Goal: Transaction & Acquisition: Purchase product/service

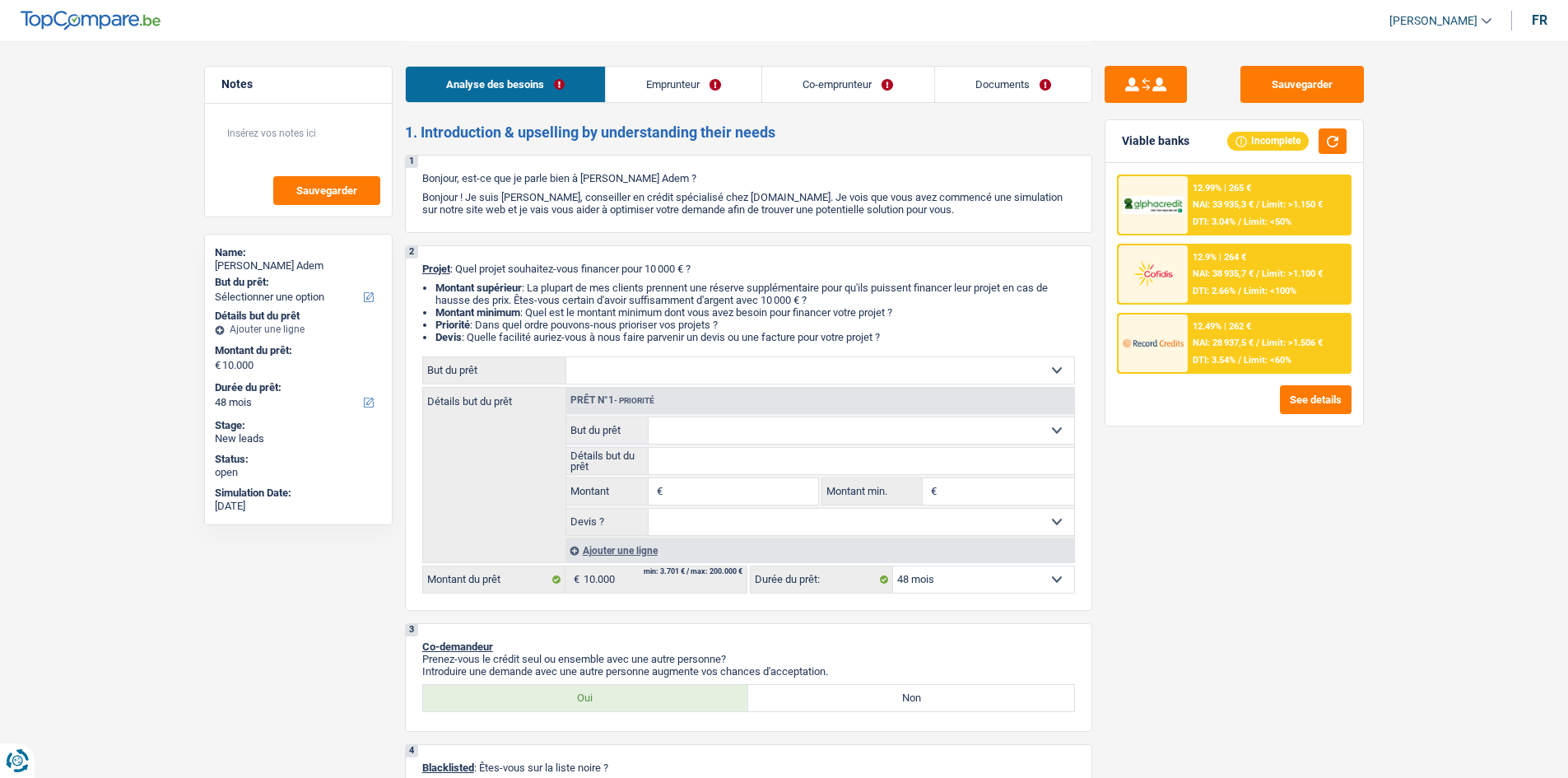
select select "48"
select select "cpasMargin"
select select "other"
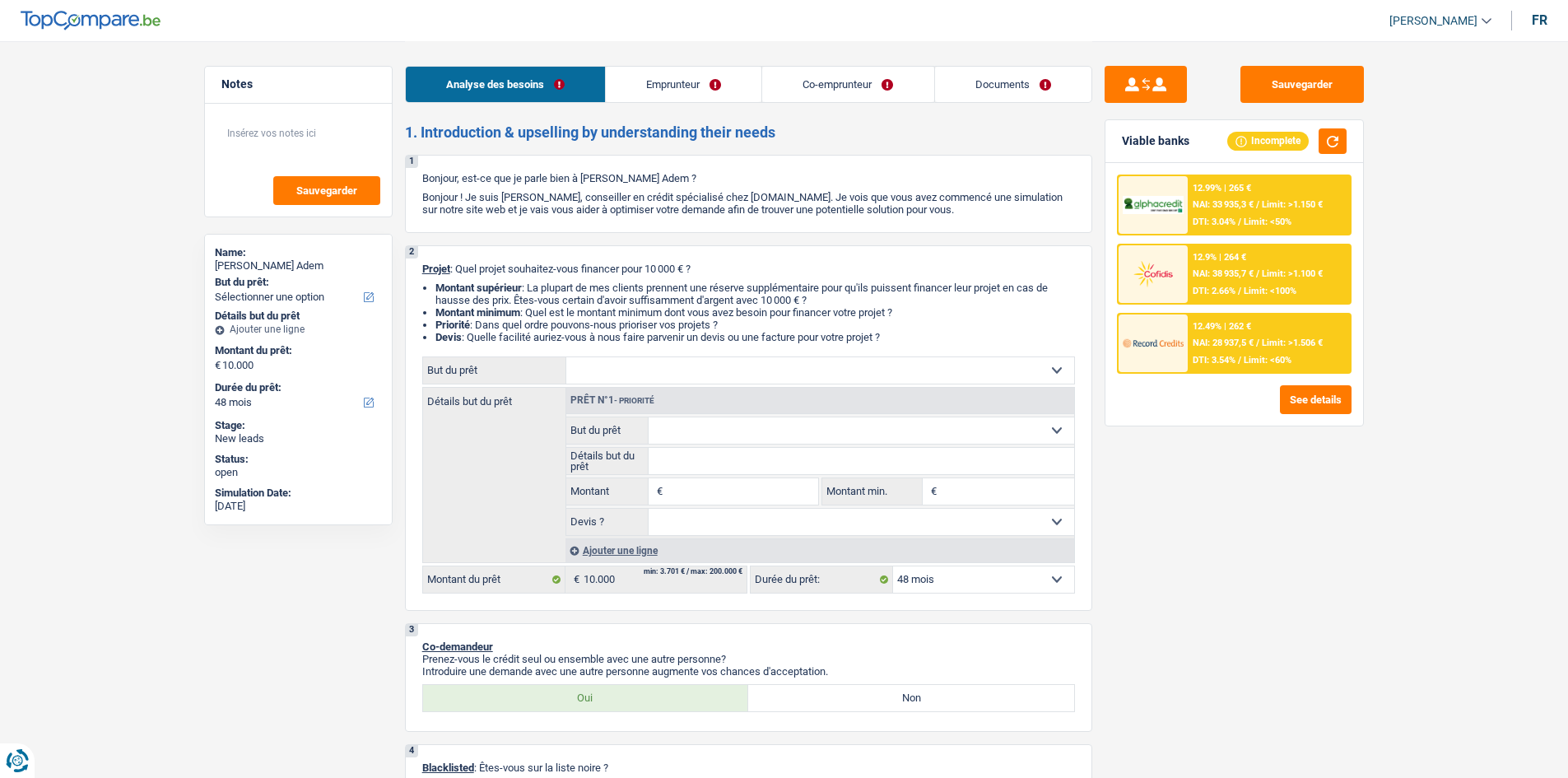
select select "familyAllowances"
select select "socialSecurity"
select select "rents"
select select "48"
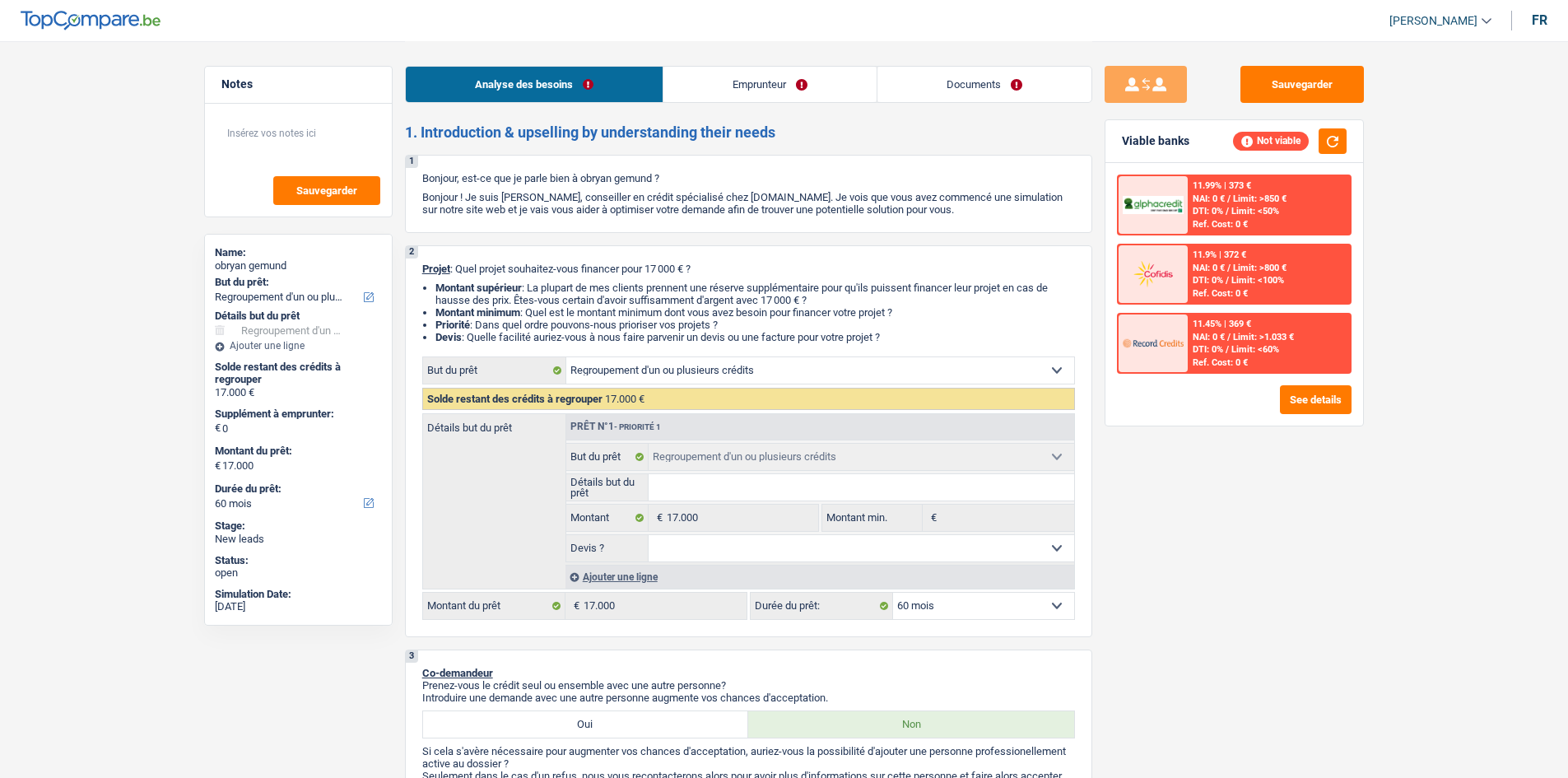
select select "refinancing"
select select "60"
select select "refinancing"
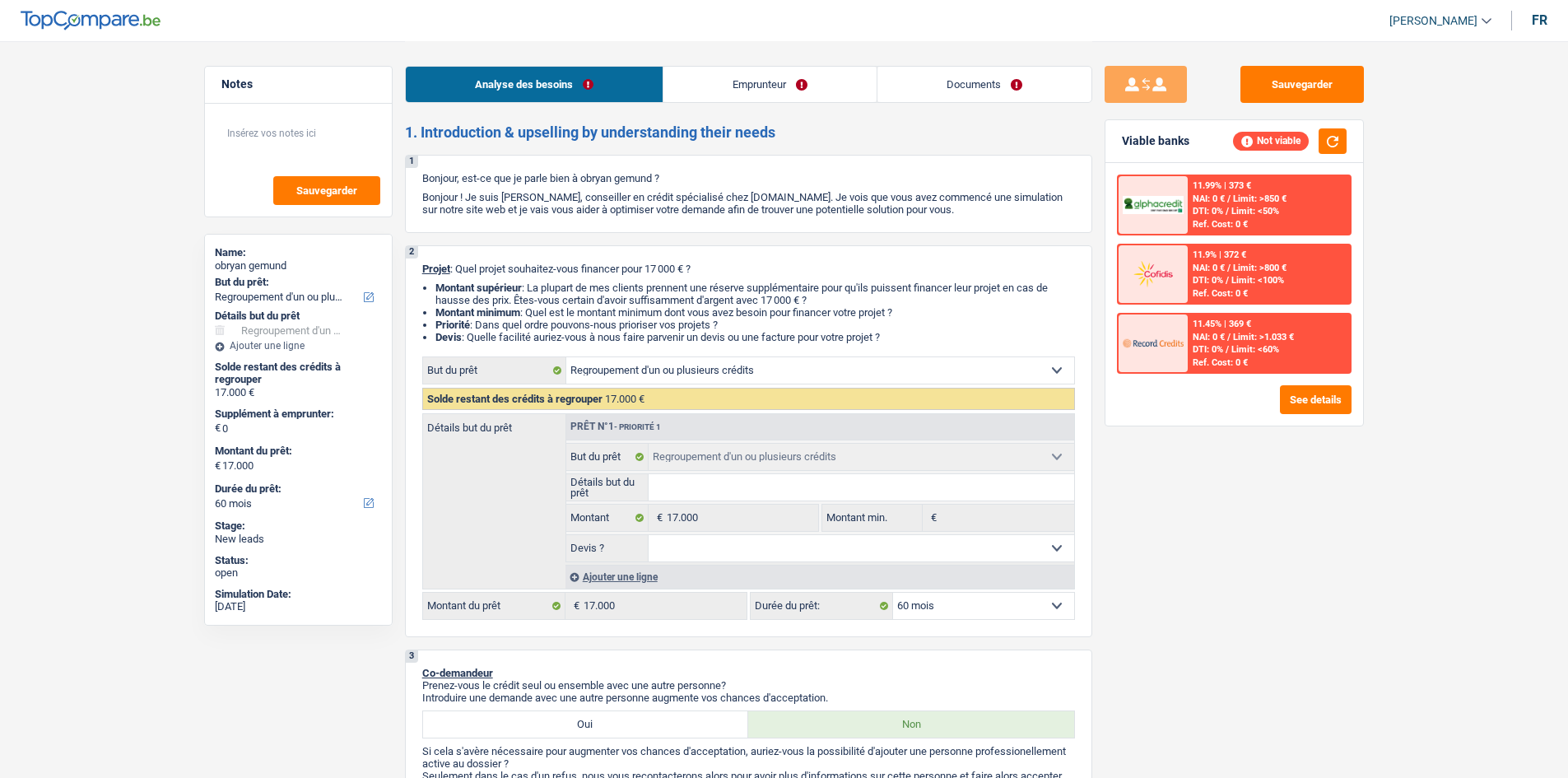
select select "60"
select select "worker"
select select "netSalary"
select select "refinancing"
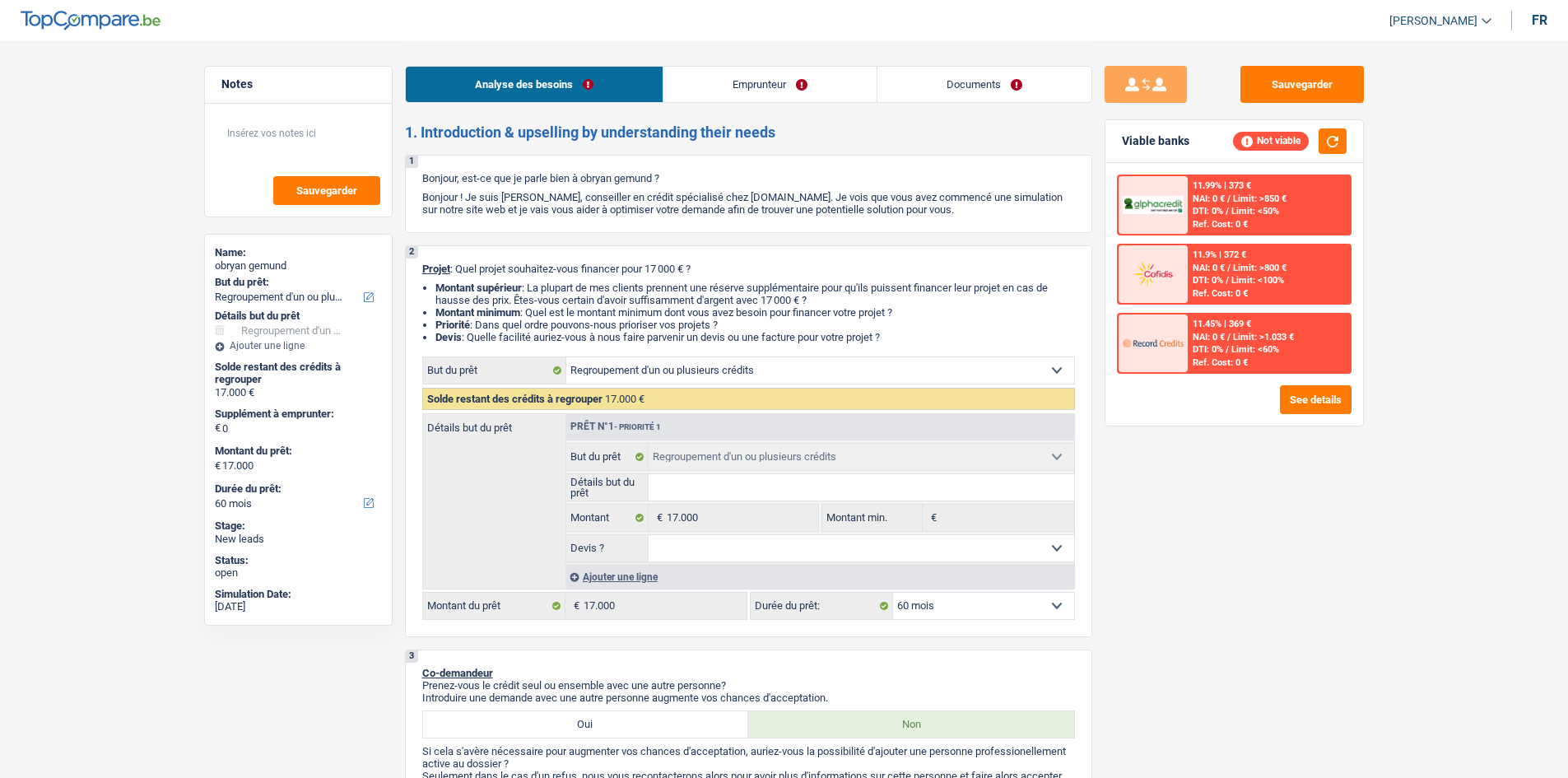
select select "60"
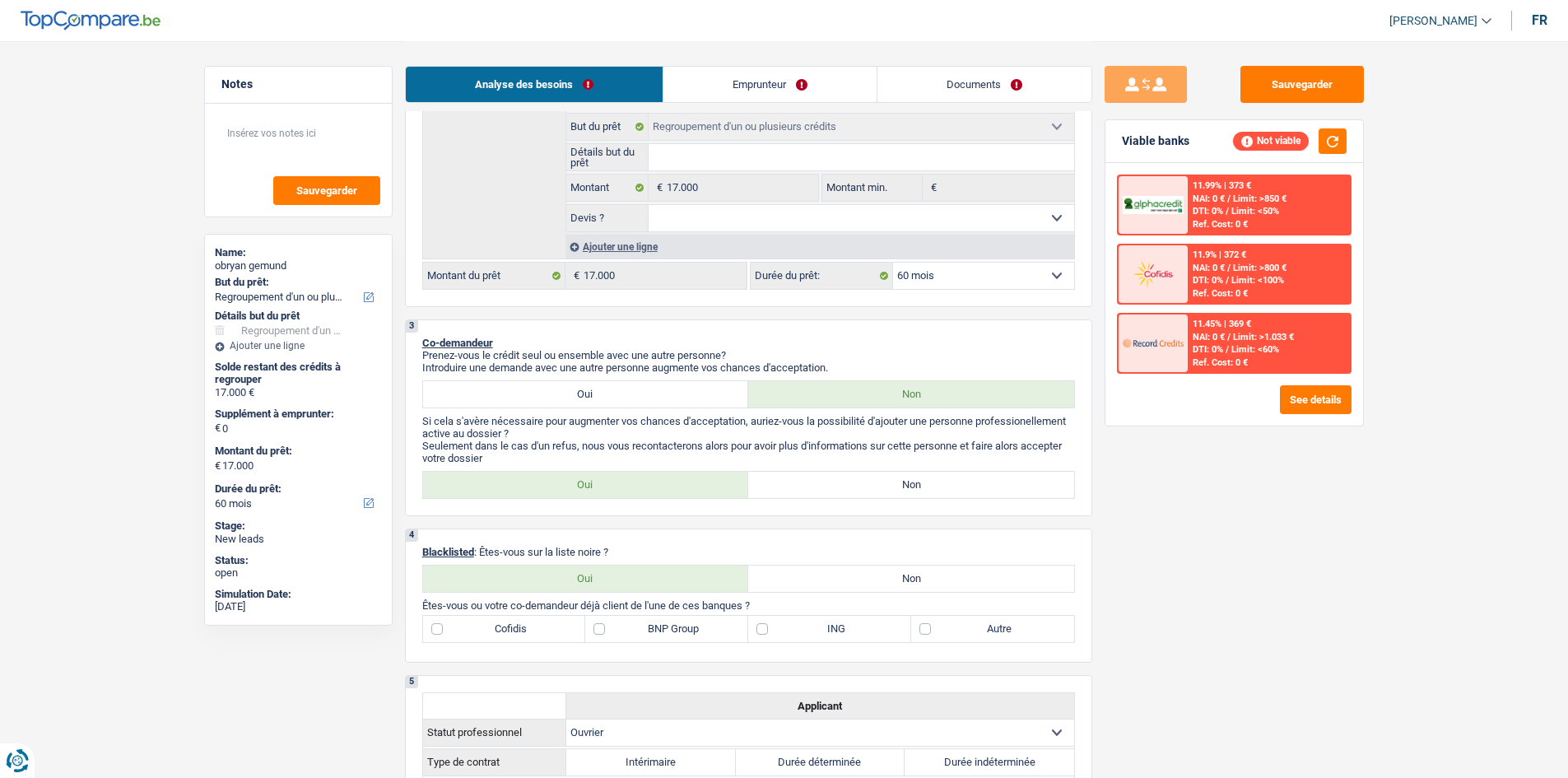
scroll to position [412, 0]
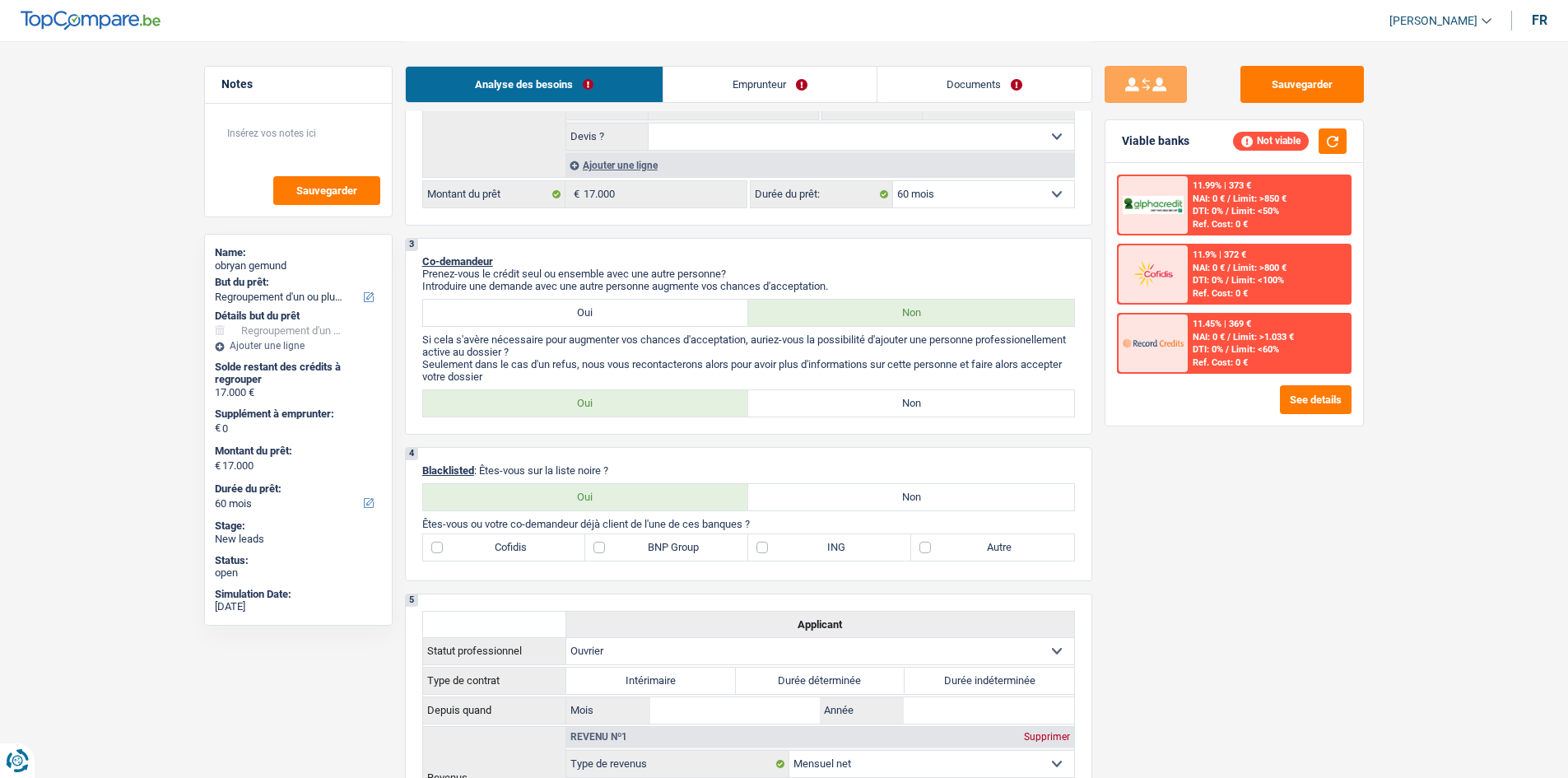
click at [602, 308] on label "Oui" at bounding box center [586, 312] width 326 height 27
click at [602, 308] on input "Oui" at bounding box center [586, 312] width 326 height 27
radio input "true"
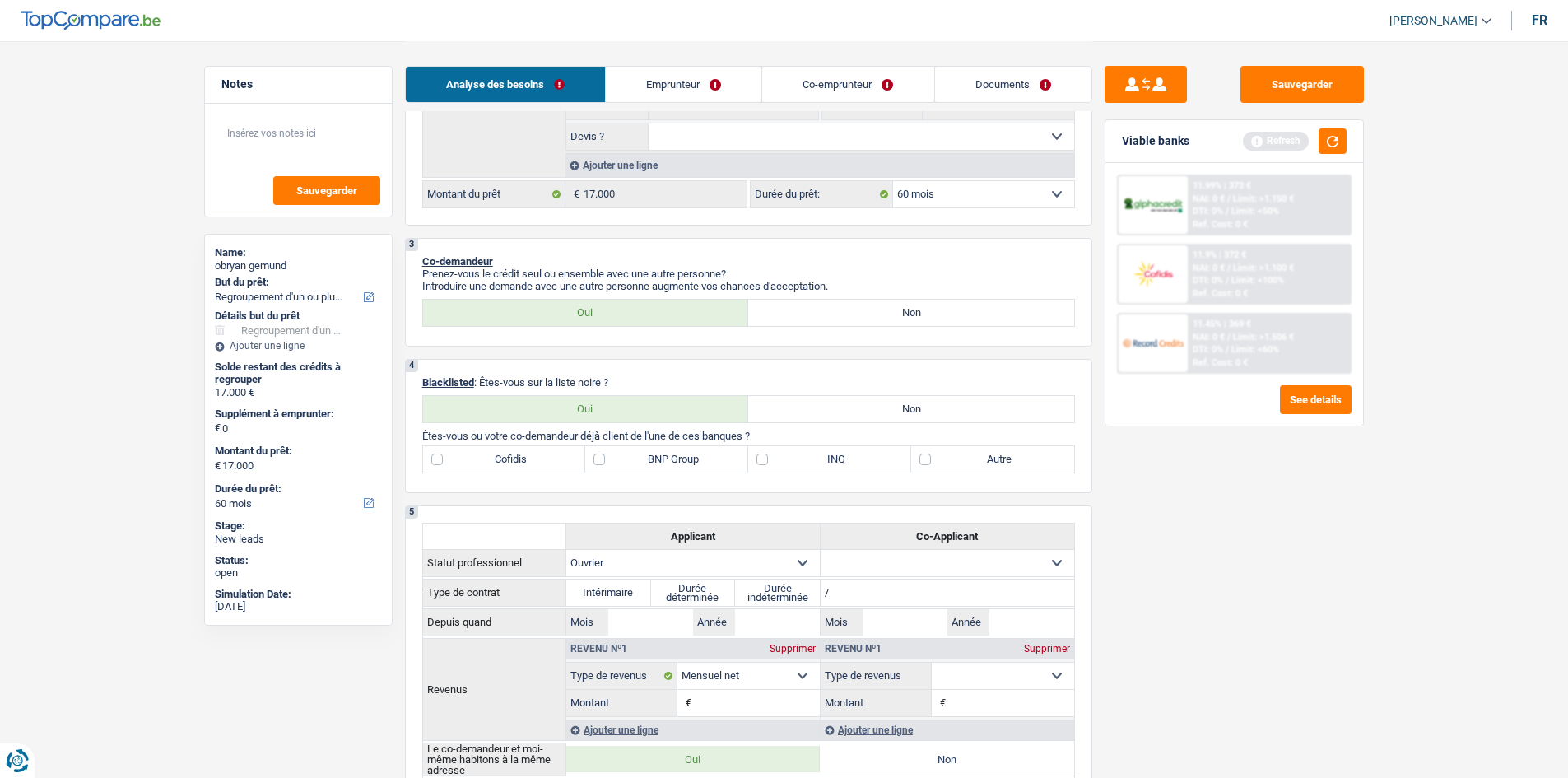
click at [852, 313] on label "Non" at bounding box center [911, 312] width 326 height 27
click at [852, 313] on input "Non" at bounding box center [911, 312] width 326 height 27
radio input "true"
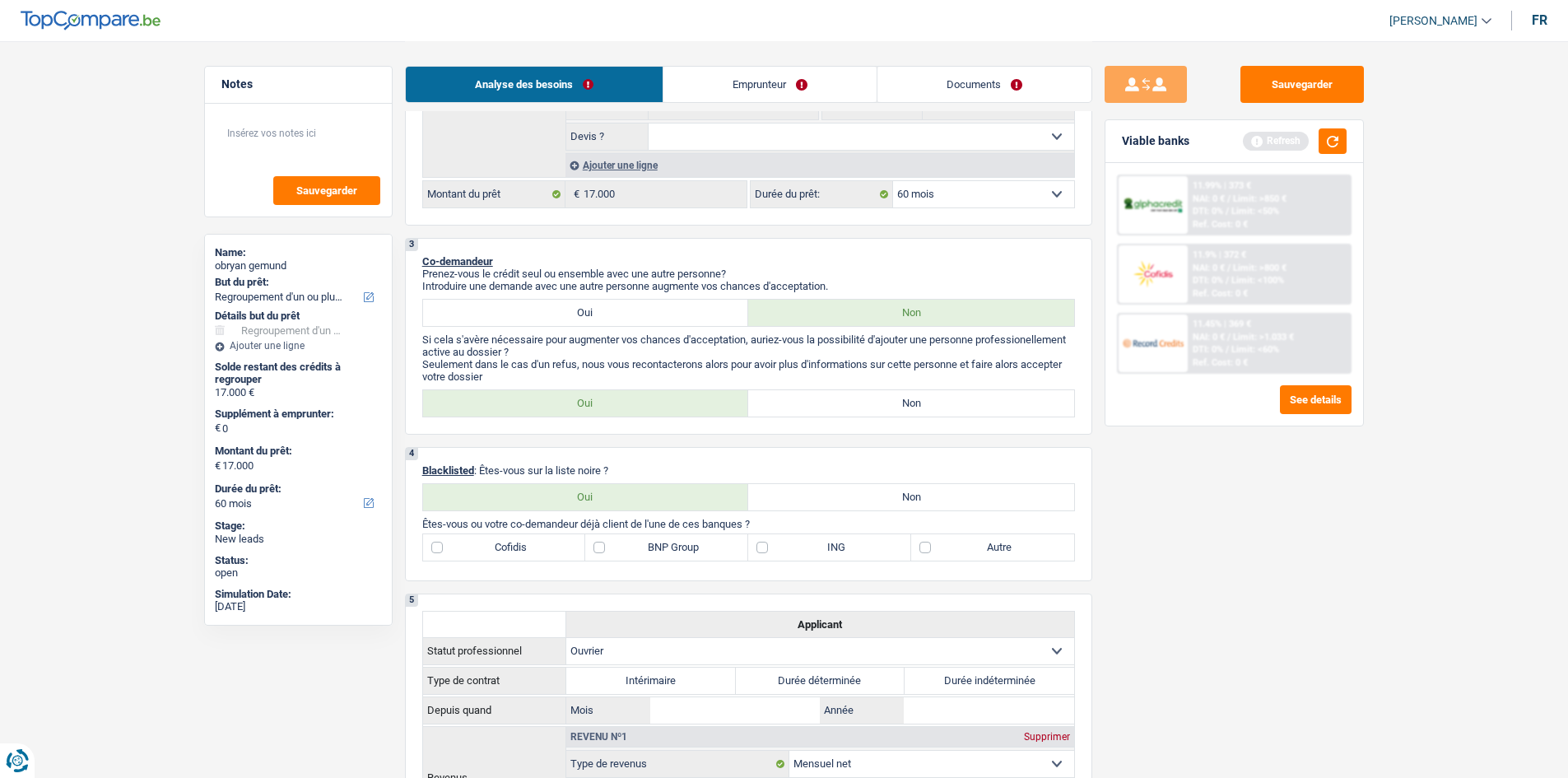
click at [617, 405] on label "Oui" at bounding box center [586, 403] width 326 height 27
click at [617, 405] on input "Oui" at bounding box center [586, 403] width 326 height 27
radio input "true"
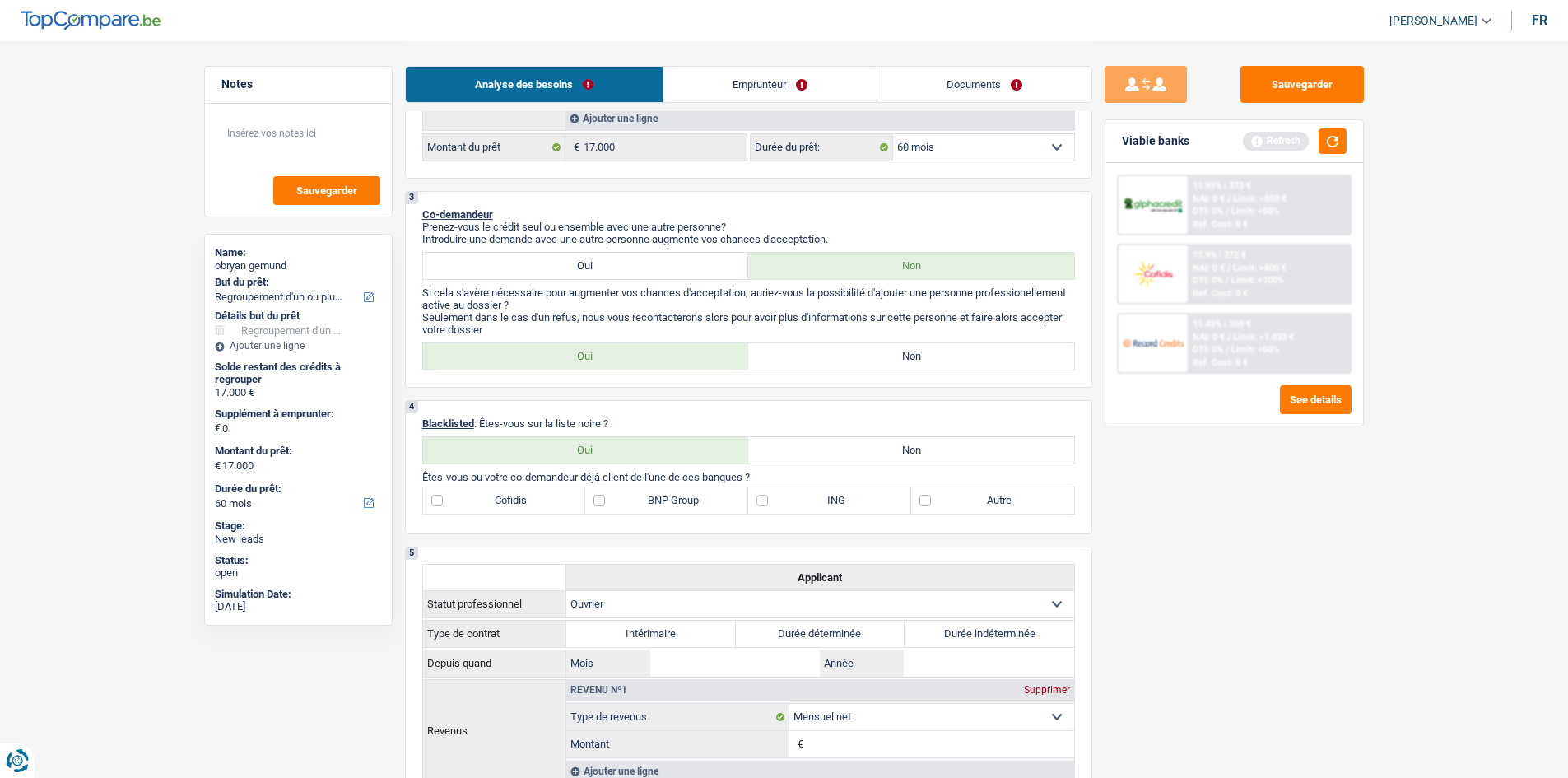
scroll to position [494, 0]
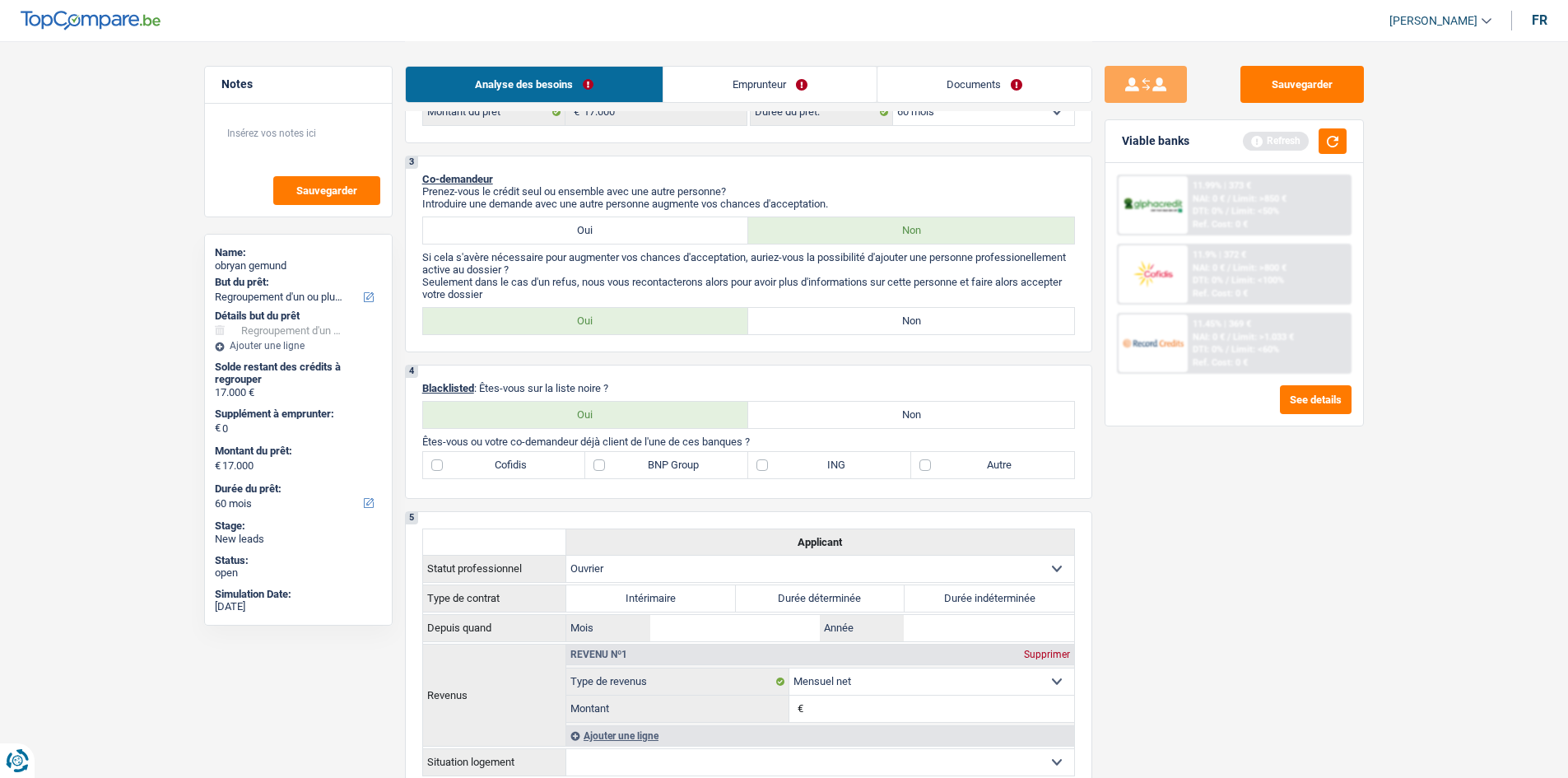
click at [832, 413] on label "Non" at bounding box center [911, 415] width 326 height 27
click at [832, 413] on input "Non" at bounding box center [911, 415] width 326 height 27
radio input "true"
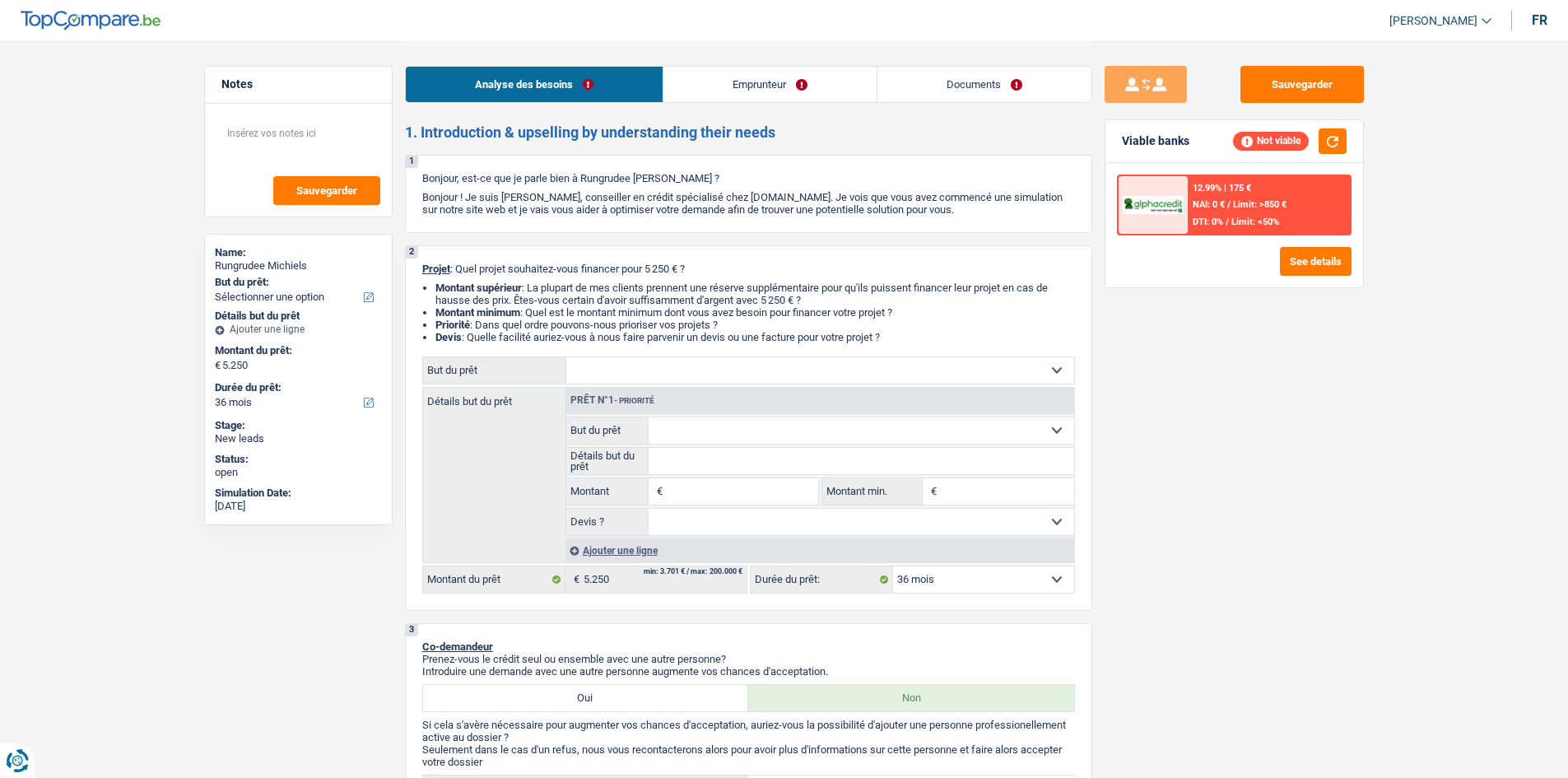
select select "36"
select select "privateEmployee"
select select "netSalary"
select select "mealVouchers"
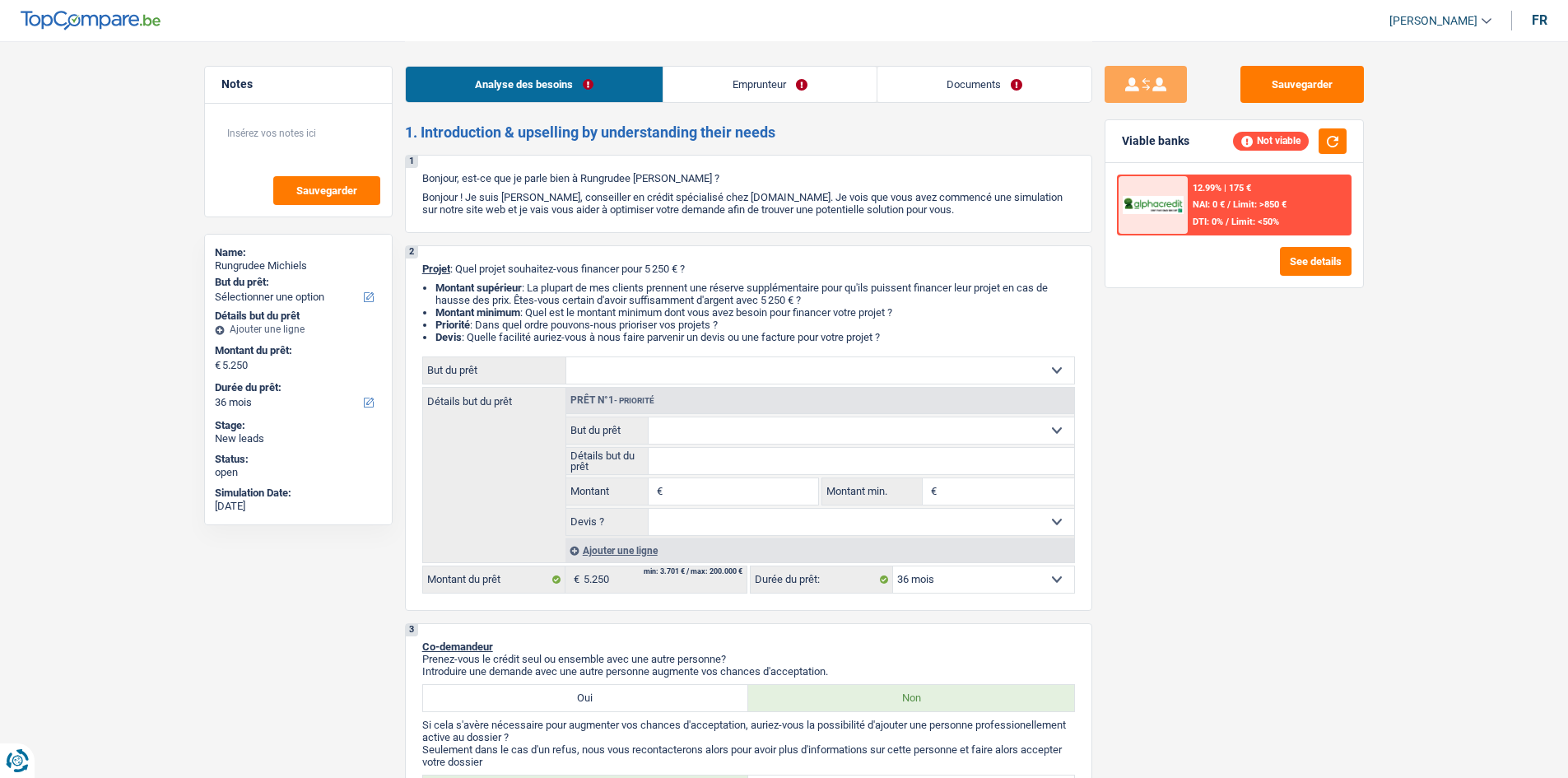
select select "36"
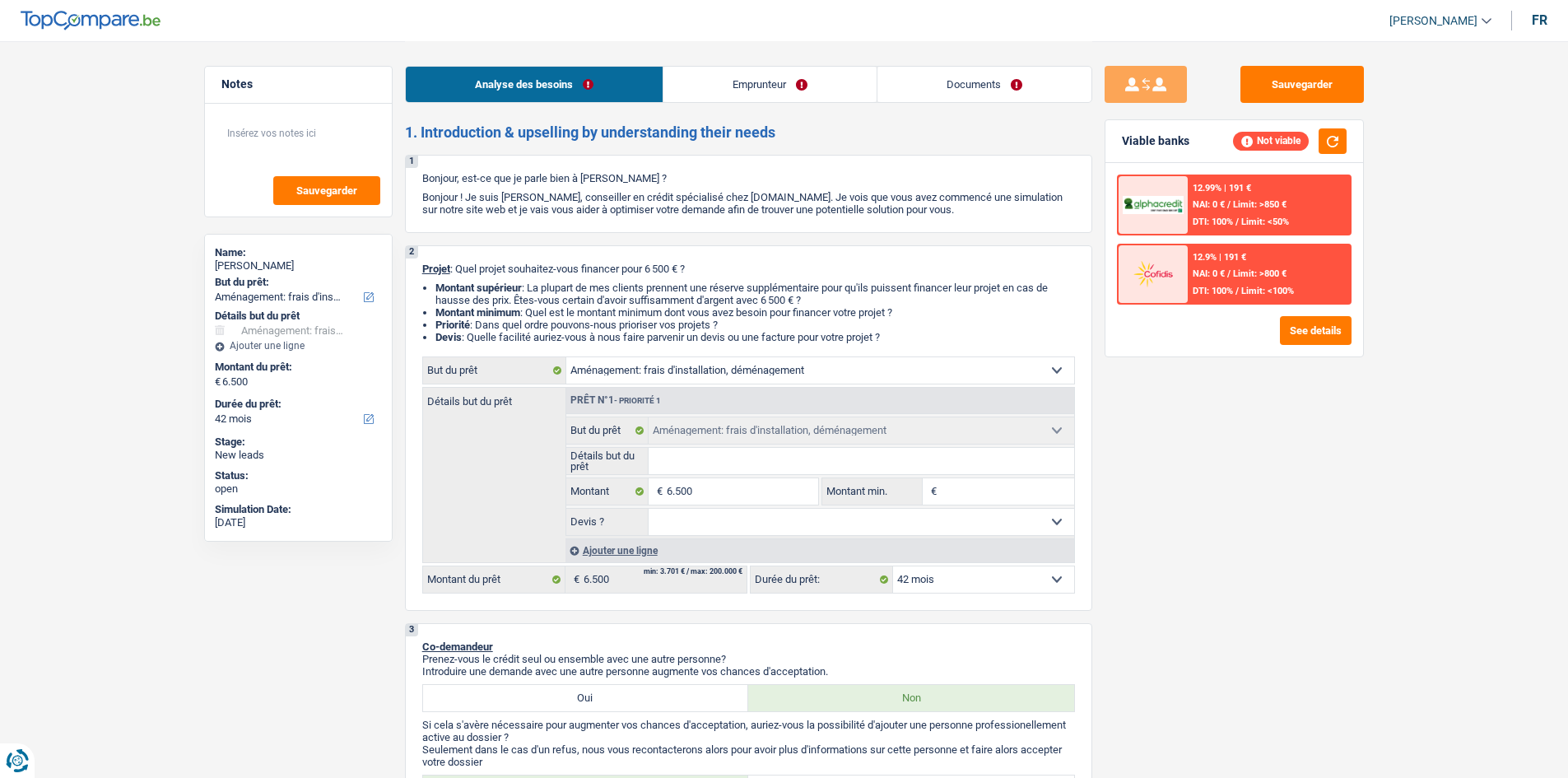
select select "movingOrInstallation"
select select "42"
select select "movingOrInstallation"
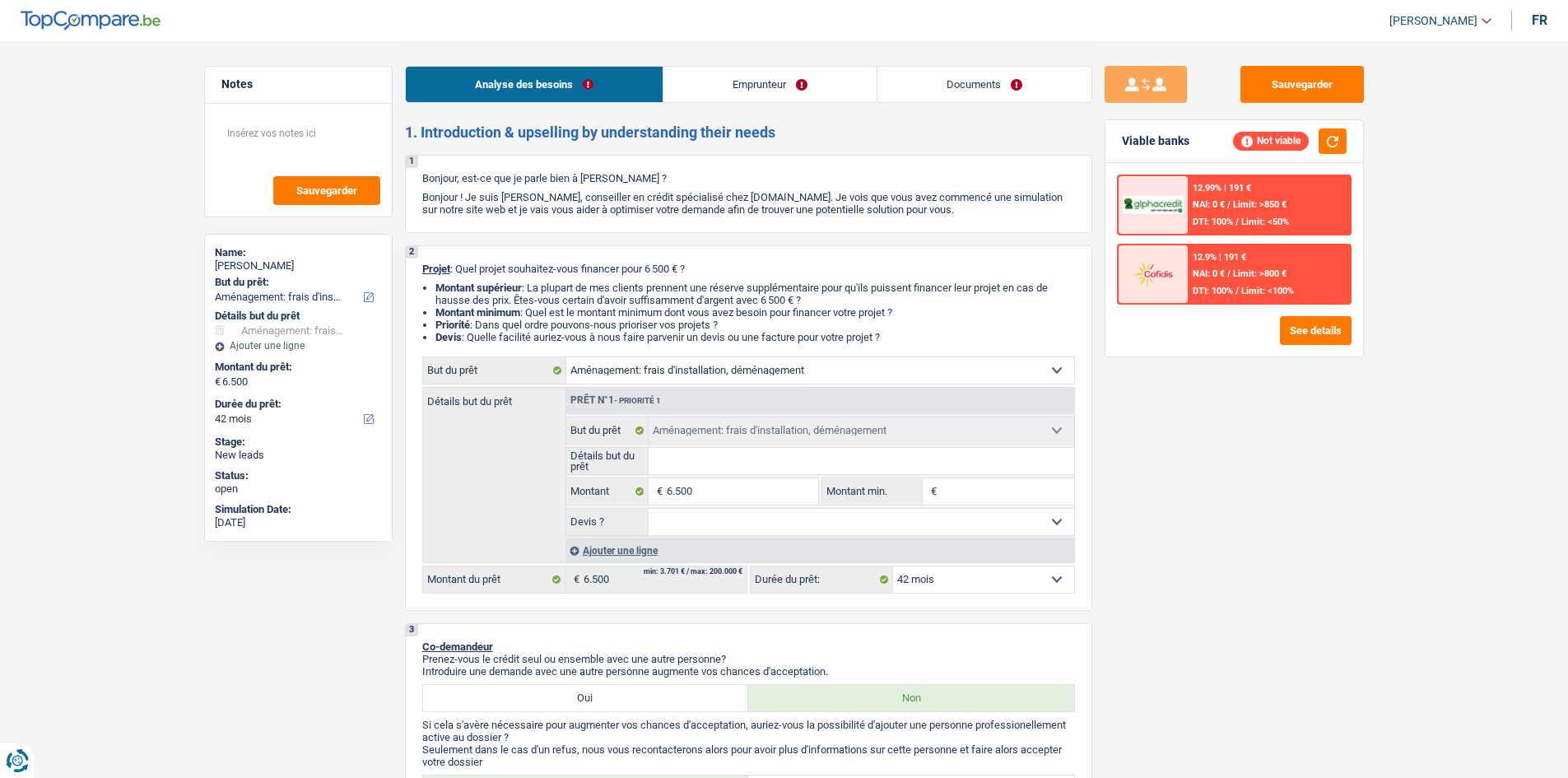
select select "42"
select select "worker"
select select "netSalary"
select select "rents"
select select "personalLoan"
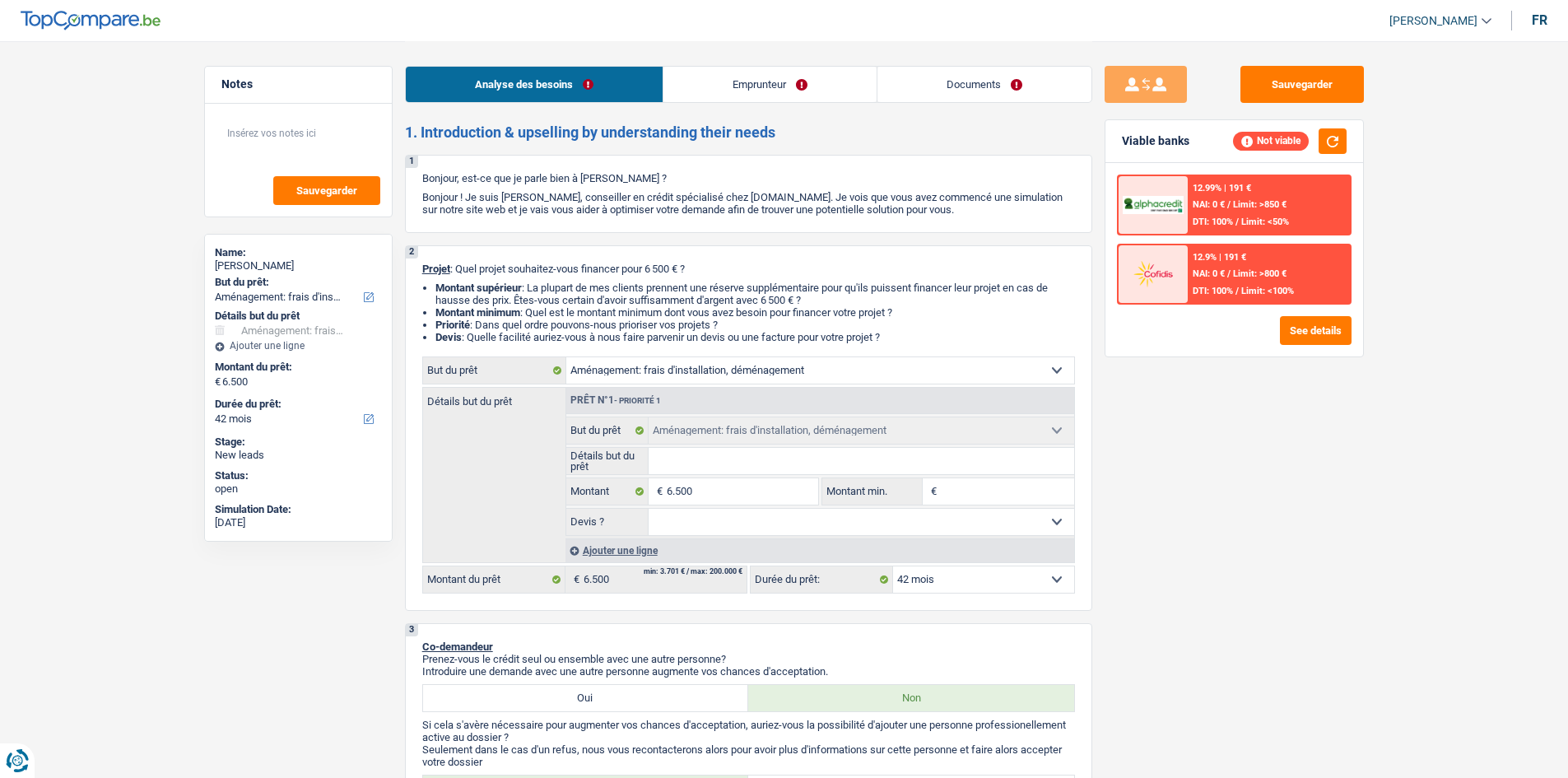
select select "homeFurnishingOrRelocation"
select select "36"
select select "movingOrInstallation"
select select "42"
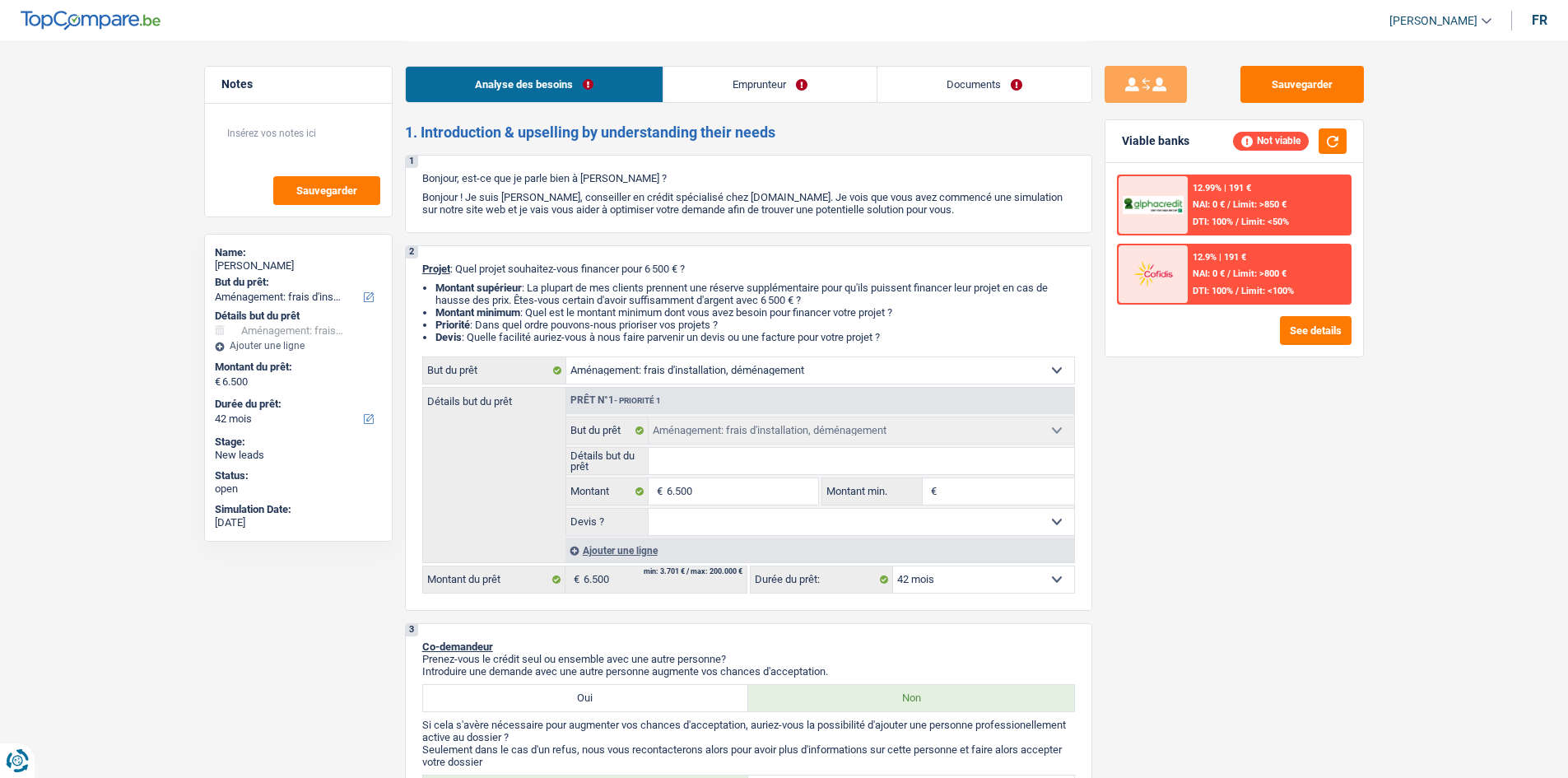
click at [767, 373] on select "Confort maison: meubles, textile, peinture, électroménager, outillage non-profe…" at bounding box center [820, 370] width 508 height 27
select select "household"
click at [567, 358] on select "Confort maison: meubles, textile, peinture, électroménager, outillage non-profe…" at bounding box center [820, 370] width 508 height 27
select select "household"
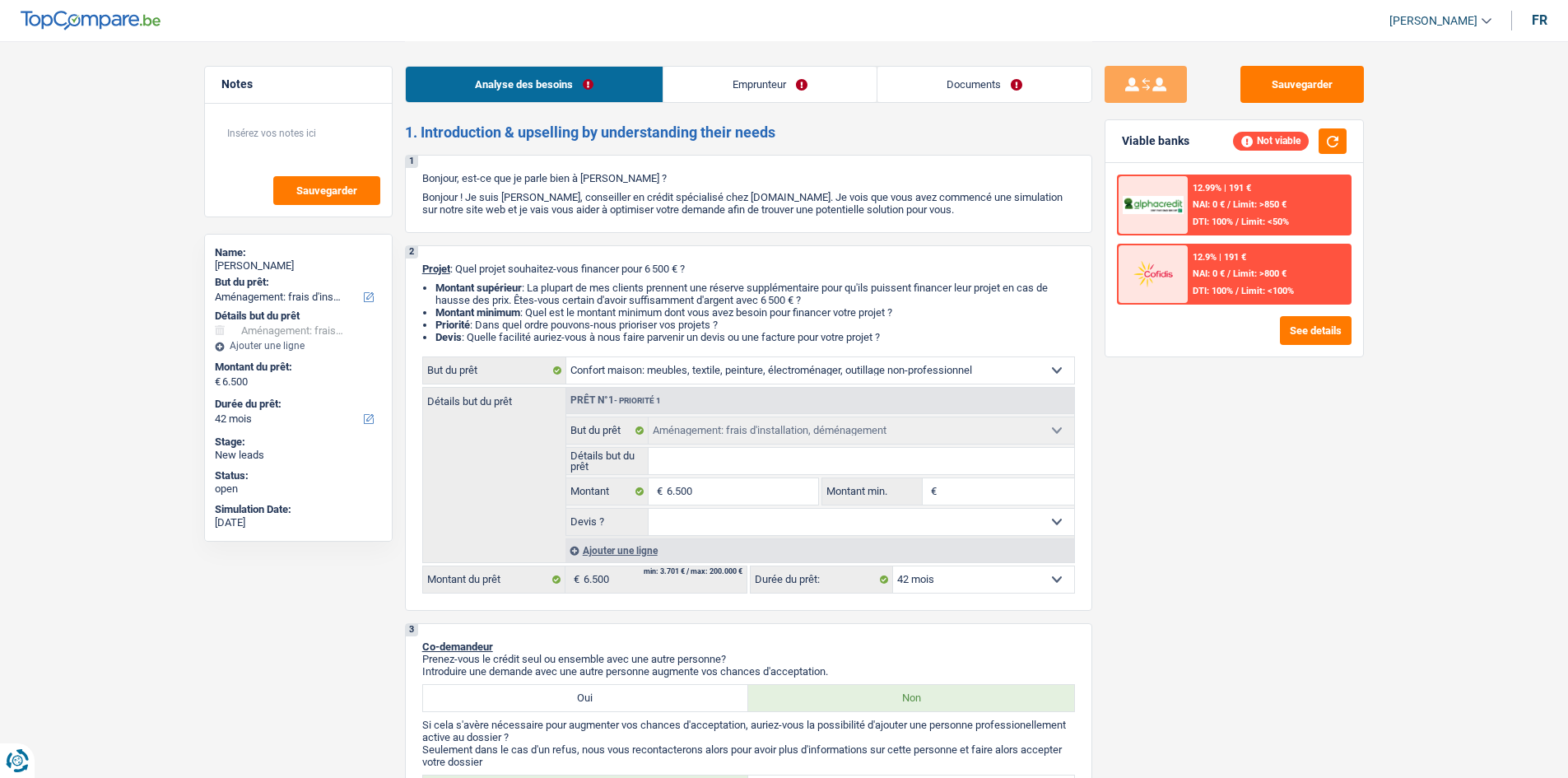
select select "household"
select select "movingOrInstallation"
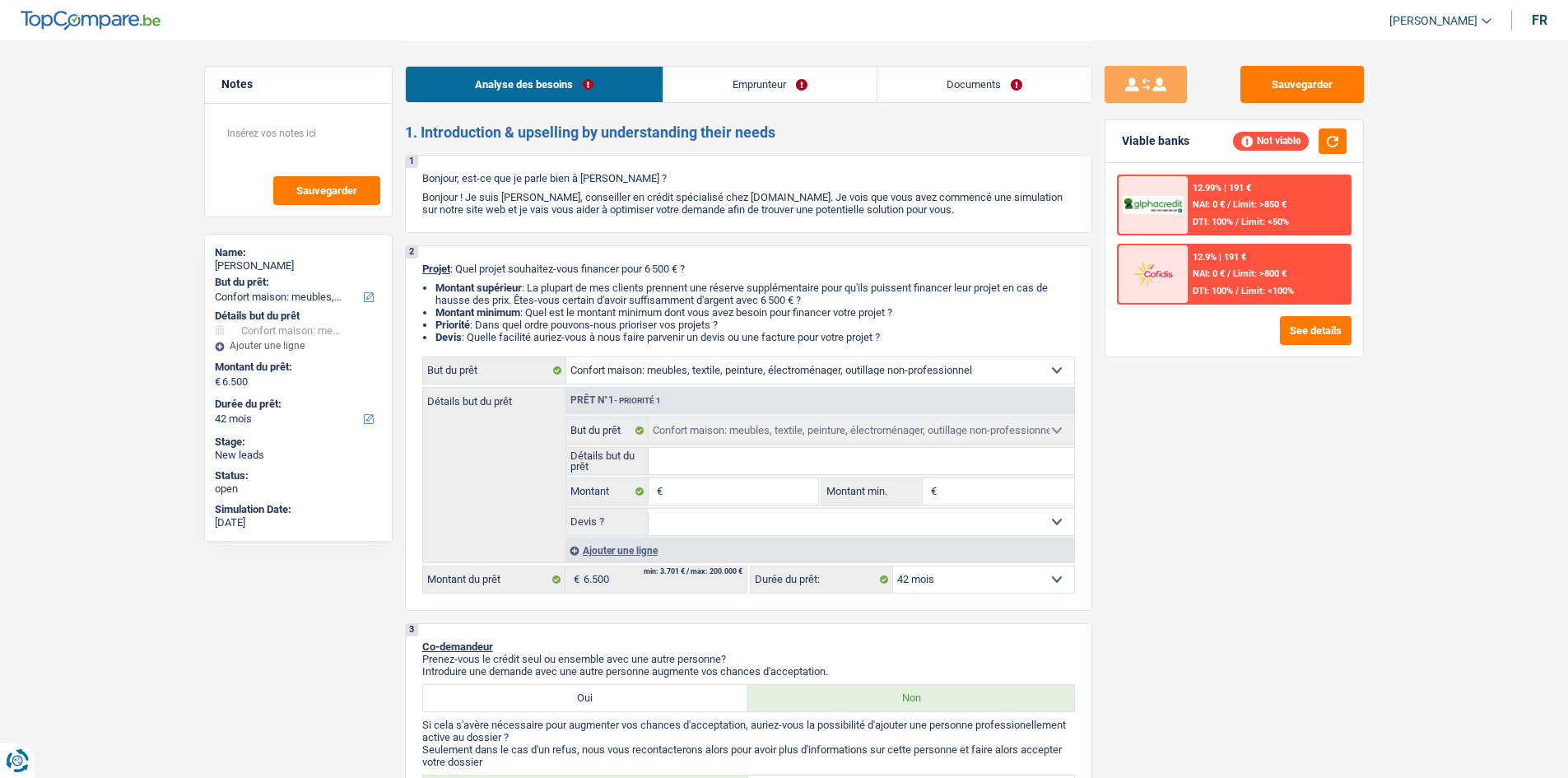
select select "movingOrInstallation"
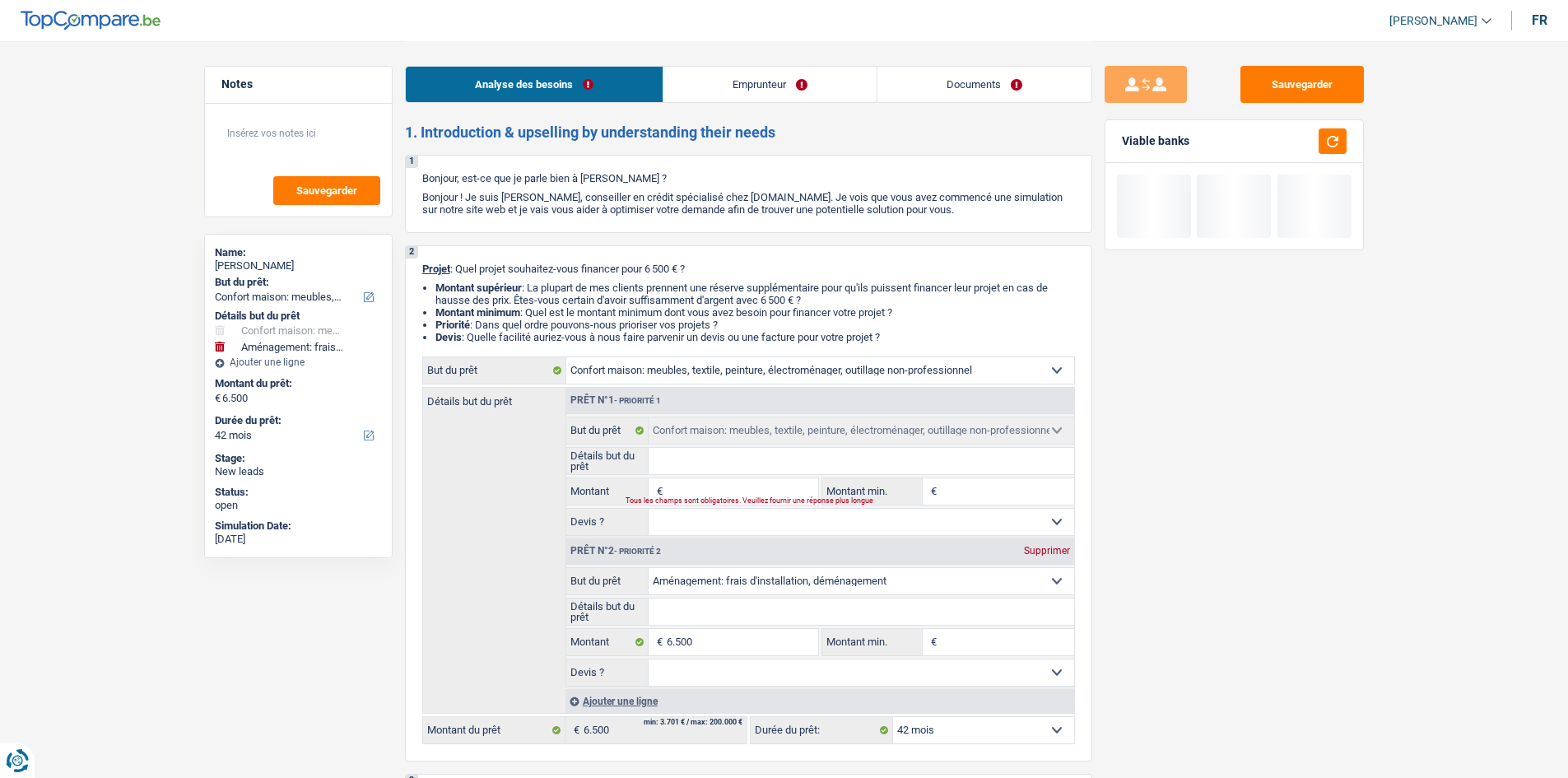
click at [1042, 554] on div "Supprimer" at bounding box center [1047, 551] width 54 height 10
type input "0"
select select
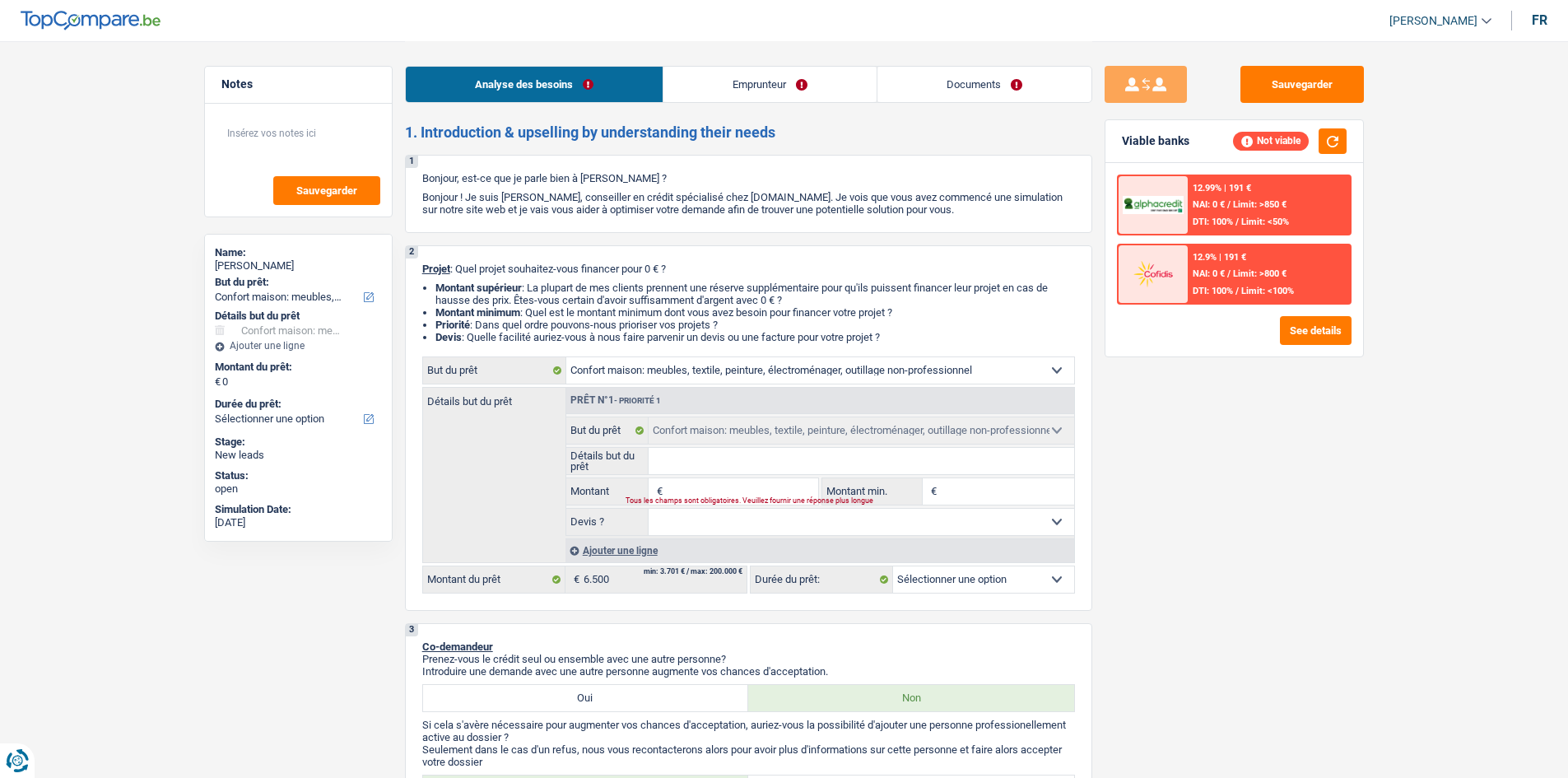
click at [737, 490] on input "Montant" at bounding box center [741, 491] width 150 height 27
type input "6"
type input "65"
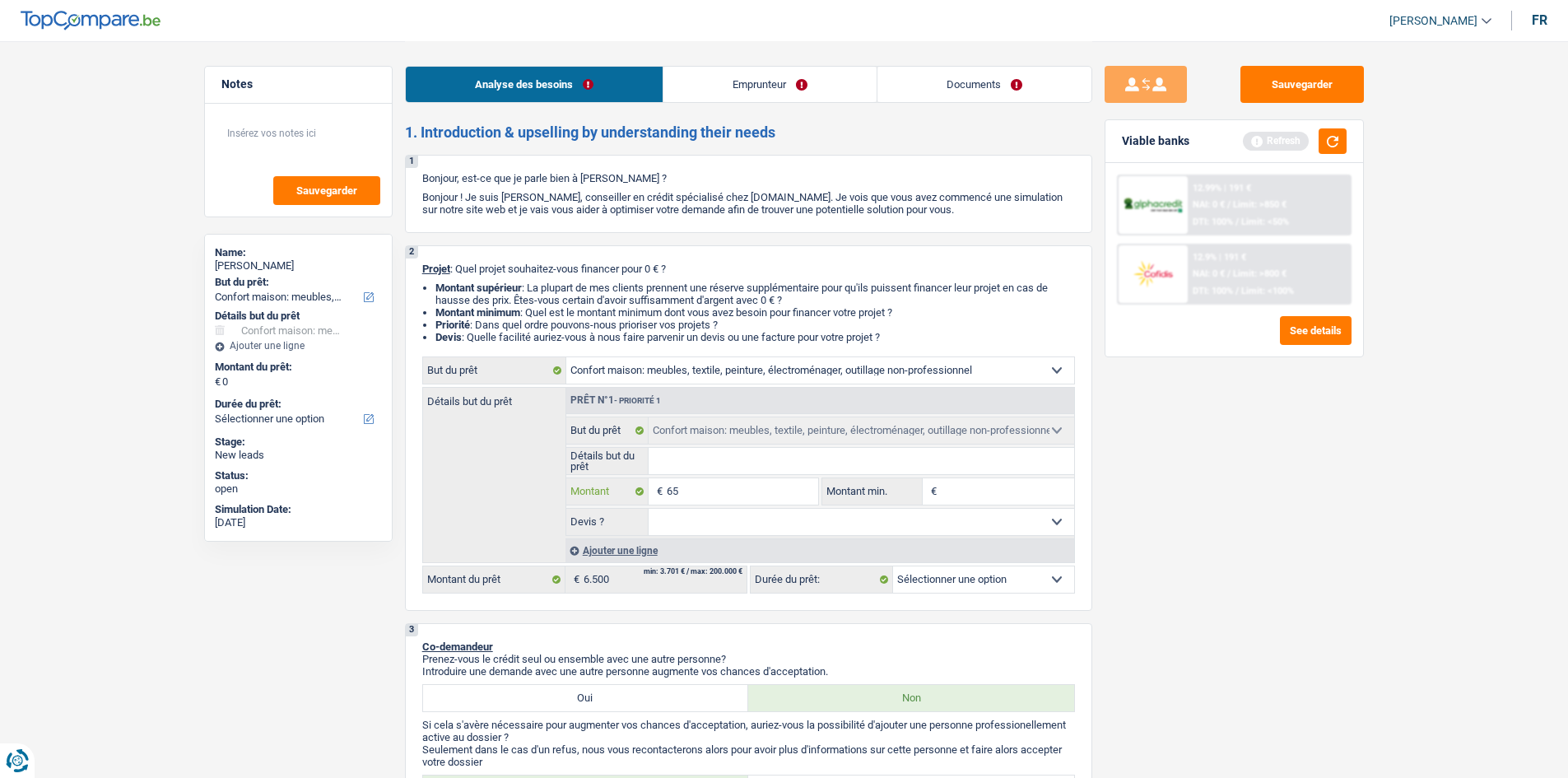
type input "650"
type input "6.500"
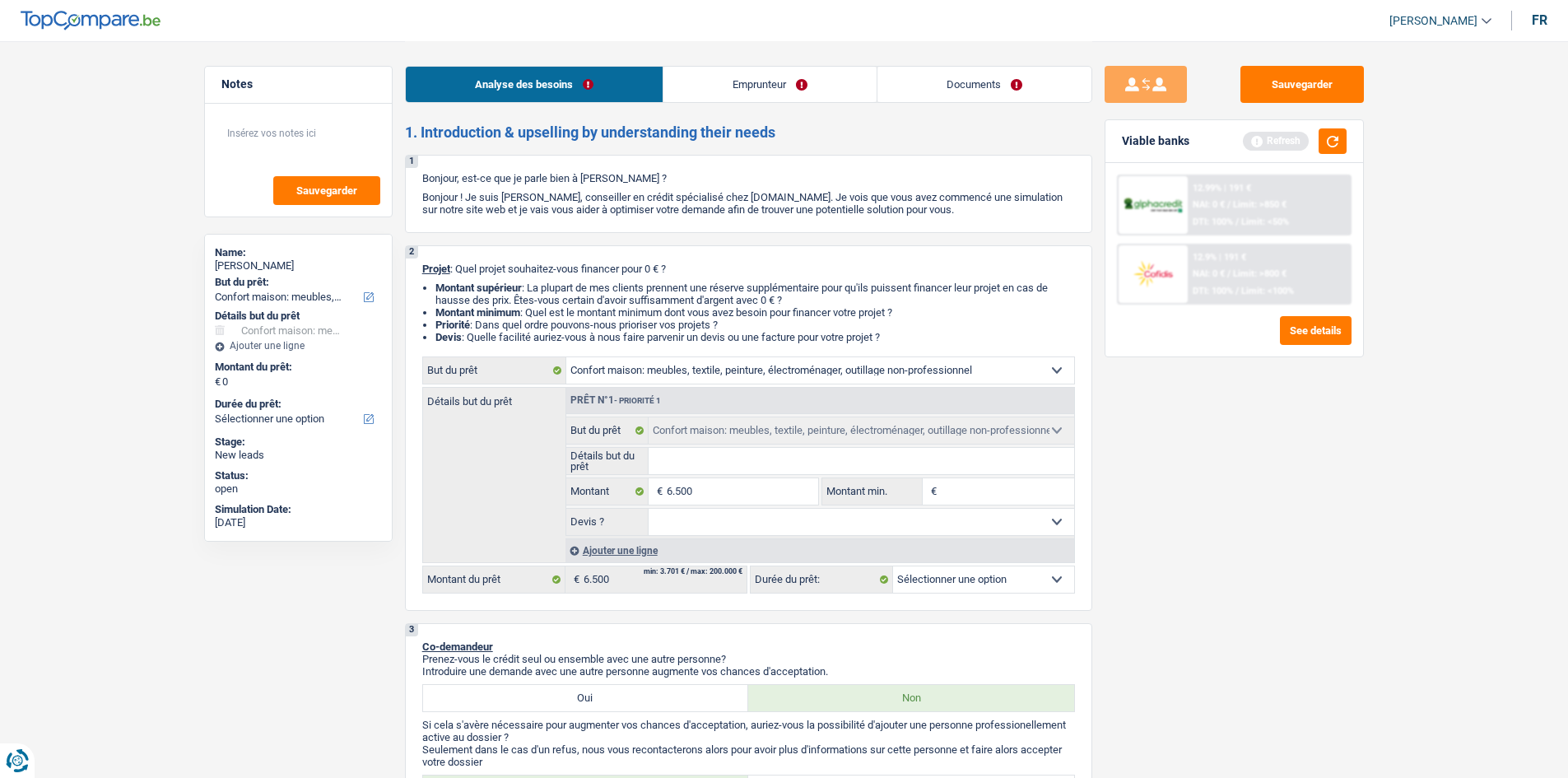
click at [793, 524] on select "Oui Non Non répondu Sélectionner une option" at bounding box center [861, 522] width 425 height 27
type input "6.500"
select select "42"
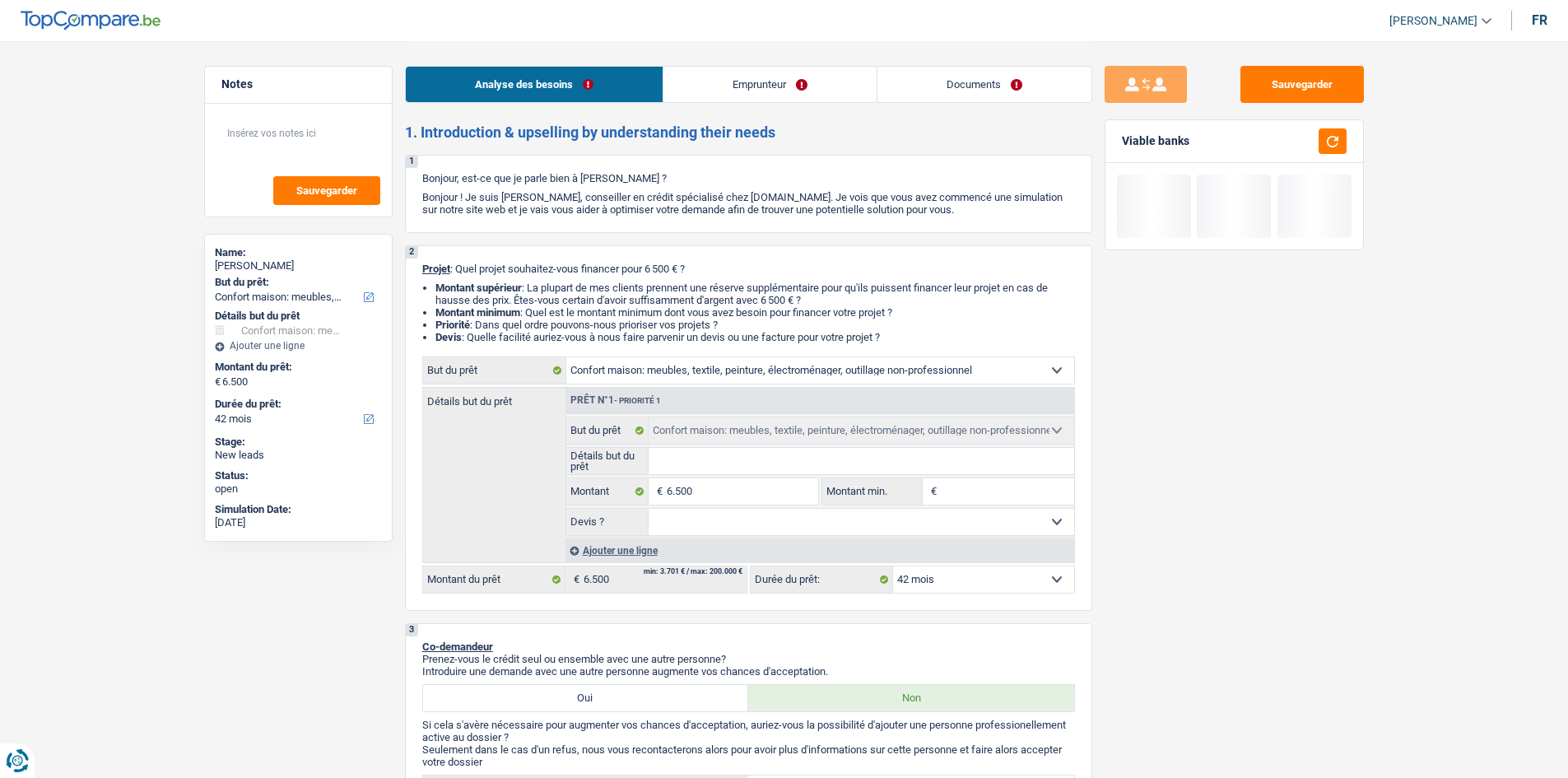
select select "false"
click at [649, 509] on select "Oui Non Non répondu Sélectionner une option" at bounding box center [861, 522] width 425 height 27
select select "false"
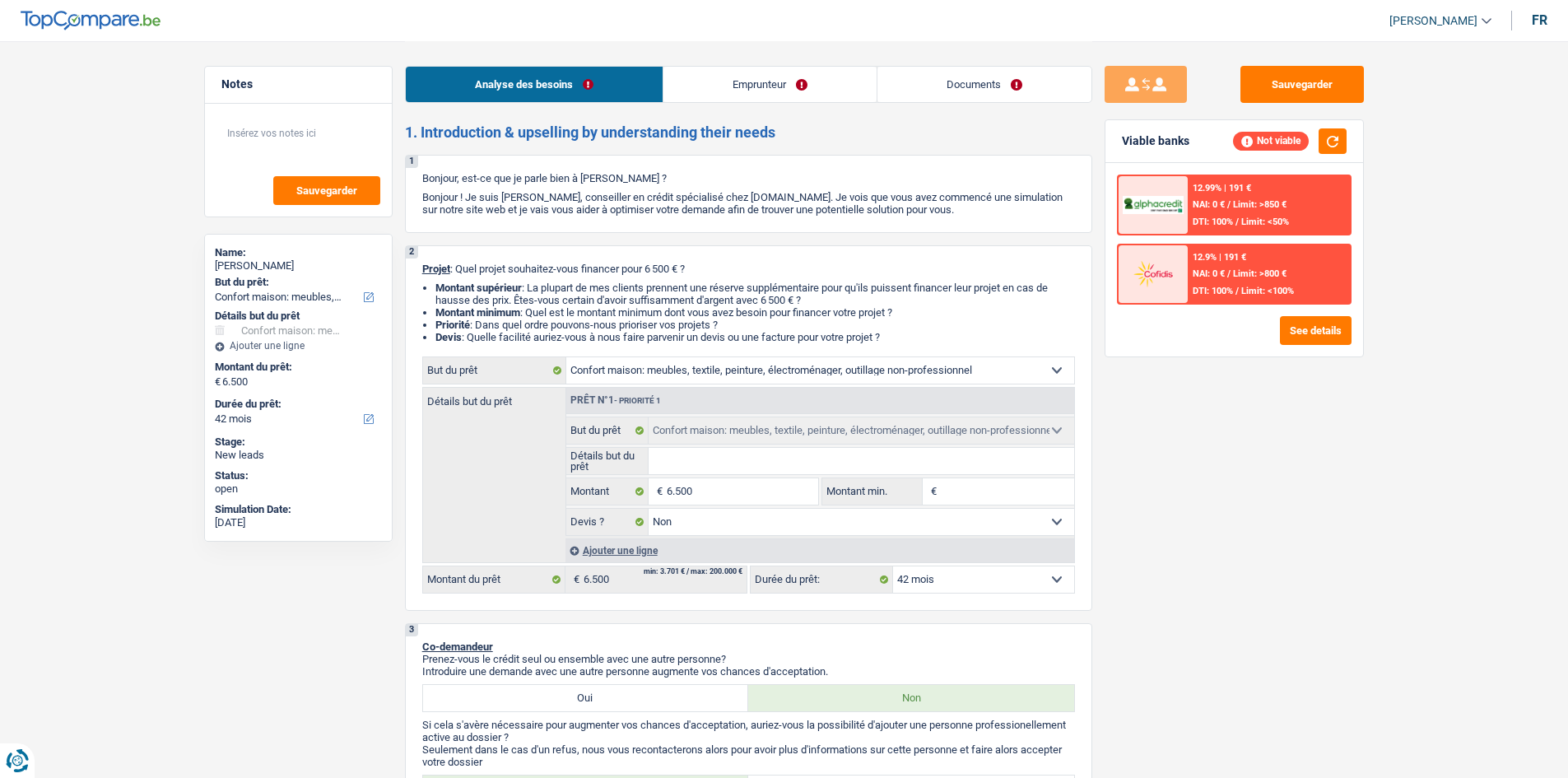
click at [936, 462] on input "Détails but du prêt" at bounding box center [861, 461] width 425 height 27
click at [784, 456] on input "Détails but du prêt" at bounding box center [861, 461] width 425 height 27
type input "A"
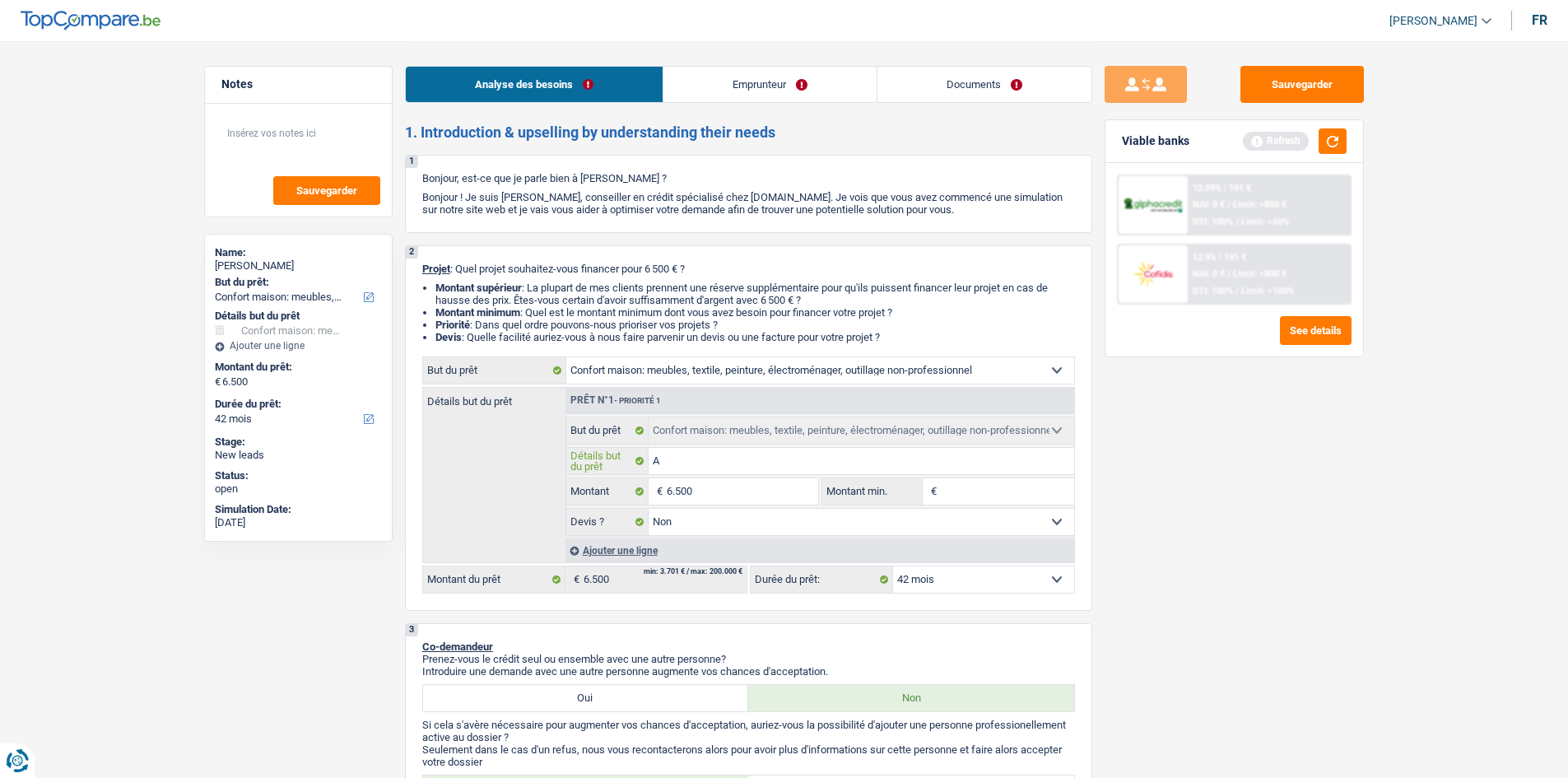
type input "Ac"
type input "Ach"
type input "Ache"
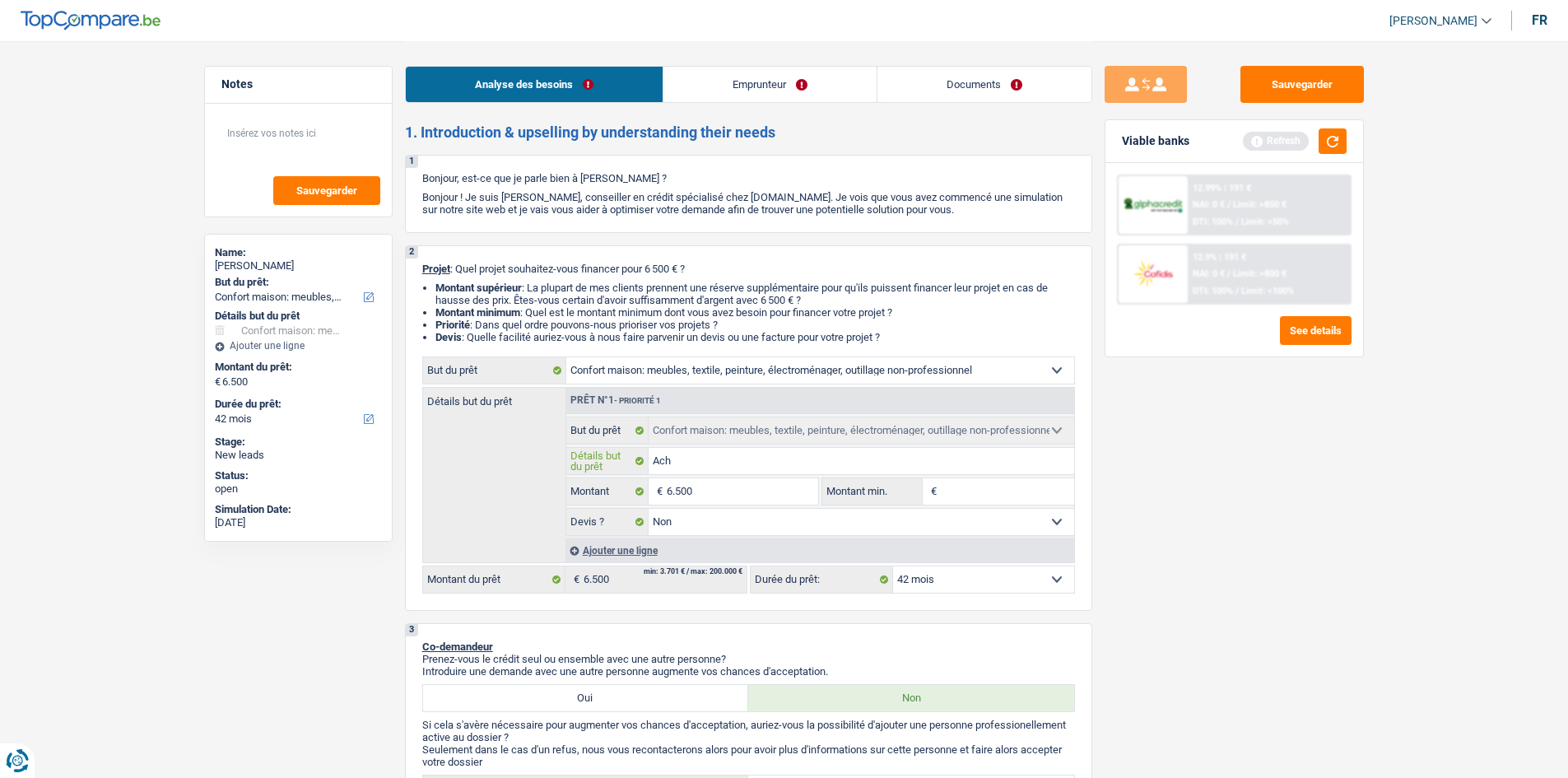
type input "Ache"
type input "Achet"
type input "Achete"
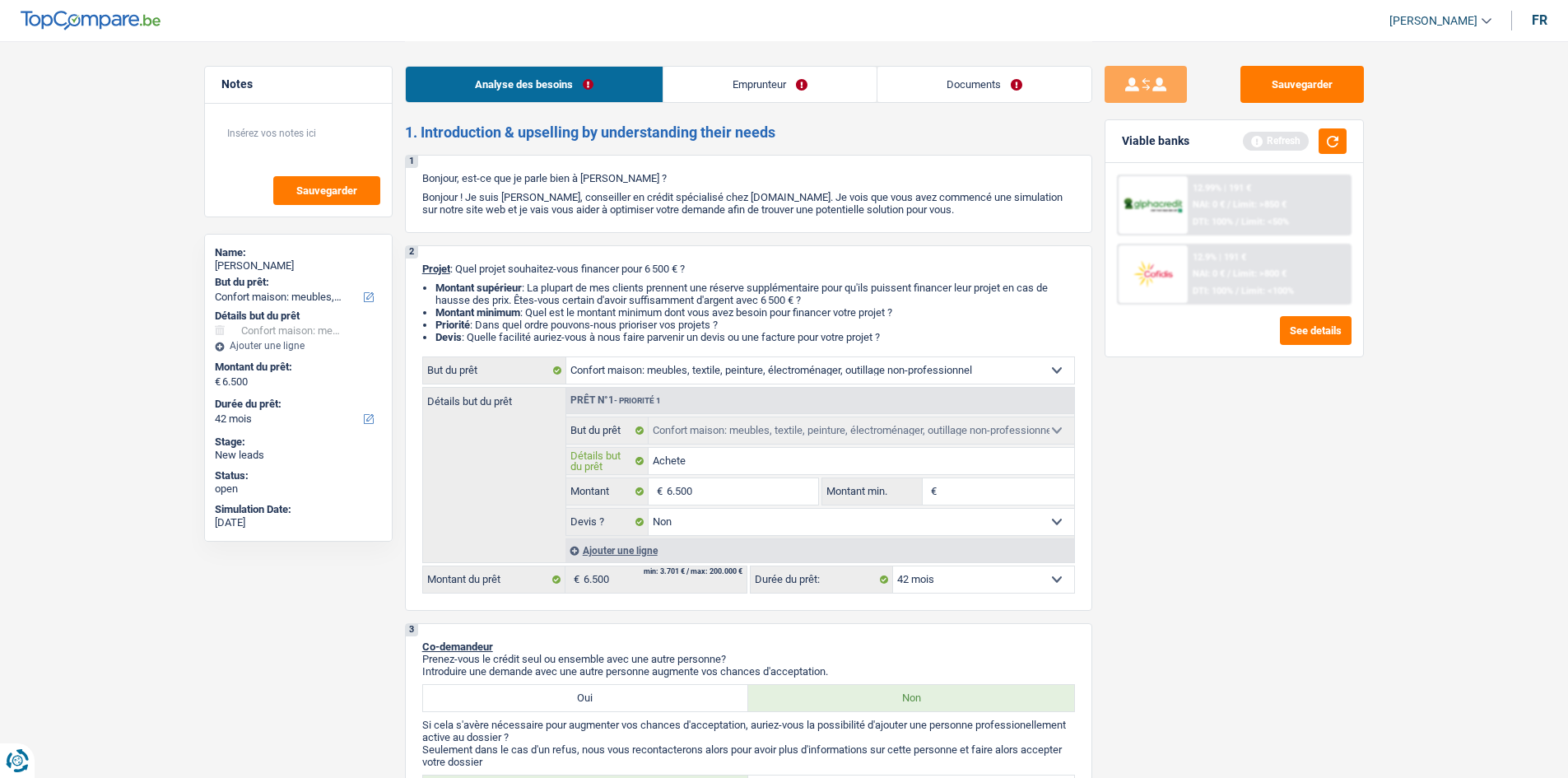
type input "Acheter"
type input "Acheter d"
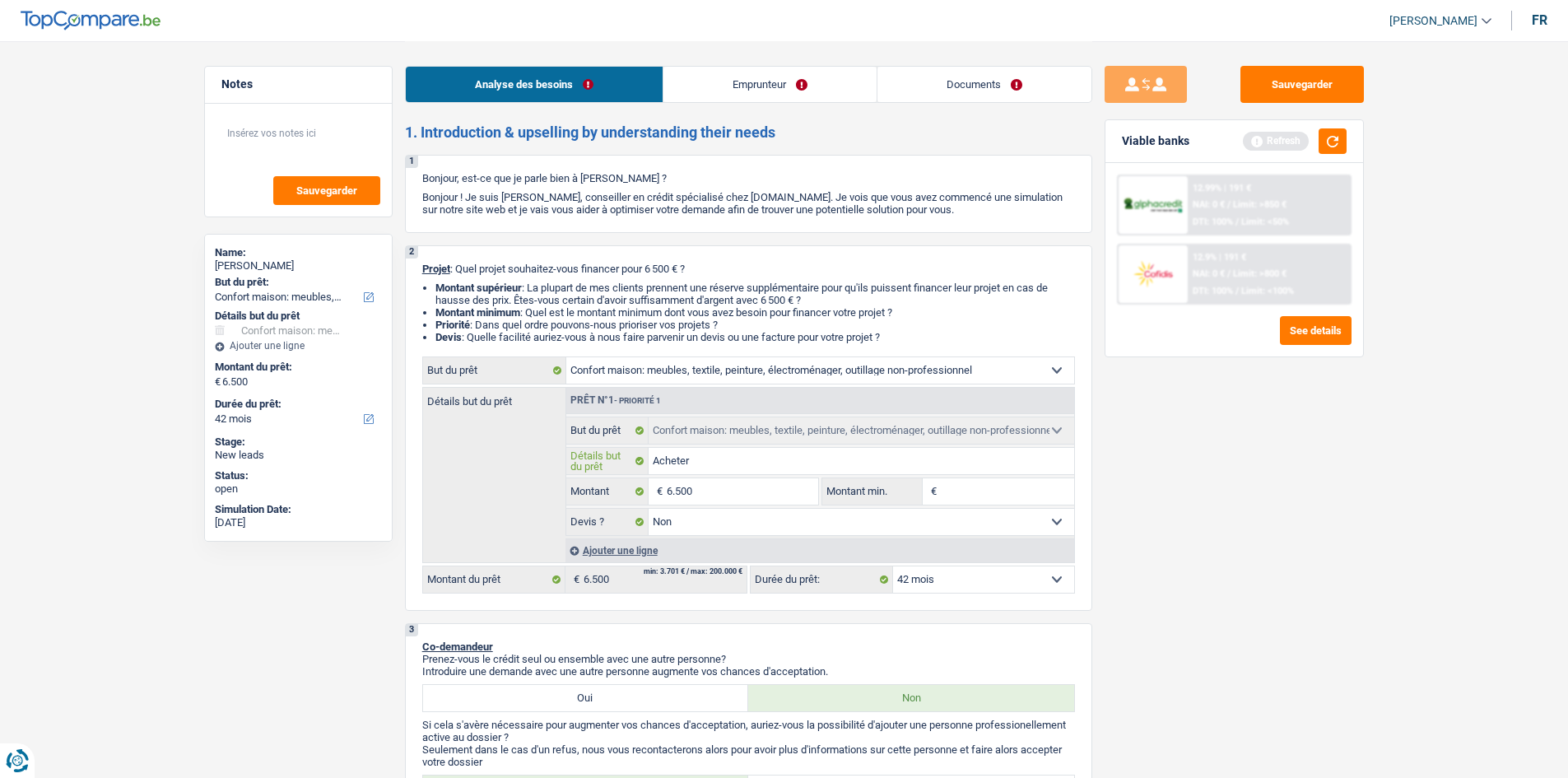
type input "Acheter d"
type input "Acheter de"
type input "Acheter des"
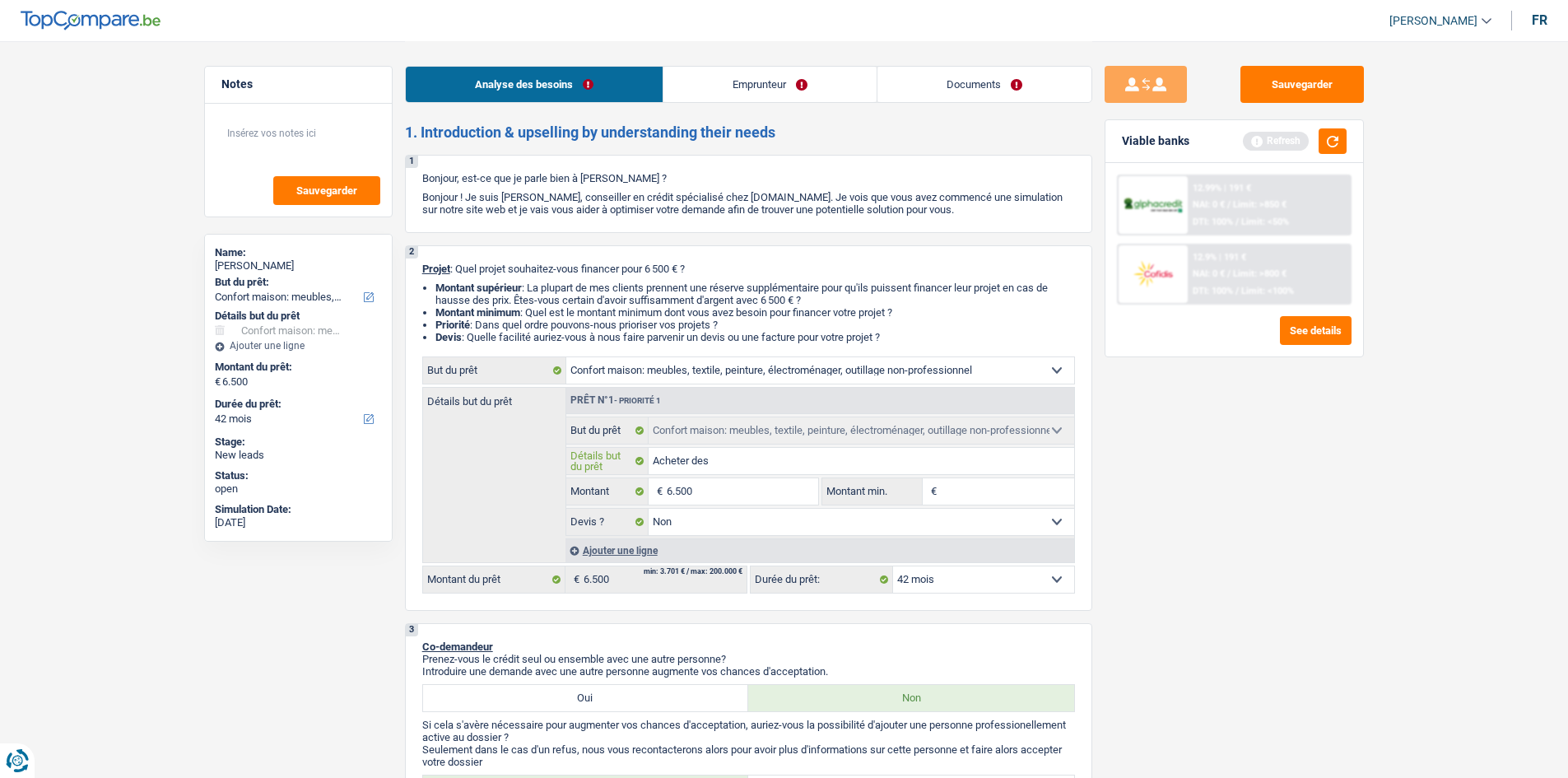
type input "Acheter des"
type input "Acheter des m"
type input "Acheter des me"
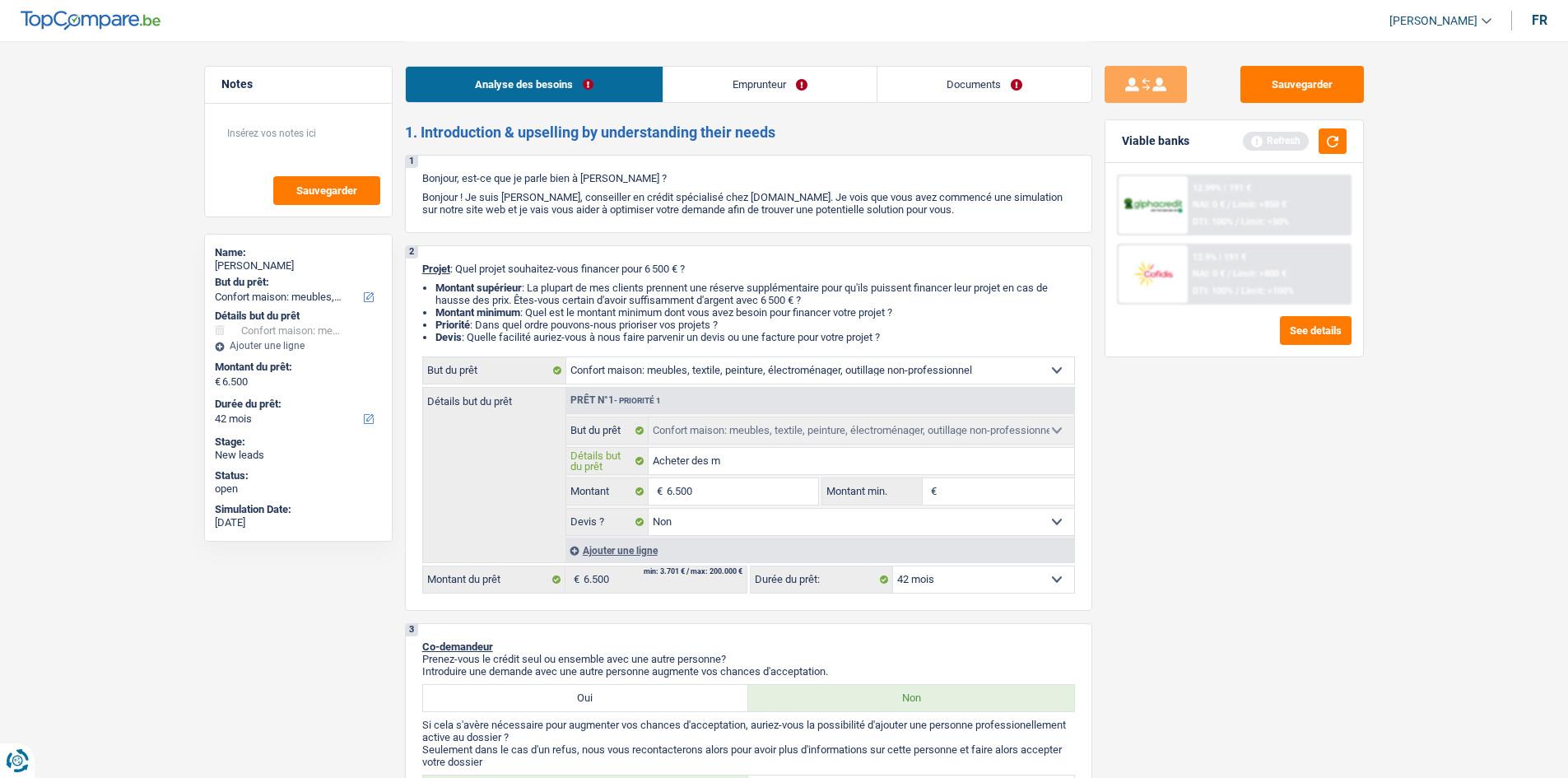
type input "Acheter des me"
type input "Acheter des meu"
type input "Acheter des meub"
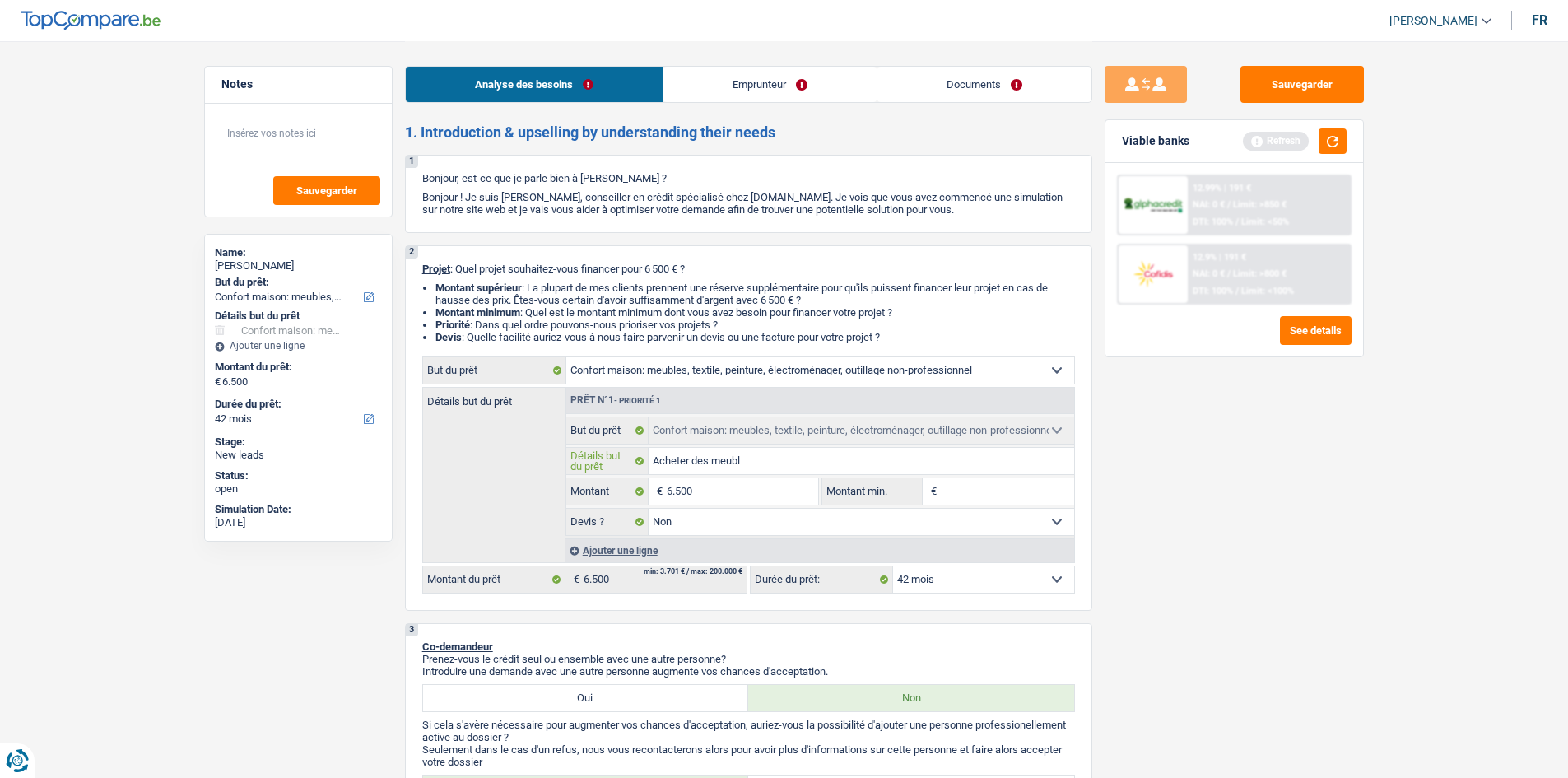
type input "Acheter des meuble"
type input "Acheter des meubles"
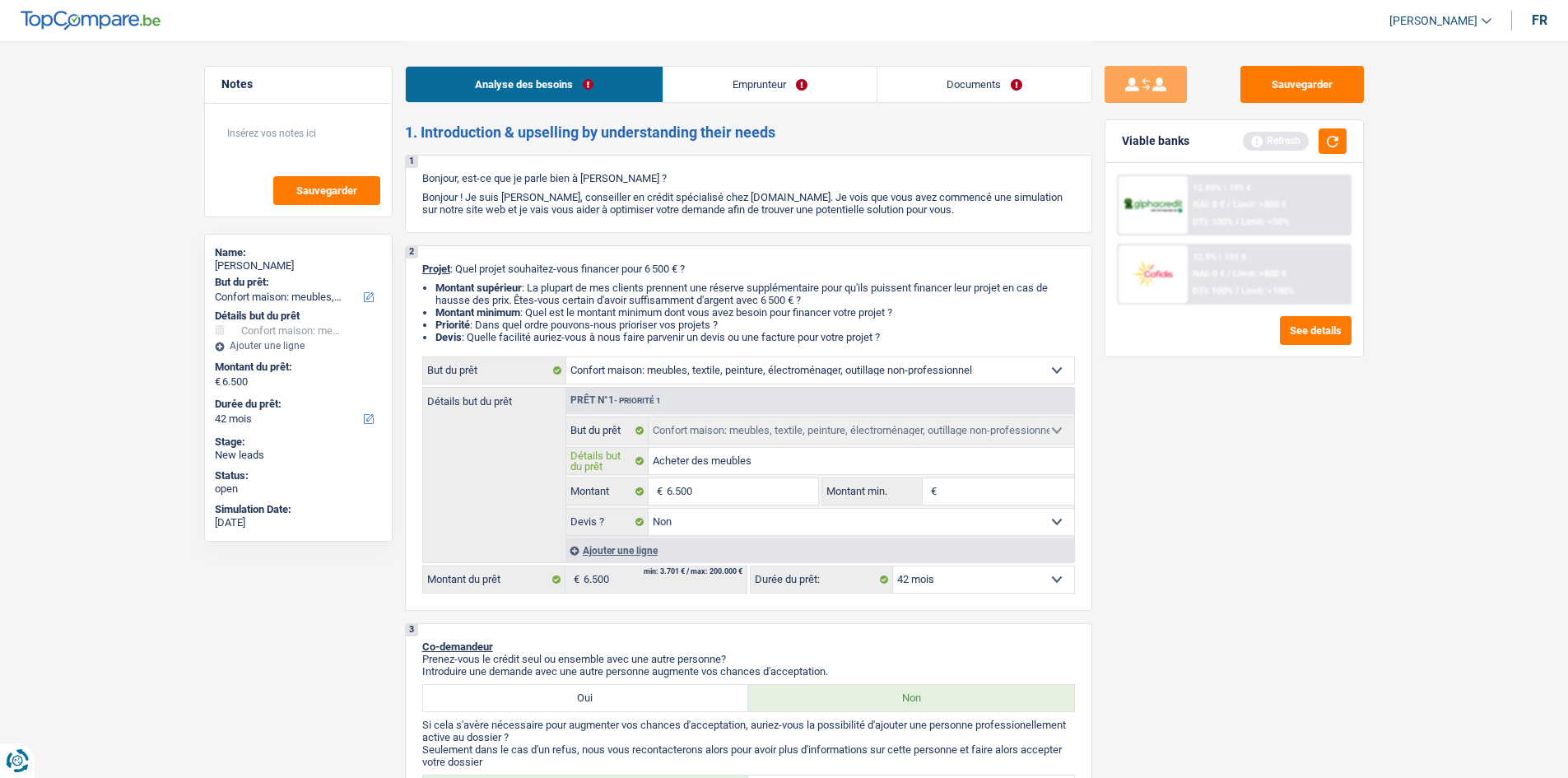
type input "Acheter des meubles"
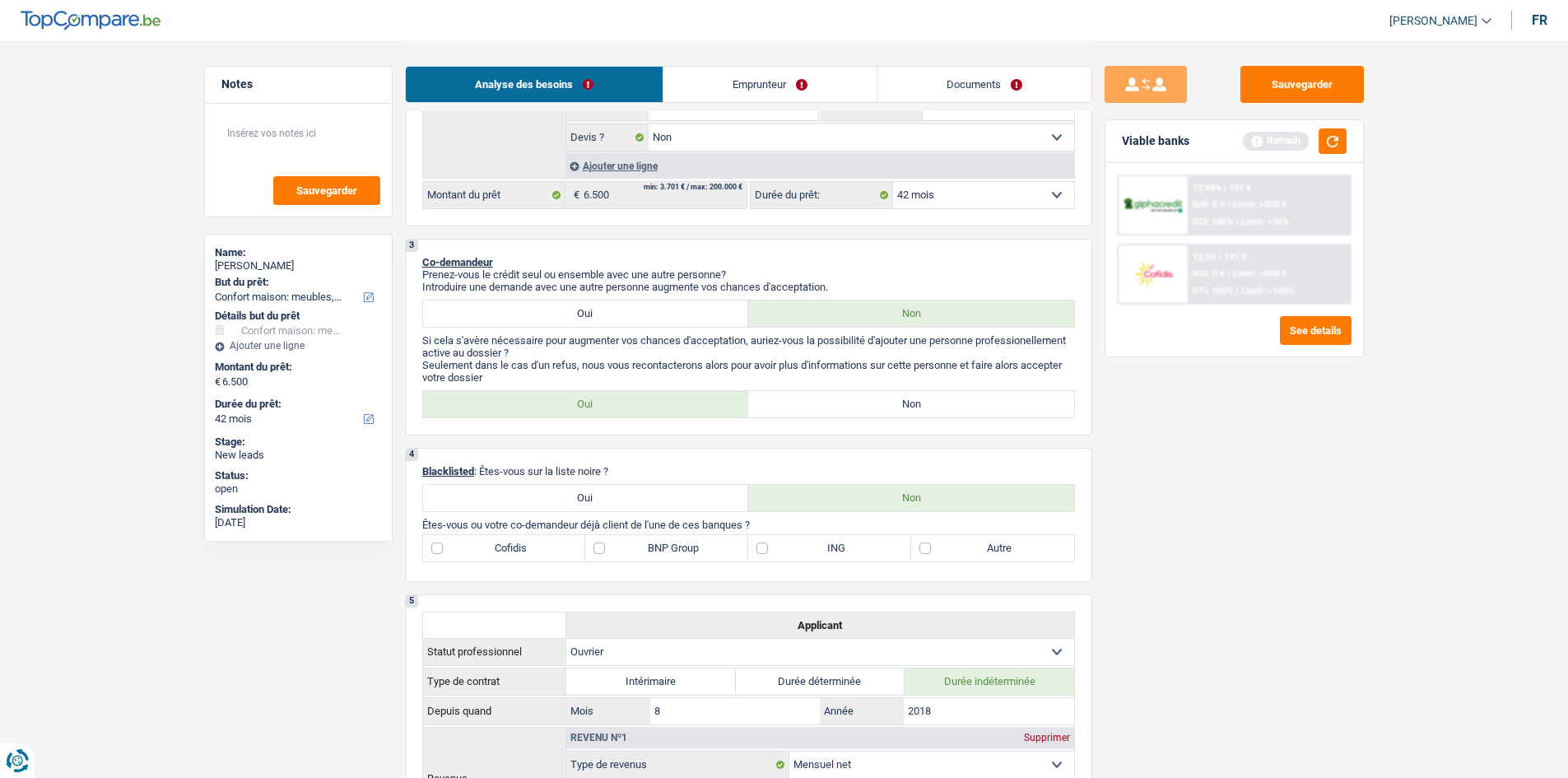
scroll to position [247, 0]
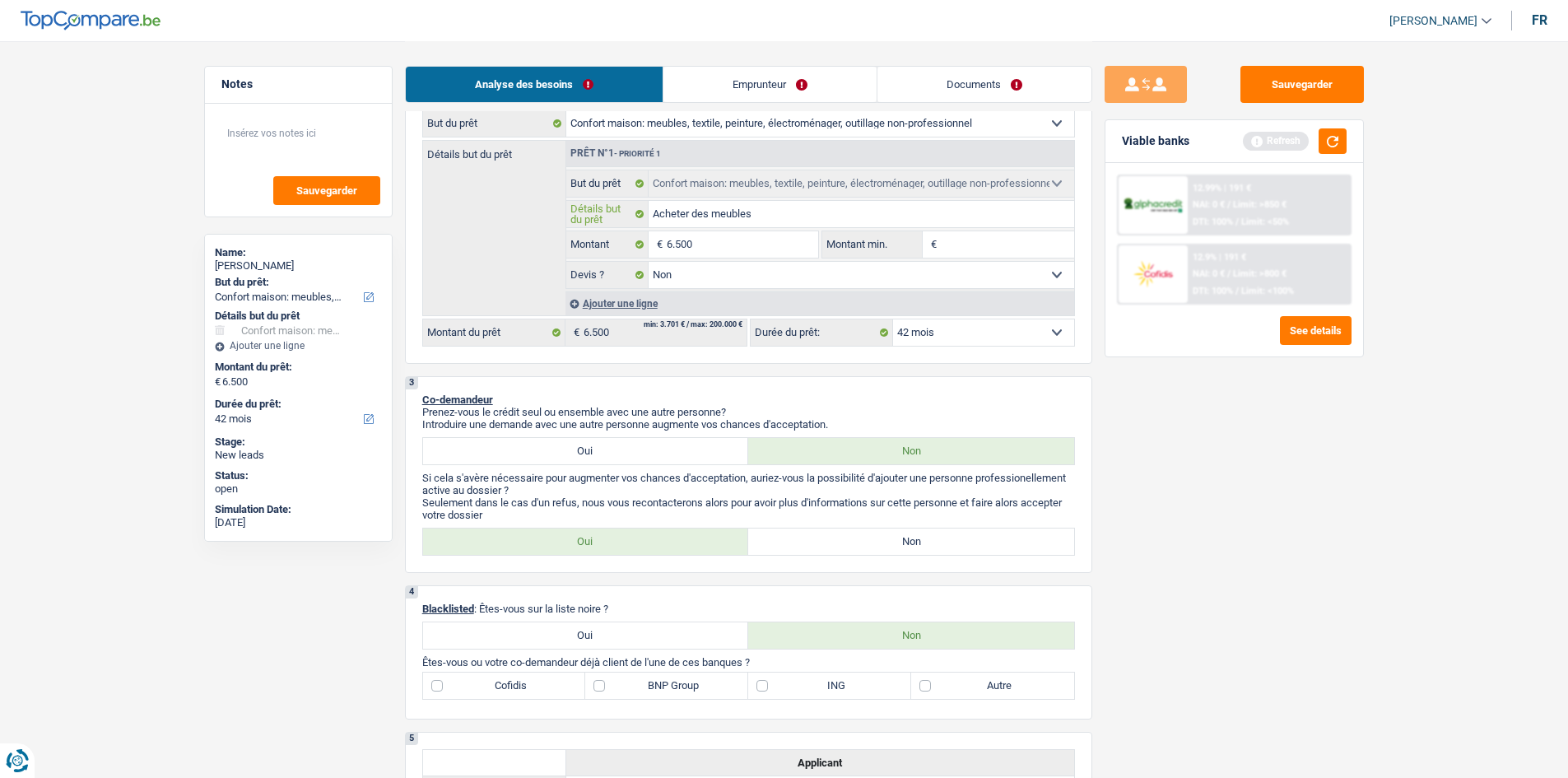
type input "Acheter des meubles"
click at [834, 545] on label "Non" at bounding box center [911, 541] width 326 height 27
click at [834, 545] on input "Non" at bounding box center [911, 541] width 326 height 27
radio input "true"
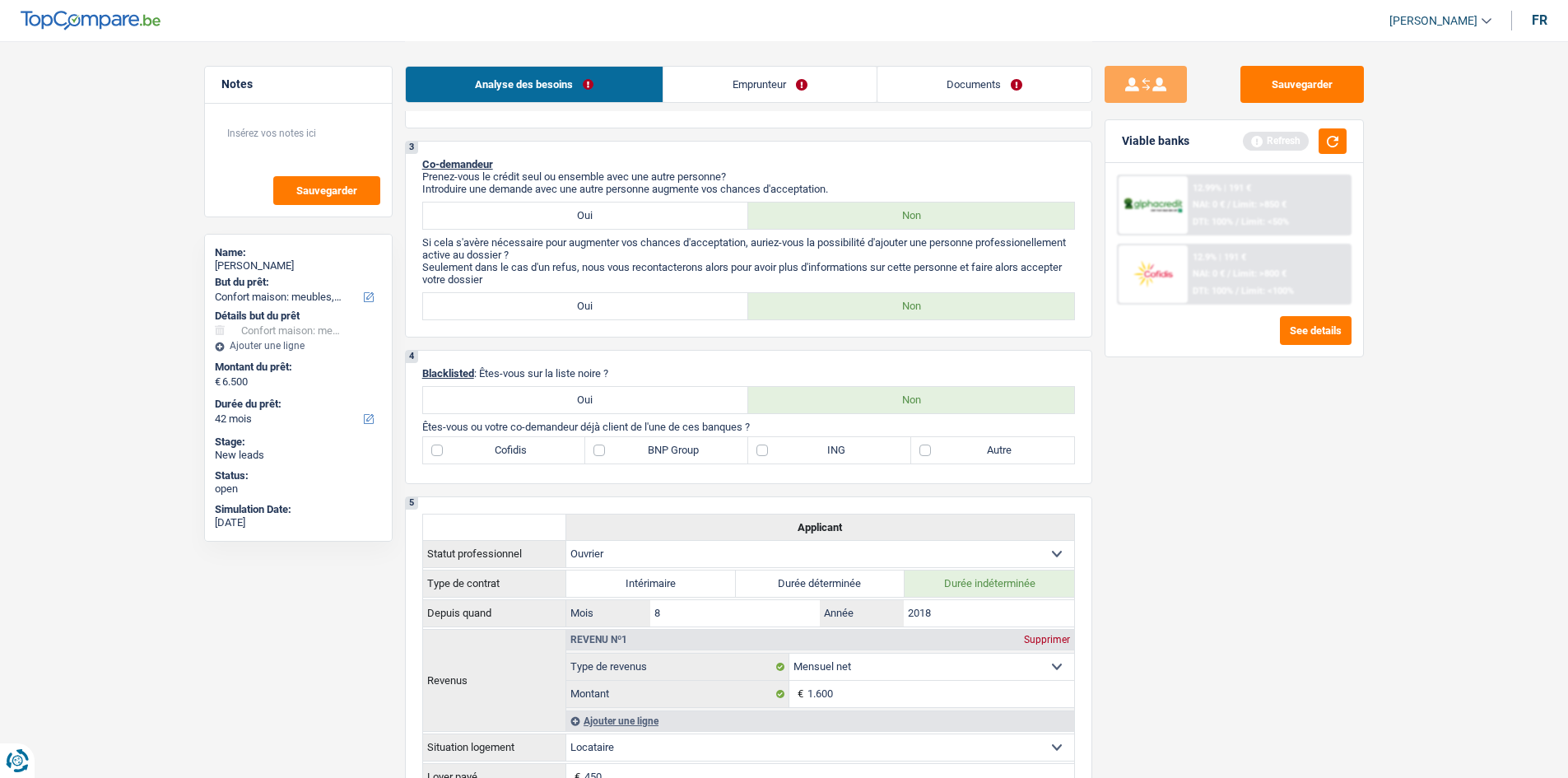
scroll to position [577, 0]
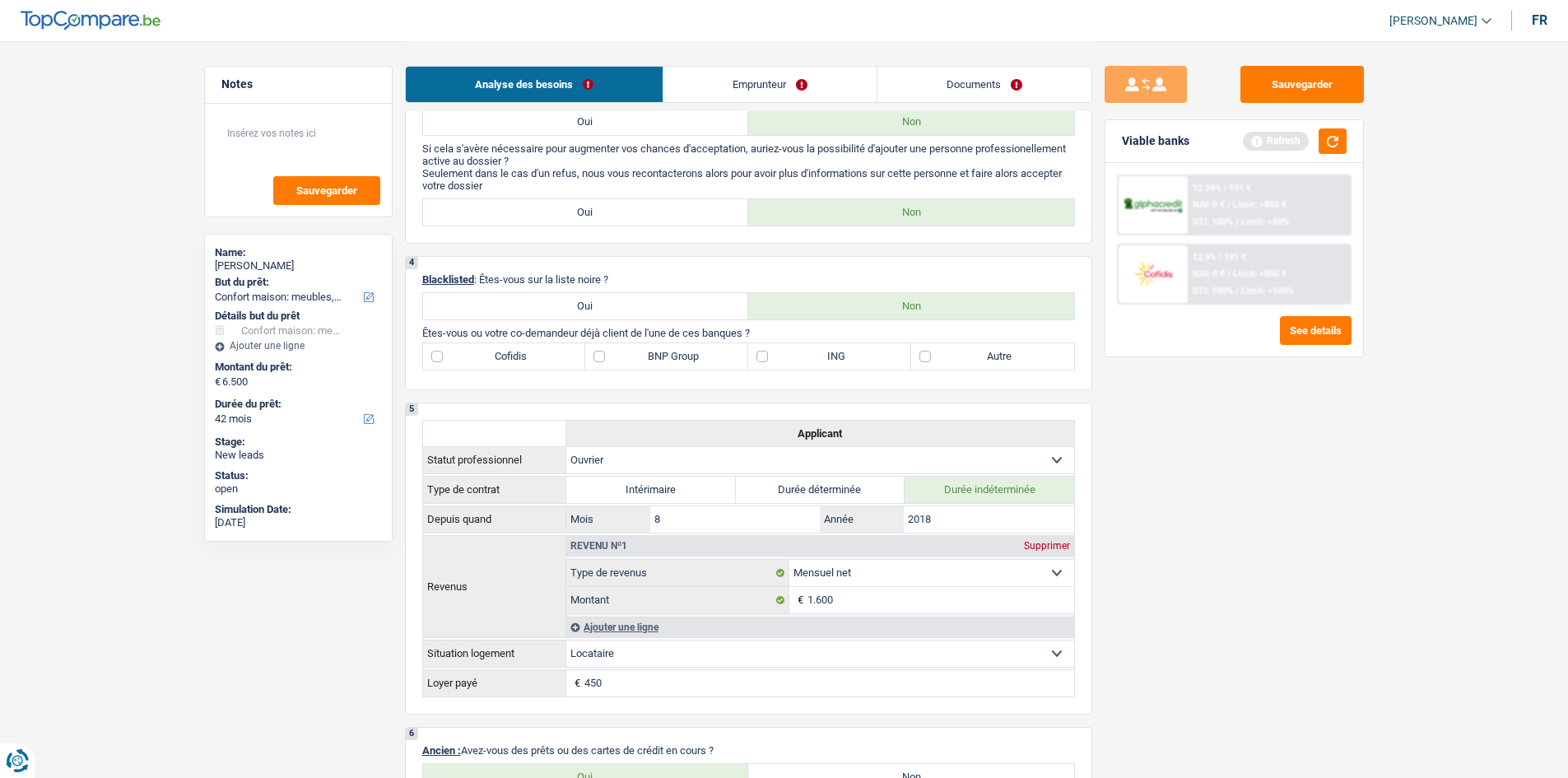
click at [931, 358] on label "Autre" at bounding box center [993, 357] width 163 height 27
click at [931, 358] on input "Autre" at bounding box center [993, 357] width 163 height 27
checkbox input "true"
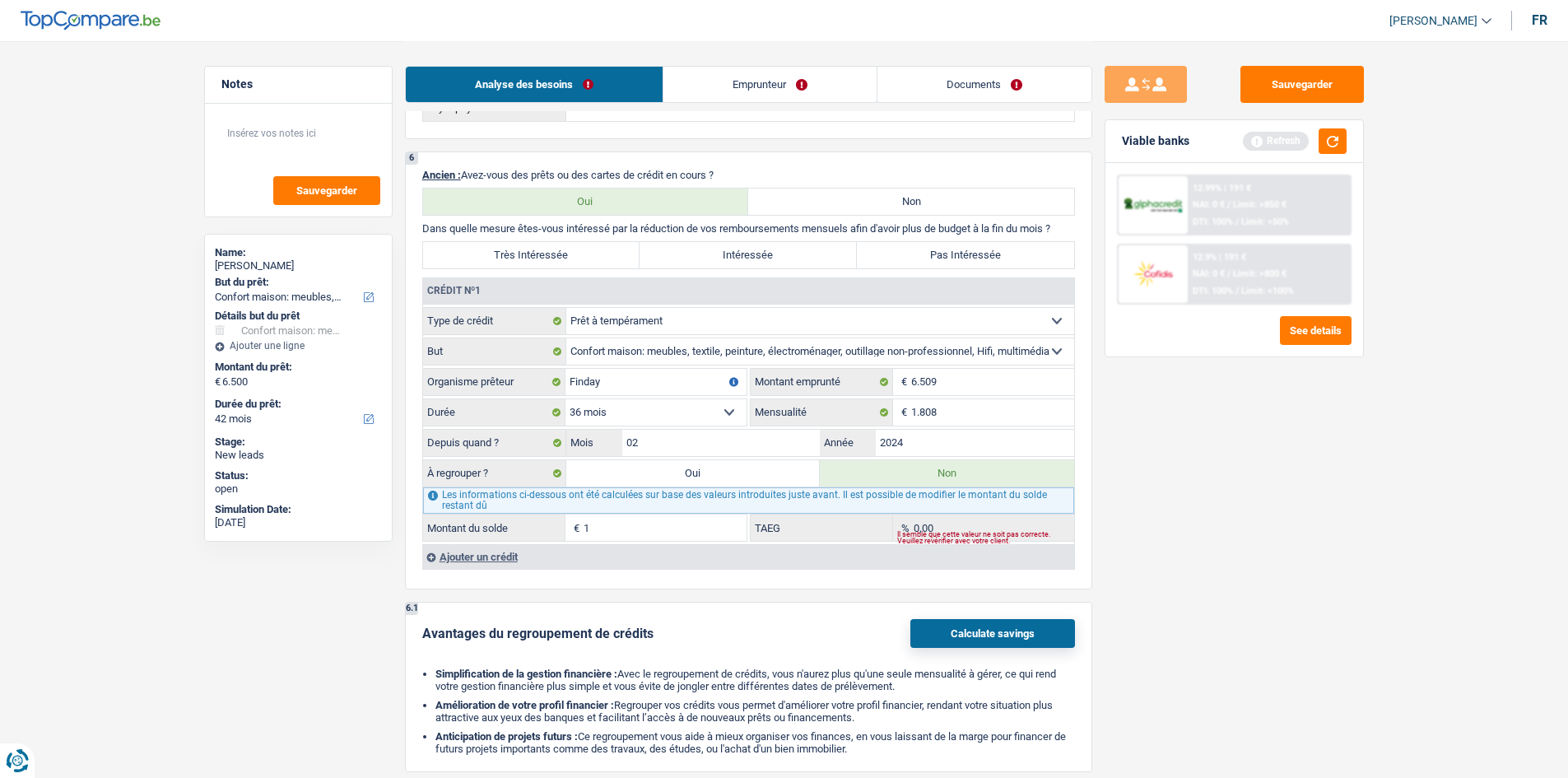
scroll to position [1153, 0]
click at [963, 412] on input "1.808" at bounding box center [993, 412] width 163 height 27
type input "180"
type input "3.067"
click at [961, 384] on input "6.509" at bounding box center [993, 381] width 163 height 27
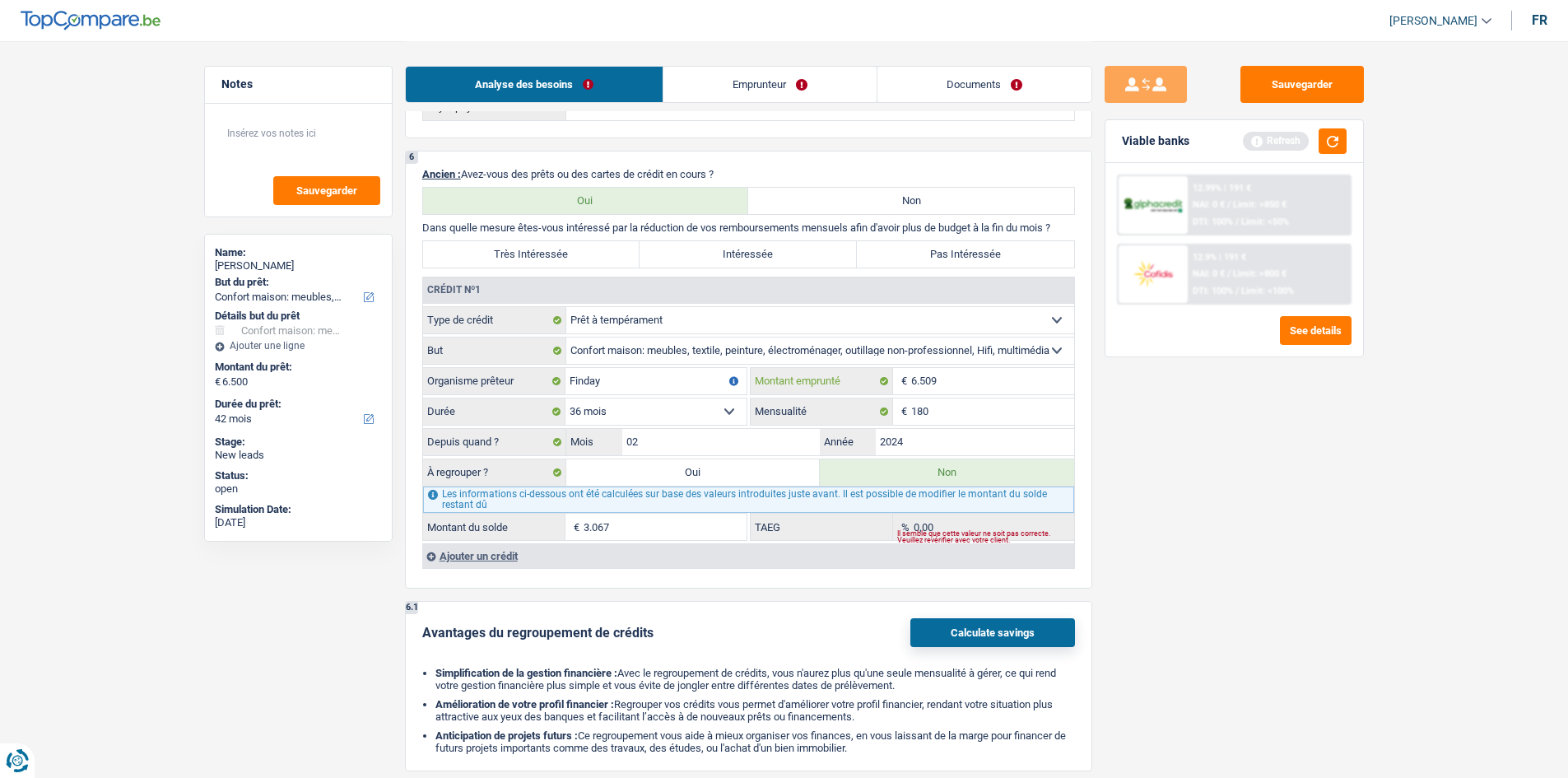
type input "650"
select select
type input "6.000"
click at [731, 411] on select "12 mois 18 mois 24 mois 30 mois 36 mois 42 mois Sélectionner une option" at bounding box center [656, 412] width 181 height 27
click at [922, 444] on input "2024" at bounding box center [975, 442] width 198 height 27
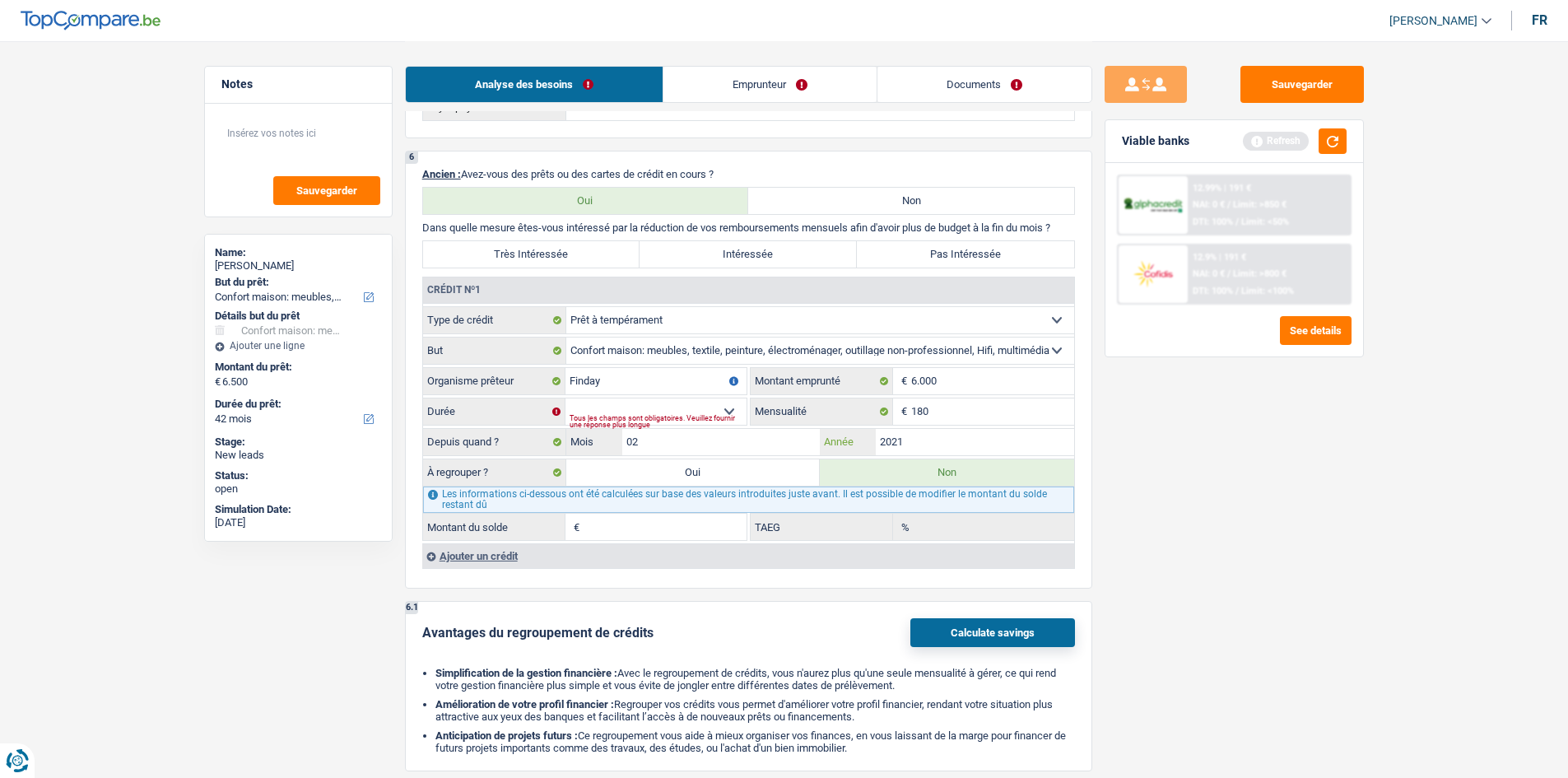
type input "2021"
click at [725, 405] on select "12 mois 18 mois 24 mois 30 mois 36 mois 42 mois Sélectionner une option" at bounding box center [656, 412] width 181 height 27
select select "42"
click at [566, 399] on select "12 mois 18 mois 24 mois 30 mois 36 mois 42 mois Sélectionner une option" at bounding box center [656, 412] width 181 height 27
type input "1"
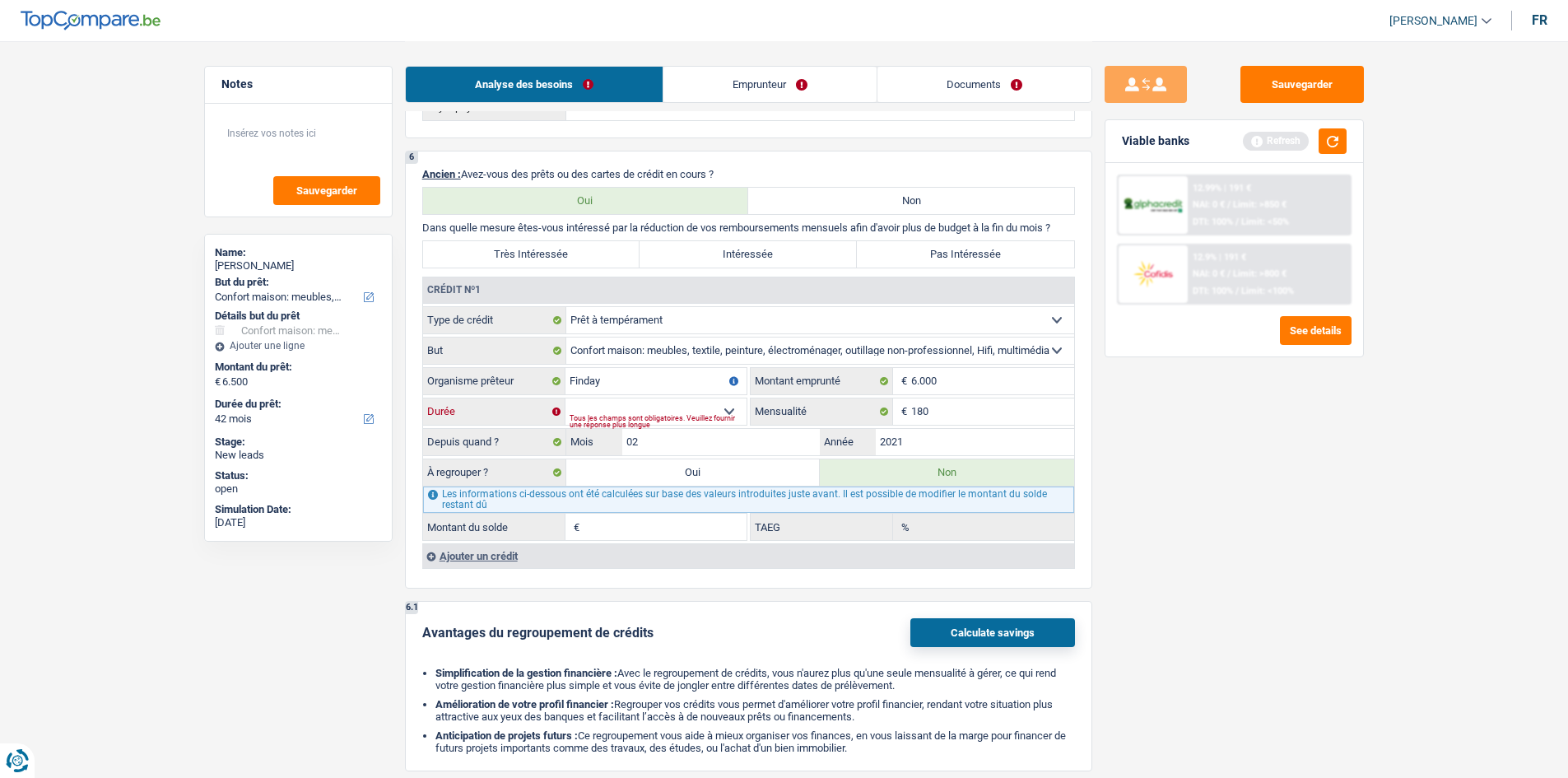
type input "14,35"
click at [728, 410] on select "12 mois 18 mois 24 mois 30 mois 36 mois 42 mois Sélectionner une option" at bounding box center [656, 412] width 181 height 27
click at [566, 399] on select "12 mois 18 mois 24 mois 30 mois 36 mois 42 mois Sélectionner une option" at bounding box center [656, 412] width 181 height 27
click at [720, 405] on select "12 mois 18 mois 24 mois 30 mois 36 mois 42 mois Sélectionner une option" at bounding box center [656, 412] width 181 height 27
click at [950, 382] on input "6.000" at bounding box center [993, 381] width 163 height 27
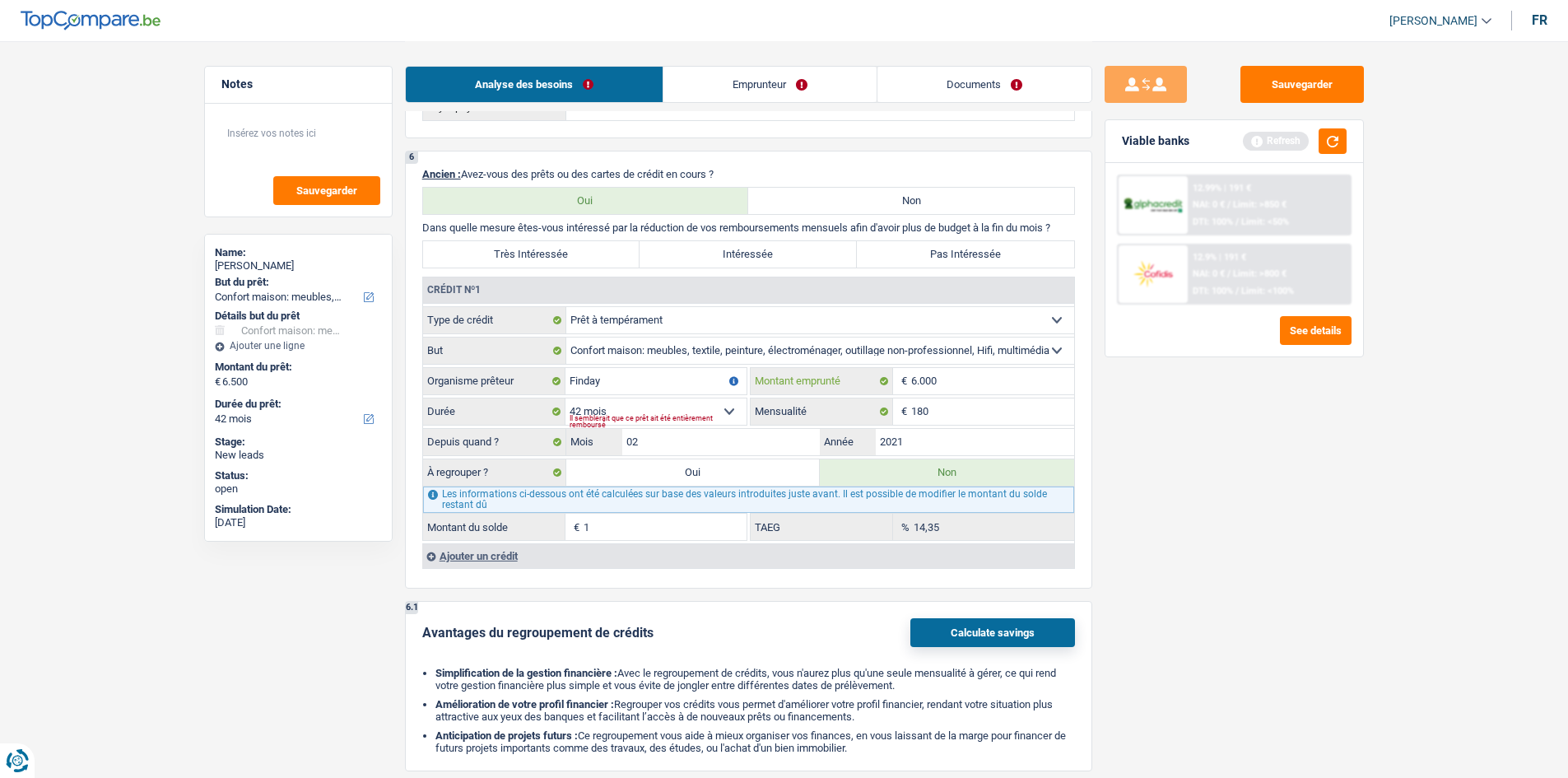
type input "600"
select select
type input "6.500"
click at [725, 418] on div "Tous les champs sont obligatoires. Veuillez fournir une réponse plus longue" at bounding box center [658, 421] width 177 height 7
click at [725, 409] on select "12 mois 18 mois 24 mois 30 mois 36 mois 42 mois Sélectionner une option" at bounding box center [656, 412] width 181 height 27
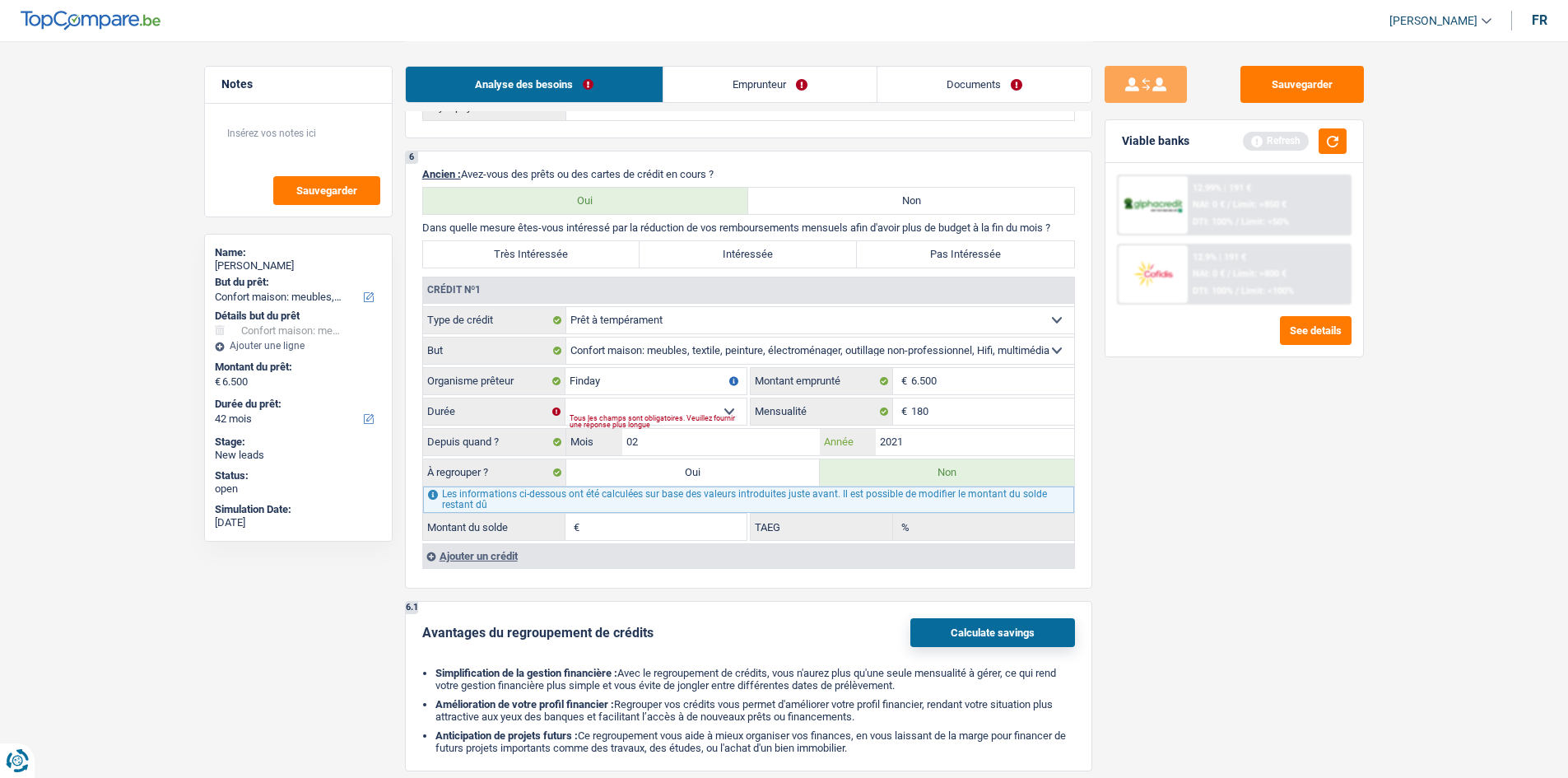
click at [934, 451] on input "2021" at bounding box center [975, 442] width 198 height 27
type input "2023"
click at [954, 373] on input "6.500" at bounding box center [993, 381] width 163 height 27
type input "6.000"
click at [732, 408] on select "12 mois 18 mois 24 mois 30 mois 36 mois 42 mois Sélectionner une option" at bounding box center [656, 412] width 181 height 27
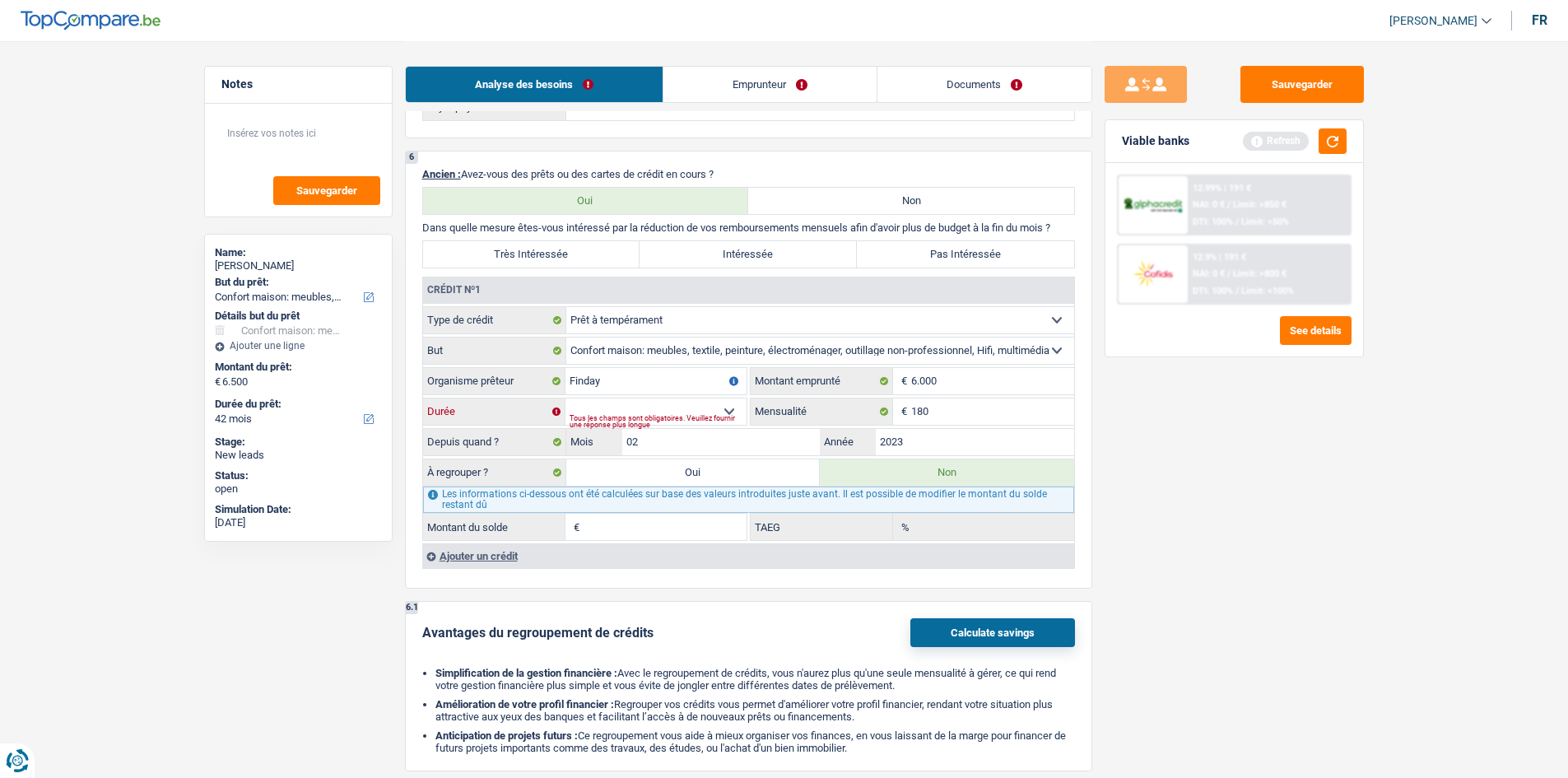
select select "42"
click at [566, 399] on select "12 mois 18 mois 24 mois 30 mois 36 mois 42 mois Sélectionner une option" at bounding box center [656, 412] width 181 height 27
type input "1.853"
type input "14,35"
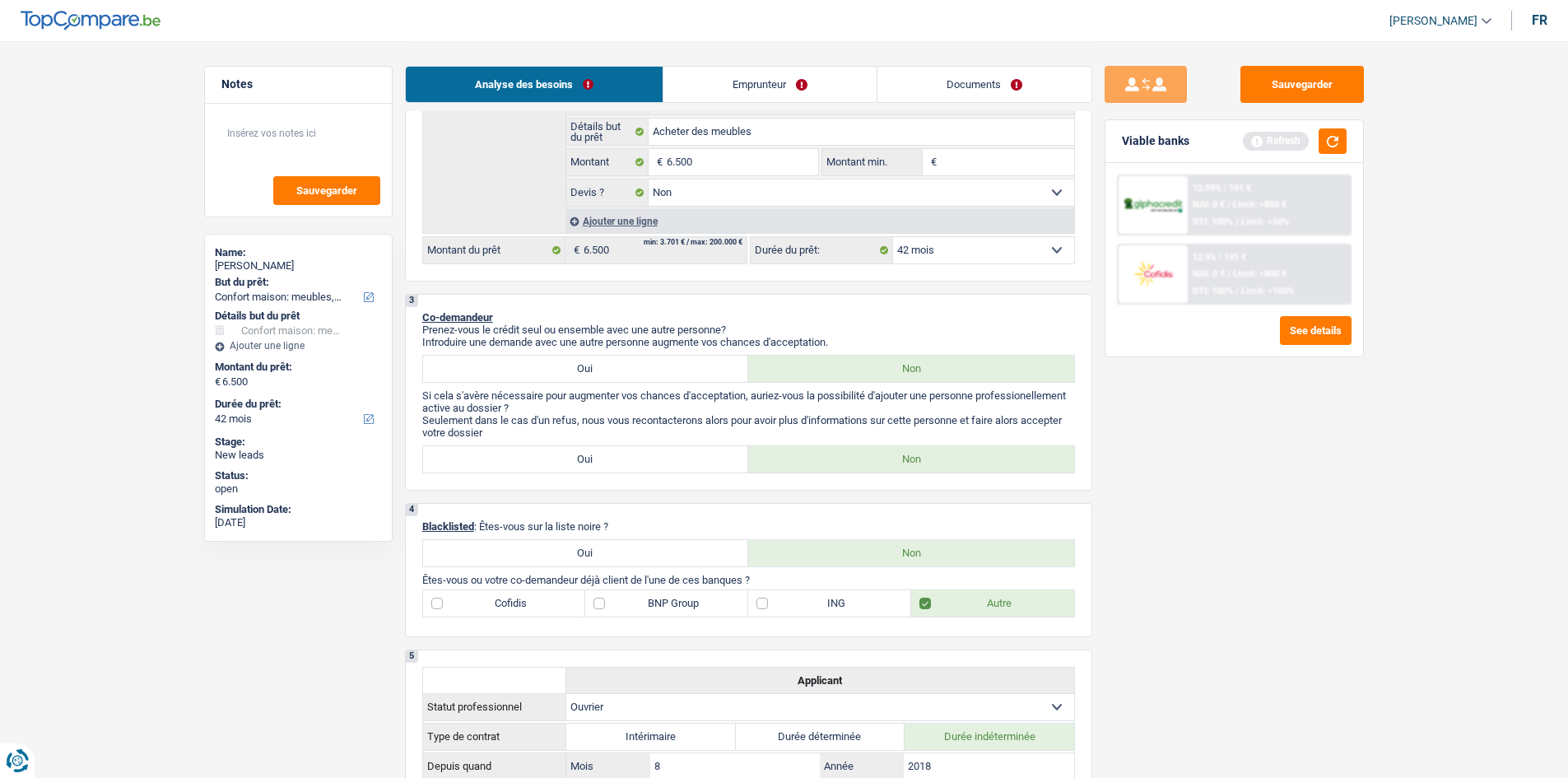
scroll to position [0, 0]
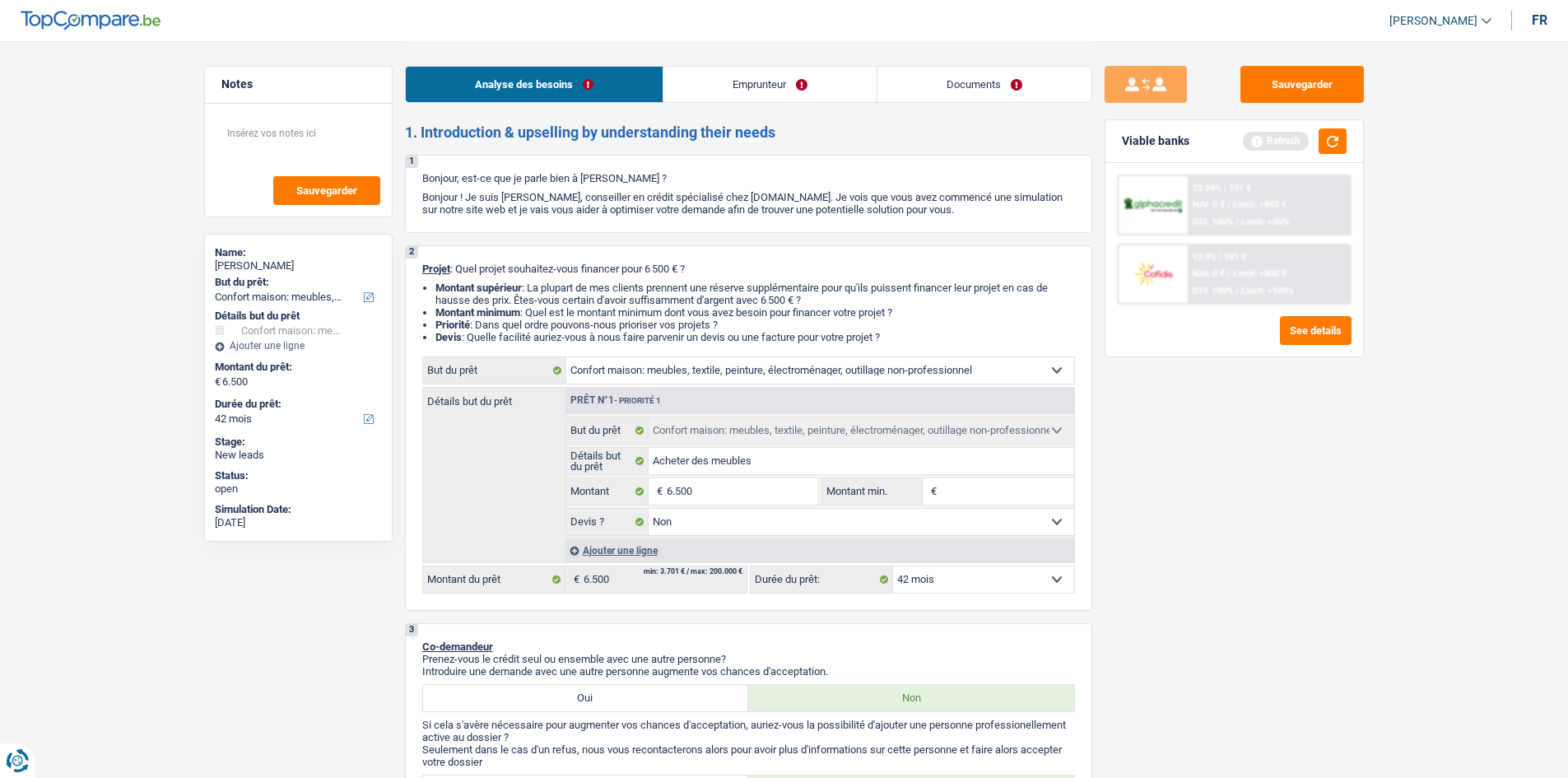
click at [772, 94] on link "Emprunteur" at bounding box center [770, 84] width 213 height 35
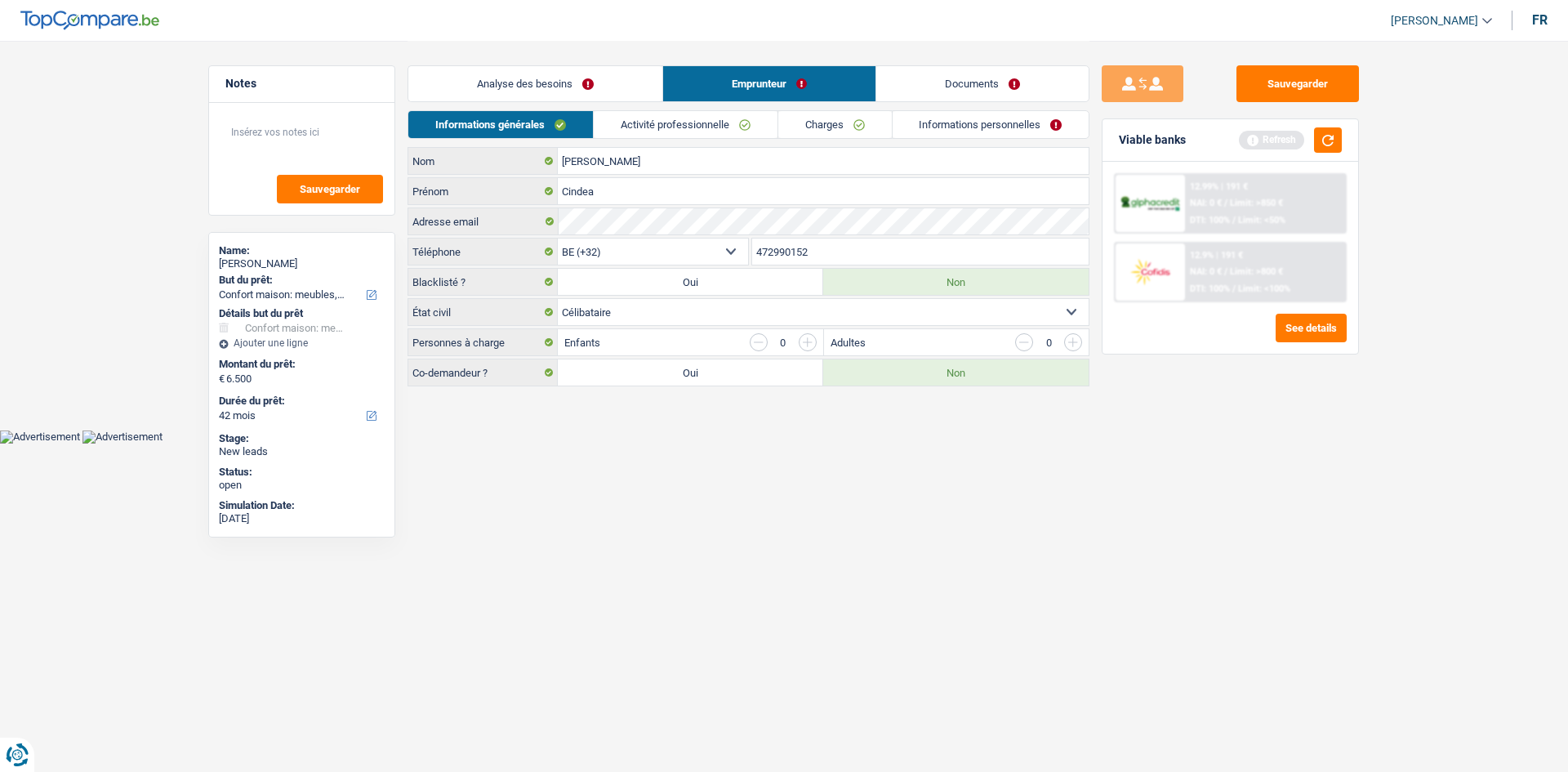
click at [679, 126] on link "Activité professionnelle" at bounding box center [685, 125] width 184 height 27
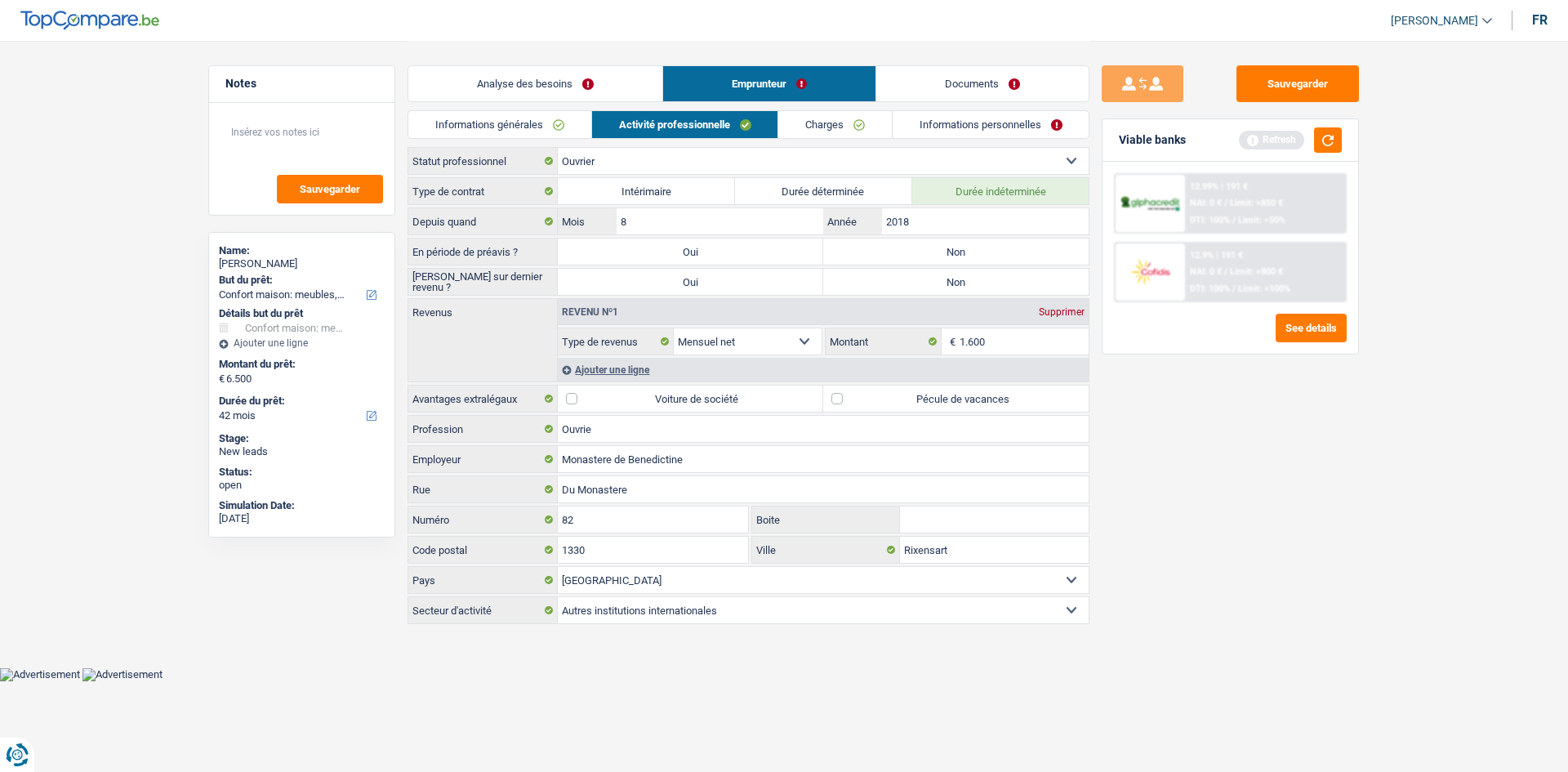
click at [950, 245] on label "Non" at bounding box center [956, 251] width 265 height 26
click at [950, 245] on input "Non" at bounding box center [956, 251] width 265 height 26
radio input "true"
click at [944, 282] on label "Non" at bounding box center [956, 282] width 265 height 26
click at [944, 282] on input "Non" at bounding box center [956, 282] width 265 height 26
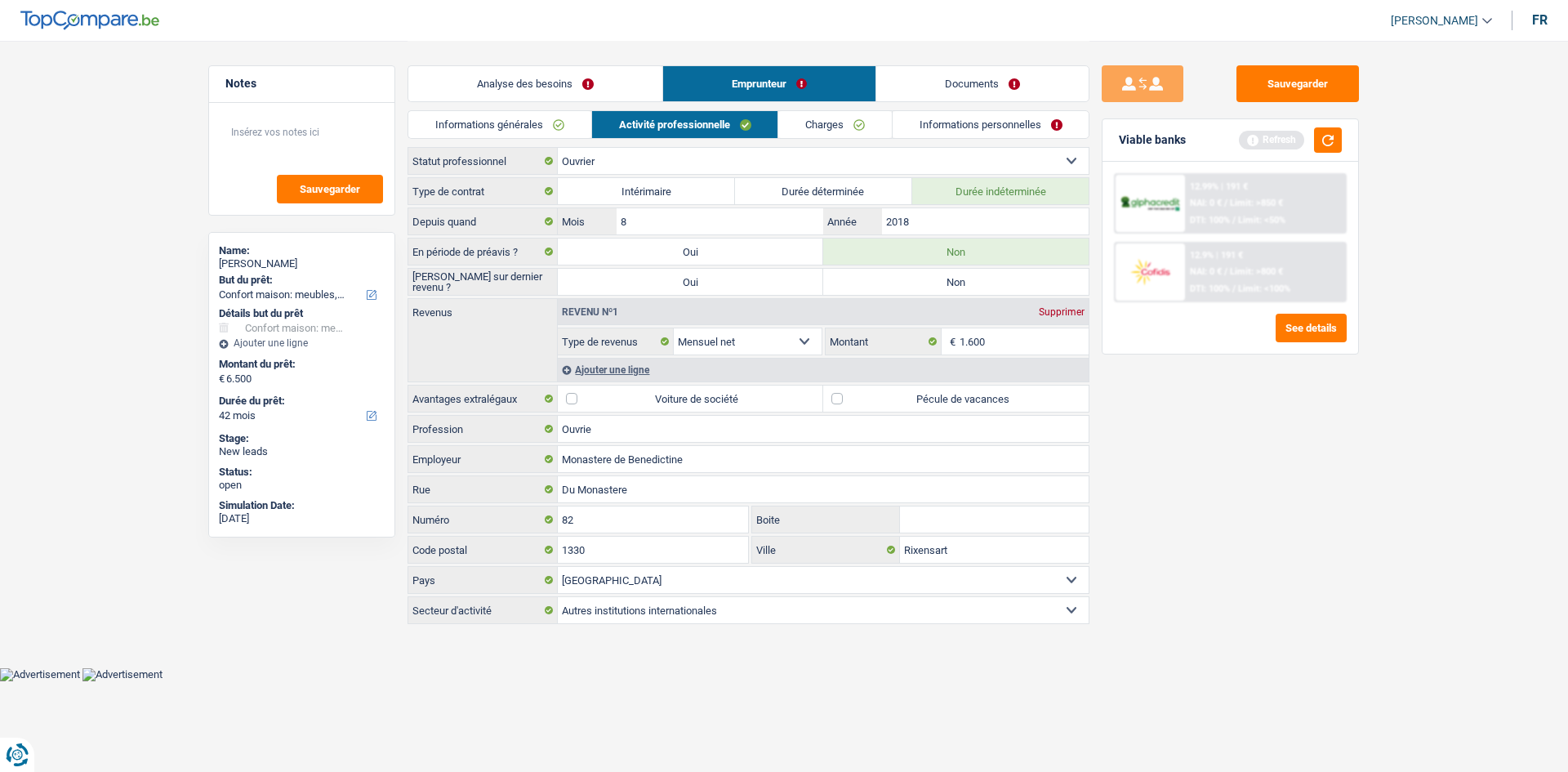
radio input "true"
click at [620, 367] on div "Ajouter une ligne" at bounding box center [823, 369] width 531 height 23
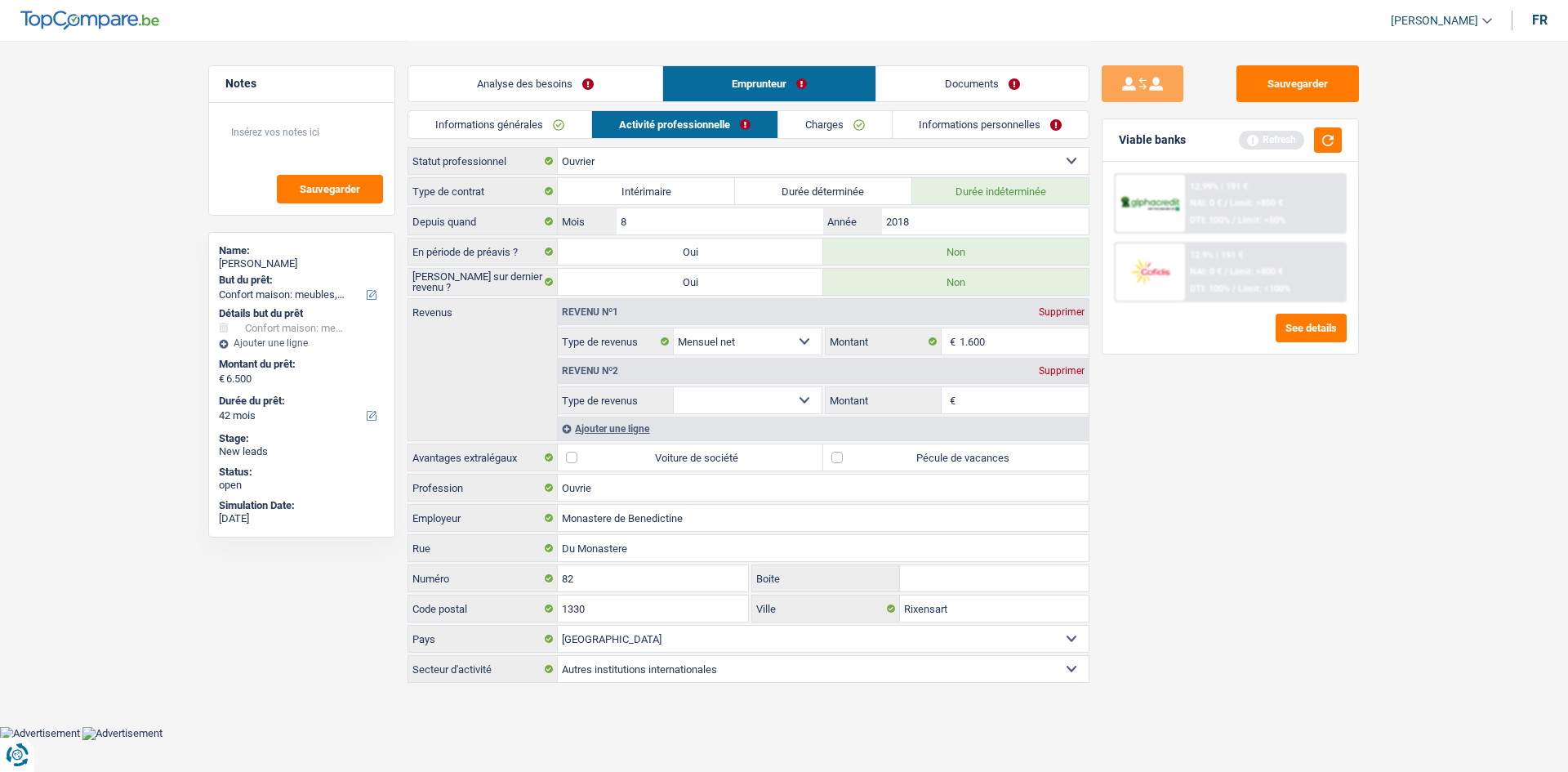
click at [809, 397] on select "Allocation d'handicap Allocations chômage Allocations familiales Chèques repas …" at bounding box center [748, 400] width 148 height 26
select select "netSalary"
click at [674, 387] on select "Allocation d'handicap Allocations chômage Allocations familiales Chèques repas …" at bounding box center [748, 400] width 148 height 26
click at [976, 399] on input "Montant" at bounding box center [1024, 400] width 130 height 26
type input "500"
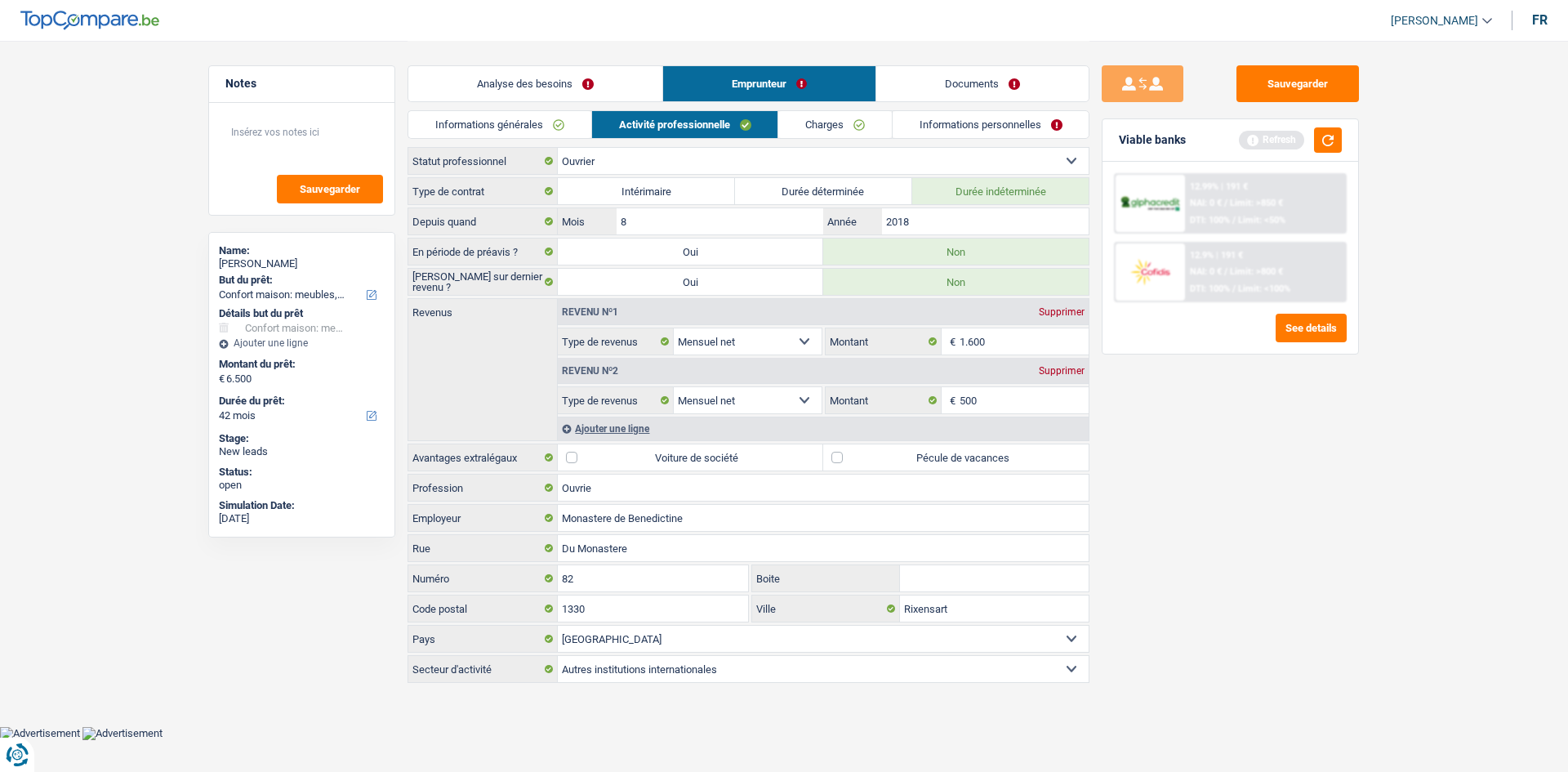
click at [526, 128] on link "Informations générales" at bounding box center [500, 125] width 183 height 27
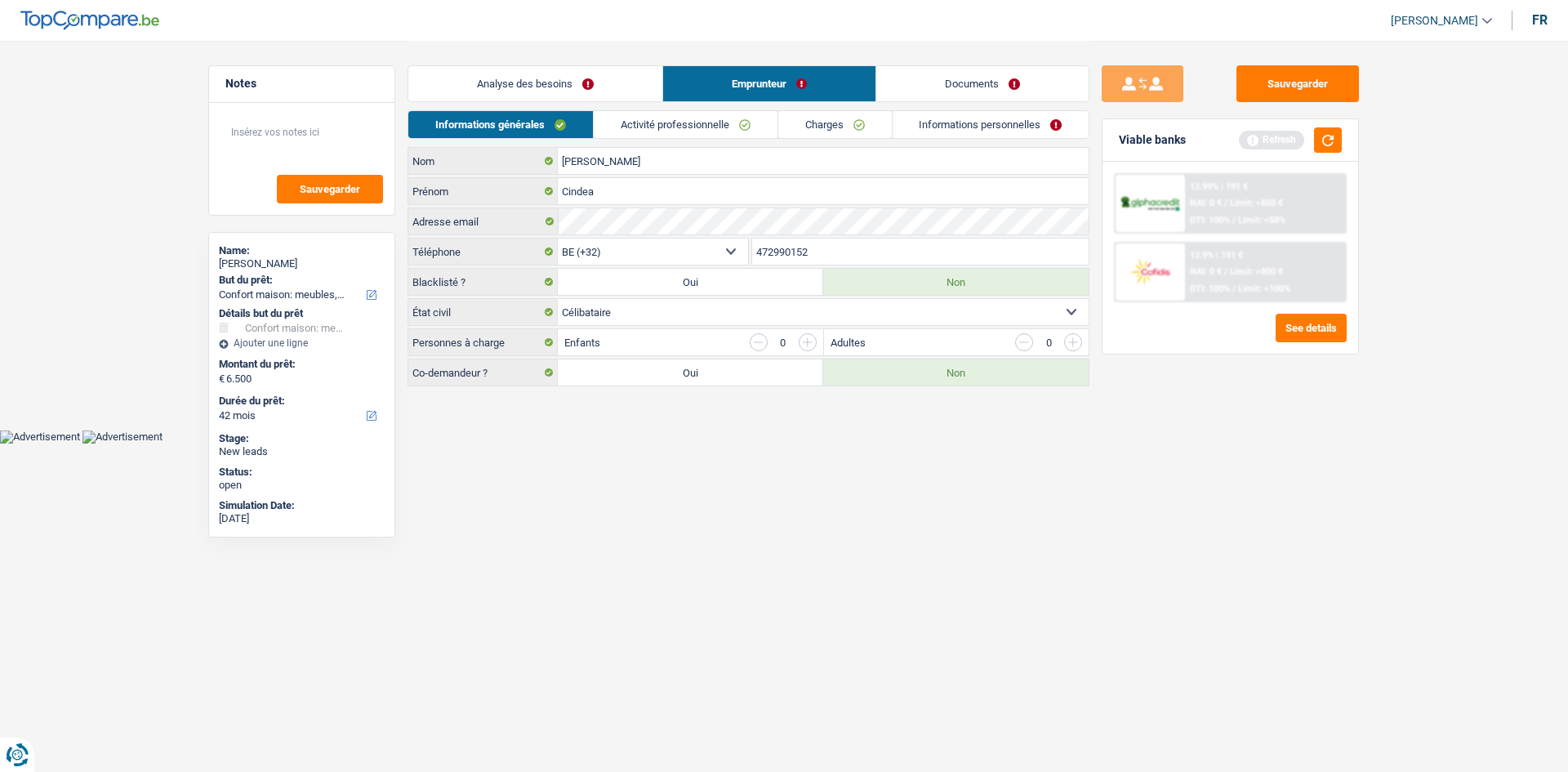
click at [718, 128] on link "Activité professionnelle" at bounding box center [685, 125] width 184 height 27
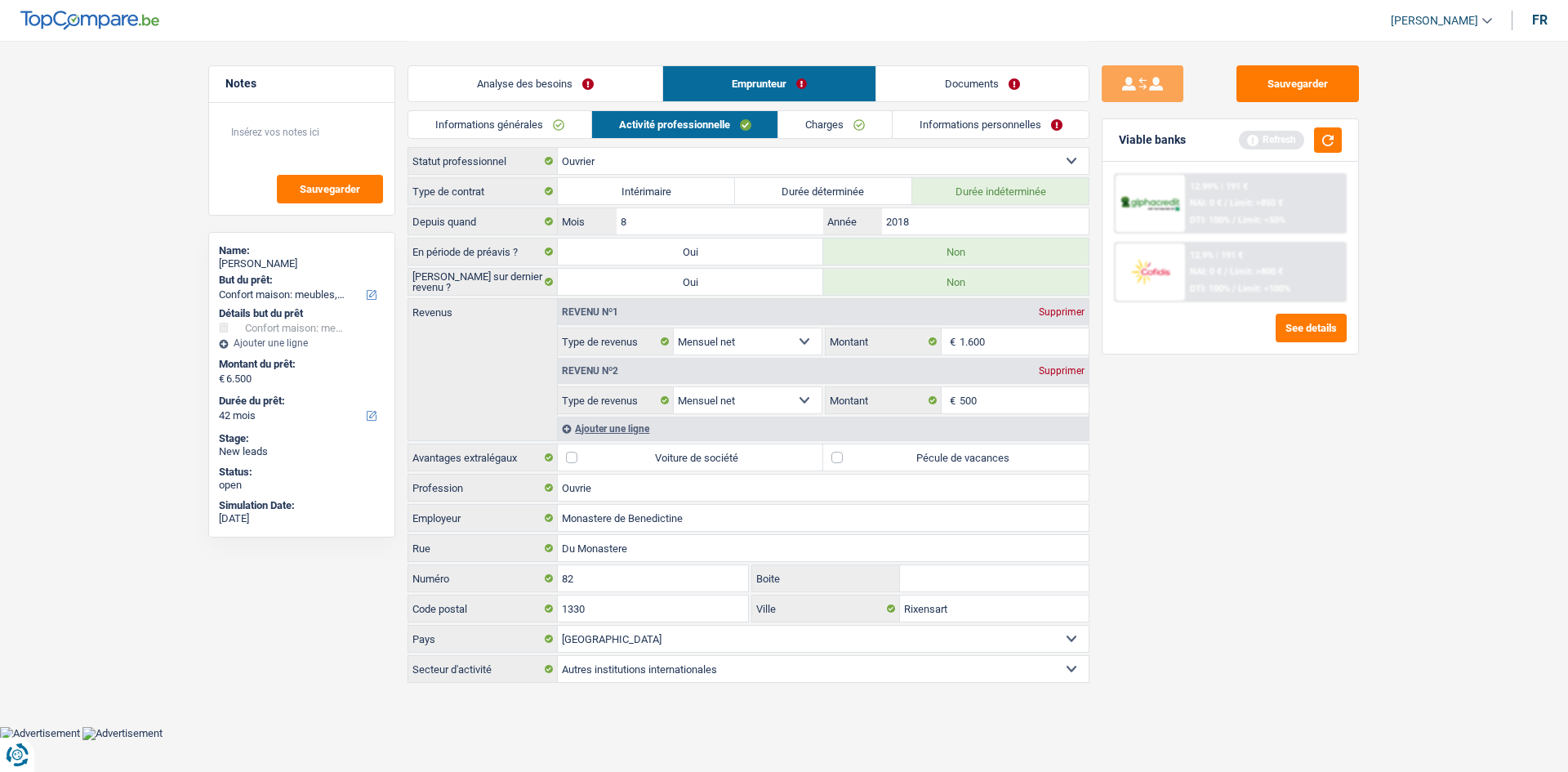
click at [796, 128] on link "Charges" at bounding box center [835, 125] width 114 height 27
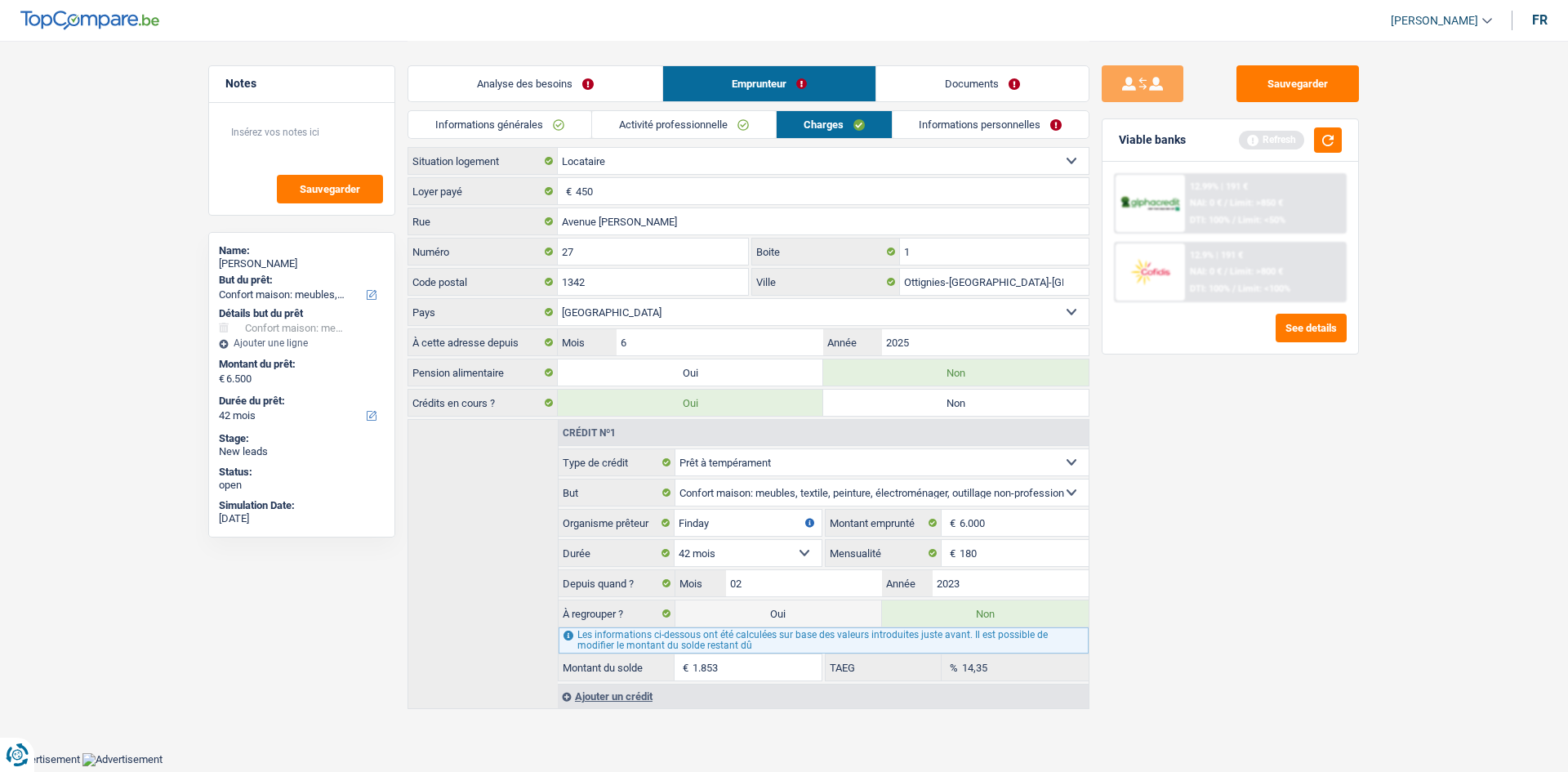
click at [967, 131] on link "Informations personnelles" at bounding box center [991, 125] width 197 height 27
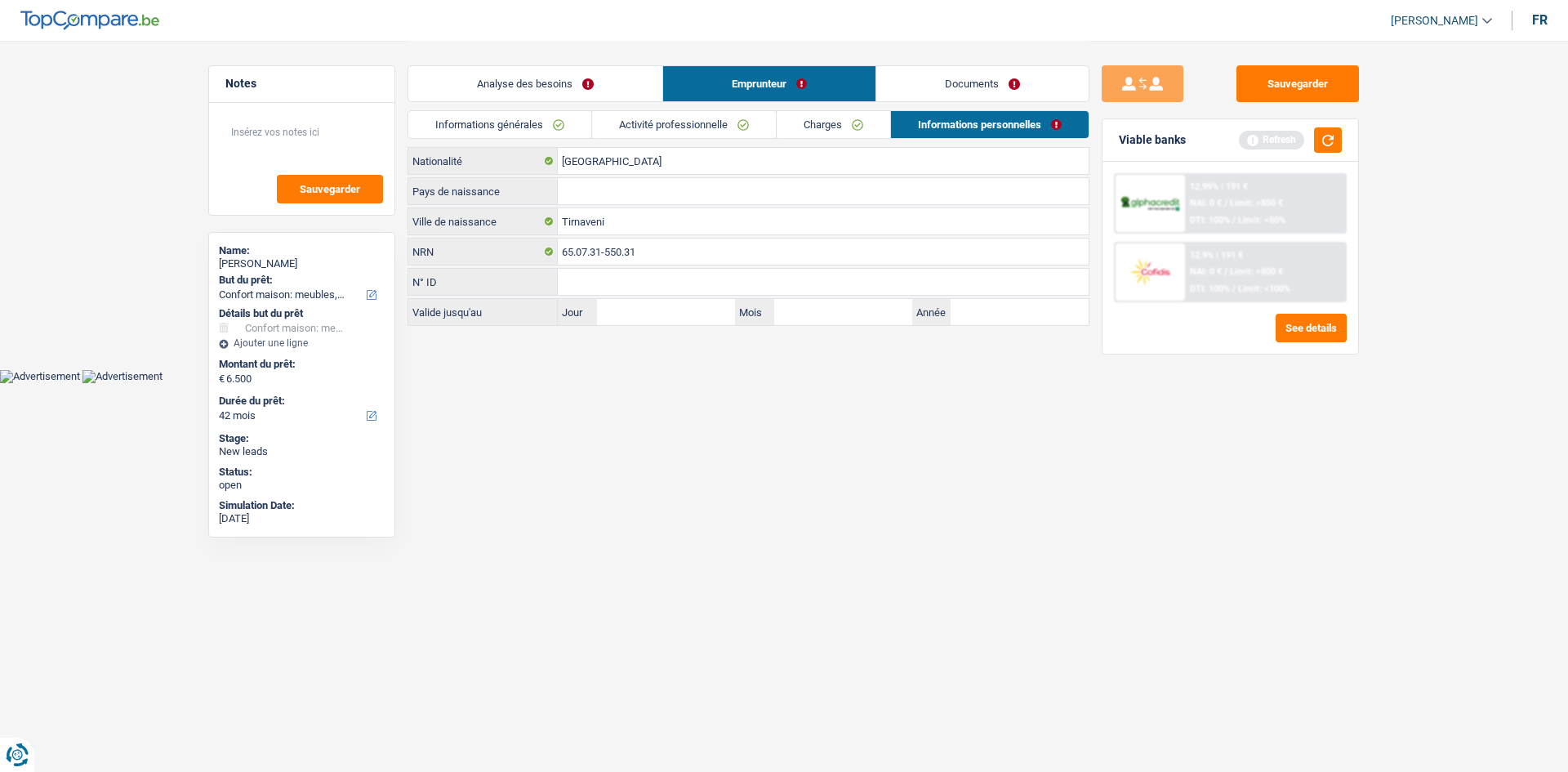
click at [825, 123] on link "Charges" at bounding box center [833, 125] width 114 height 27
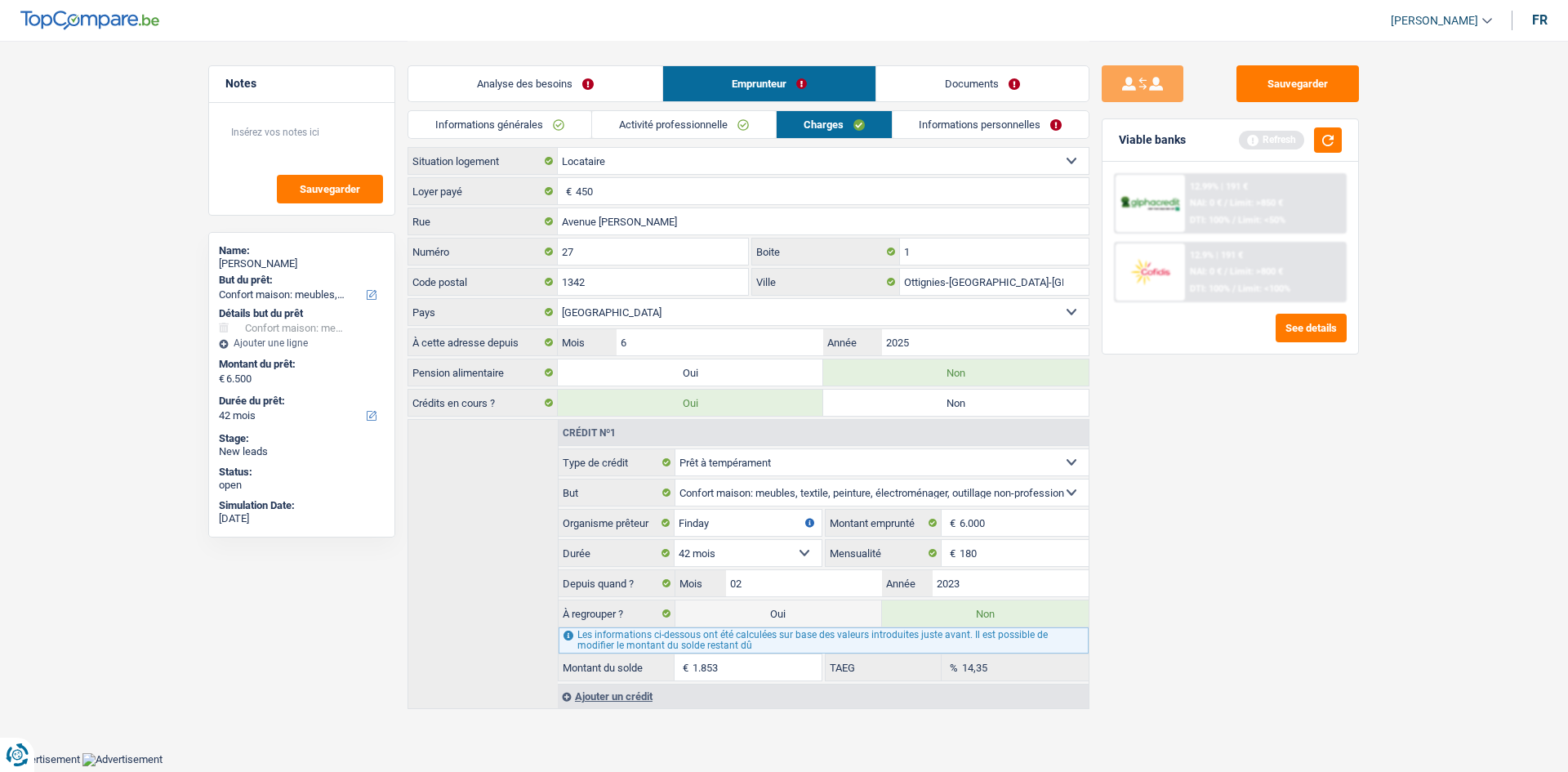
click at [981, 123] on link "Informations personnelles" at bounding box center [991, 125] width 197 height 27
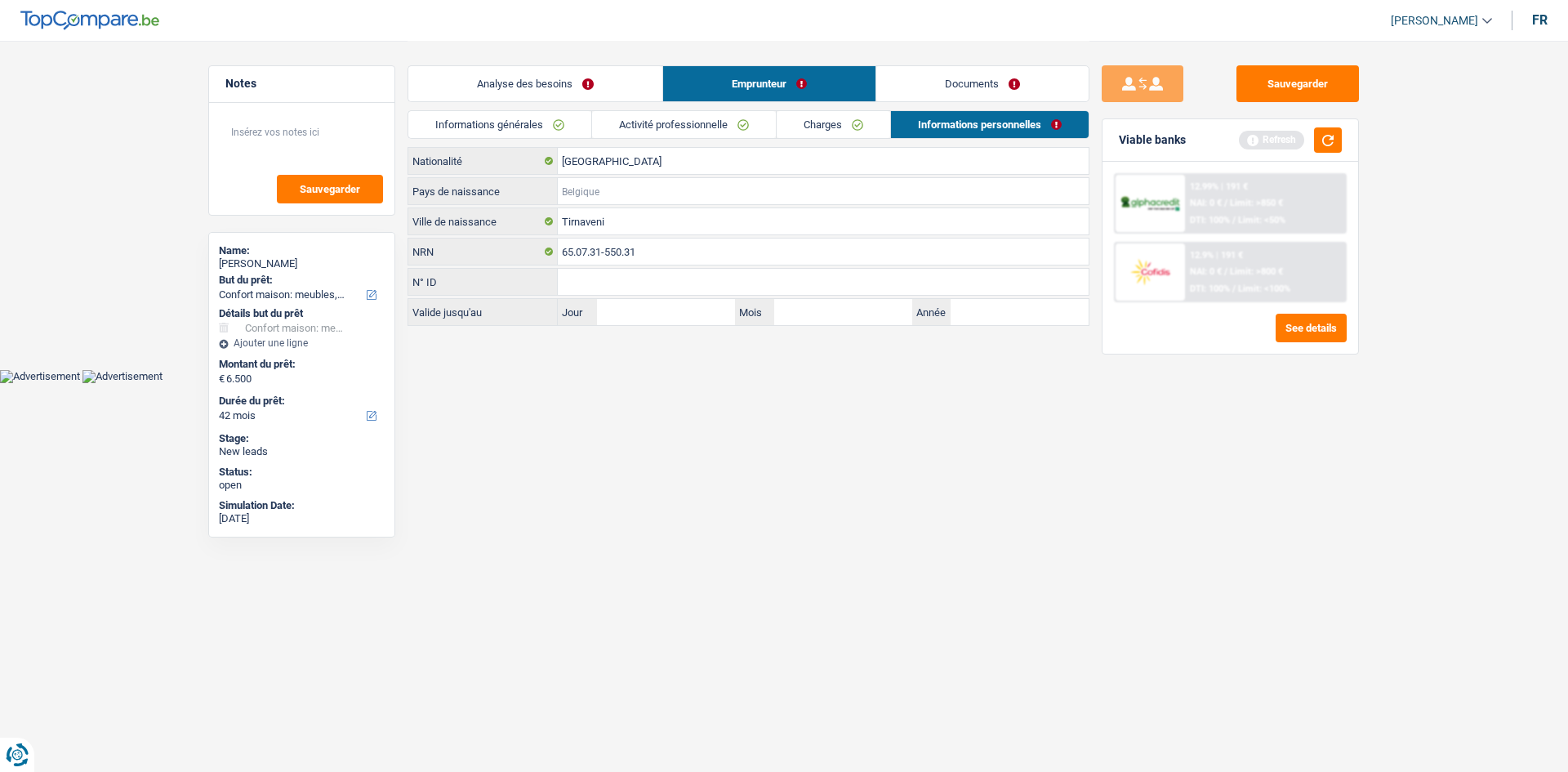
click at [621, 195] on input "Pays de naissance" at bounding box center [823, 191] width 531 height 26
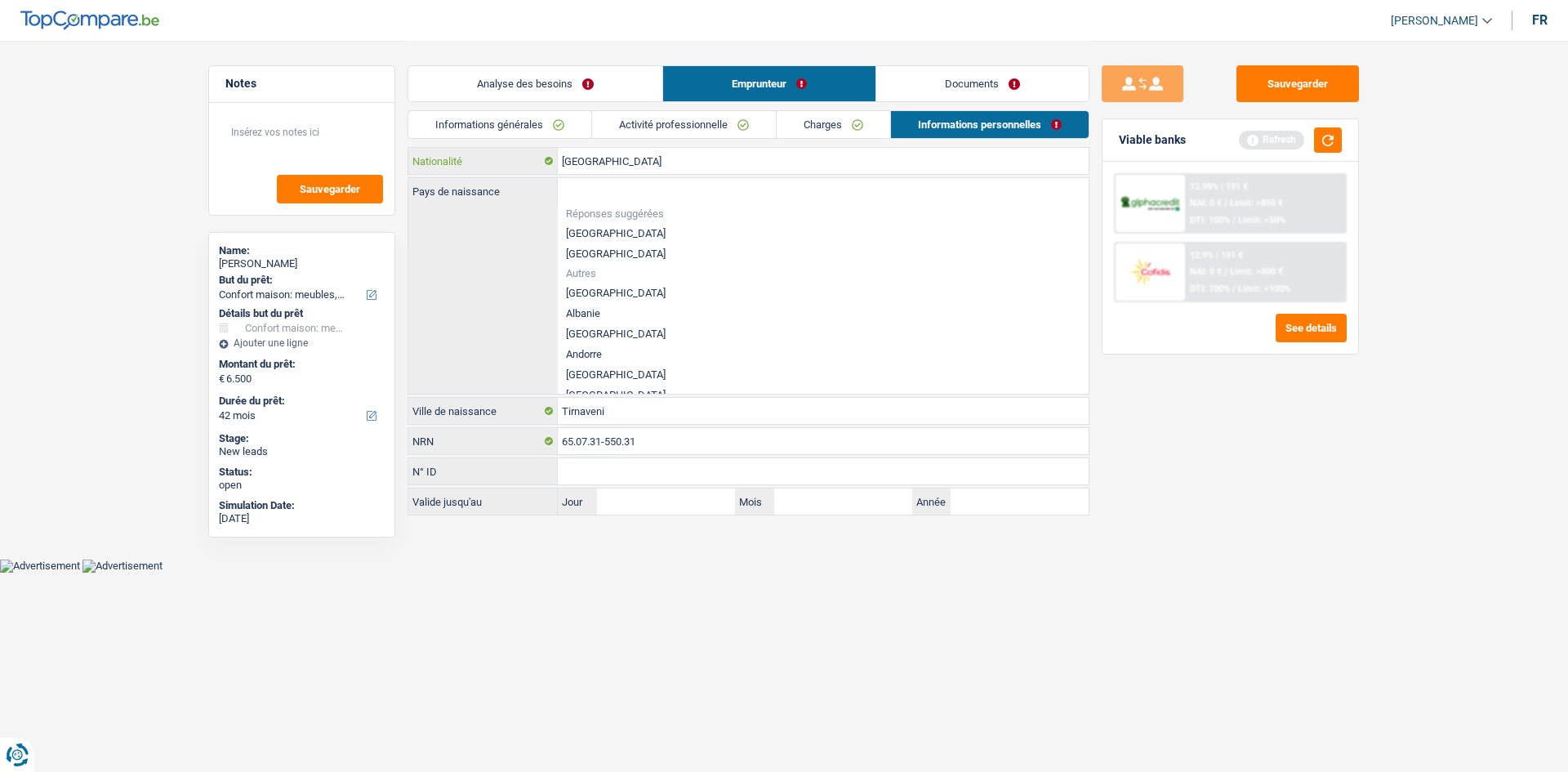
click at [619, 154] on input "[GEOGRAPHIC_DATA]" at bounding box center [823, 161] width 531 height 26
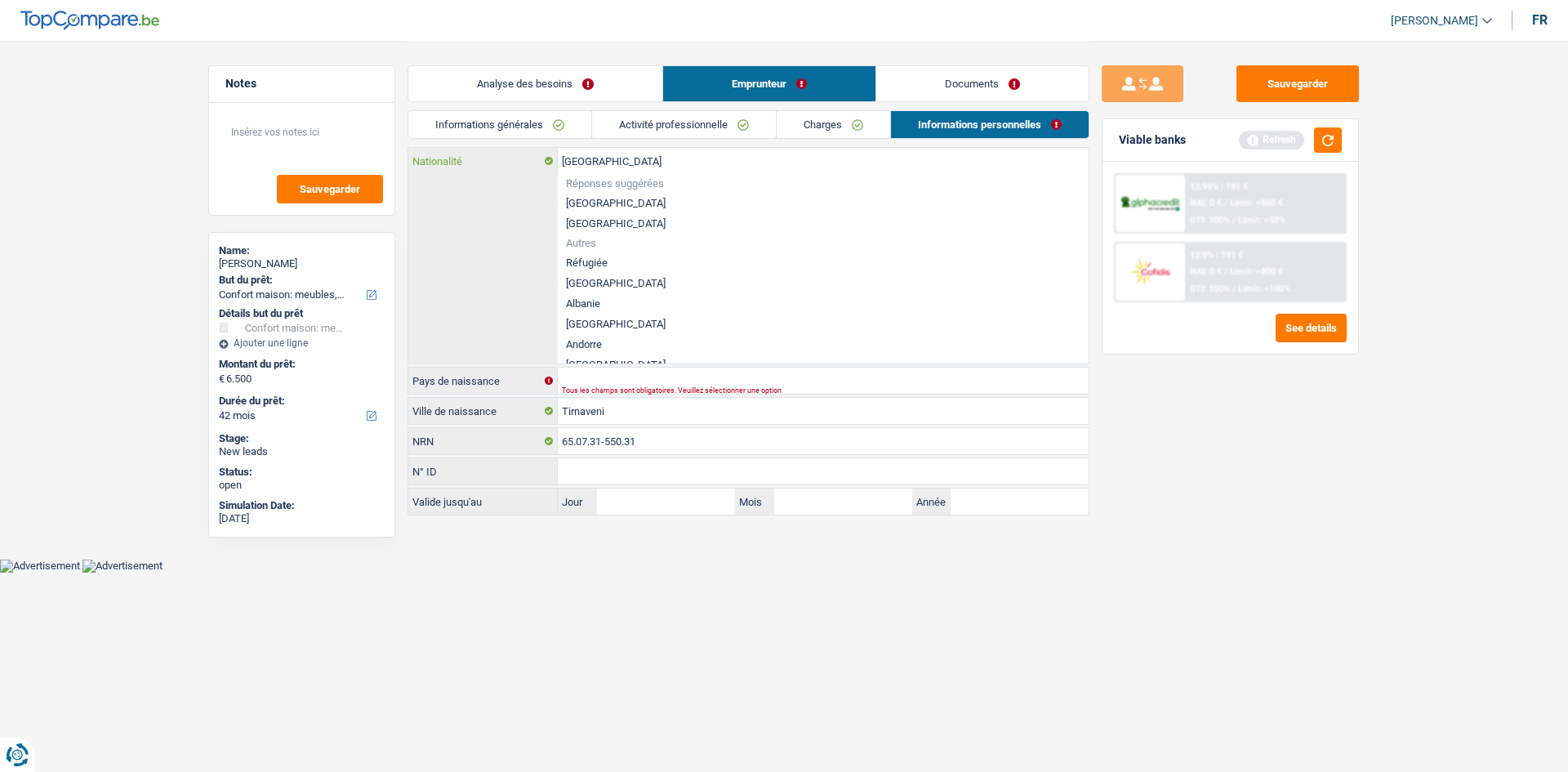
type input "Belgiqu"
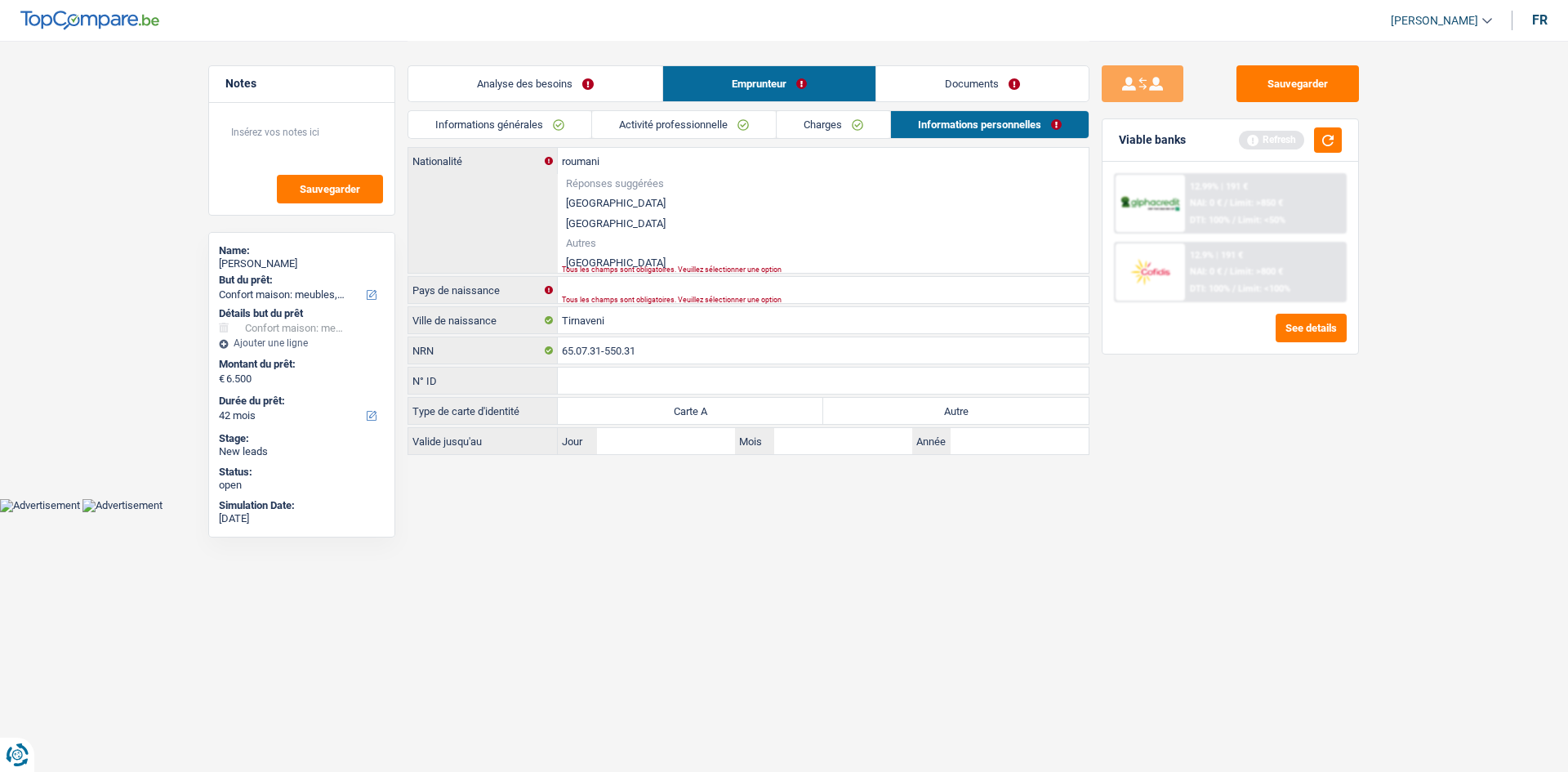
click at [623, 259] on li "[GEOGRAPHIC_DATA]" at bounding box center [823, 262] width 531 height 20
type input "[GEOGRAPHIC_DATA]"
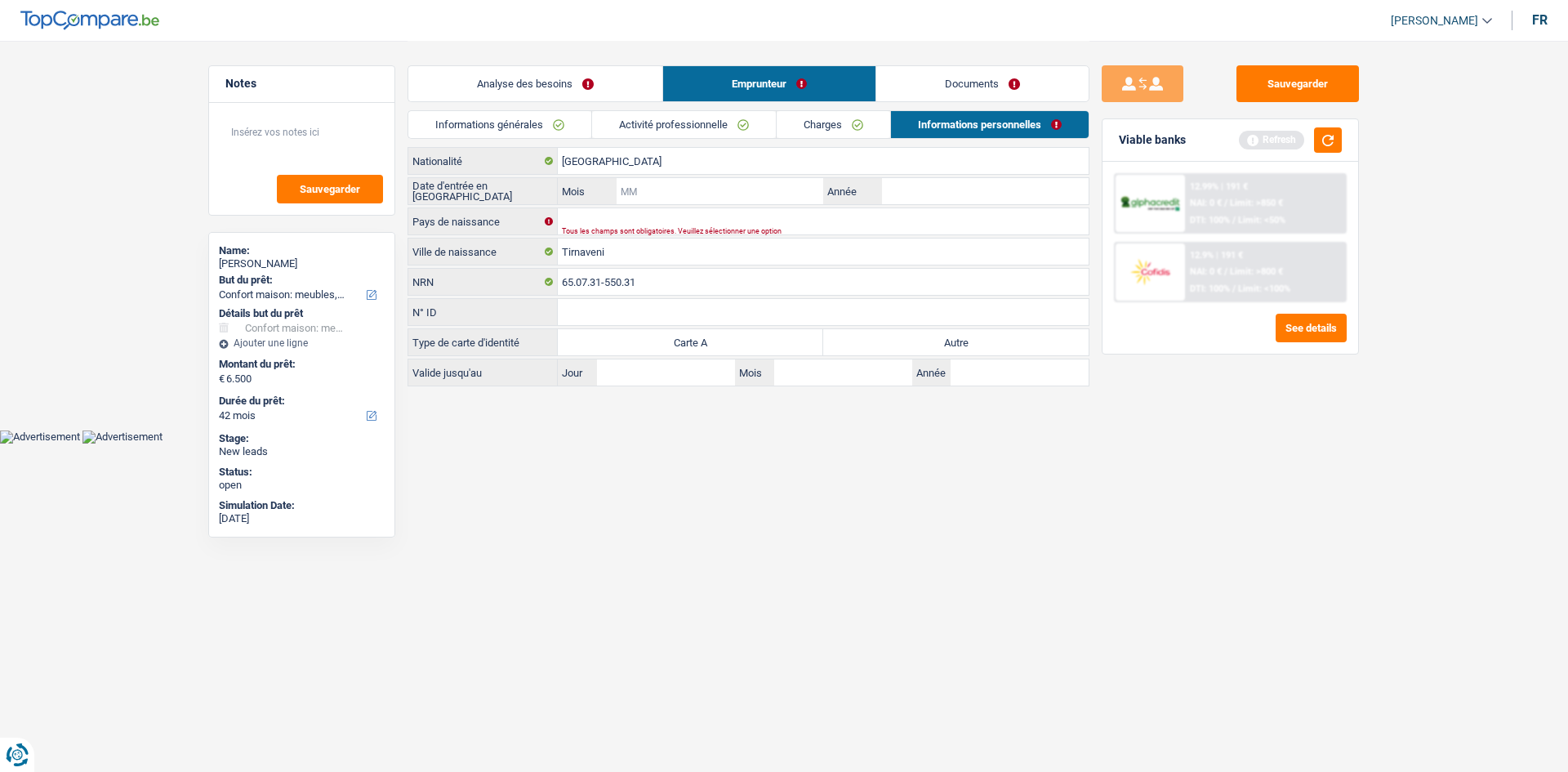
click at [661, 195] on input "Mois" at bounding box center [720, 191] width 207 height 26
click at [911, 194] on input "Année" at bounding box center [985, 191] width 207 height 26
type input "2015"
click at [721, 185] on input "Mois" at bounding box center [720, 191] width 207 height 26
type input "05"
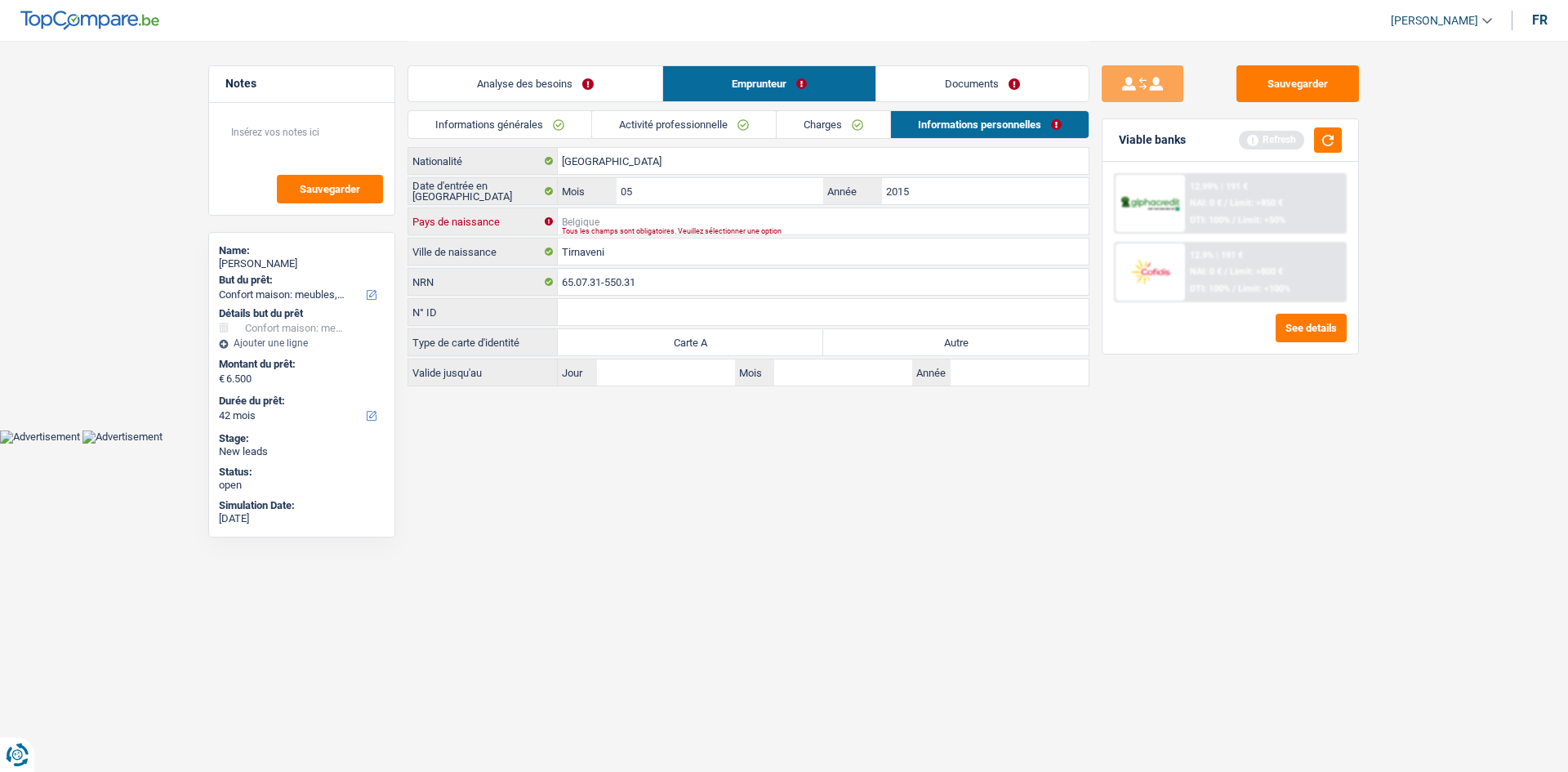
click at [725, 221] on input "Pays de naissance" at bounding box center [823, 221] width 531 height 26
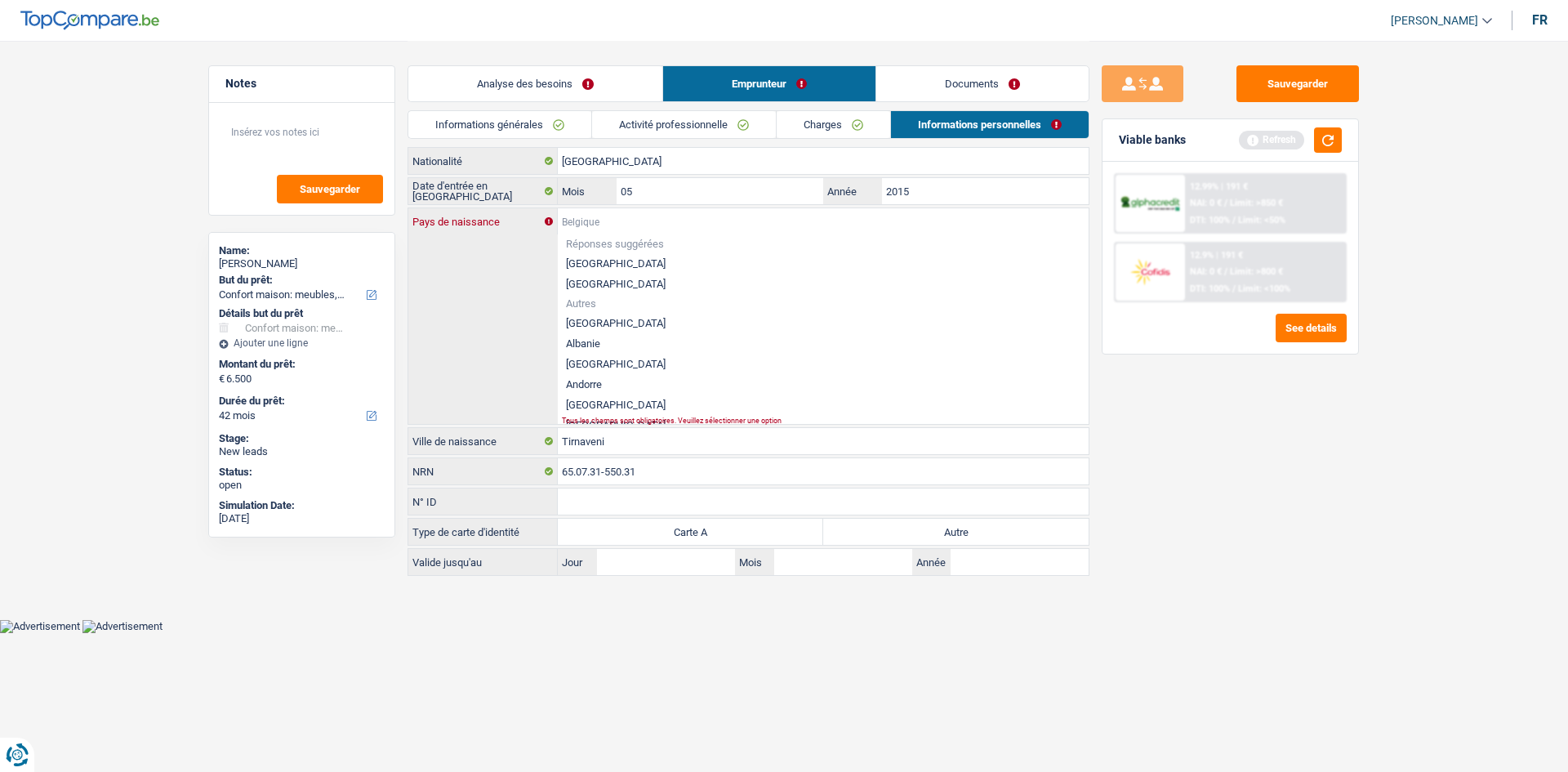
type input "R"
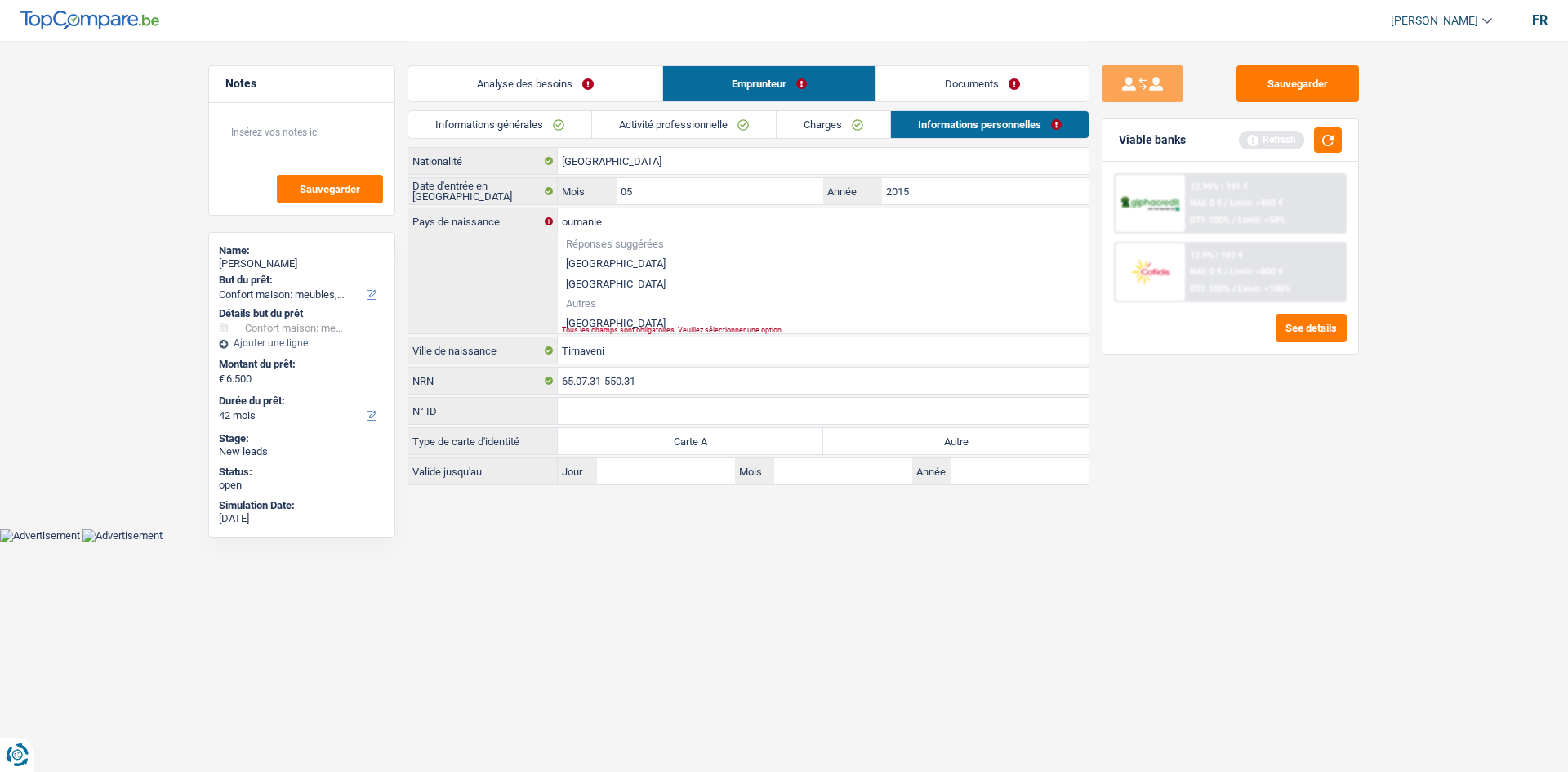
click at [623, 322] on li "[GEOGRAPHIC_DATA]" at bounding box center [823, 323] width 531 height 20
type input "[GEOGRAPHIC_DATA]"
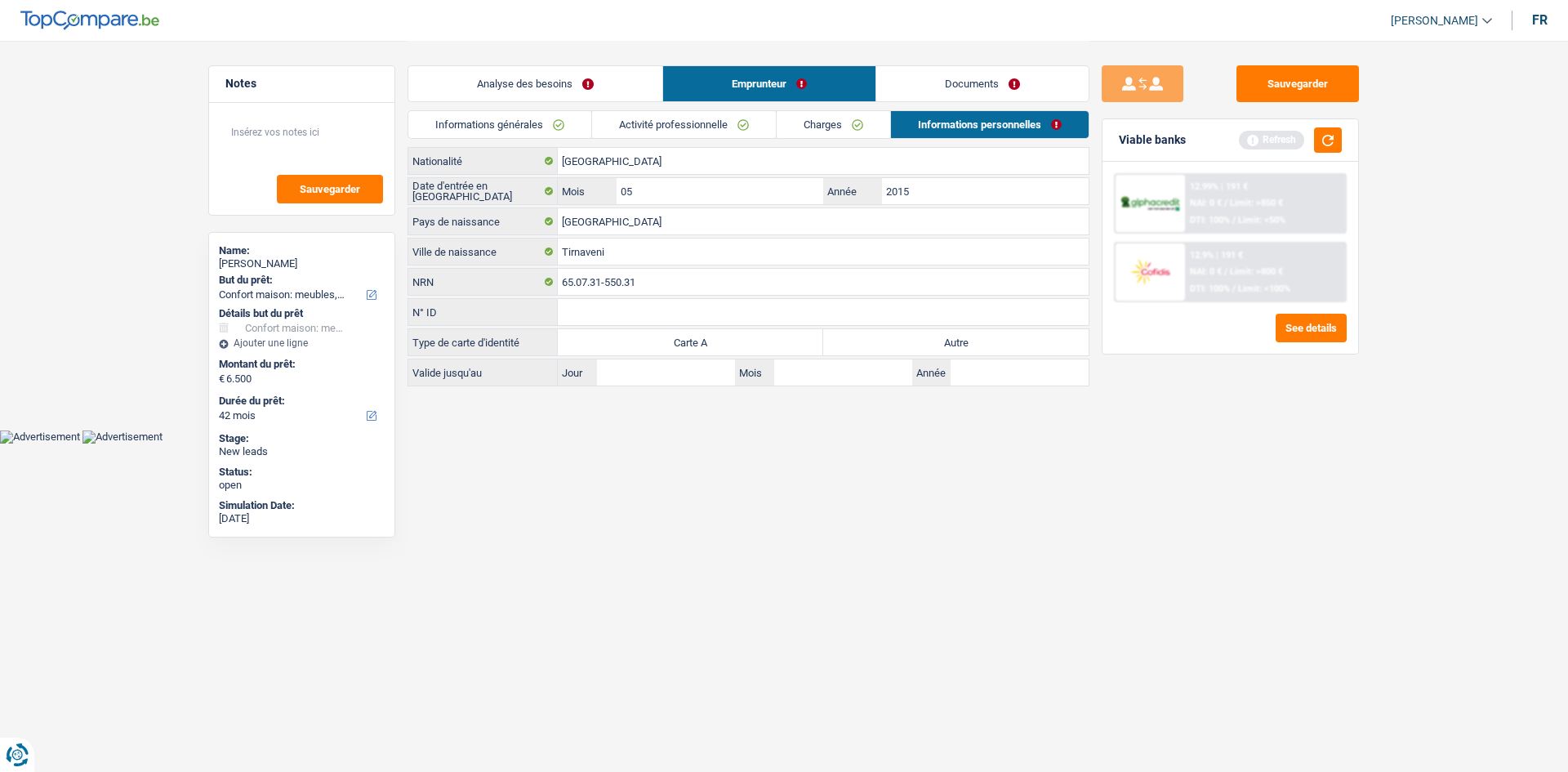
click at [933, 86] on link "Documents" at bounding box center [982, 84] width 212 height 35
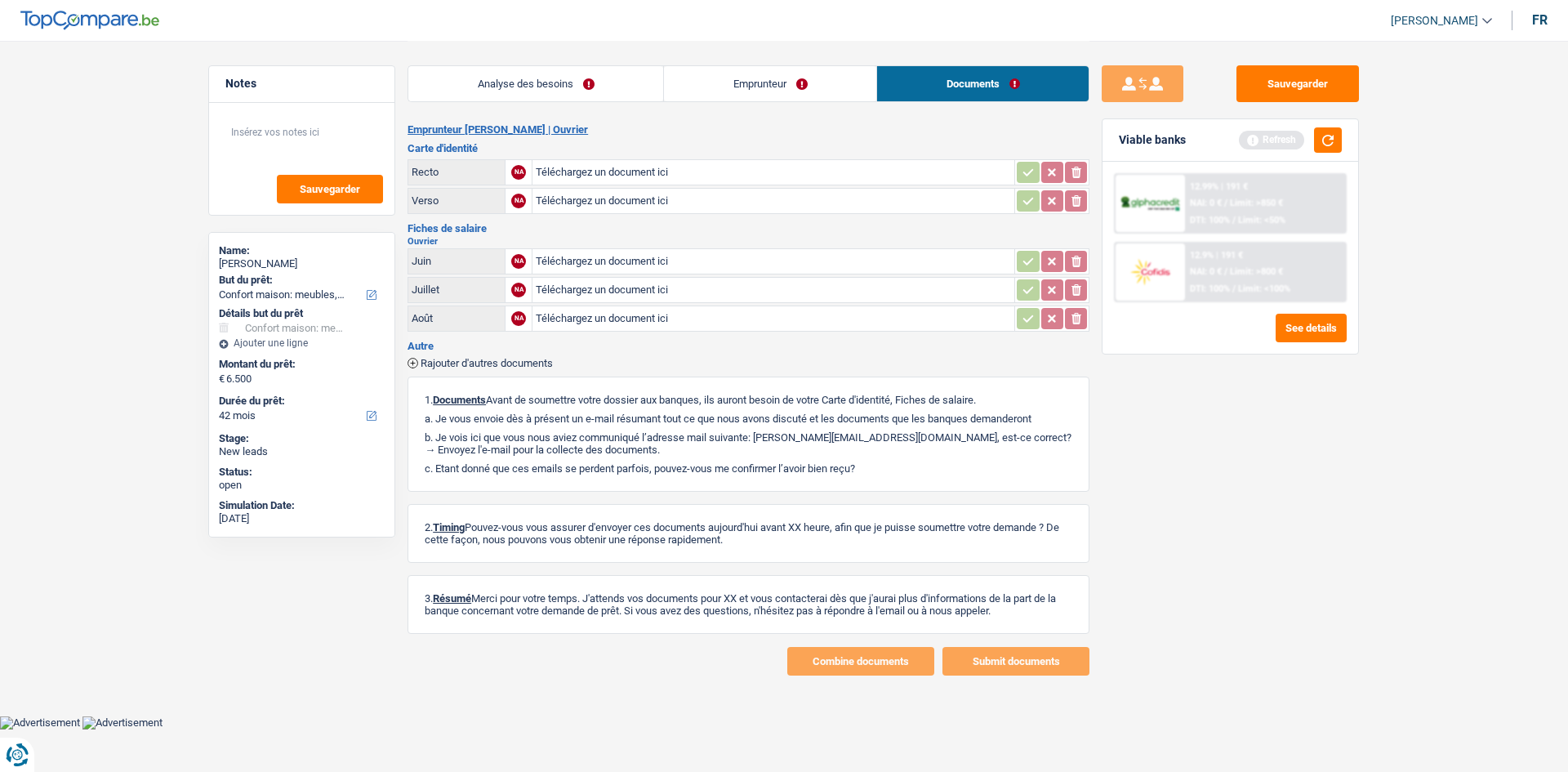
click at [732, 89] on link "Emprunteur" at bounding box center [770, 84] width 212 height 35
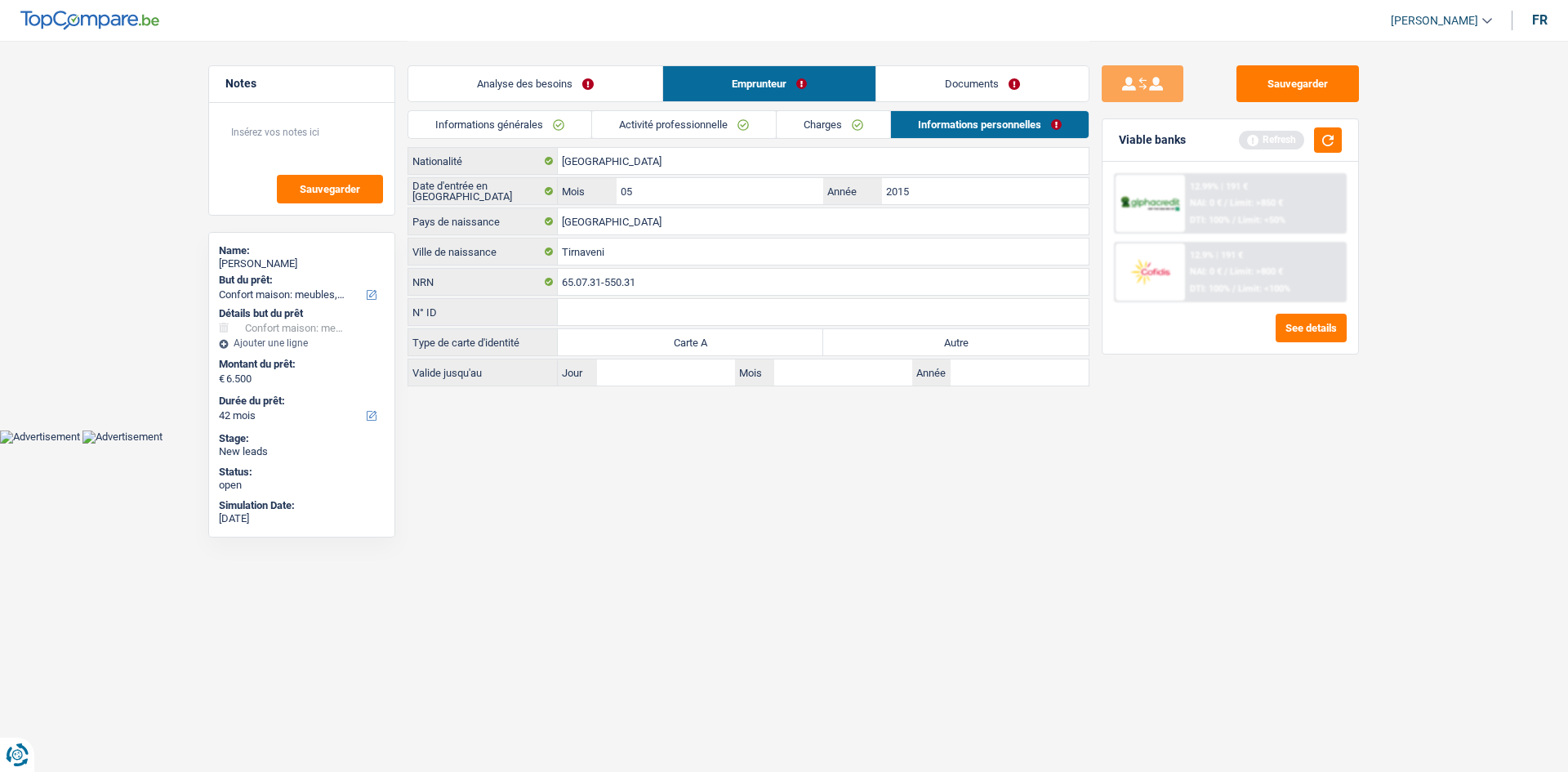
click at [932, 341] on label "Autre" at bounding box center [956, 342] width 265 height 26
click at [932, 341] on input "Autre" at bounding box center [956, 342] width 265 height 26
radio input "true"
click at [982, 70] on link "Documents" at bounding box center [982, 84] width 212 height 35
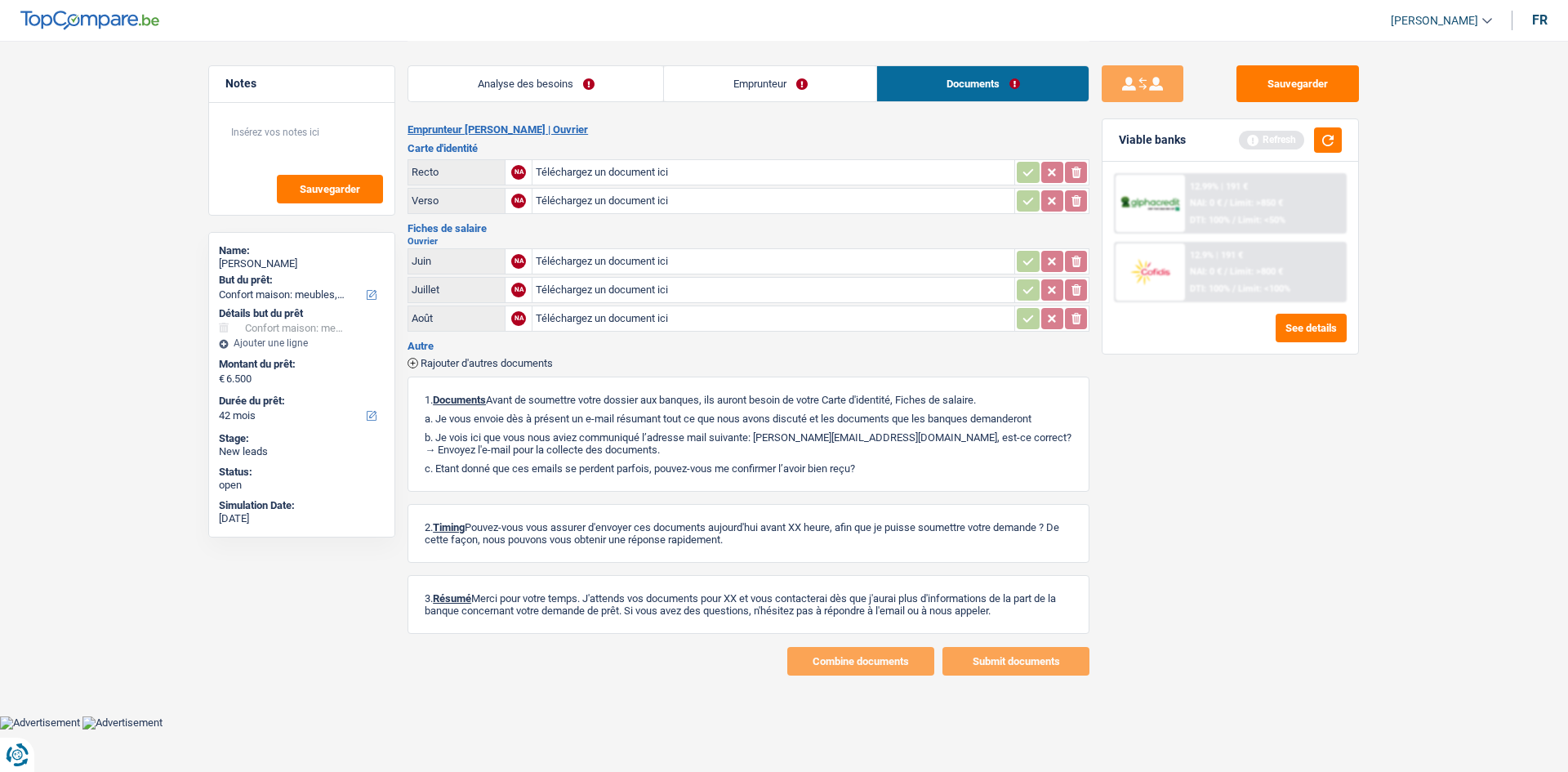
click at [676, 88] on link "Emprunteur" at bounding box center [770, 84] width 212 height 35
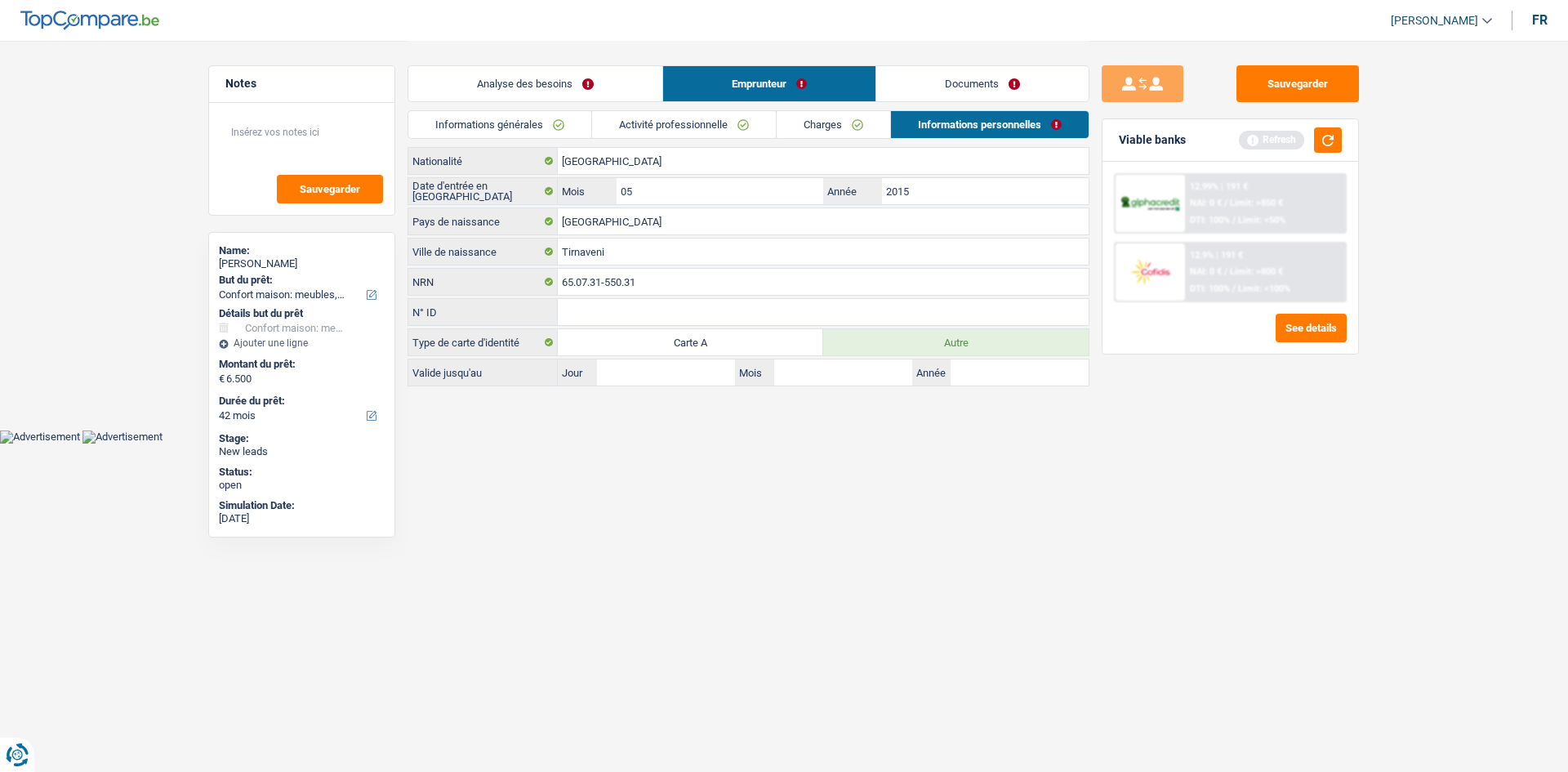
click at [615, 84] on link "Analyse des besoins" at bounding box center [535, 84] width 254 height 35
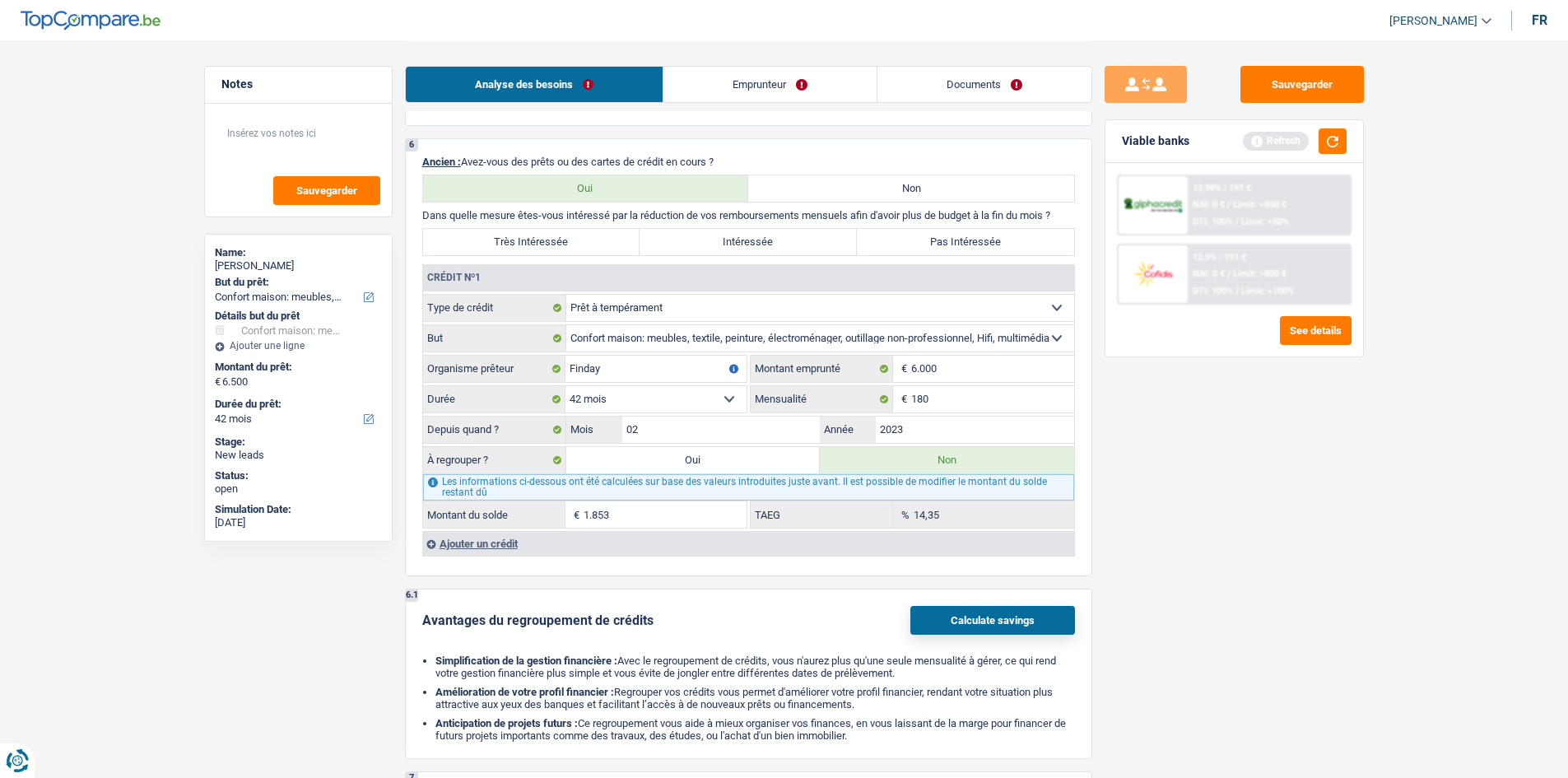
scroll to position [1235, 0]
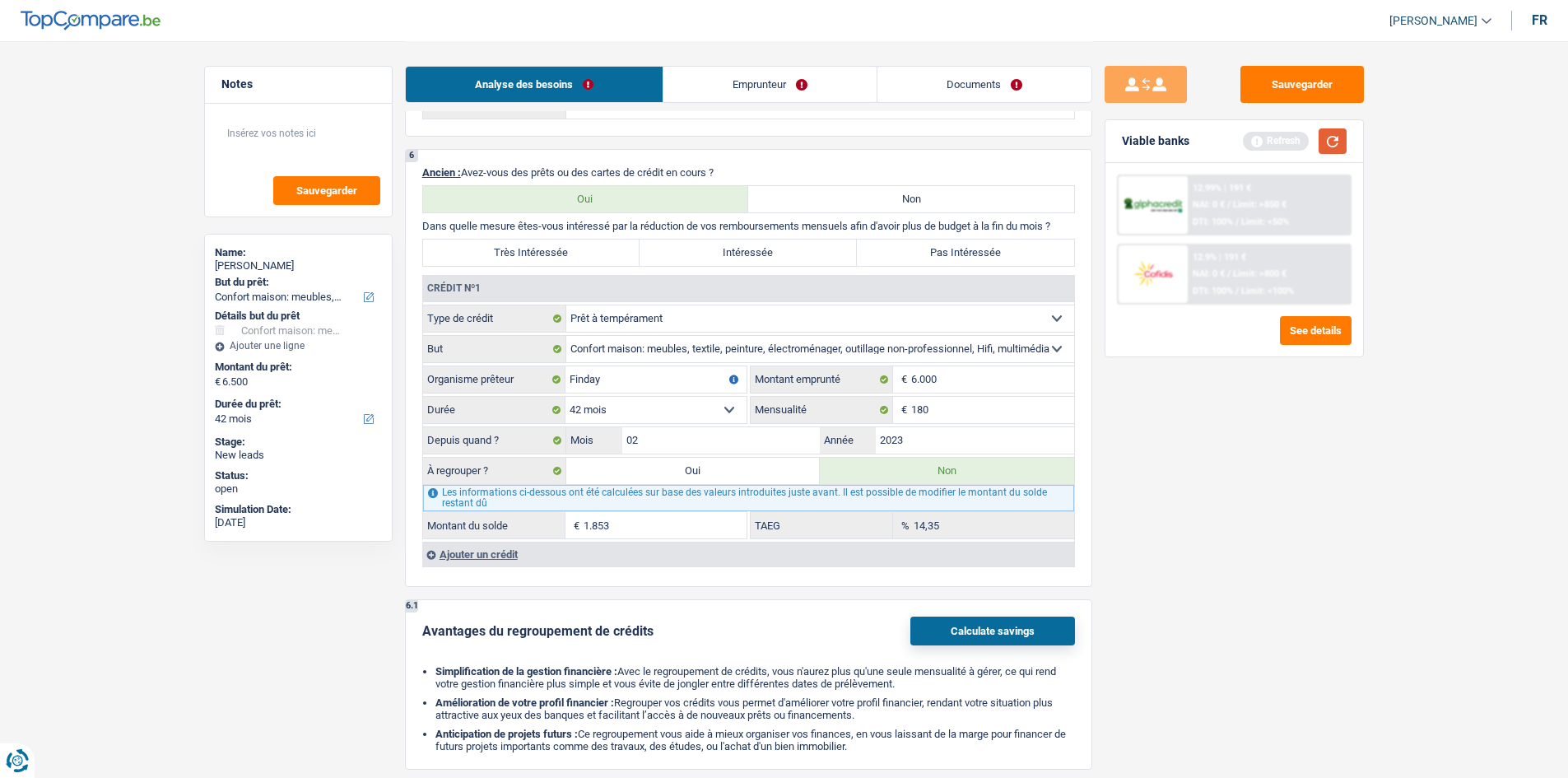
click at [1339, 140] on button "button" at bounding box center [1332, 141] width 28 height 26
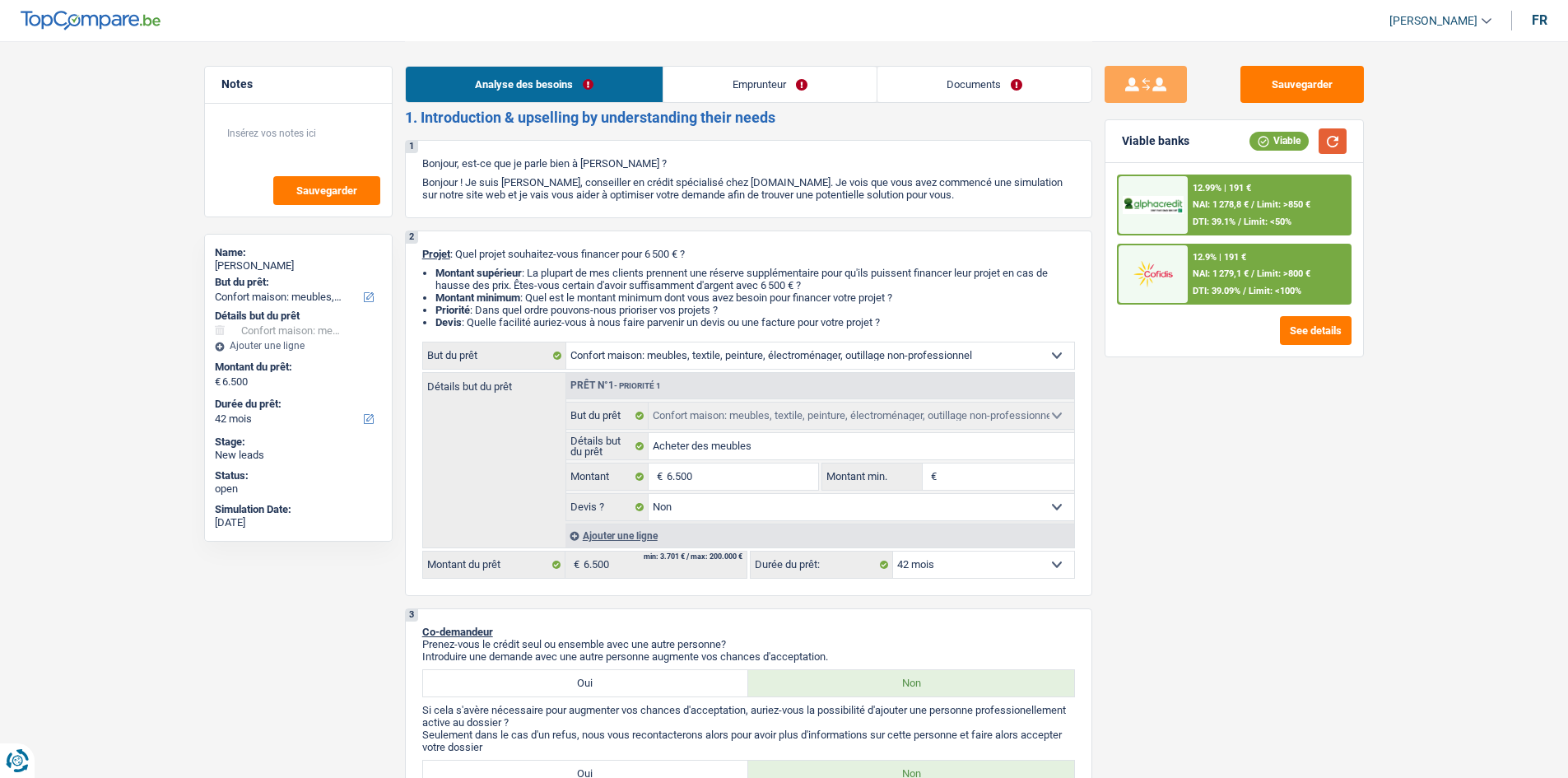
scroll to position [0, 0]
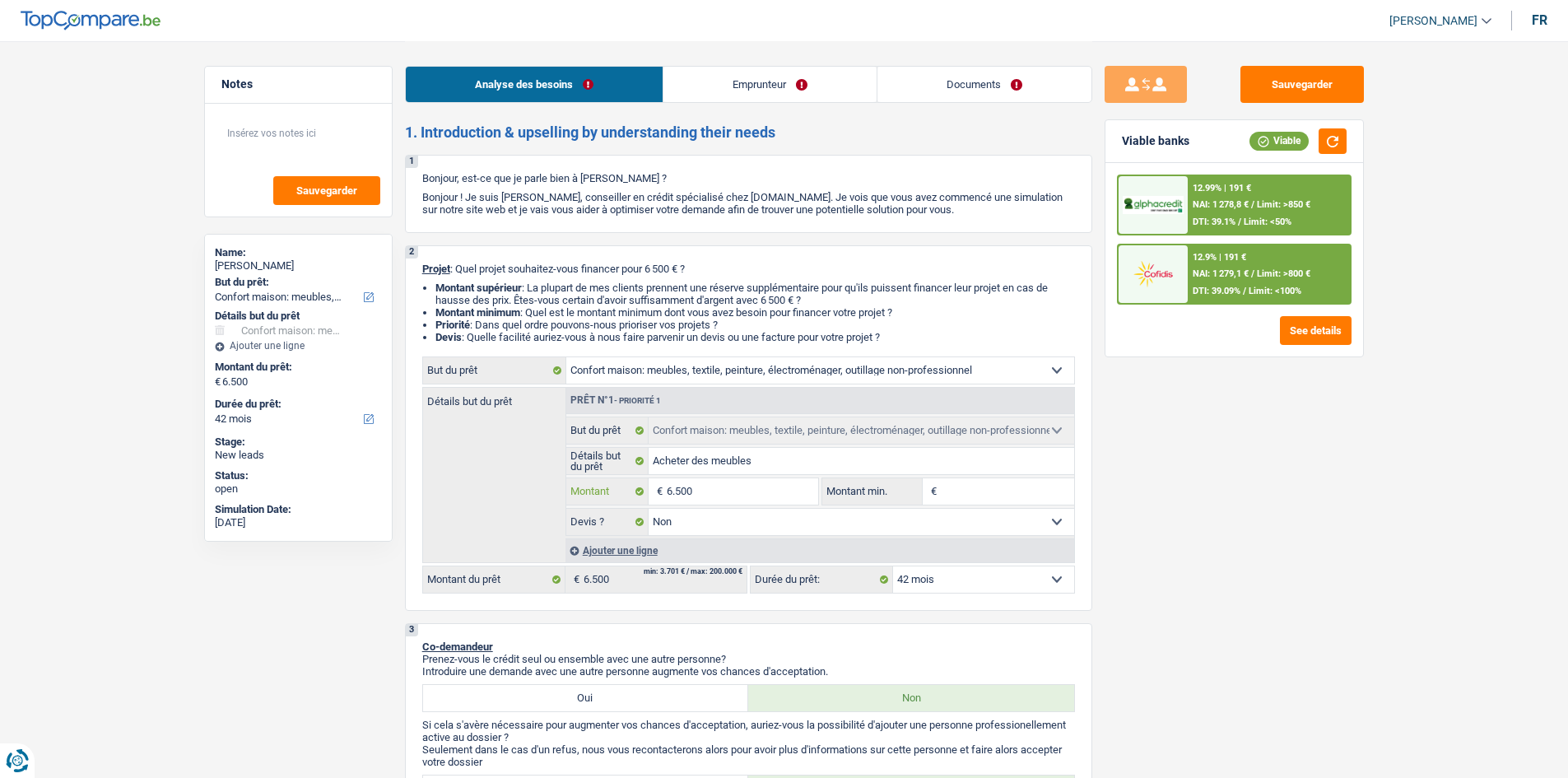
click at [730, 486] on input "6.500" at bounding box center [741, 491] width 150 height 27
type input "650"
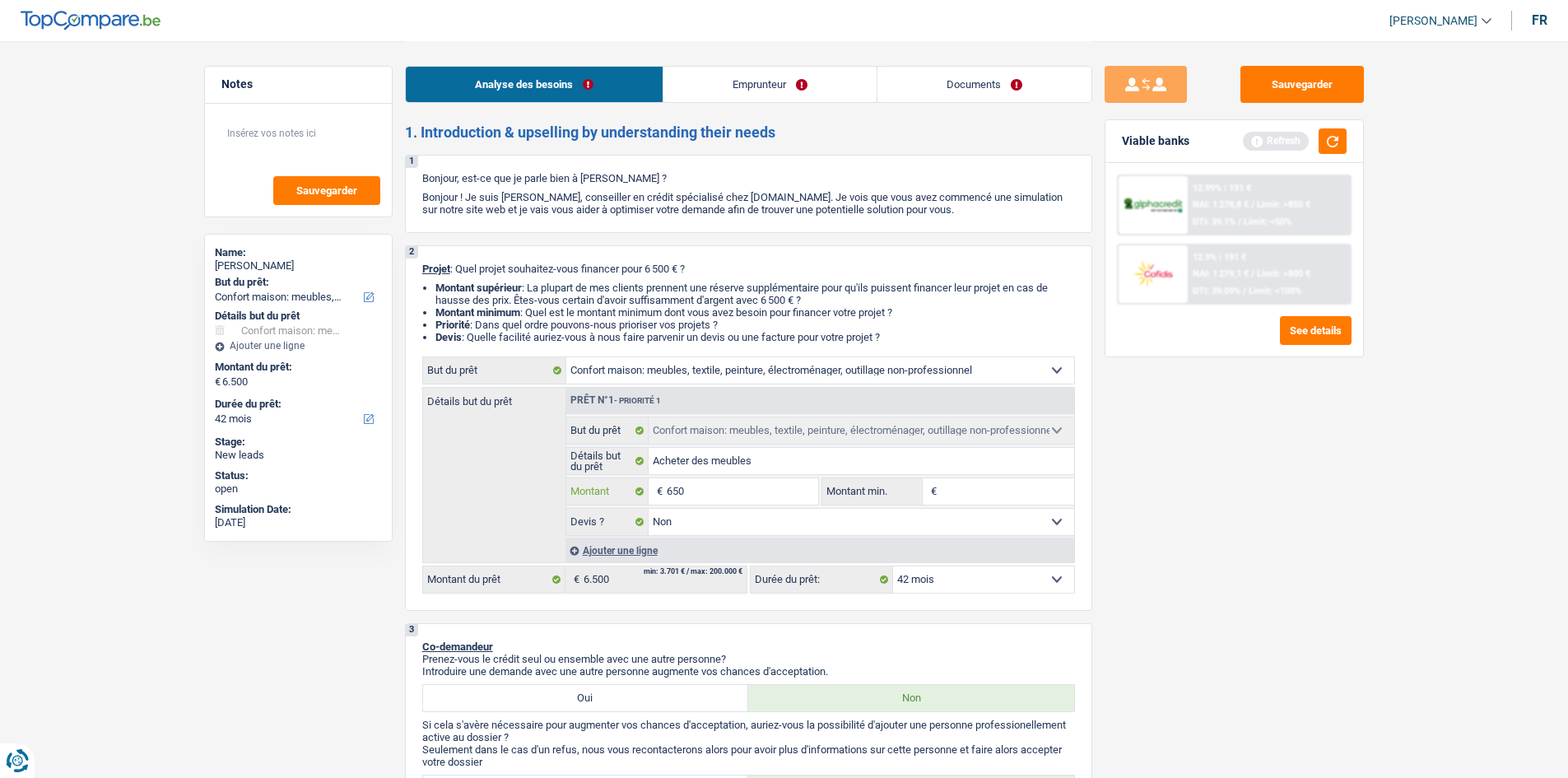
type input "65"
type input "6"
type input "5"
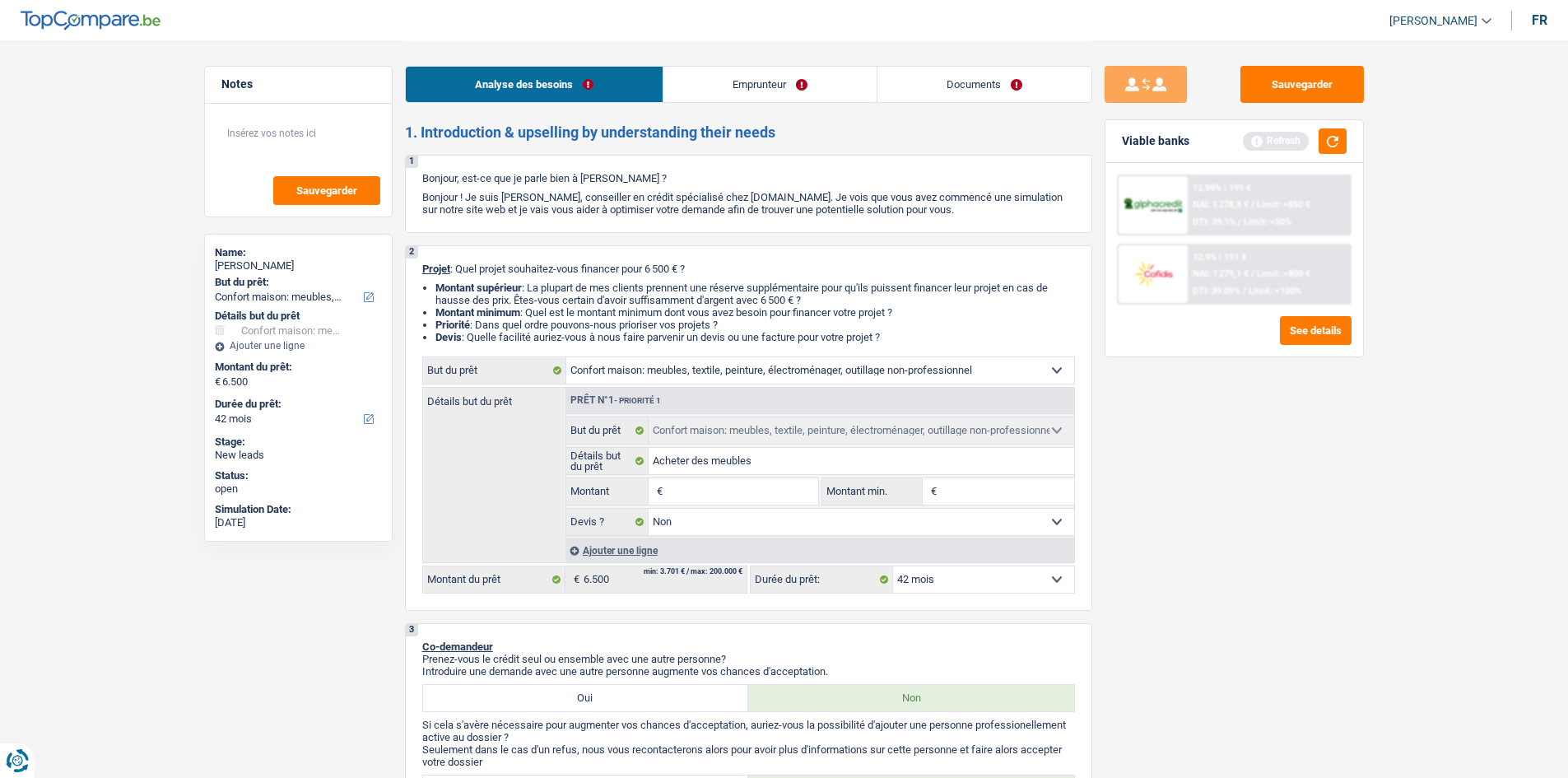
type input "5"
type input "50"
type input "500"
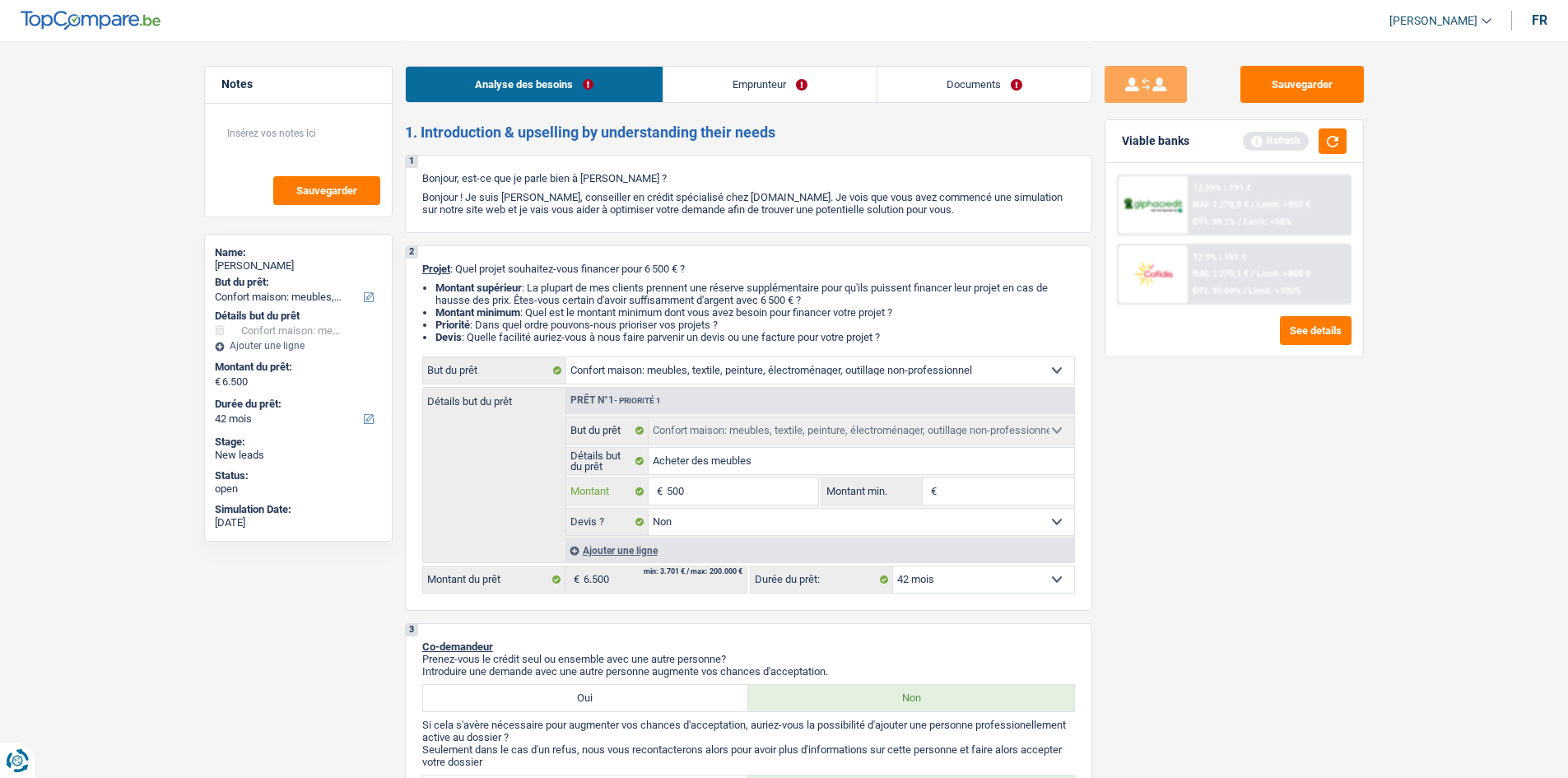
type input "5.001"
select select "36"
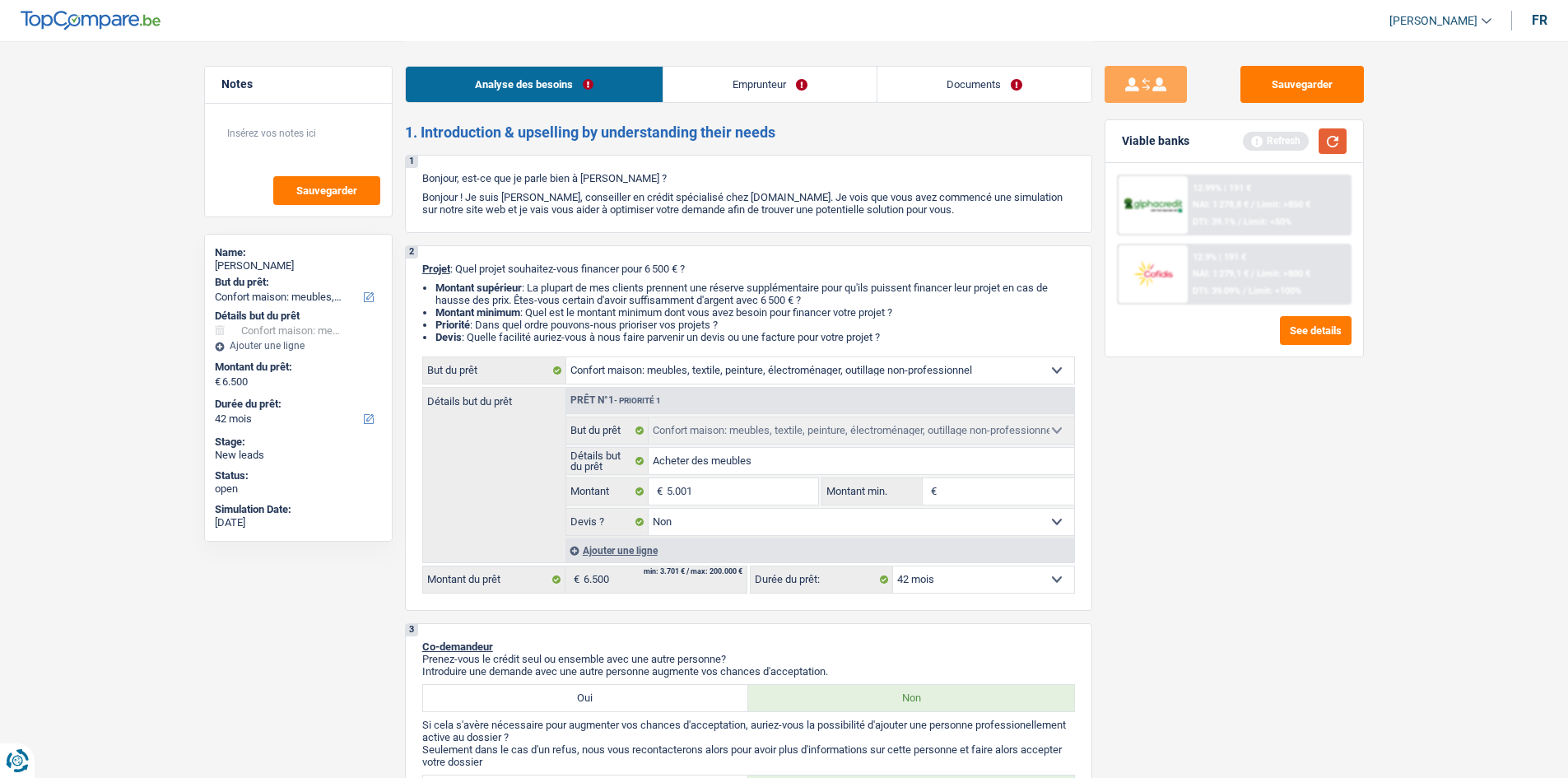
type input "5.001"
select select "36"
type input "5.001"
select select "36"
click at [1346, 139] on button "button" at bounding box center [1332, 141] width 28 height 26
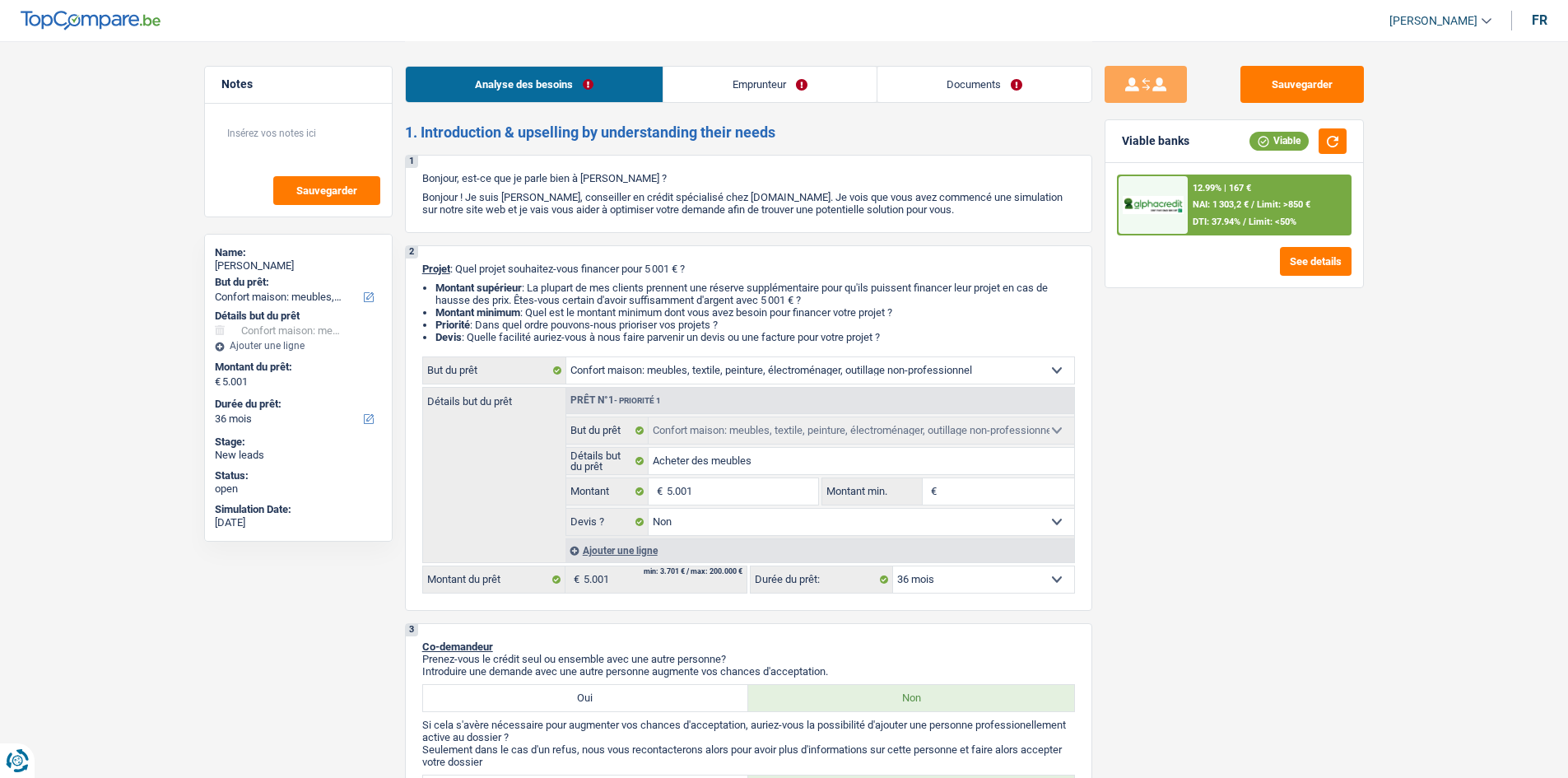
click at [959, 589] on select "12 mois 18 mois 24 mois 30 mois 36 mois Sélectionner une option" at bounding box center [983, 580] width 181 height 27
click at [1161, 513] on div "Sauvegarder Viable banks Viable 12.99% | 167 € NAI: 1 303,2 € / Limit: >850 € D…" at bounding box center [1233, 409] width 284 height 686
click at [1296, 218] on span "Limit: <50%" at bounding box center [1272, 221] width 48 height 11
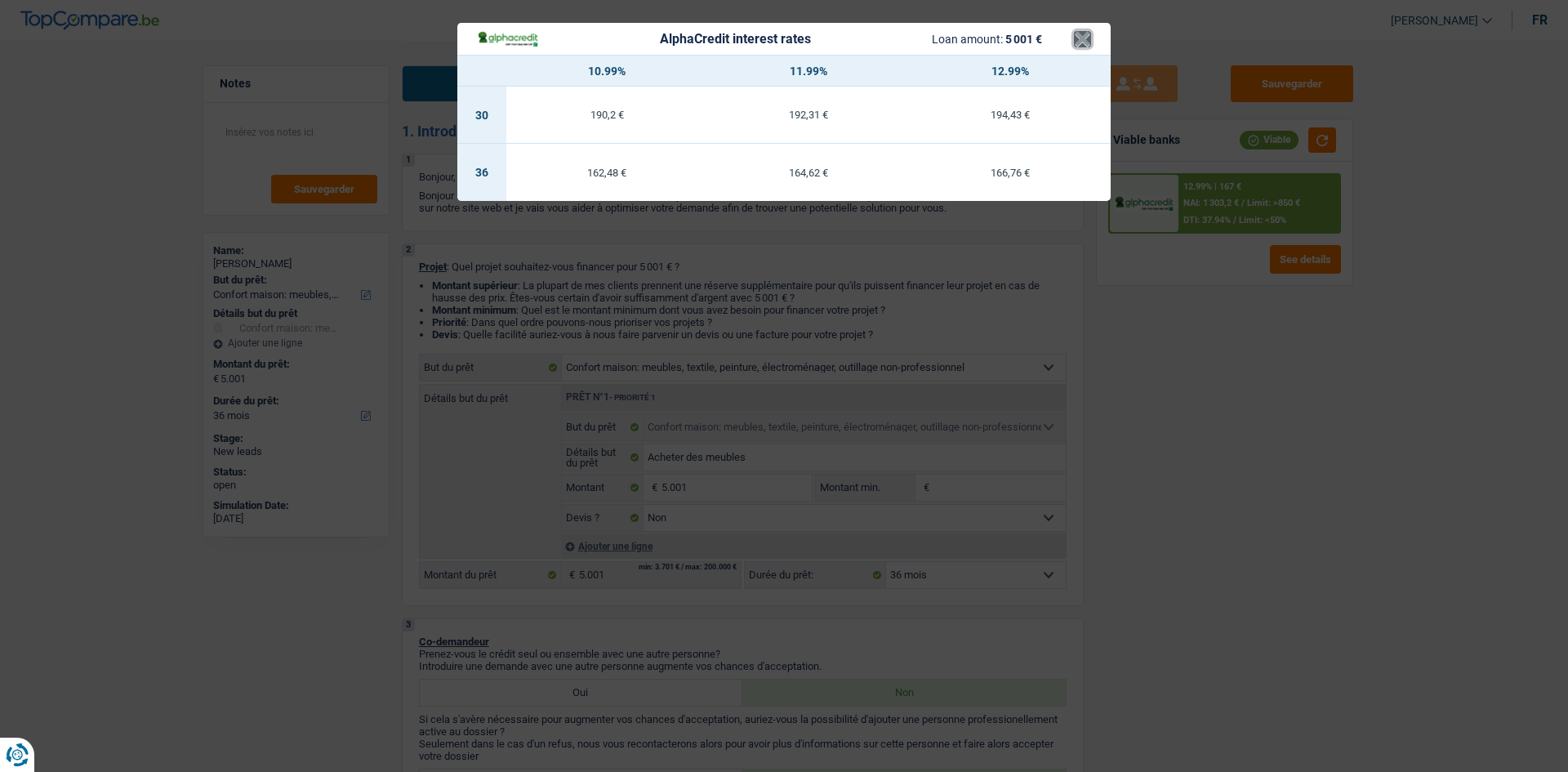
click at [1089, 41] on button "×" at bounding box center [1083, 39] width 18 height 17
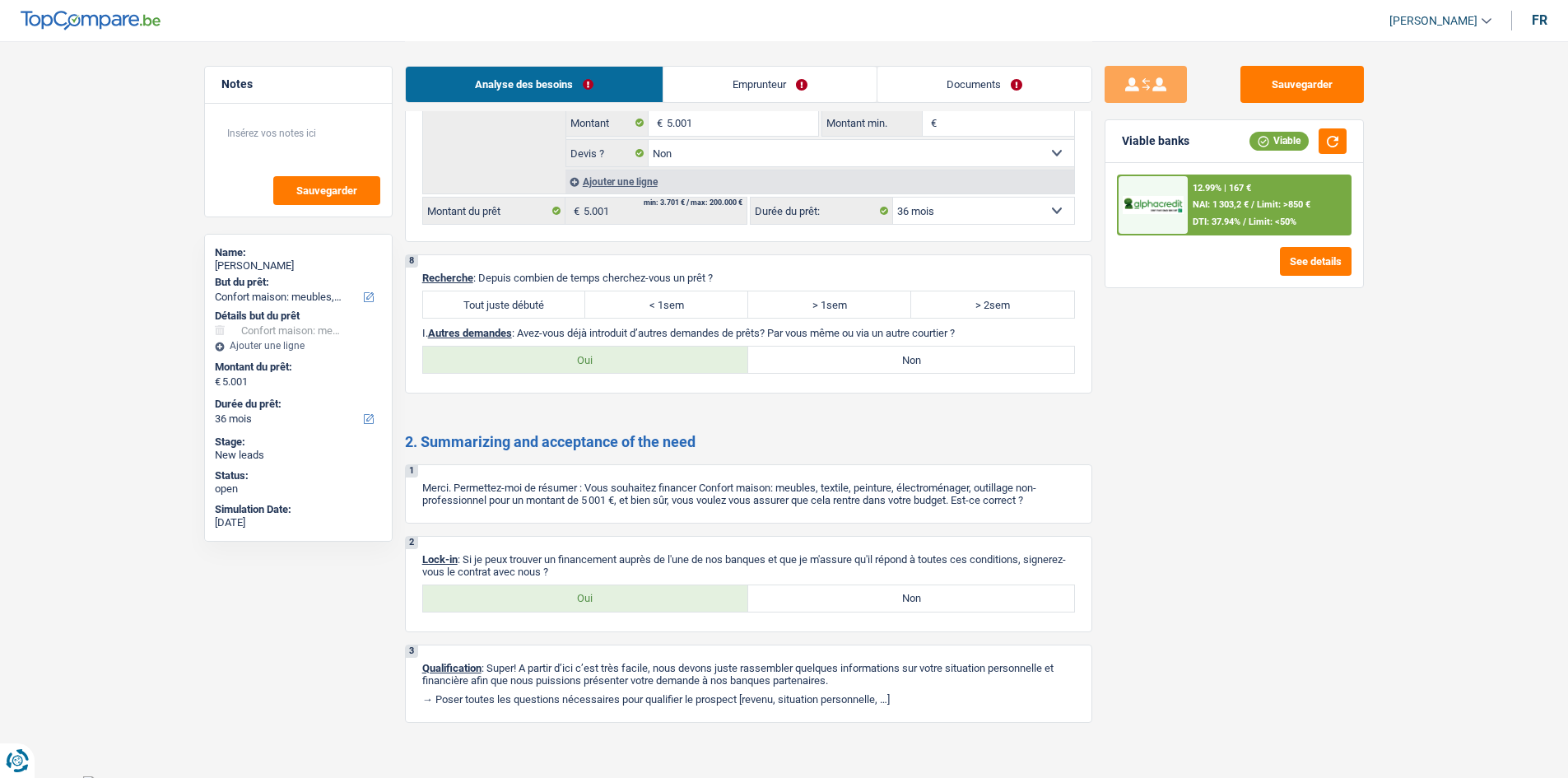
scroll to position [2120, 0]
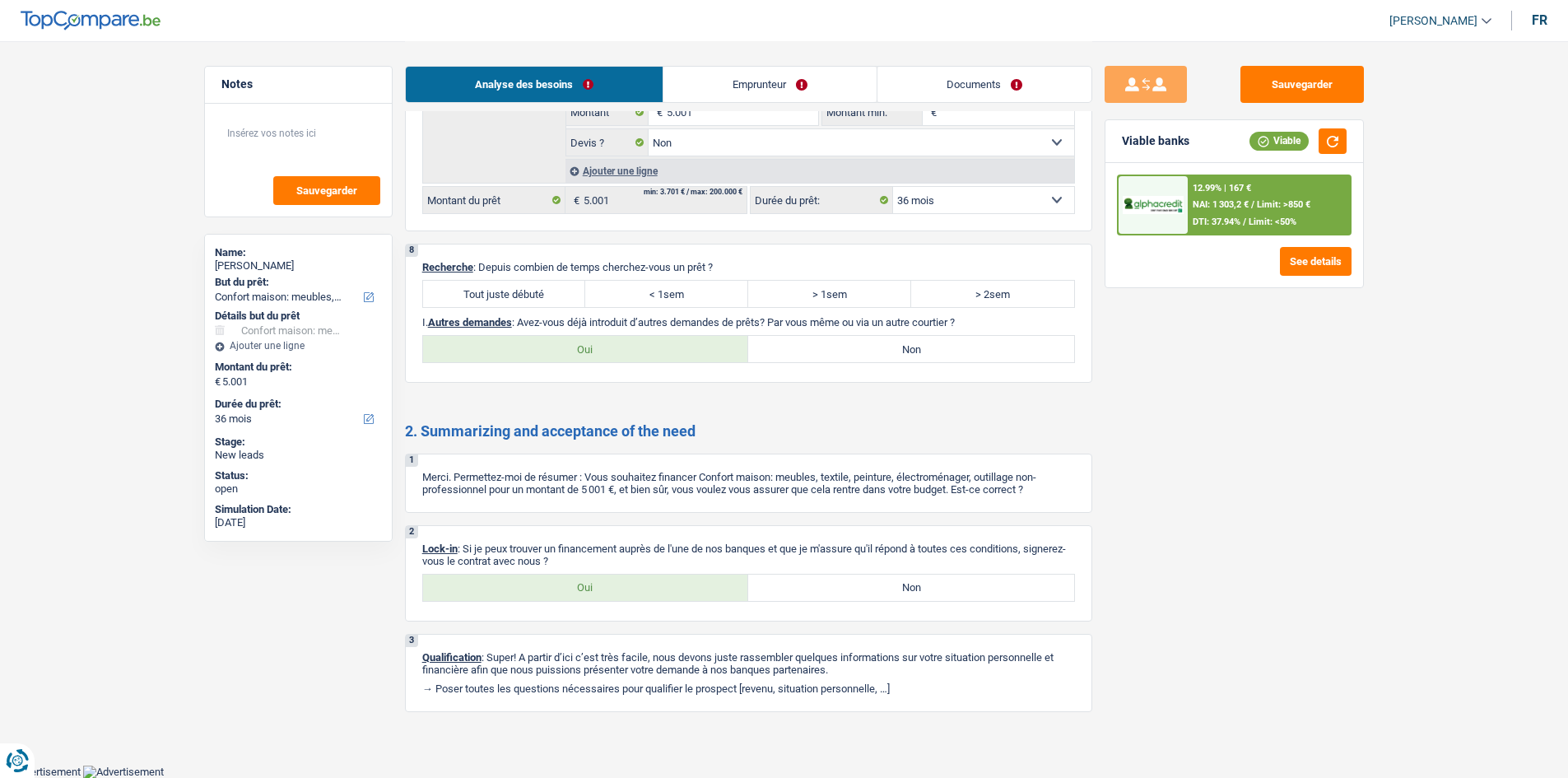
drag, startPoint x: 502, startPoint y: 289, endPoint x: 659, endPoint y: 392, distance: 187.8
click at [502, 289] on label "Tout juste débuté" at bounding box center [505, 294] width 163 height 27
click at [502, 289] on input "Tout juste débuté" at bounding box center [505, 294] width 163 height 27
radio input "true"
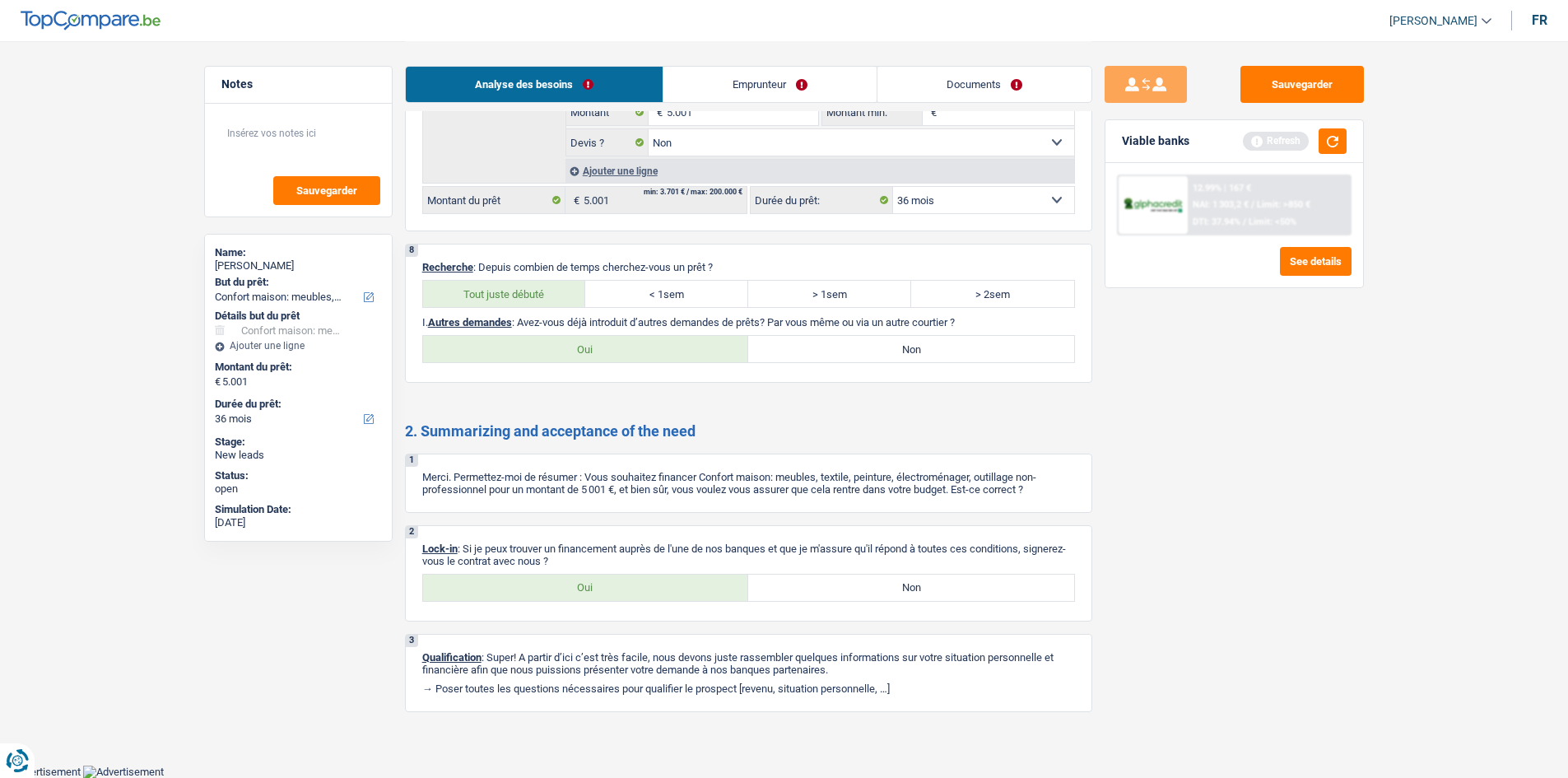
click at [669, 352] on label "Oui" at bounding box center [586, 349] width 326 height 27
click at [669, 352] on input "Oui" at bounding box center [586, 349] width 326 height 27
radio input "true"
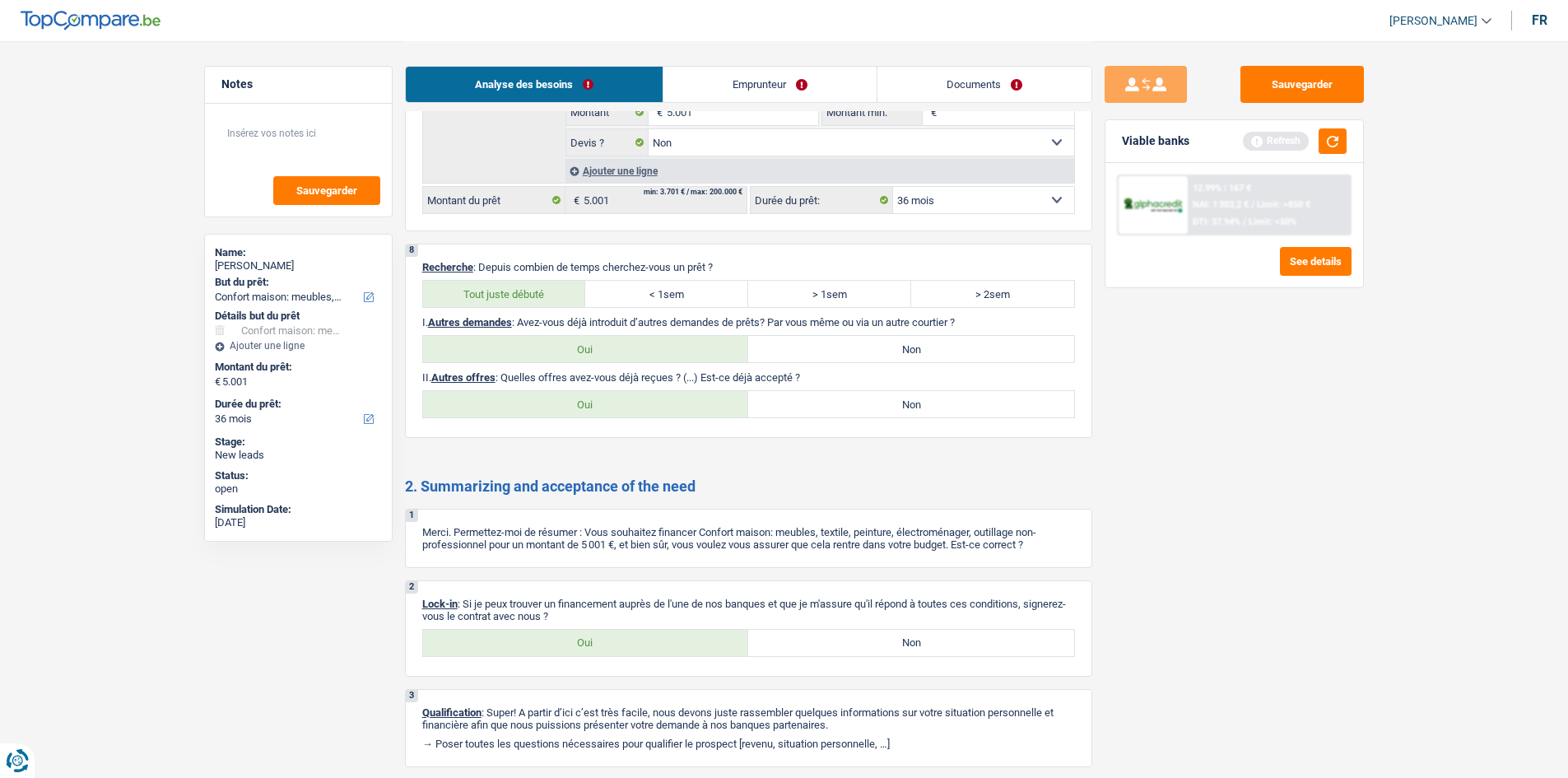
click at [539, 639] on label "Oui" at bounding box center [586, 642] width 326 height 27
click at [539, 639] on input "Oui" at bounding box center [586, 642] width 326 height 27
radio input "true"
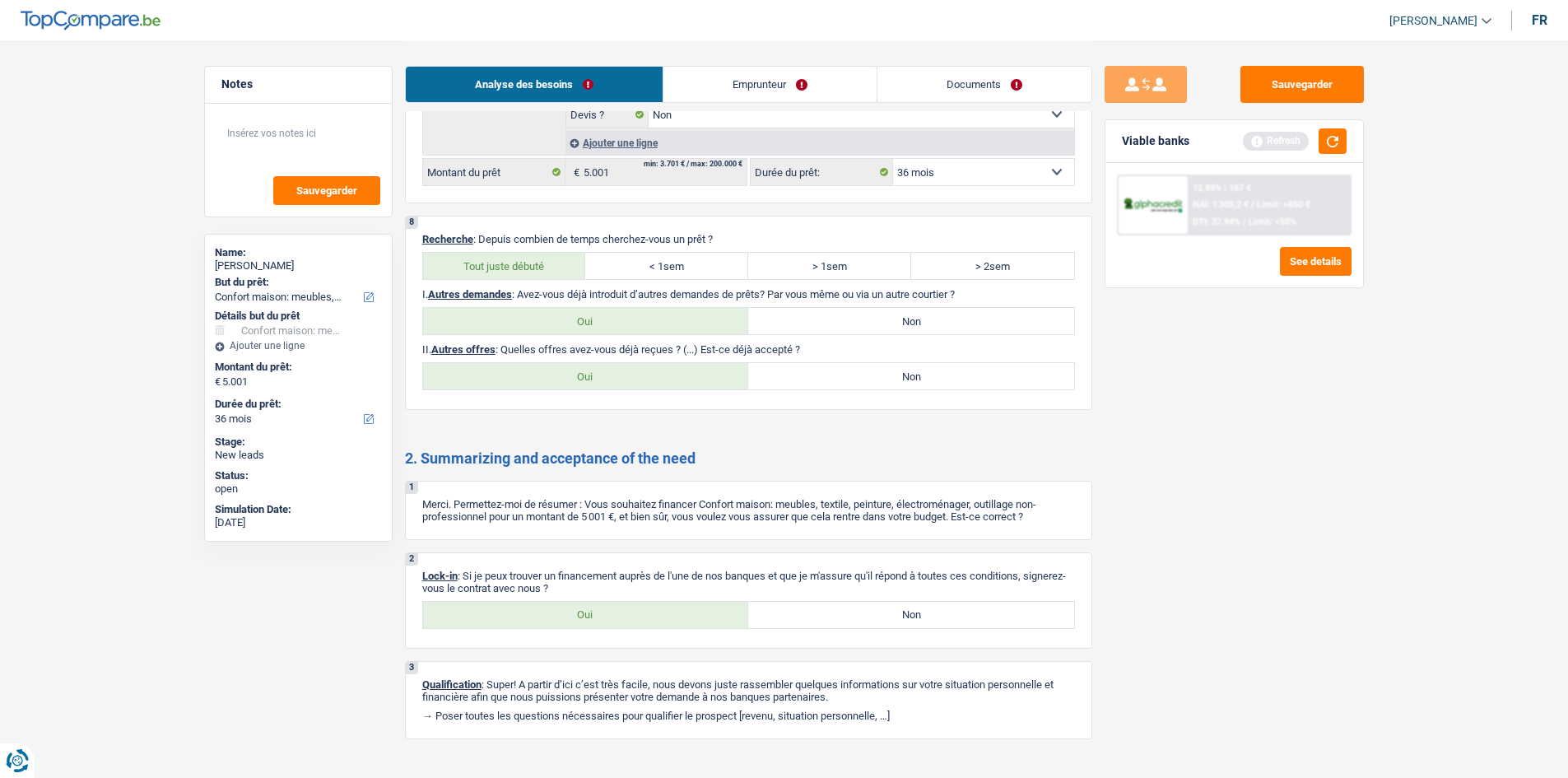
scroll to position [2176, 0]
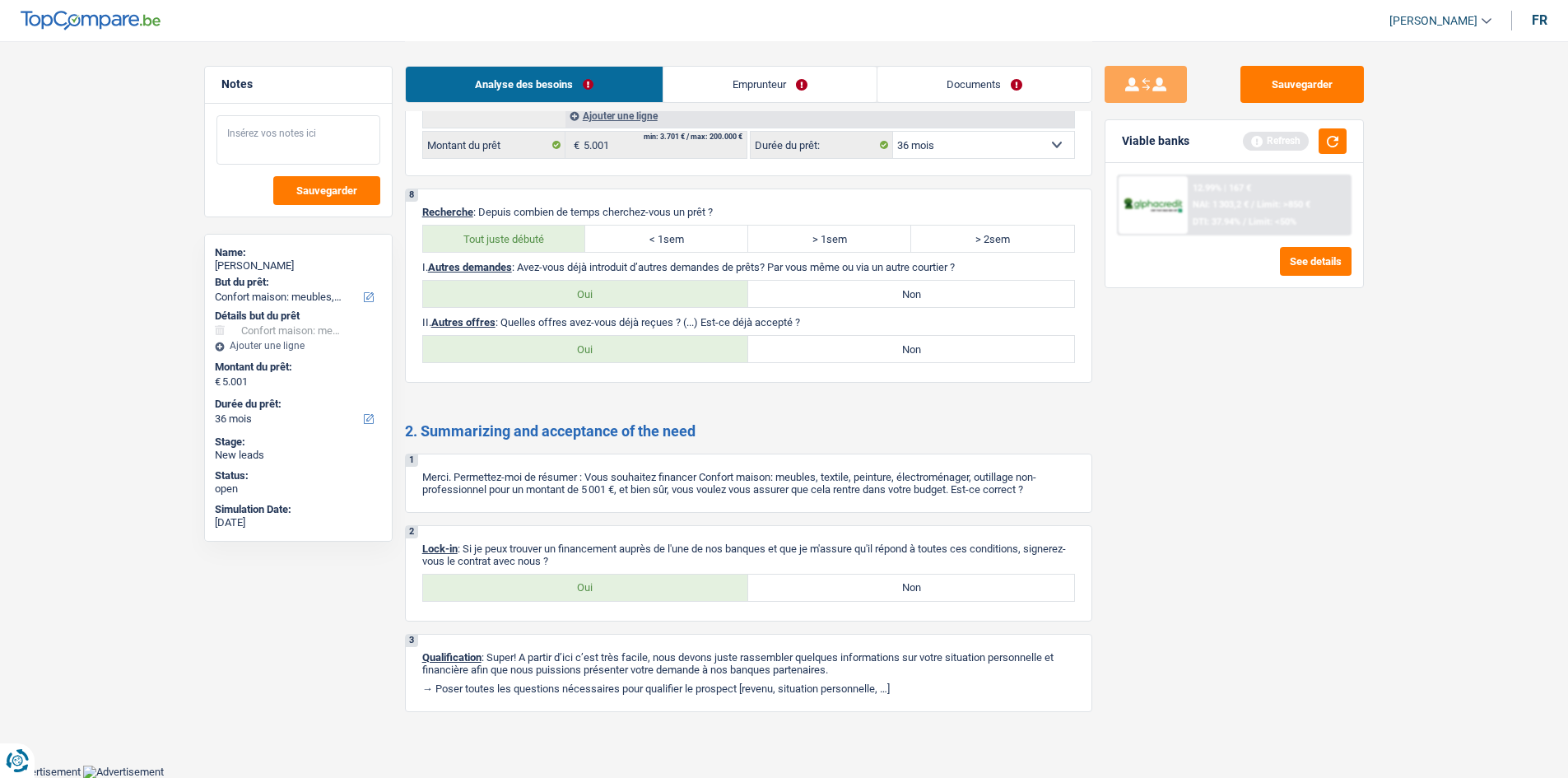
click at [250, 141] on textarea at bounding box center [297, 139] width 164 height 49
type textarea "- 2eme revenu: Titre services"
click at [356, 188] on span "Sauvegarder" at bounding box center [327, 191] width 61 height 11
drag, startPoint x: 359, startPoint y: 133, endPoint x: 222, endPoint y: 123, distance: 137.4
click at [222, 123] on textarea "- 2eme revenu: Titre services" at bounding box center [297, 139] width 164 height 49
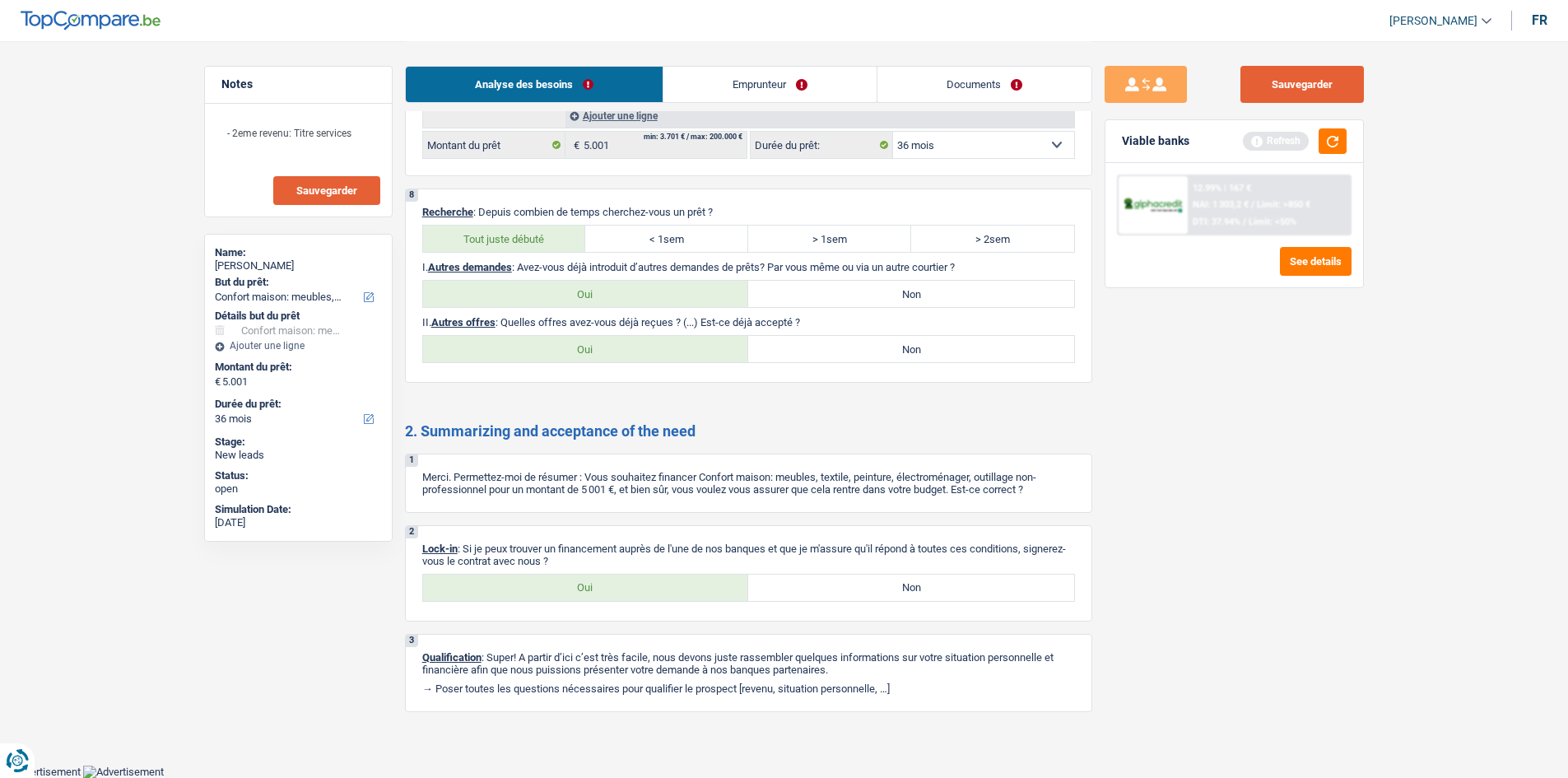
click at [1269, 87] on button "Sauvegarder" at bounding box center [1302, 84] width 124 height 37
click at [1270, 85] on button "Sauvegarder" at bounding box center [1302, 84] width 124 height 37
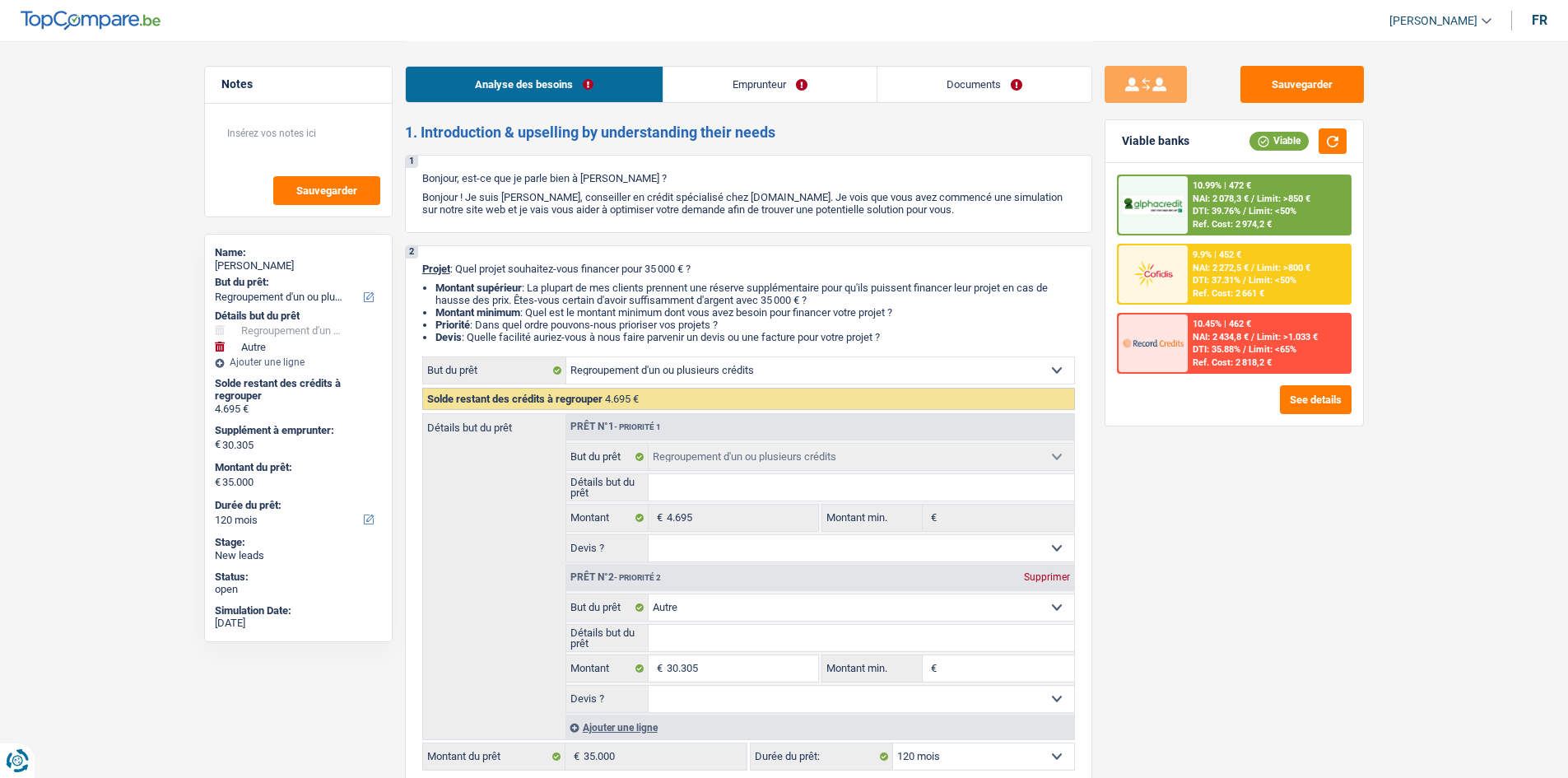
select select "refinancing"
select select "other"
select select "120"
select select "refinancing"
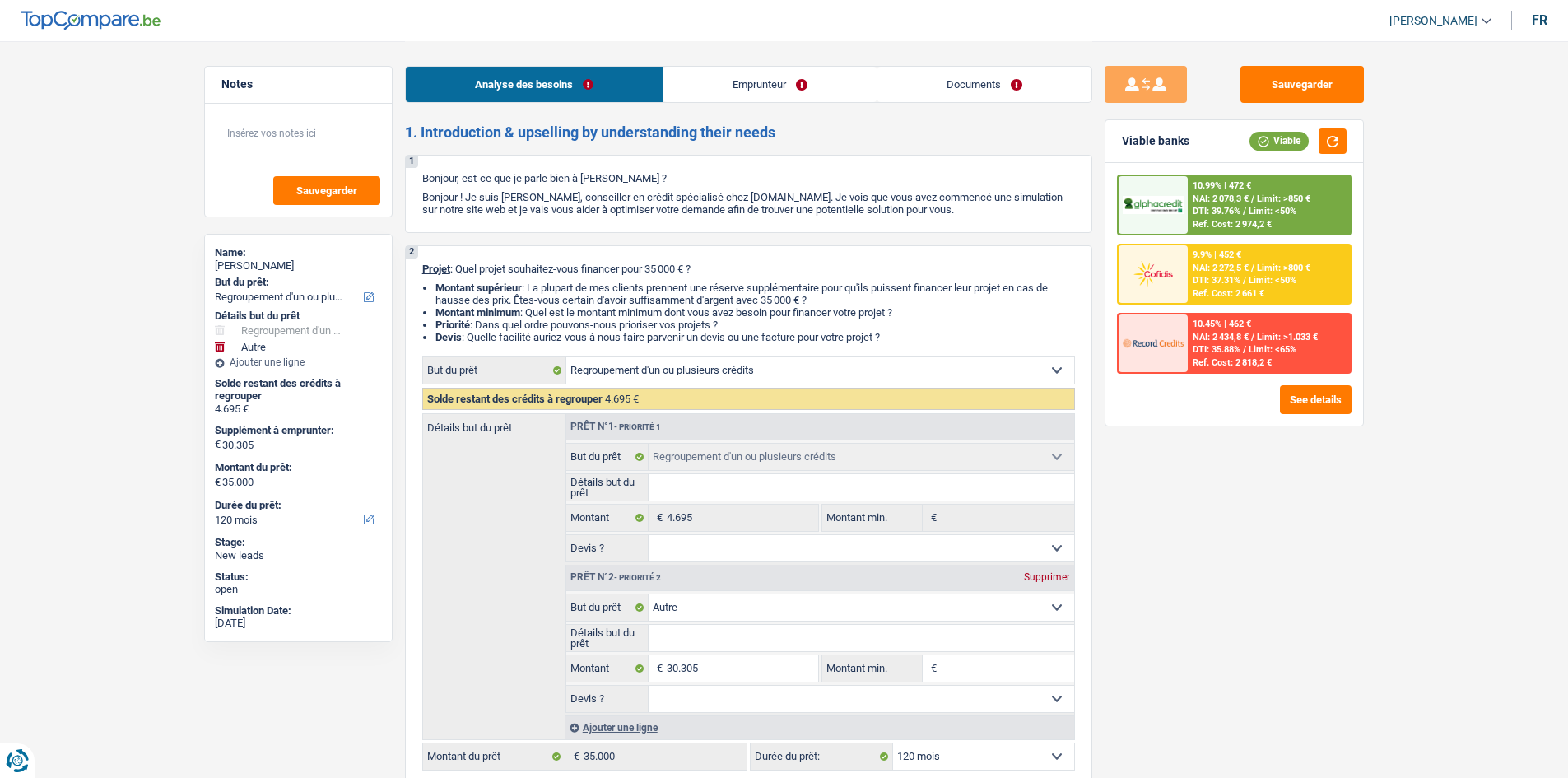
select select "refinancing"
select select "other"
select select "120"
select select "publicEmployee"
select select "familyAllowances"
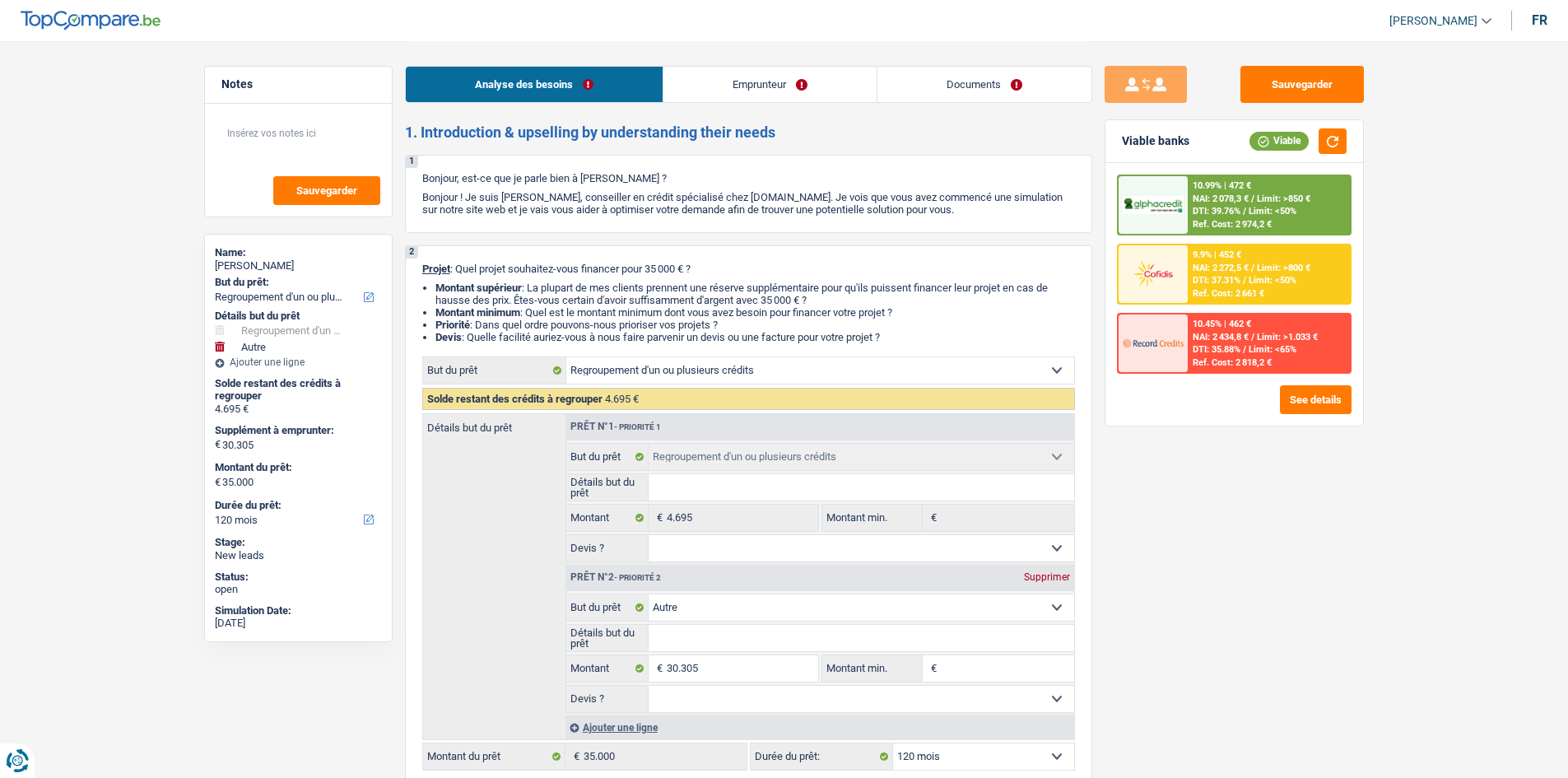
select select "netSalary"
select select "mealVouchers"
select select "rents"
select select "personalSale"
select select "48"
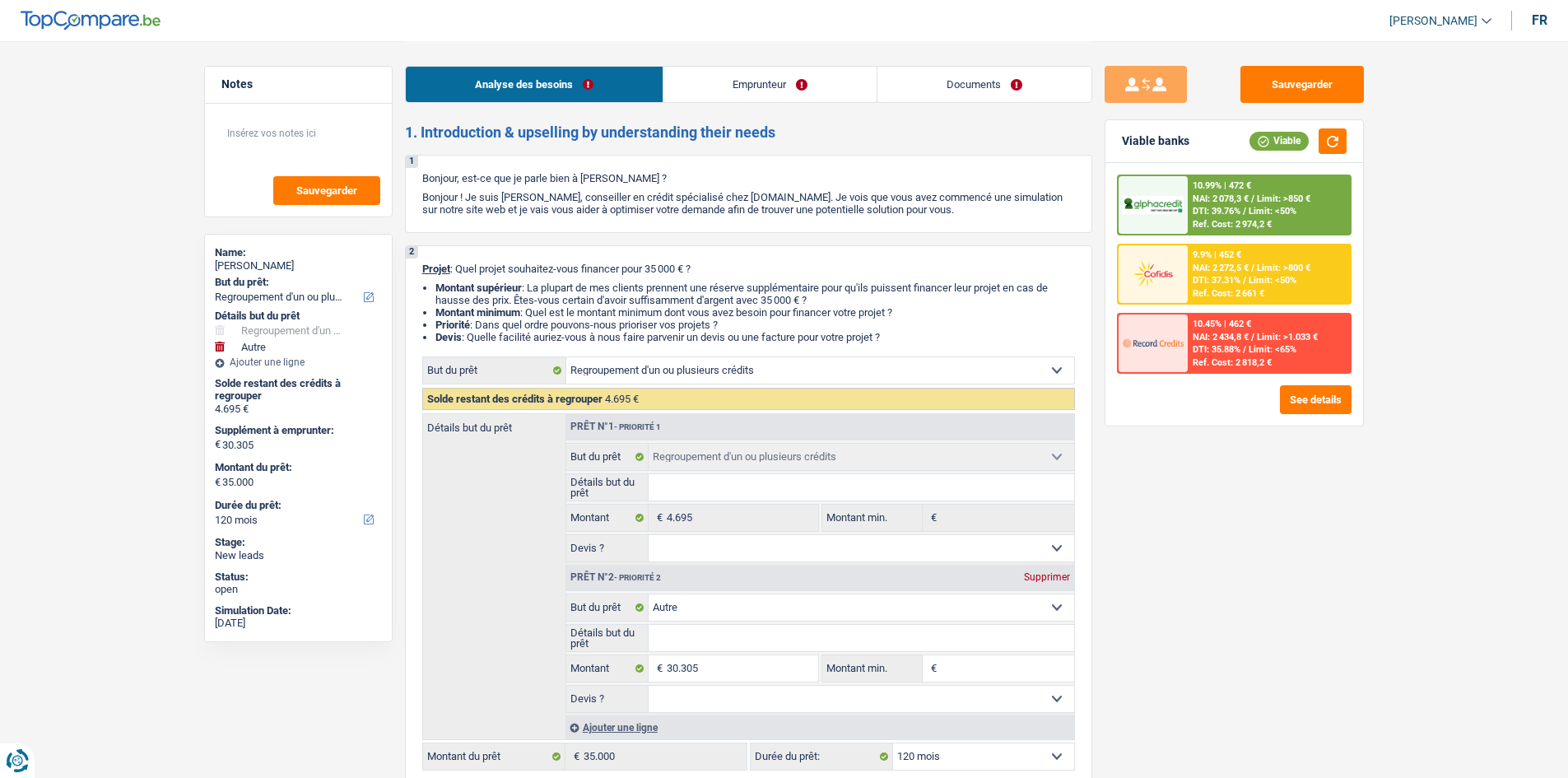
select select "refinancing"
select select "other"
select select "120"
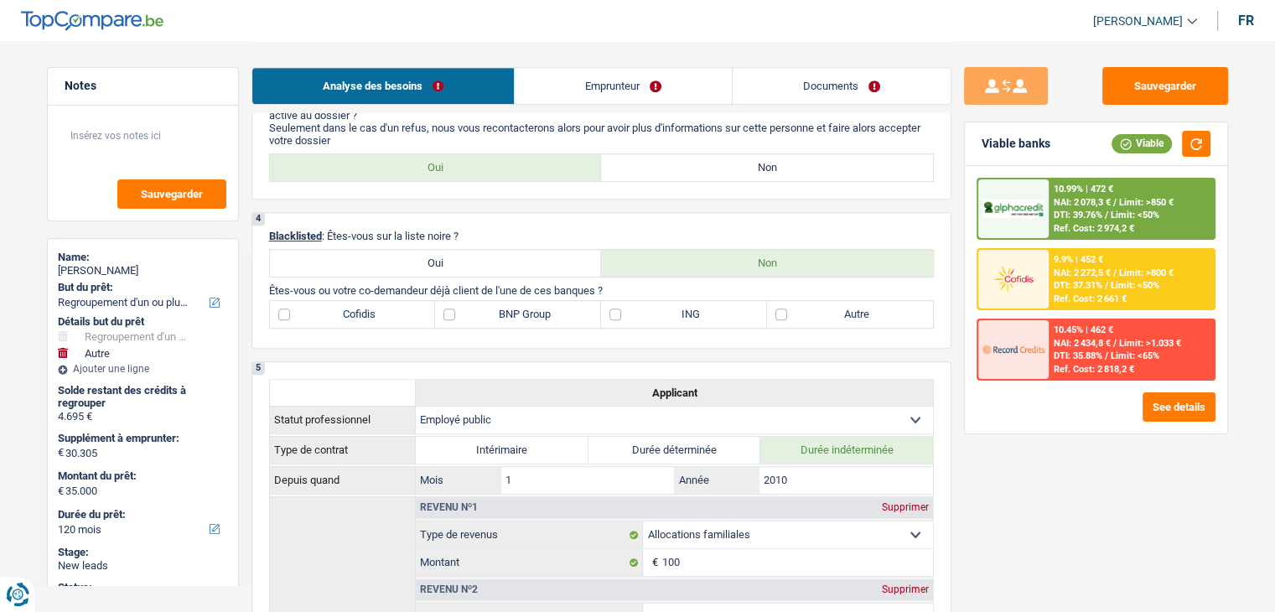
scroll to position [503, 0]
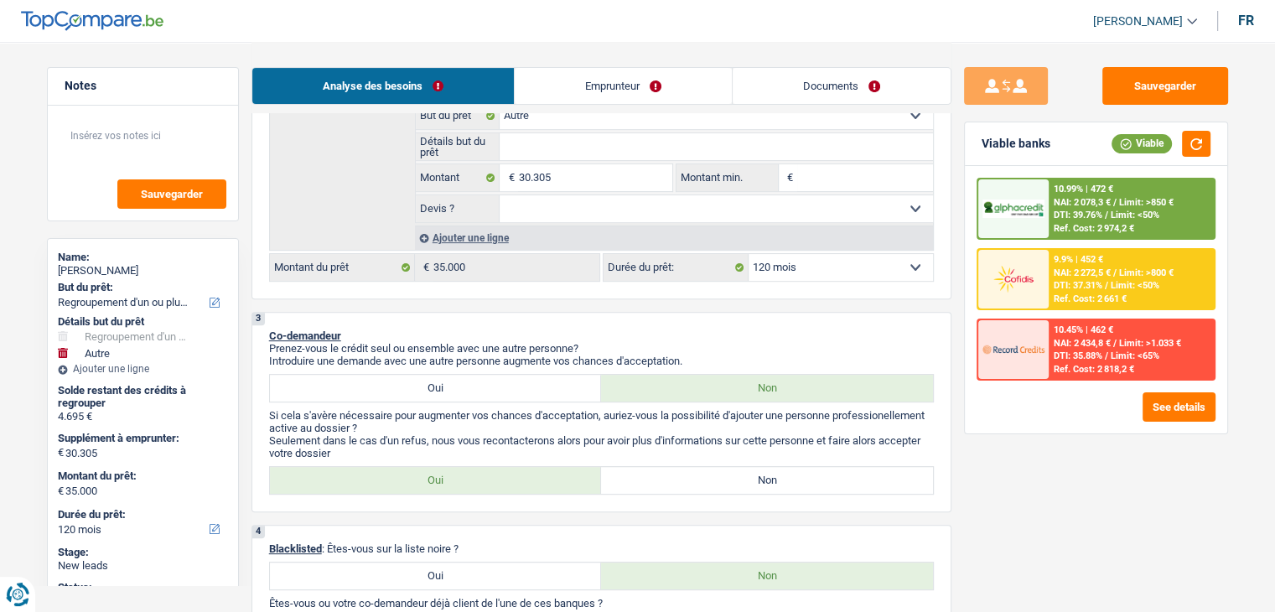
click at [654, 469] on label "Non" at bounding box center [767, 480] width 332 height 27
click at [654, 469] on input "Non" at bounding box center [767, 480] width 332 height 27
radio input "true"
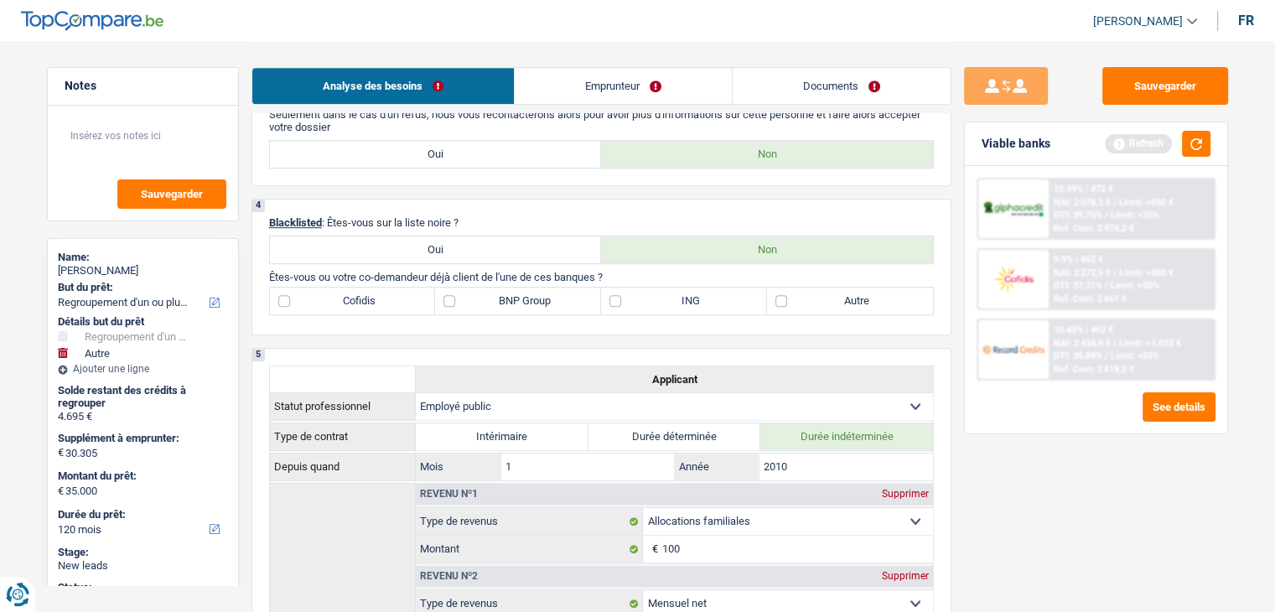
scroll to position [838, 0]
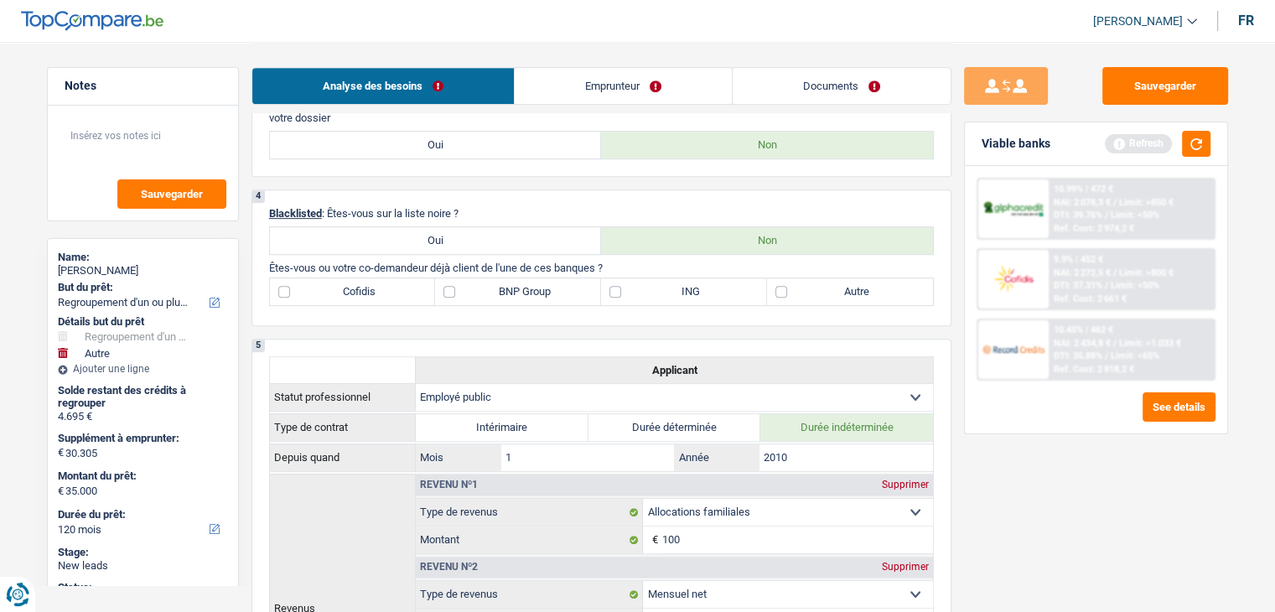
click at [779, 289] on label "Autre" at bounding box center [850, 291] width 166 height 27
click at [779, 289] on input "Autre" at bounding box center [850, 291] width 166 height 27
checkbox input "true"
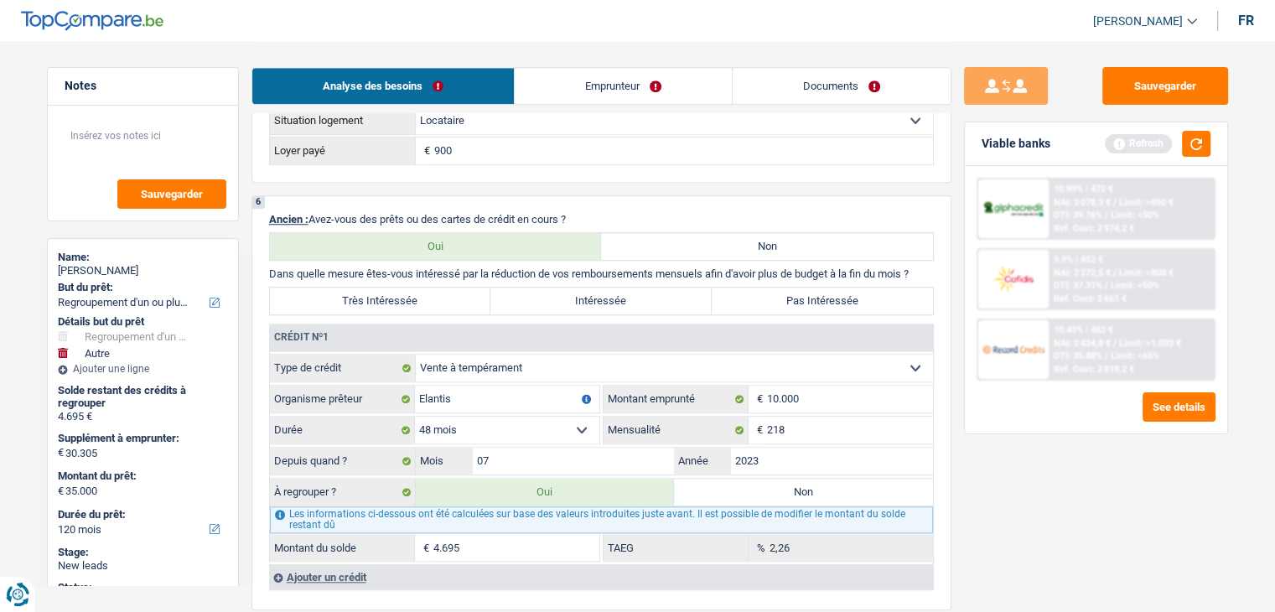
scroll to position [1509, 0]
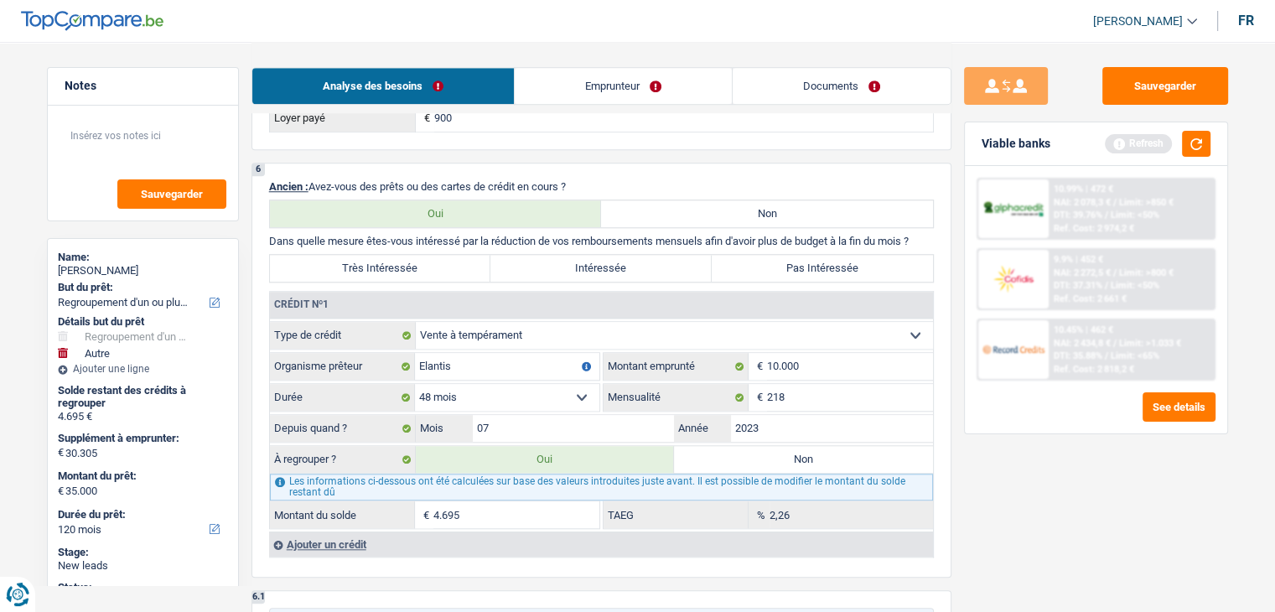
click at [573, 324] on select "Carte ou ouverture de crédit Prêt hypothécaire Vente à tempérament Prêt à tempé…" at bounding box center [674, 335] width 517 height 27
select select "personalLoan"
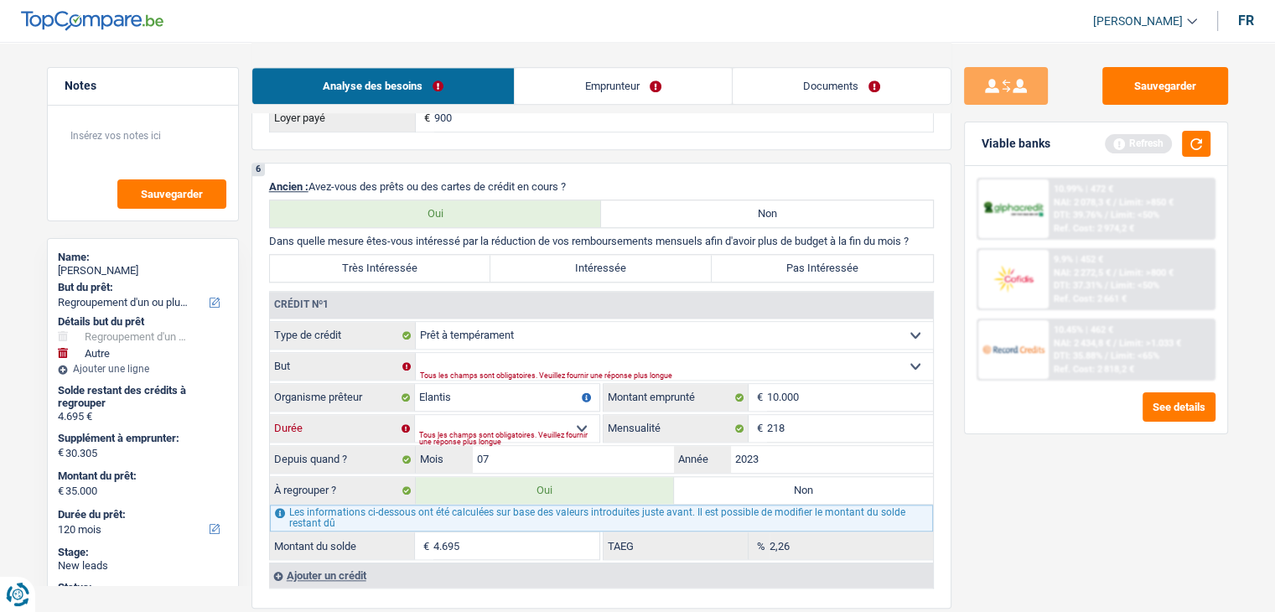
click at [586, 417] on select "12 mois 18 mois 24 mois 30 mois 36 mois 42 mois 48 mois Sélectionner une option" at bounding box center [507, 428] width 184 height 27
select select "48"
click at [415, 415] on select "12 mois 18 mois 24 mois 30 mois 36 mois 42 mois 48 mois Sélectionner une option" at bounding box center [507, 428] width 184 height 27
select select
click at [540, 358] on select "Confort maison: meubles, textile, peinture, électroménager, outillage non-profe…" at bounding box center [674, 366] width 517 height 27
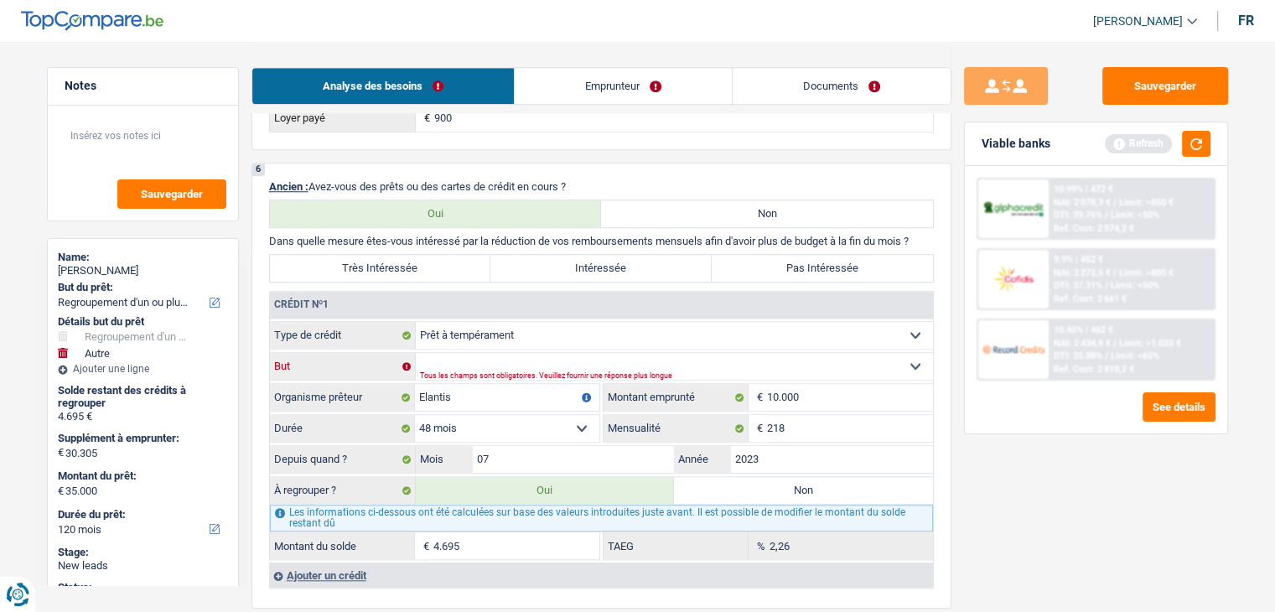
click at [540, 358] on select "Confort maison: meubles, textile, peinture, électroménager, outillage non-profe…" at bounding box center [674, 366] width 517 height 27
click at [340, 257] on label "Très Intéressée" at bounding box center [380, 268] width 221 height 27
click at [340, 257] on input "Très Intéressée" at bounding box center [380, 268] width 221 height 27
radio input "true"
click at [476, 353] on select "Confort maison: meubles, textile, peinture, électroménager, outillage non-profe…" at bounding box center [674, 366] width 517 height 27
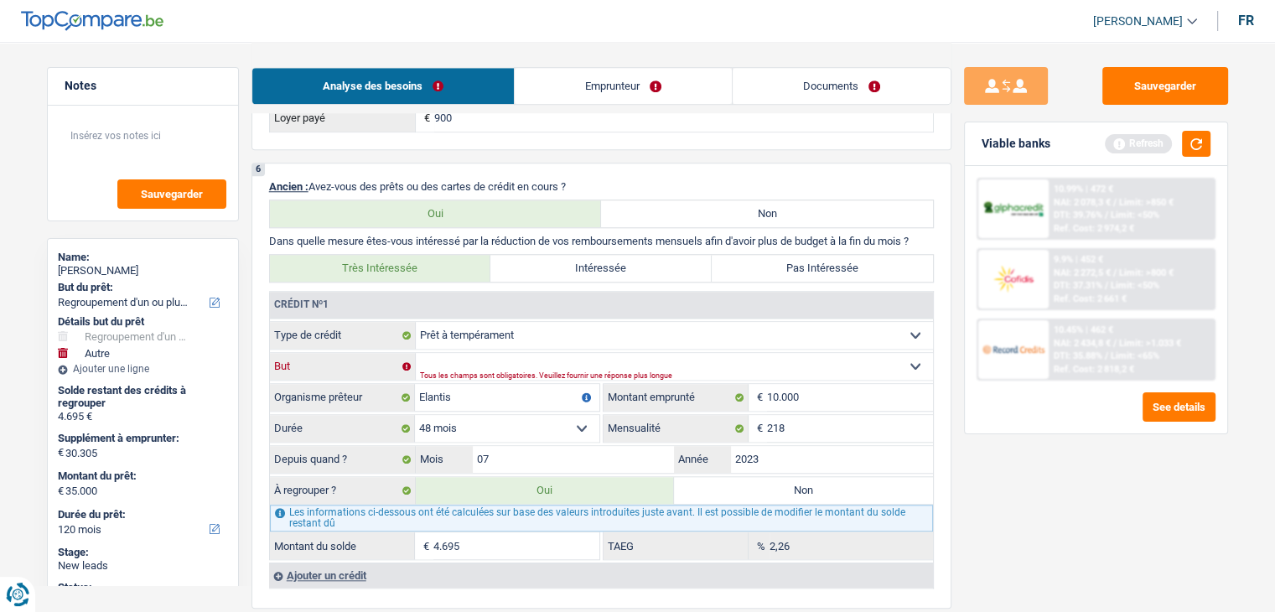
click at [416, 353] on select "Confort maison: meubles, textile, peinture, électroménager, outillage non-profe…" at bounding box center [674, 366] width 517 height 27
click at [527, 358] on select "Confort maison: meubles, textile, peinture, électroménager, outillage non-profe…" at bounding box center [674, 366] width 517 height 27
click at [416, 353] on select "Confort maison: meubles, textile, peinture, électroménager, outillage non-profe…" at bounding box center [674, 366] width 517 height 27
click at [599, 360] on select "Confort maison: meubles, textile, peinture, électroménager, outillage non-profe…" at bounding box center [674, 366] width 517 height 27
click at [416, 353] on select "Confort maison: meubles, textile, peinture, électroménager, outillage non-profe…" at bounding box center [674, 366] width 517 height 27
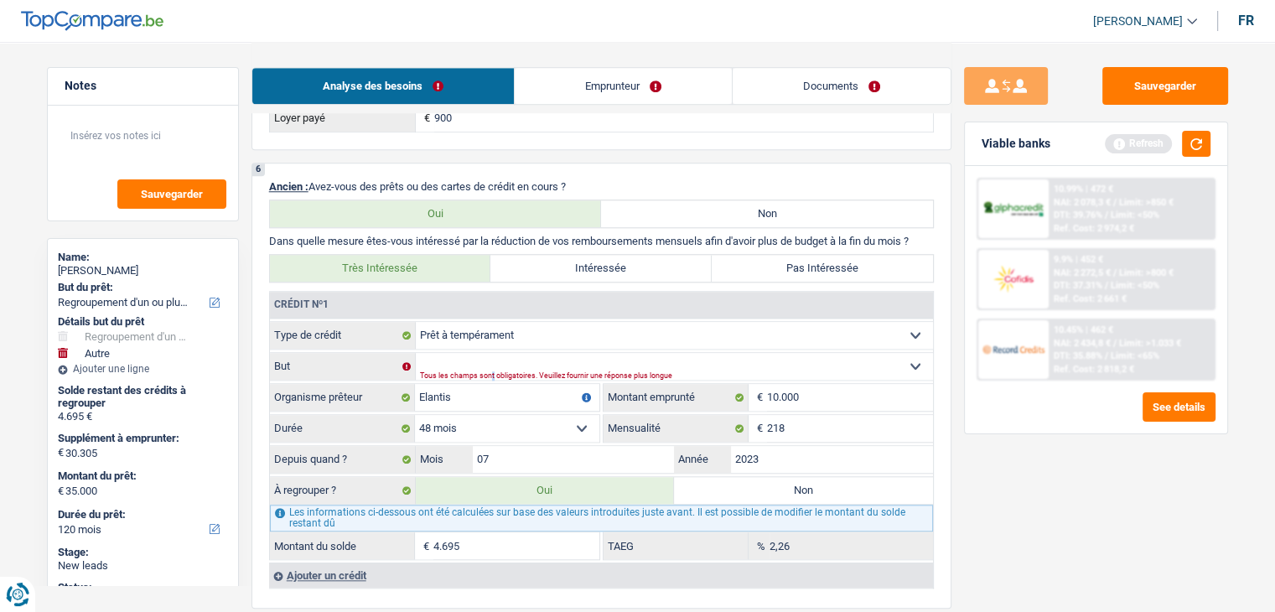
click at [490, 373] on div "Tous les champs sont obligatoires. Veuillez fournir une réponse plus longue" at bounding box center [650, 376] width 460 height 7
click at [521, 353] on select "Confort maison: meubles, textile, peinture, électroménager, outillage non-profe…" at bounding box center [674, 366] width 517 height 27
click at [416, 353] on select "Confort maison: meubles, textile, peinture, électroménager, outillage non-profe…" at bounding box center [674, 366] width 517 height 27
click at [913, 358] on select "Confort maison: meubles, textile, peinture, électroménager, outillage non-profe…" at bounding box center [674, 366] width 517 height 27
click at [416, 353] on select "Confort maison: meubles, textile, peinture, électroménager, outillage non-profe…" at bounding box center [674, 366] width 517 height 27
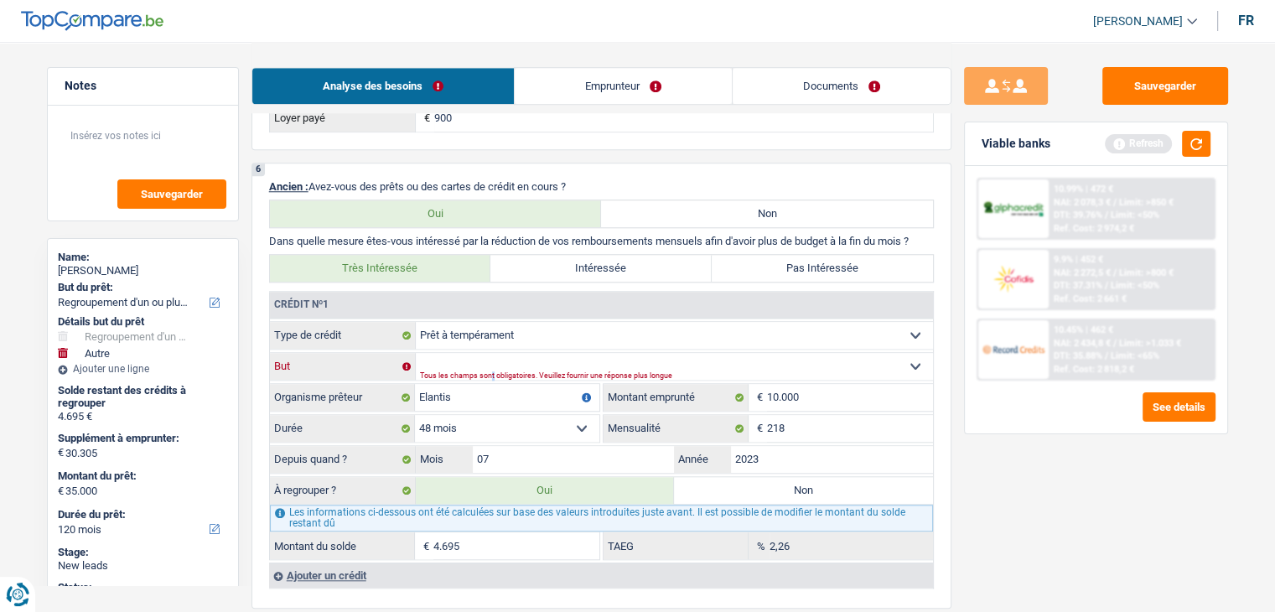
click at [510, 357] on select "Confort maison: meubles, textile, peinture, électroménager, outillage non-profe…" at bounding box center [674, 366] width 517 height 27
select select "other"
click at [416, 353] on select "Confort maison: meubles, textile, peinture, électroménager, outillage non-profe…" at bounding box center [674, 366] width 517 height 27
click at [593, 83] on link "Emprunteur" at bounding box center [623, 86] width 217 height 36
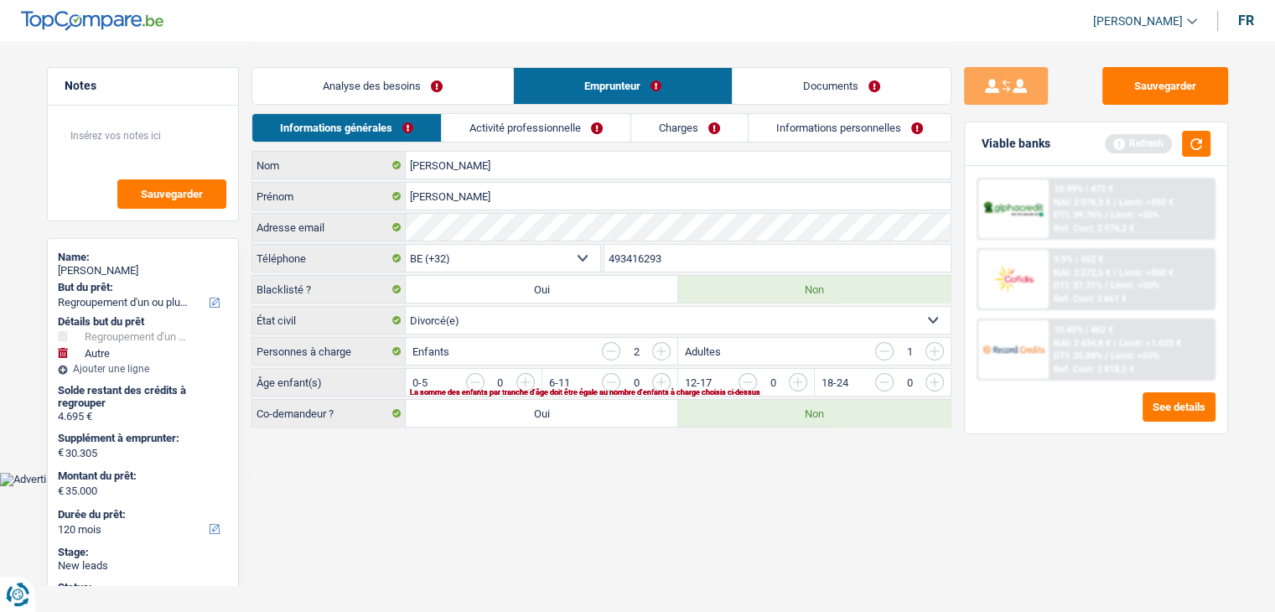
scroll to position [0, 0]
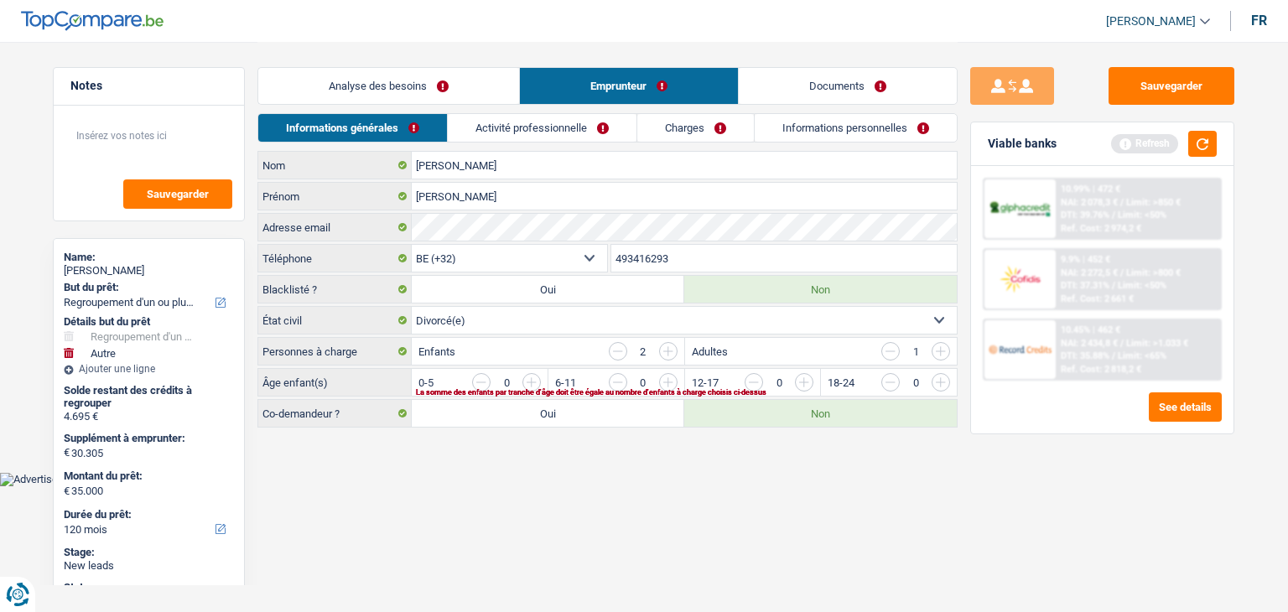
click at [889, 353] on input "button" at bounding box center [890, 351] width 18 height 18
click at [666, 378] on input "button" at bounding box center [1008, 386] width 698 height 27
click at [808, 383] on input "button" at bounding box center [1144, 386] width 698 height 27
click at [526, 131] on link "Activité professionnelle" at bounding box center [542, 128] width 189 height 28
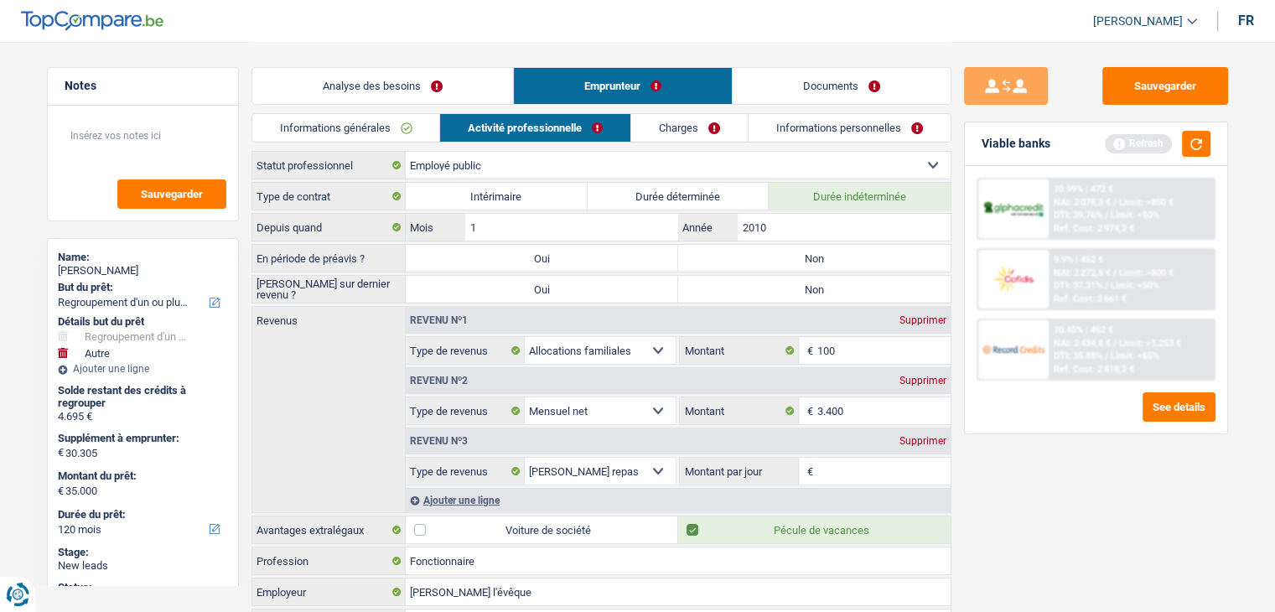
click at [791, 253] on label "Non" at bounding box center [814, 258] width 272 height 27
click at [791, 253] on input "Non" at bounding box center [814, 258] width 272 height 27
radio input "true"
click at [803, 285] on label "Non" at bounding box center [814, 289] width 272 height 27
click at [803, 285] on input "Non" at bounding box center [814, 289] width 272 height 27
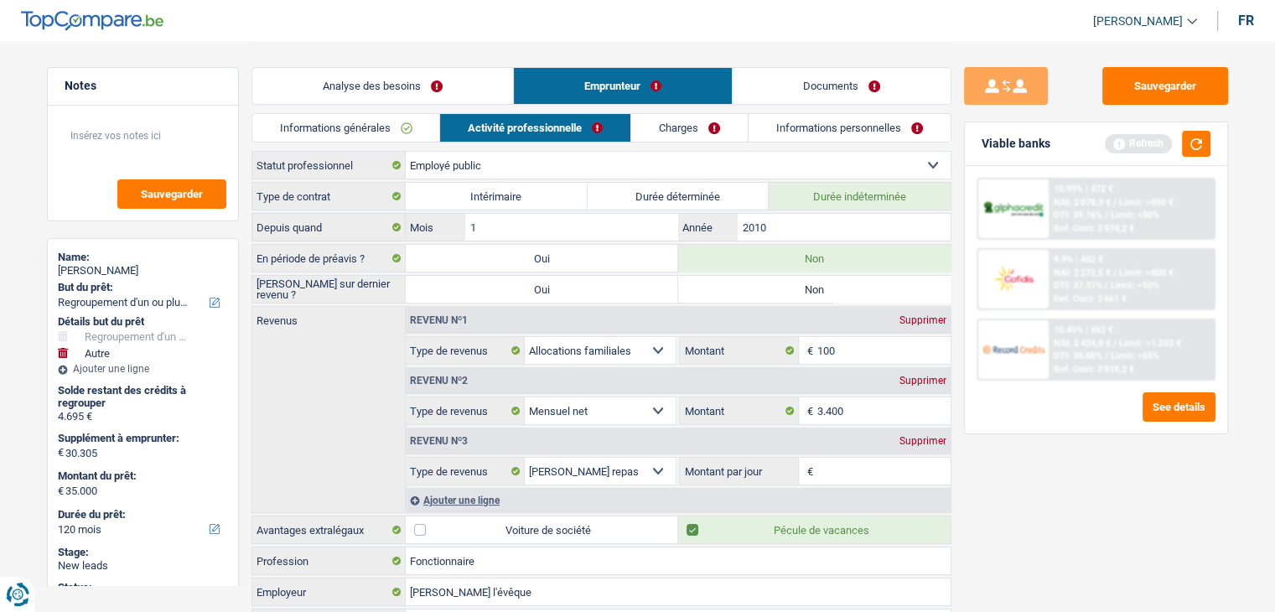
radio input "true"
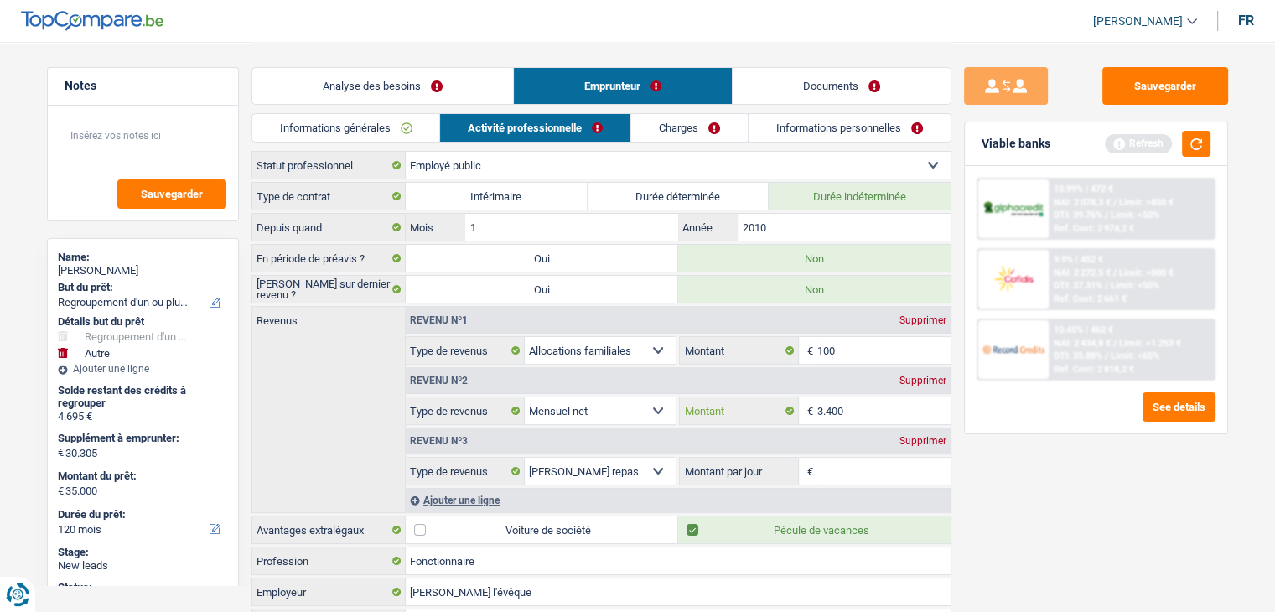
click at [859, 403] on input "3.400" at bounding box center [883, 410] width 133 height 27
type input "3.420"
click at [870, 346] on input "100" at bounding box center [883, 350] width 133 height 27
click at [915, 319] on div "Supprimer" at bounding box center [922, 320] width 55 height 10
select select "netSalary"
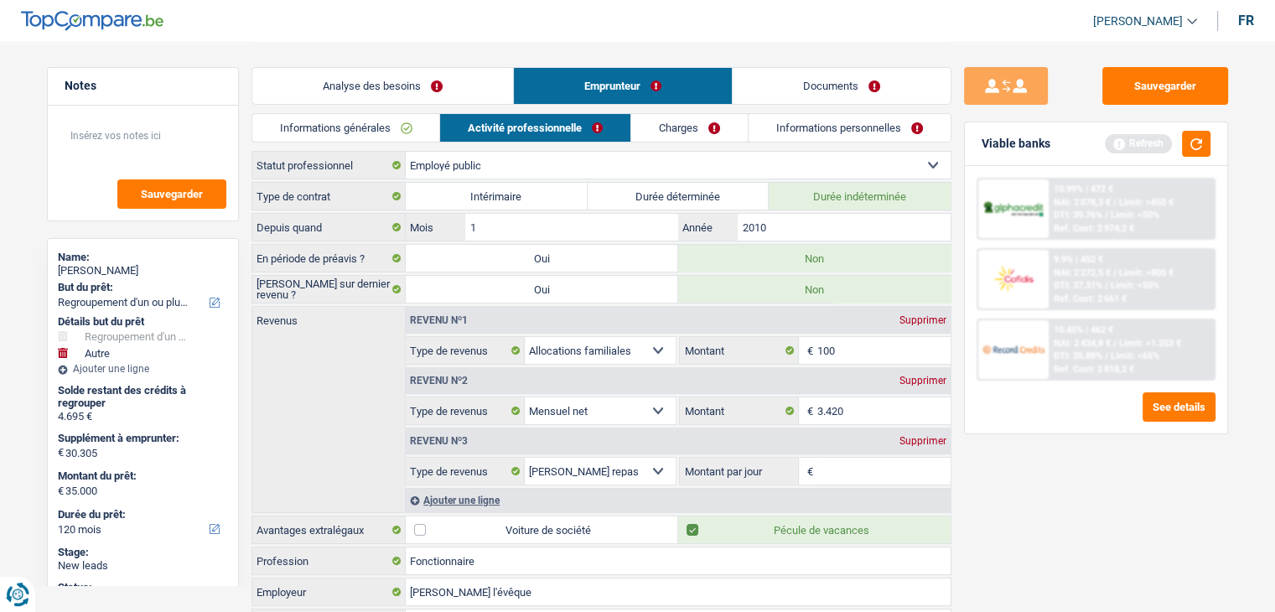
type input "3.420"
select select "mealVouchers"
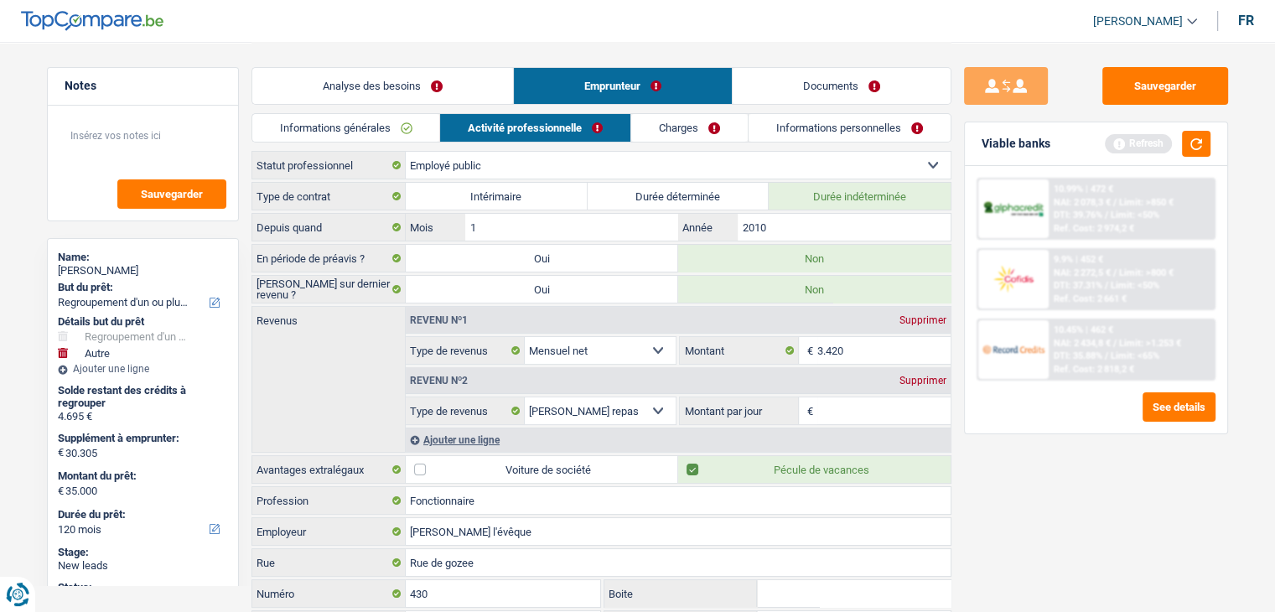
click at [837, 417] on input "Montant par jour" at bounding box center [883, 410] width 133 height 27
click at [915, 376] on div "Supprimer" at bounding box center [922, 381] width 55 height 10
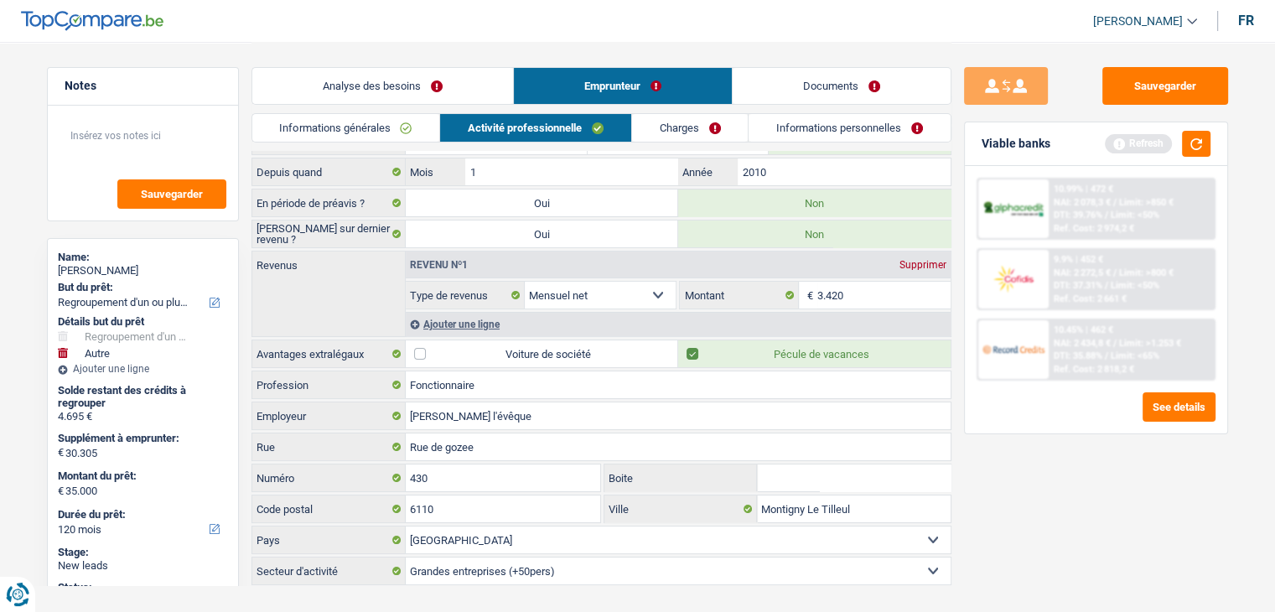
scroll to position [80, 0]
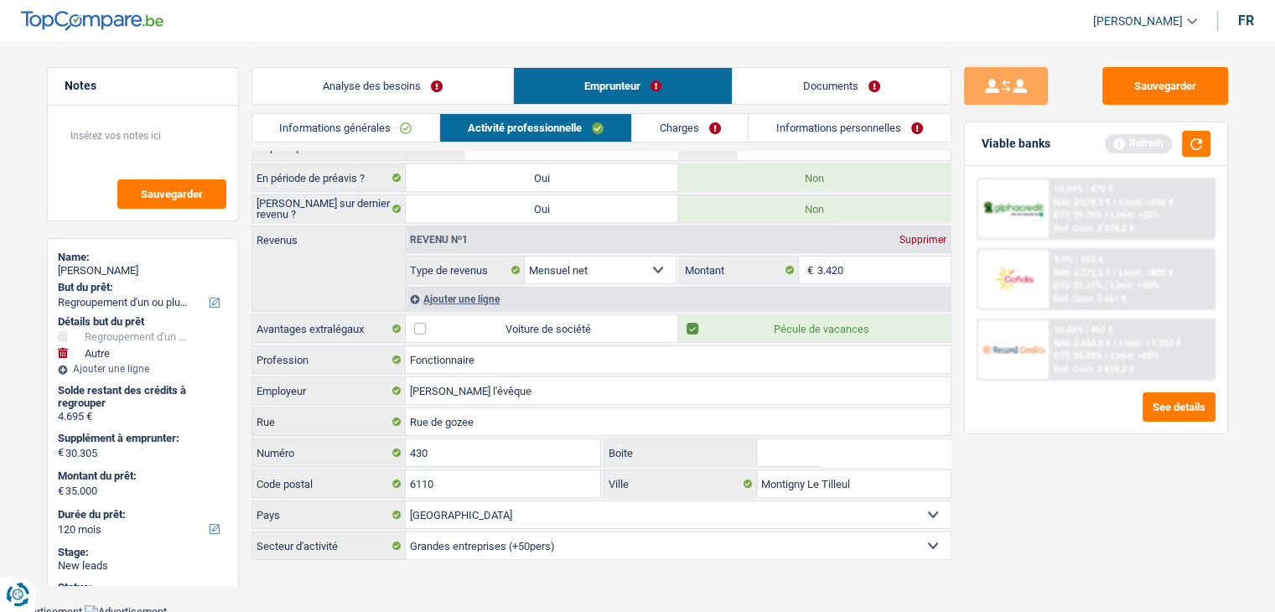
click at [687, 128] on link "Charges" at bounding box center [690, 128] width 117 height 28
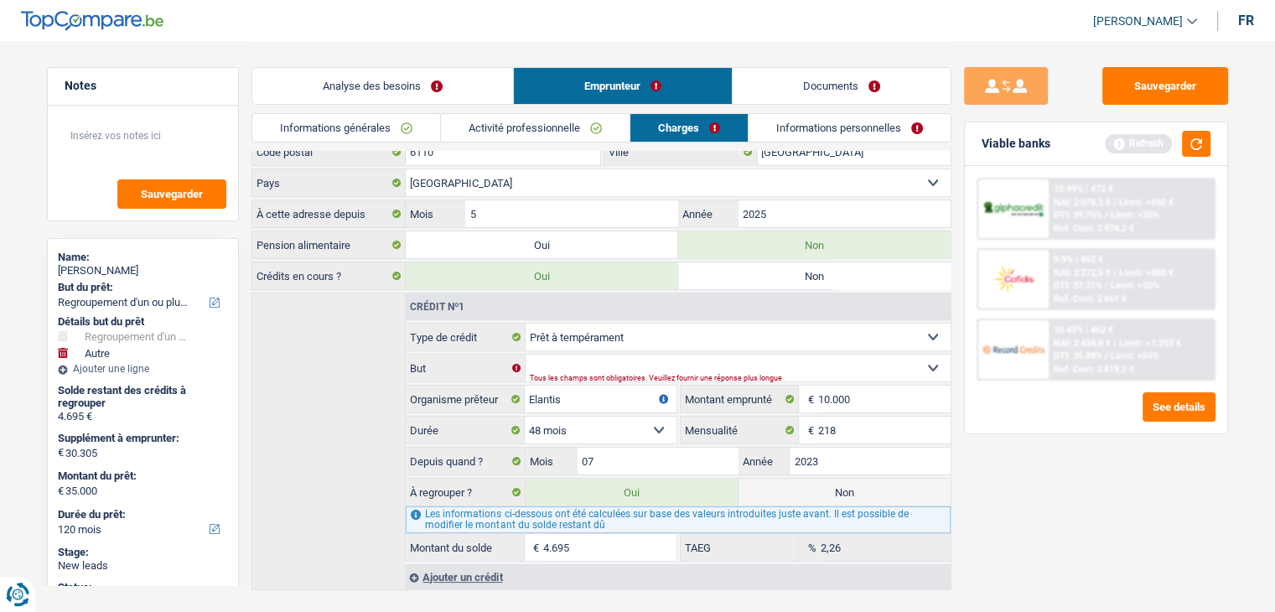
scroll to position [168, 0]
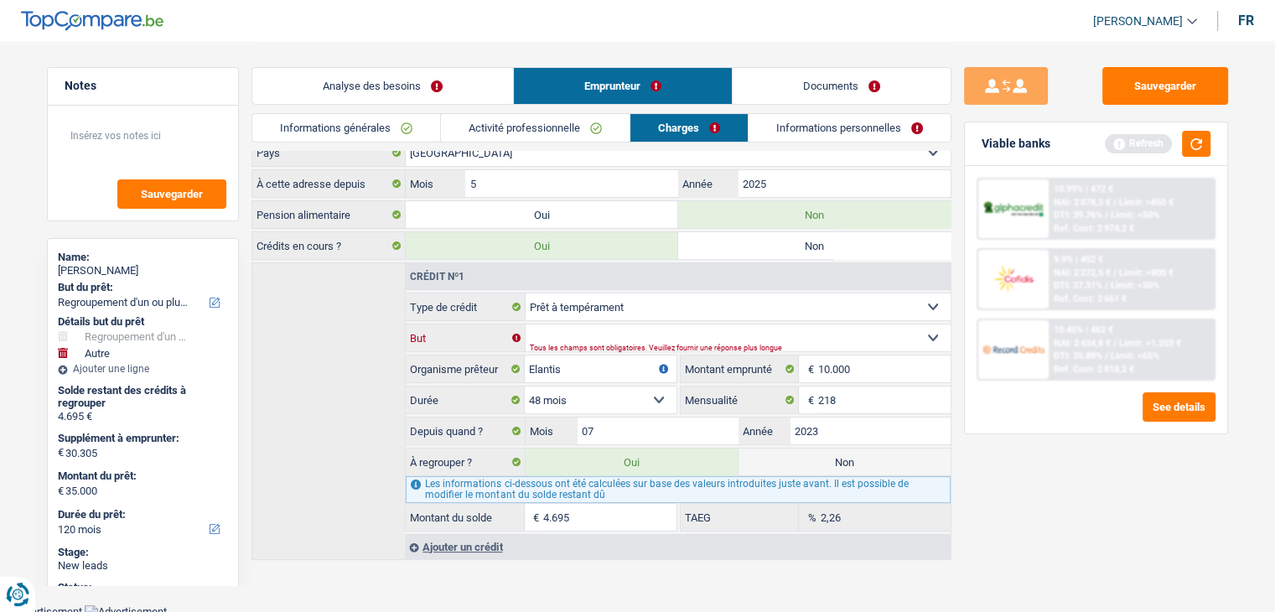
click at [817, 329] on select "Confort maison: meubles, textile, peinture, électroménager, outillage non-profe…" at bounding box center [738, 337] width 425 height 27
select select "familyEvent"
click at [526, 324] on select "Confort maison: meubles, textile, peinture, électroménager, outillage non-profe…" at bounding box center [738, 337] width 425 height 27
click at [710, 307] on select "Carte ou ouverture de crédit Prêt hypothécaire Vente à tempérament Prêt à tempé…" at bounding box center [738, 306] width 425 height 27
select select "personalSale"
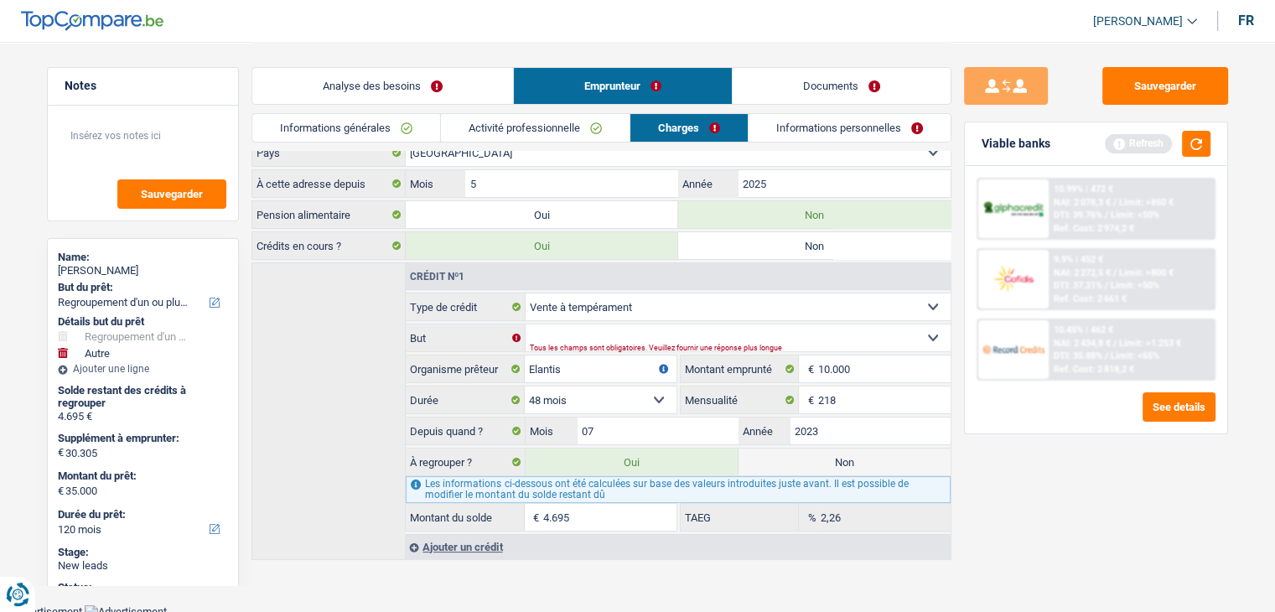
click at [526, 293] on select "Carte ou ouverture de crédit Prêt hypothécaire Vente à tempérament Prêt à tempé…" at bounding box center [738, 306] width 425 height 27
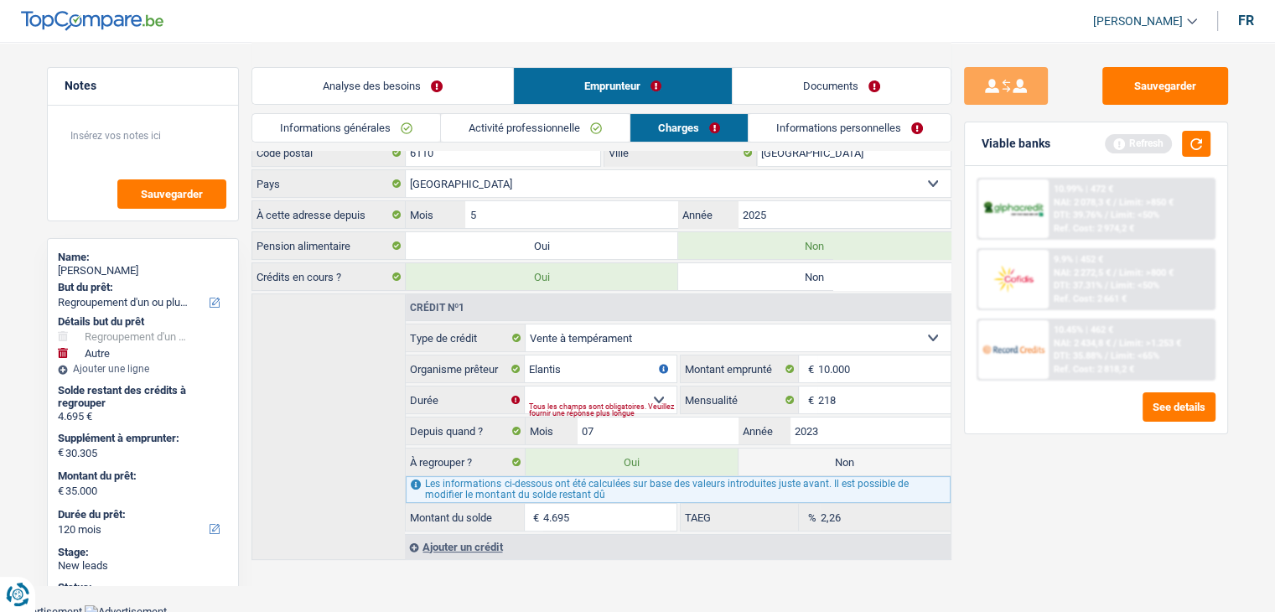
click at [669, 407] on div "Tous les champs sont obligatoires. Veuillez fournir une réponse plus longue" at bounding box center [602, 410] width 147 height 7
click at [664, 392] on select "12 mois 18 mois 24 mois 30 mois 36 mois 42 mois 48 mois Sélectionner une option" at bounding box center [600, 399] width 151 height 27
select select "48"
click at [525, 386] on select "12 mois 18 mois 24 mois 30 mois 36 mois 42 mois 48 mois Sélectionner une option" at bounding box center [600, 399] width 151 height 27
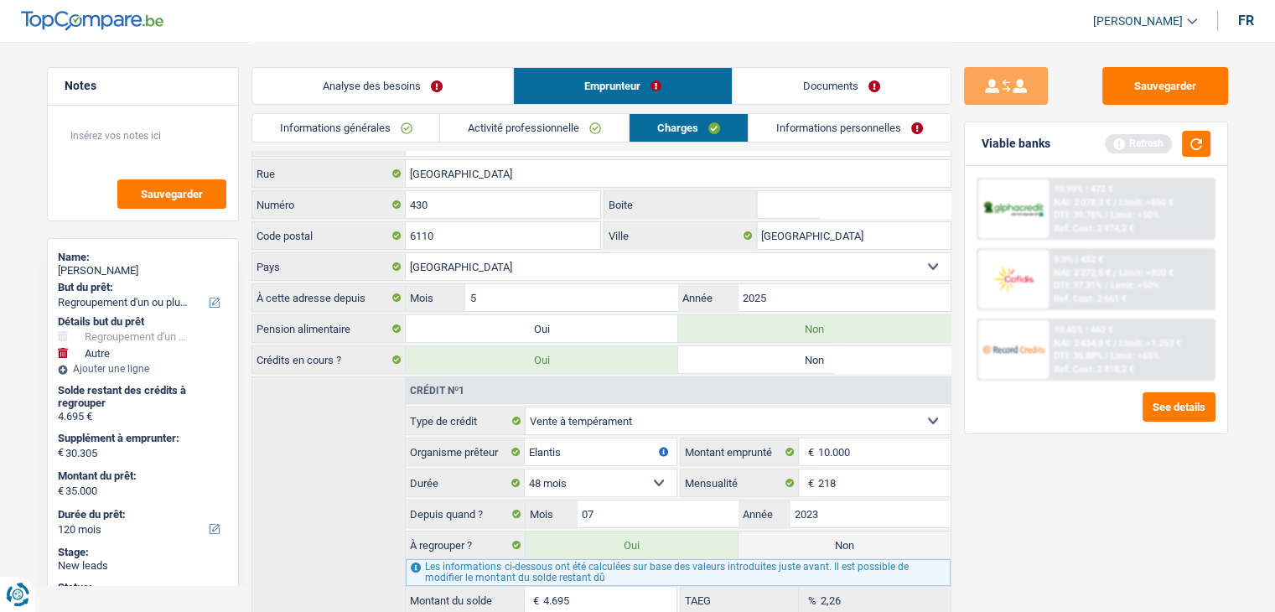
scroll to position [0, 0]
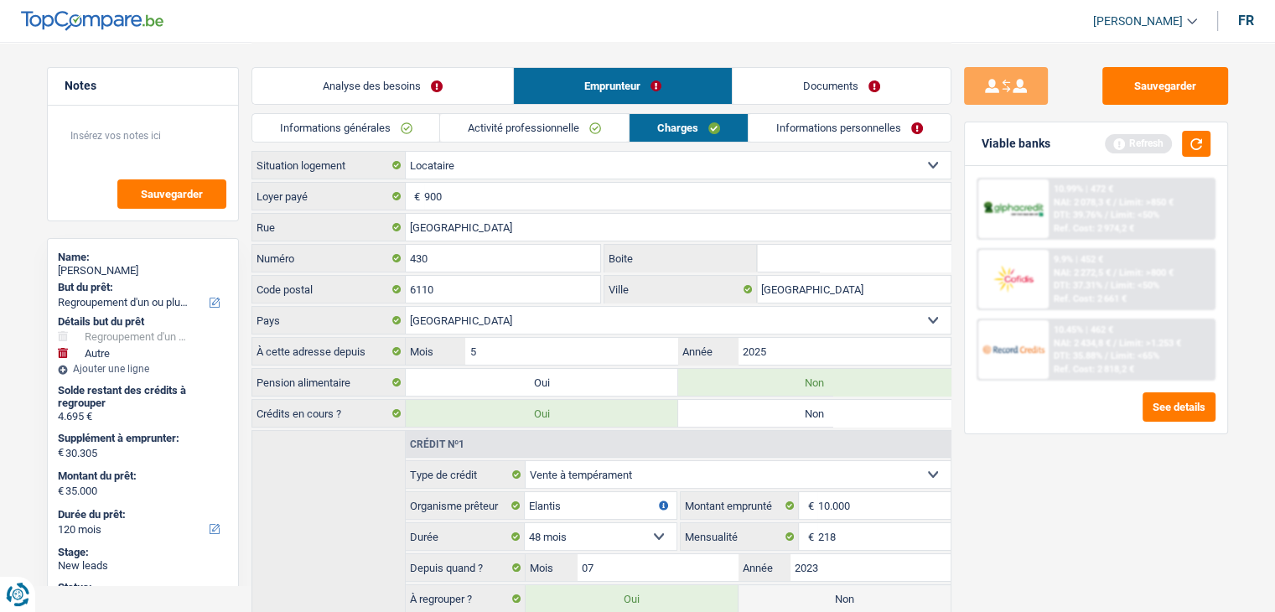
click at [839, 124] on link "Informations personnelles" at bounding box center [850, 128] width 202 height 28
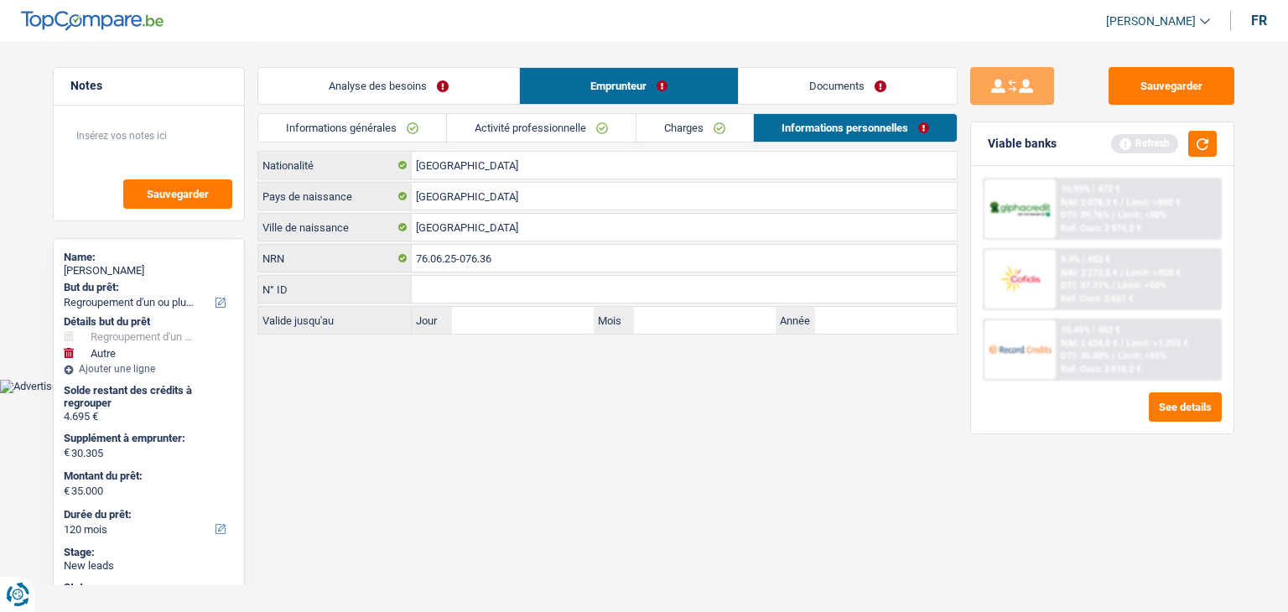
click at [692, 131] on link "Charges" at bounding box center [694, 128] width 117 height 28
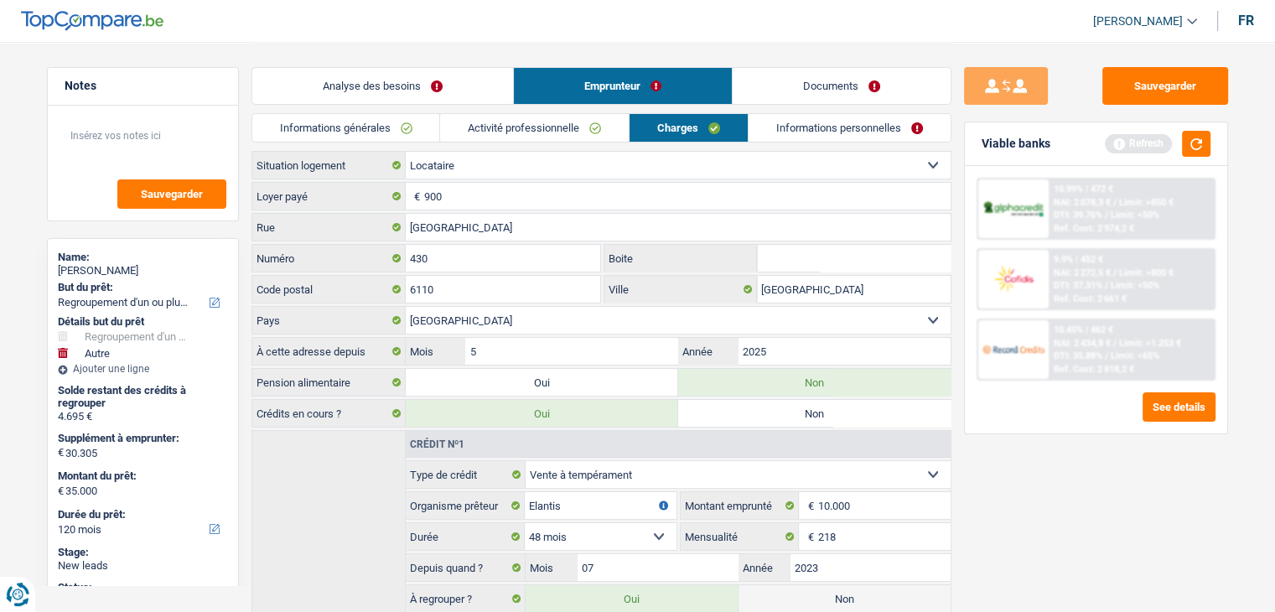
click at [412, 95] on link "Analyse des besoins" at bounding box center [382, 86] width 261 height 36
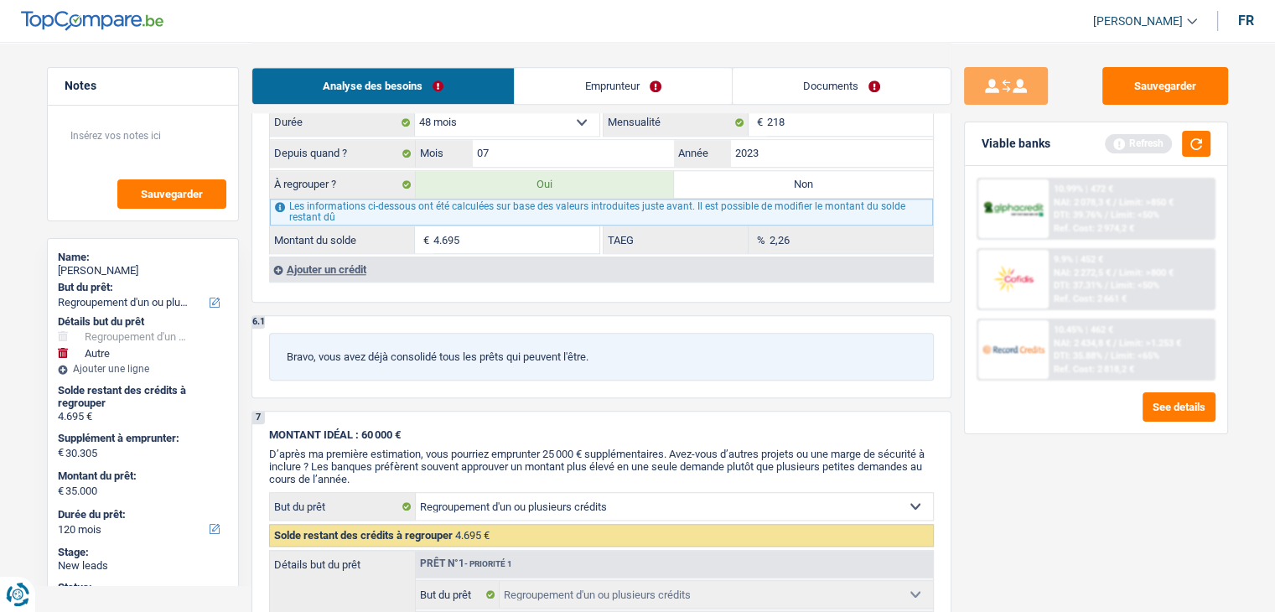
scroll to position [1593, 0]
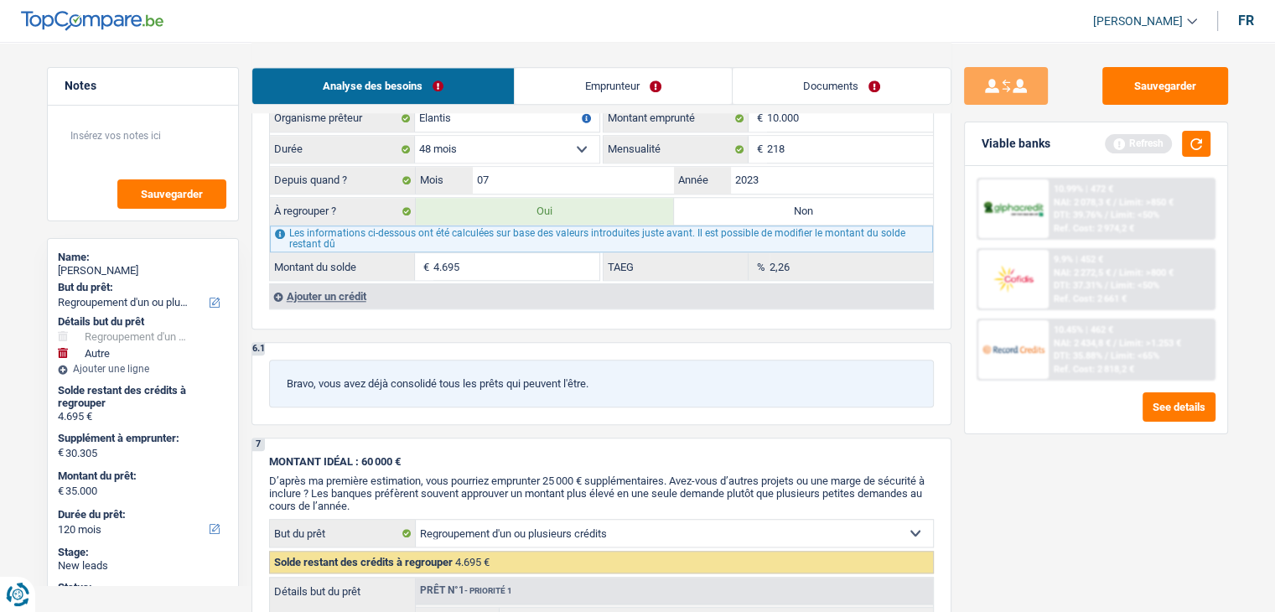
click at [350, 283] on div "Ajouter un crédit" at bounding box center [601, 295] width 664 height 25
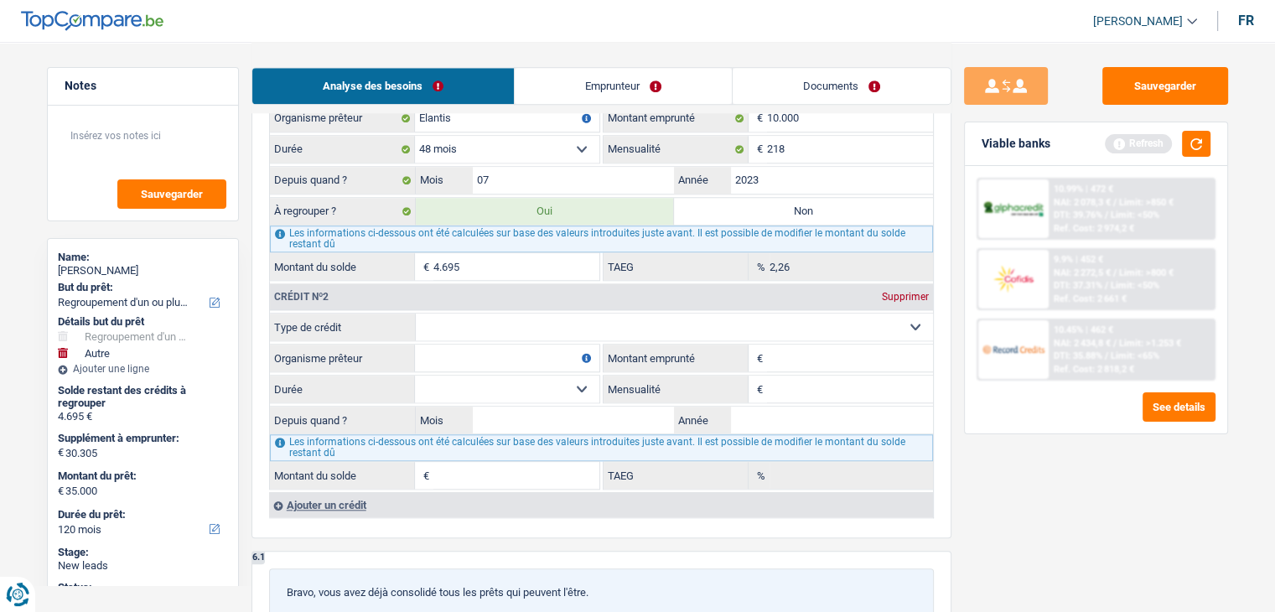
click at [526, 324] on select "Carte ou ouverture de crédit Prêt hypothécaire Vente à tempérament Prêt à tempé…" at bounding box center [674, 327] width 517 height 27
select select "cardOrCredit"
type input "0"
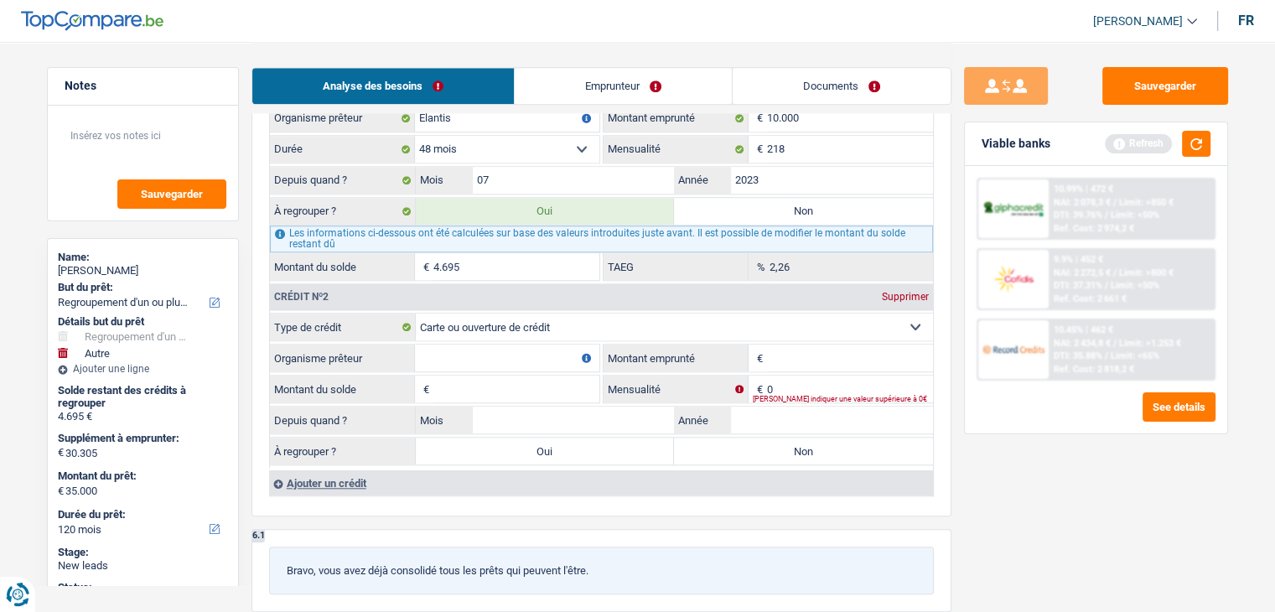
click at [533, 345] on input "Organisme prêteur" at bounding box center [507, 358] width 184 height 27
type input "Buyway"
click at [502, 355] on input "Buyway" at bounding box center [507, 358] width 184 height 27
type input "B"
type input "Crelan"
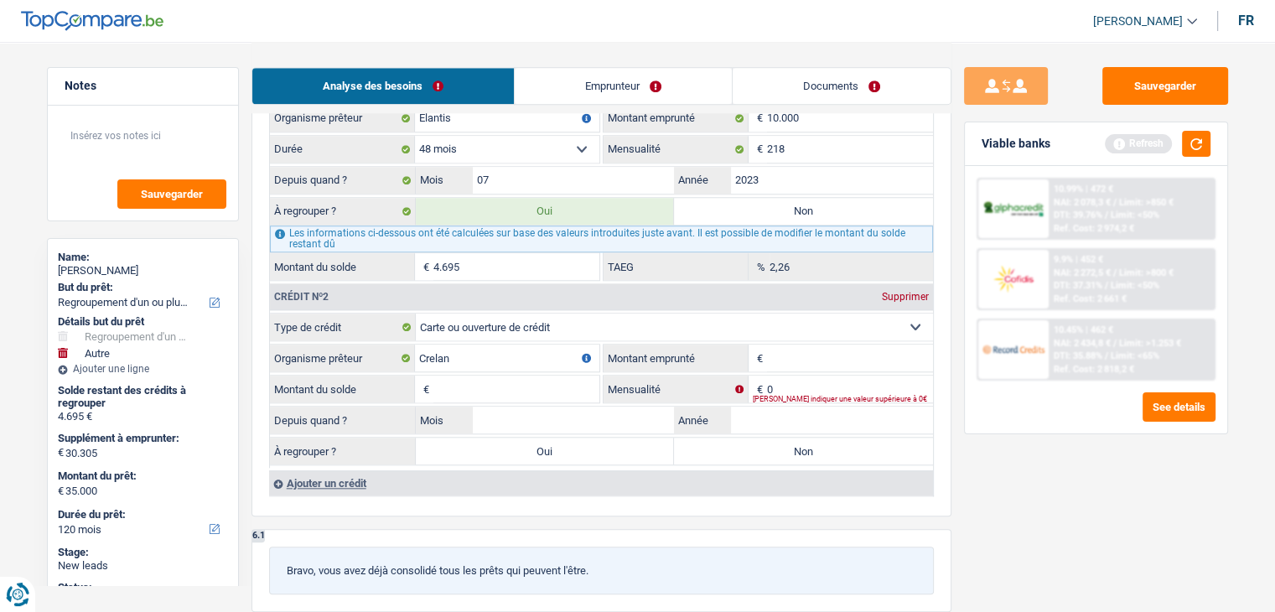
click at [786, 347] on input "Montant" at bounding box center [850, 358] width 166 height 27
type input "2.500"
type input "1"
click at [595, 407] on input "Mois" at bounding box center [574, 420] width 202 height 27
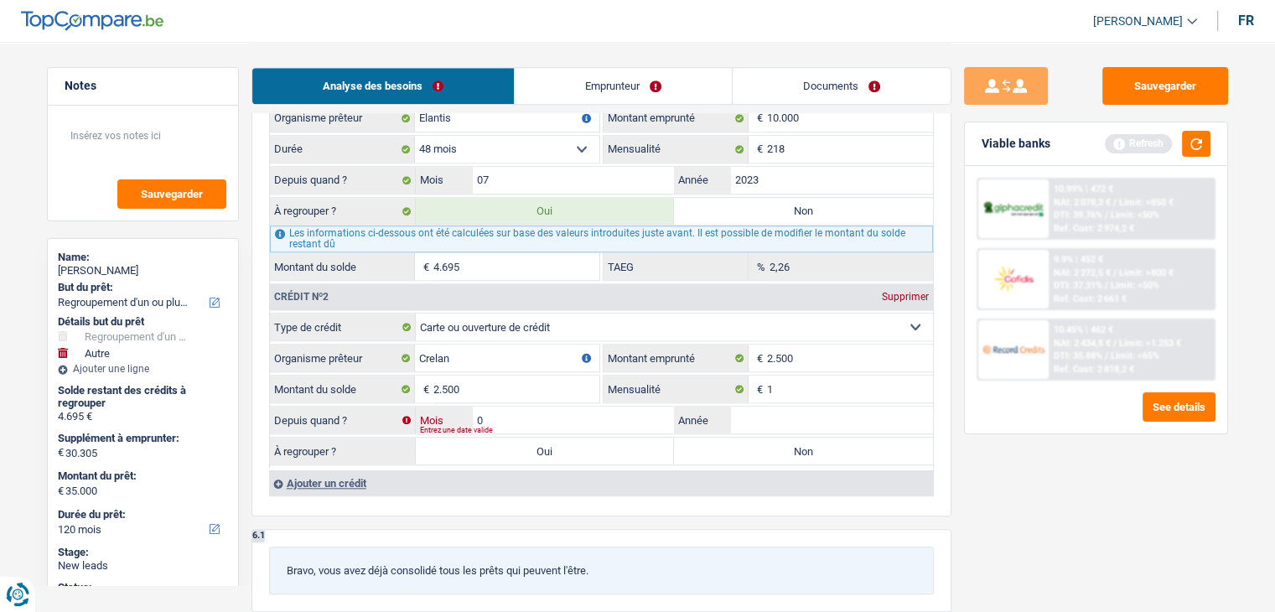
type input "05"
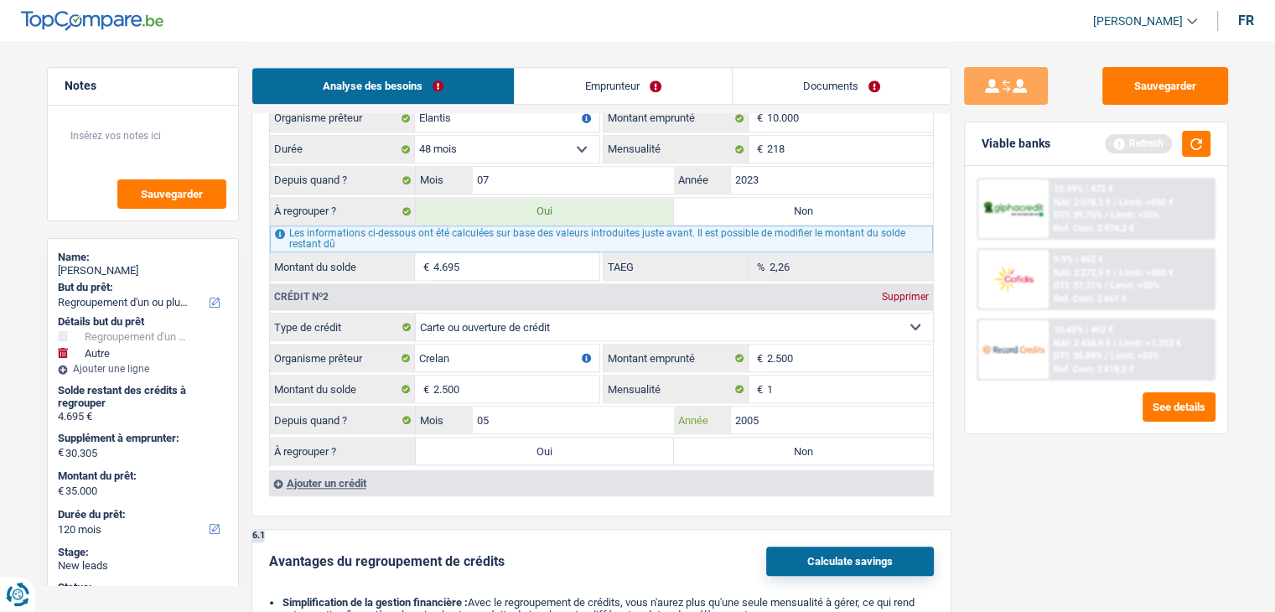
type input "2005"
click at [694, 448] on label "Non" at bounding box center [803, 451] width 259 height 27
click at [694, 448] on input "Non" at bounding box center [803, 451] width 259 height 27
radio input "true"
click at [306, 476] on div "Ajouter un crédit" at bounding box center [601, 482] width 664 height 25
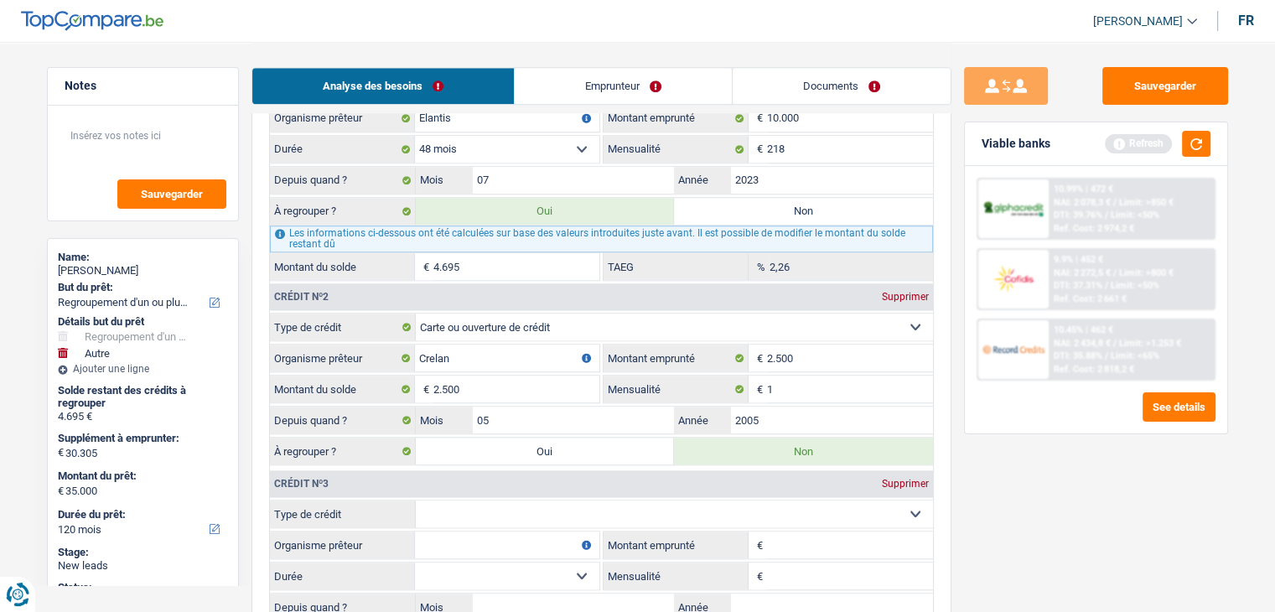
click at [547, 504] on select "Carte ou ouverture de crédit Prêt hypothécaire Vente à tempérament Prêt à tempé…" at bounding box center [674, 513] width 517 height 27
select select "cardOrCredit"
type input "0"
click at [492, 534] on input "Organisme prêteur" at bounding box center [507, 544] width 184 height 27
type input "Buyway"
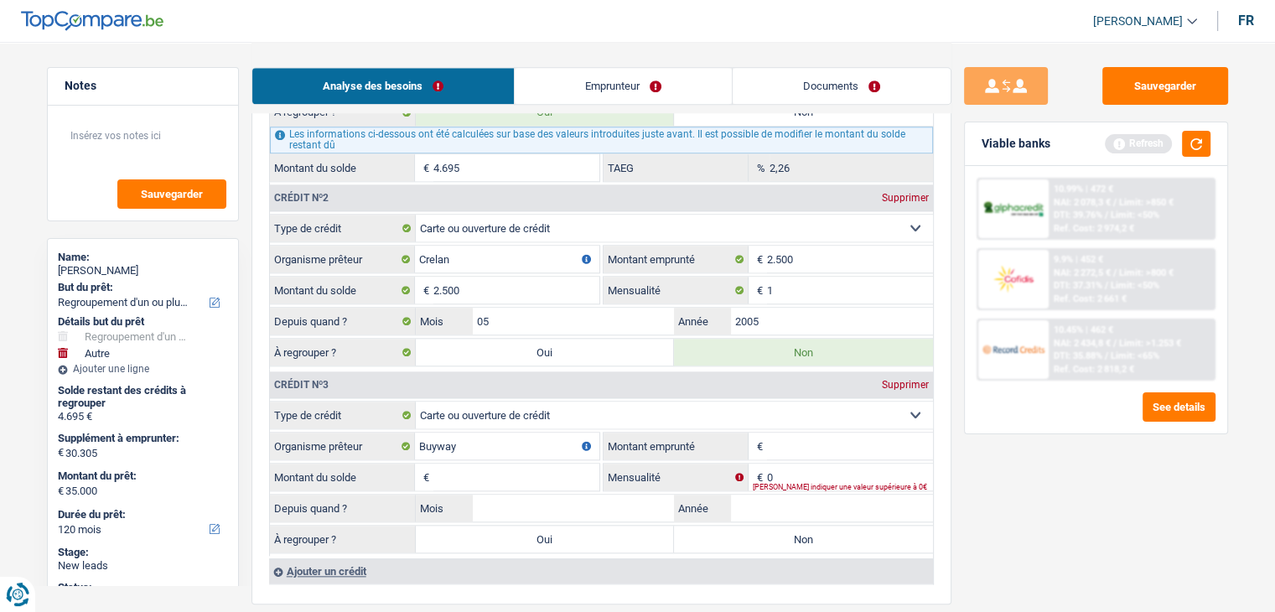
scroll to position [1760, 0]
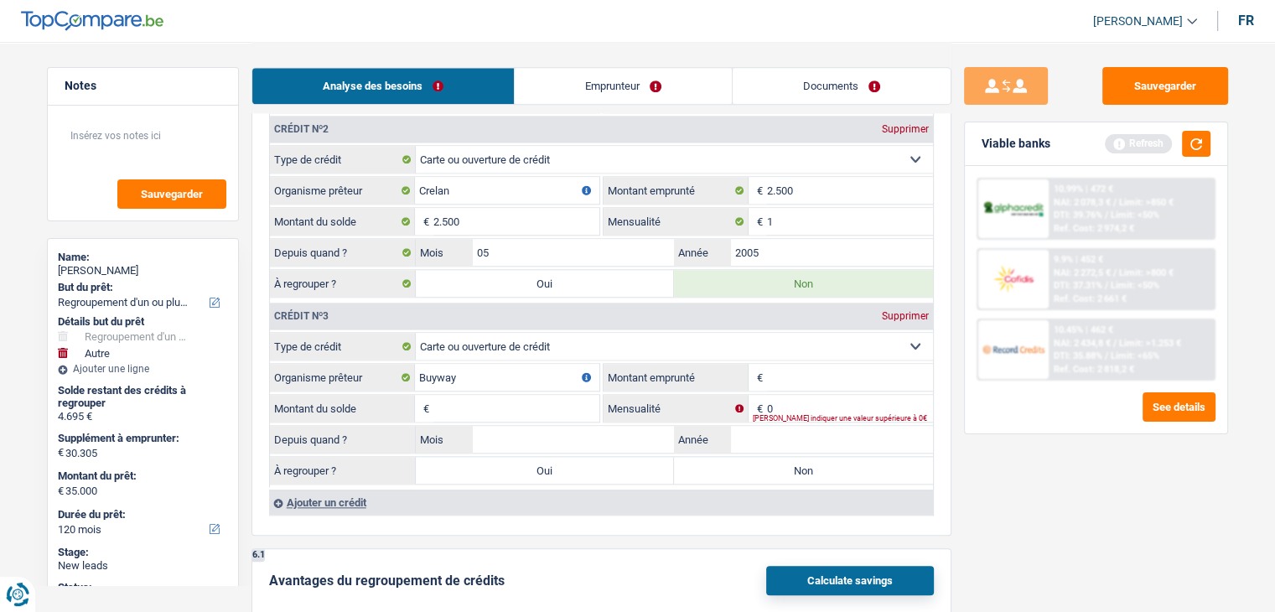
click at [787, 364] on input "Montant emprunté" at bounding box center [850, 377] width 166 height 27
type input "2.500"
type input "140"
type input "05"
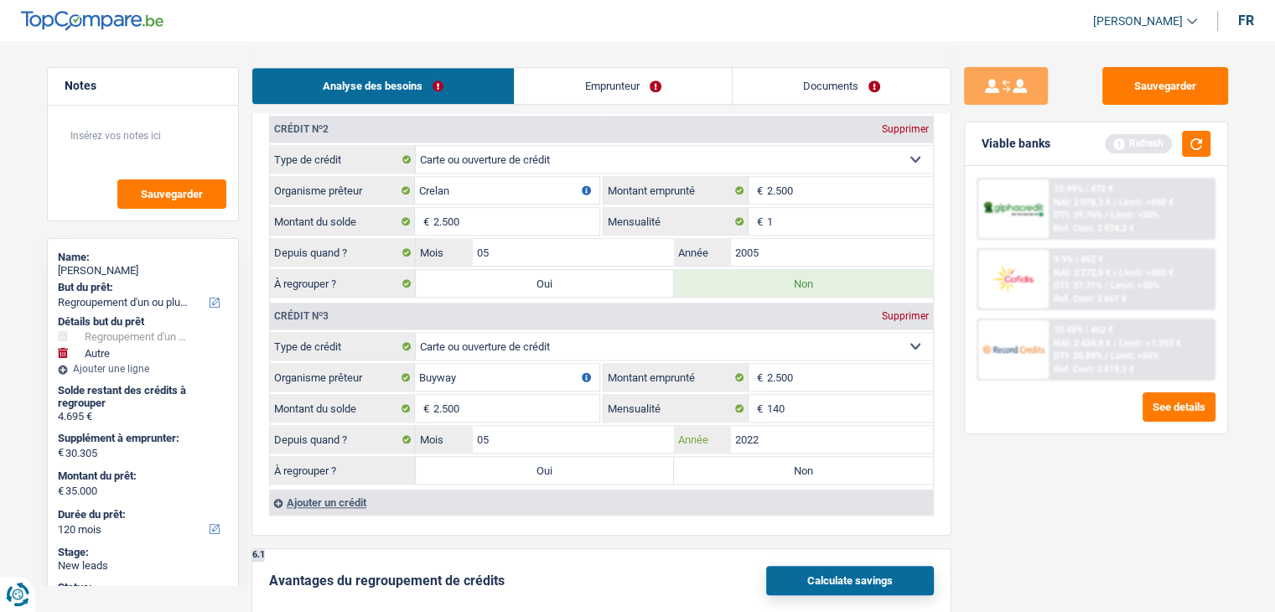
type input "2022"
click at [565, 457] on label "Oui" at bounding box center [545, 470] width 259 height 27
click at [565, 457] on input "Oui" at bounding box center [545, 470] width 259 height 27
radio input "true"
type input "37.500"
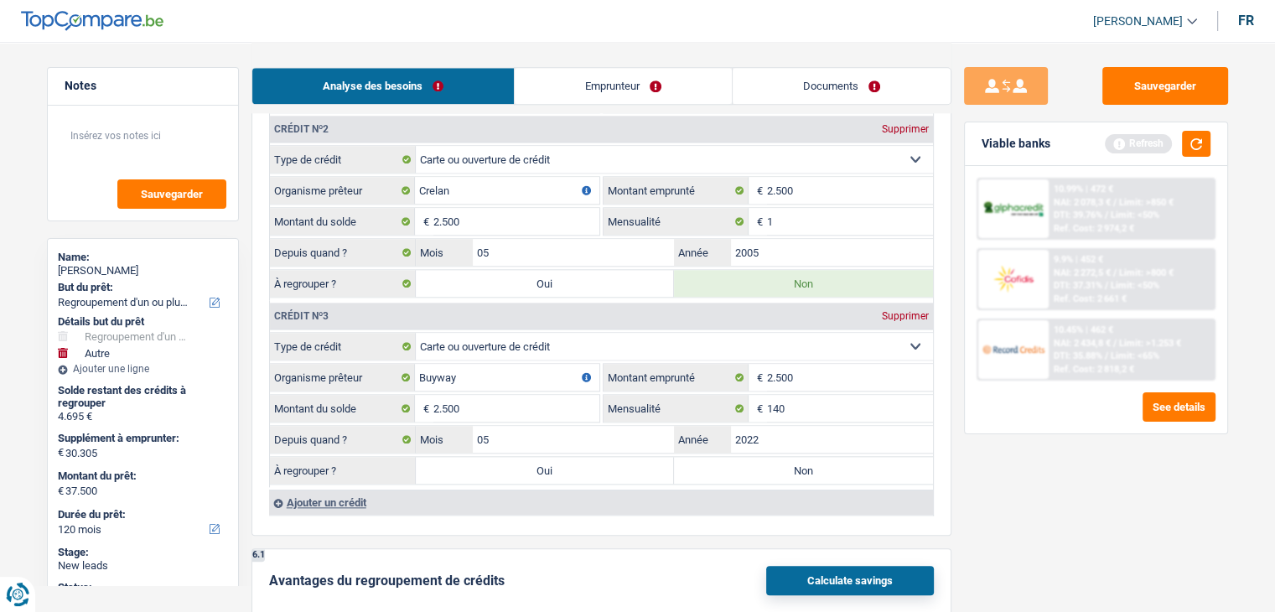
type input "7.195"
type input "37.500"
type input "7.195"
type input "37.500"
select select "144"
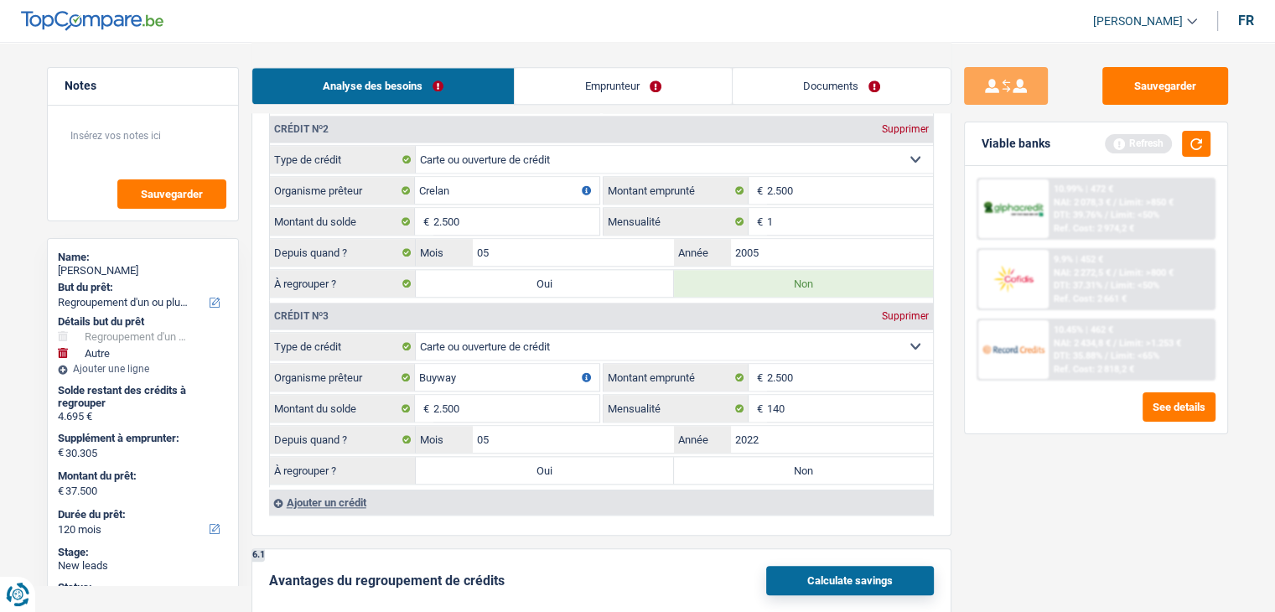
select select "144"
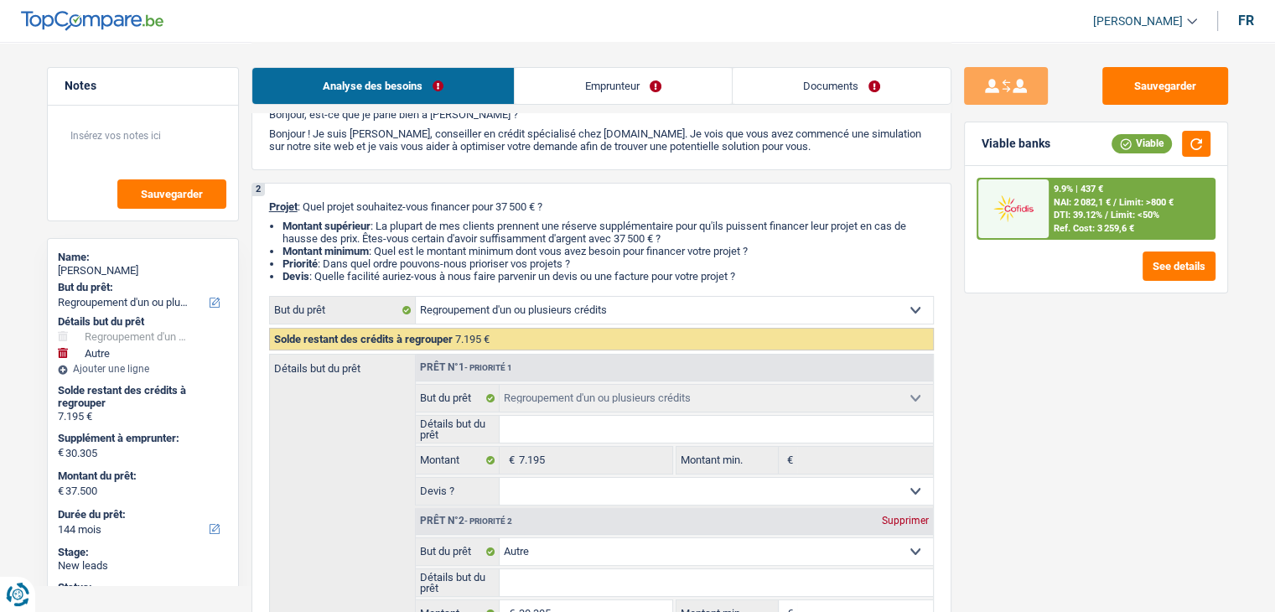
scroll to position [0, 0]
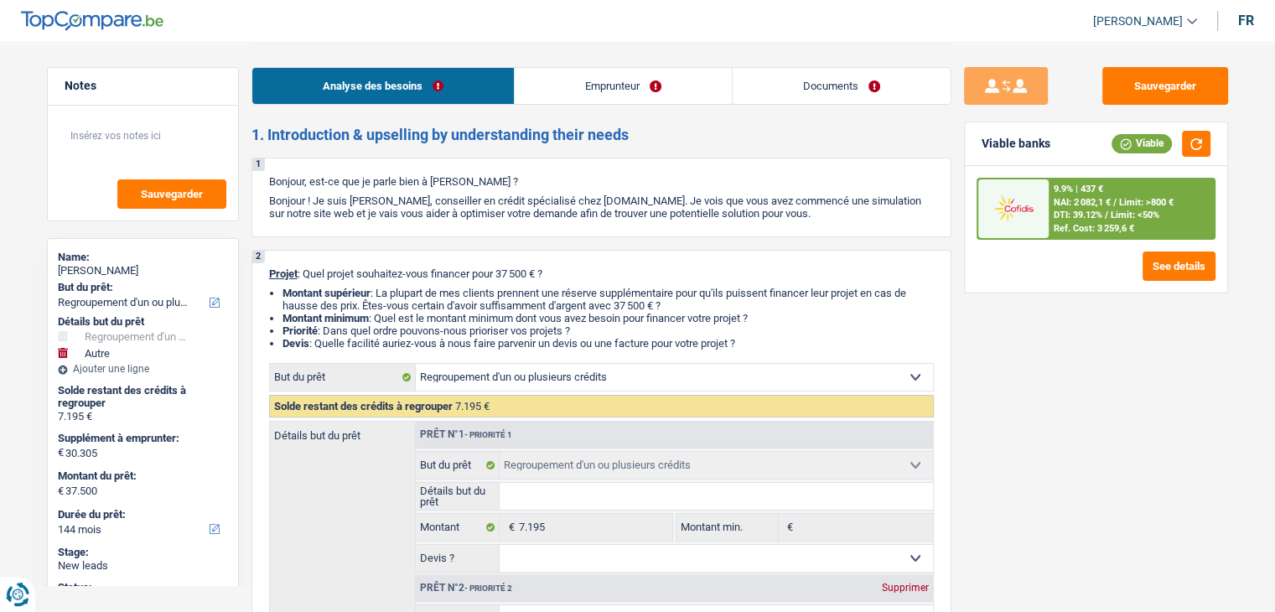
click at [825, 76] on link "Documents" at bounding box center [842, 86] width 218 height 36
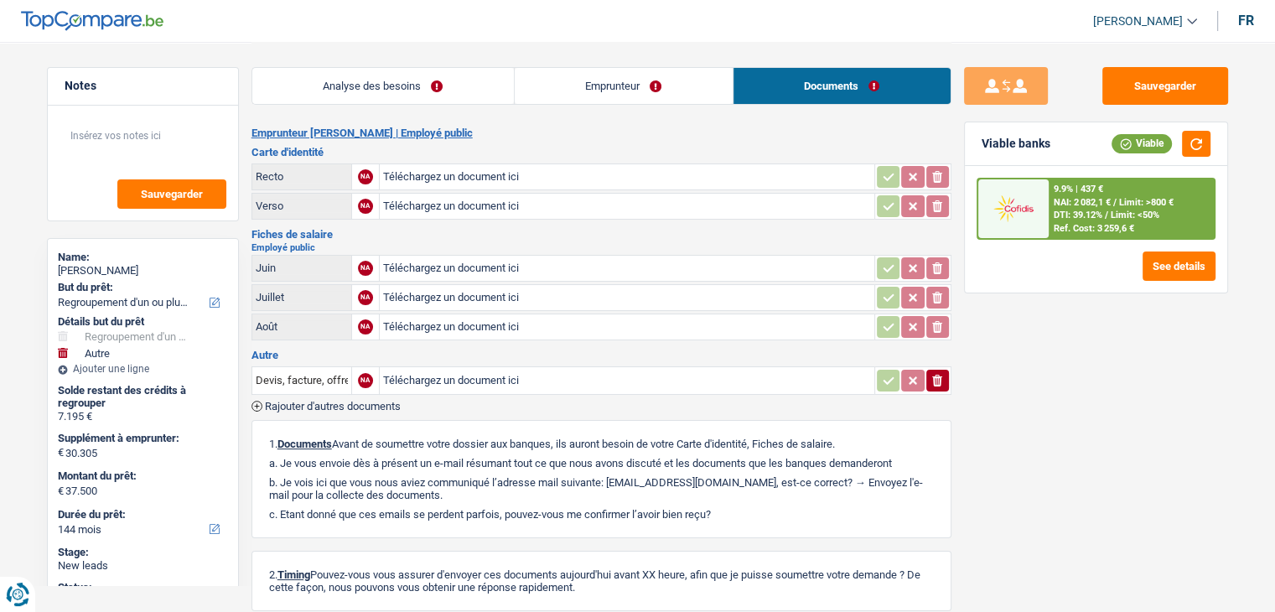
click at [638, 92] on link "Emprunteur" at bounding box center [624, 86] width 218 height 36
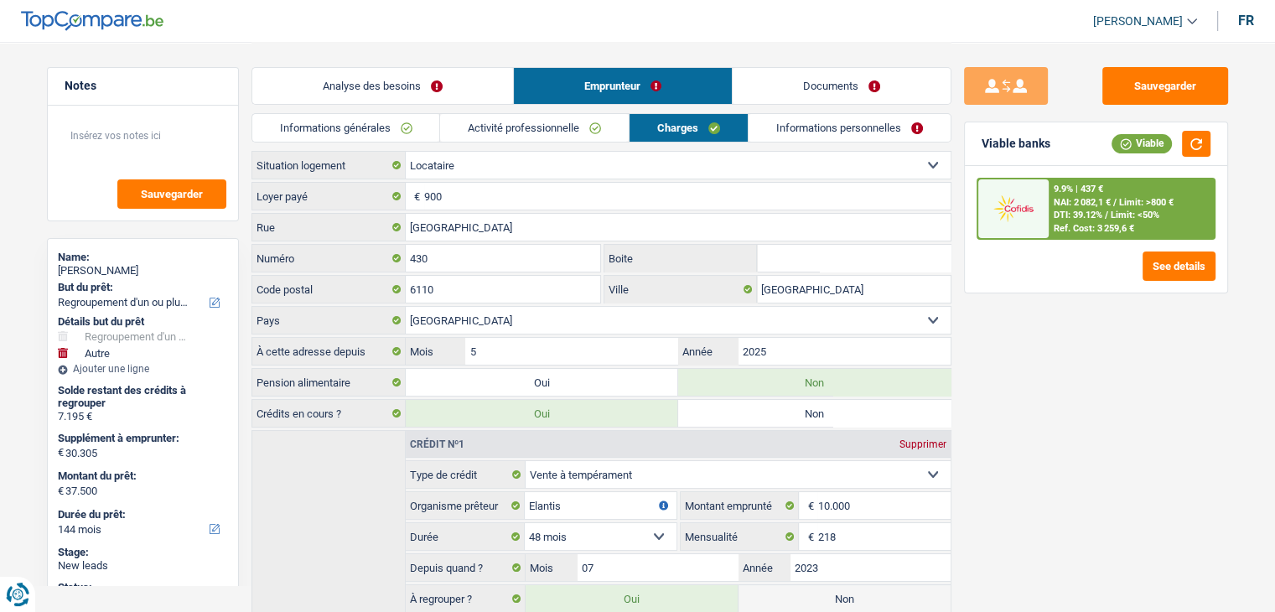
click at [816, 130] on link "Informations personnelles" at bounding box center [850, 128] width 202 height 28
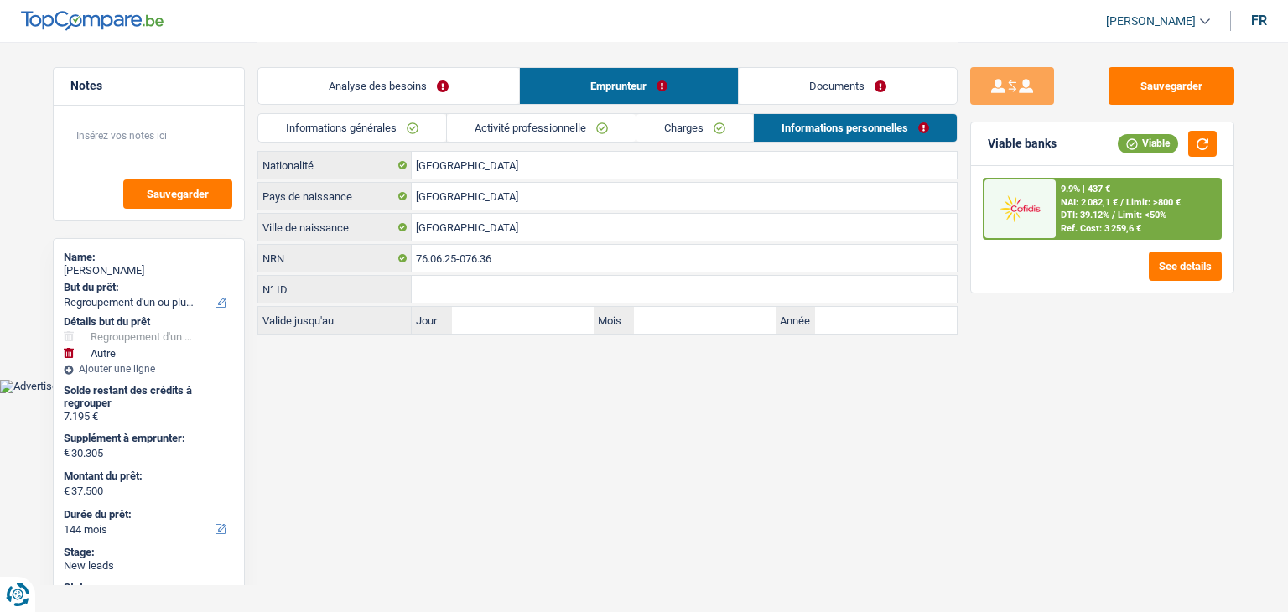
click at [469, 78] on link "Analyse des besoins" at bounding box center [388, 86] width 261 height 36
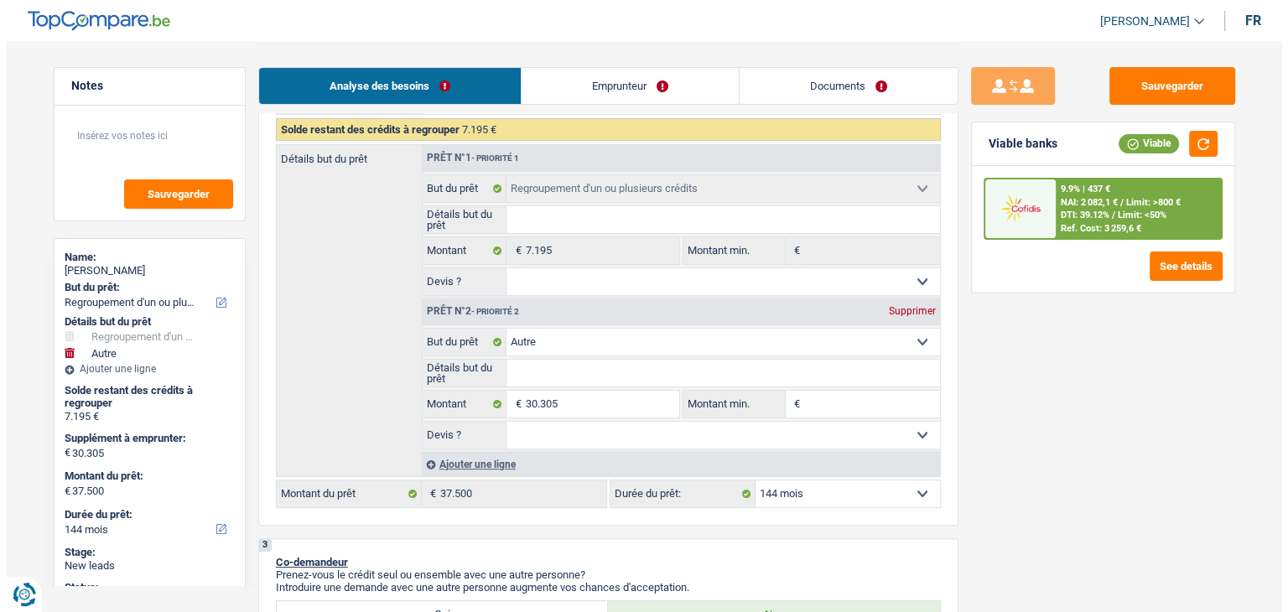
scroll to position [251, 0]
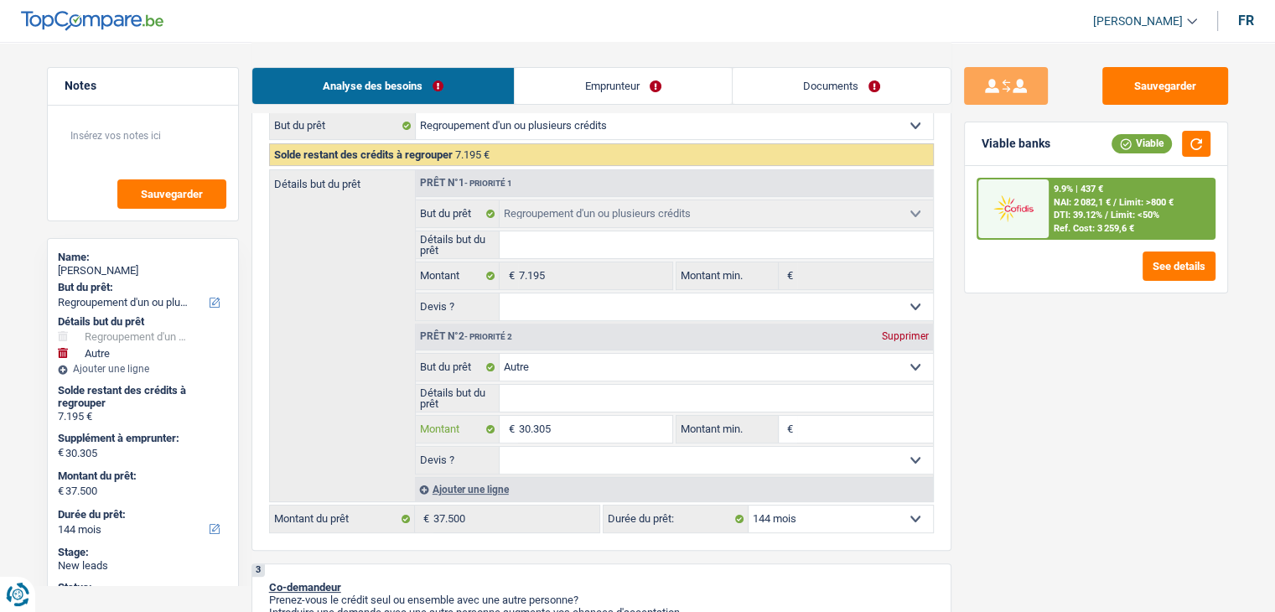
click at [619, 430] on input "30.305" at bounding box center [594, 429] width 153 height 27
type input "3.030"
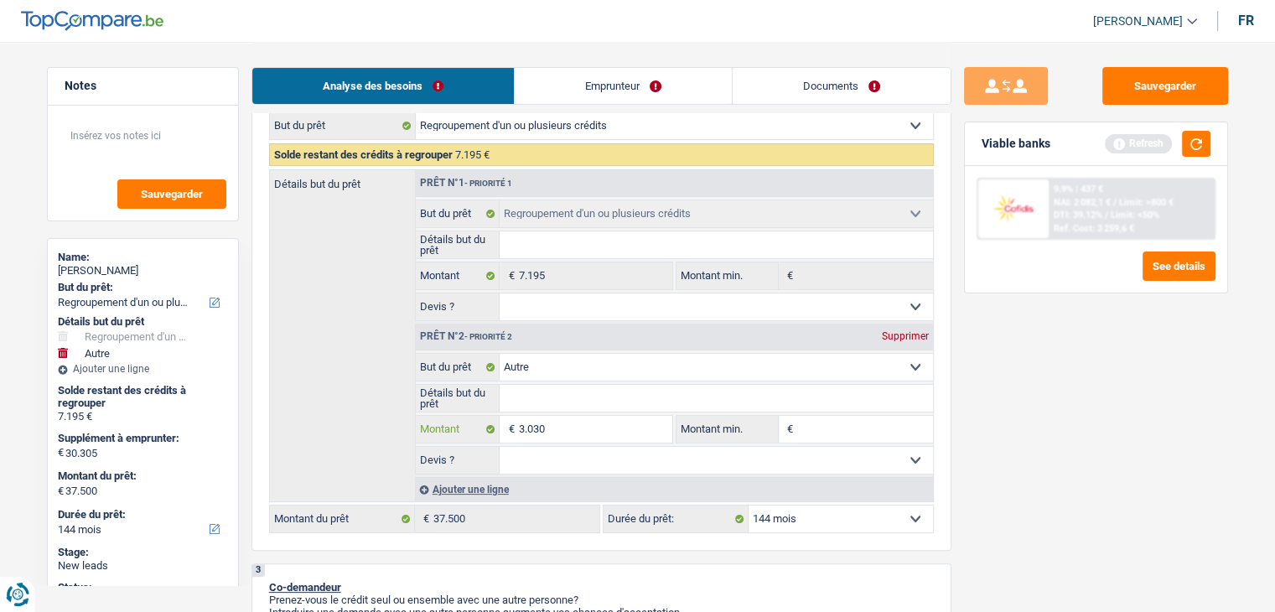
type input "303"
type input "30"
type input "300"
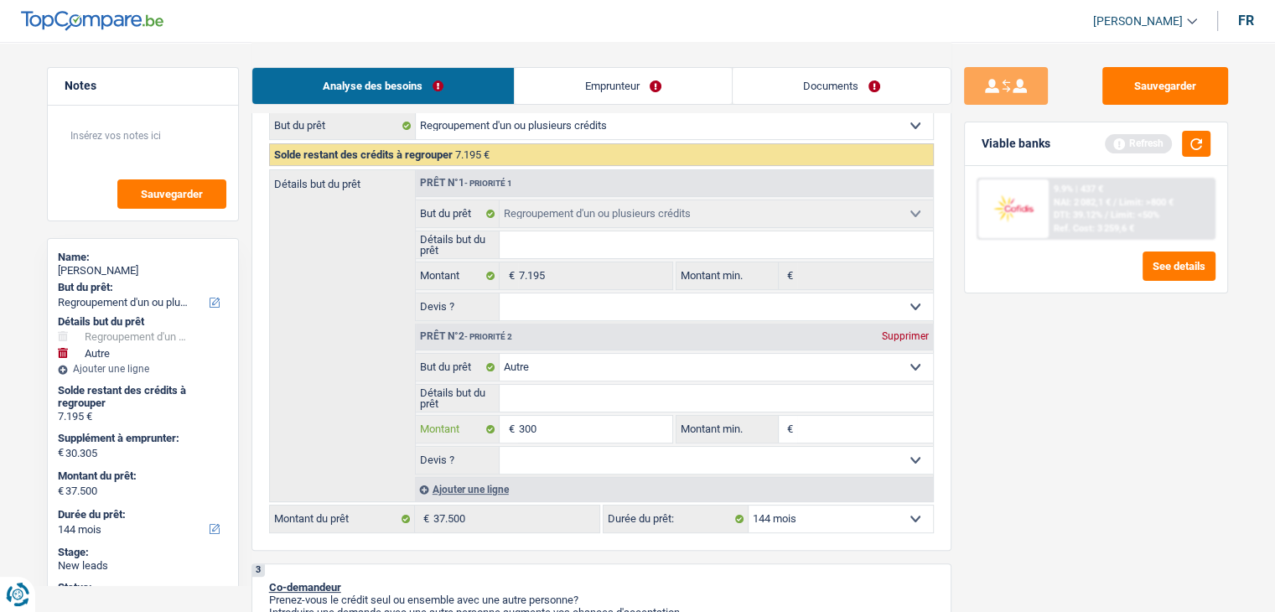
type input "300"
type input "3.000"
type input "30.000"
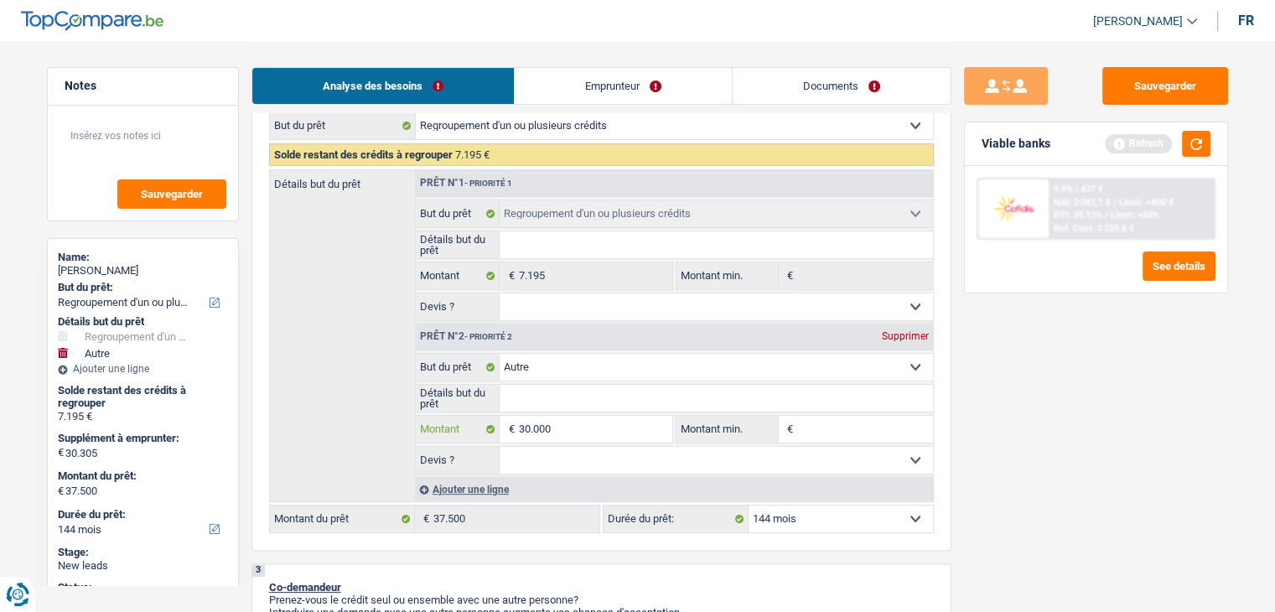
type input "30.000"
type input "37.195"
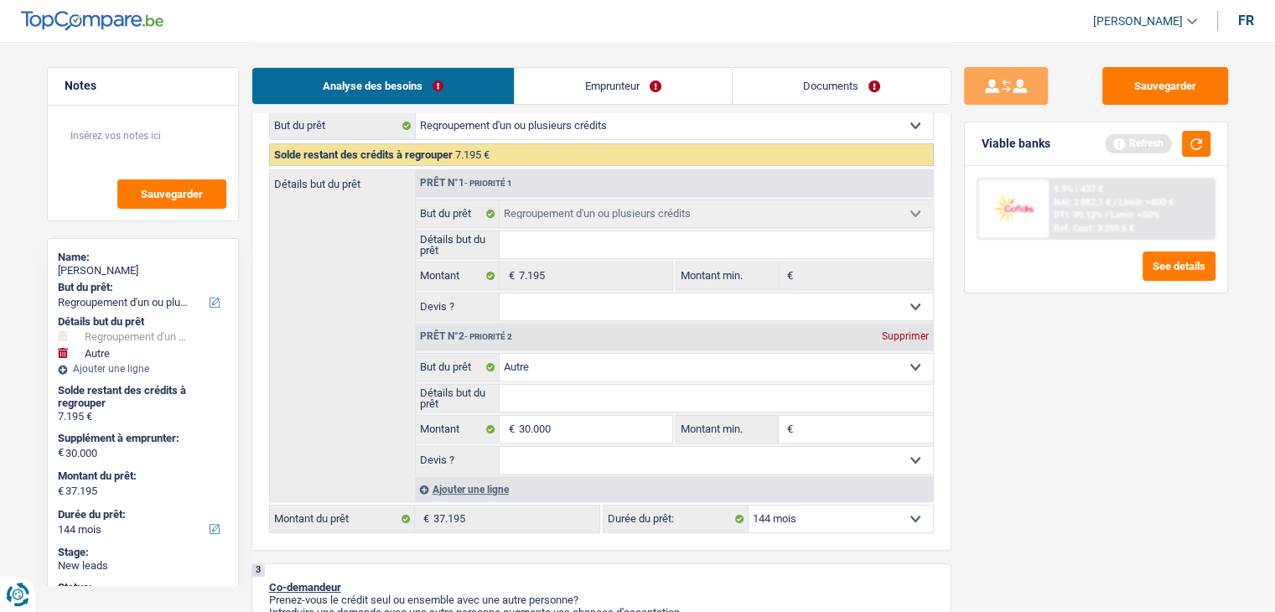
click at [614, 373] on select "Confort maison: meubles, textile, peinture, électroménager, outillage non-profe…" at bounding box center [716, 367] width 433 height 27
click at [1077, 417] on div "Sauvegarder Viable banks Refresh 9.9% | 437 € NAI: 2 082,1 € / Limit: >800 € DT…" at bounding box center [1095, 326] width 289 height 518
click at [751, 370] on select "Confort maison: meubles, textile, peinture, électroménager, outillage non-profe…" at bounding box center [716, 367] width 433 height 27
click at [671, 363] on select "Confort maison: meubles, textile, peinture, électroménager, outillage non-profe…" at bounding box center [716, 367] width 433 height 27
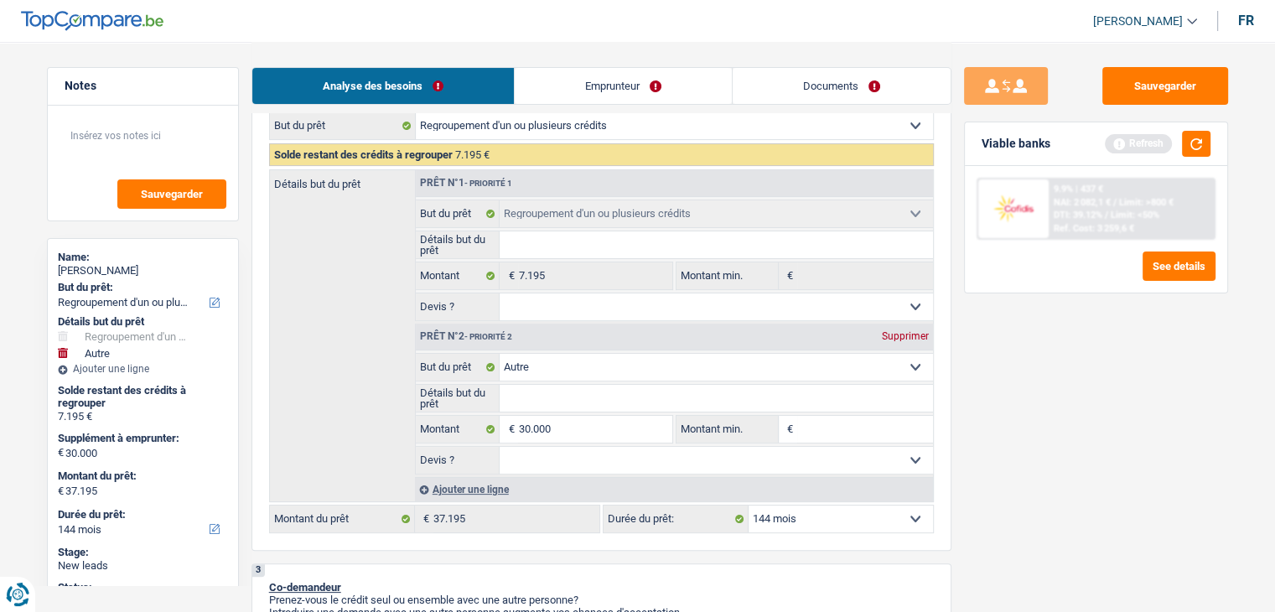
click at [671, 363] on select "Confort maison: meubles, textile, peinture, électroménager, outillage non-profe…" at bounding box center [716, 367] width 433 height 27
click at [1075, 402] on div "Sauvegarder Viable banks Refresh 9.9% | 437 € NAI: 2 082,1 € / Limit: >800 € DT…" at bounding box center [1095, 326] width 289 height 518
click at [840, 364] on select "Confort maison: meubles, textile, peinture, électroménager, outillage non-profe…" at bounding box center [716, 367] width 433 height 27
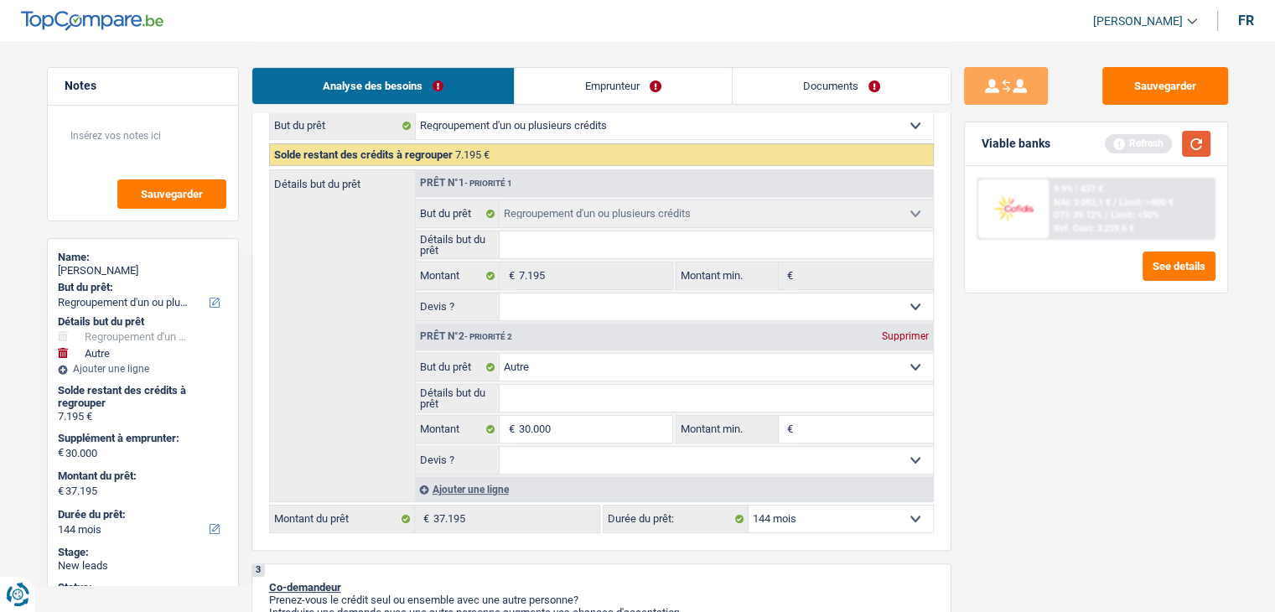
click at [1203, 149] on button "button" at bounding box center [1196, 144] width 29 height 26
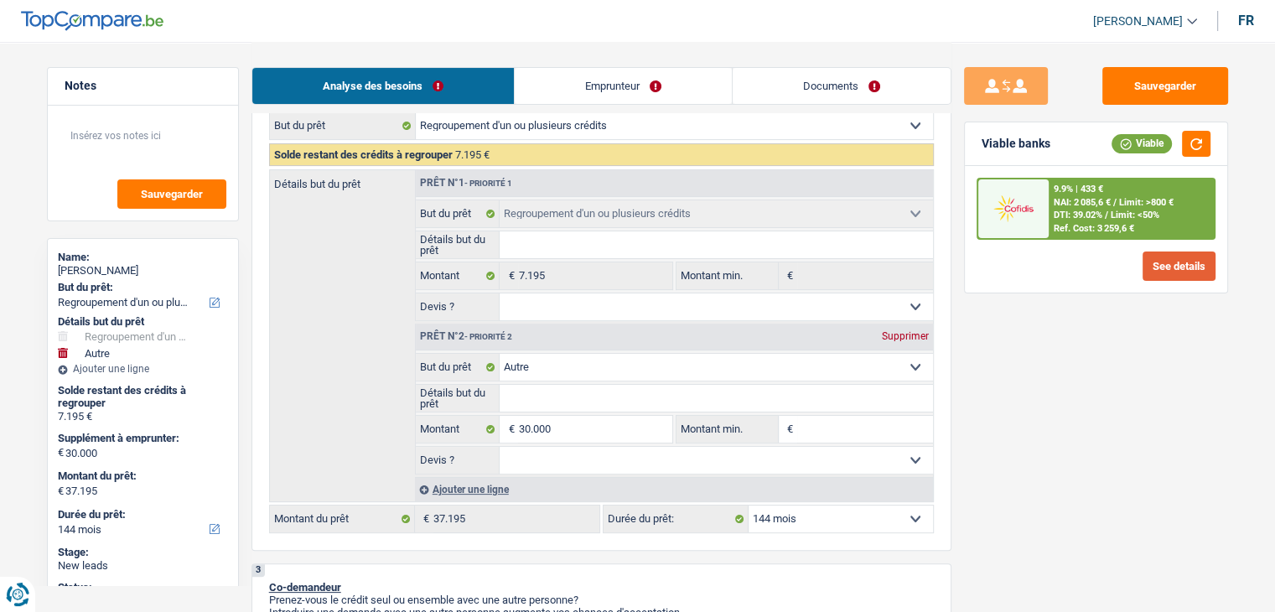
click at [1182, 271] on button "See details" at bounding box center [1179, 265] width 73 height 29
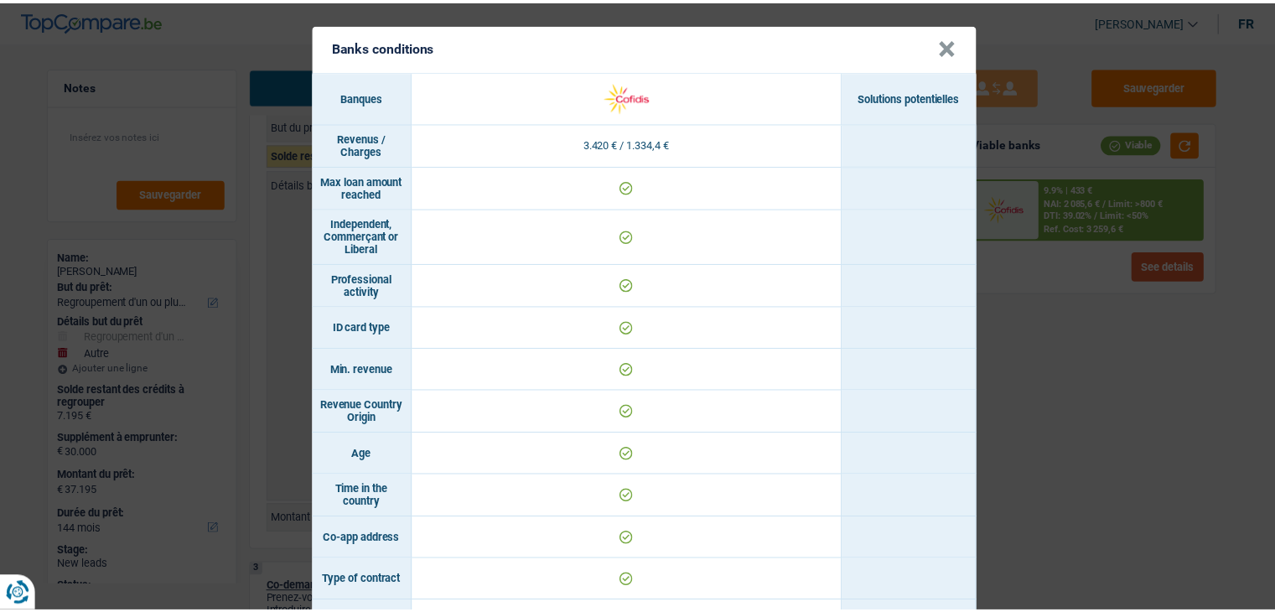
scroll to position [0, 0]
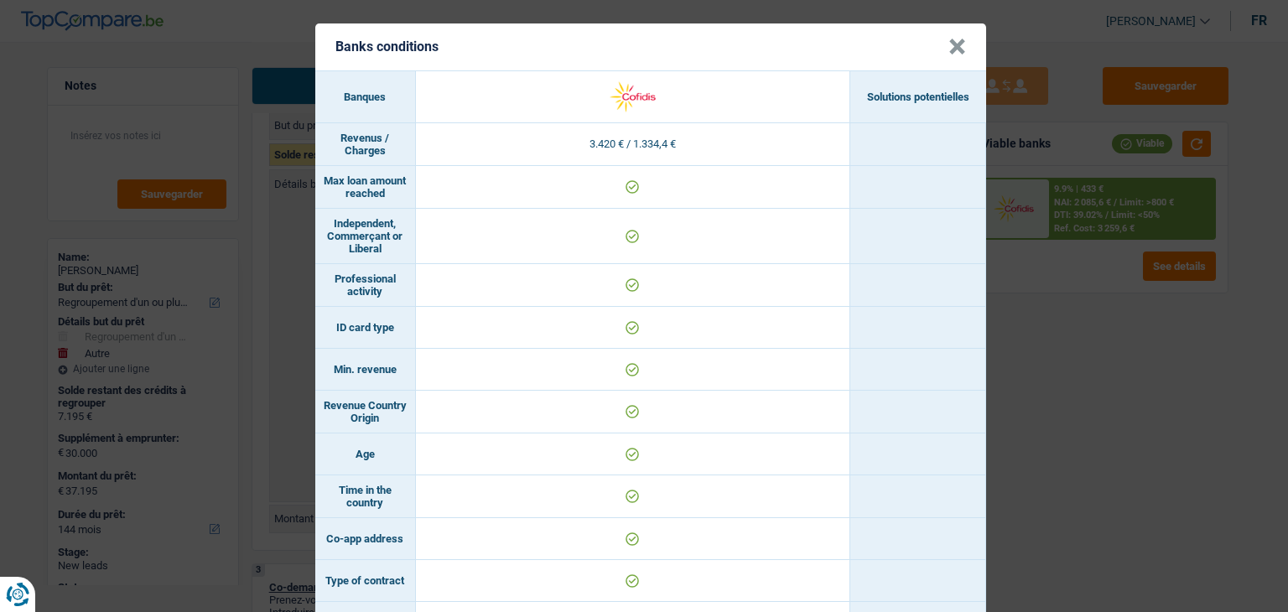
click at [948, 49] on button "×" at bounding box center [957, 47] width 18 height 17
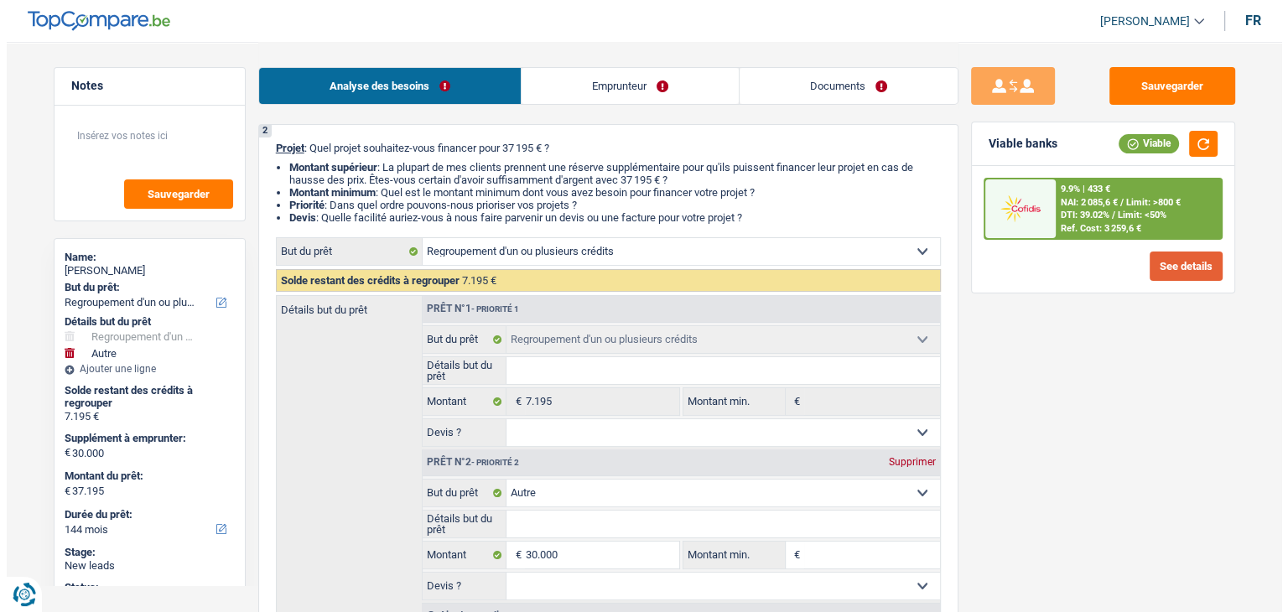
scroll to position [251, 0]
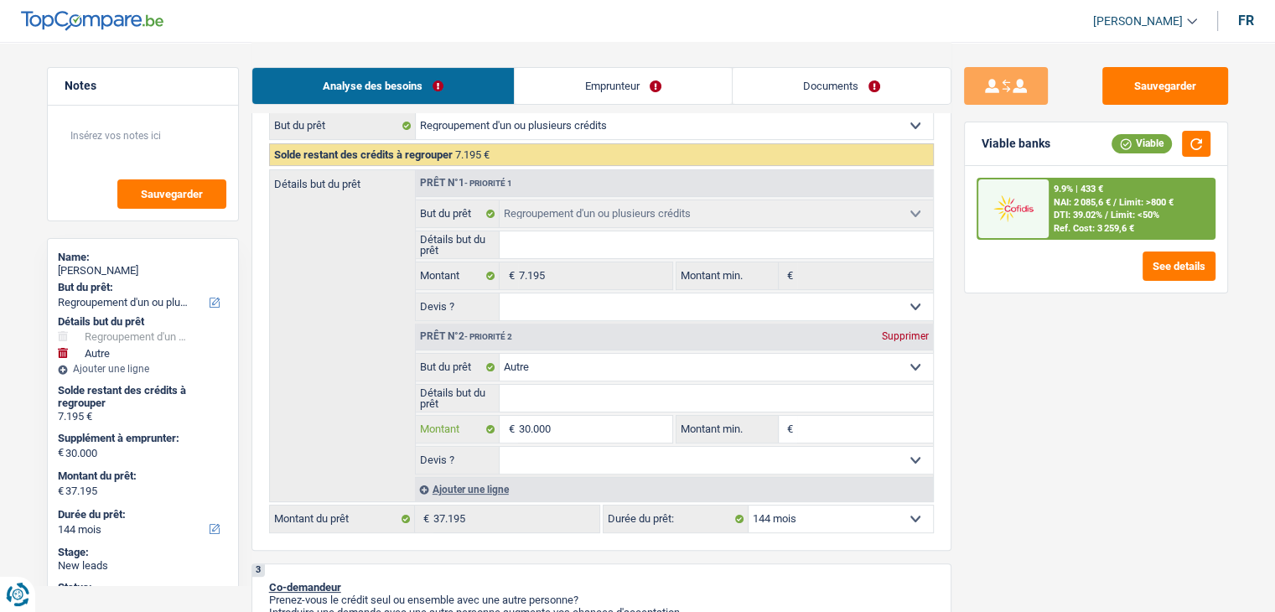
click at [607, 419] on input "30.000" at bounding box center [594, 429] width 153 height 27
type input "3.000"
type input "300"
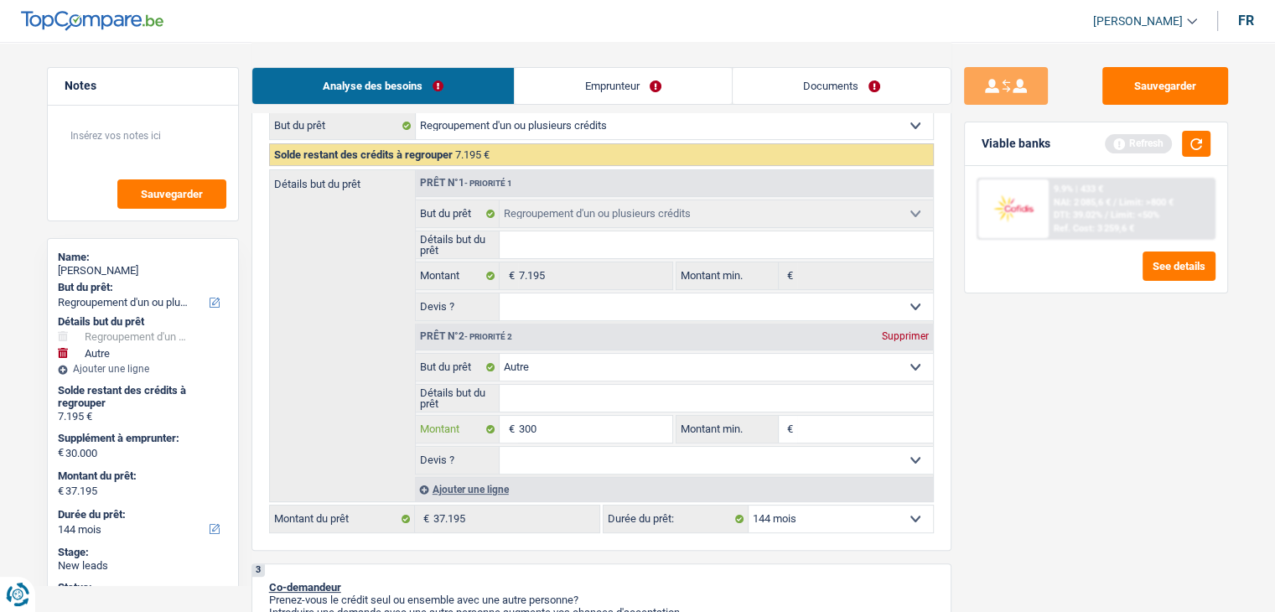
type input "30"
type input "3"
type input "2"
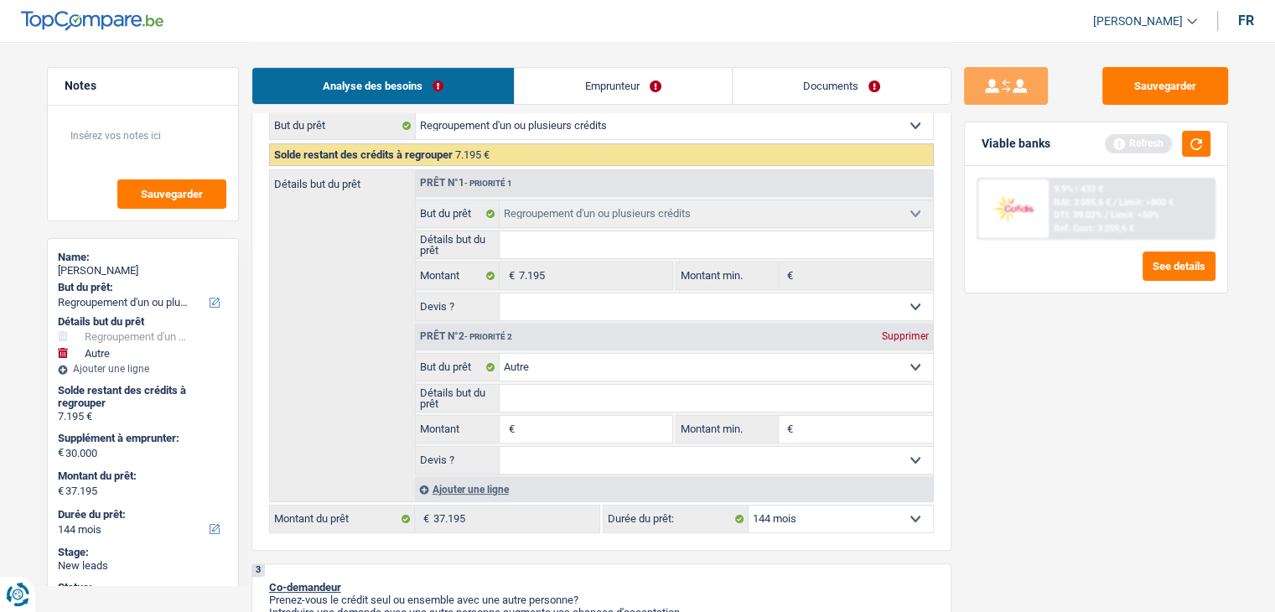
type input "2"
type input "20"
type input "200"
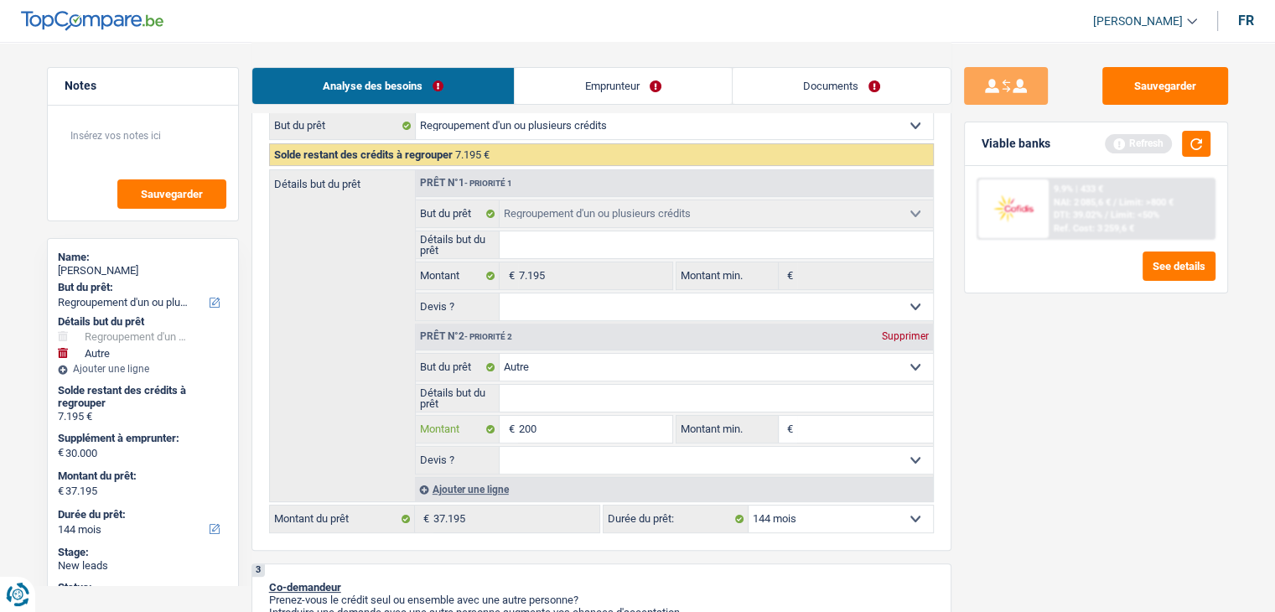
type input "2.000"
type input "20.000"
click at [589, 419] on input "20.000" at bounding box center [594, 429] width 153 height 27
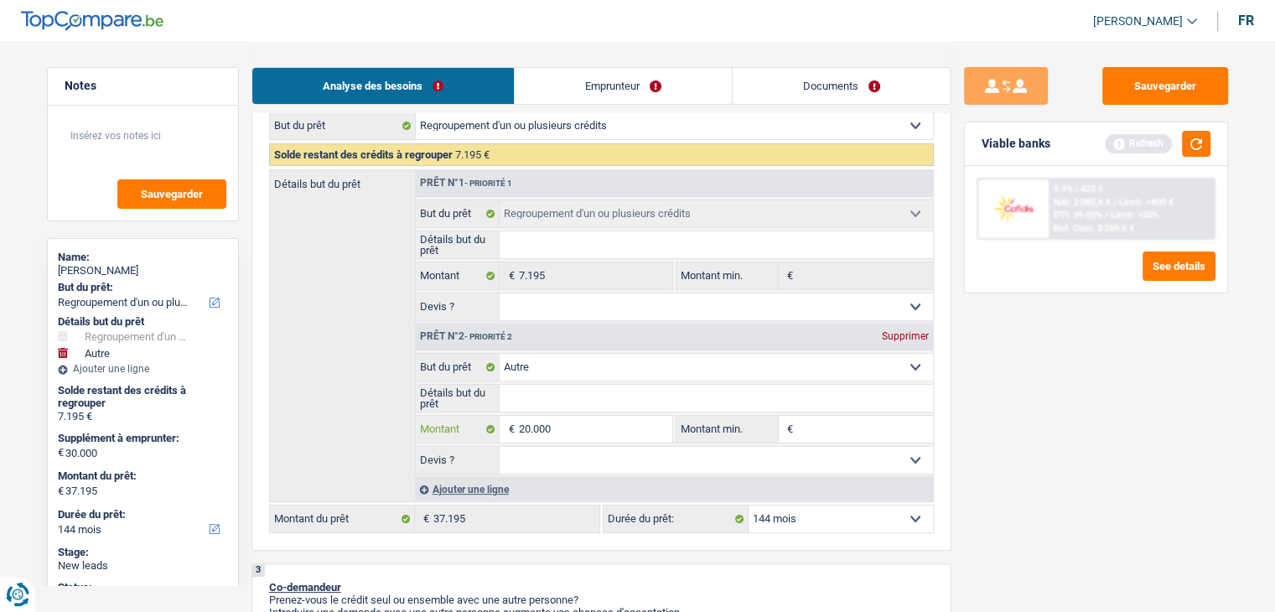
type input "2.000"
type input "200"
type input "20"
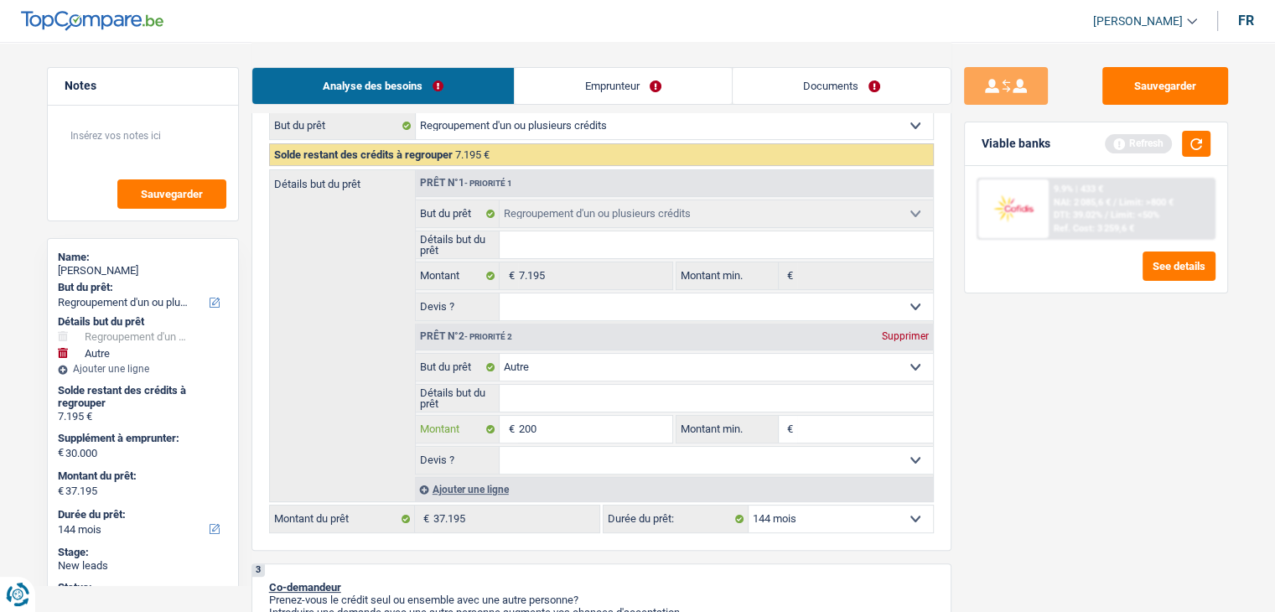
type input "20"
type input "2"
type input "3"
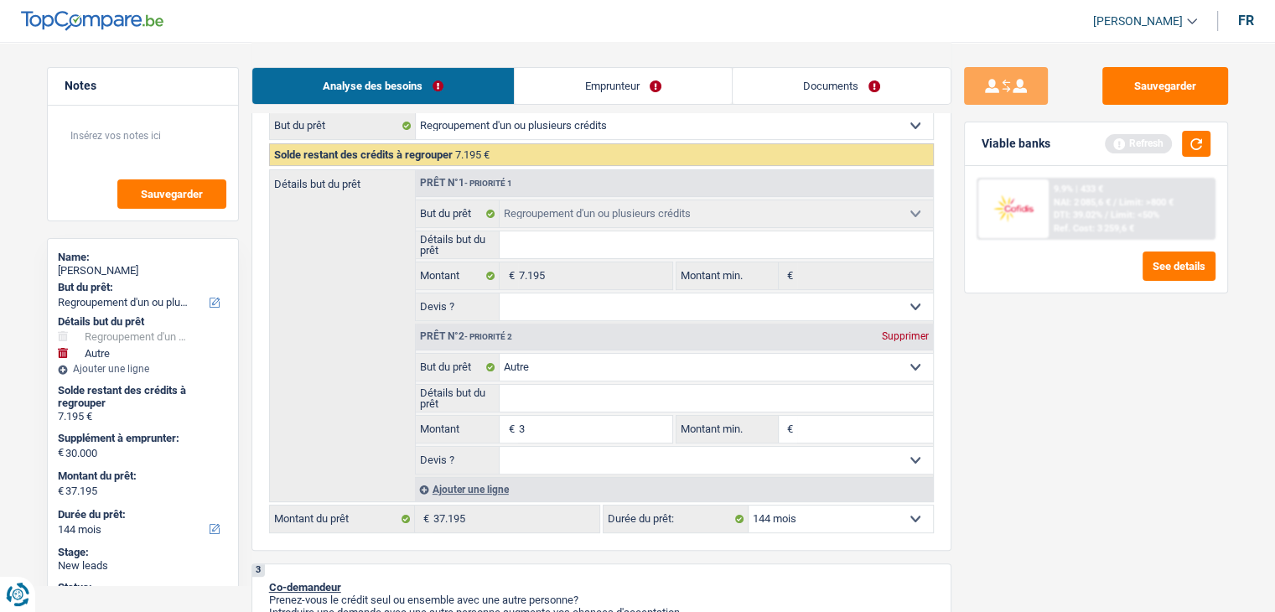
type input "30"
type input "300"
type input "3.000"
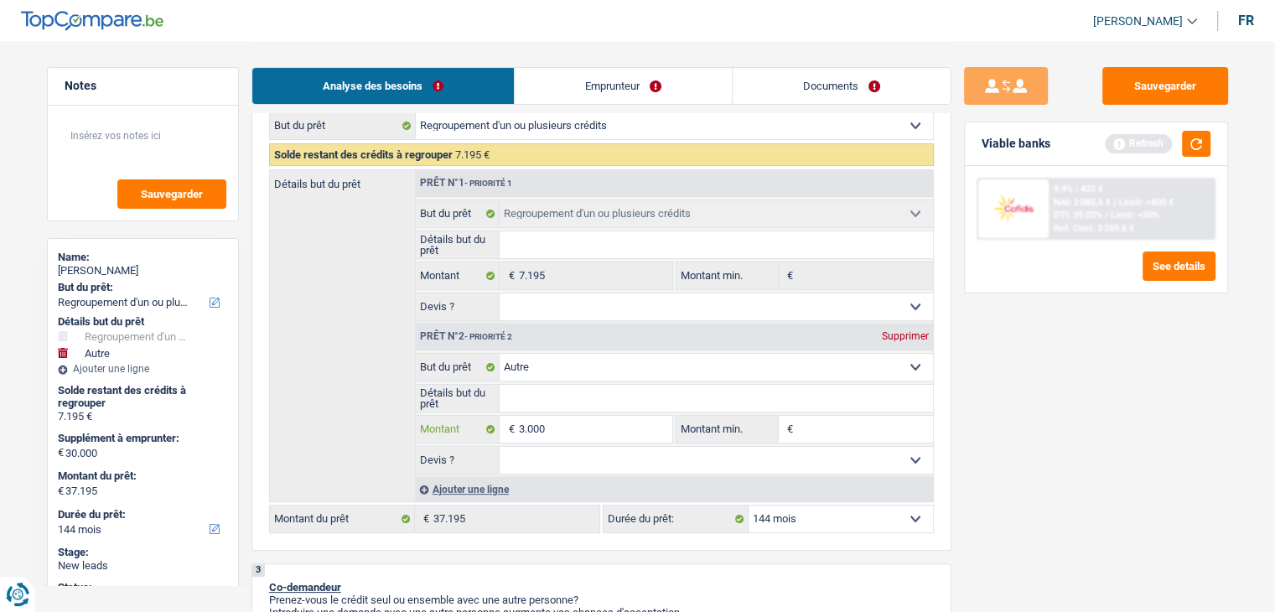
type input "3.000"
type input "30.000"
click at [845, 519] on select "12 mois 18 mois 24 mois 30 mois 36 mois 42 mois 48 mois 60 mois 72 mois 84 mois…" at bounding box center [841, 518] width 184 height 27
select select "120"
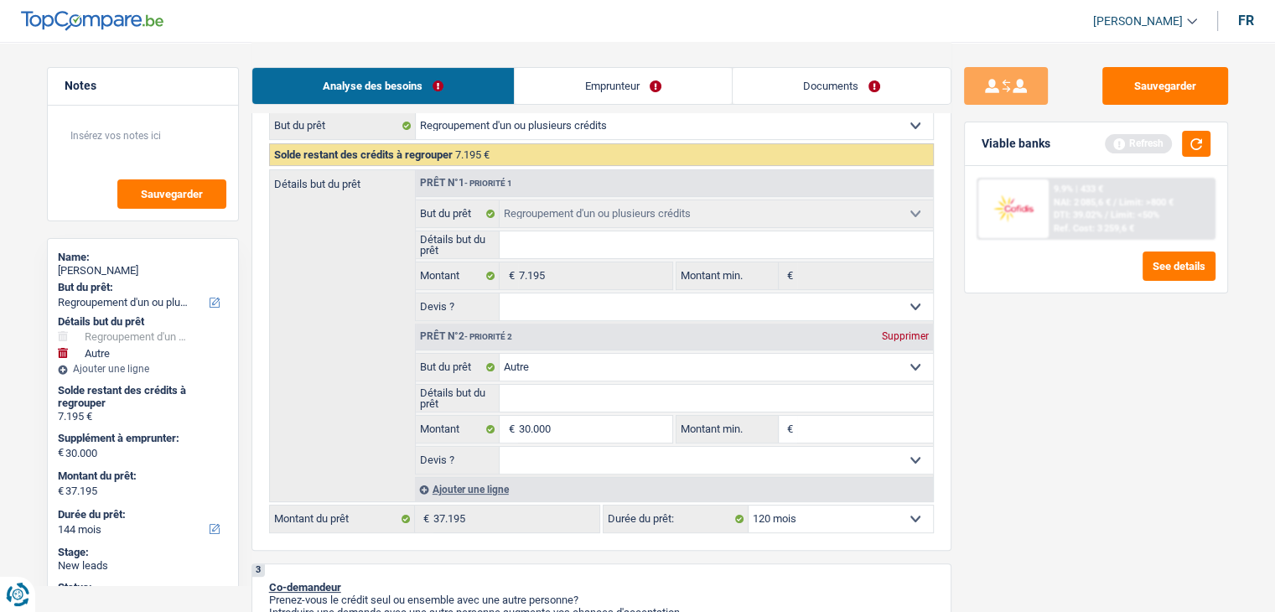
click at [749, 505] on select "12 mois 18 mois 24 mois 30 mois 36 mois 42 mois 48 mois 60 mois 72 mois 84 mois…" at bounding box center [841, 518] width 184 height 27
select select "120"
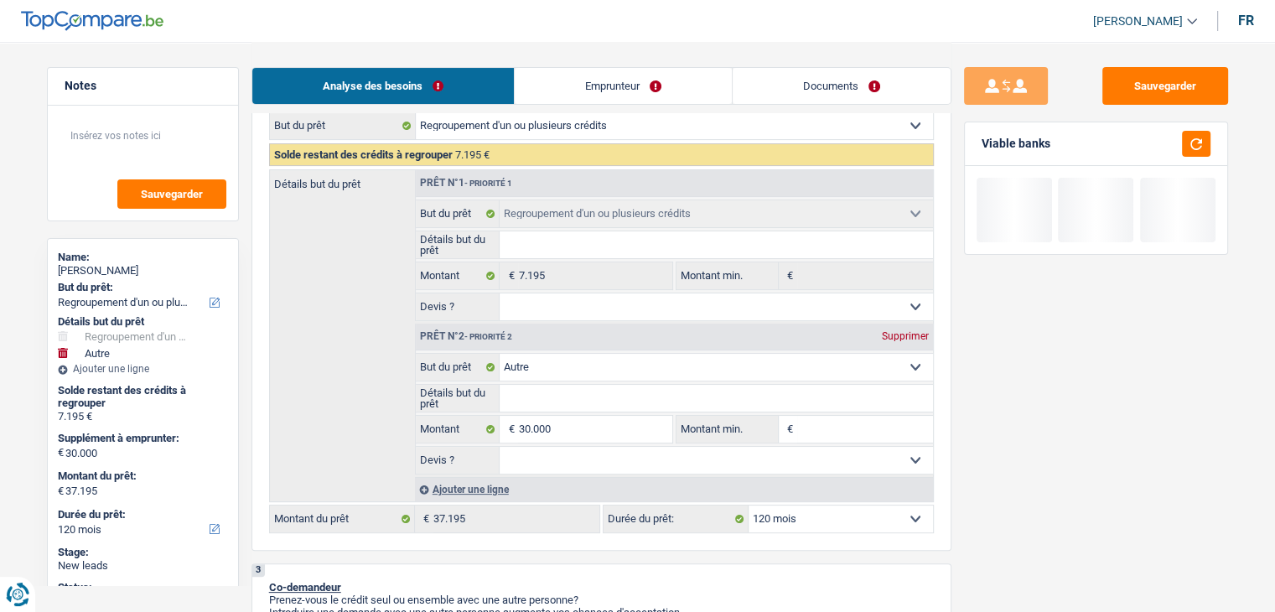
click at [684, 371] on select "Confort maison: meubles, textile, peinture, électroménager, outillage non-profe…" at bounding box center [716, 367] width 433 height 27
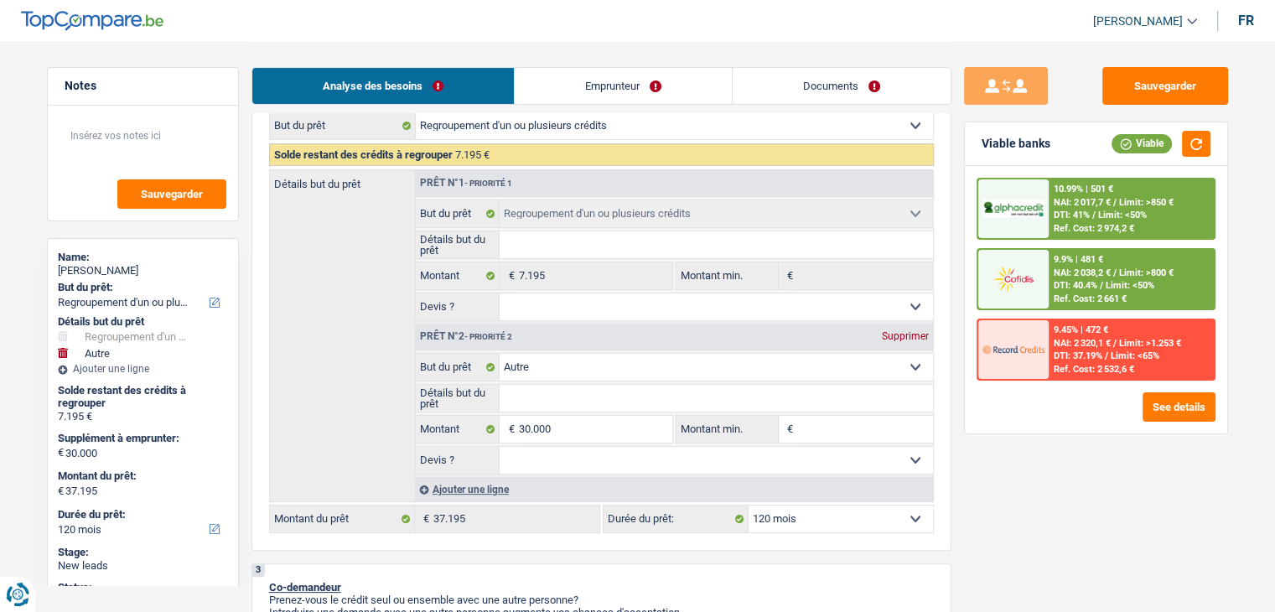
select select "houseOrGarden"
click at [500, 354] on select "Confort maison: meubles, textile, peinture, électroménager, outillage non-profe…" at bounding box center [716, 367] width 433 height 27
select select "houseOrGarden"
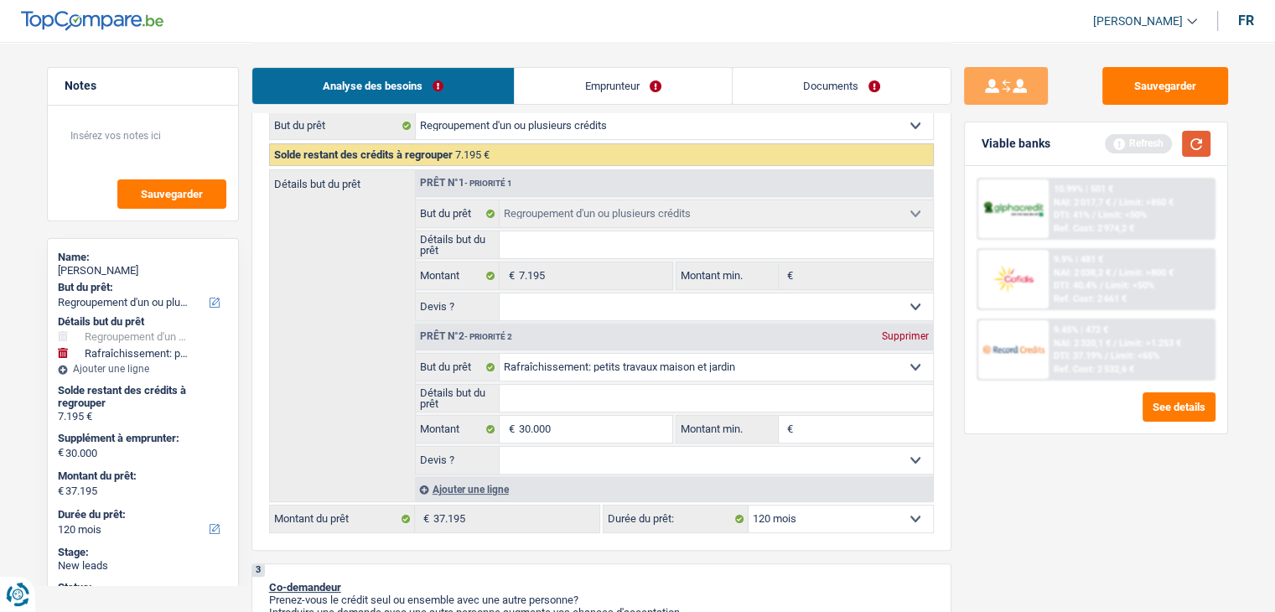
click at [1187, 148] on button "button" at bounding box center [1196, 144] width 29 height 26
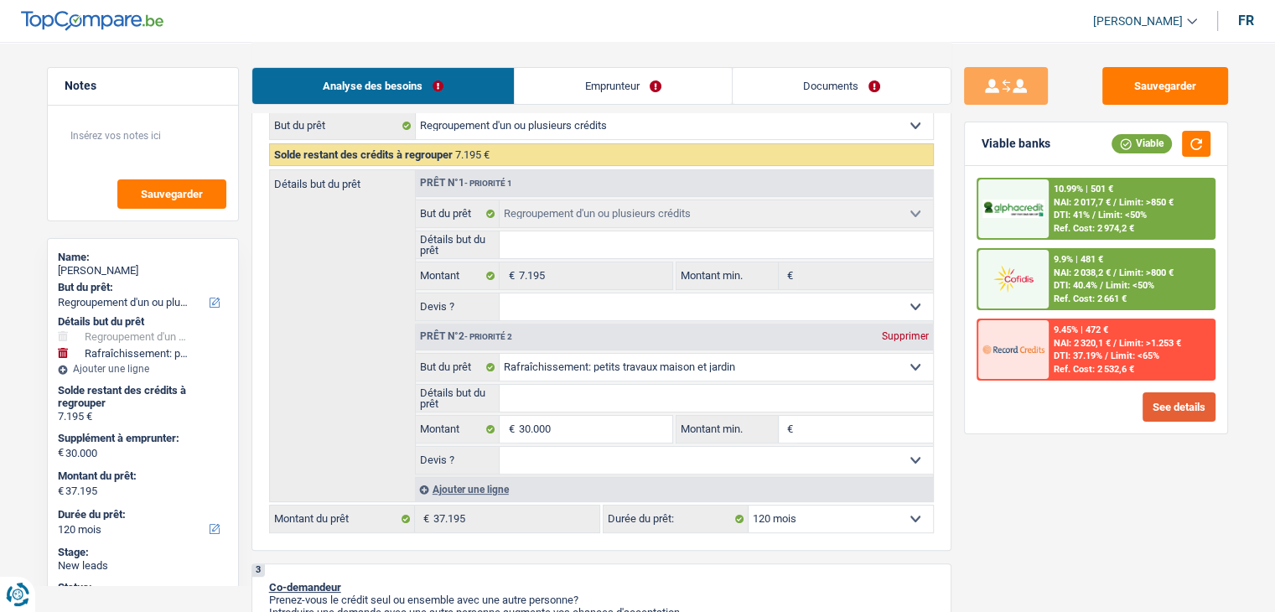
click at [1177, 407] on button "See details" at bounding box center [1179, 406] width 73 height 29
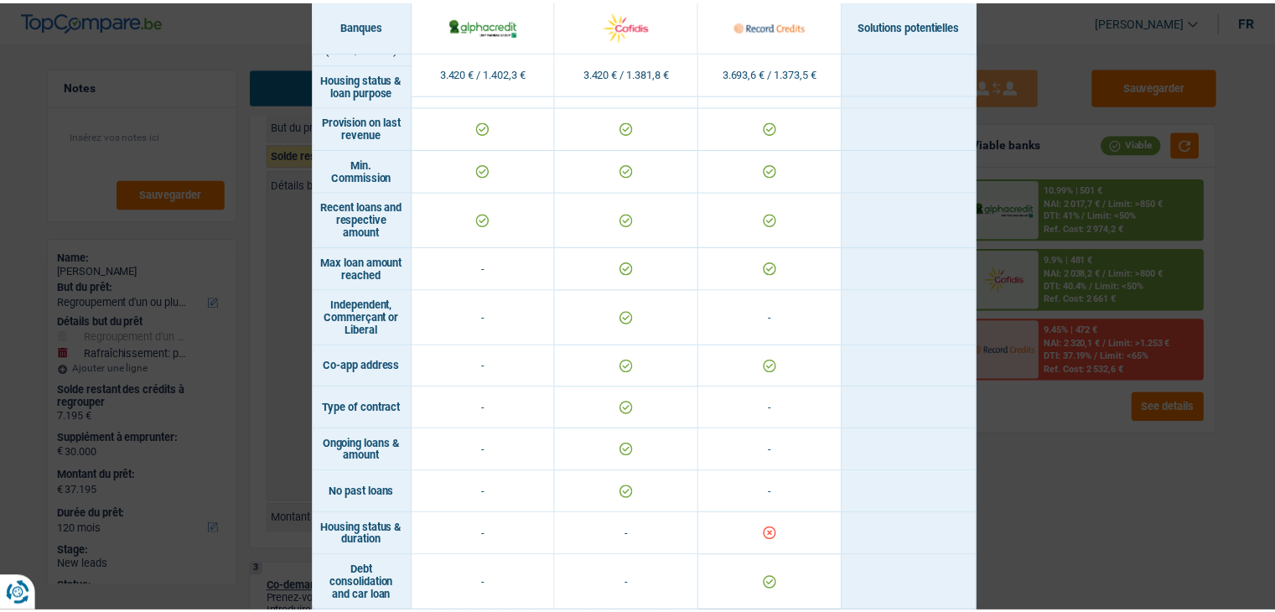
scroll to position [991, 0]
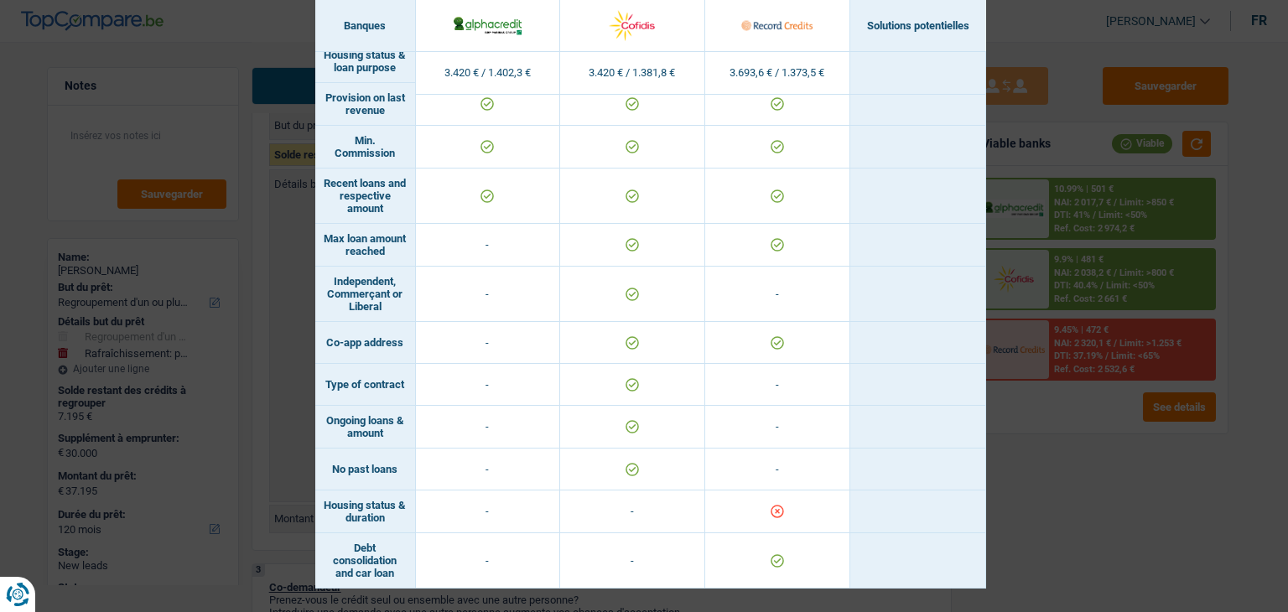
click at [1054, 455] on div "Banks conditions × Banques Solutions potentielles Revenus / Charges 3.420 € / 1…" at bounding box center [644, 306] width 1288 height 612
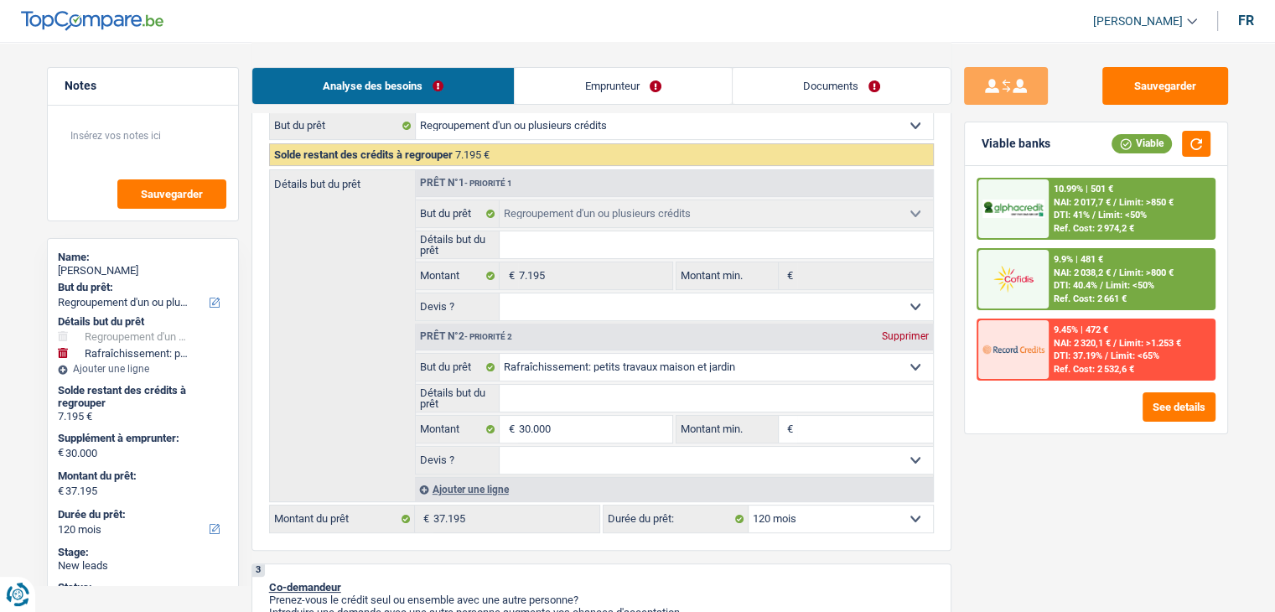
click at [595, 78] on link "Emprunteur" at bounding box center [623, 86] width 217 height 36
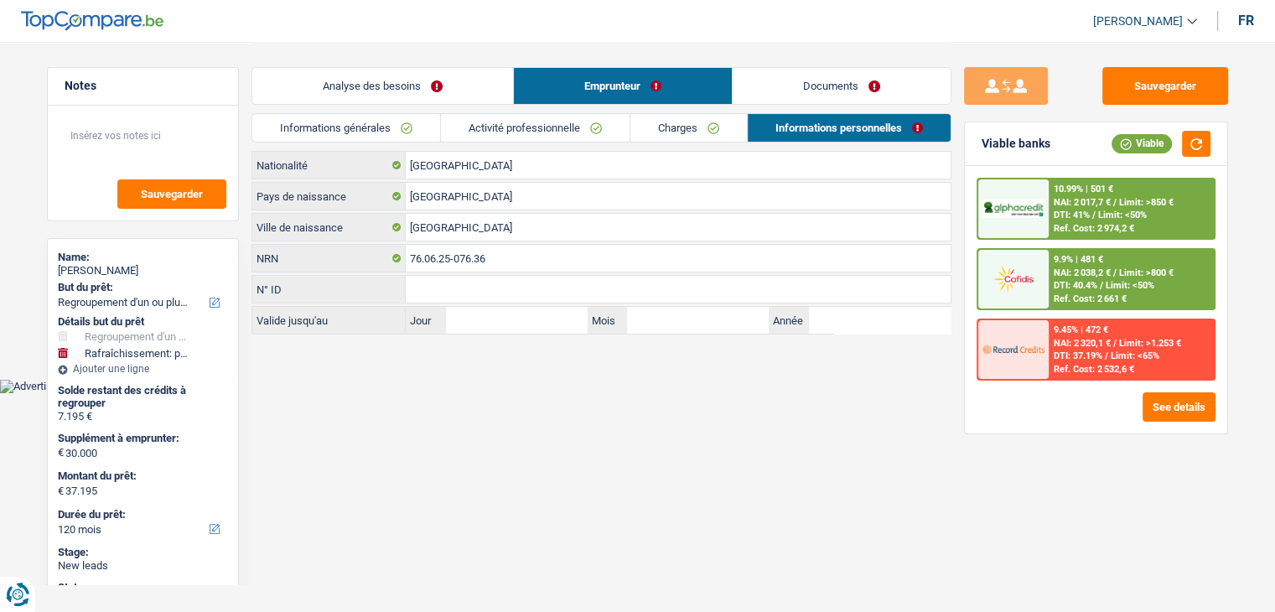
scroll to position [0, 0]
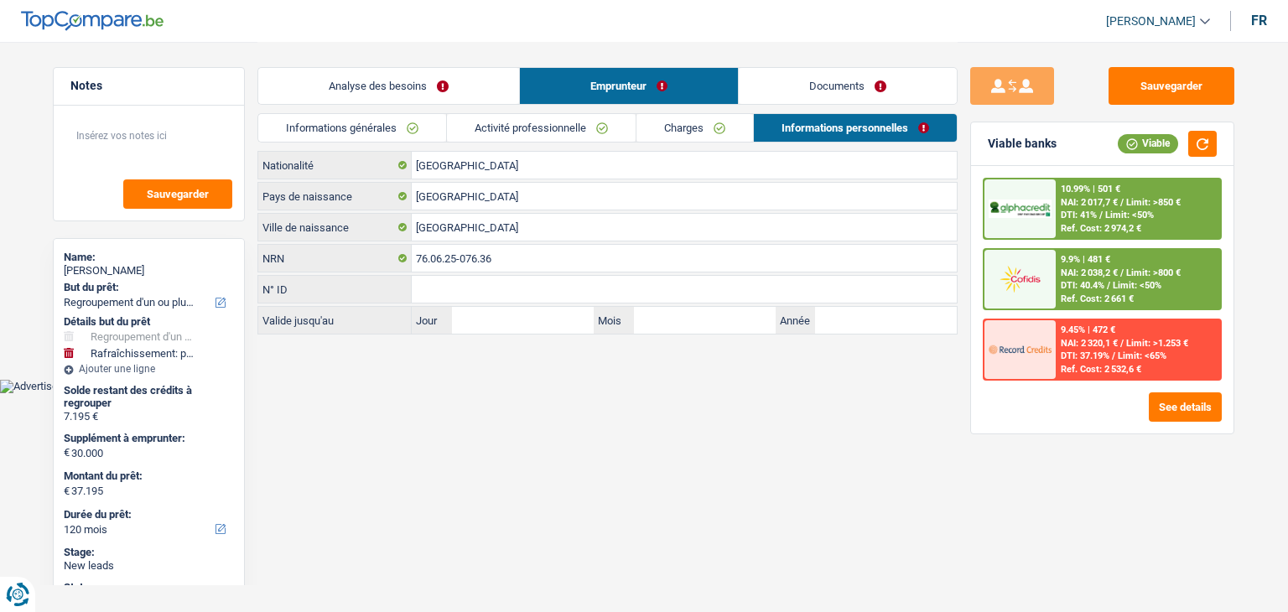
click at [806, 82] on link "Documents" at bounding box center [847, 86] width 218 height 36
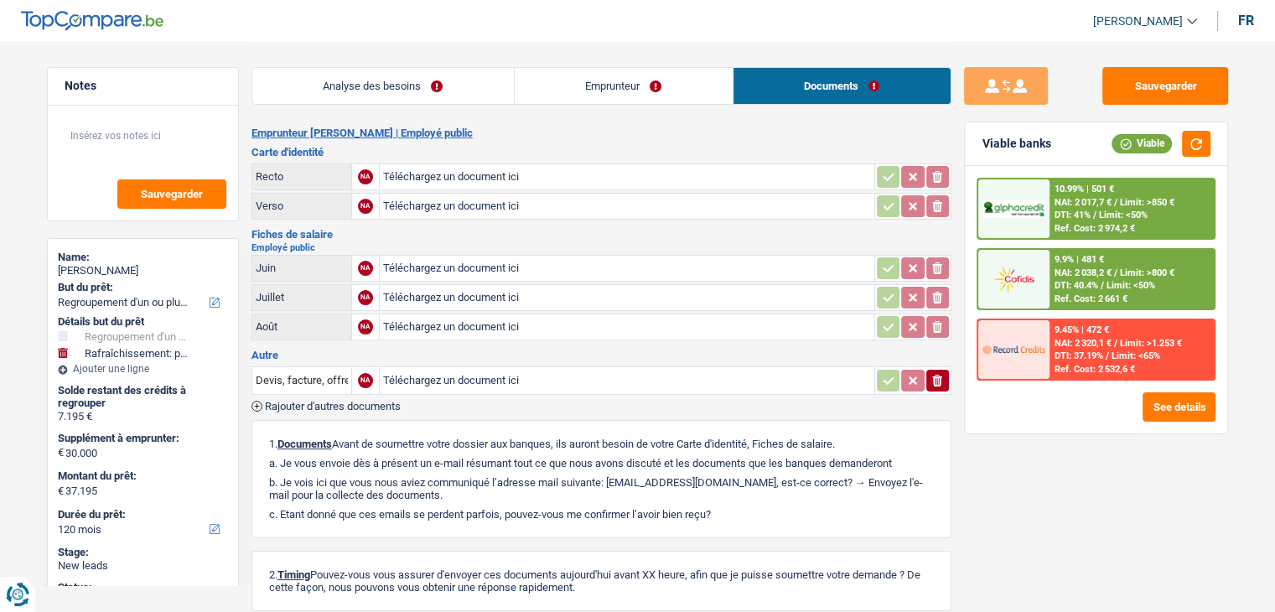
click at [433, 97] on link "Analyse des besoins" at bounding box center [383, 86] width 262 height 36
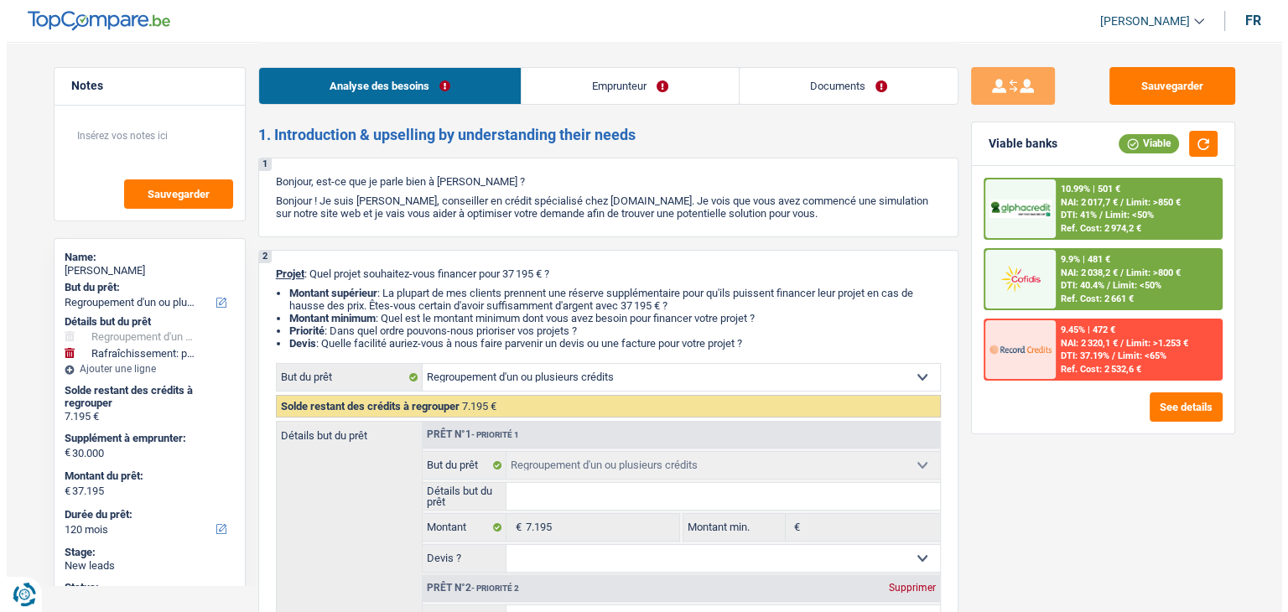
scroll to position [251, 0]
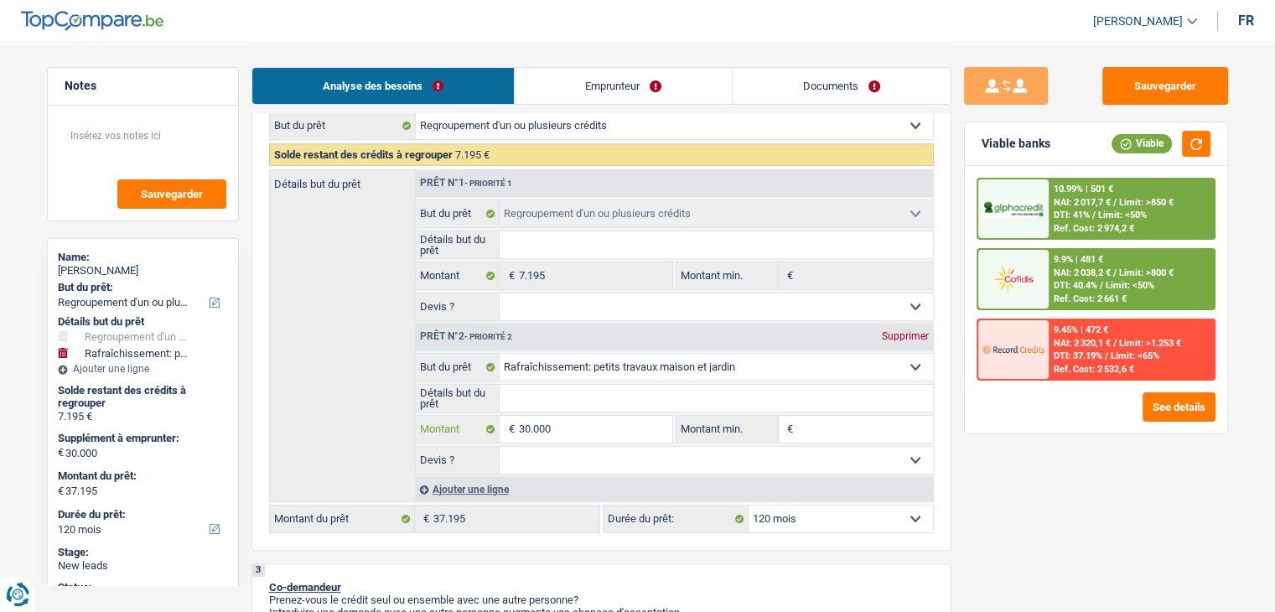
click at [578, 430] on input "30.000" at bounding box center [594, 429] width 153 height 27
type input "3.000"
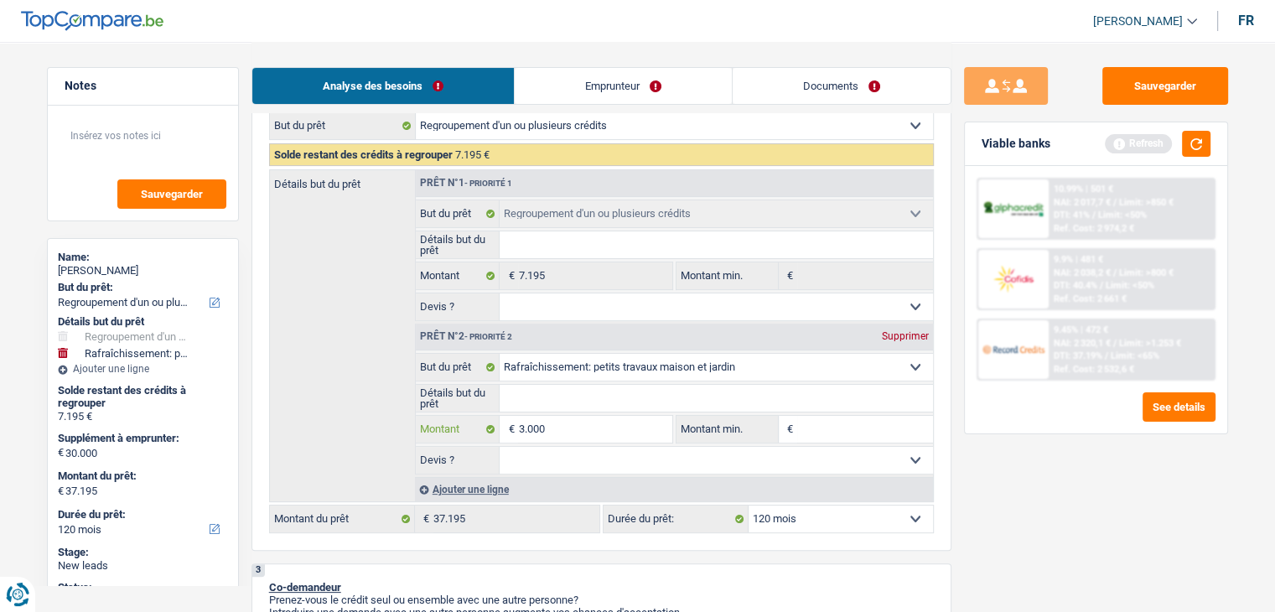
type input "300"
type input "30"
type input "3"
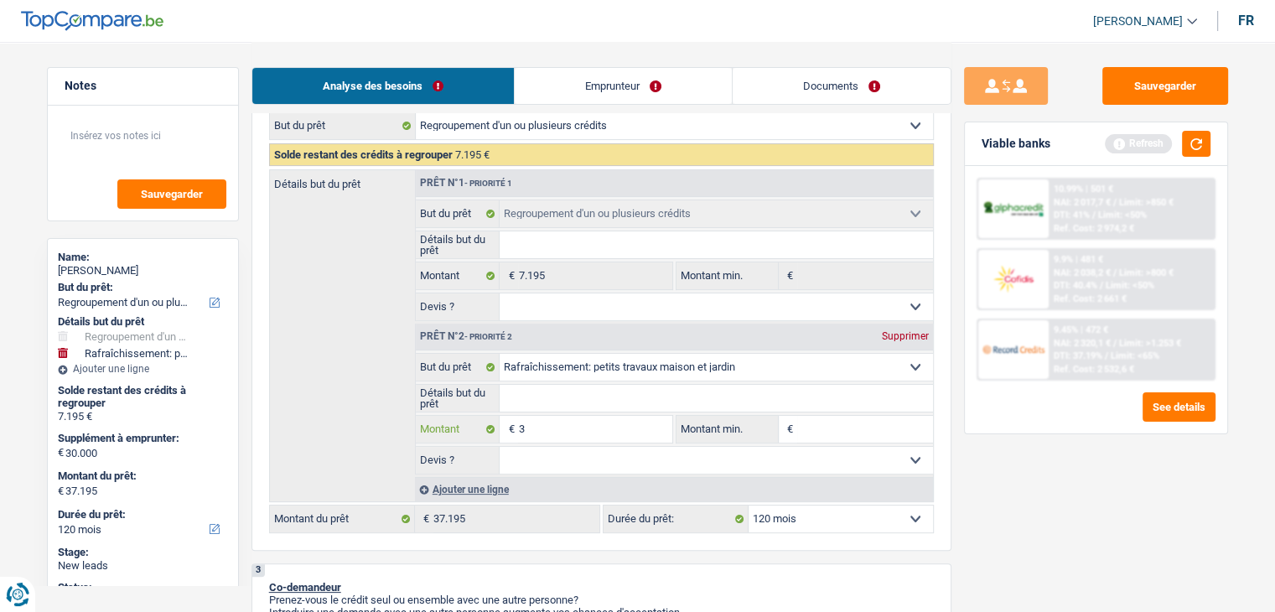
type input "3"
type input "2"
type input "25"
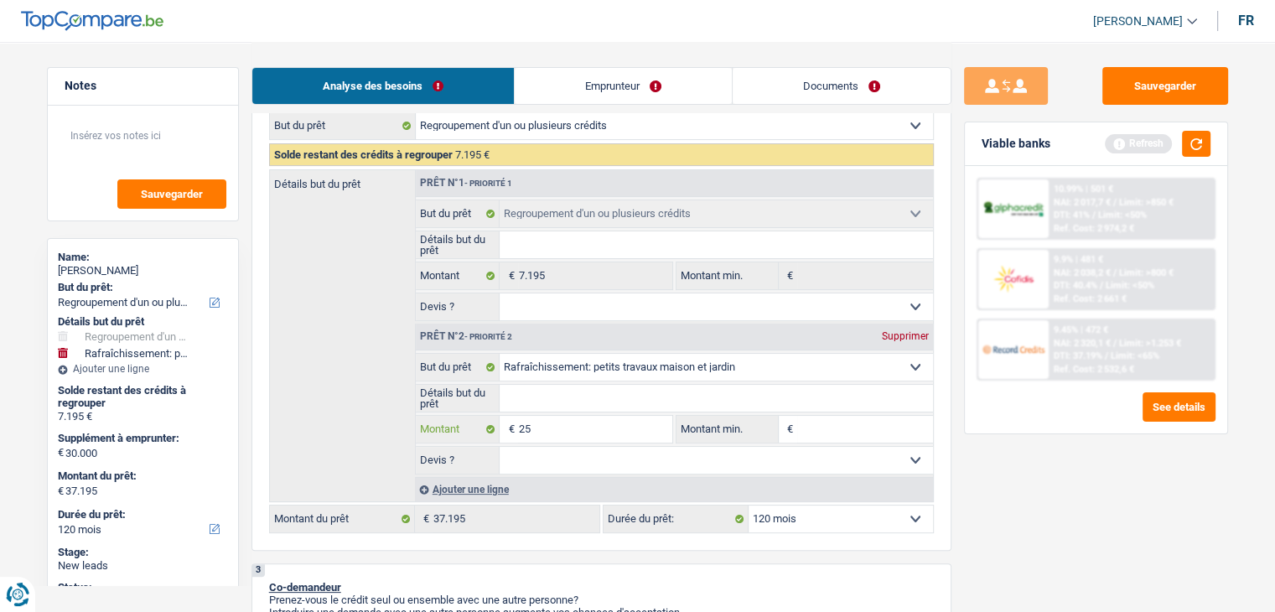
type input "250"
type input "2.500"
type input "25.000"
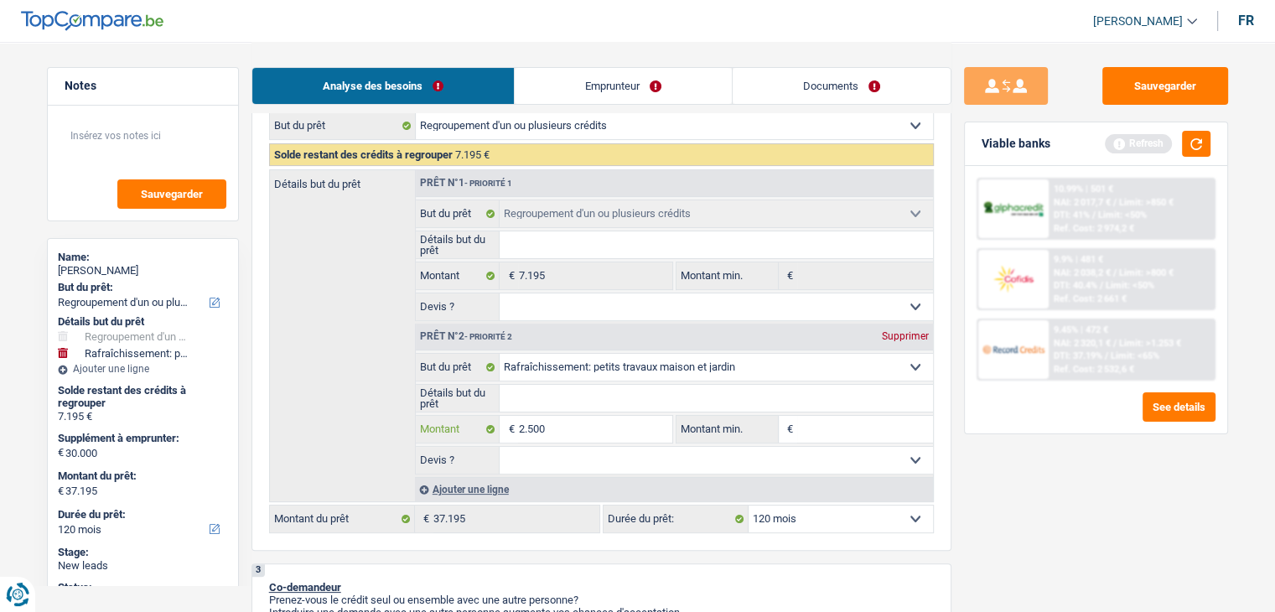
type input "25.000"
type input "32.195"
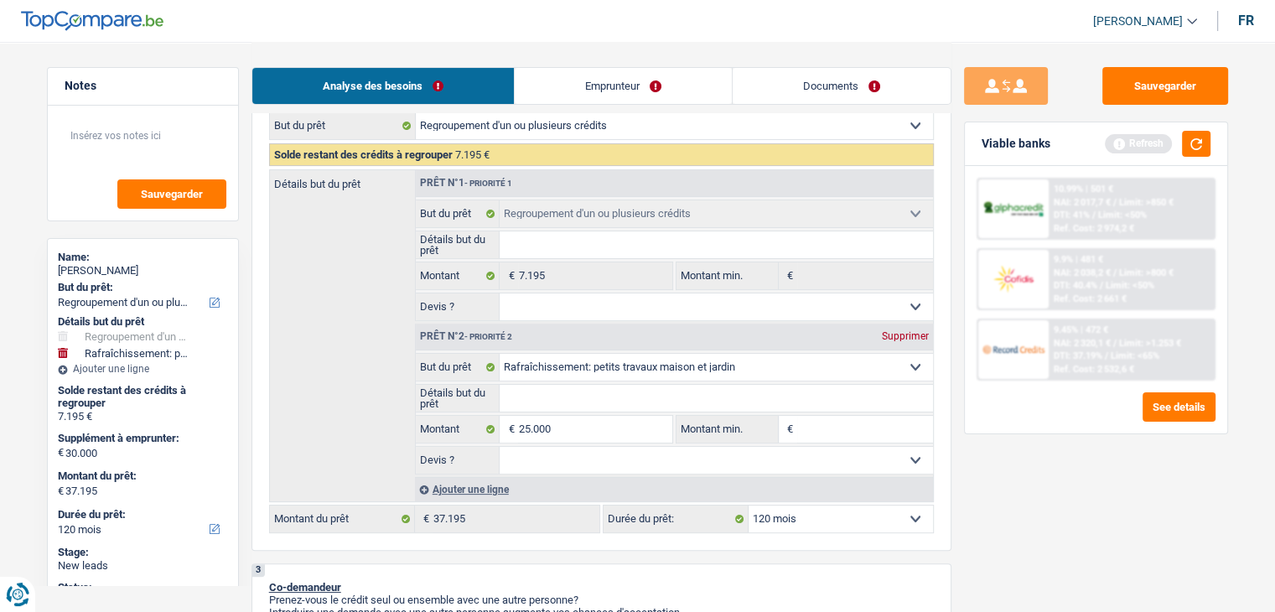
type input "32.195"
click at [1192, 143] on button "button" at bounding box center [1196, 144] width 29 height 26
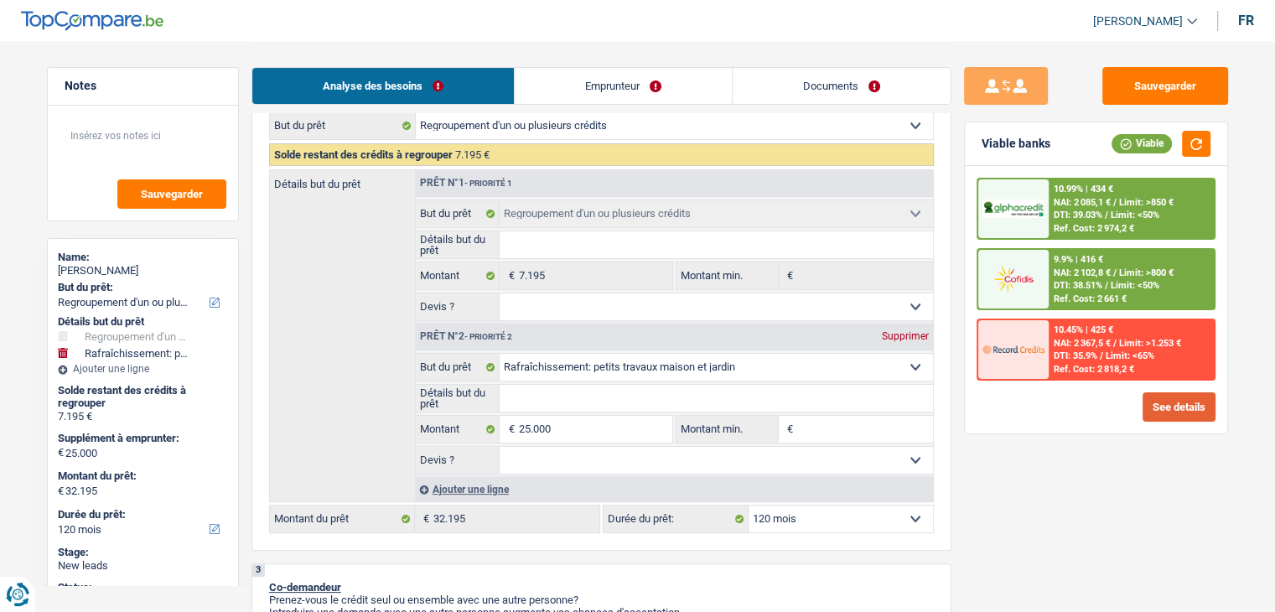
click at [1173, 404] on button "See details" at bounding box center [1179, 406] width 73 height 29
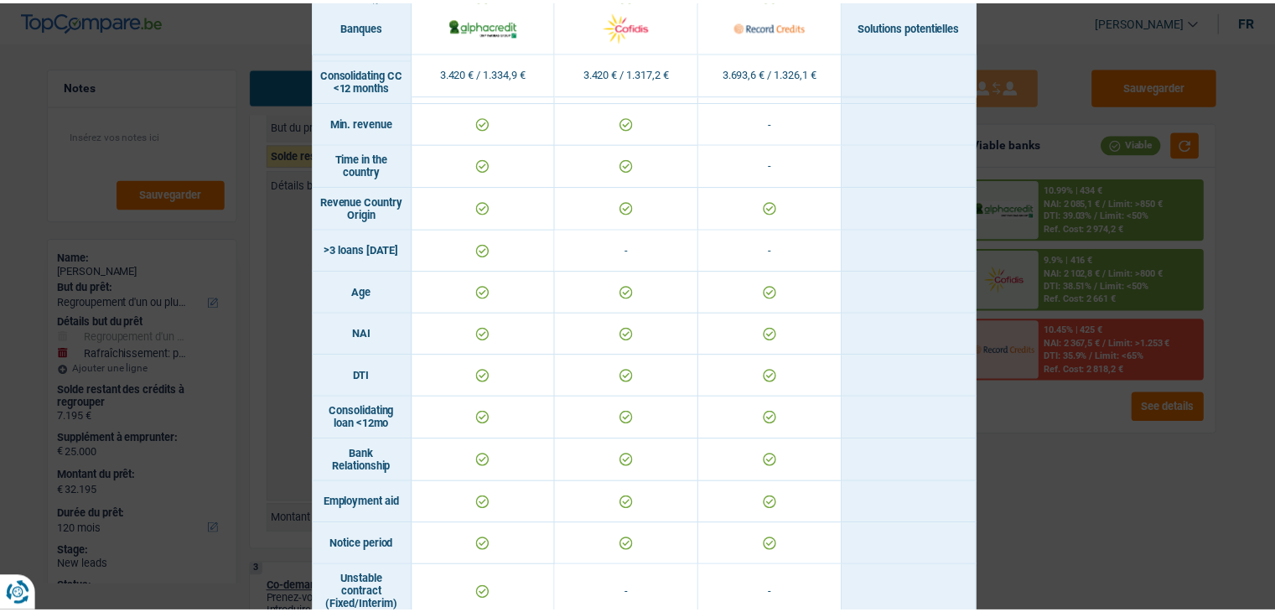
scroll to position [0, 0]
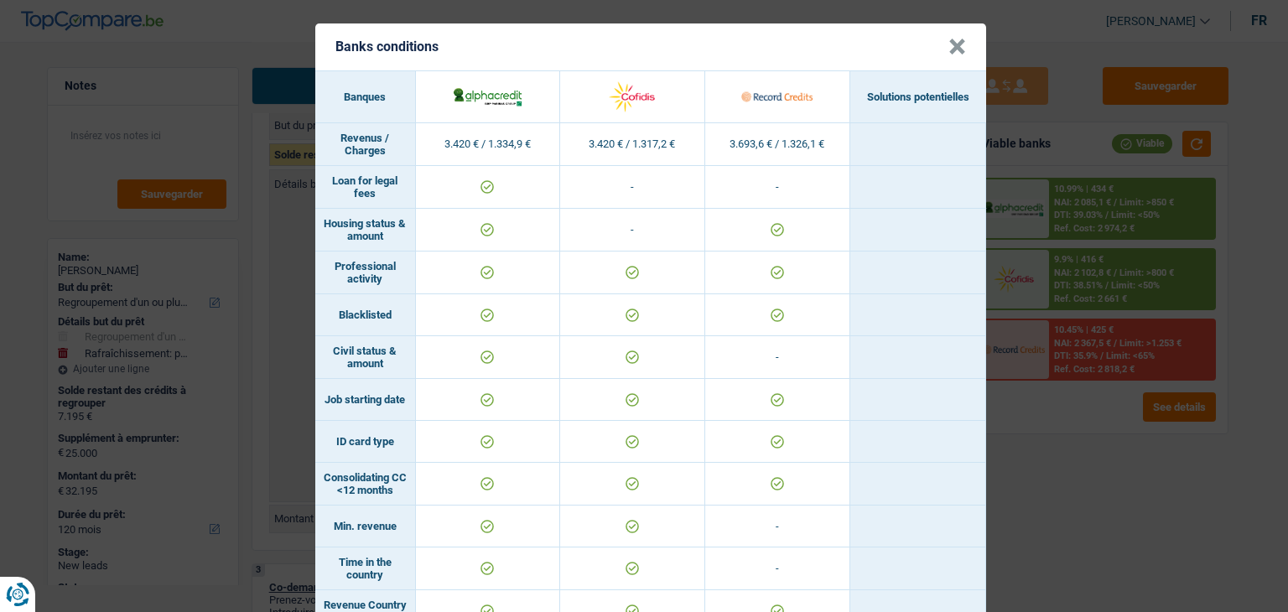
click at [948, 49] on button "×" at bounding box center [957, 47] width 18 height 17
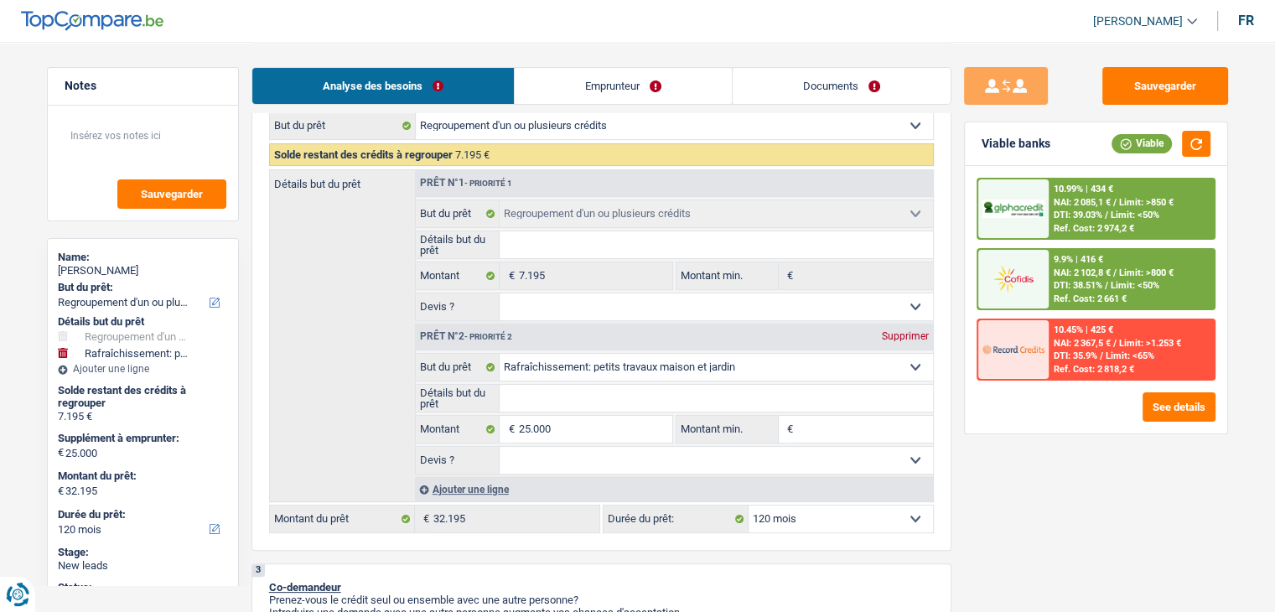
click at [579, 88] on link "Emprunteur" at bounding box center [623, 86] width 217 height 36
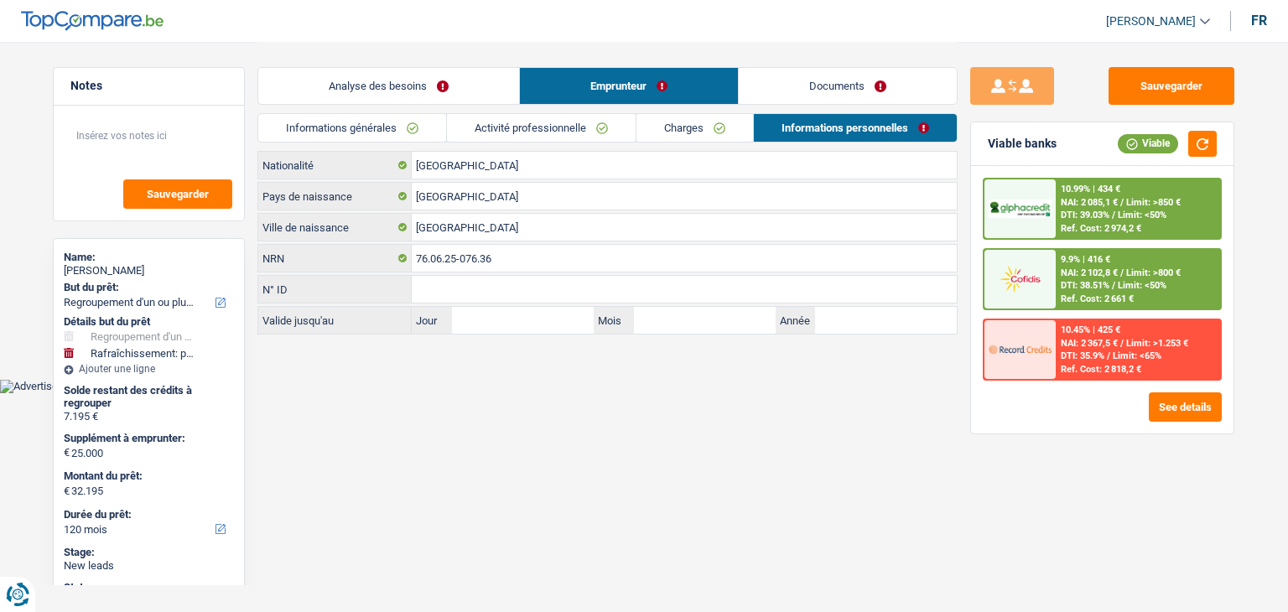
drag, startPoint x: 651, startPoint y: 132, endPoint x: 620, endPoint y: 132, distance: 31.0
click at [652, 132] on link "Charges" at bounding box center [694, 128] width 117 height 28
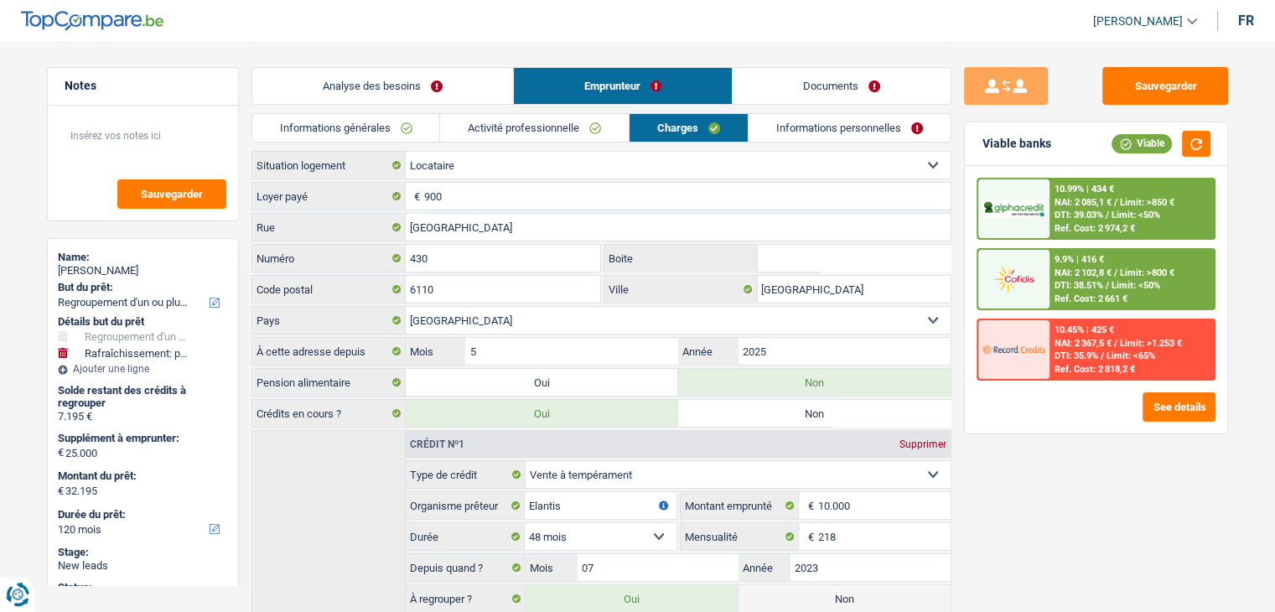
click at [583, 130] on link "Activité professionnelle" at bounding box center [534, 128] width 189 height 28
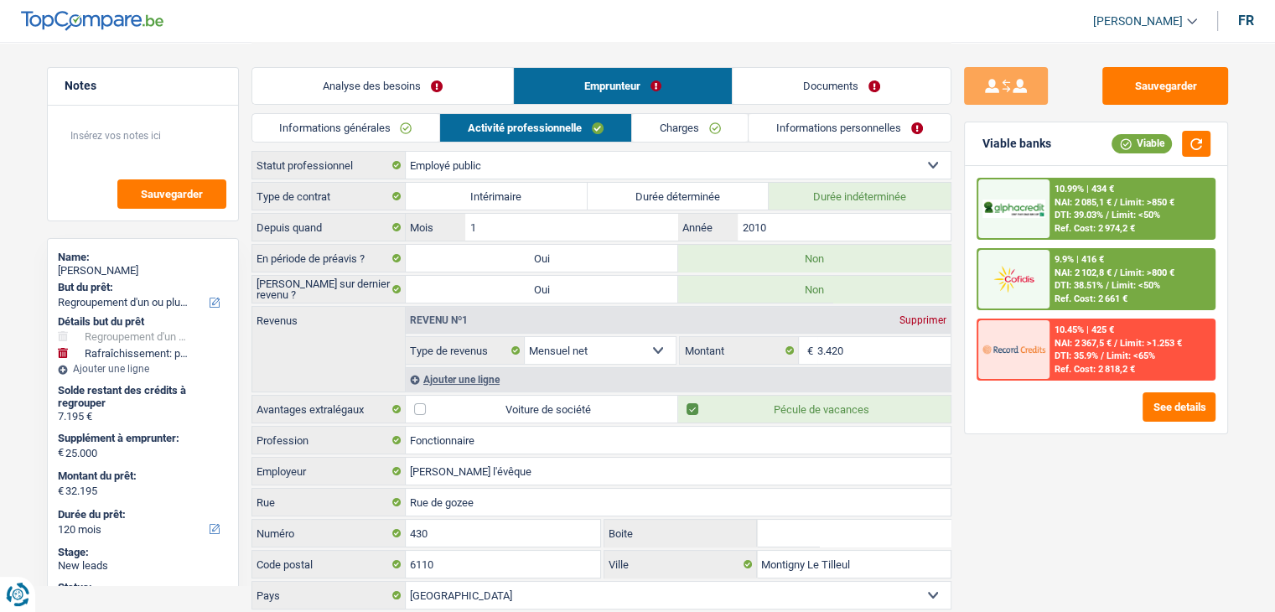
click at [646, 120] on link "Charges" at bounding box center [690, 128] width 117 height 28
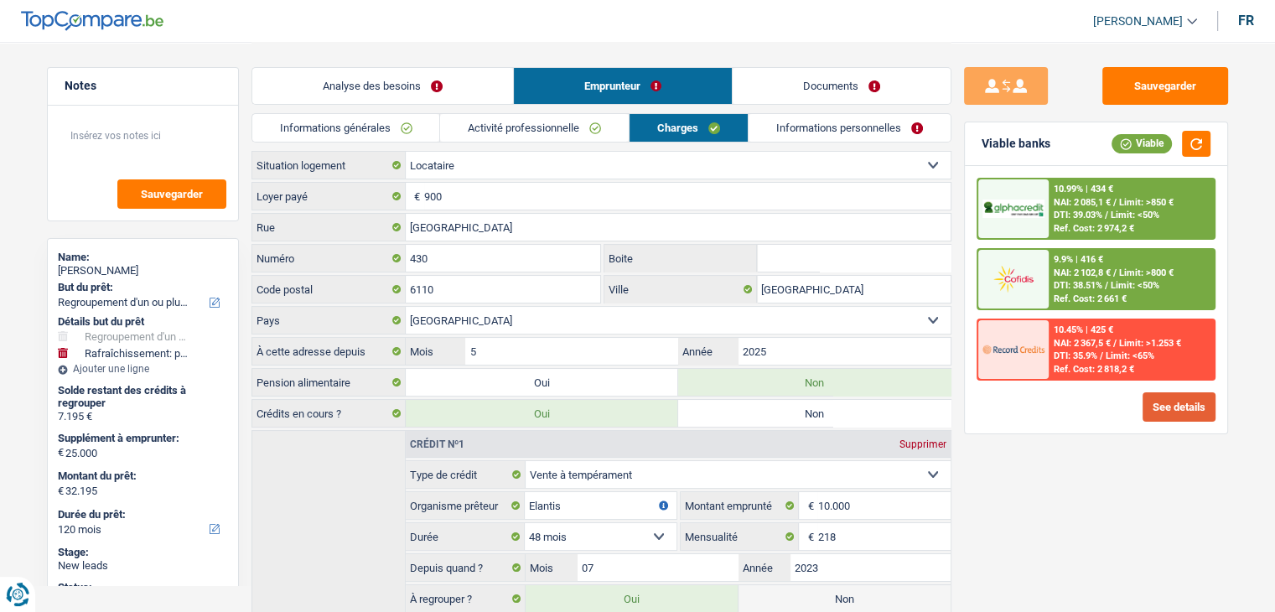
click at [1170, 413] on button "See details" at bounding box center [1179, 406] width 73 height 29
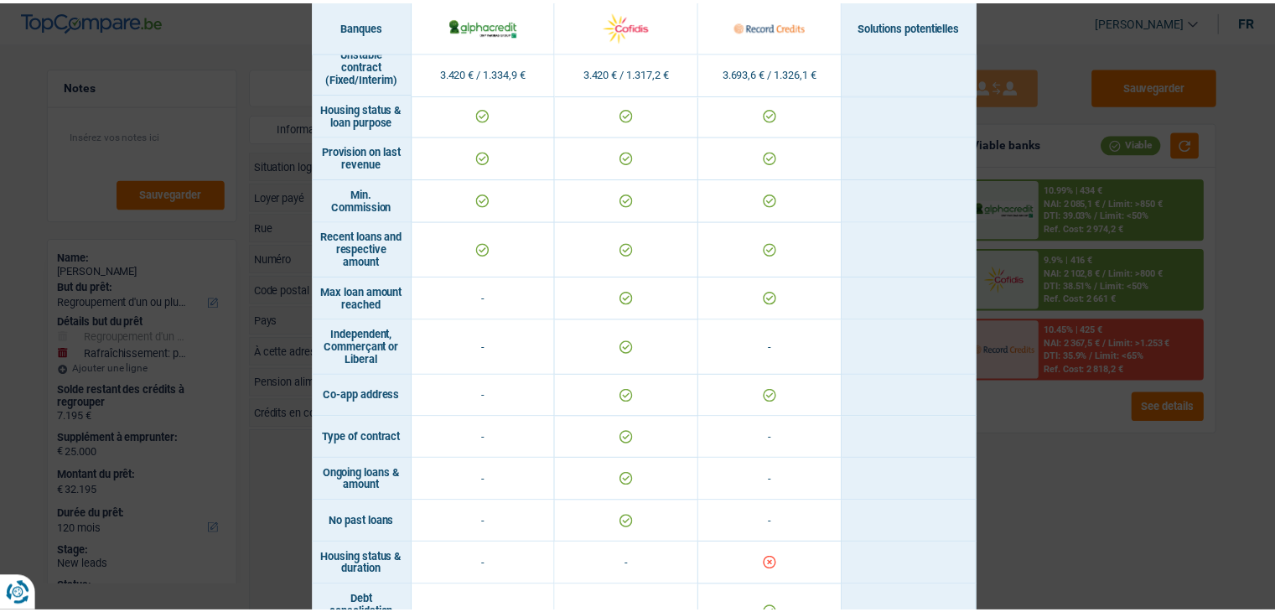
scroll to position [991, 0]
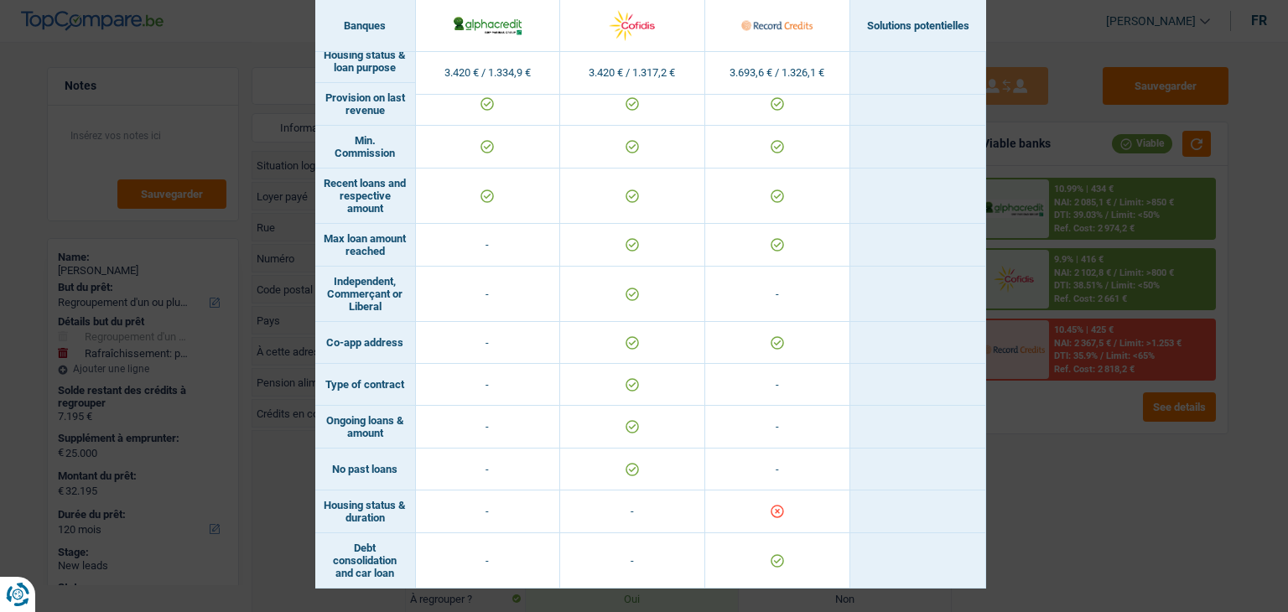
click at [1174, 472] on div "Banks conditions × Banques Solutions potentielles Revenus / Charges 3.420 € / 1…" at bounding box center [644, 306] width 1288 height 612
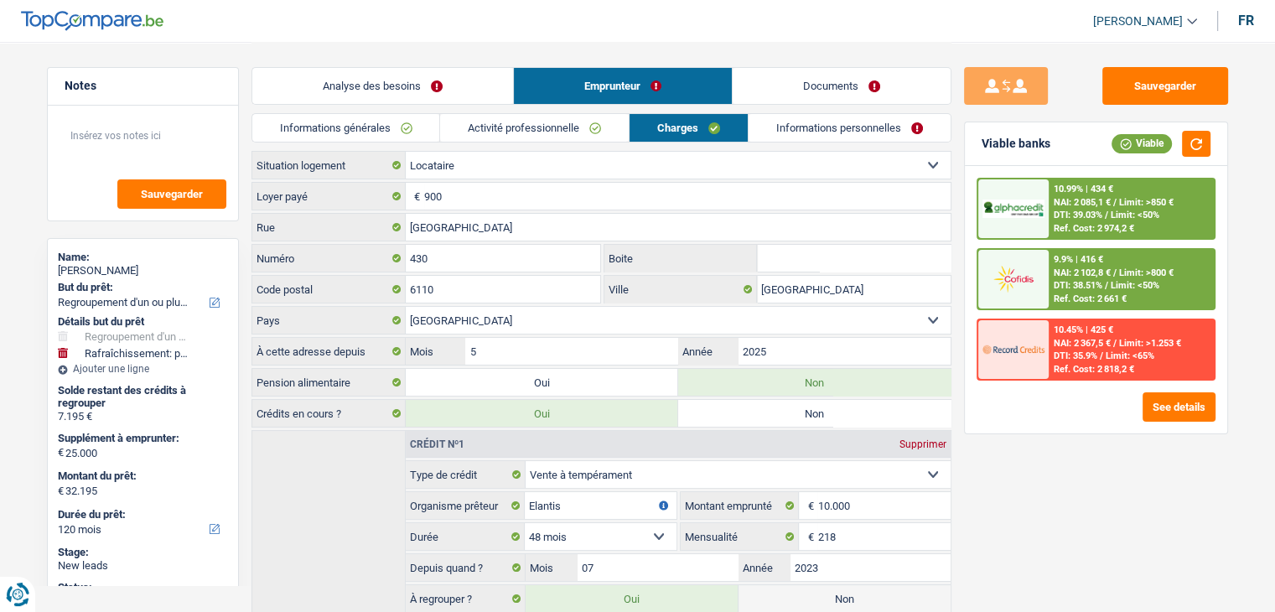
click at [396, 85] on link "Analyse des besoins" at bounding box center [382, 86] width 261 height 36
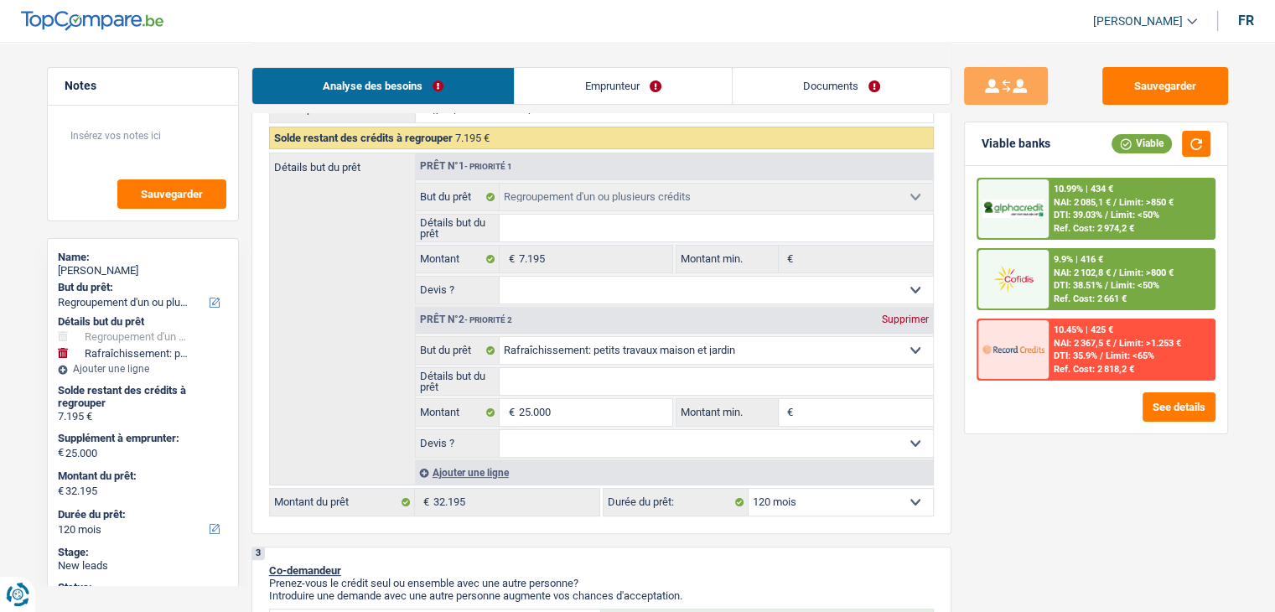
scroll to position [335, 0]
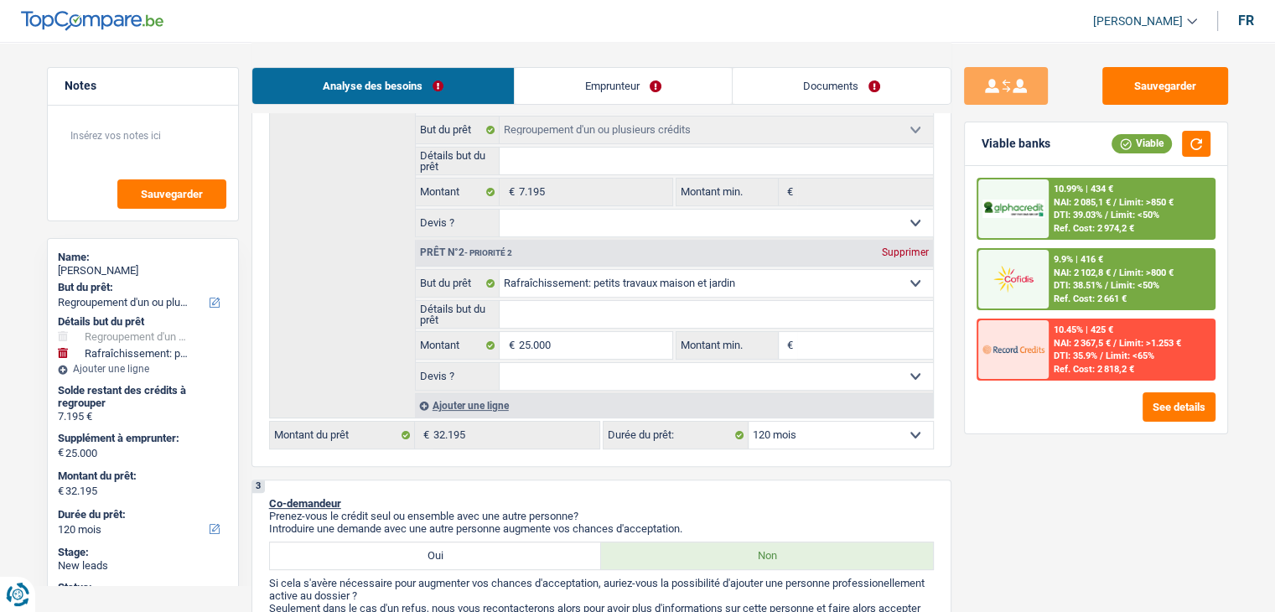
click at [1102, 280] on span "DTI: 38.51%" at bounding box center [1078, 285] width 49 height 11
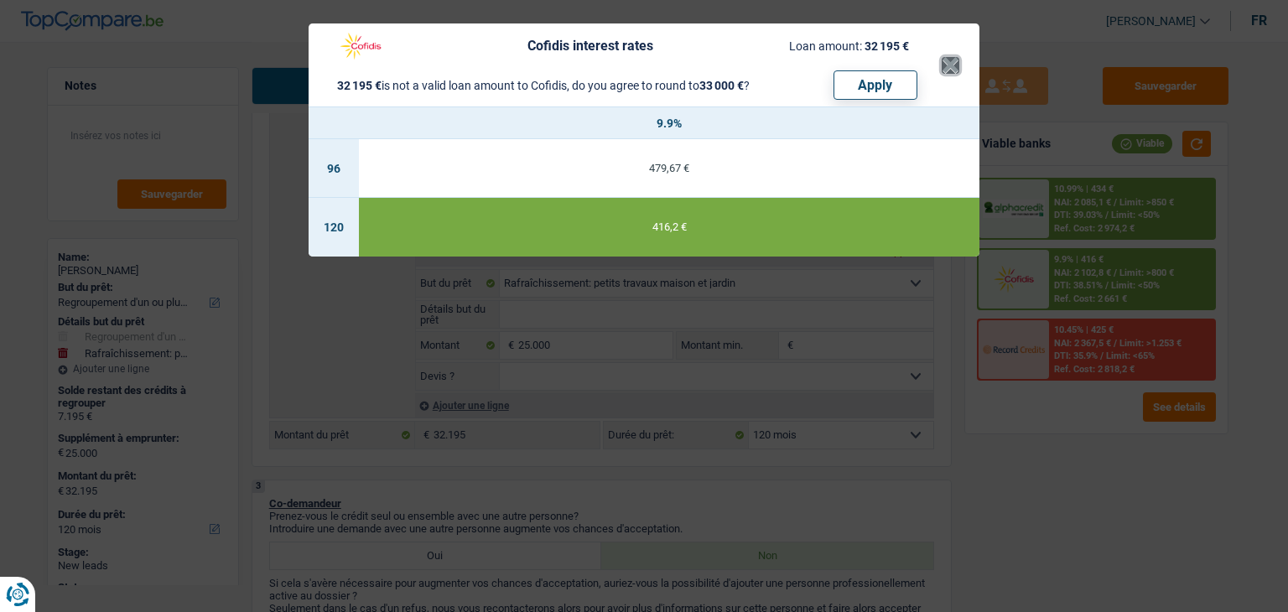
click at [949, 74] on button "×" at bounding box center [950, 65] width 18 height 17
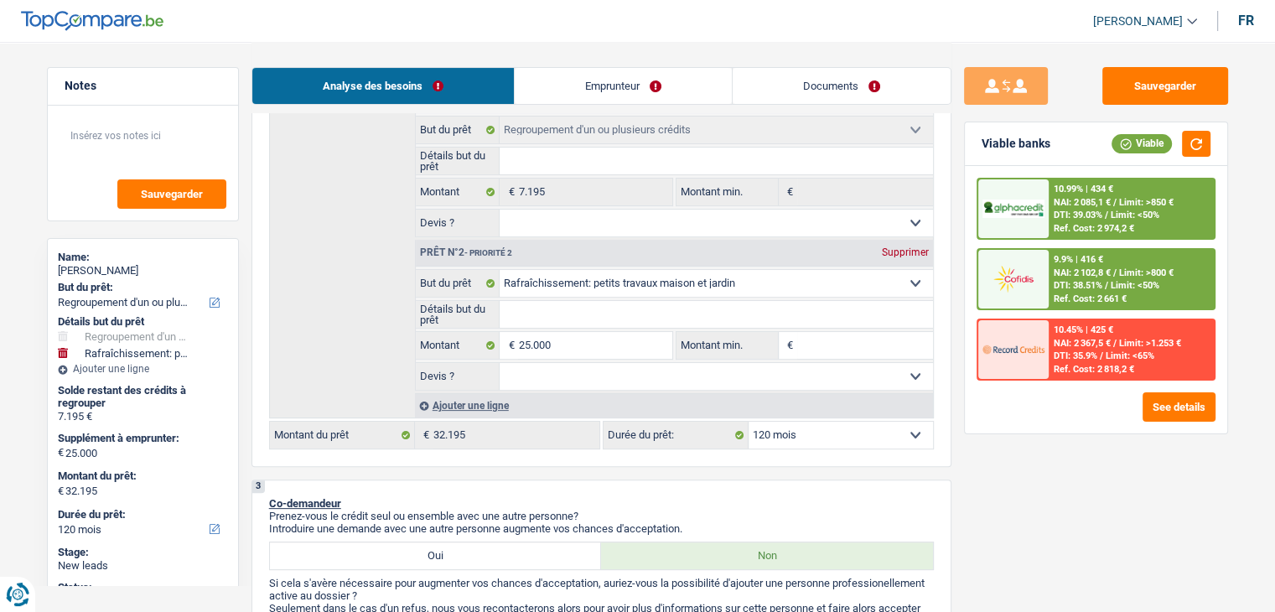
click at [1096, 200] on span "NAI: 2 085,1 €" at bounding box center [1082, 202] width 57 height 11
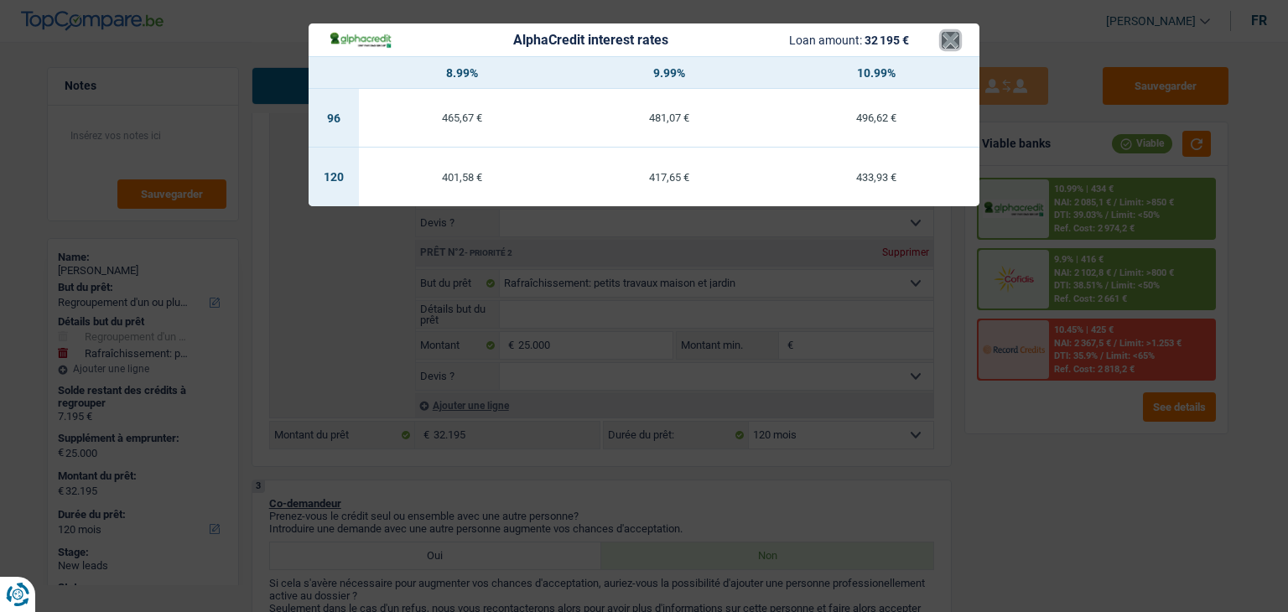
click at [958, 39] on button "×" at bounding box center [950, 40] width 18 height 17
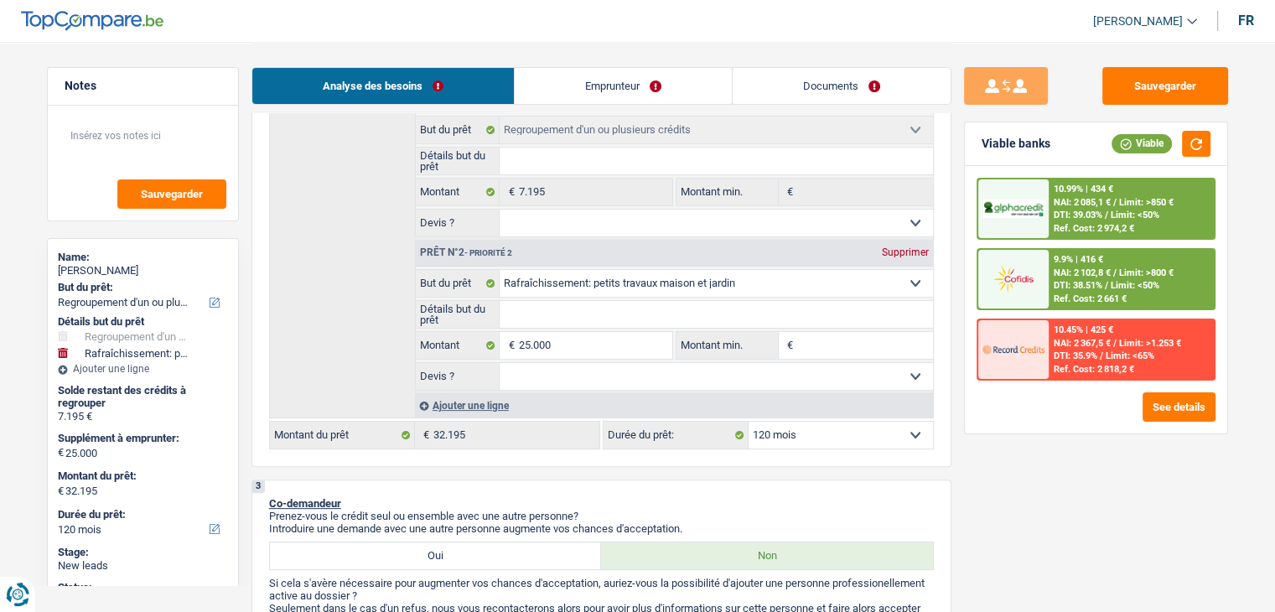
click at [827, 370] on select "Oui Non Non répondu Sélectionner une option" at bounding box center [716, 376] width 433 height 27
select select "false"
click at [500, 363] on select "Oui Non Non répondu Sélectionner une option" at bounding box center [716, 376] width 433 height 27
select select "false"
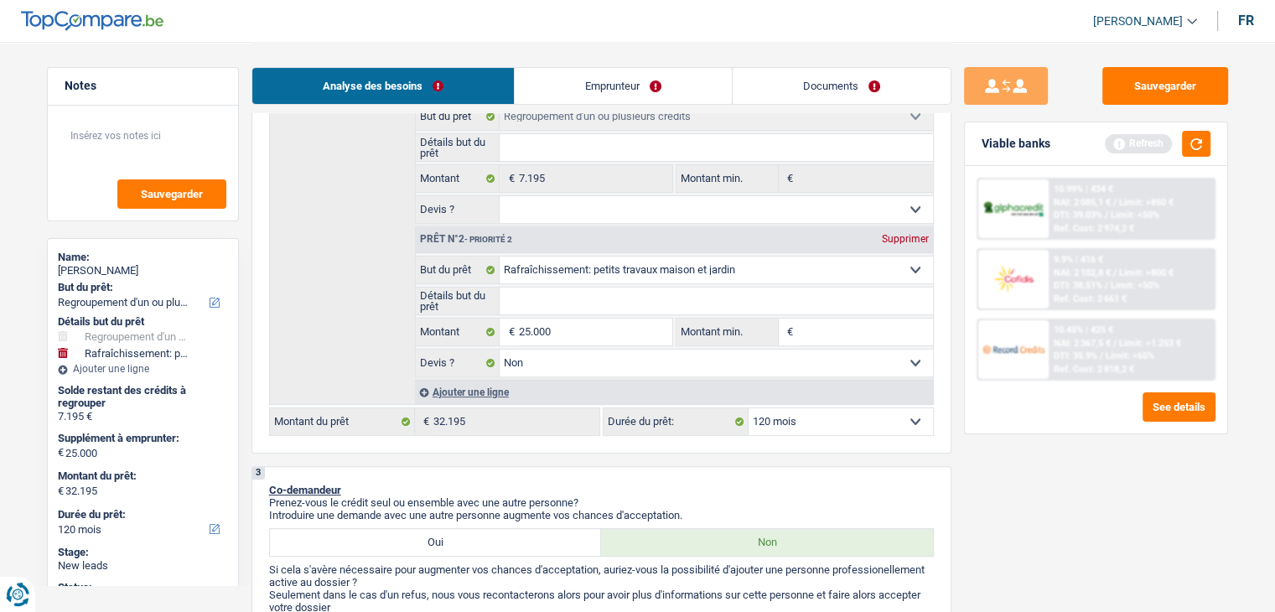
scroll to position [251, 0]
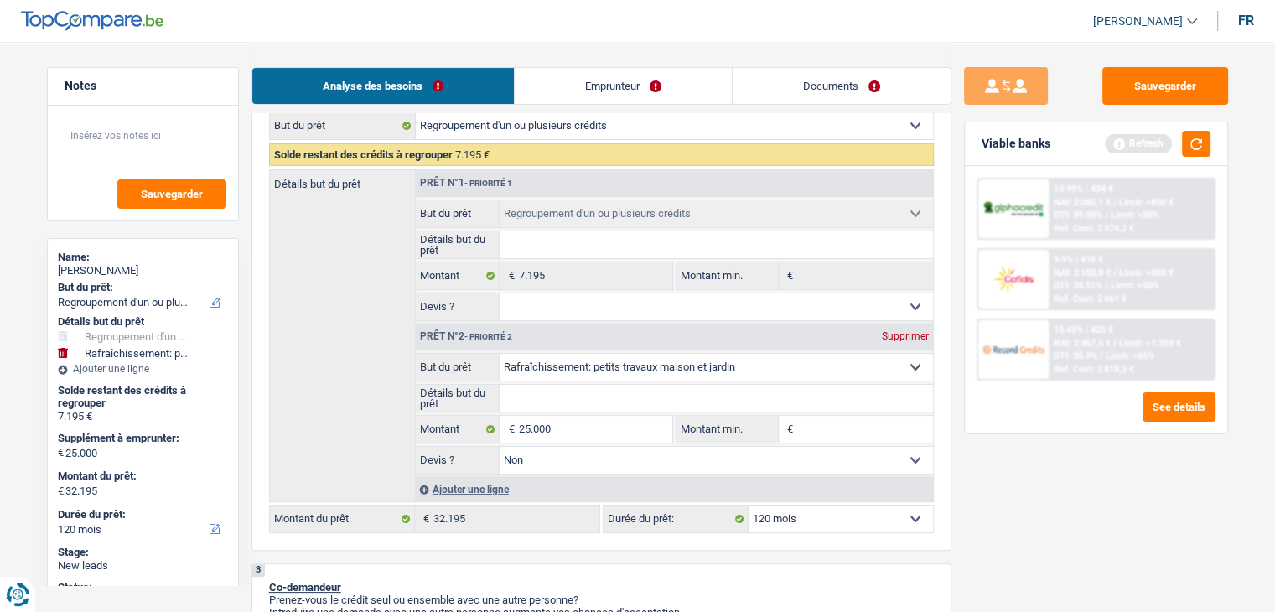
type input "r"
type input "rE"
type input "rEF"
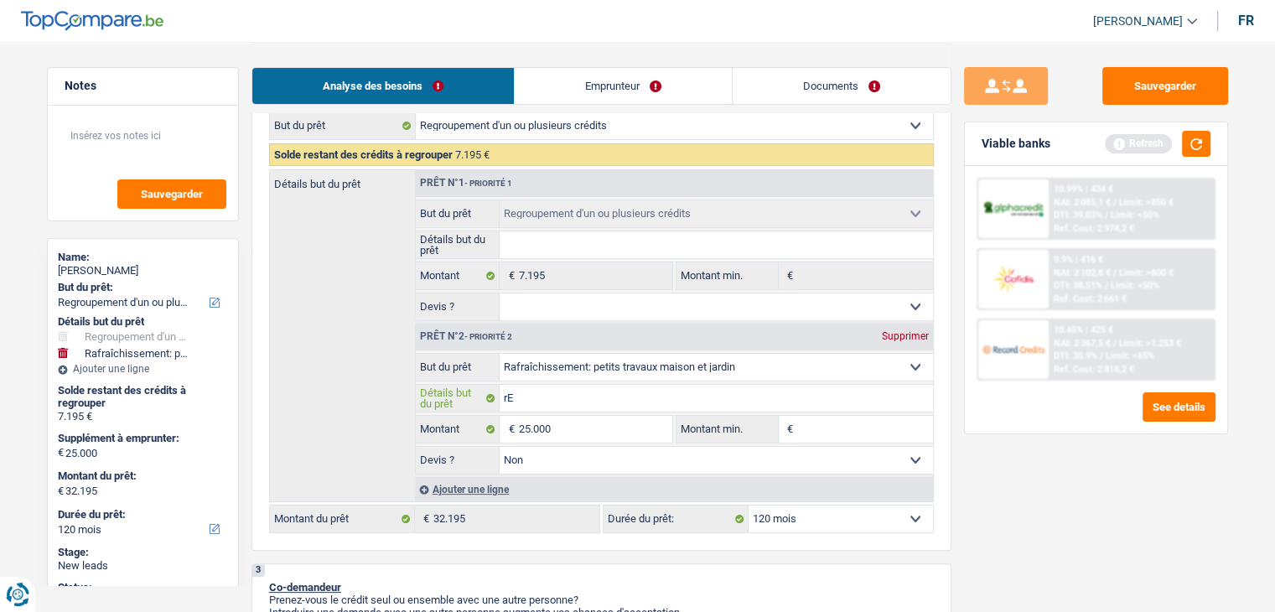
type input "rEF"
type input "rEFA"
type input "rEFAR"
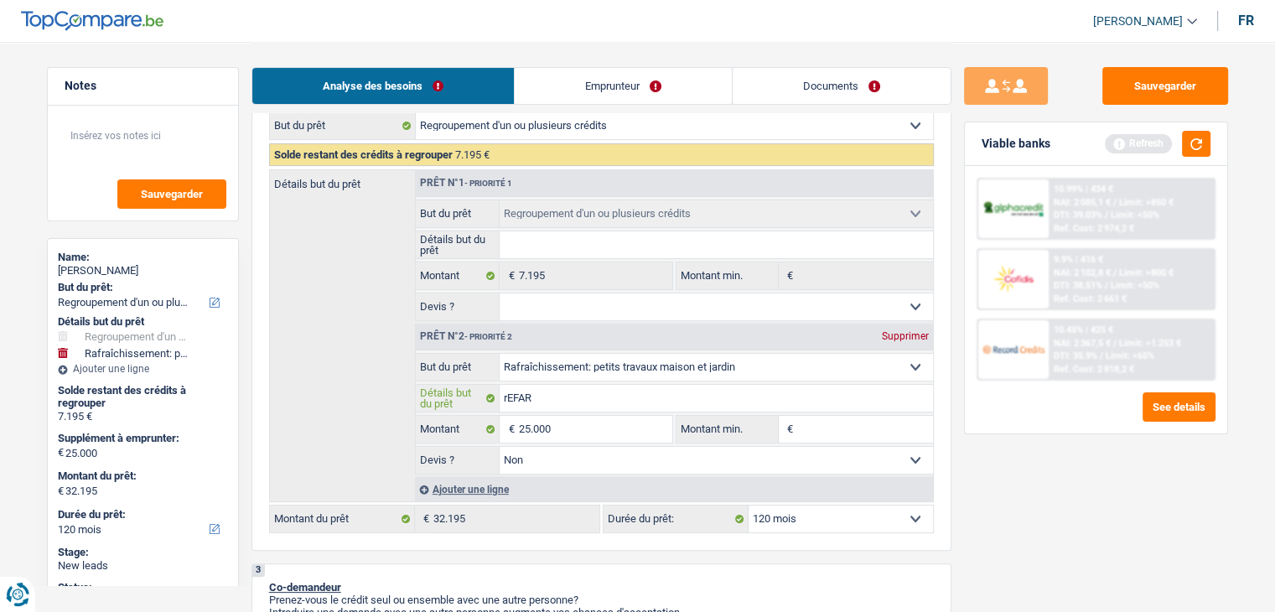
type input "rEFA"
type input "rEF"
type input "rE"
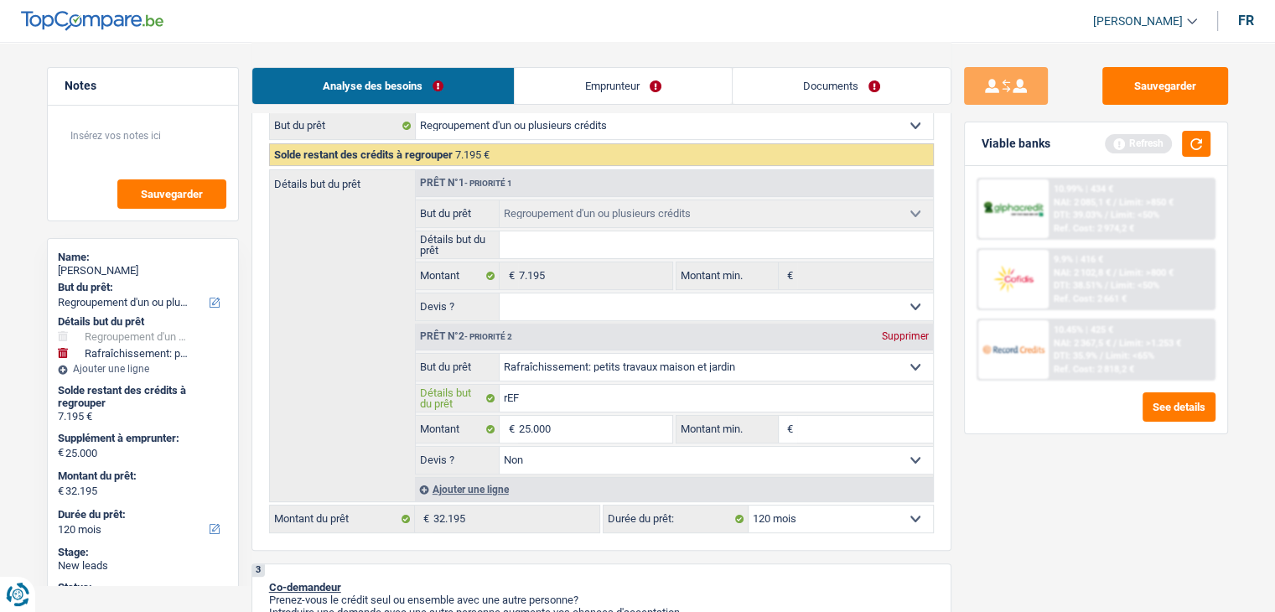
type input "rE"
type input "r"
type input "R"
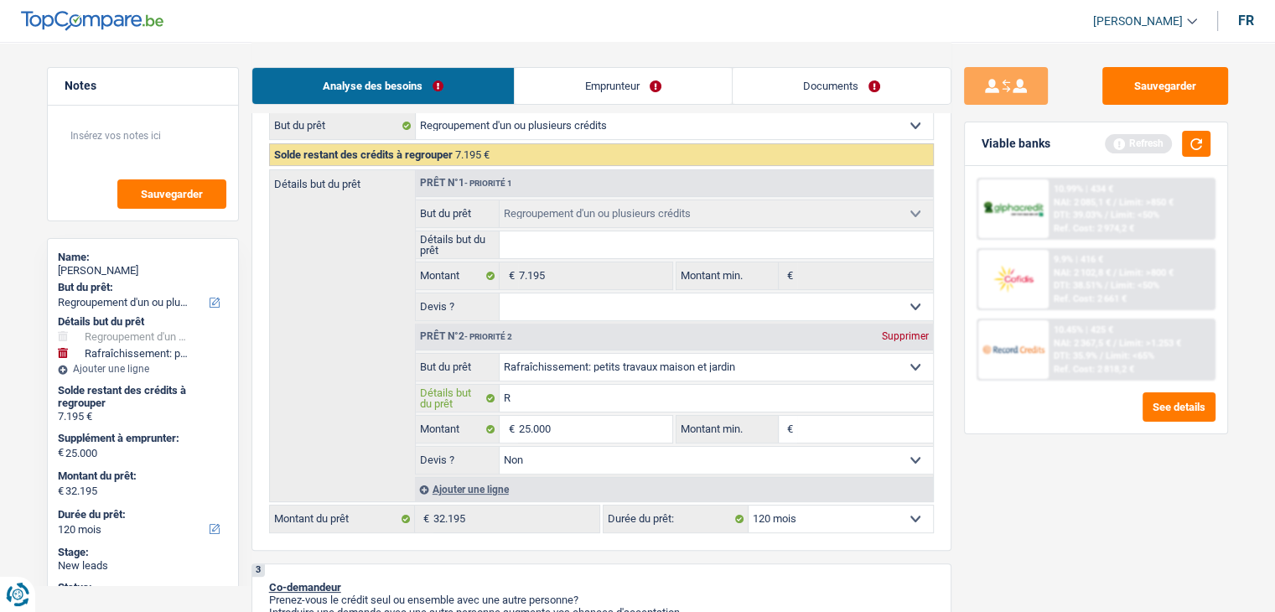
type input "Re"
type input "Ref"
type input "Refa"
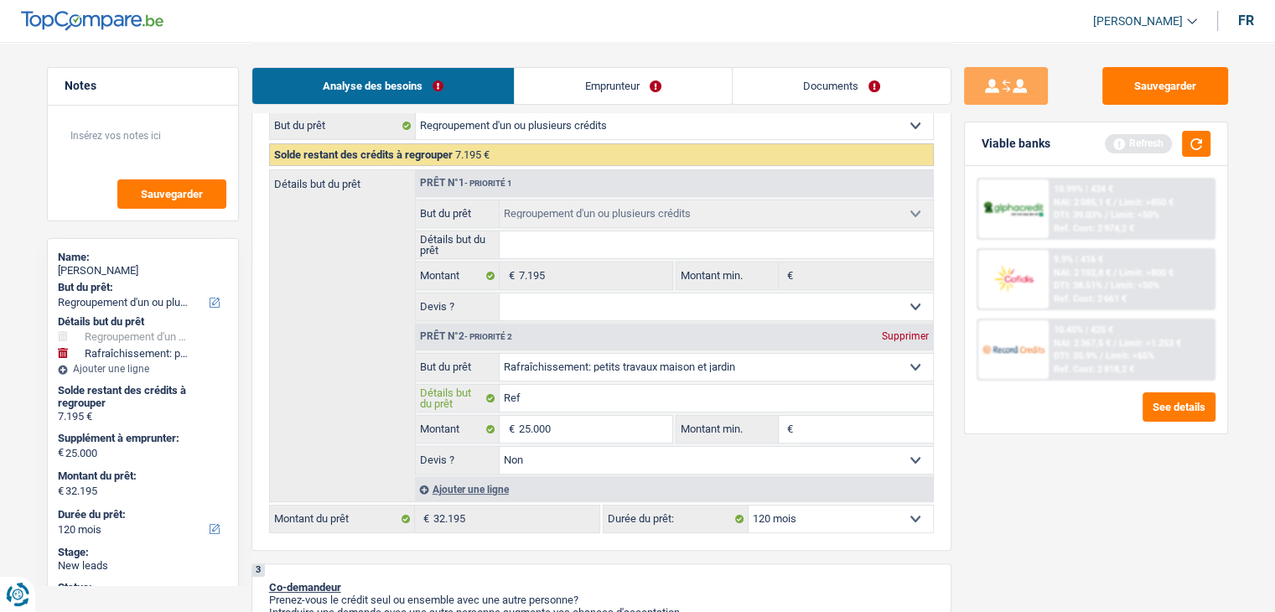
type input "Refa"
type input "Refai"
type input "Refair"
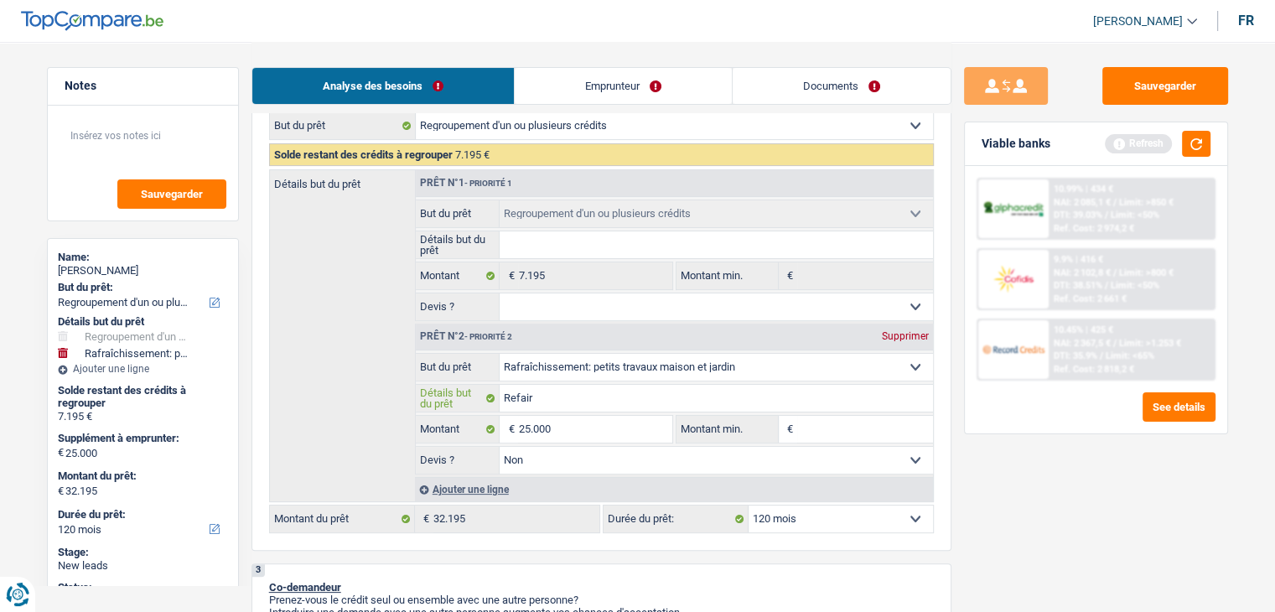
type input "Refaire"
type input "Refaire s"
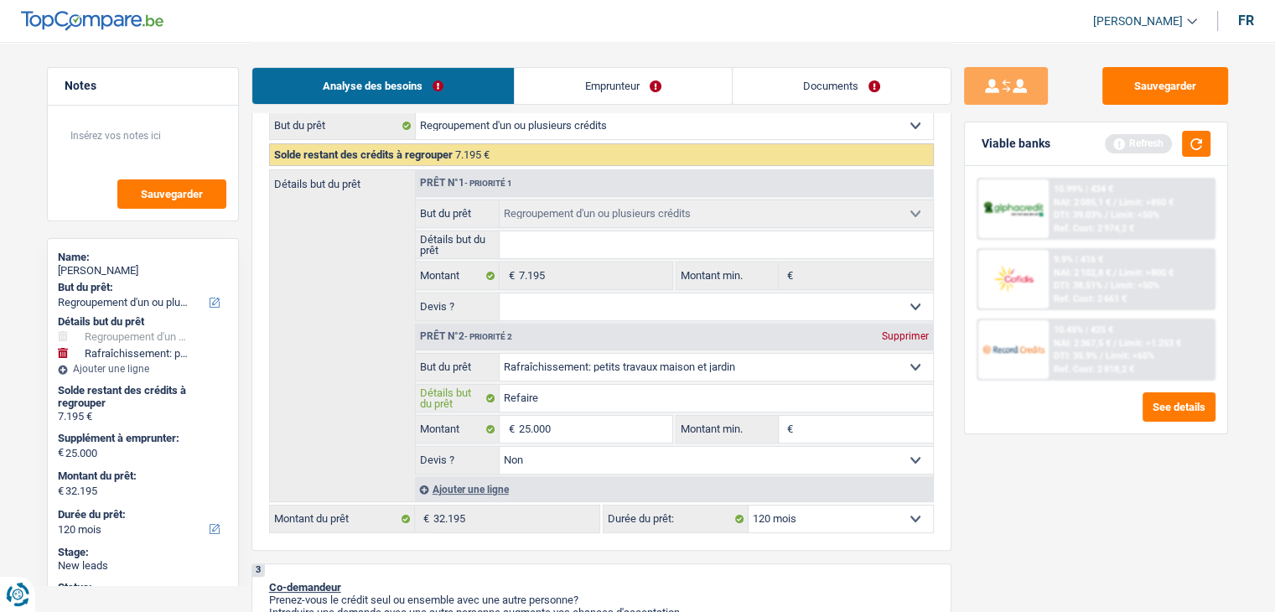
type input "Refaire s"
type input "Refaire sd"
type input "Refaire sdb"
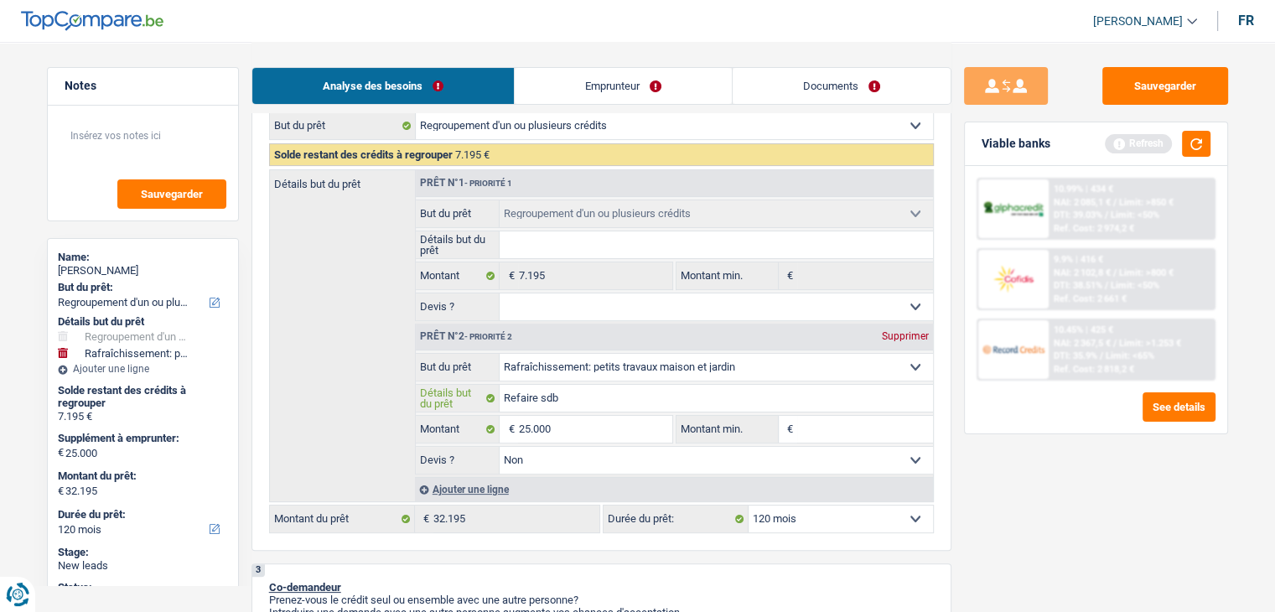
type input "Refaire sdb"
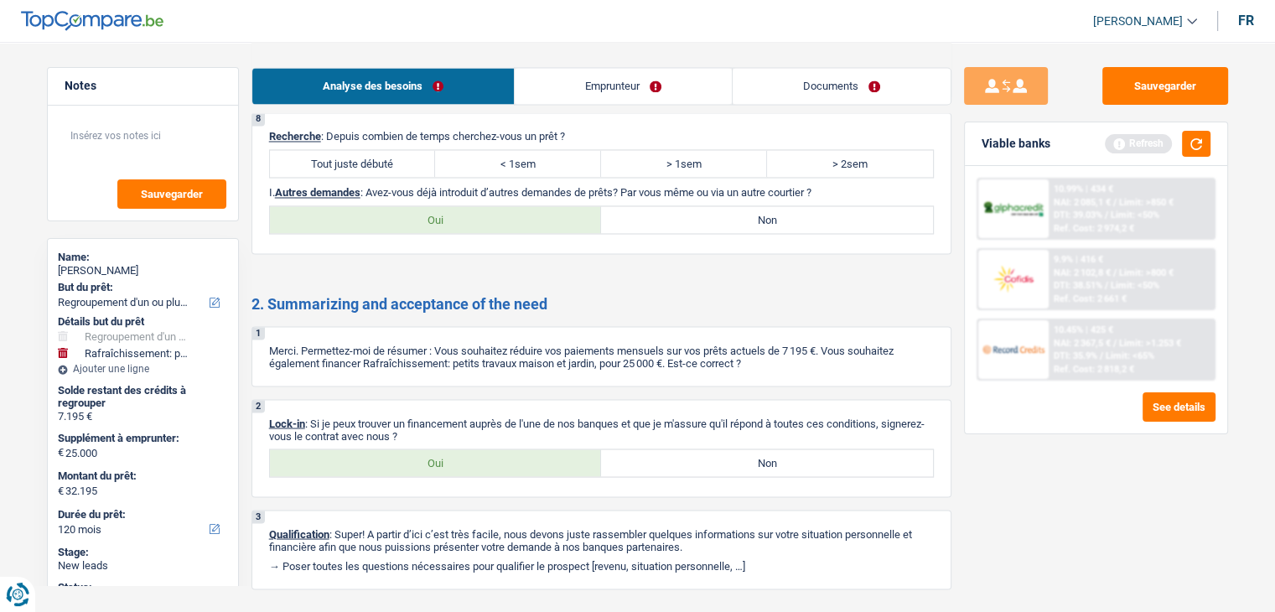
scroll to position [2943, 0]
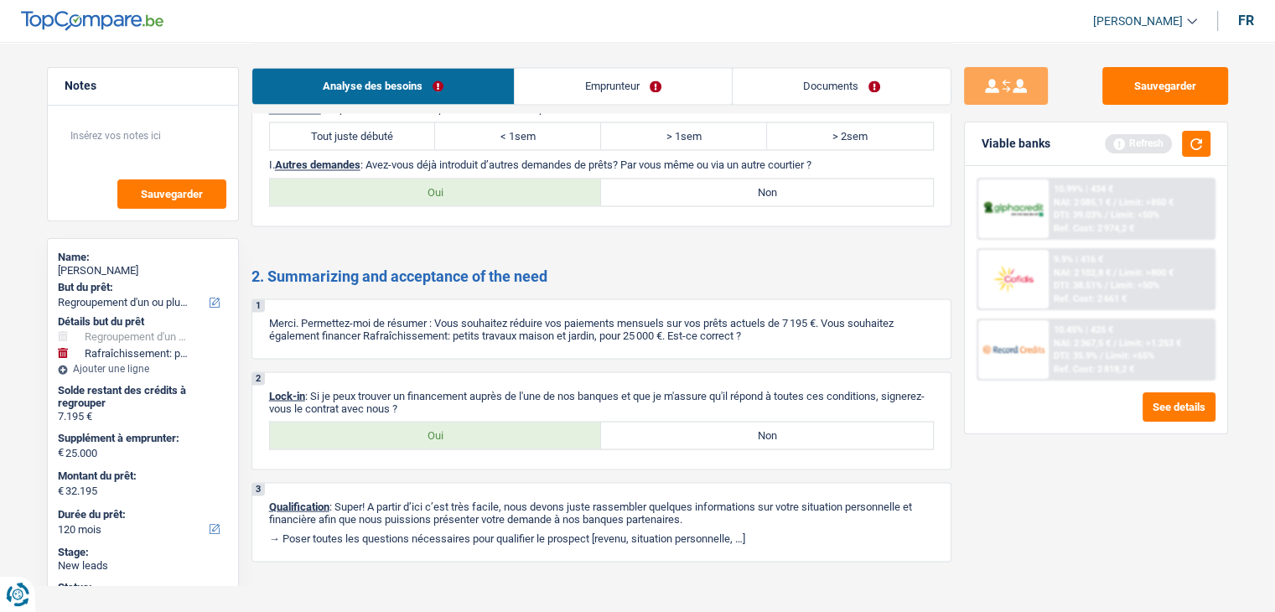
click at [445, 422] on label "Oui" at bounding box center [436, 435] width 332 height 27
click at [445, 422] on input "Oui" at bounding box center [436, 435] width 332 height 27
click at [106, 127] on textarea at bounding box center [143, 142] width 167 height 50
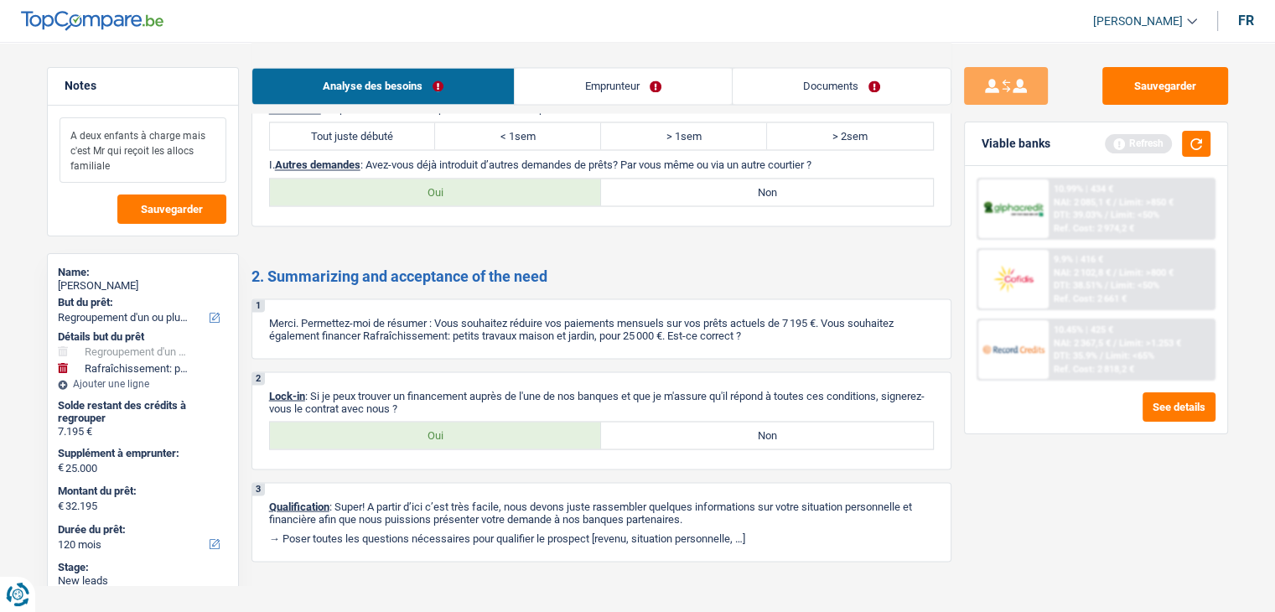
click at [70, 132] on textarea "A deux enfants à charge mais c'est Mr qui reçoit les allocs familiale" at bounding box center [143, 149] width 167 height 65
click at [1200, 156] on button "button" at bounding box center [1196, 144] width 29 height 26
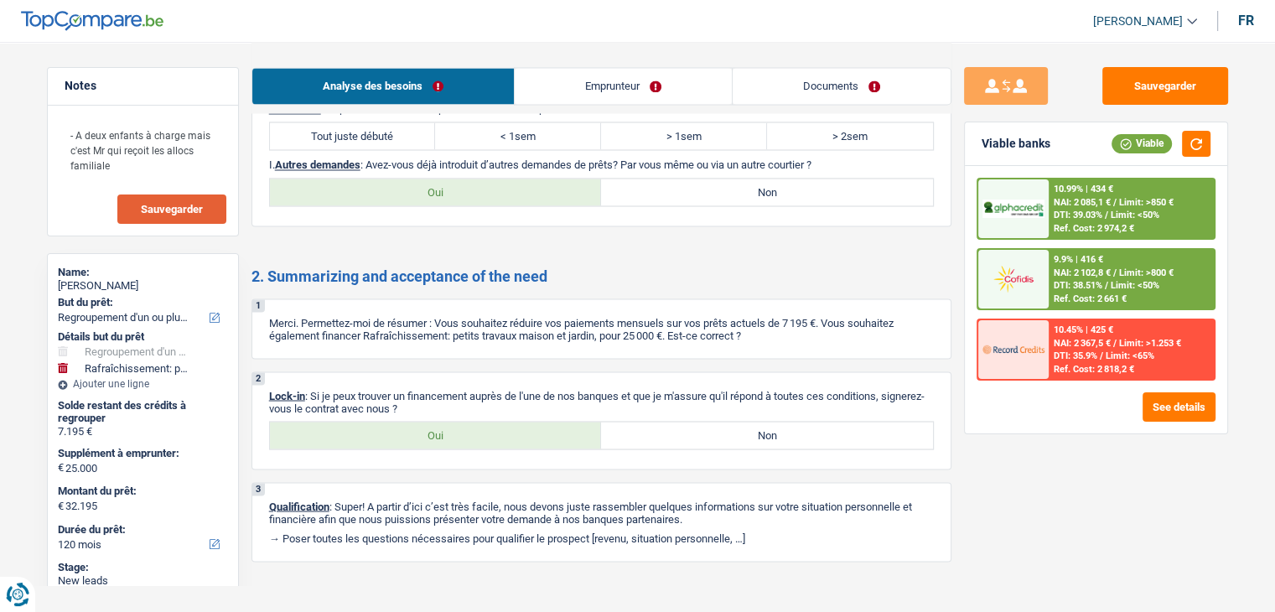
click at [145, 215] on button "Sauvegarder" at bounding box center [171, 208] width 109 height 29
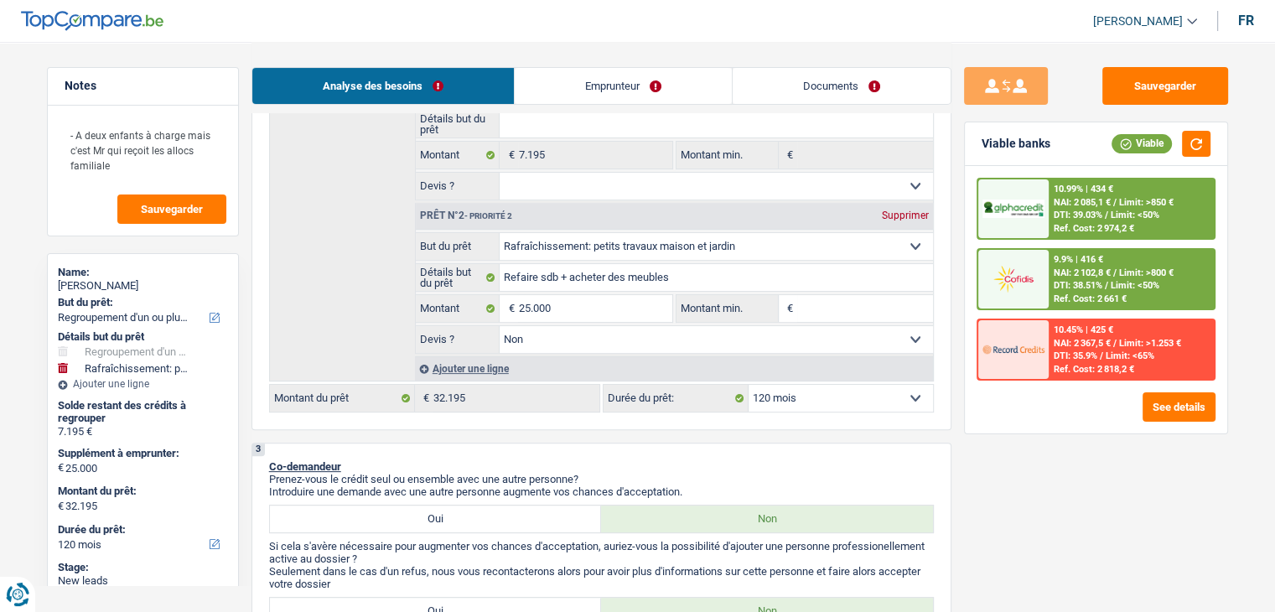
scroll to position [345, 0]
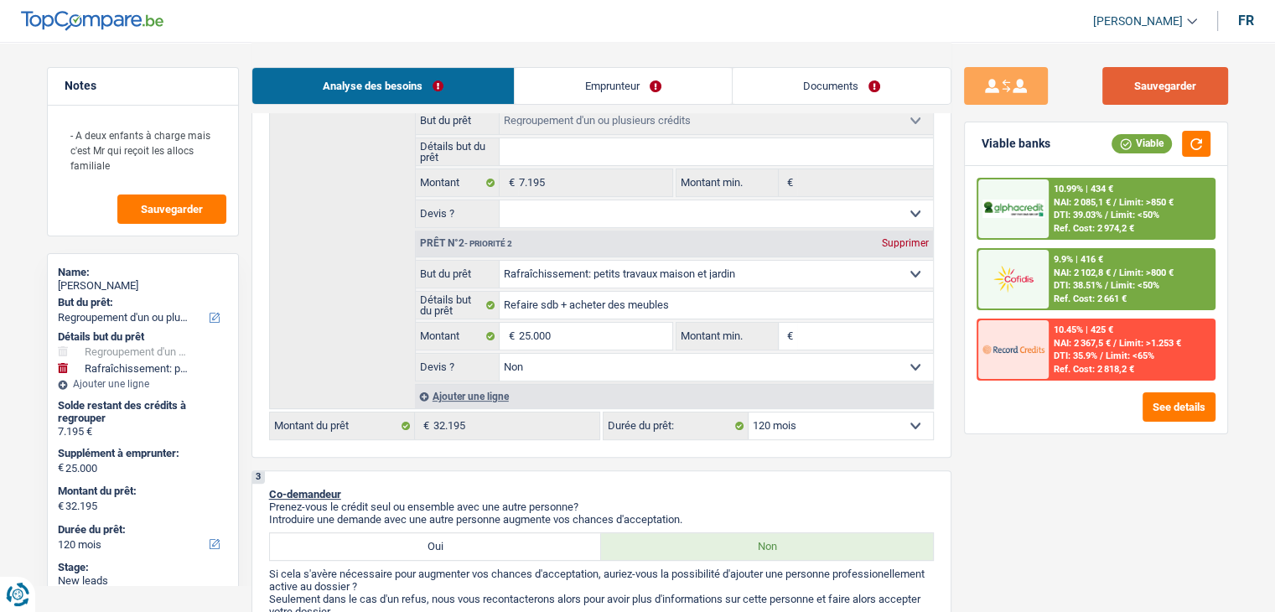
click at [1149, 95] on button "Sauvegarder" at bounding box center [1165, 86] width 126 height 38
drag, startPoint x: 156, startPoint y: 162, endPoint x: 70, endPoint y: 138, distance: 88.7
click at [70, 138] on textarea "- A deux enfants à charge mais c'est Mr qui reçoit les allocs familiale" at bounding box center [143, 149] width 167 height 65
click at [1117, 93] on button "Sauvegarder" at bounding box center [1165, 86] width 126 height 38
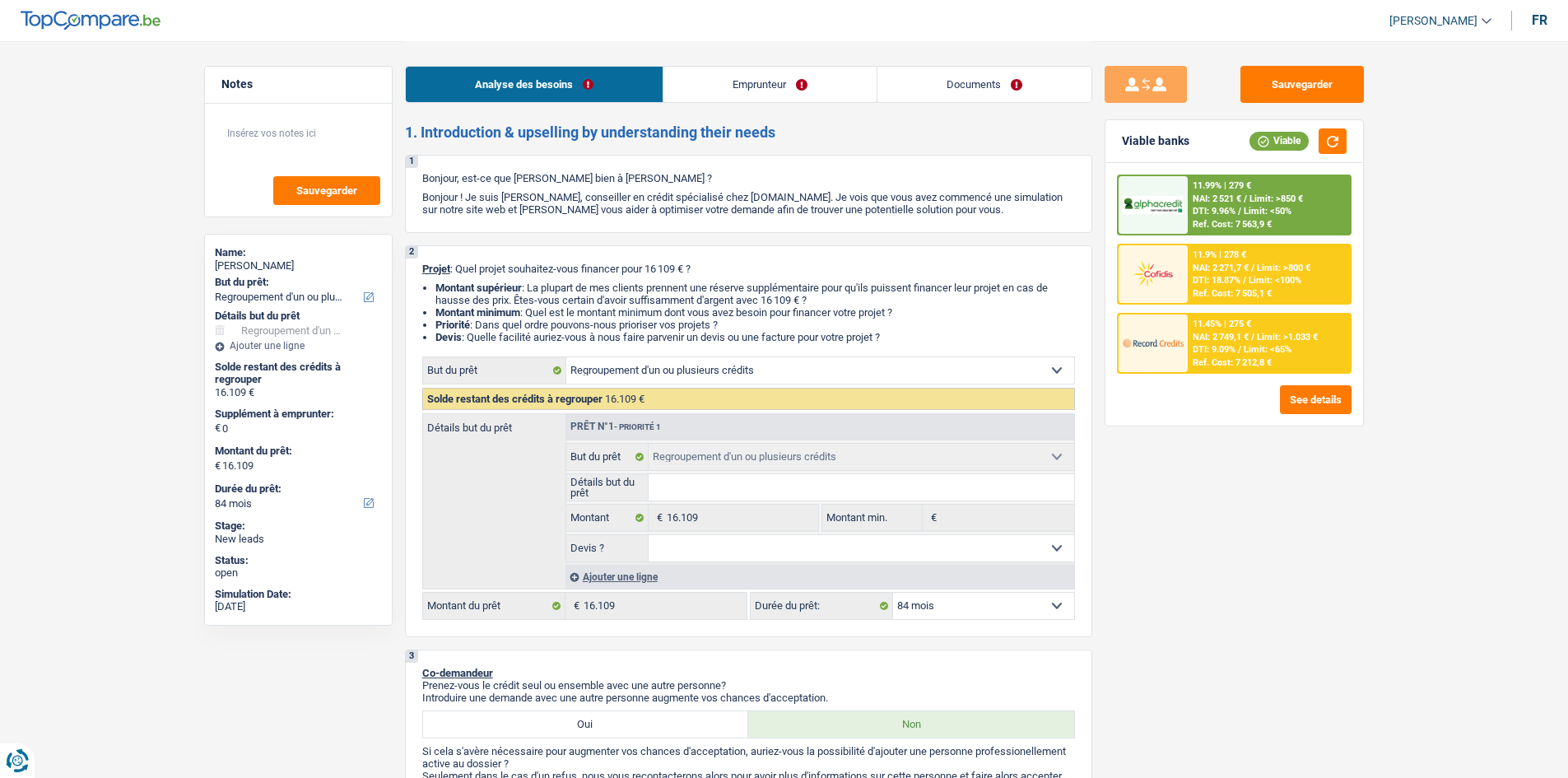
select select "refinancing"
select select "84"
select select "refinancing"
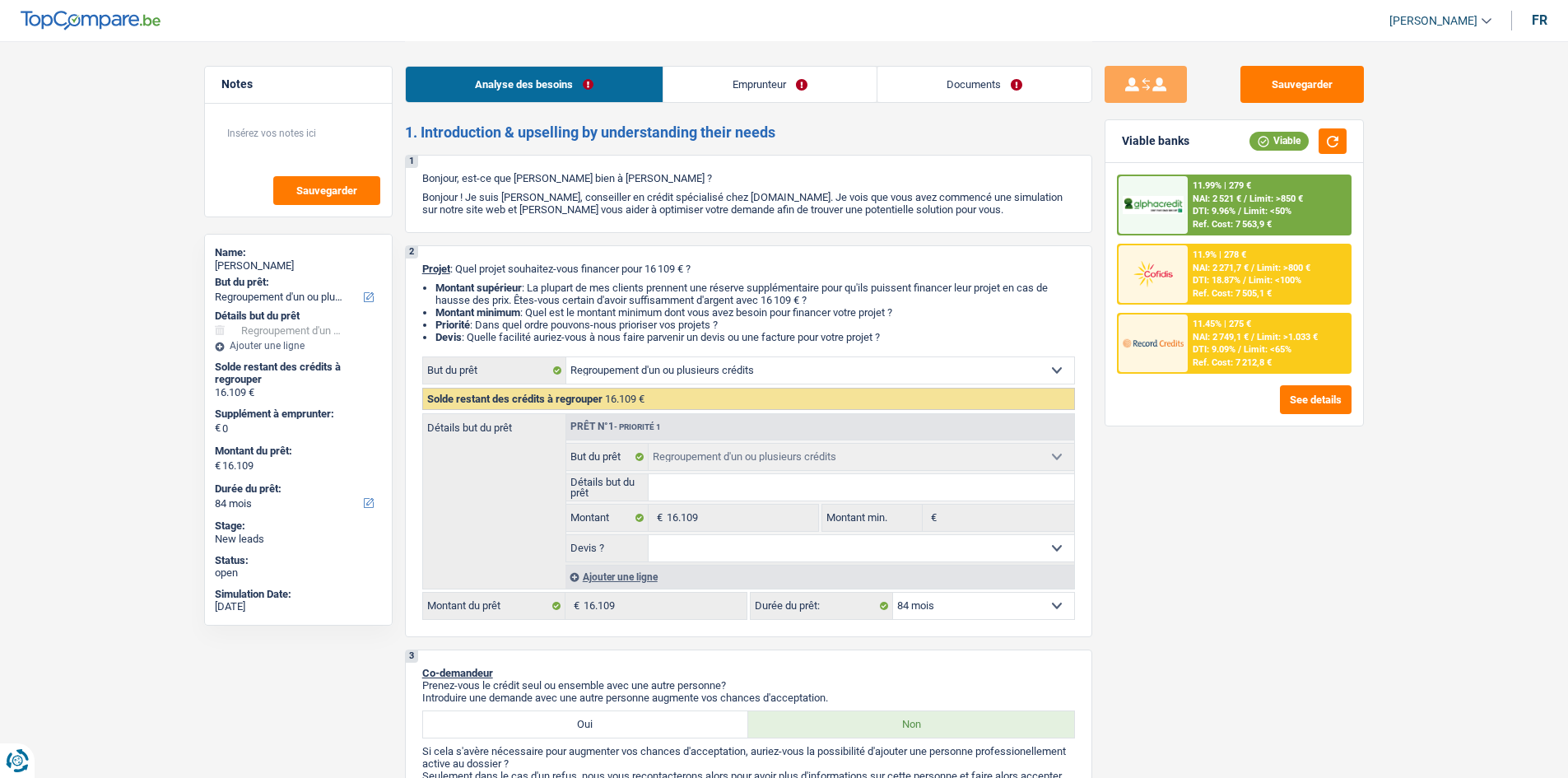
select select "84"
select select "worker"
select select "netSalary"
select select "liveWithParents"
select select "personalLoan"
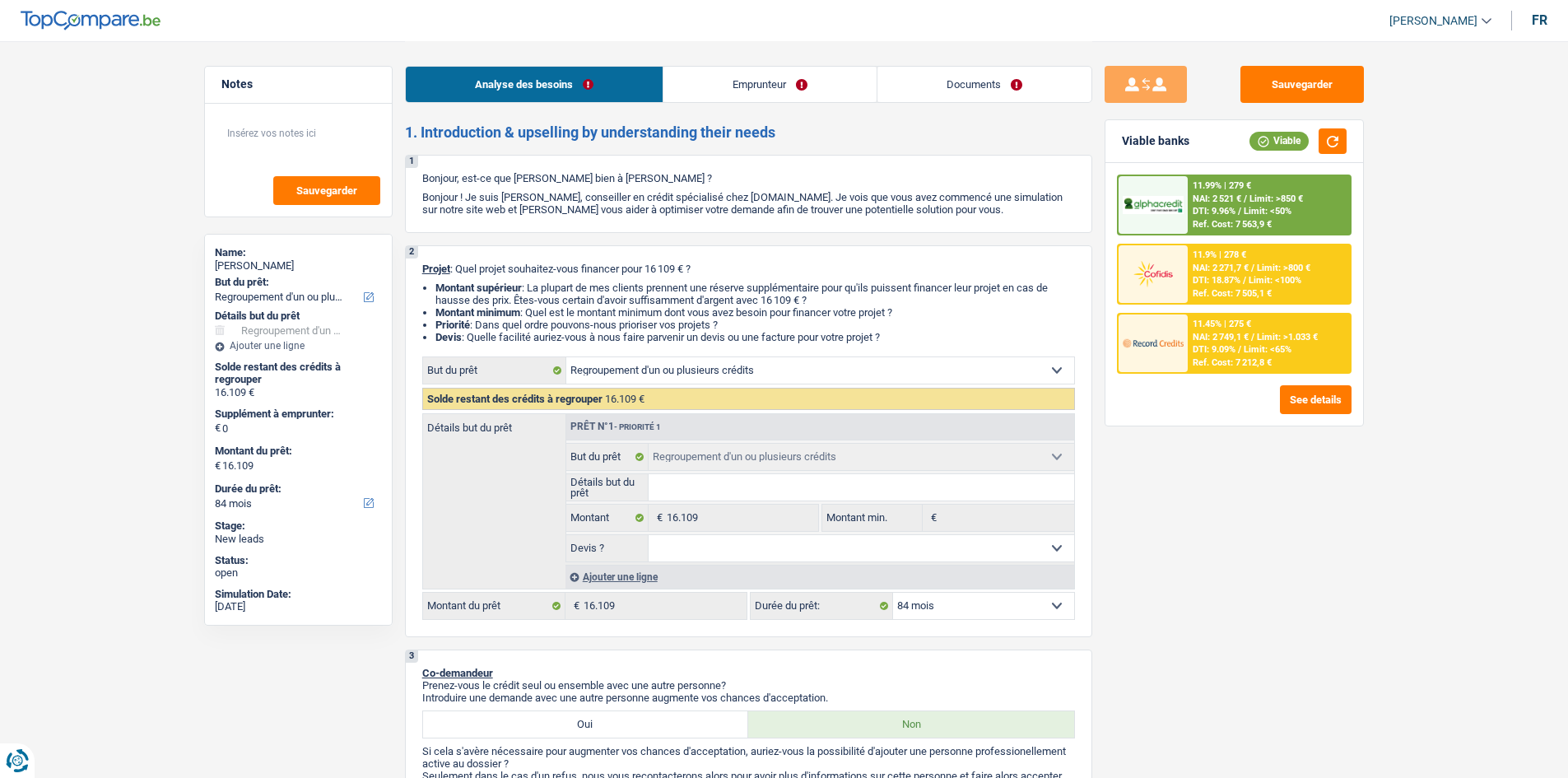
select select "other"
select select "84"
select select "refinancing"
select select "84"
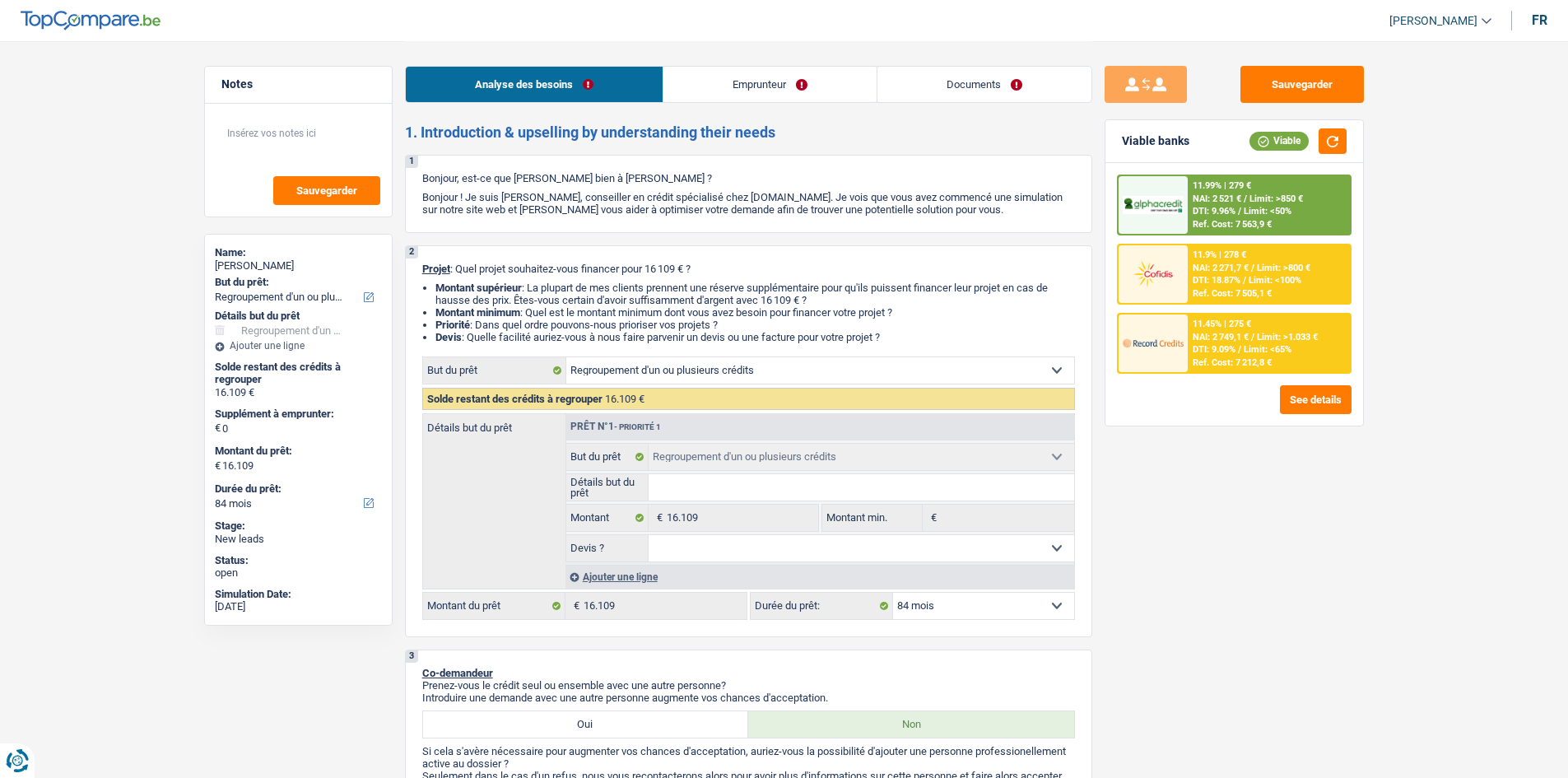
drag, startPoint x: 659, startPoint y: 461, endPoint x: 561, endPoint y: 312, distance: 178.3
click at [561, 312] on li "Montant minimum : Quel est le montant minimum dont vous avez besoin pour financ…" at bounding box center [754, 312] width 639 height 13
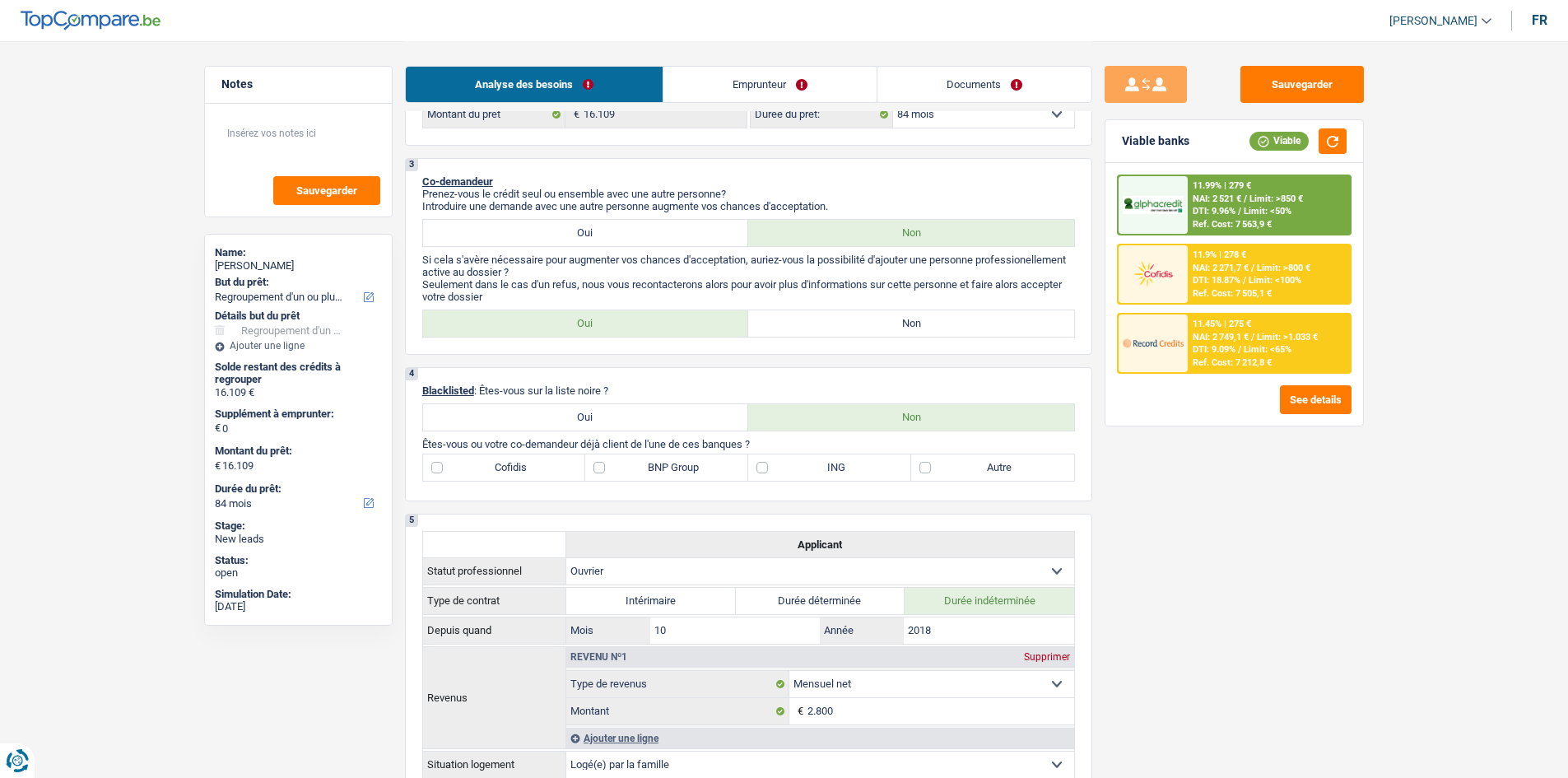
scroll to position [494, 0]
click at [800, 320] on label "Non" at bounding box center [911, 321] width 326 height 27
click at [800, 320] on input "Non" at bounding box center [911, 321] width 326 height 27
radio input "true"
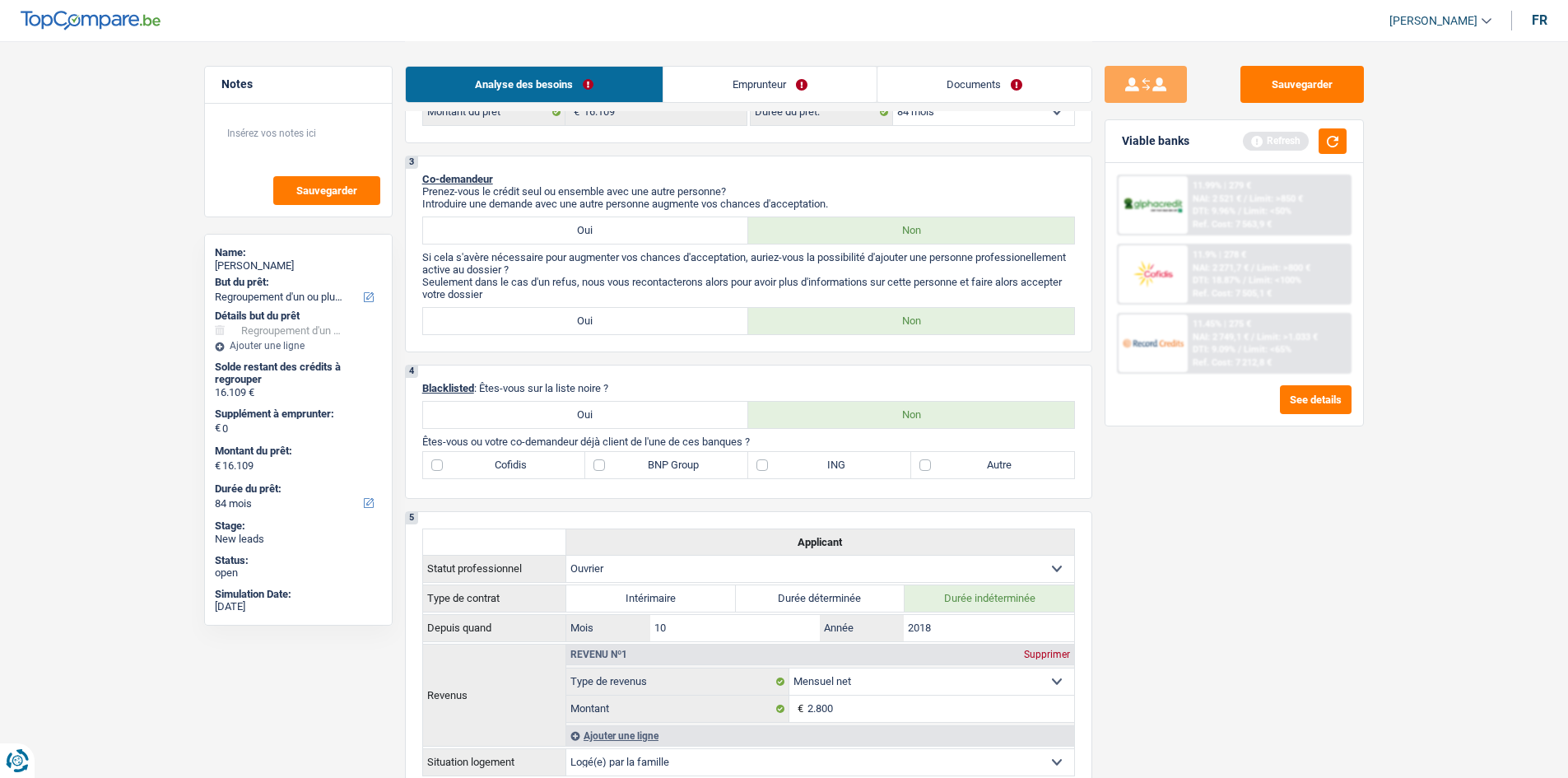
click at [750, 94] on link "Emprunteur" at bounding box center [770, 84] width 213 height 35
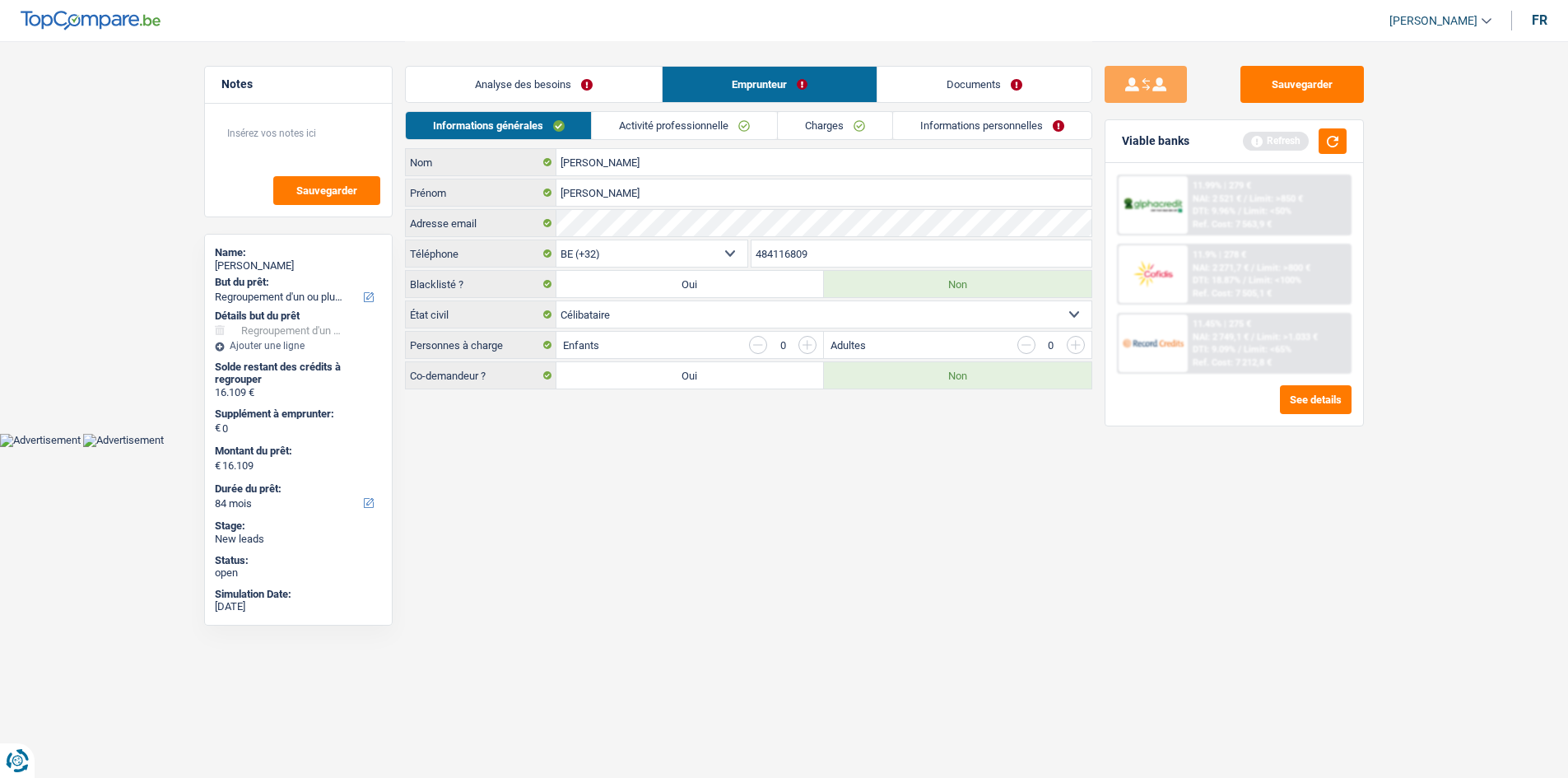
scroll to position [0, 0]
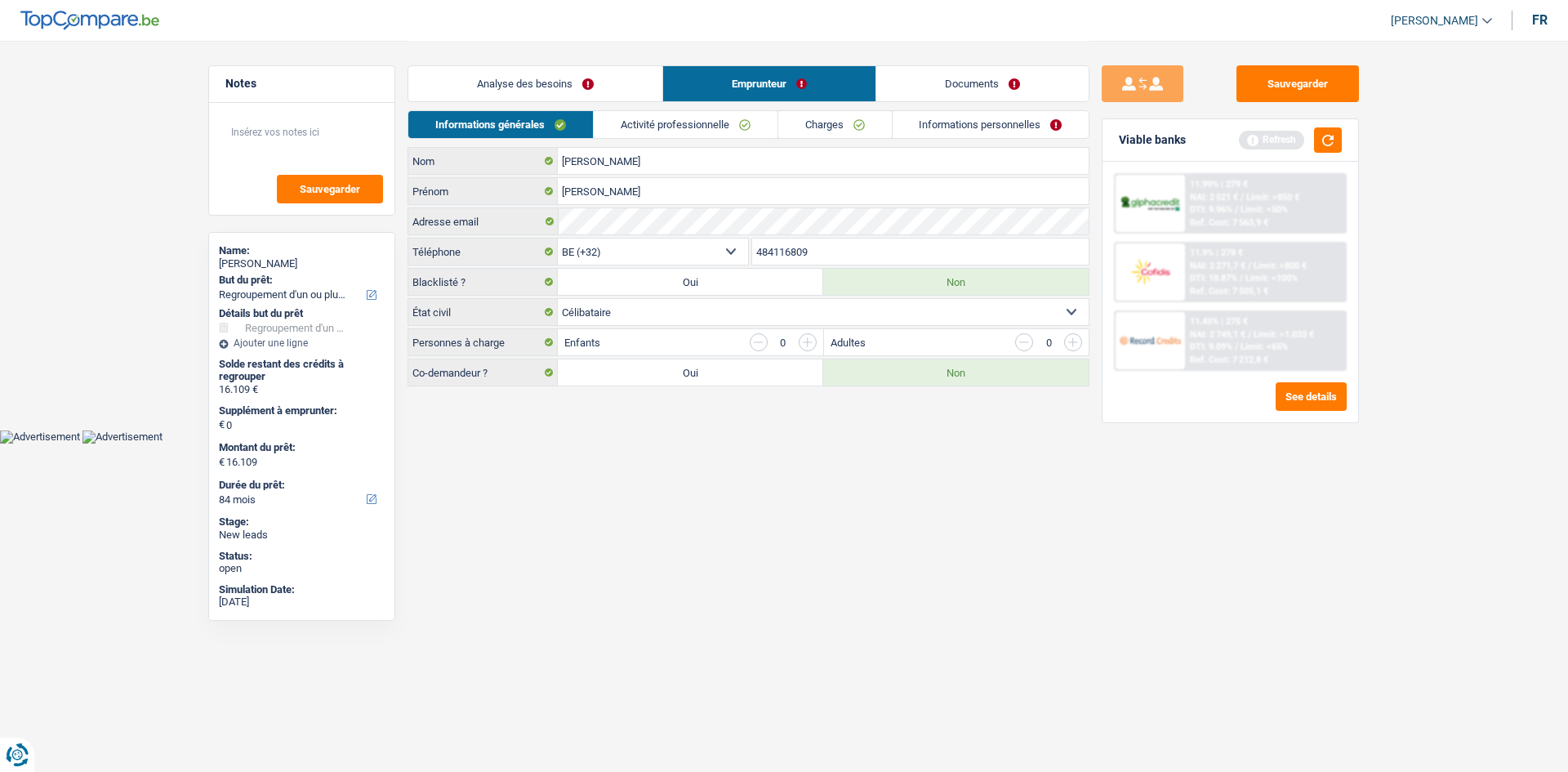
click at [548, 91] on link "Analyse des besoins" at bounding box center [535, 84] width 254 height 35
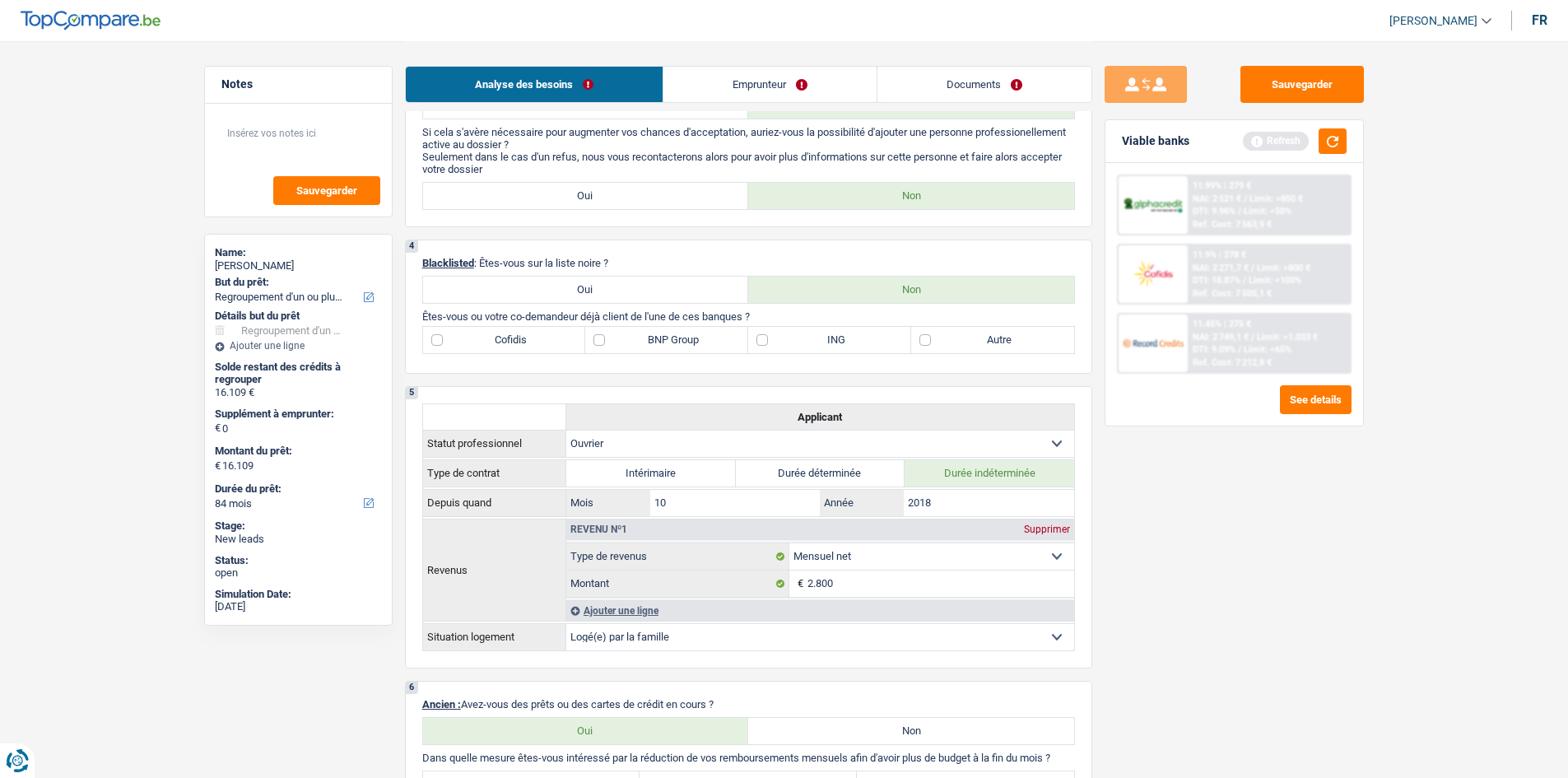
scroll to position [659, 0]
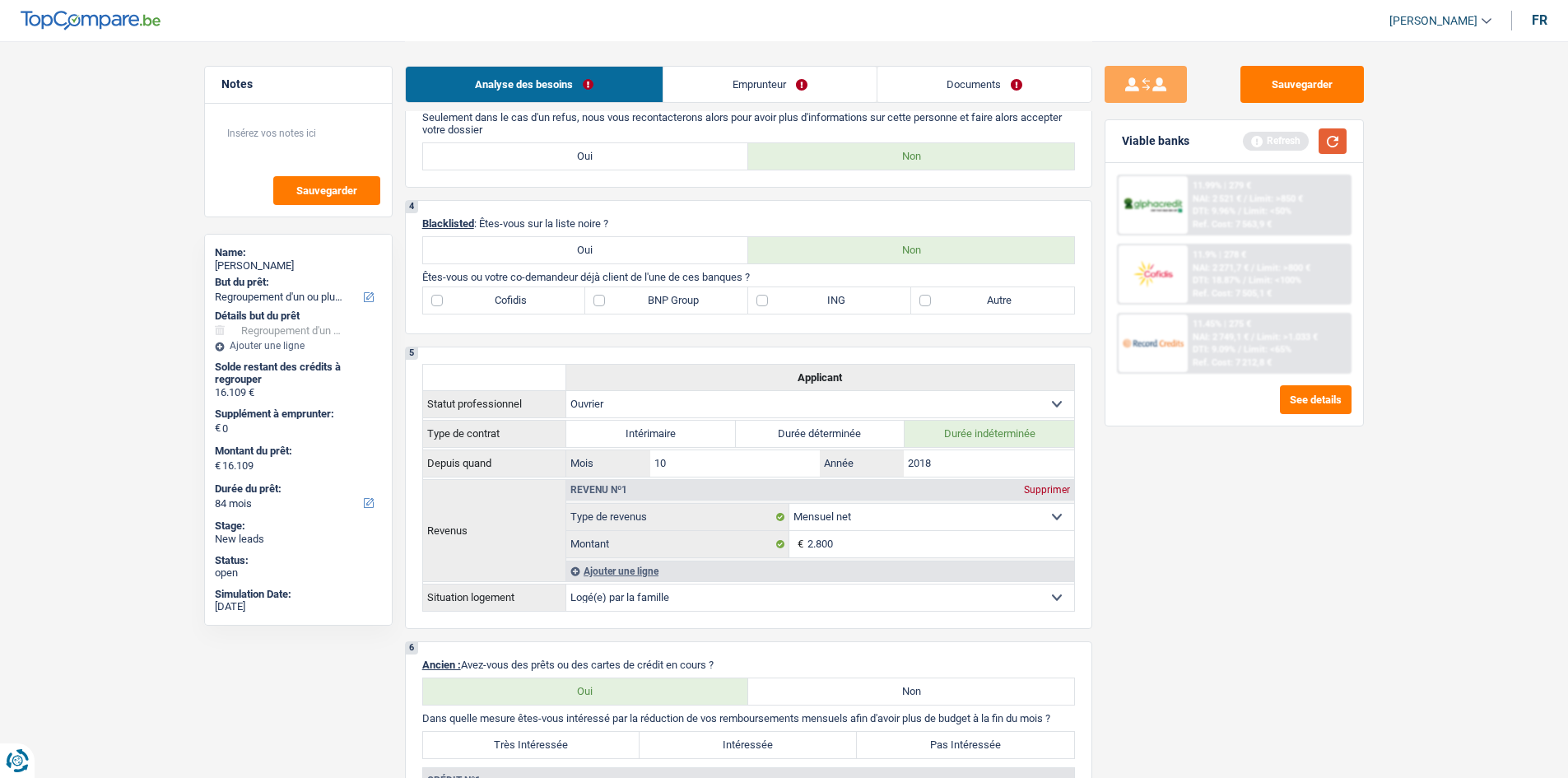
click at [1324, 140] on button "button" at bounding box center [1332, 141] width 28 height 26
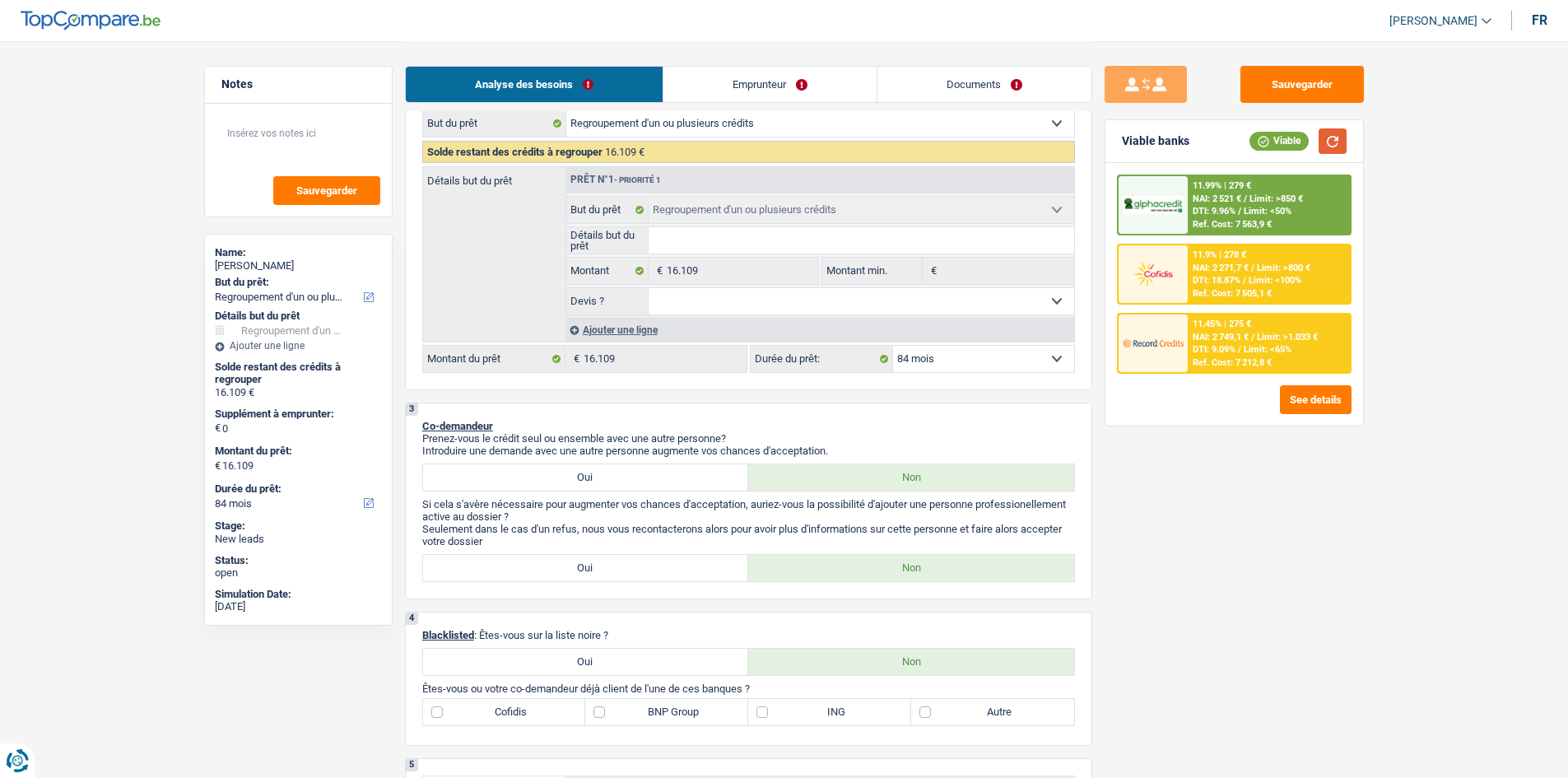
scroll to position [494, 0]
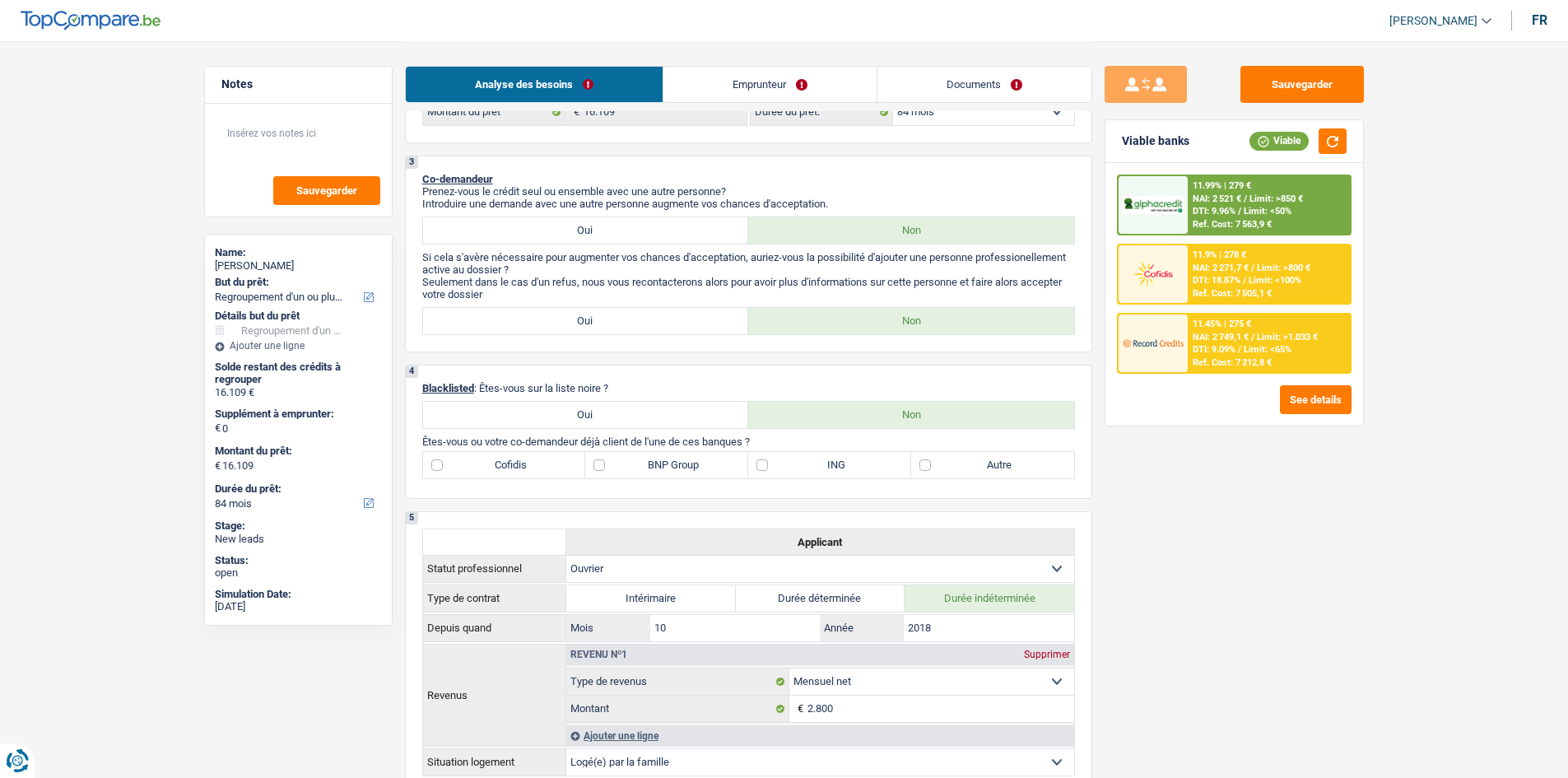
click at [926, 463] on label "Autre" at bounding box center [993, 465] width 163 height 27
click at [926, 463] on input "Autre" at bounding box center [993, 465] width 163 height 27
checkbox input "true"
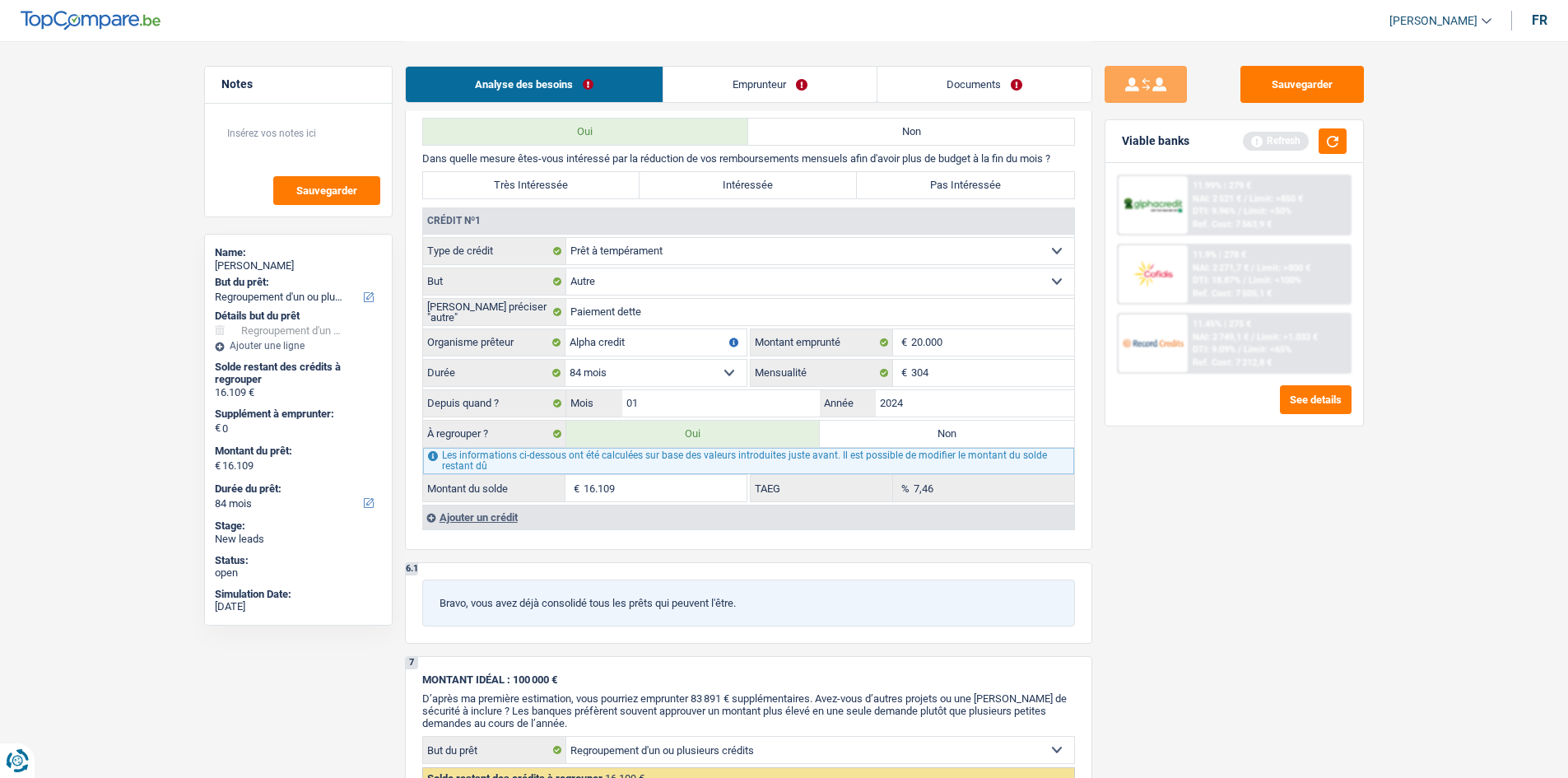
scroll to position [1235, 0]
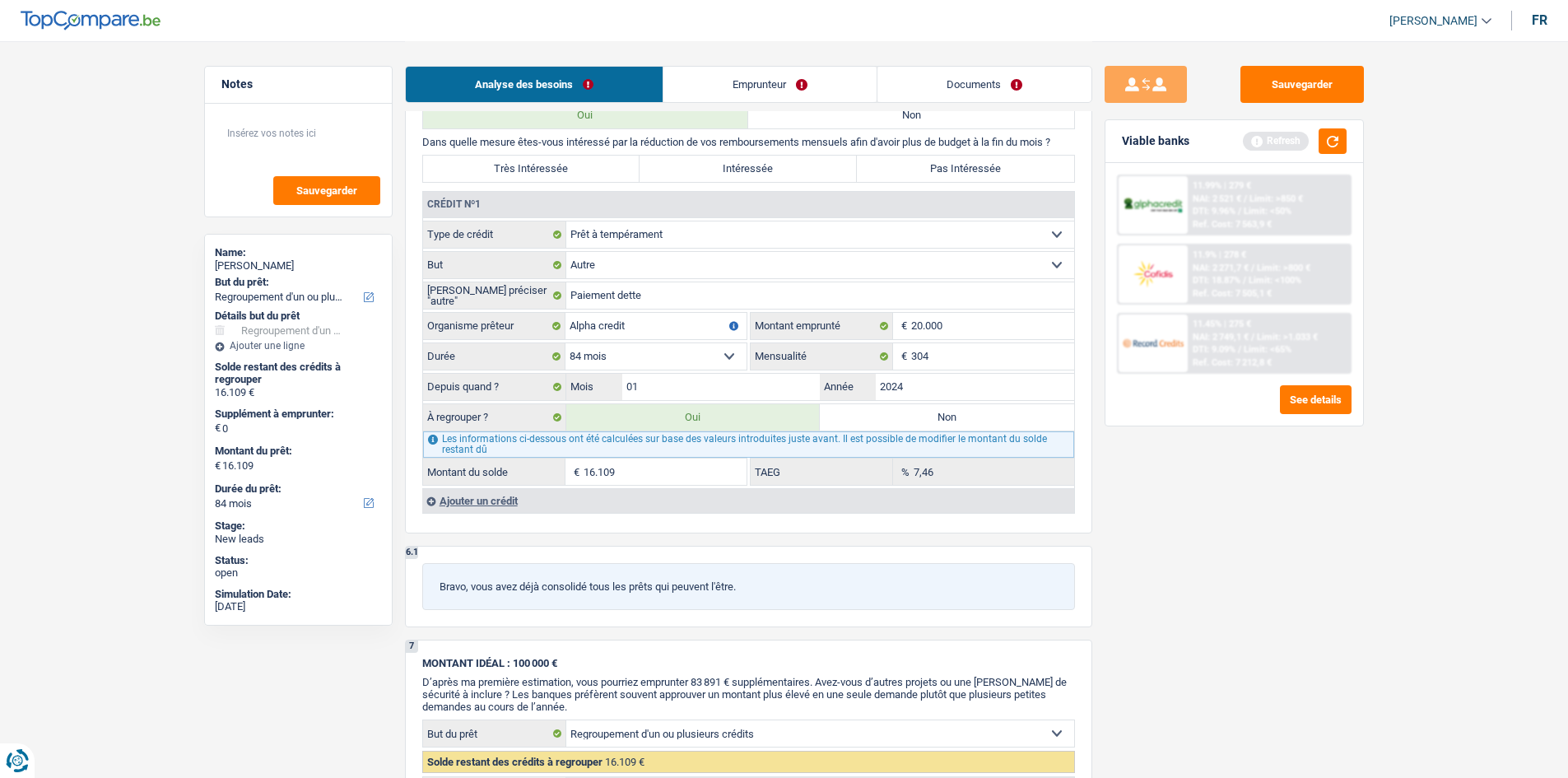
click at [718, 272] on select "Confort maison: meubles, textile, peinture, électroménager, outillage non-profe…" at bounding box center [820, 265] width 508 height 27
click at [719, 267] on select "Confort maison: meubles, textile, peinture, électroménager, outillage non-profe…" at bounding box center [820, 265] width 508 height 27
click at [478, 501] on div "Ajouter un crédit" at bounding box center [748, 500] width 652 height 25
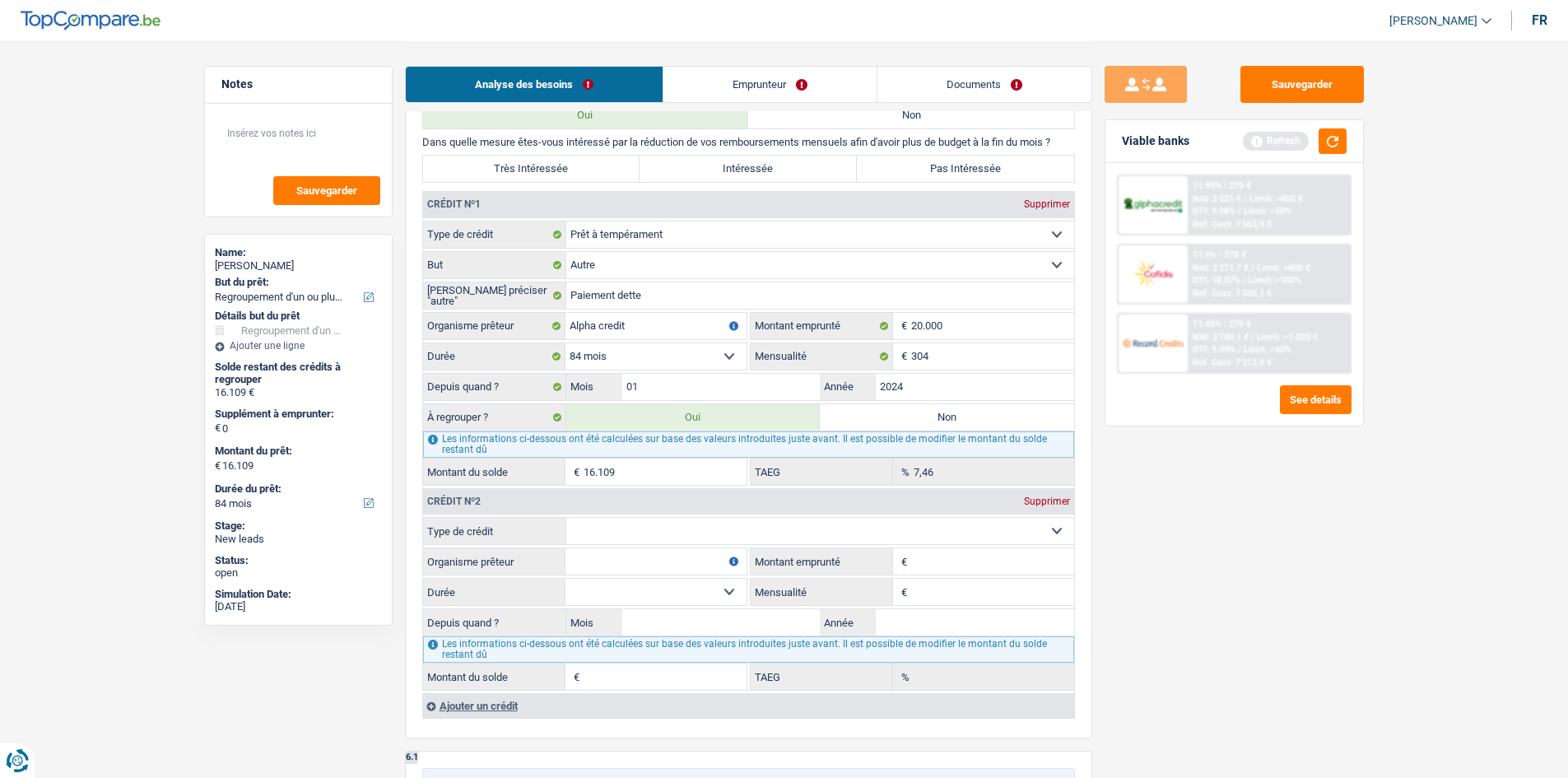
click at [766, 521] on select "Carte ou ouverture de crédit Prêt hypothécaire Vente à tempérament Prêt à tempé…" at bounding box center [820, 530] width 508 height 27
select select "cardOrCredit"
type input "0"
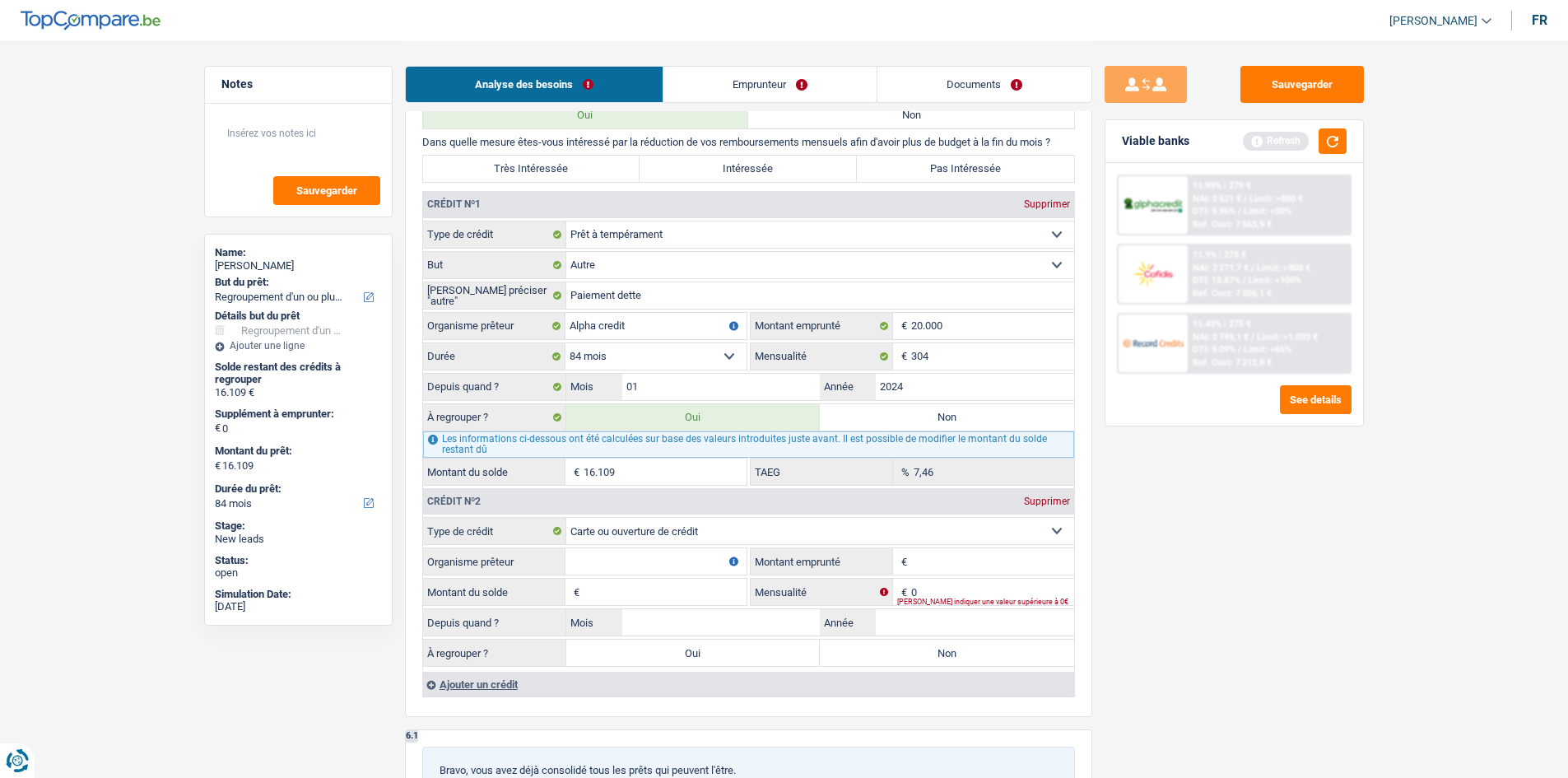
click at [667, 559] on input "Organisme prêteur" at bounding box center [656, 561] width 181 height 27
type input "Cetelem"
click at [924, 549] on input "Montant emprunté" at bounding box center [993, 561] width 163 height 27
type input "5.001"
drag, startPoint x: 701, startPoint y: 594, endPoint x: 704, endPoint y: 617, distance: 23.2
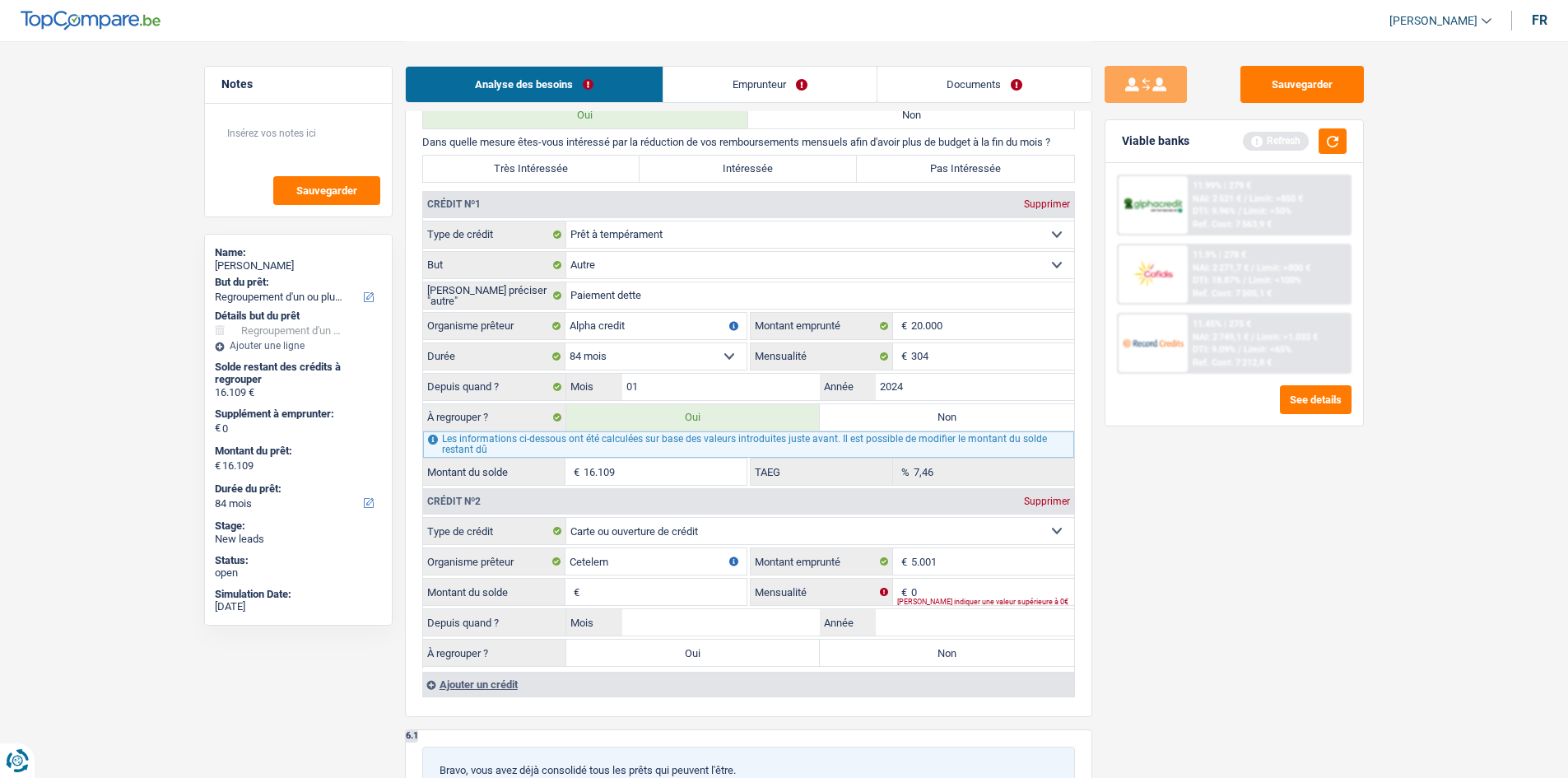
click at [703, 616] on fieldset "Carte ou ouverture de crédit Prêt hypothécaire Vente à tempérament Prêt à tempé…" at bounding box center [748, 592] width 651 height 152
click at [686, 585] on input "Montant du solde" at bounding box center [665, 591] width 163 height 27
type input "5.001"
type input "332"
click at [640, 660] on label "Oui" at bounding box center [693, 652] width 254 height 27
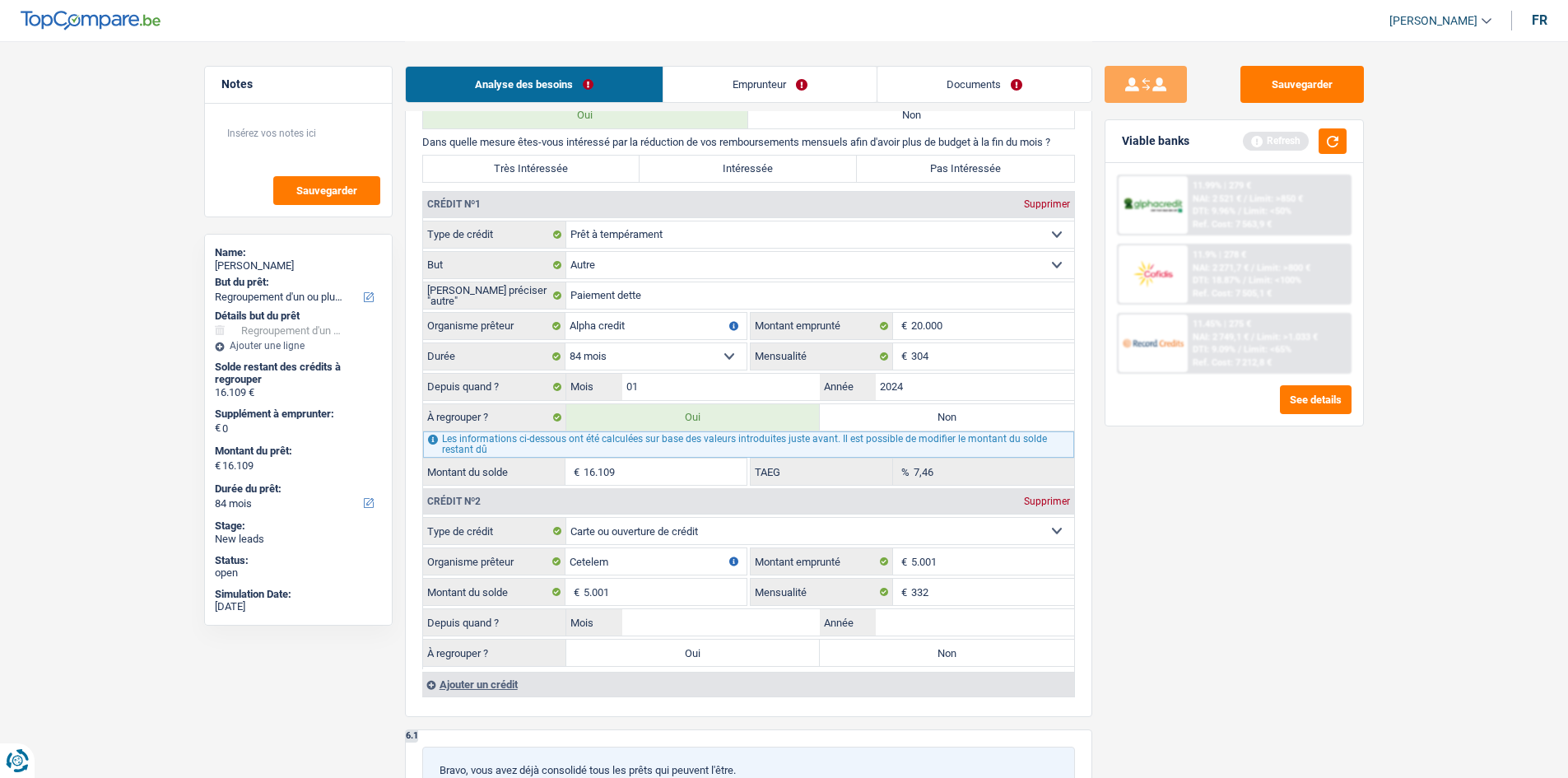
click at [640, 660] on input "Oui" at bounding box center [693, 652] width 254 height 27
radio input "true"
type input "21.110"
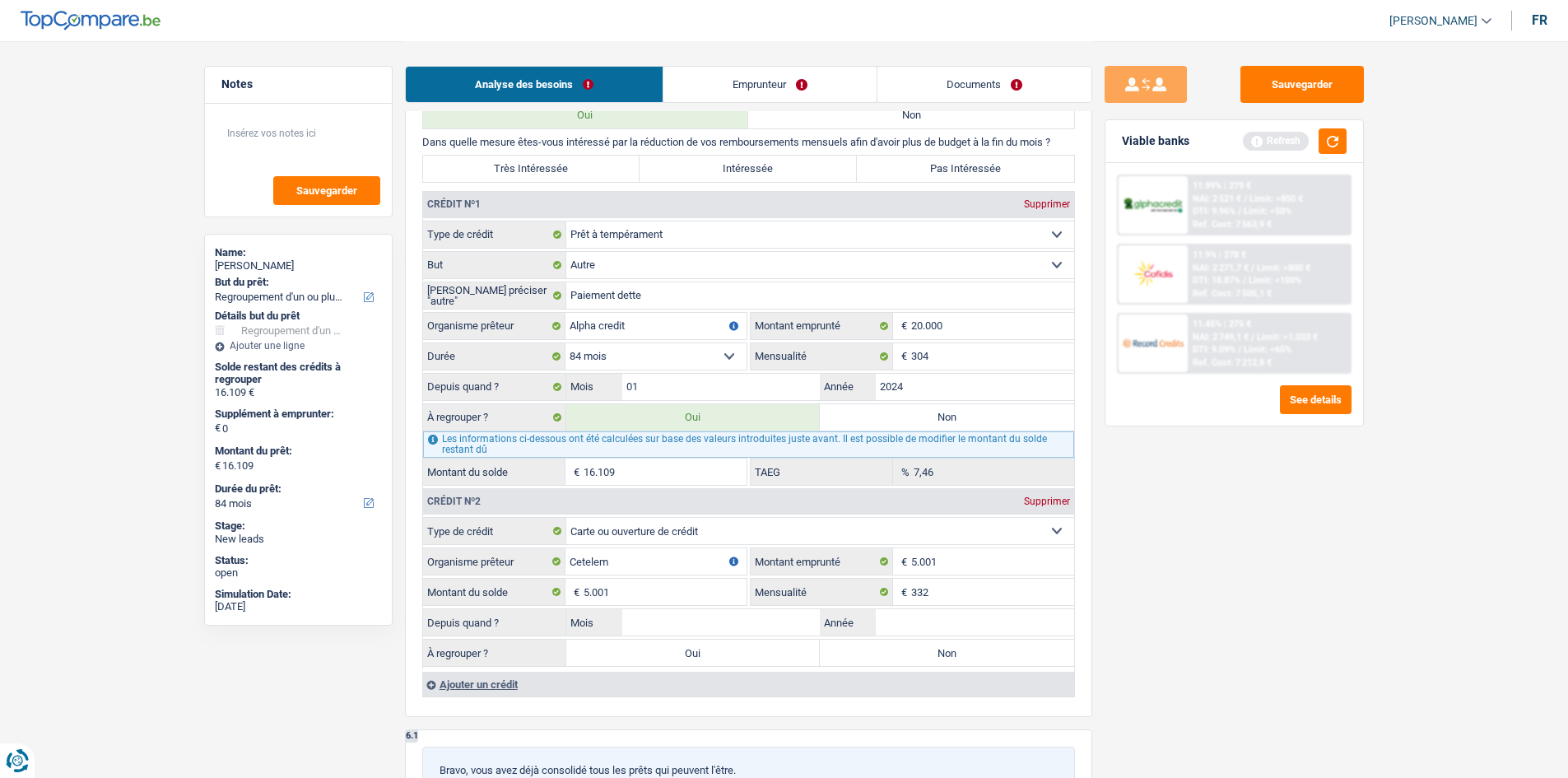
type input "21.110"
select select "120"
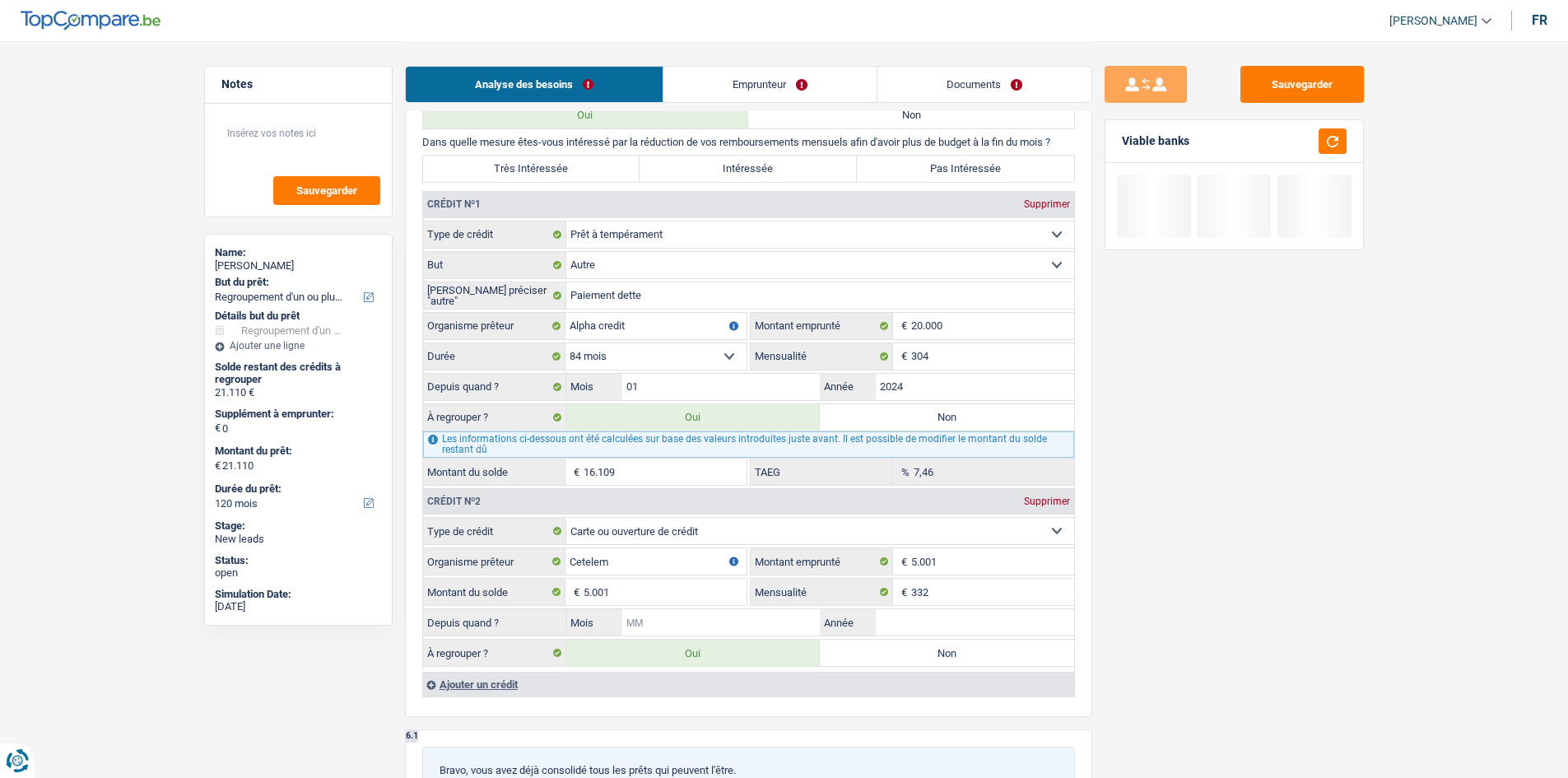
click at [684, 621] on input "Mois" at bounding box center [722, 622] width 198 height 27
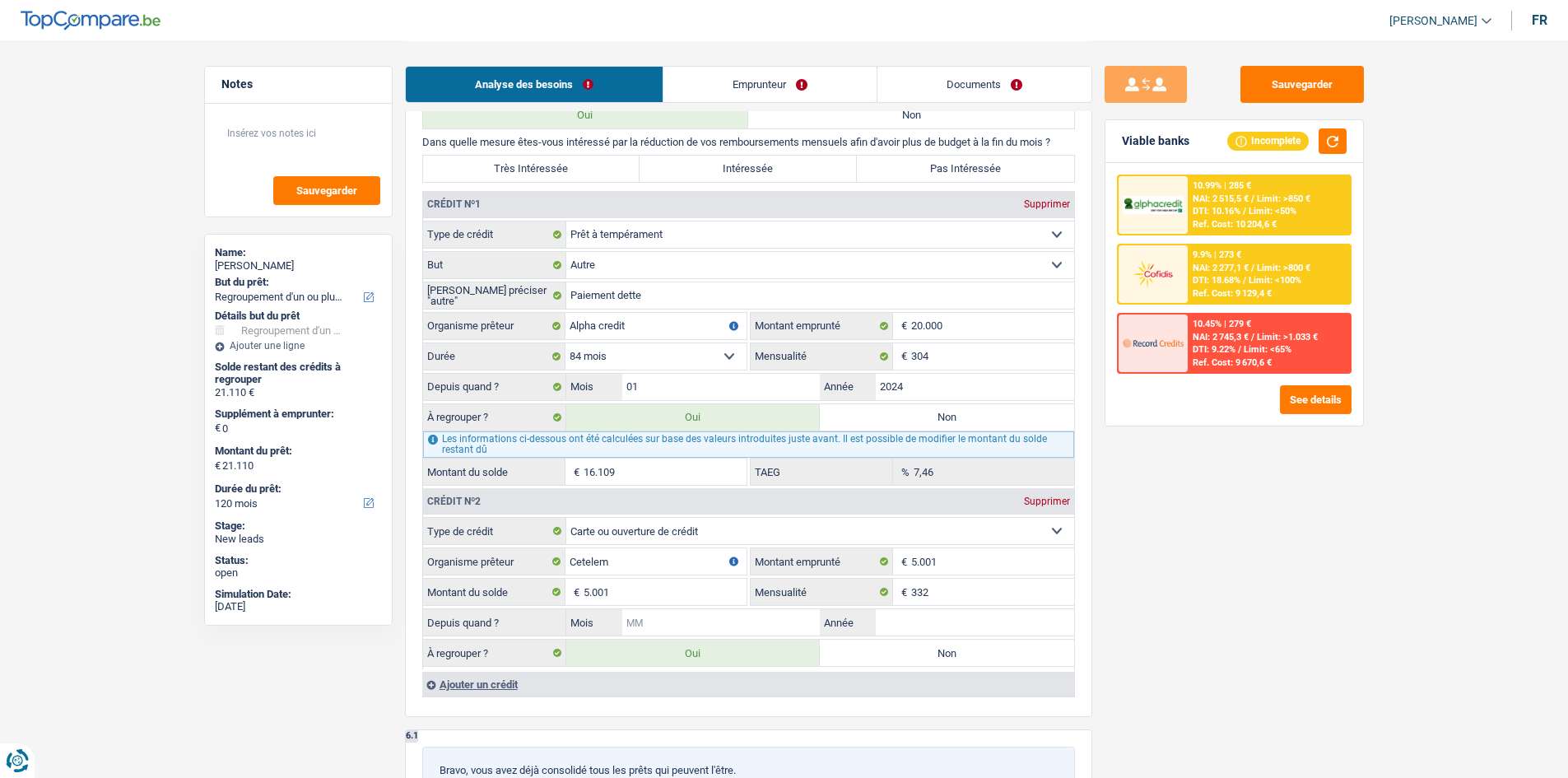
click at [739, 615] on input "Mois" at bounding box center [722, 622] width 198 height 27
click at [504, 682] on div "Ajouter un crédit" at bounding box center [748, 684] width 652 height 25
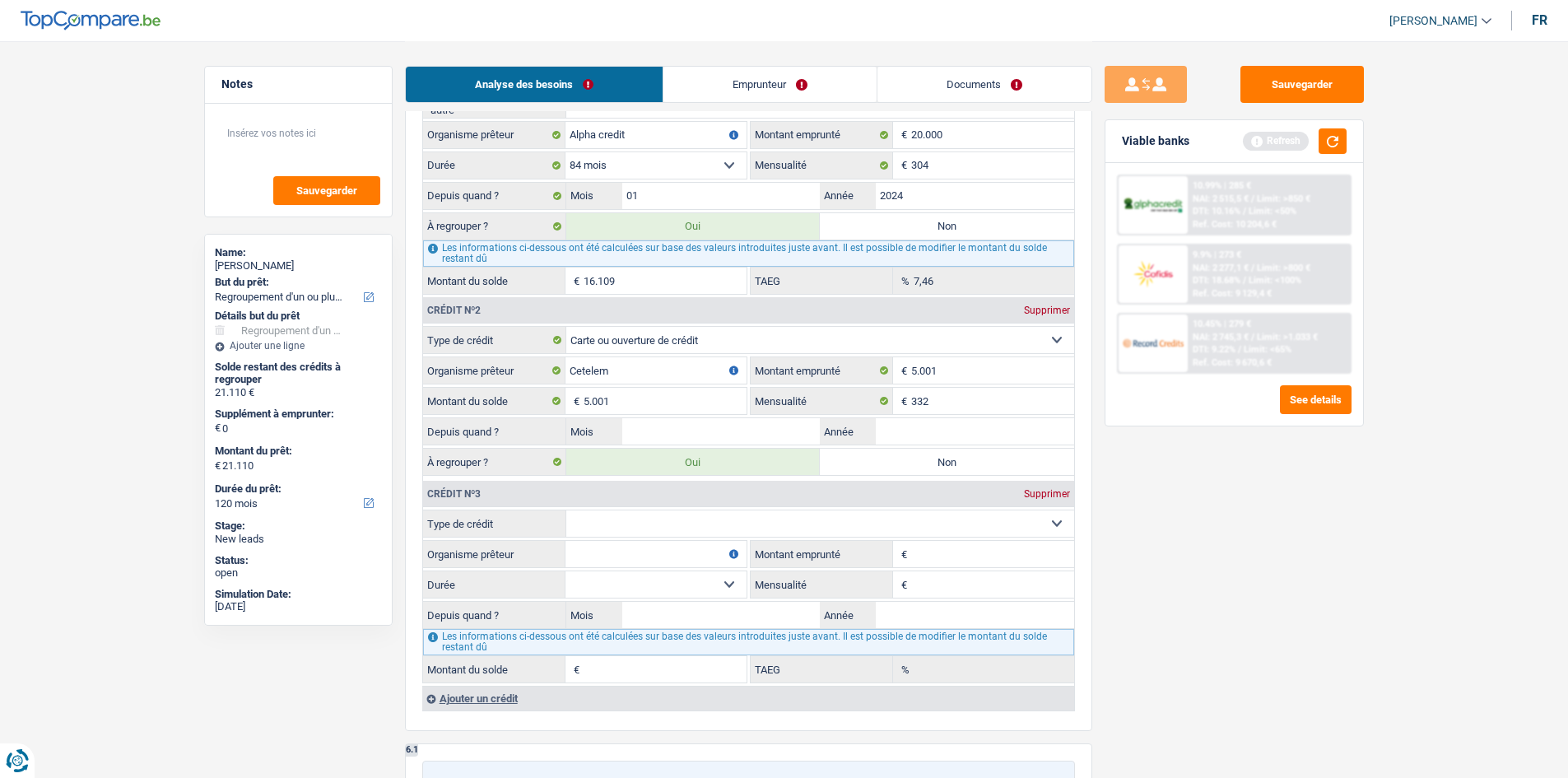
scroll to position [1400, 0]
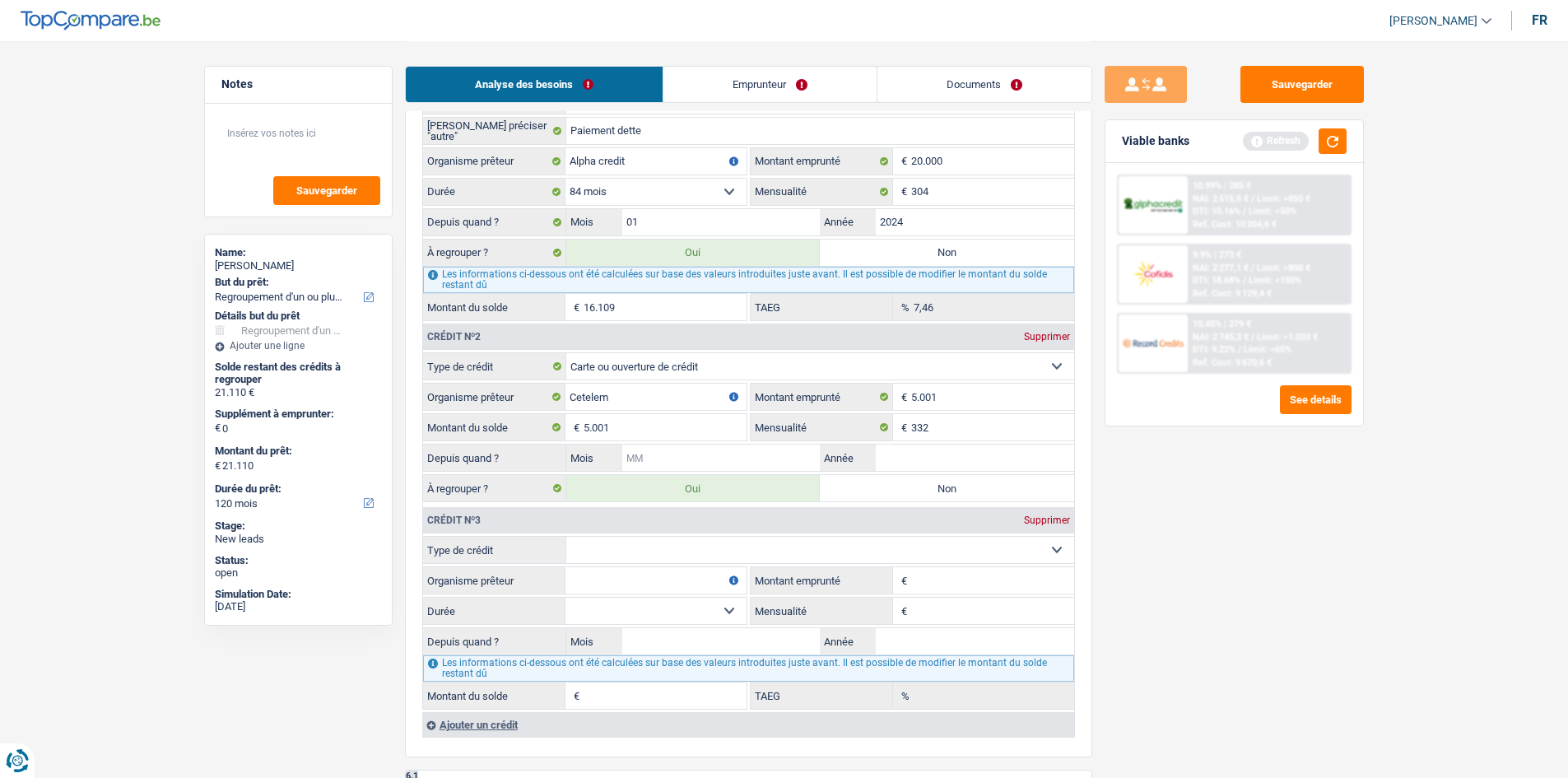
click at [682, 451] on input "Mois" at bounding box center [722, 458] width 198 height 27
type input "03"
type input "2022"
click at [711, 545] on select "Carte ou ouverture de crédit Prêt hypothécaire Vente à tempérament Prêt à tempé…" at bounding box center [820, 550] width 508 height 27
select select "personalLoan"
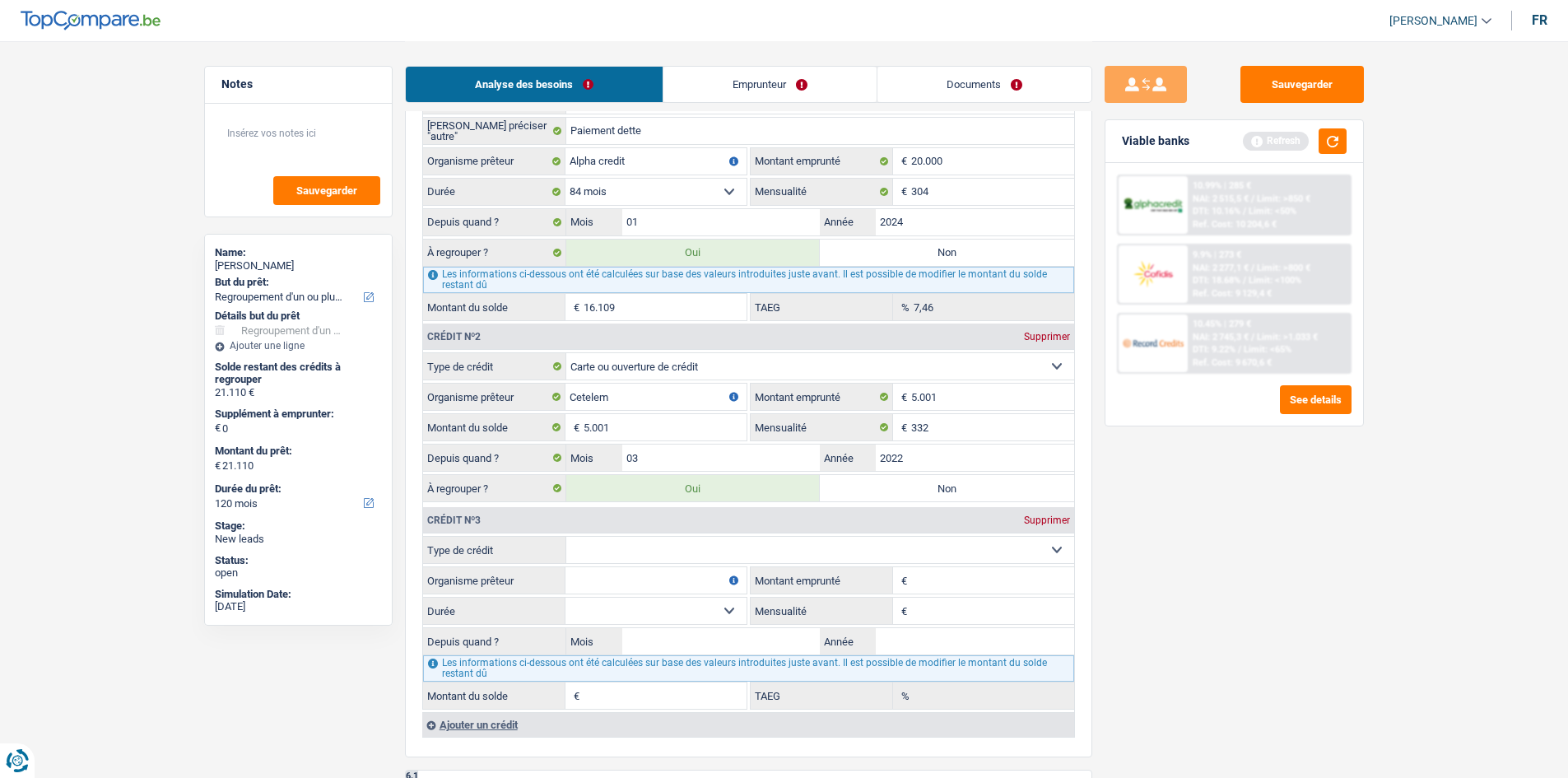
type input "0"
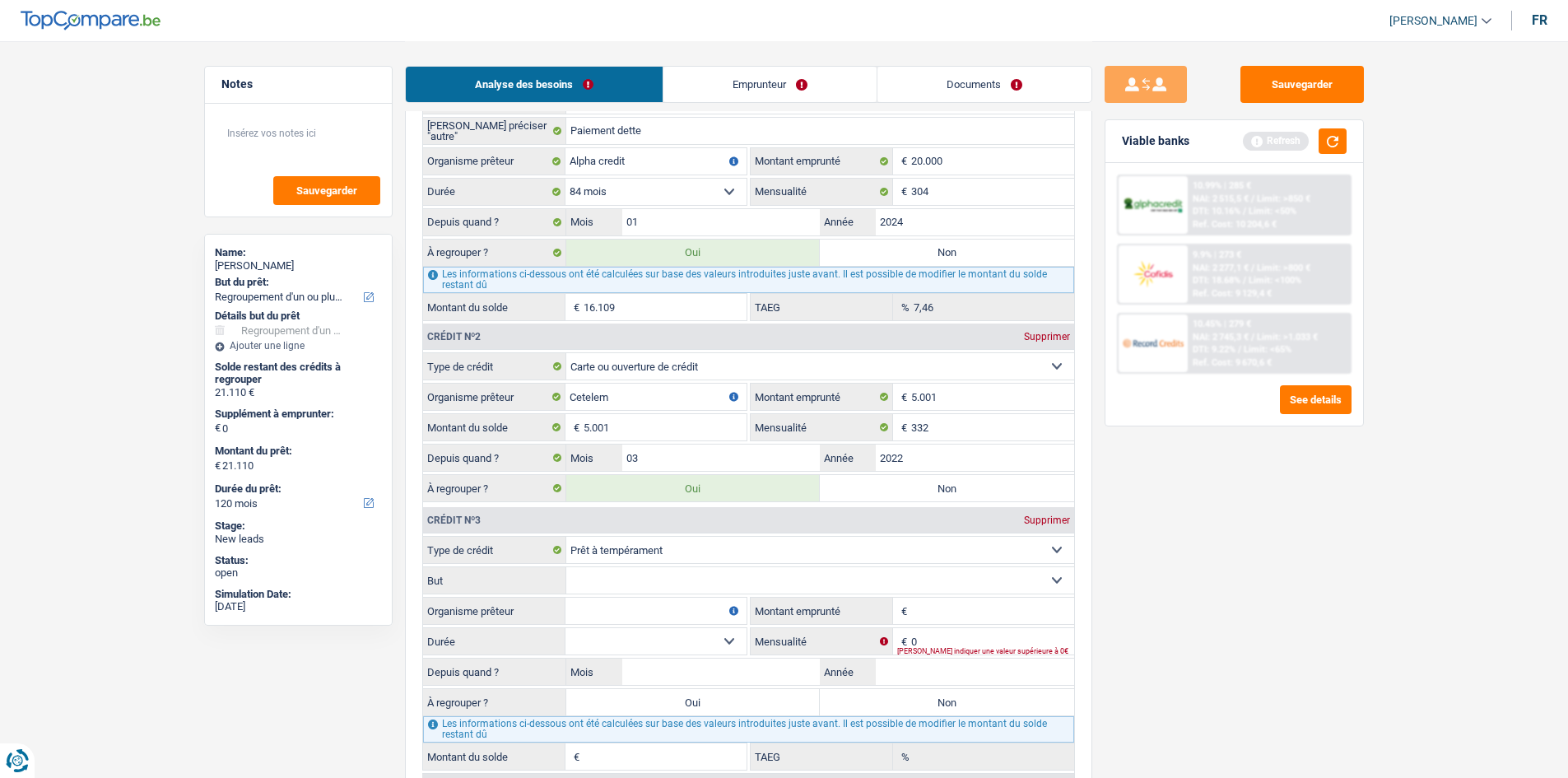
click at [654, 613] on input "Organisme prêteur" at bounding box center [656, 611] width 181 height 27
type input "Alpha crédit"
click at [960, 625] on fieldset "Carte ou ouverture de crédit Prêt hypothécaire Vente à tempérament Prêt à tempé…" at bounding box center [748, 653] width 651 height 235
click at [957, 613] on input "Montant emprunté" at bounding box center [993, 611] width 163 height 27
type input "5.000"
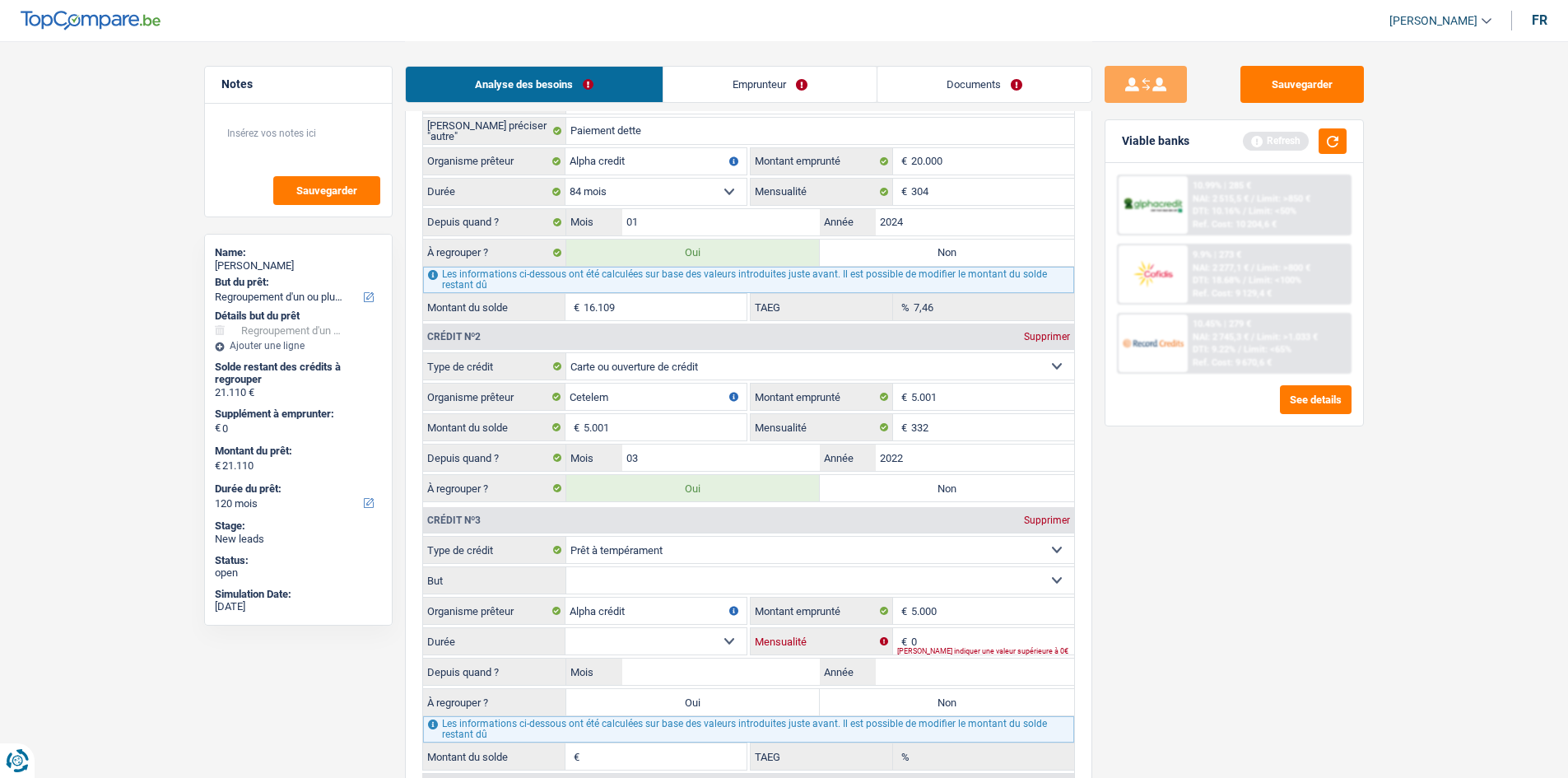
click at [958, 639] on input "0" at bounding box center [993, 641] width 163 height 27
type input "172"
click at [682, 675] on input "Mois" at bounding box center [722, 672] width 198 height 27
click at [751, 573] on select "Confort maison: meubles, textile, peinture, électroménager, outillage non-profe…" at bounding box center [820, 581] width 508 height 27
select select "other"
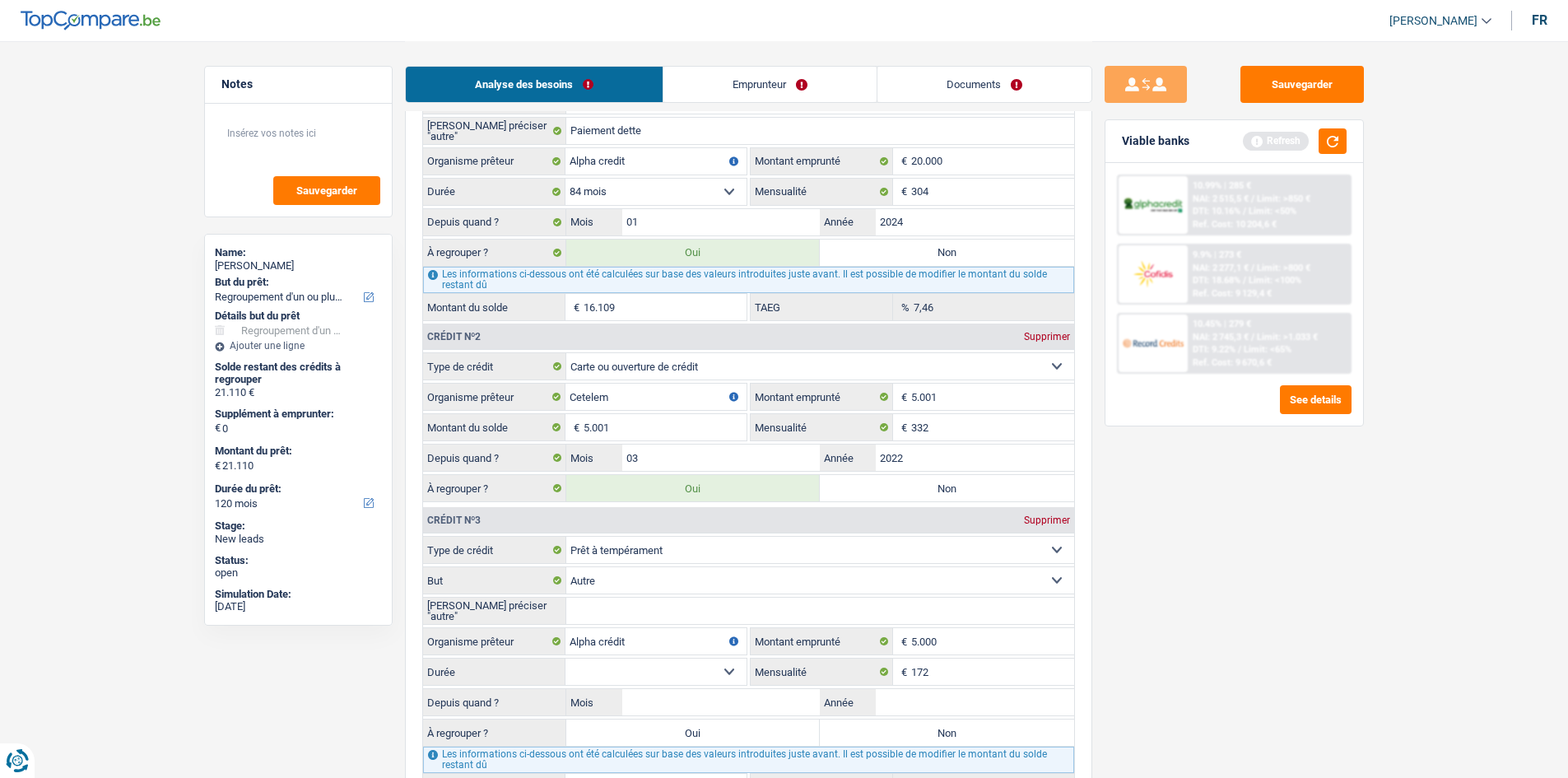
click at [659, 608] on input "[PERSON_NAME] préciser "autre"" at bounding box center [820, 611] width 508 height 27
type input "Remboursement de dette"
click at [728, 667] on select "12 mois 18 mois 24 mois 30 mois 36 mois Sélectionner une option" at bounding box center [656, 672] width 181 height 27
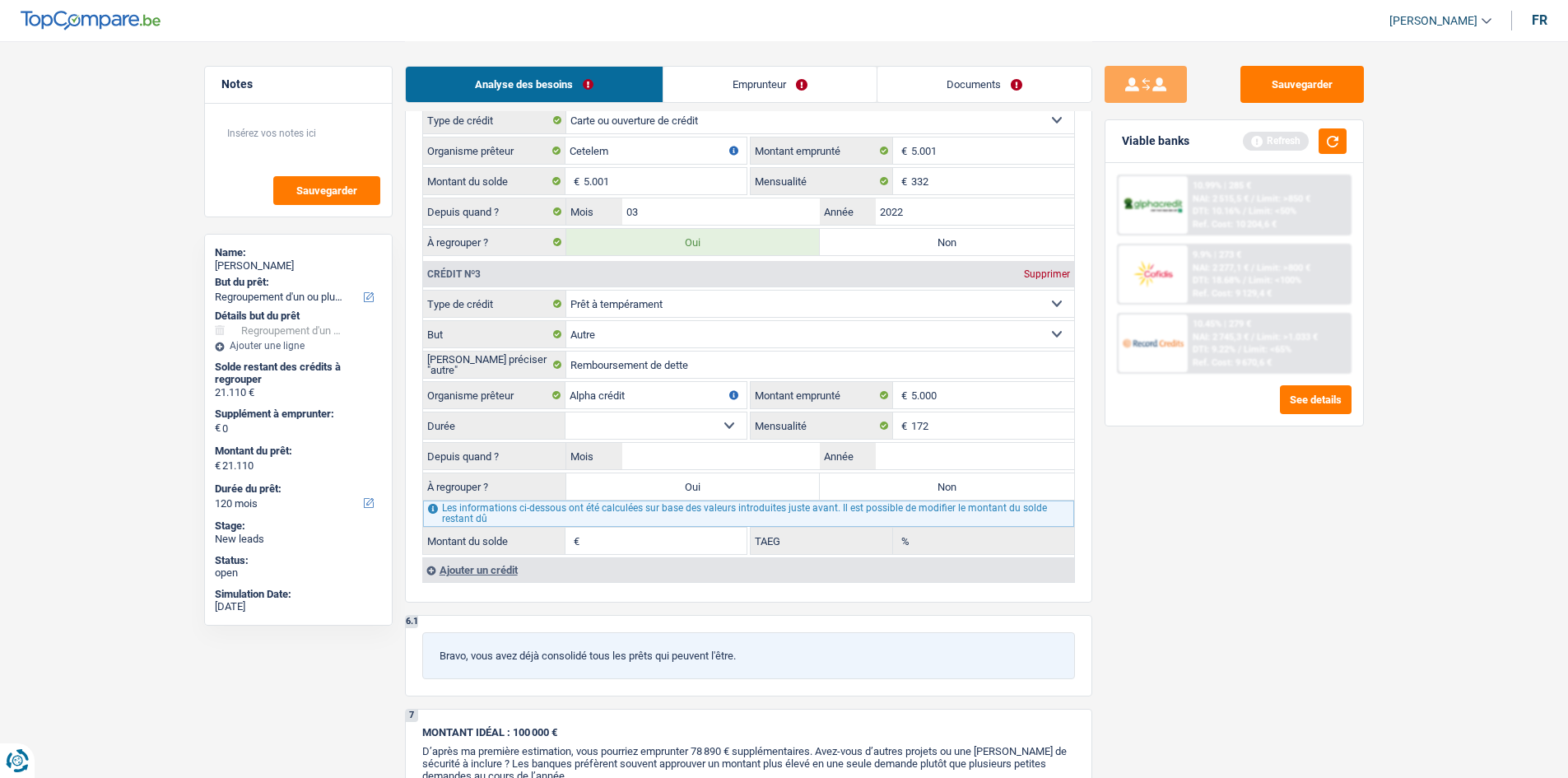
scroll to position [1646, 0]
click at [913, 454] on input "Année" at bounding box center [975, 455] width 198 height 27
click at [728, 461] on input "Mois" at bounding box center [722, 455] width 198 height 27
click at [725, 427] on select "12 mois 18 mois 24 mois 30 mois 36 mois Sélectionner une option" at bounding box center [656, 424] width 181 height 27
select select "36"
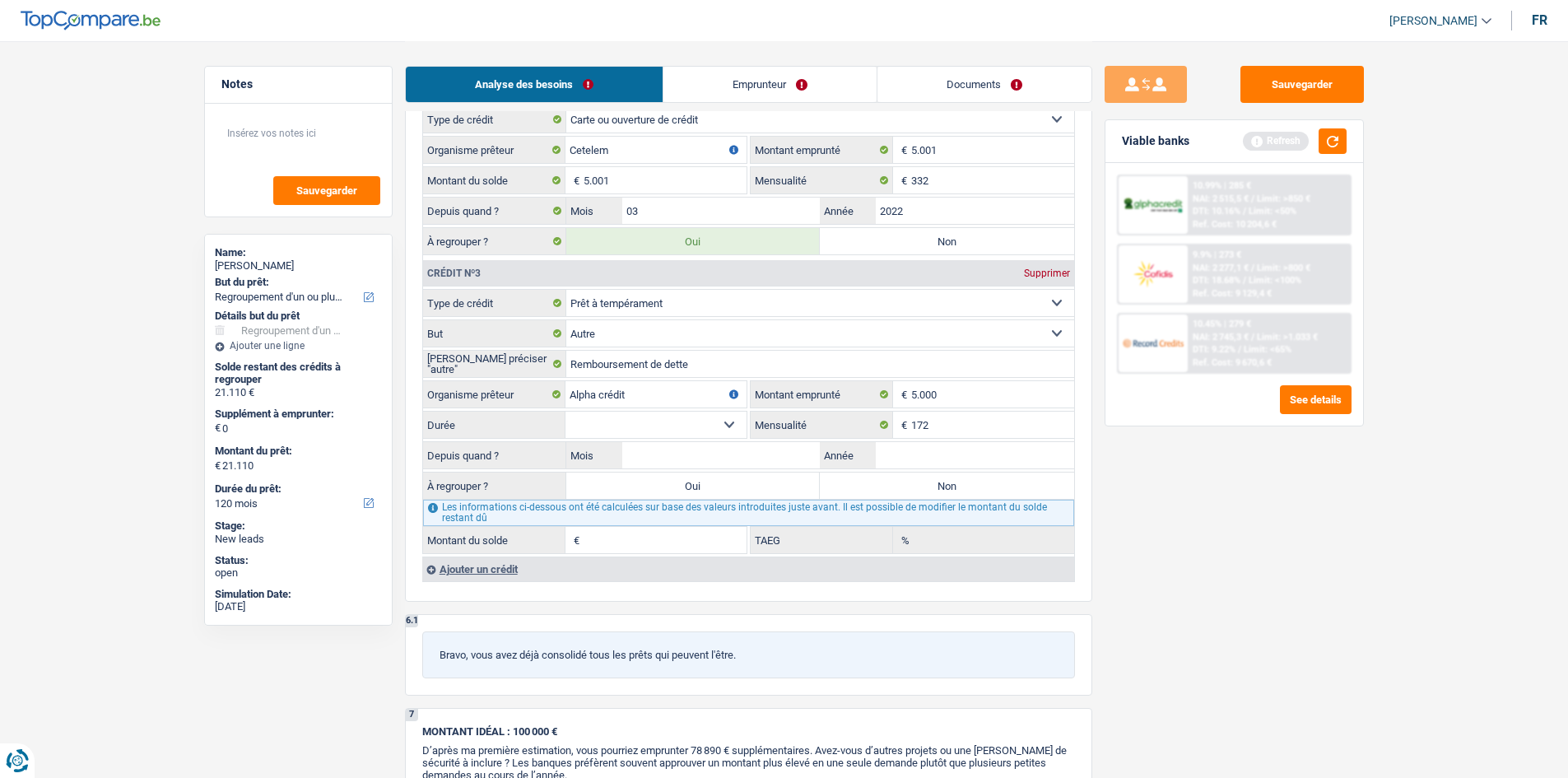
click at [566, 412] on select "12 mois 18 mois 24 mois 30 mois 36 mois Sélectionner une option" at bounding box center [656, 424] width 181 height 27
click at [719, 427] on select "12 mois 18 mois 24 mois 30 mois 36 mois Sélectionner une option" at bounding box center [656, 424] width 181 height 27
click at [980, 398] on input "5.000" at bounding box center [993, 394] width 163 height 27
type input "500"
select select
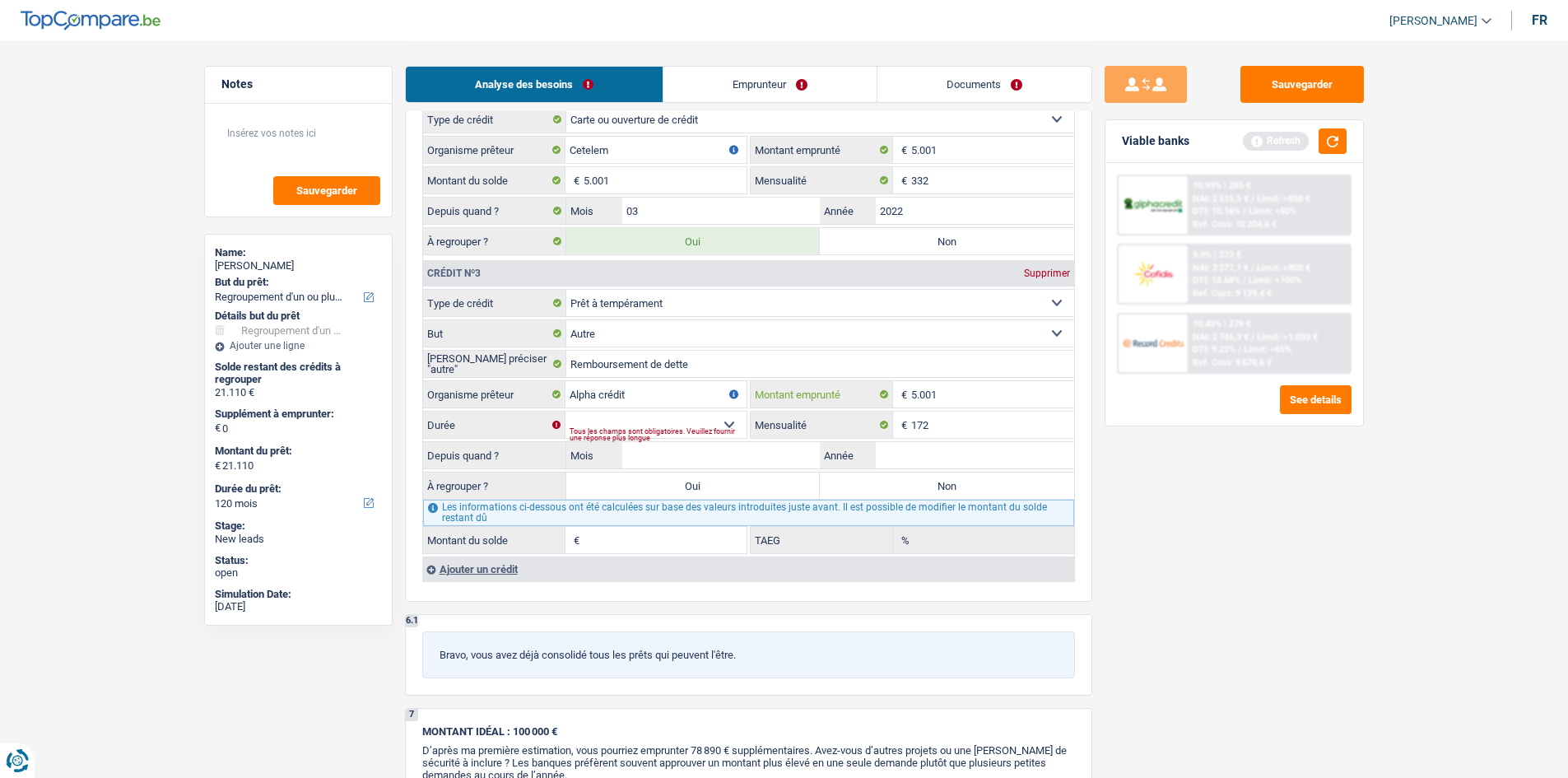
type input "5.001"
click at [730, 417] on select "12 mois 18 mois 24 mois 30 mois 36 mois Sélectionner une option" at bounding box center [656, 424] width 181 height 27
select select "36"
click at [566, 412] on select "12 mois 18 mois 24 mois 30 mois 36 mois Sélectionner une option" at bounding box center [656, 424] width 181 height 27
click at [710, 457] on input "Mois" at bounding box center [722, 455] width 198 height 27
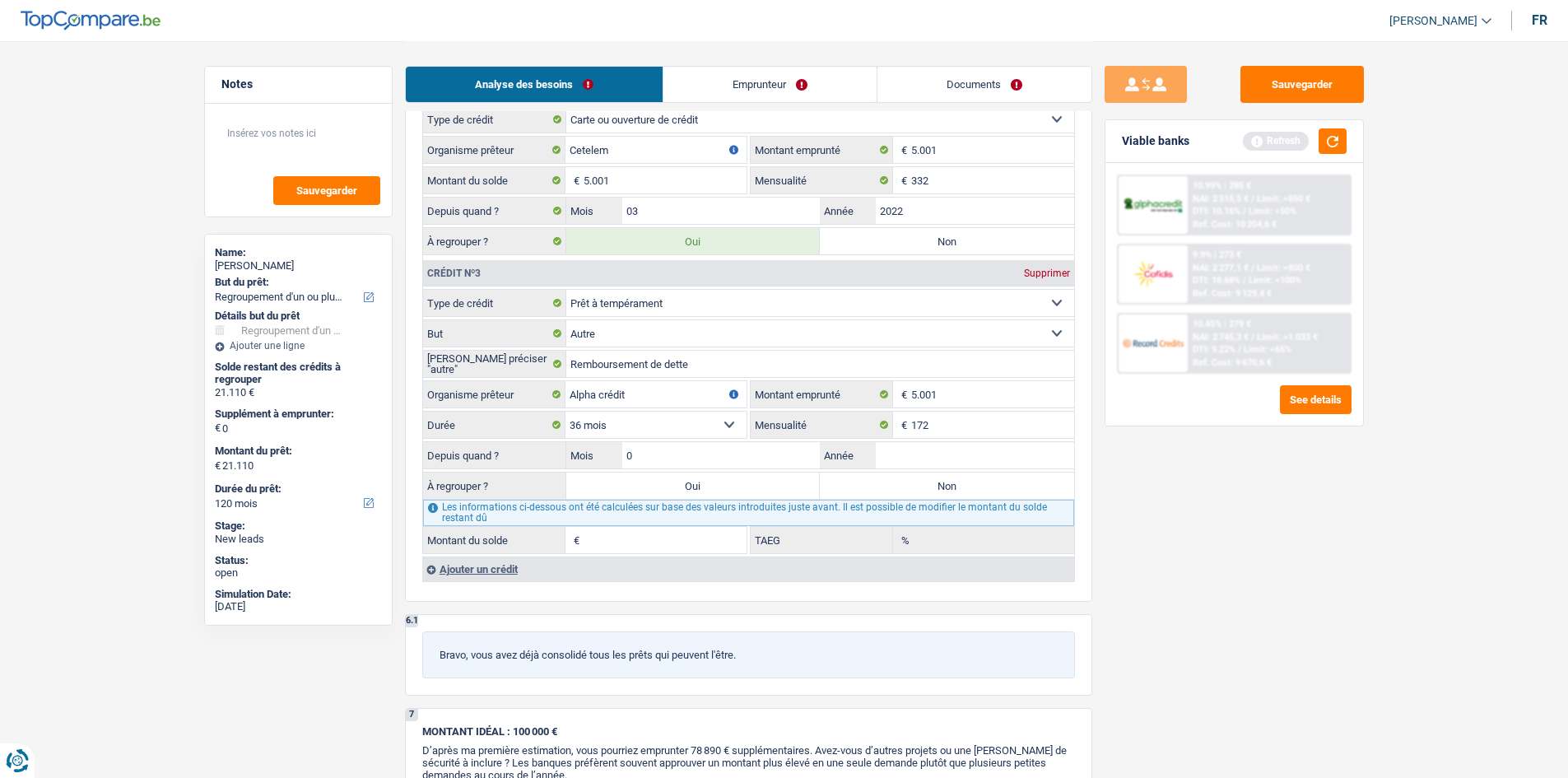
type input "01"
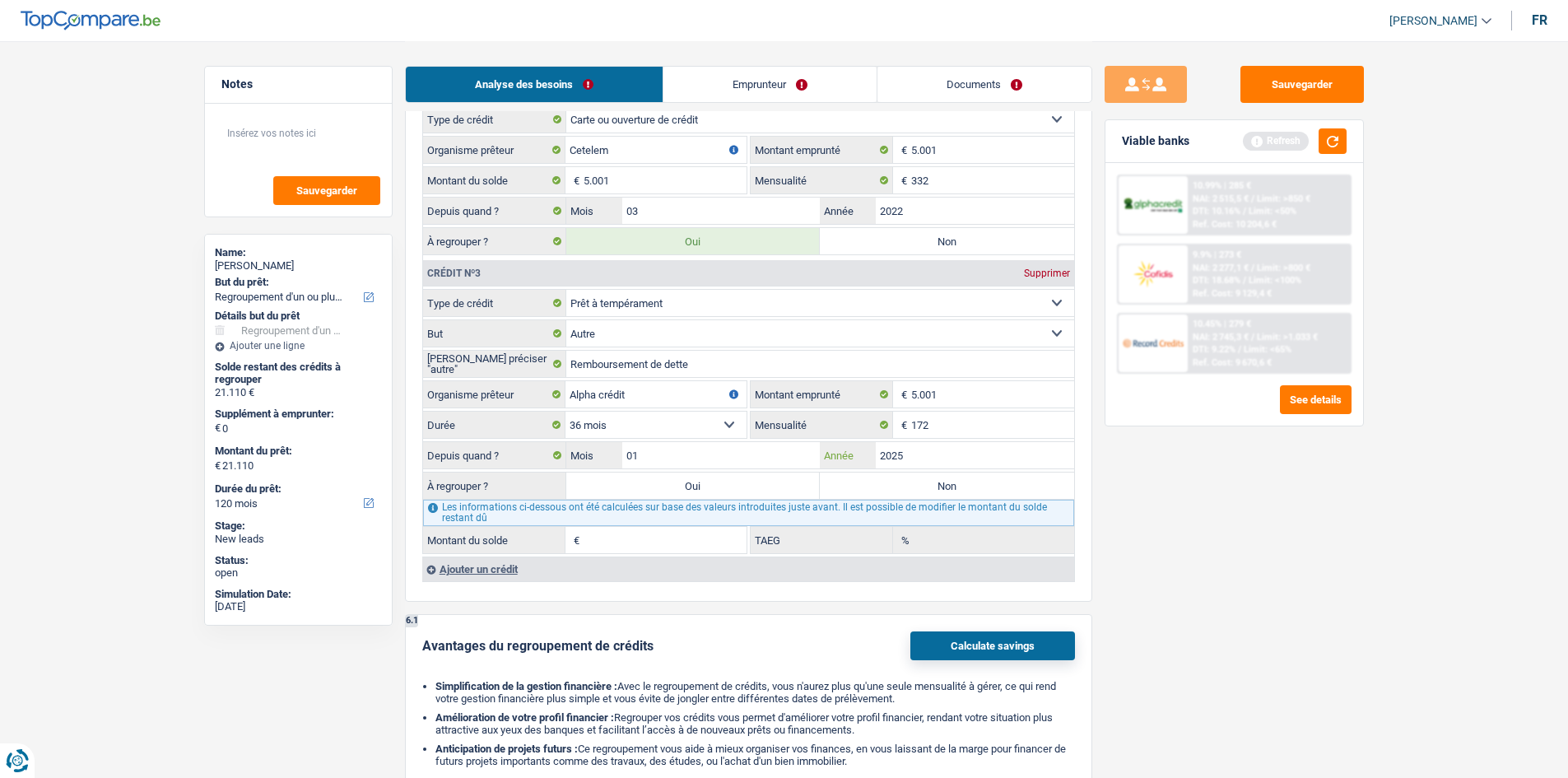
type input "2025"
click at [710, 492] on label "Oui" at bounding box center [693, 485] width 254 height 27
click at [710, 492] on input "Oui" at bounding box center [693, 485] width 254 height 27
radio input "true"
type input "25.178"
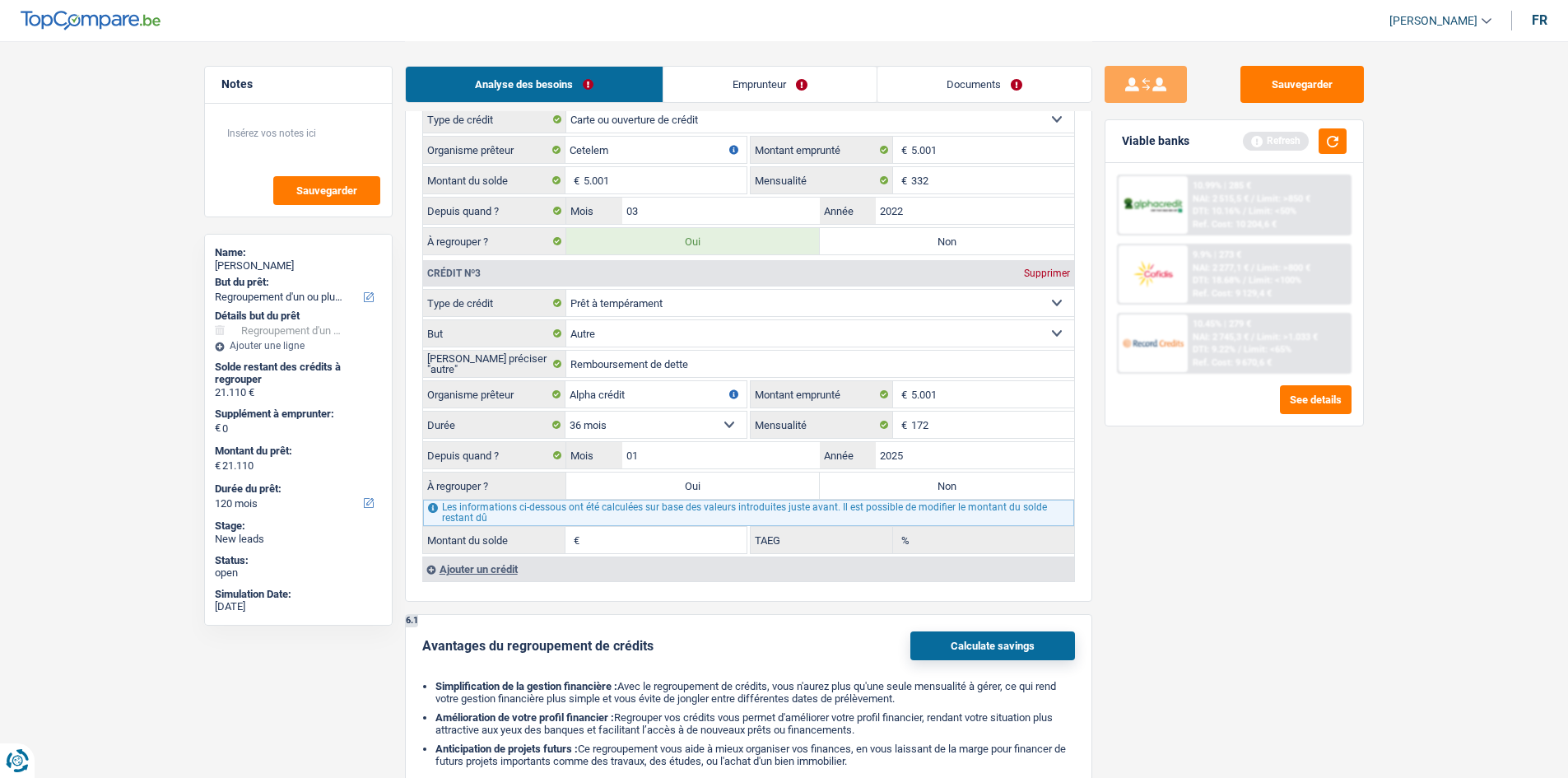
type input "25.178"
type input "4.068"
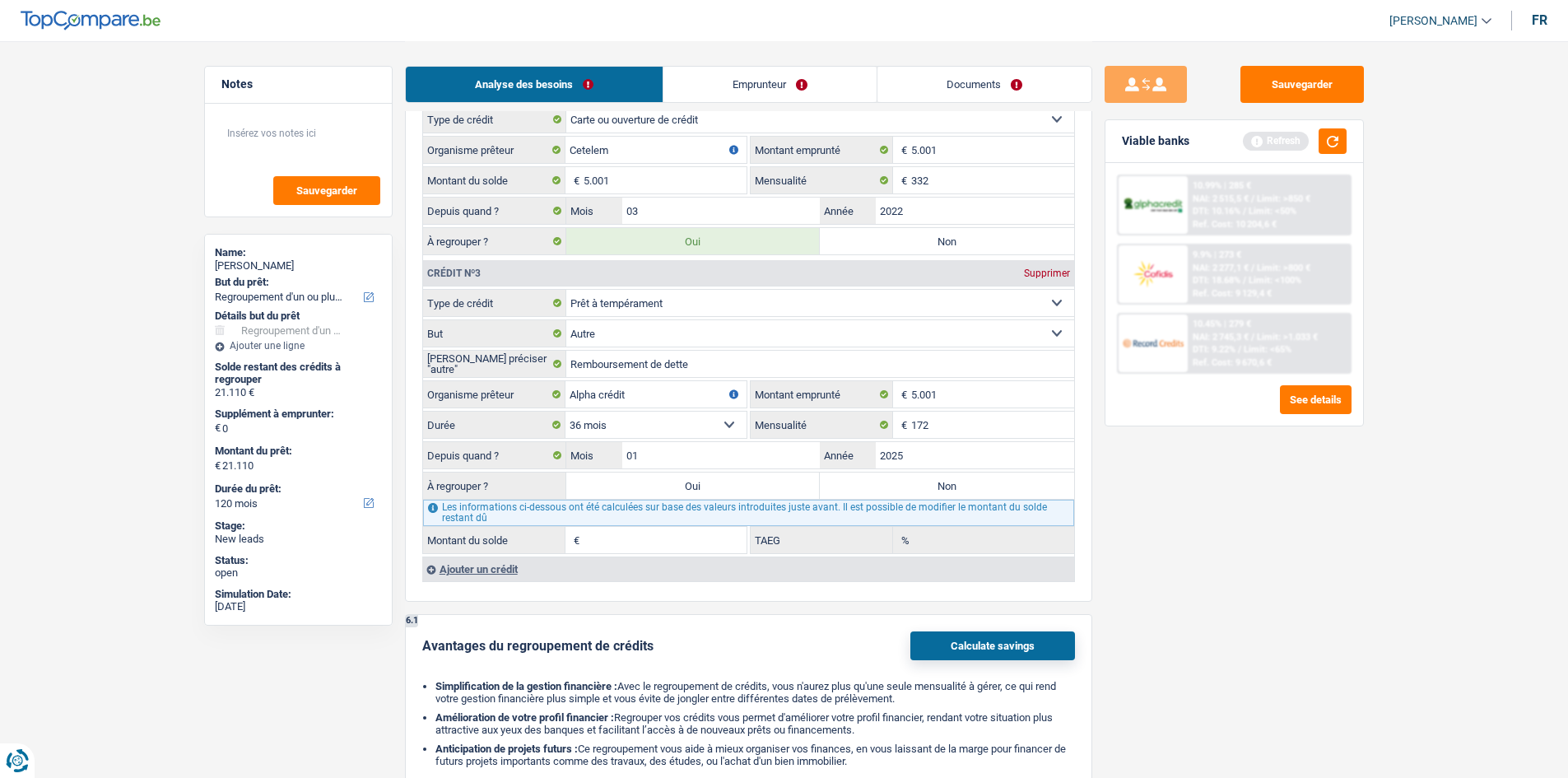
type input "15,44"
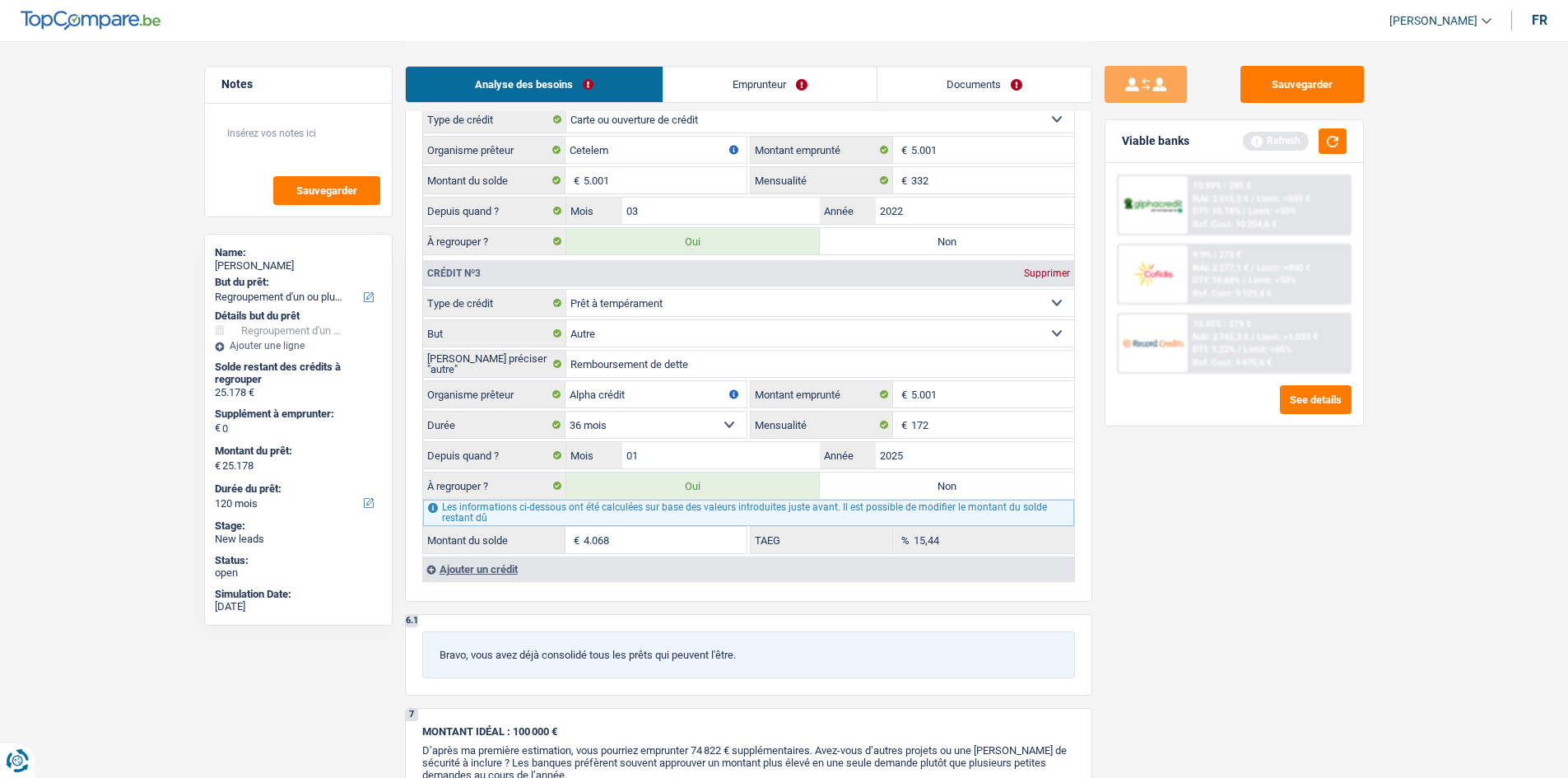
click at [1223, 515] on div "Sauvegarder Viable banks Refresh 10.99% | 285 € NAI: 2 515,5 € / Limit: >850 € …" at bounding box center [1233, 409] width 284 height 686
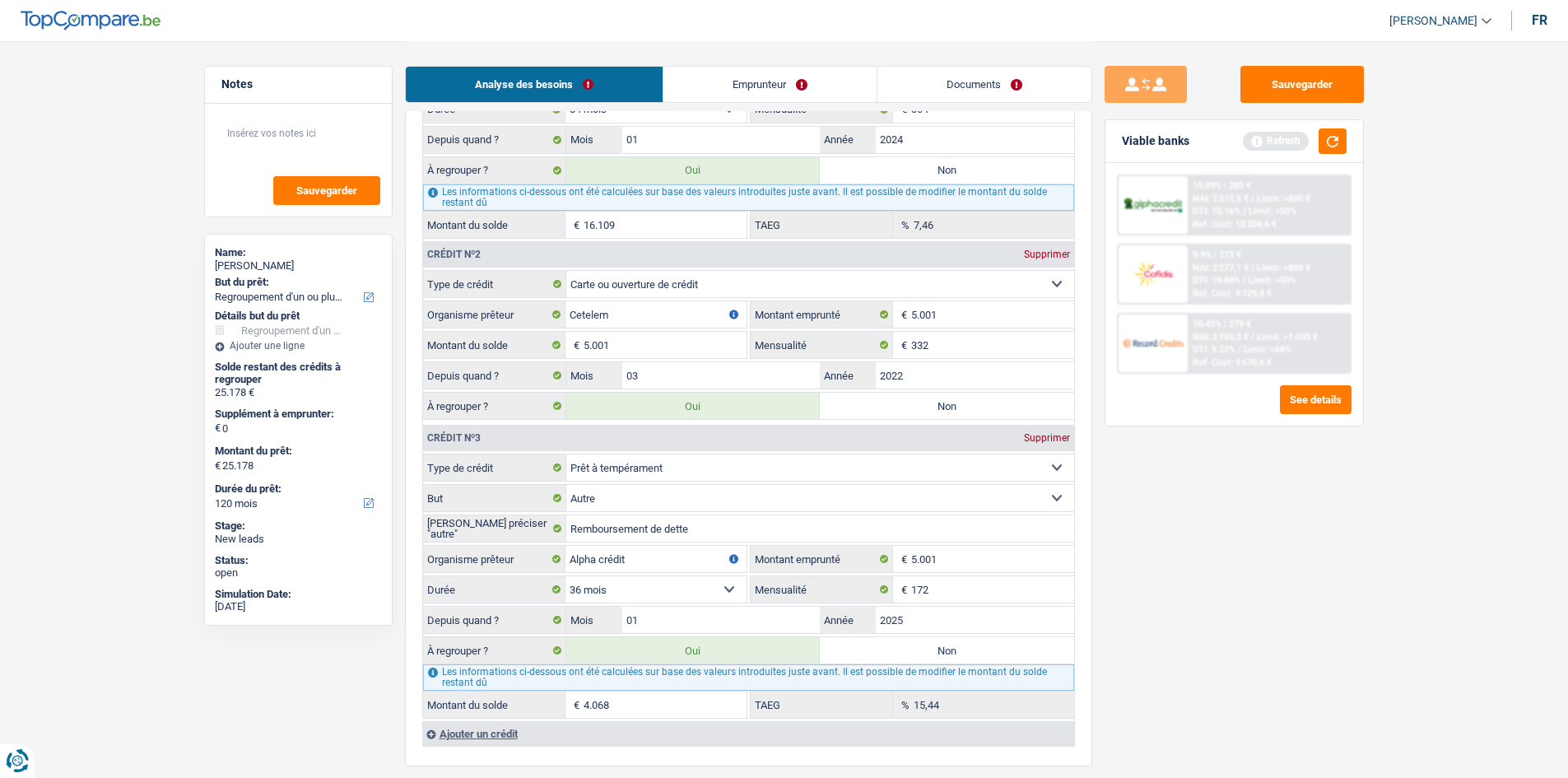
scroll to position [1317, 0]
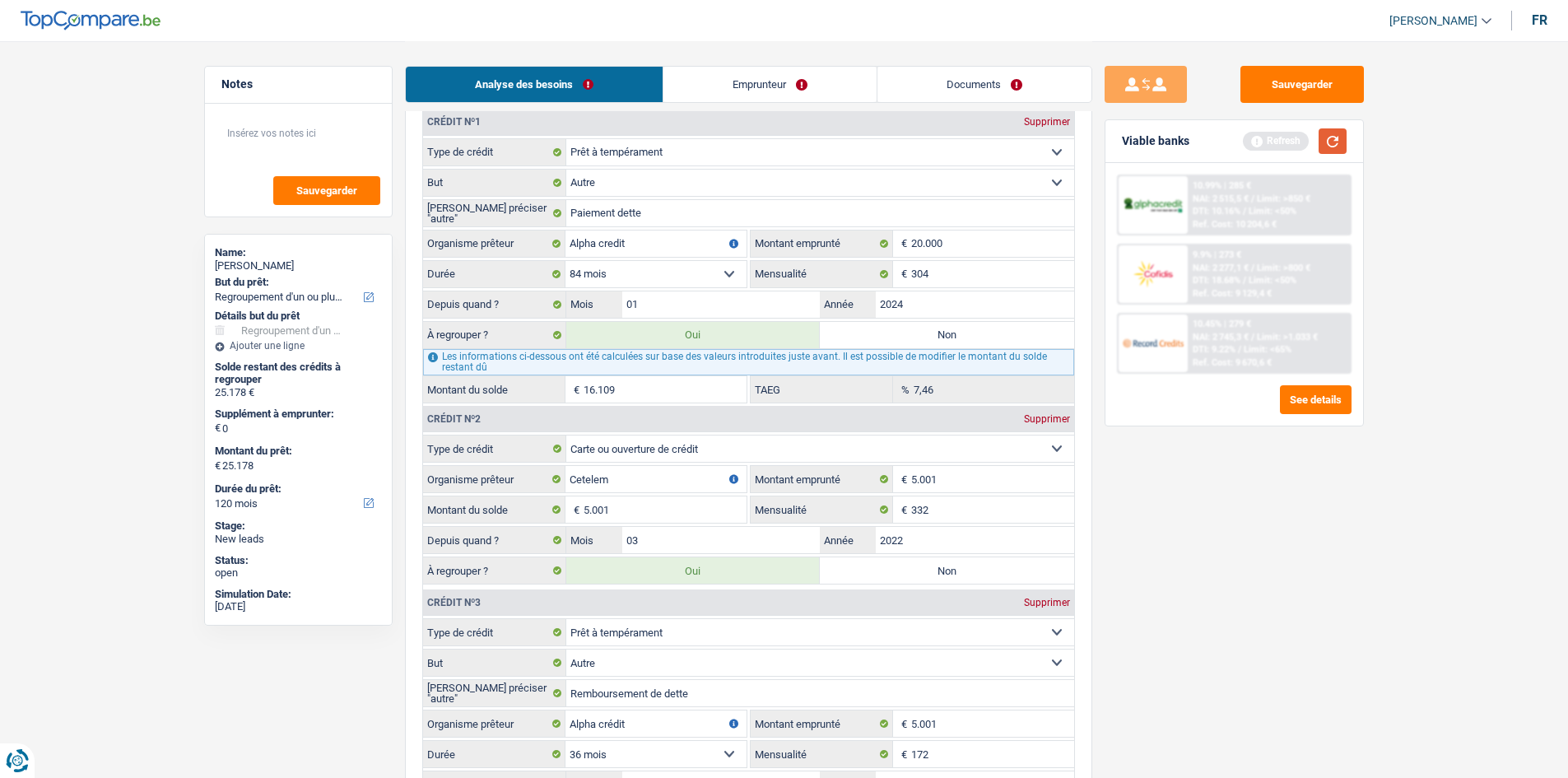
click at [1330, 139] on button "button" at bounding box center [1332, 141] width 28 height 26
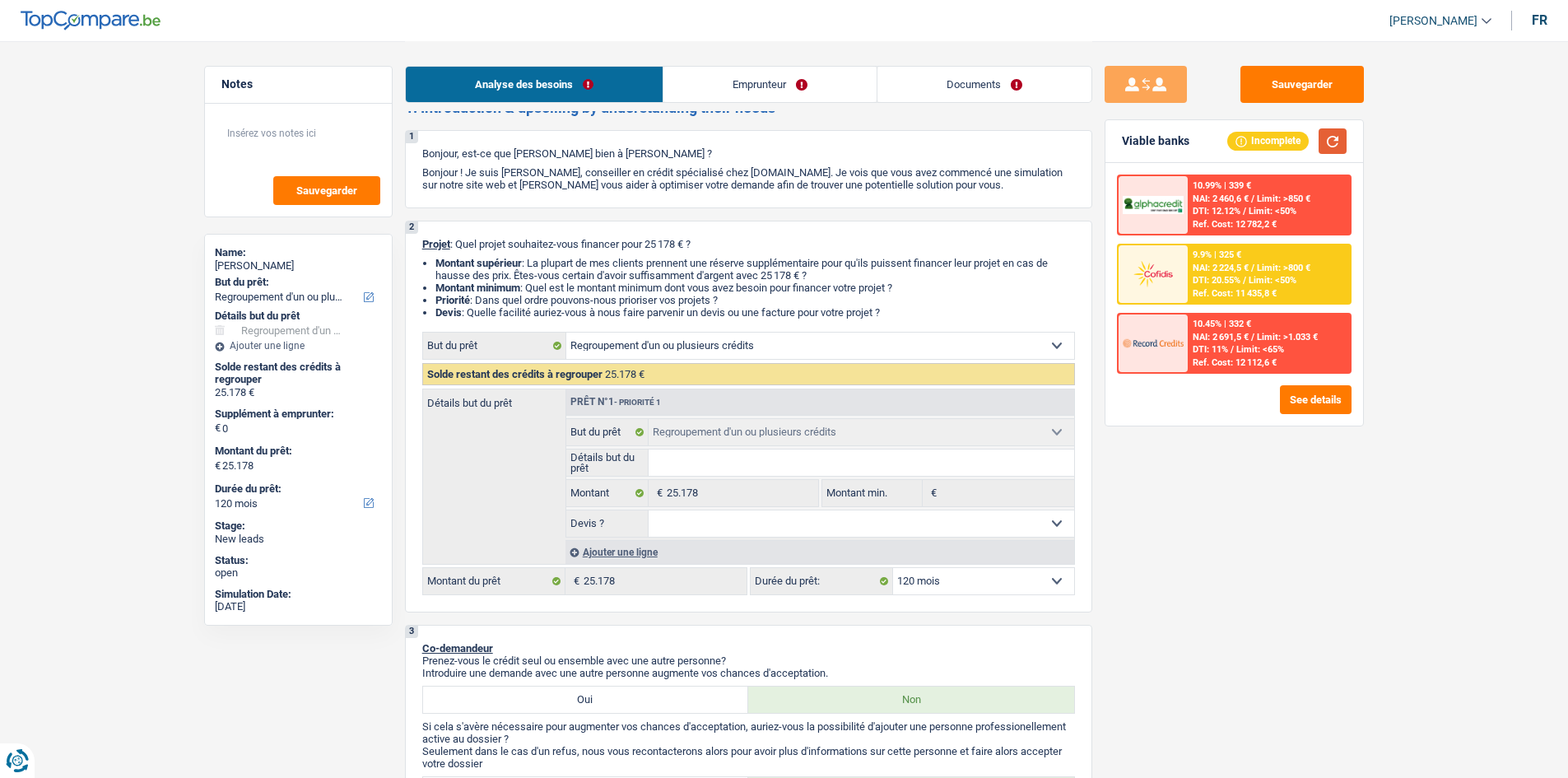
scroll to position [0, 0]
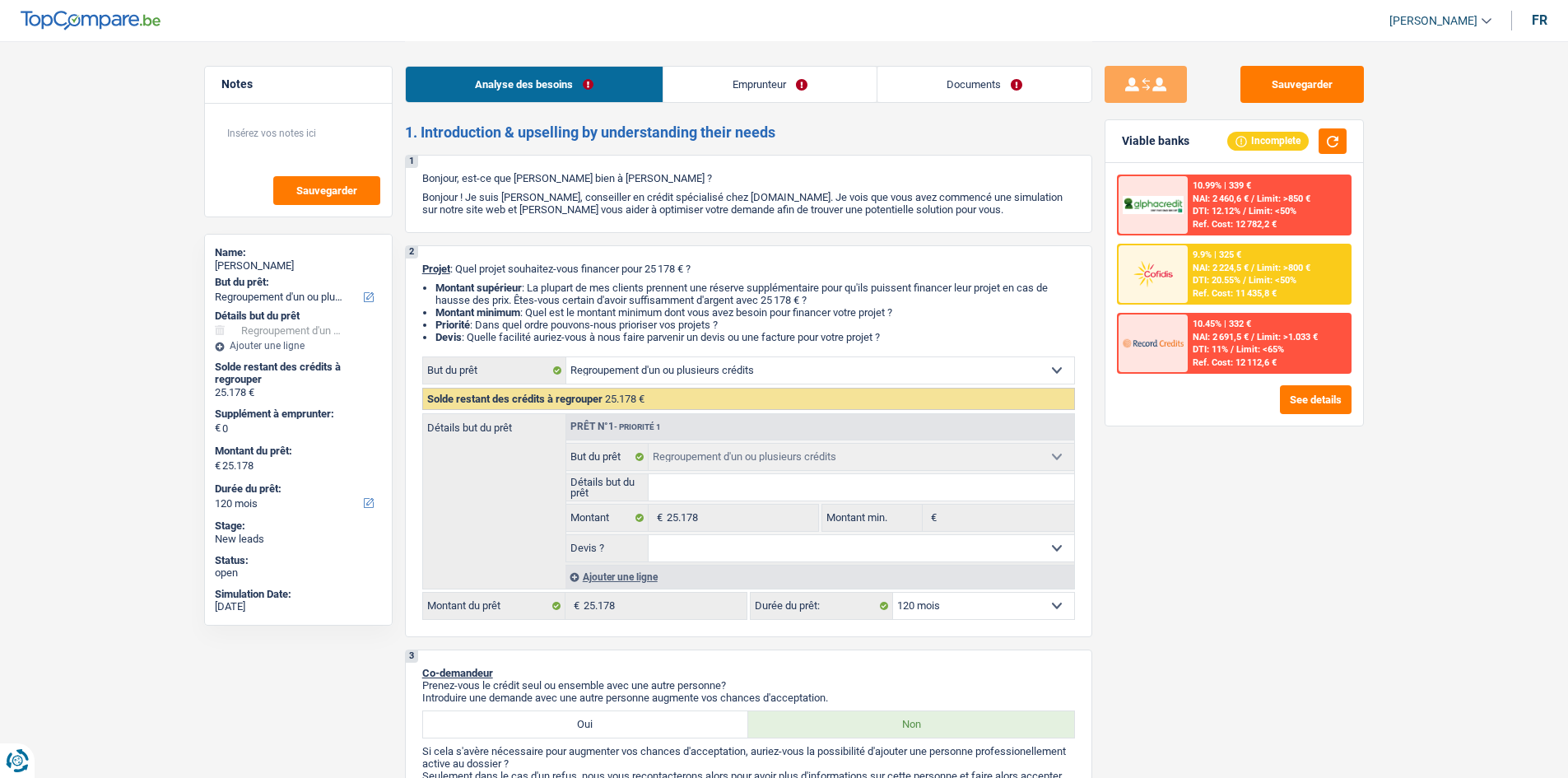
click at [754, 84] on link "Emprunteur" at bounding box center [770, 84] width 213 height 35
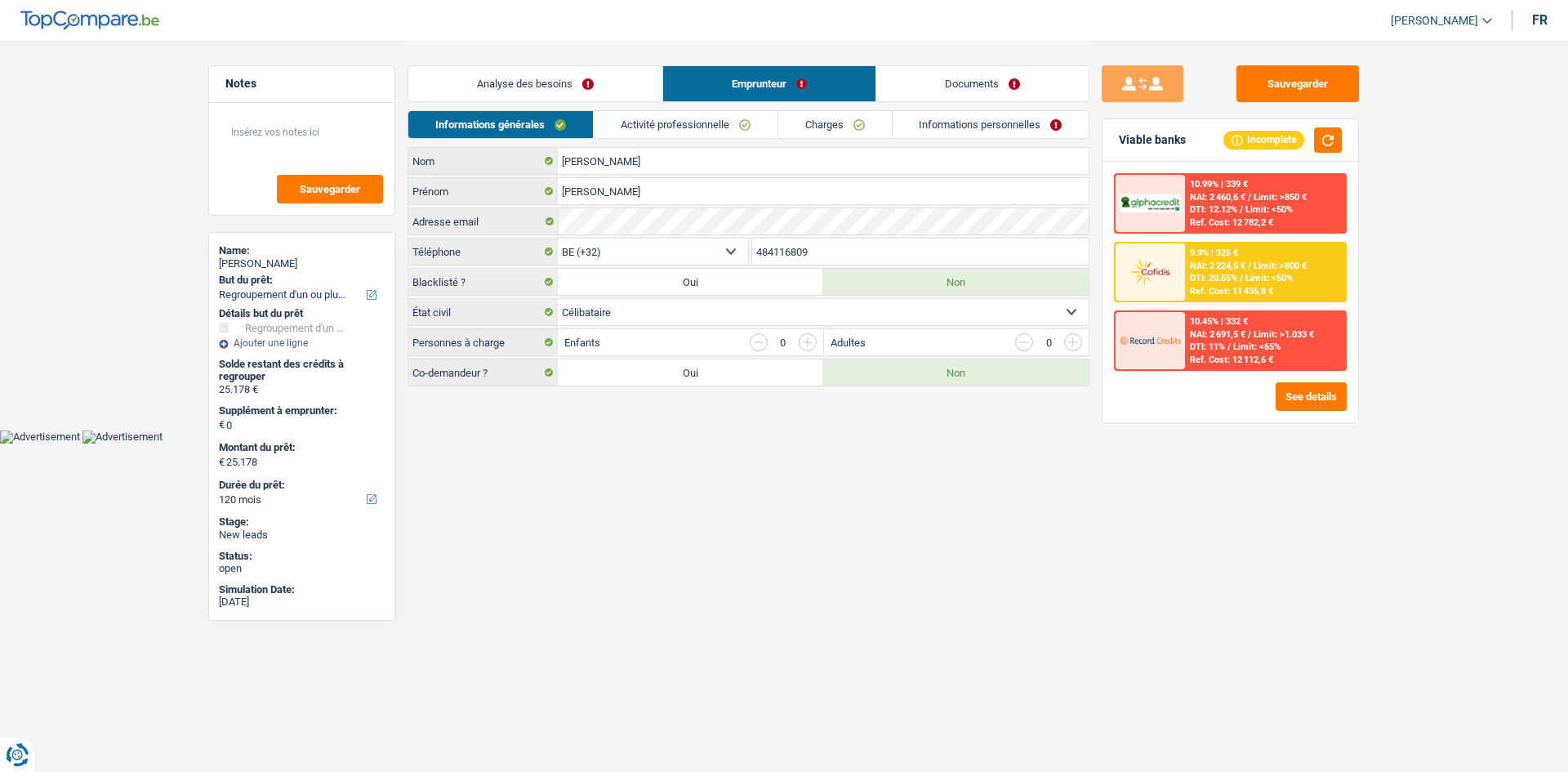
click at [705, 118] on link "Activité professionnelle" at bounding box center [685, 125] width 184 height 27
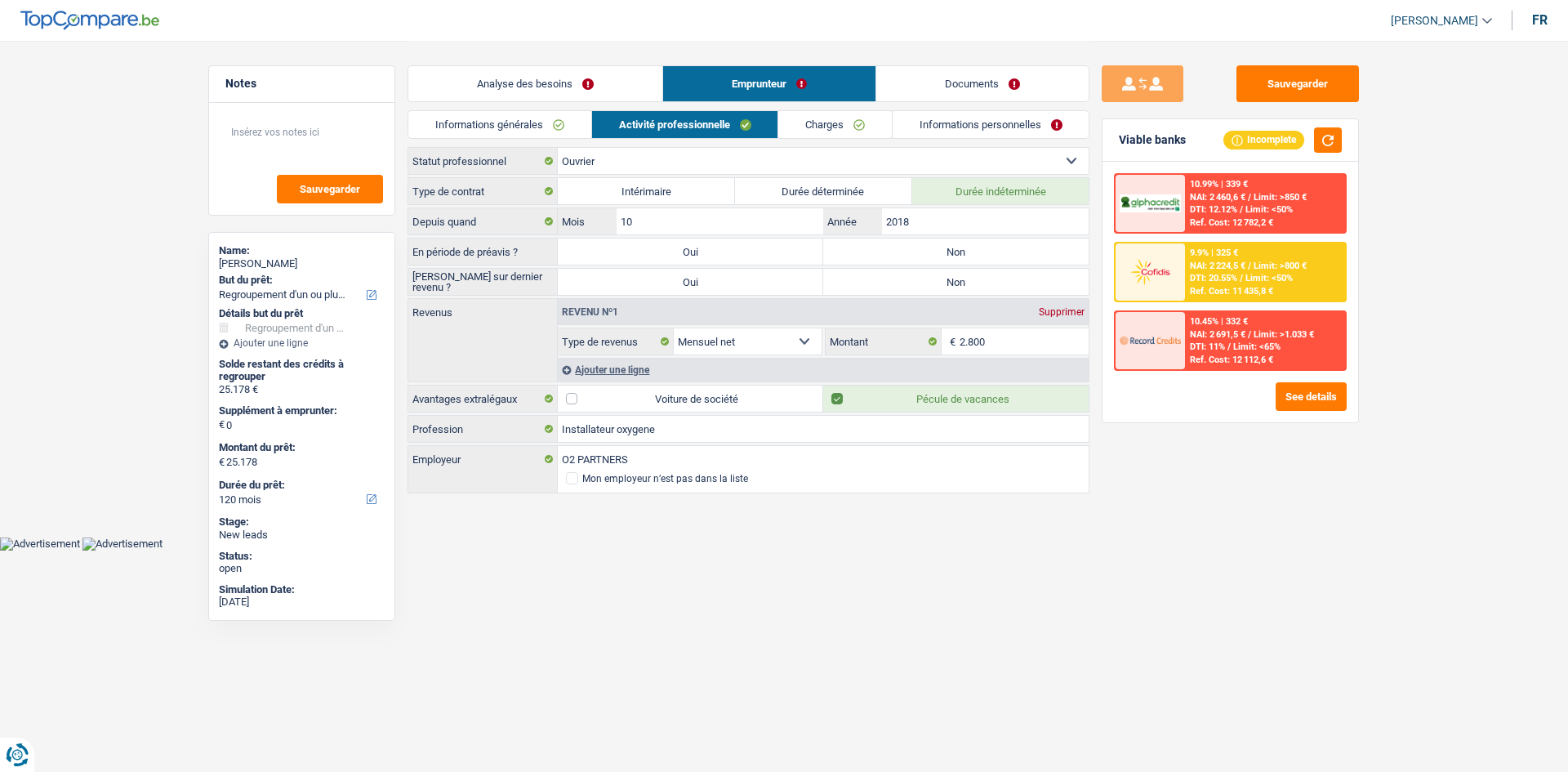
click at [941, 250] on label "Non" at bounding box center [956, 251] width 265 height 26
click at [941, 250] on input "Non" at bounding box center [956, 251] width 265 height 26
radio input "true"
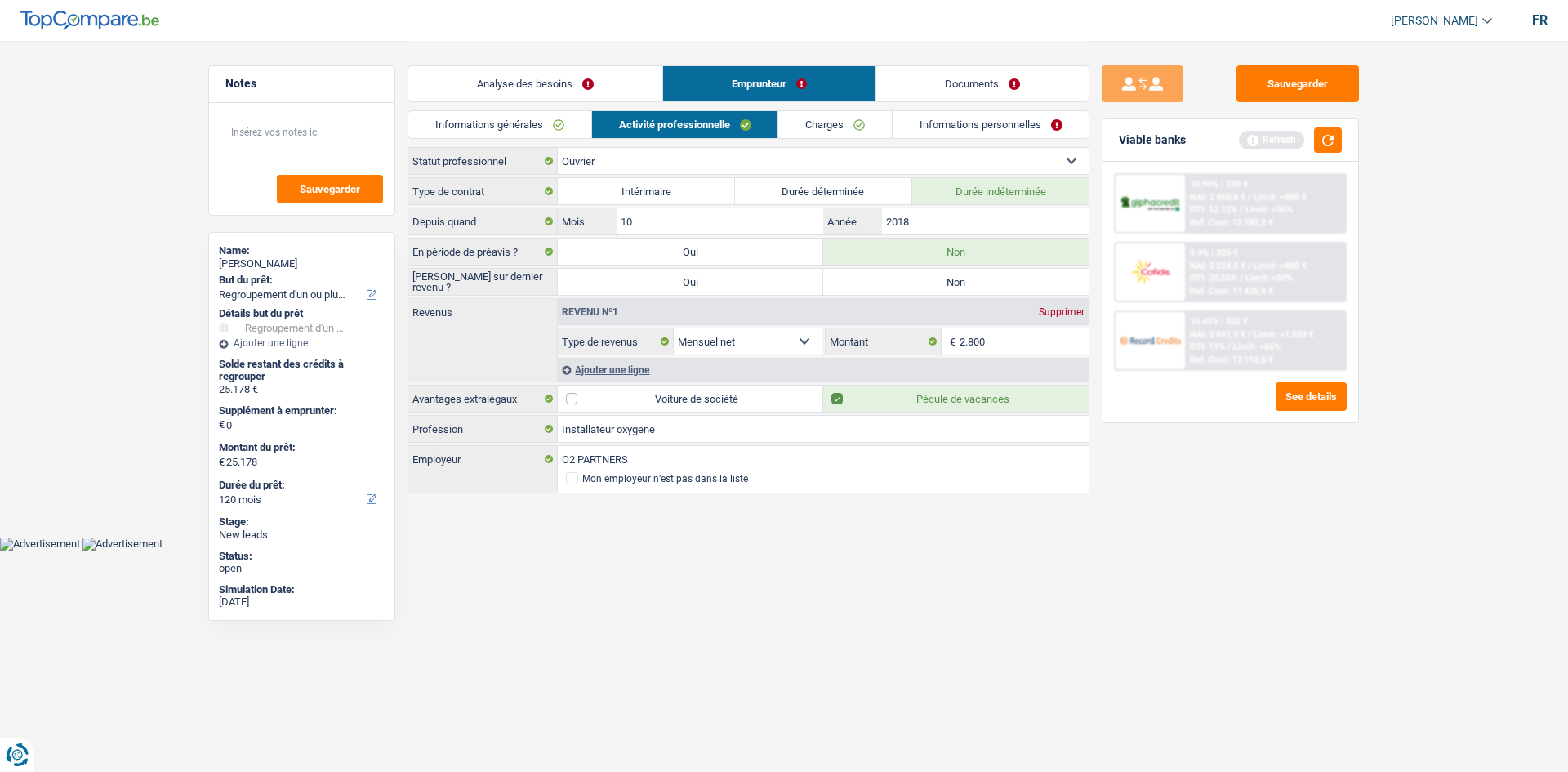
click at [942, 281] on label "Non" at bounding box center [956, 282] width 265 height 26
click at [942, 281] on input "Non" at bounding box center [956, 282] width 265 height 26
radio input "true"
click at [1003, 341] on input "2.800" at bounding box center [1024, 341] width 130 height 26
click at [836, 129] on link "Charges" at bounding box center [835, 125] width 114 height 27
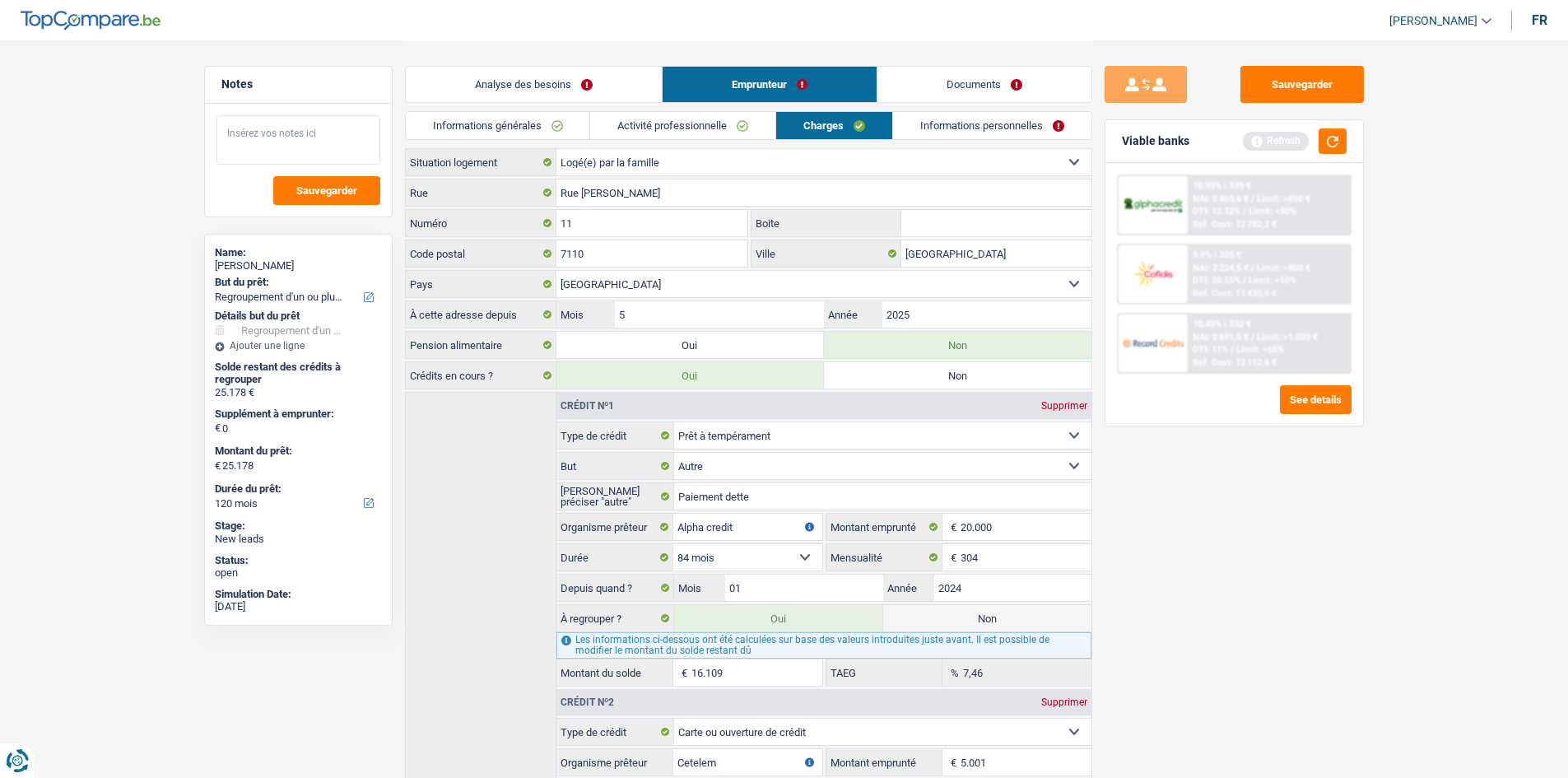
click at [316, 147] on textarea at bounding box center [297, 139] width 164 height 49
type textarea "- Logé par la famille: Il loge chez une [PERSON_NAME]"
click at [1335, 137] on button "button" at bounding box center [1332, 141] width 28 height 26
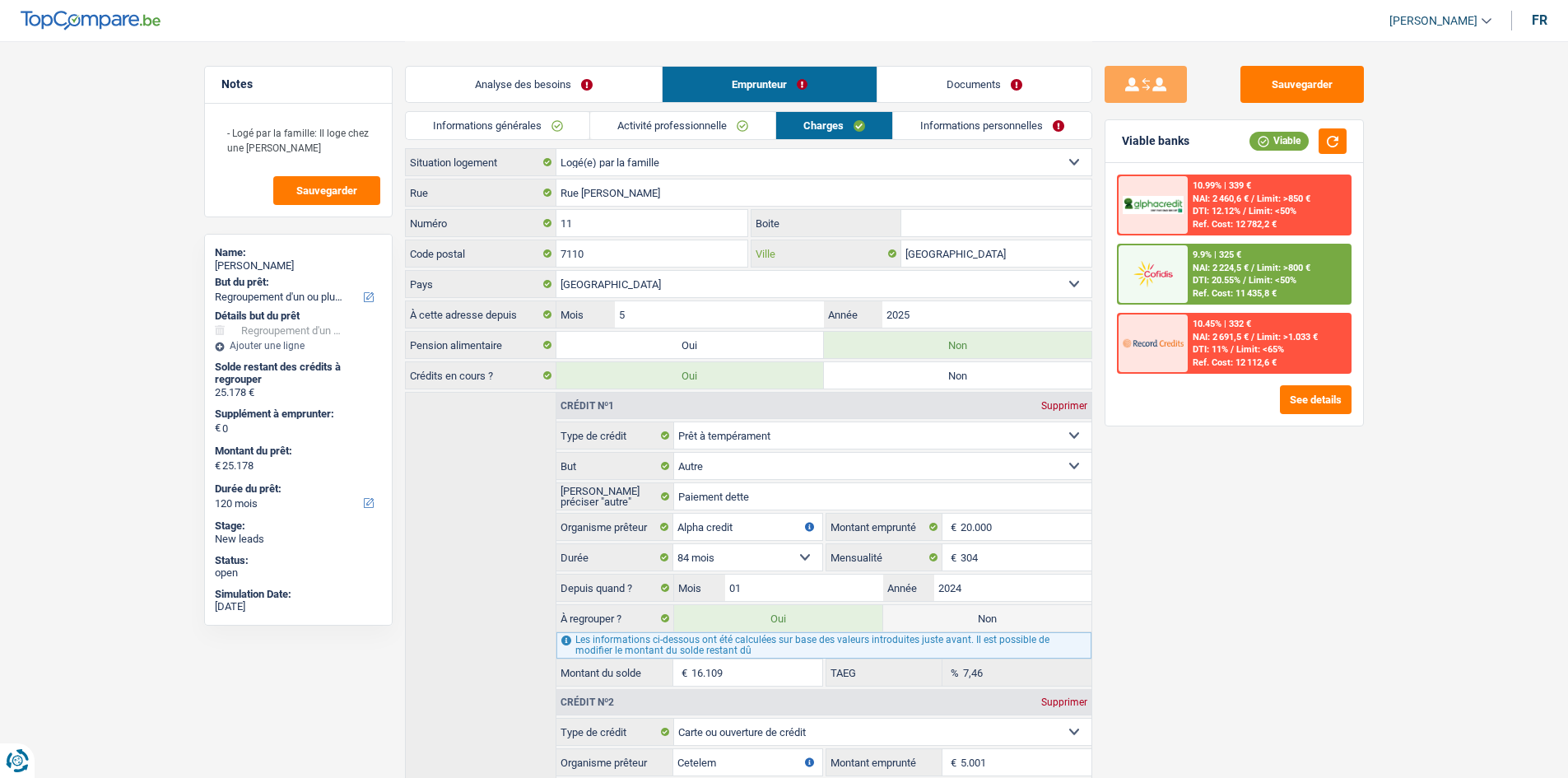
click at [1002, 248] on input "[GEOGRAPHIC_DATA]" at bounding box center [997, 253] width 190 height 27
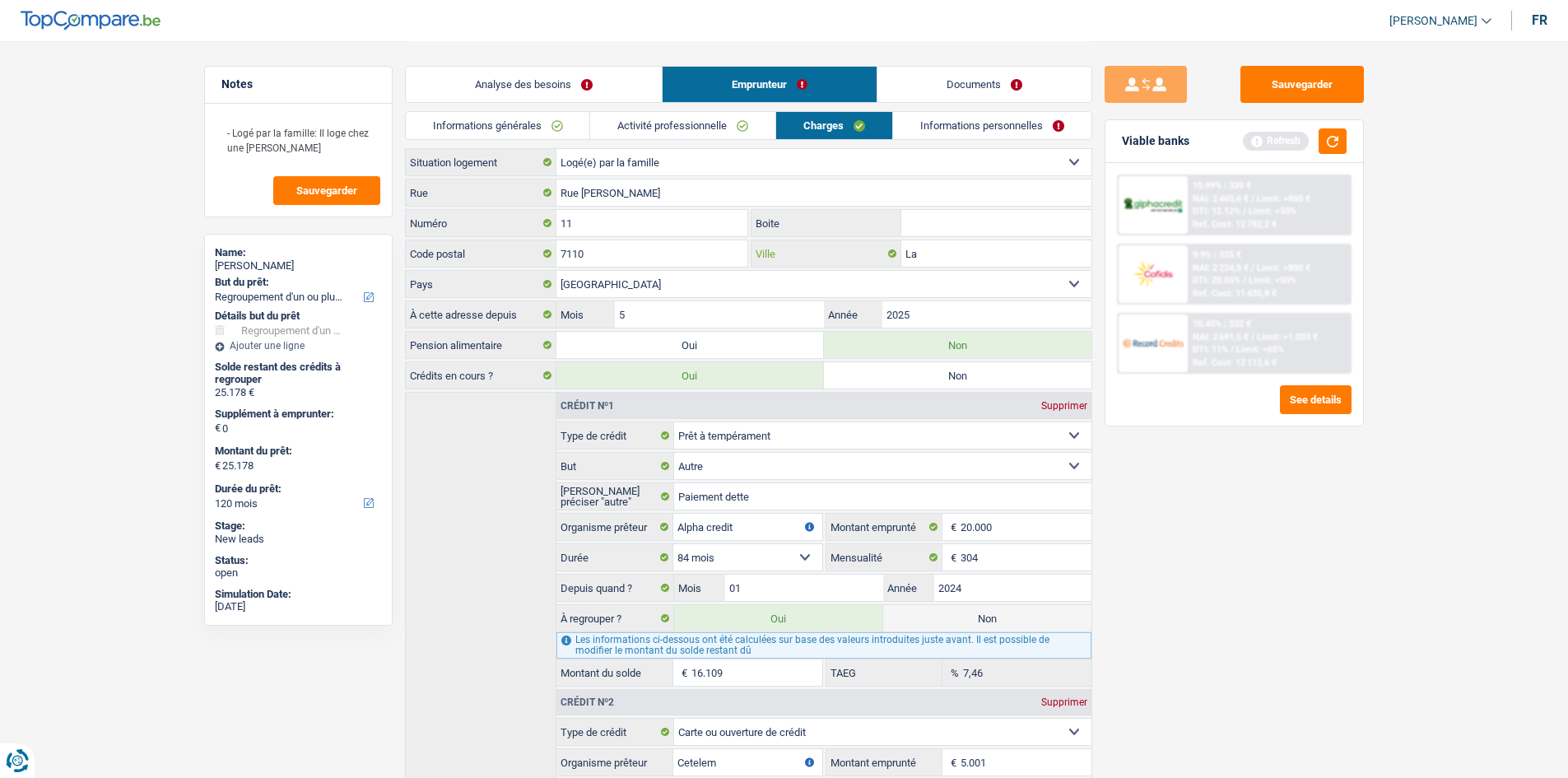
type input "L"
type input "Strepy-Bracquegny"
click at [984, 131] on link "Informations personnelles" at bounding box center [992, 126] width 198 height 28
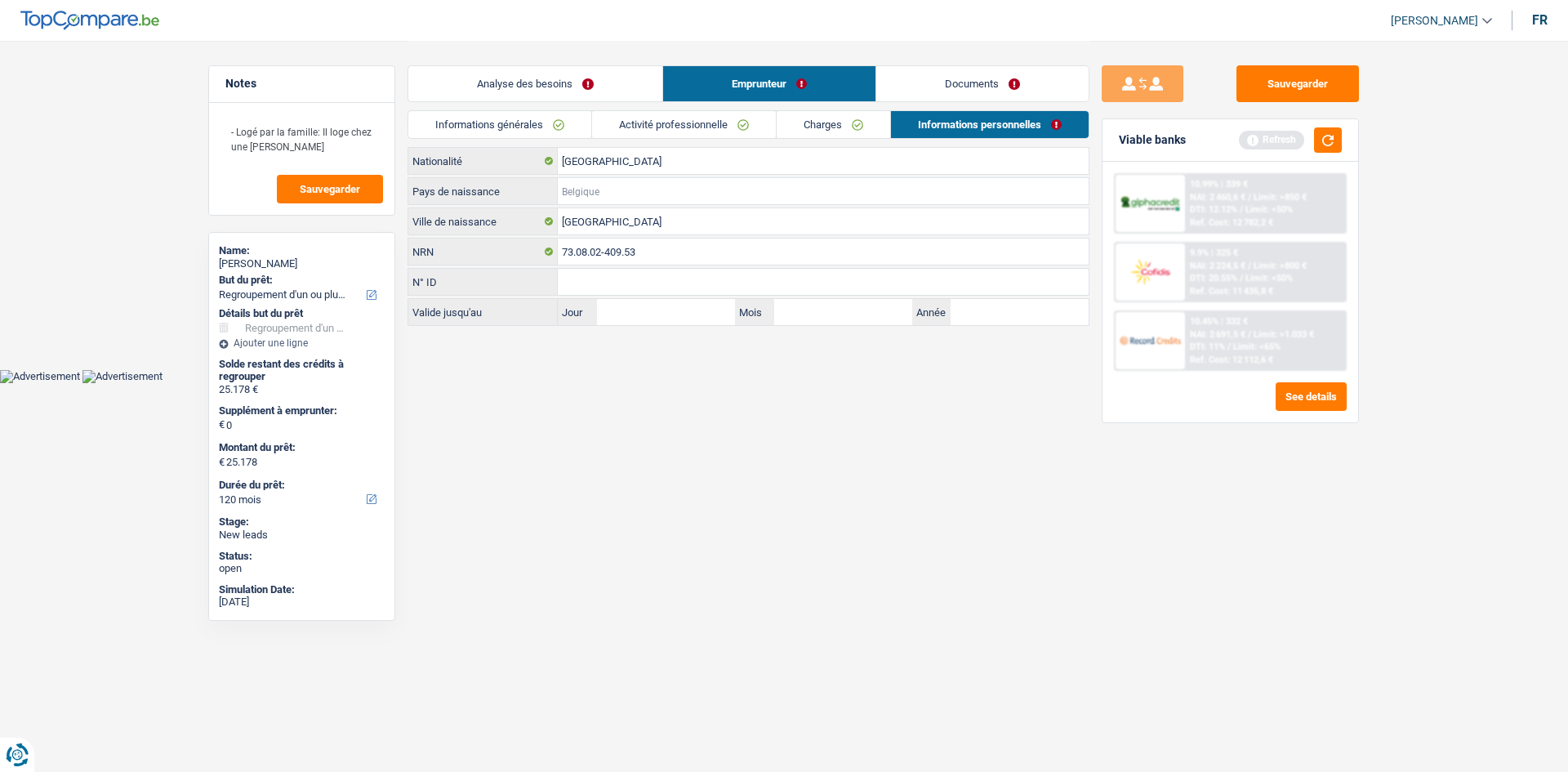
click at [597, 184] on input "Pays de naissance" at bounding box center [823, 191] width 531 height 26
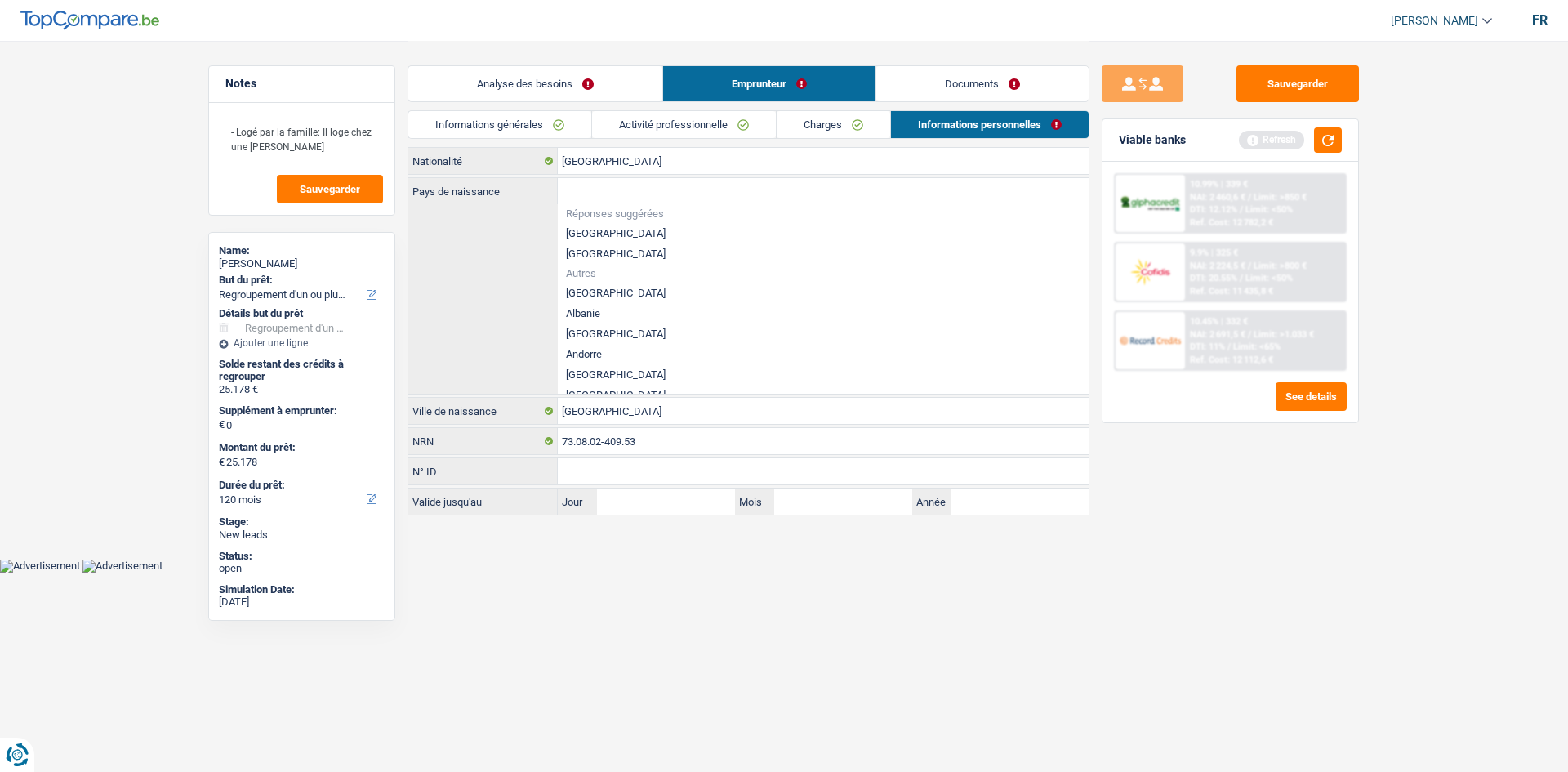
click at [601, 229] on li "[GEOGRAPHIC_DATA]" at bounding box center [823, 233] width 531 height 20
type input "[GEOGRAPHIC_DATA]"
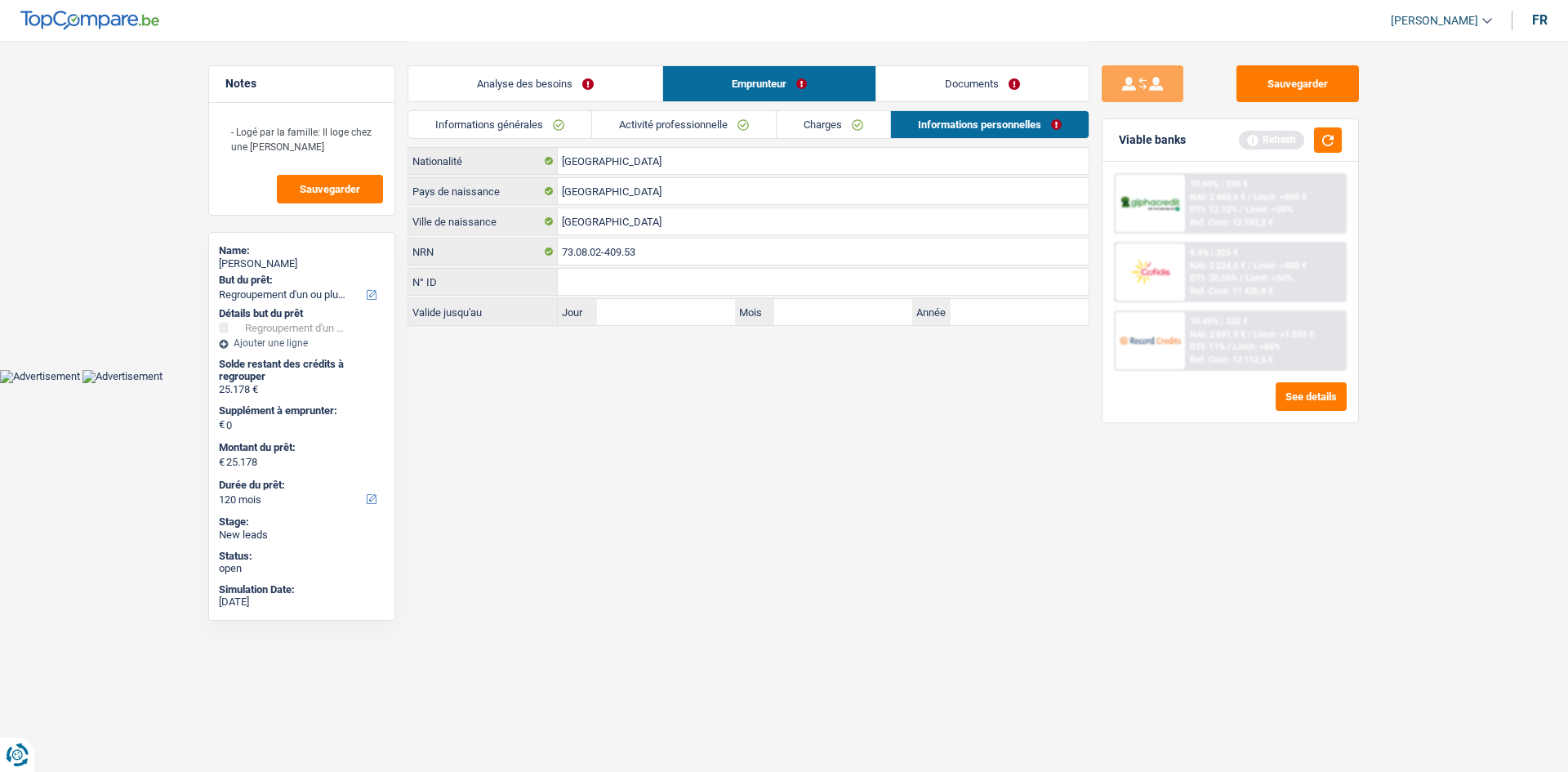
click at [970, 94] on link "Documents" at bounding box center [982, 84] width 212 height 35
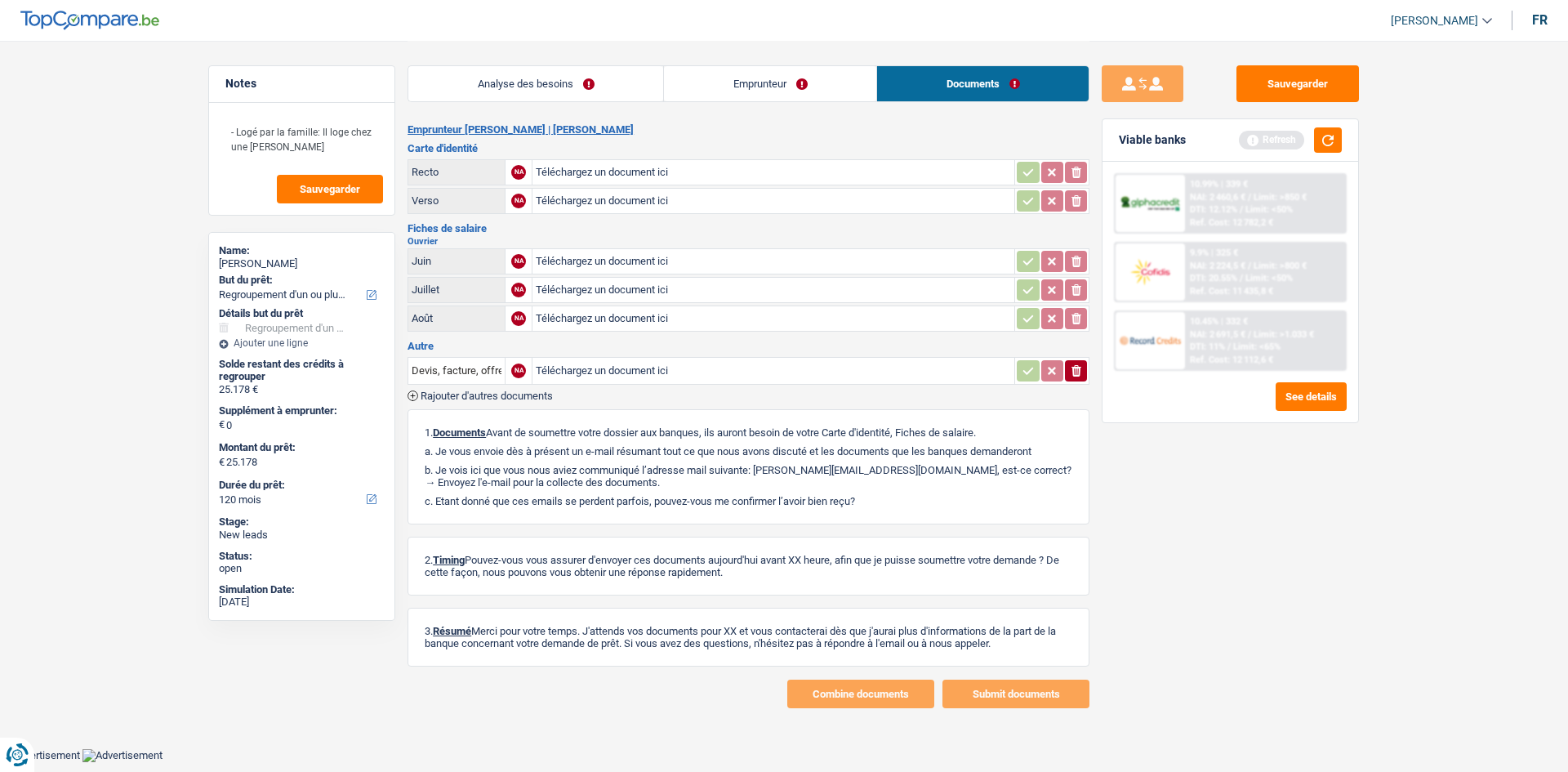
click at [588, 83] on link "Analyse des besoins" at bounding box center [536, 84] width 255 height 35
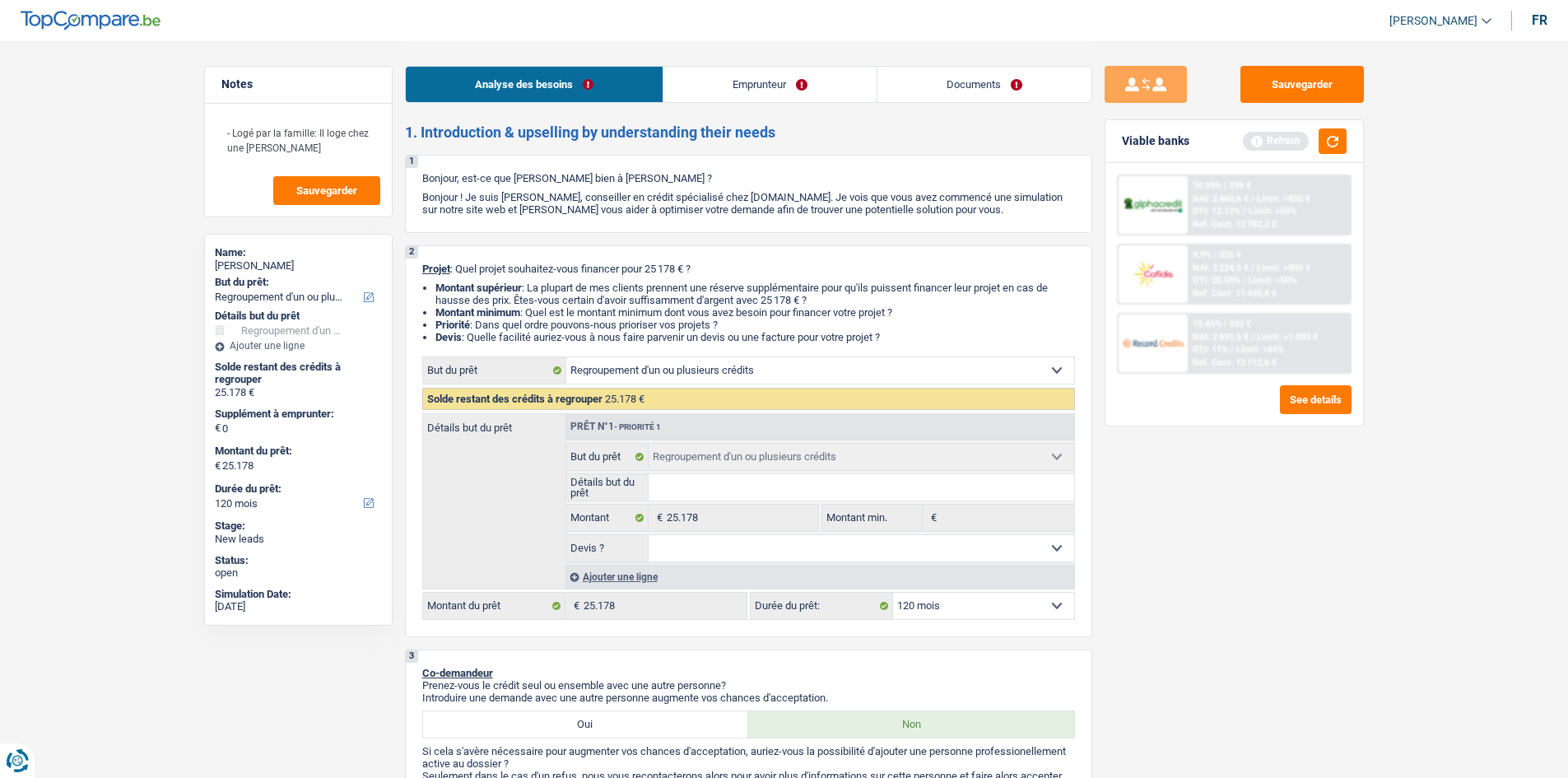
click at [834, 91] on link "Emprunteur" at bounding box center [770, 84] width 213 height 35
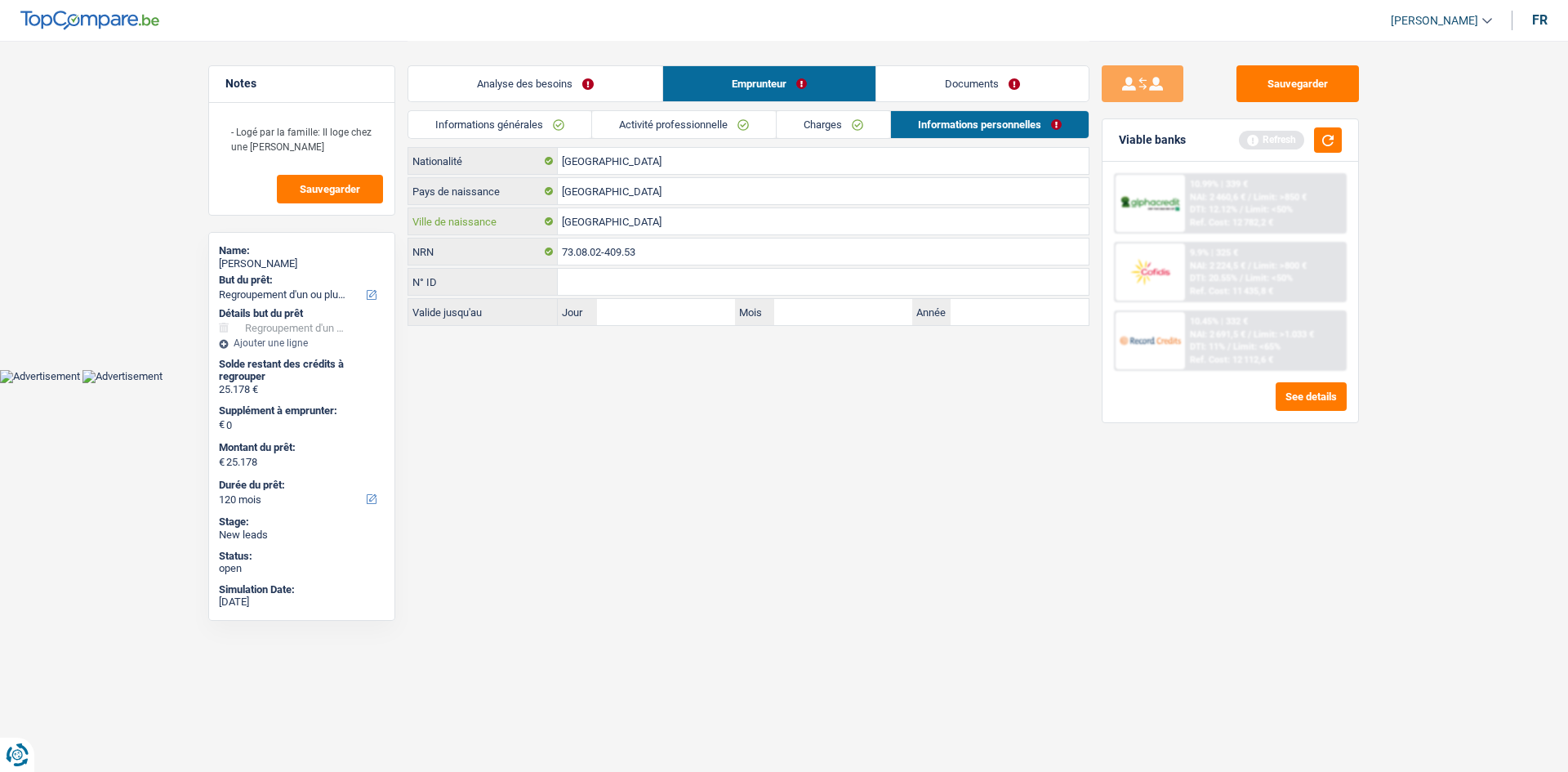
click at [634, 224] on input "[GEOGRAPHIC_DATA]" at bounding box center [823, 221] width 531 height 26
type input "Berchem-[GEOGRAPHIC_DATA]"
click at [737, 276] on input "N° ID" at bounding box center [823, 282] width 531 height 26
click at [809, 130] on link "Charges" at bounding box center [833, 125] width 114 height 27
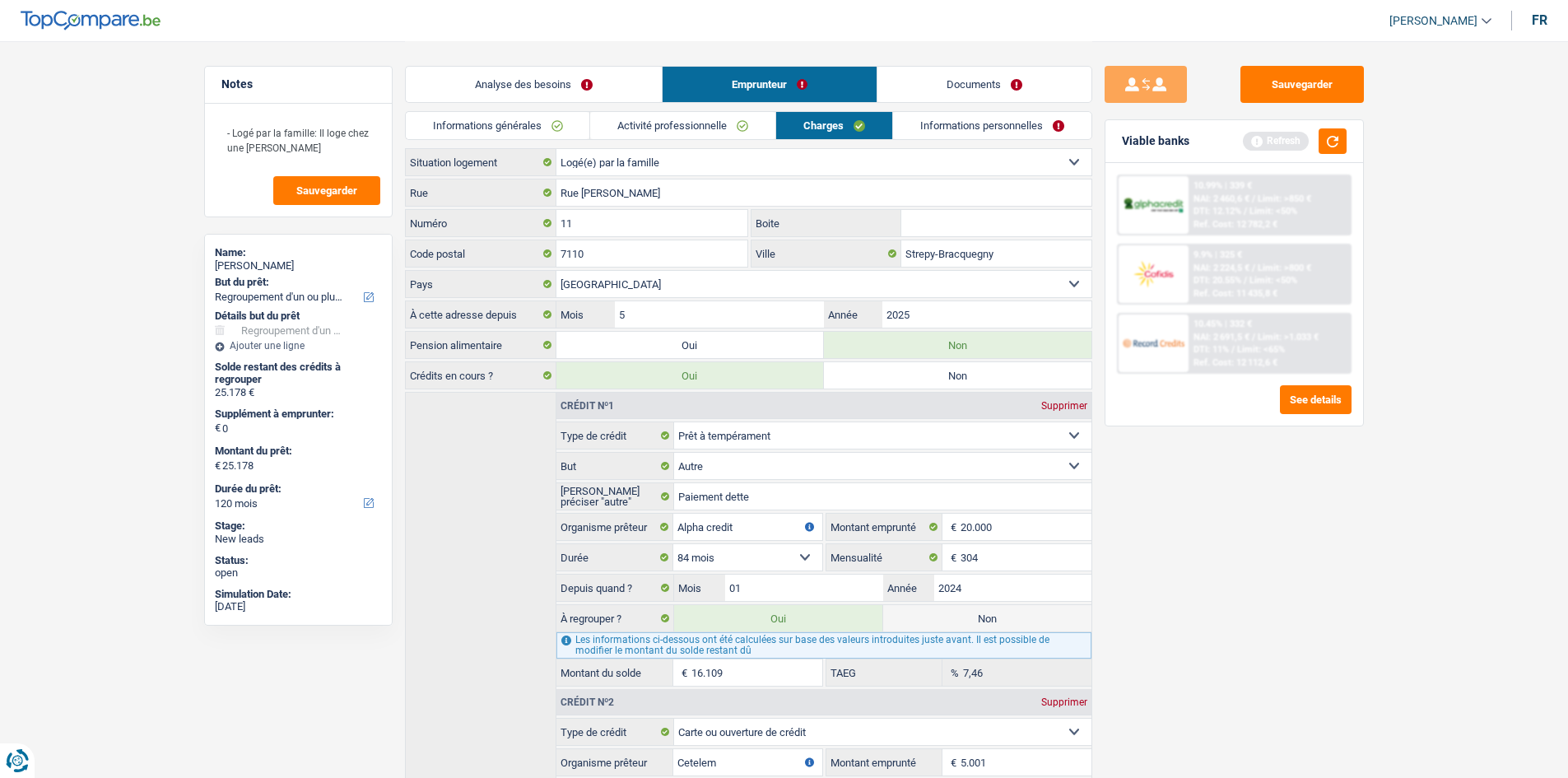
click at [675, 116] on link "Activité professionnelle" at bounding box center [682, 126] width 186 height 28
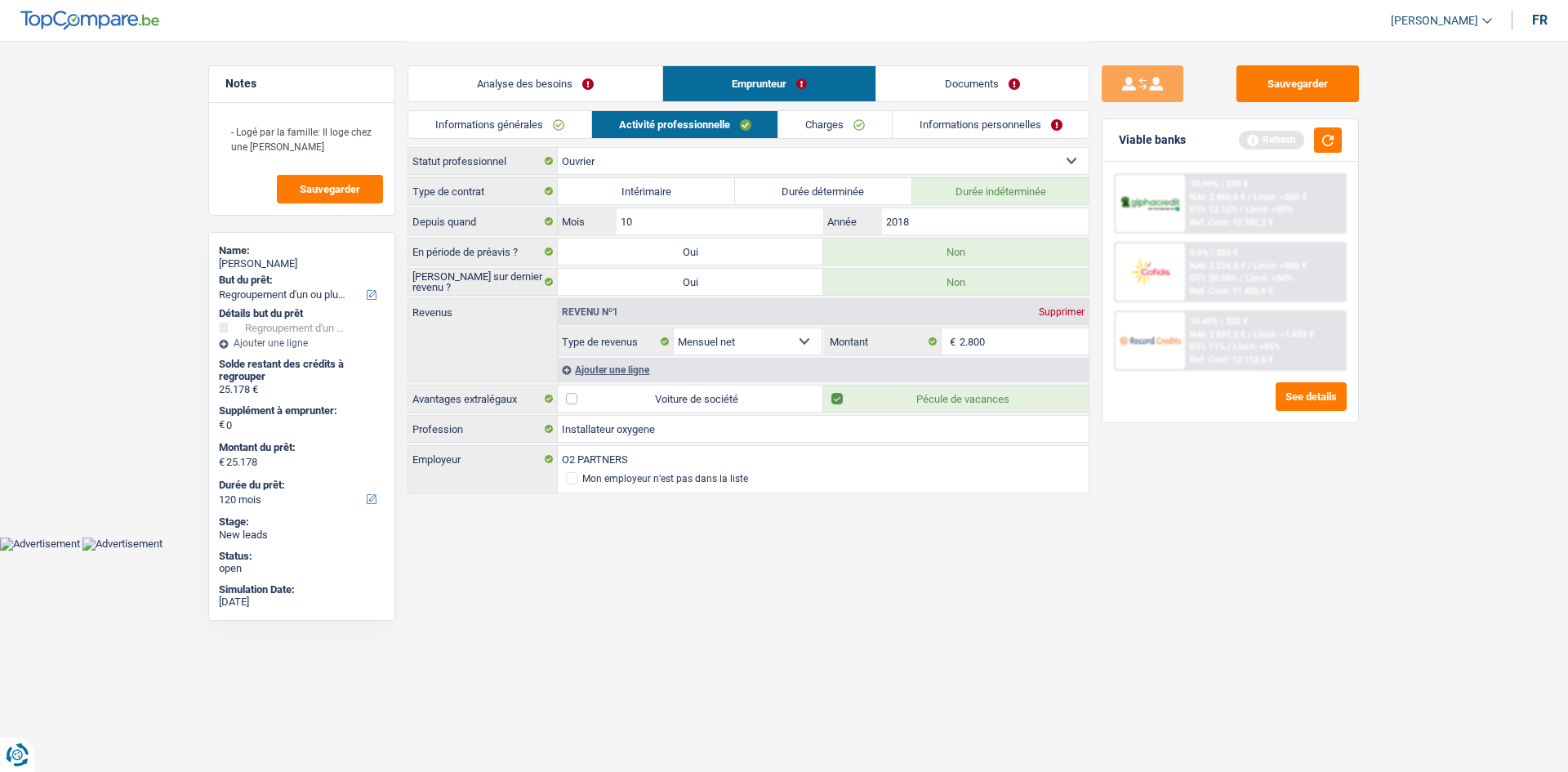
click at [566, 126] on link "Informations générales" at bounding box center [500, 125] width 183 height 27
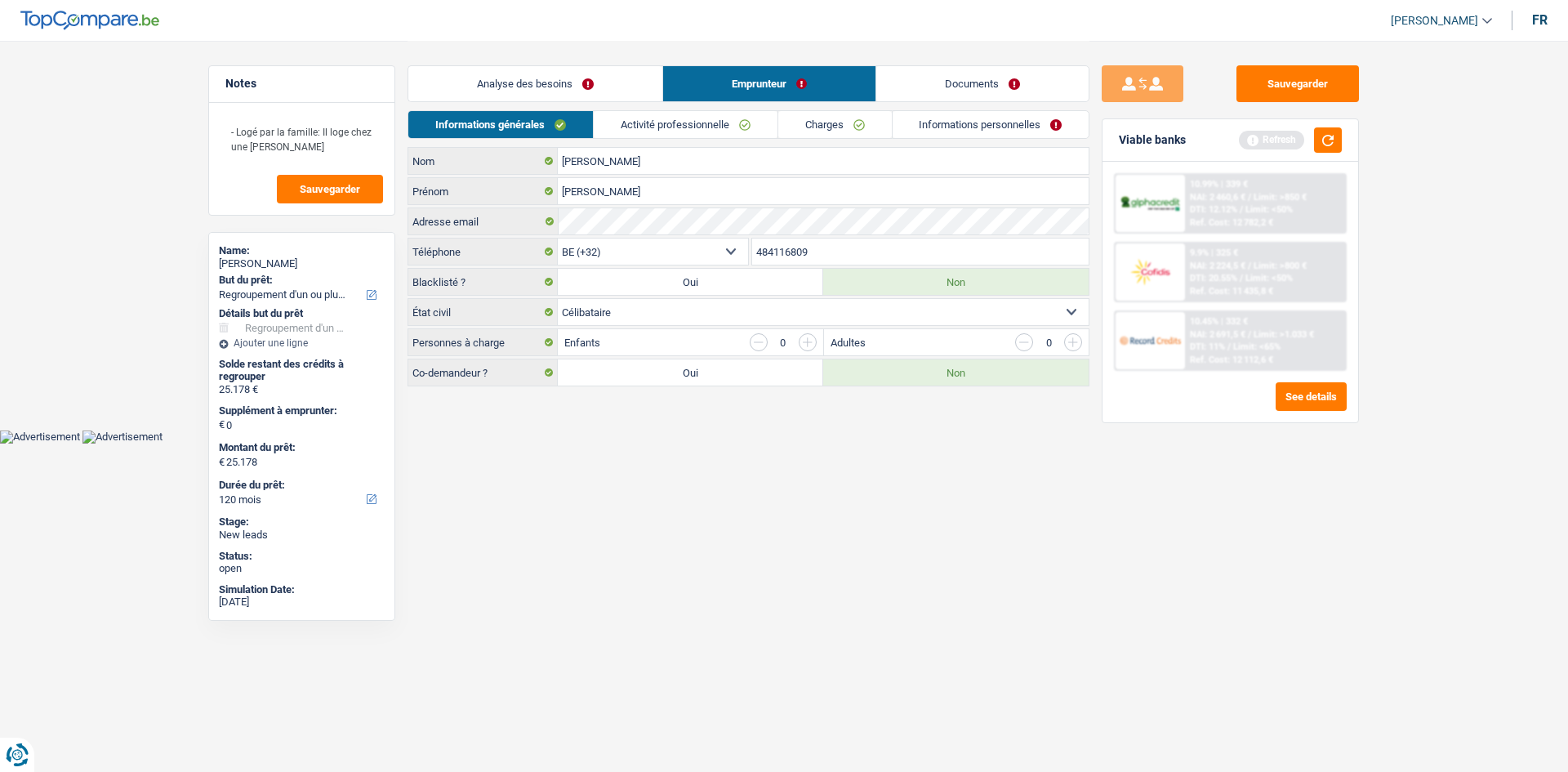
click at [955, 94] on link "Documents" at bounding box center [982, 84] width 212 height 35
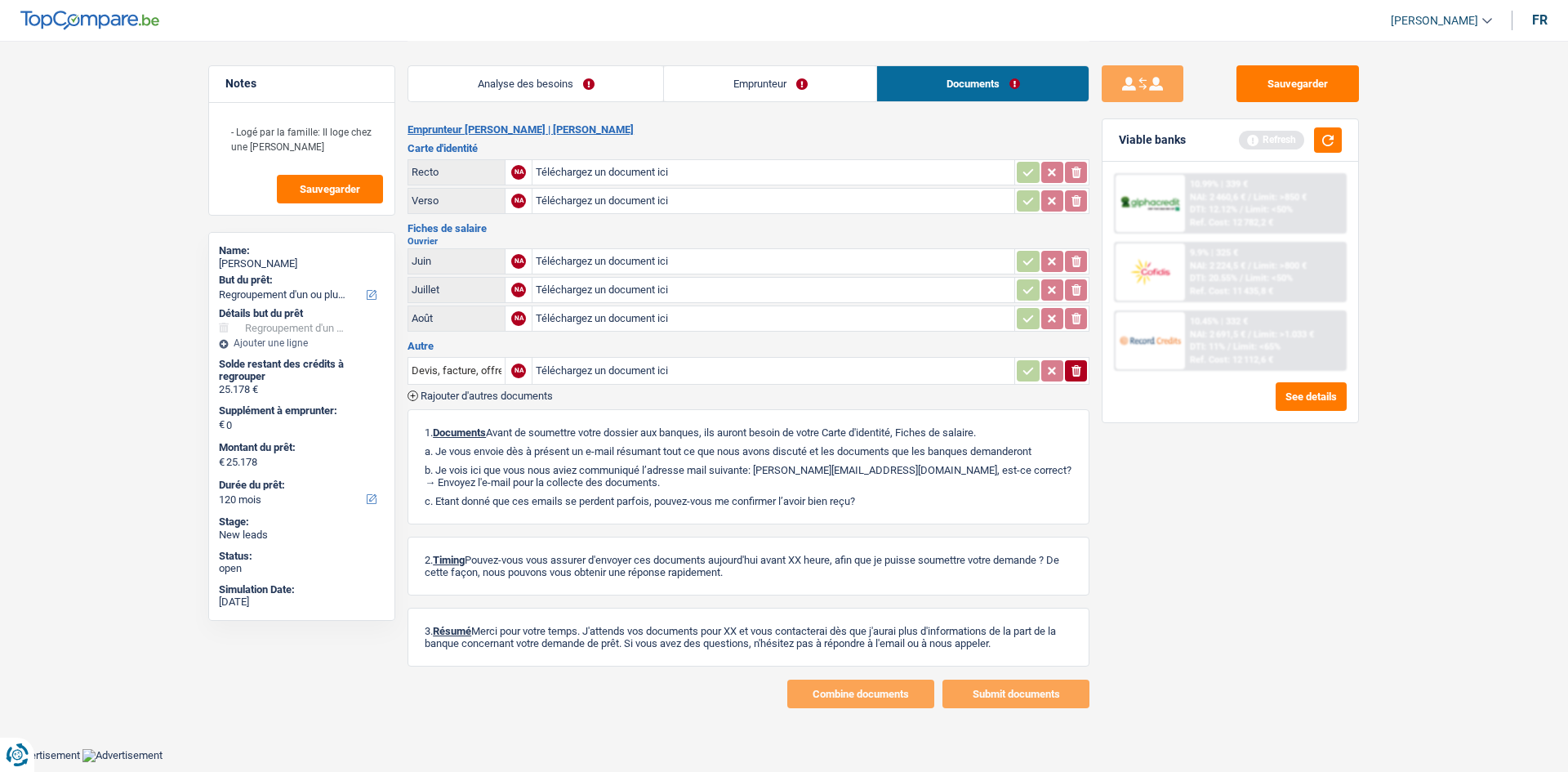
click at [582, 78] on link "Analyse des besoins" at bounding box center [536, 84] width 255 height 35
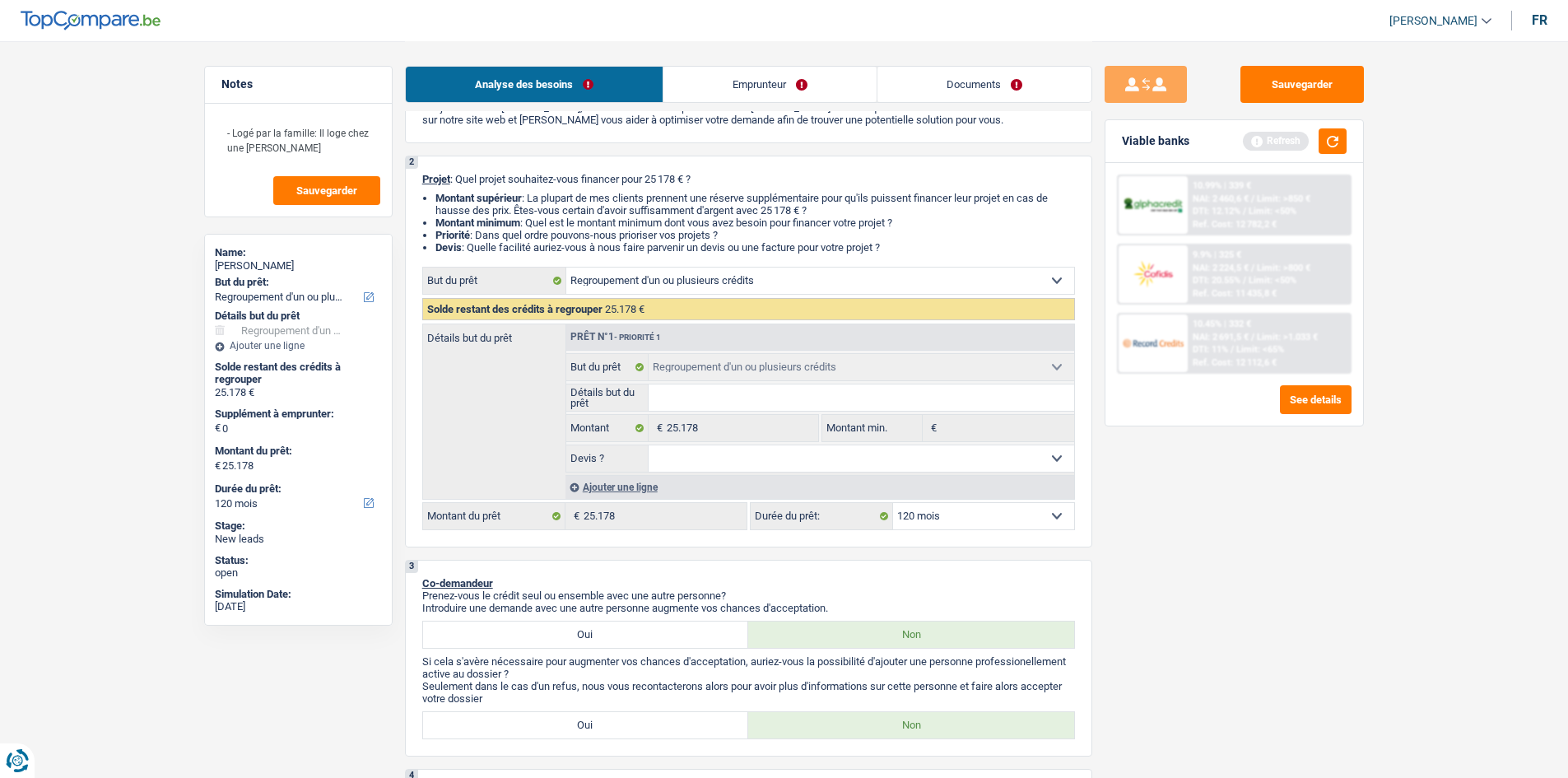
scroll to position [165, 0]
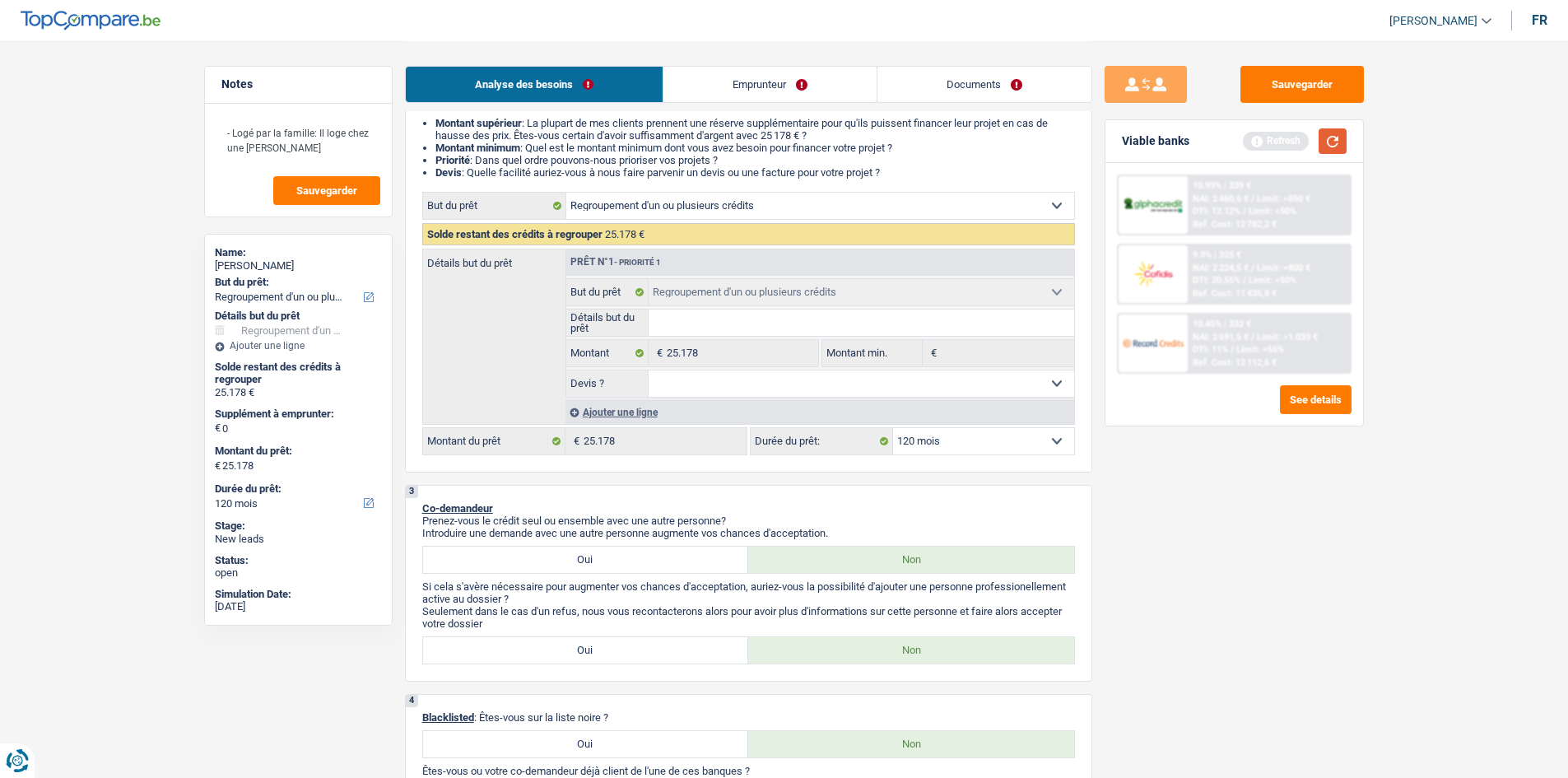
click at [1325, 150] on button "button" at bounding box center [1332, 141] width 28 height 26
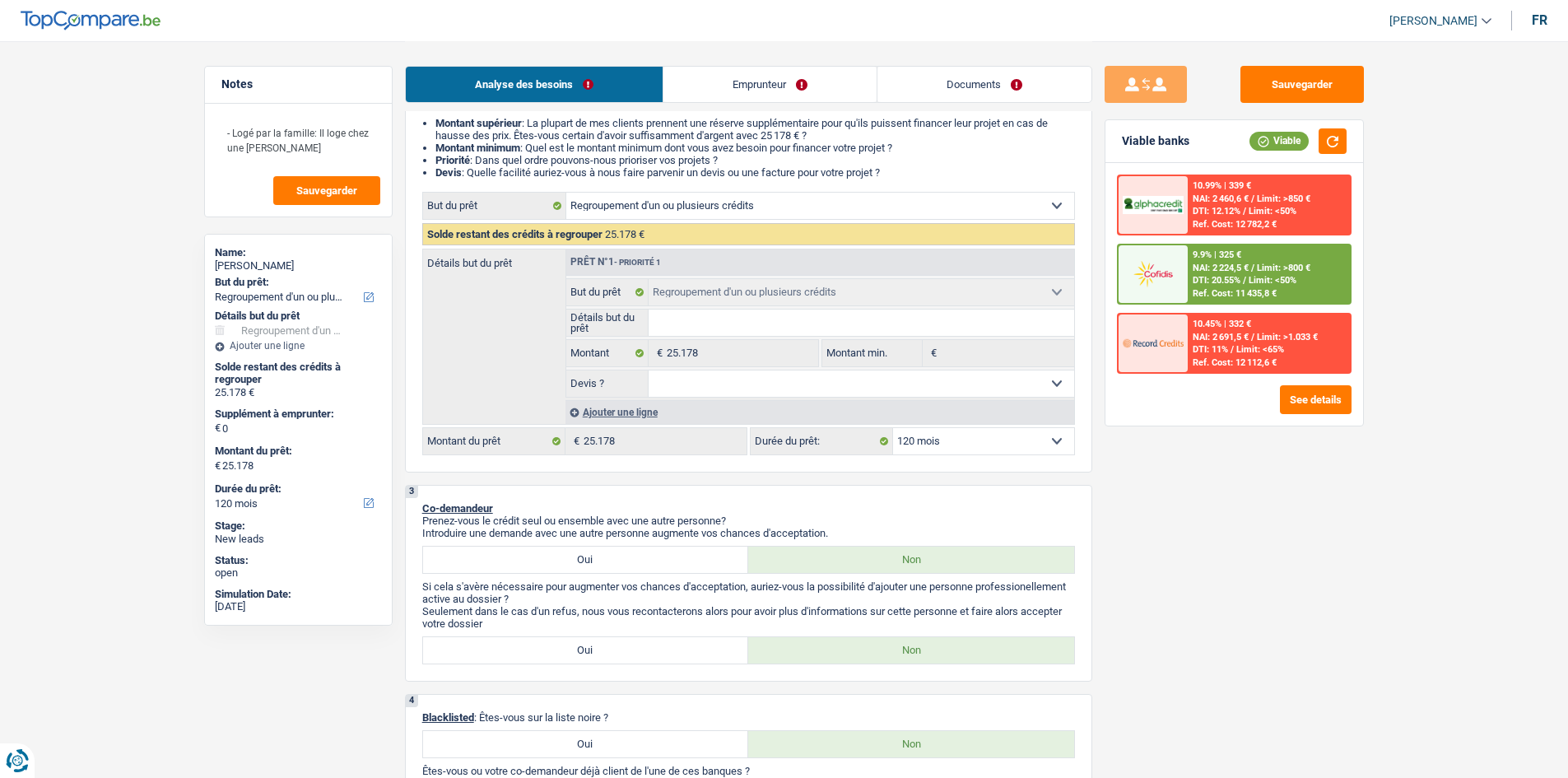
click at [978, 444] on select "12 mois 18 mois 24 mois 30 mois 36 mois 42 mois 48 mois 60 mois 72 mois 84 mois…" at bounding box center [983, 441] width 181 height 27
click at [1152, 545] on div "Sauvegarder Viable banks Viable 10.99% | 339 € NAI: 2 460,6 € / Limit: >850 € D…" at bounding box center [1233, 409] width 284 height 686
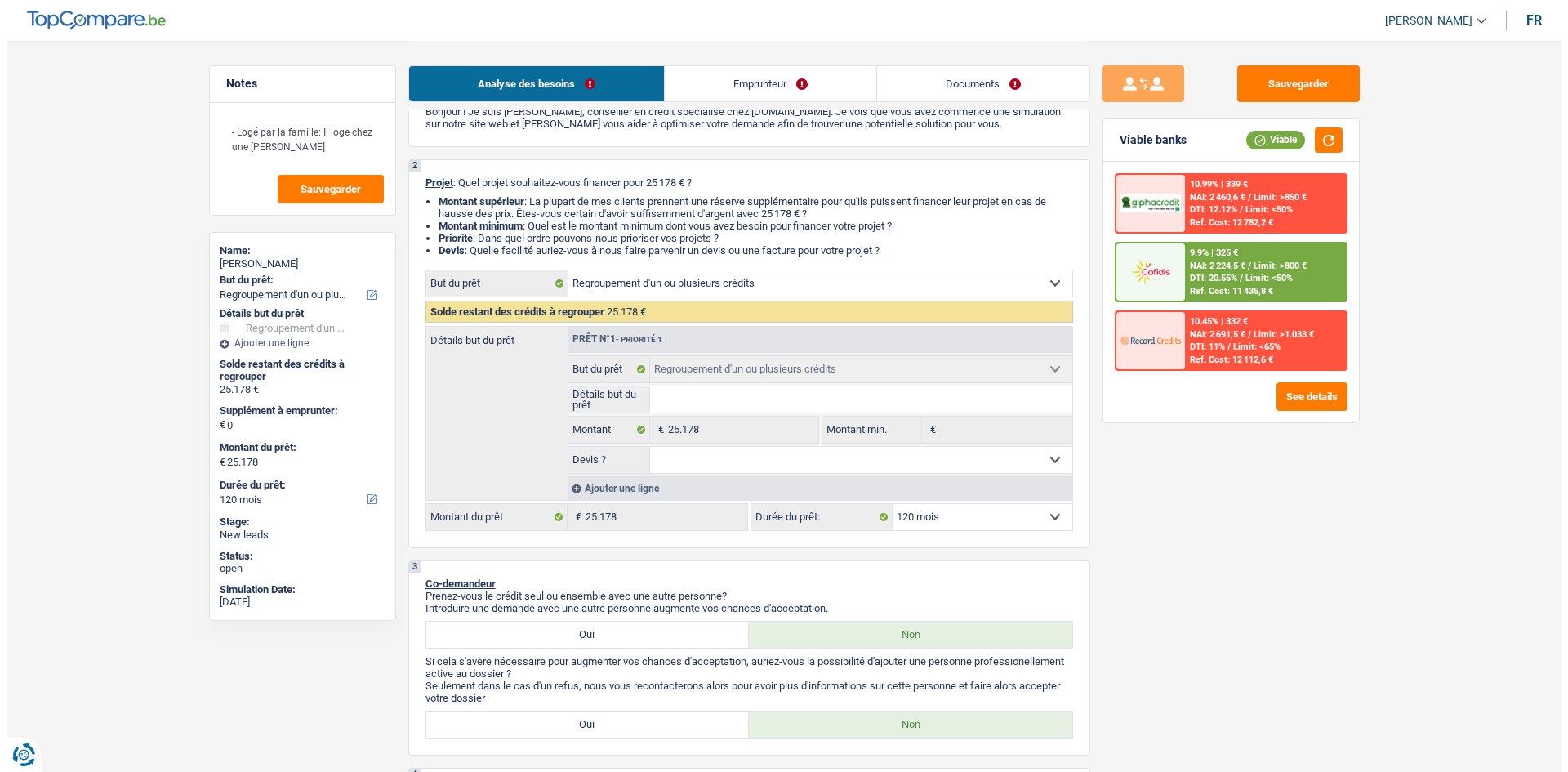
scroll to position [82, 0]
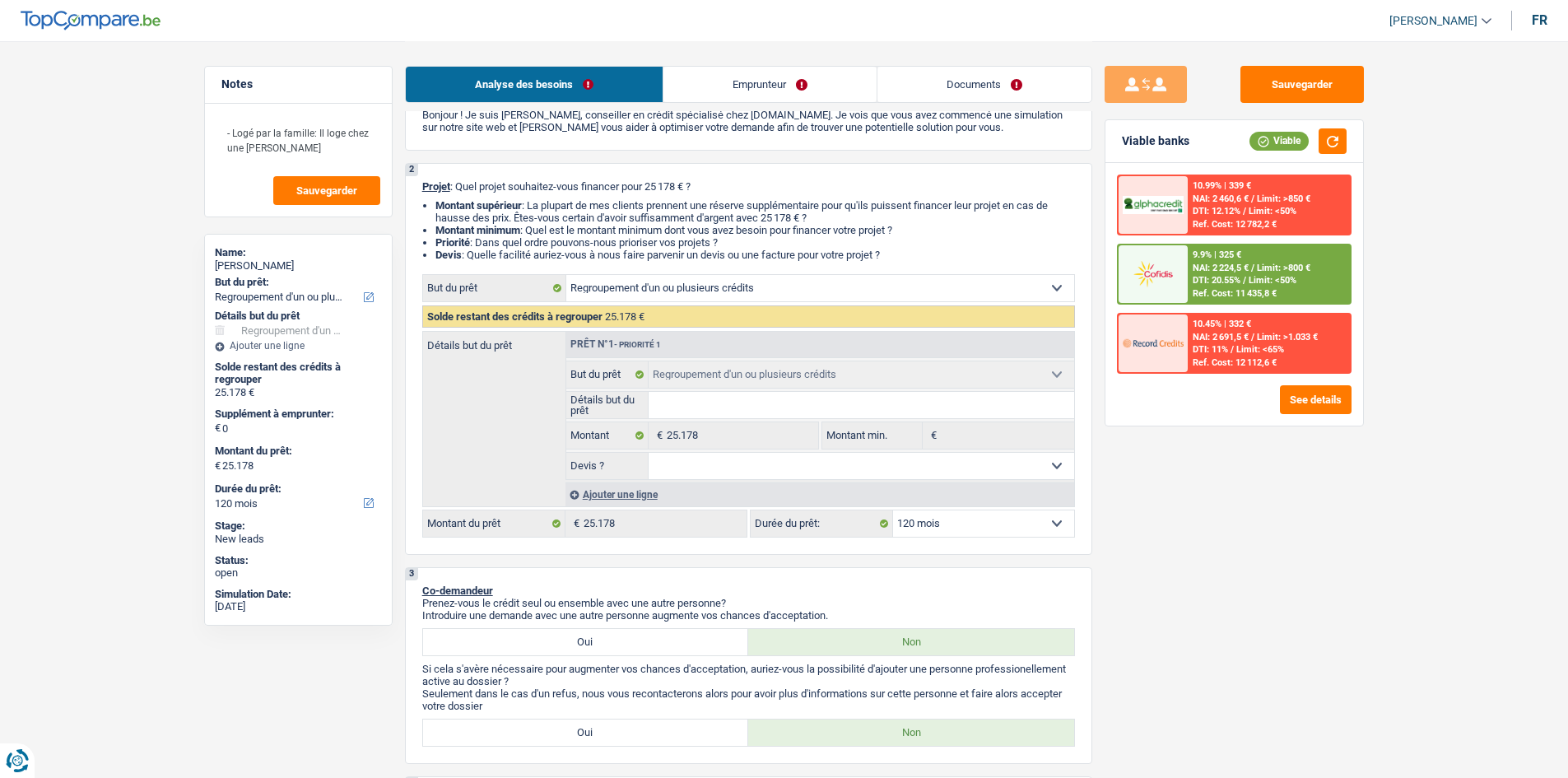
click at [954, 524] on select "12 mois 18 mois 24 mois 30 mois 36 mois 42 mois 48 mois 60 mois 72 mois 84 mois…" at bounding box center [983, 524] width 181 height 27
click at [1218, 568] on div "Sauvegarder Viable banks Viable 10.99% | 339 € NAI: 2 460,6 € / Limit: >850 € D…" at bounding box center [1233, 409] width 284 height 686
click at [1046, 526] on select "12 mois 18 mois 24 mois 30 mois 36 mois 42 mois 48 mois 60 mois 72 mois 84 mois…" at bounding box center [983, 524] width 181 height 27
click at [1251, 631] on div "Sauvegarder Viable banks Viable 10.99% | 339 € NAI: 2 460,6 € / Limit: >850 € D…" at bounding box center [1233, 409] width 284 height 686
click at [1068, 528] on select "12 mois 18 mois 24 mois 30 mois 36 mois 42 mois 48 mois 60 mois 72 mois 84 mois…" at bounding box center [983, 524] width 181 height 27
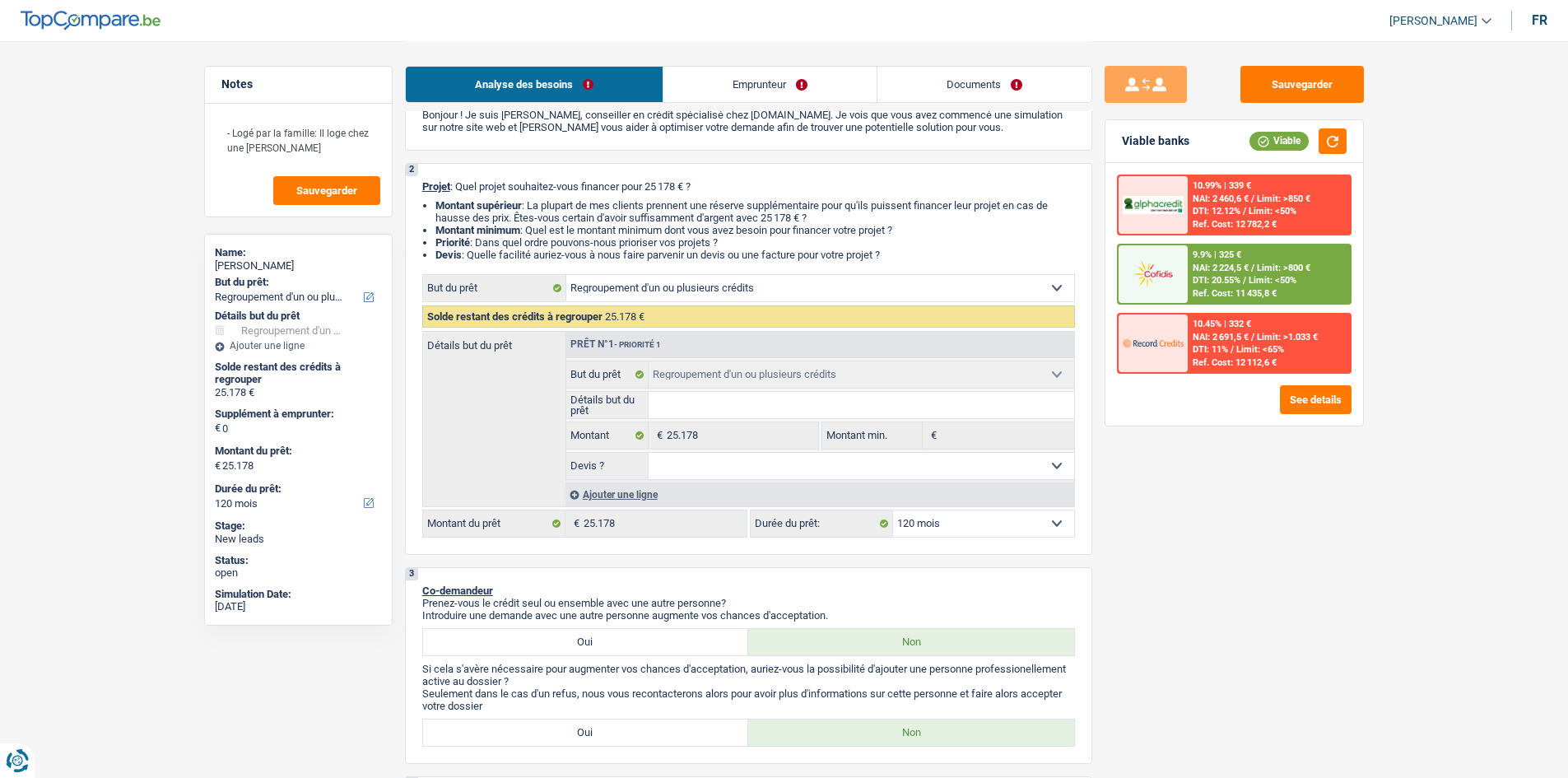
select select "60"
click at [892, 511] on select "12 mois 18 mois 24 mois 30 mois 36 mois 42 mois 48 mois 60 mois 72 mois 84 mois…" at bounding box center [983, 524] width 181 height 27
select select "60"
click at [975, 527] on select "12 mois 18 mois 24 mois 30 mois 36 mois 42 mois 48 mois 60 mois 72 mois 84 mois…" at bounding box center [983, 524] width 181 height 27
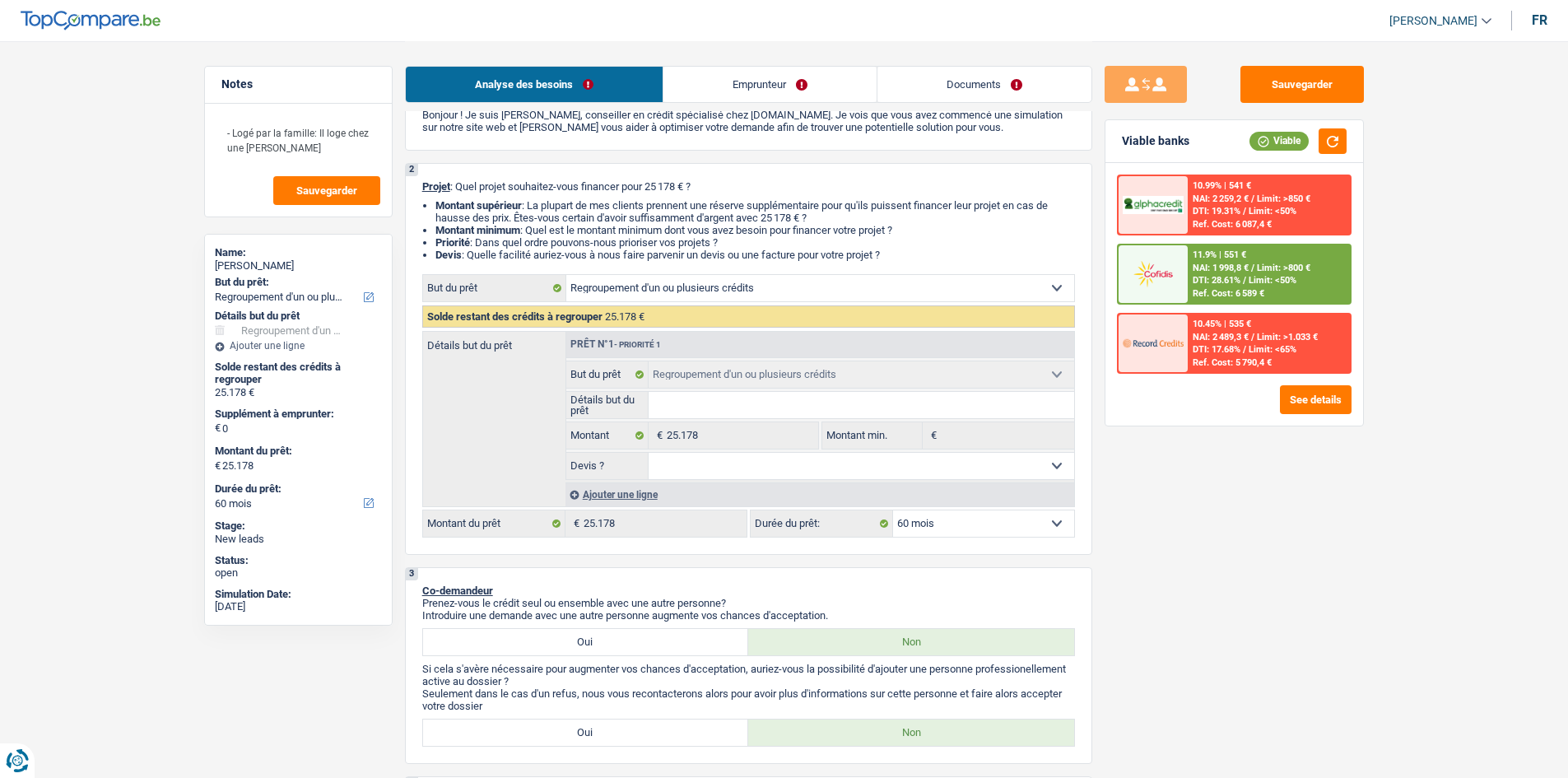
select select "72"
click at [892, 511] on select "12 mois 18 mois 24 mois 30 mois 36 mois 42 mois 48 mois 60 mois 72 mois 84 mois…" at bounding box center [983, 524] width 181 height 27
select select "72"
click at [1025, 522] on select "12 mois 18 mois 24 mois 30 mois 36 mois 42 mois 48 mois 60 mois 72 mois 84 mois…" at bounding box center [983, 524] width 181 height 27
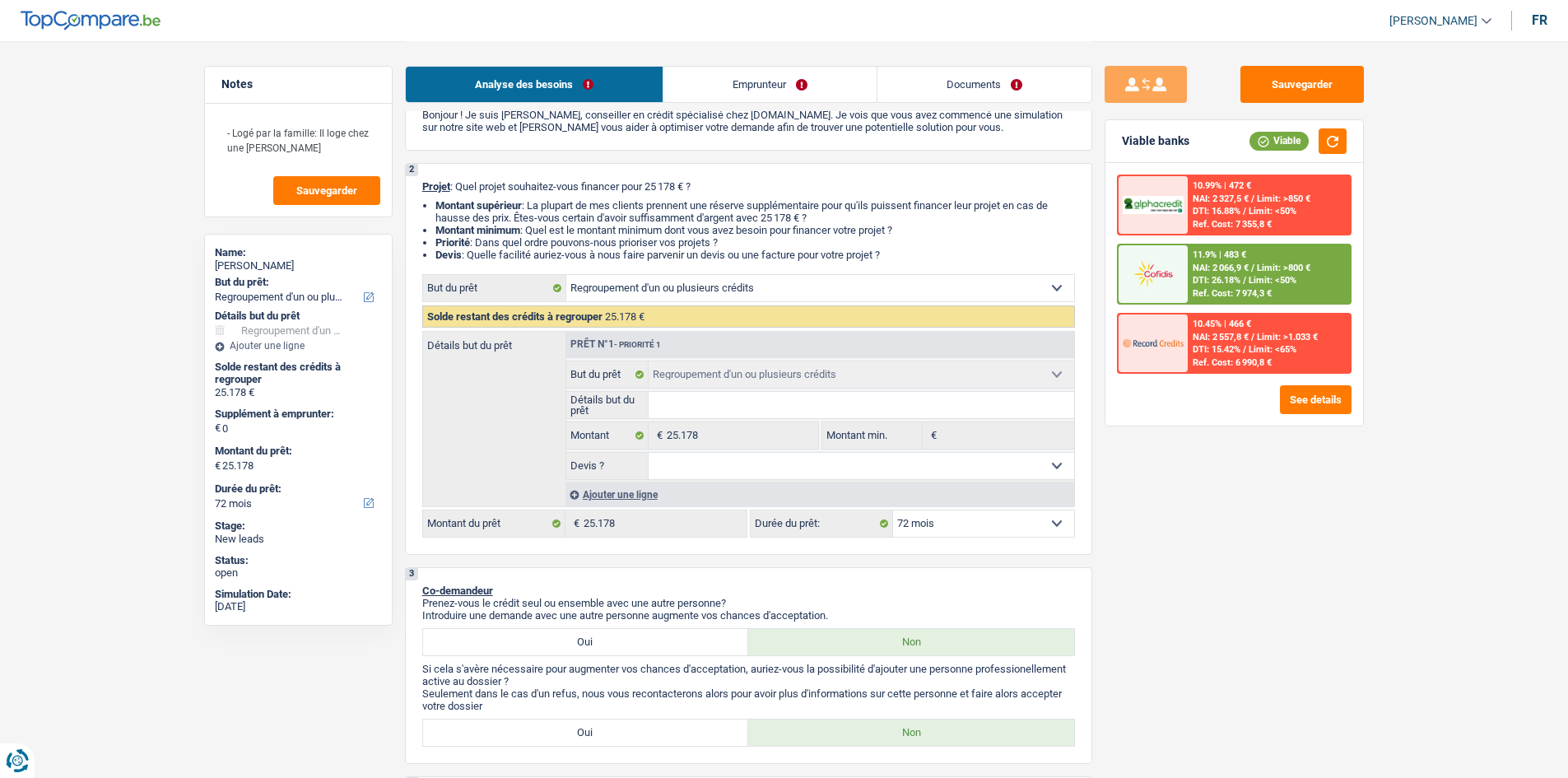
click at [1262, 681] on div "Sauvegarder Viable banks Viable 10.99% | 472 € NAI: 2 327,5 € / Limit: >850 € D…" at bounding box center [1233, 409] width 284 height 686
click at [1258, 264] on span "Limit: >800 €" at bounding box center [1283, 267] width 53 height 11
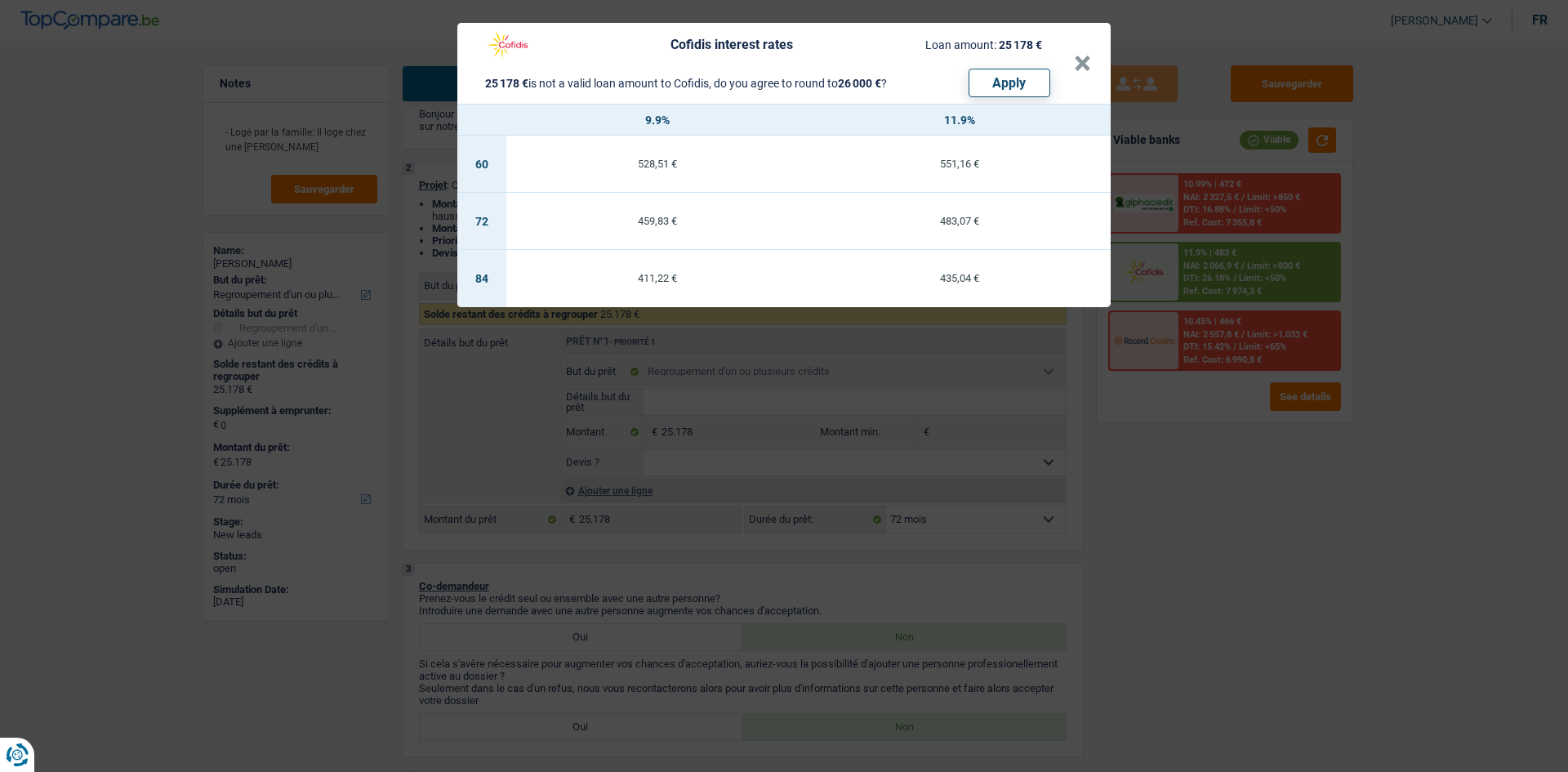
click at [1198, 581] on div "Cofidis interest rates Loan amount: 25 178 € 25 178 € is not a valid loan amoun…" at bounding box center [784, 386] width 1568 height 772
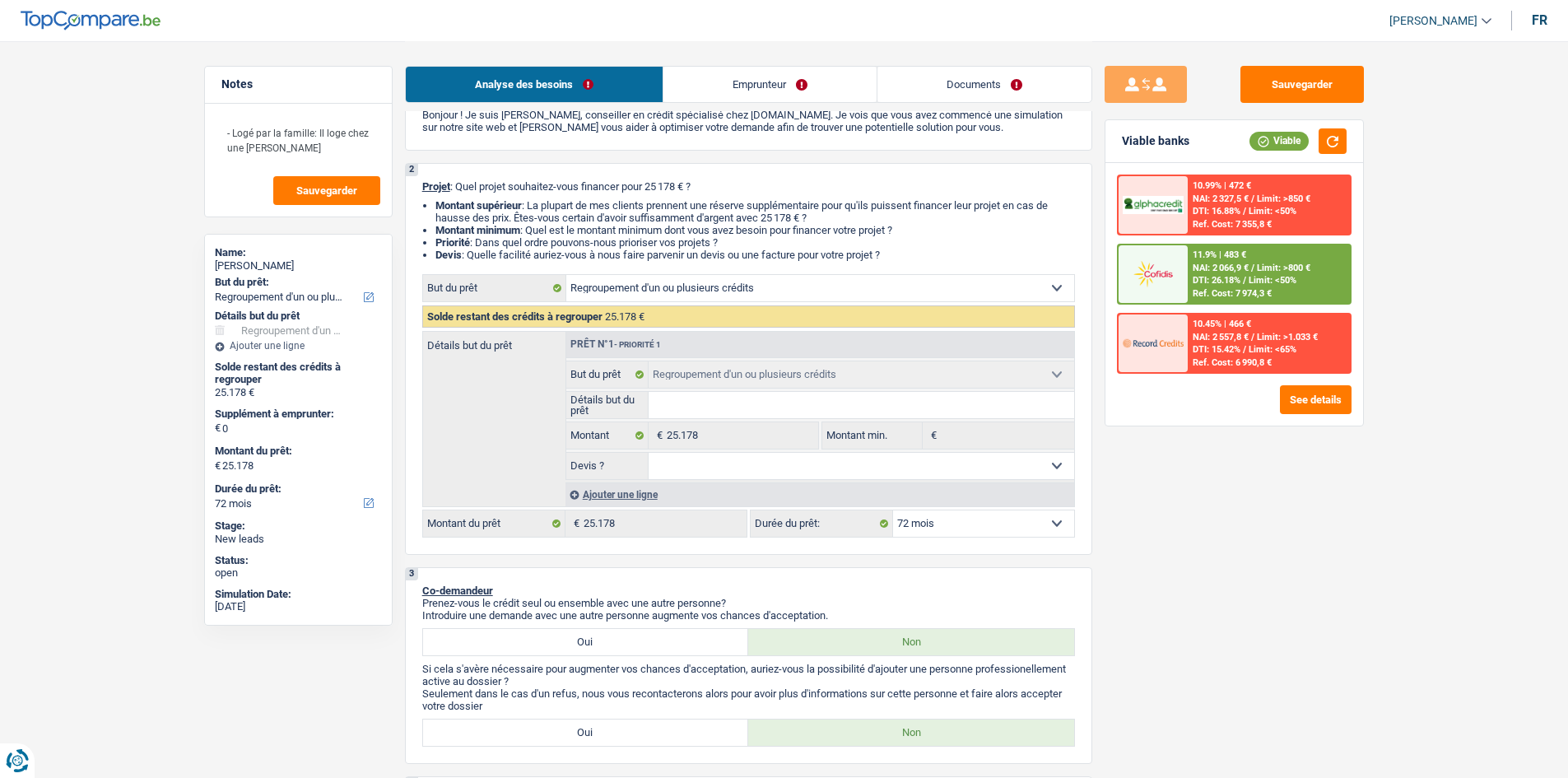
click at [1055, 521] on select "12 mois 18 mois 24 mois 30 mois 36 mois 42 mois 48 mois 60 mois 72 mois 84 mois…" at bounding box center [983, 524] width 181 height 27
select select "84"
click at [892, 511] on select "12 mois 18 mois 24 mois 30 mois 36 mois 42 mois 48 mois 60 mois 72 mois 84 mois…" at bounding box center [983, 524] width 181 height 27
select select "84"
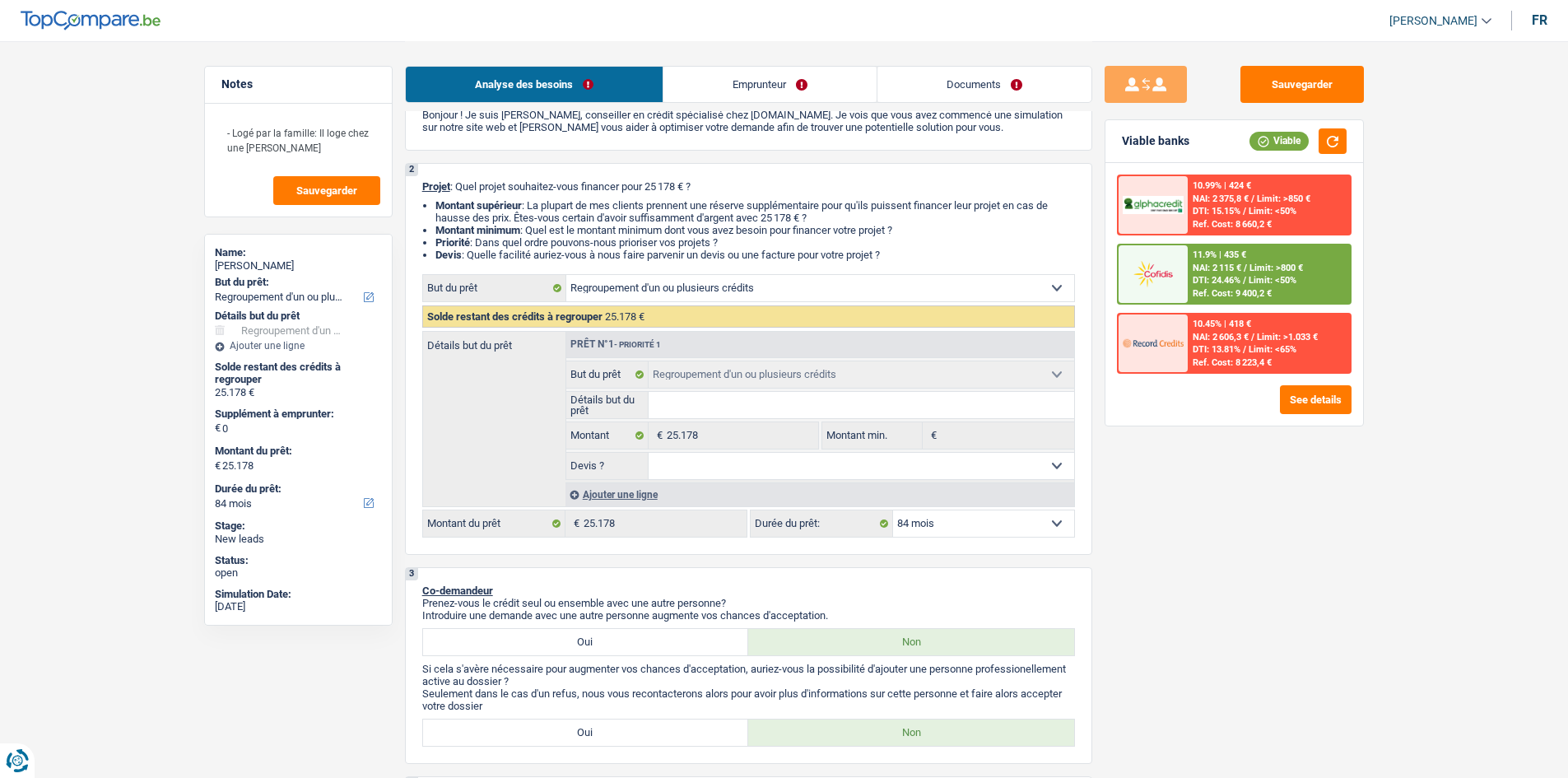
click at [1234, 272] on span "NAI: 2 115 €" at bounding box center [1217, 267] width 48 height 11
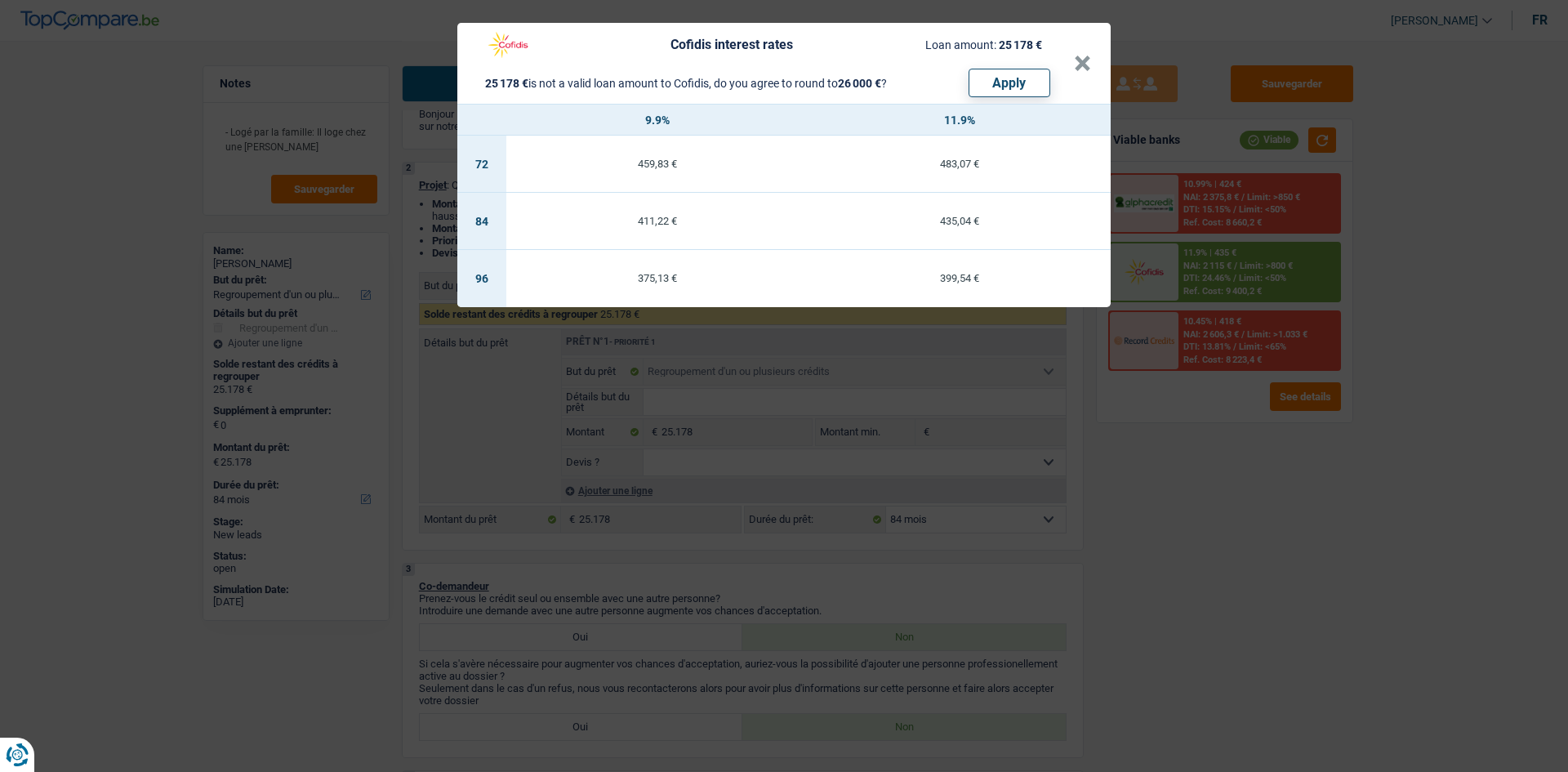
click at [1105, 503] on div "Cofidis interest rates Loan amount: 25 178 € 25 178 € is not a valid loan amoun…" at bounding box center [784, 386] width 1568 height 772
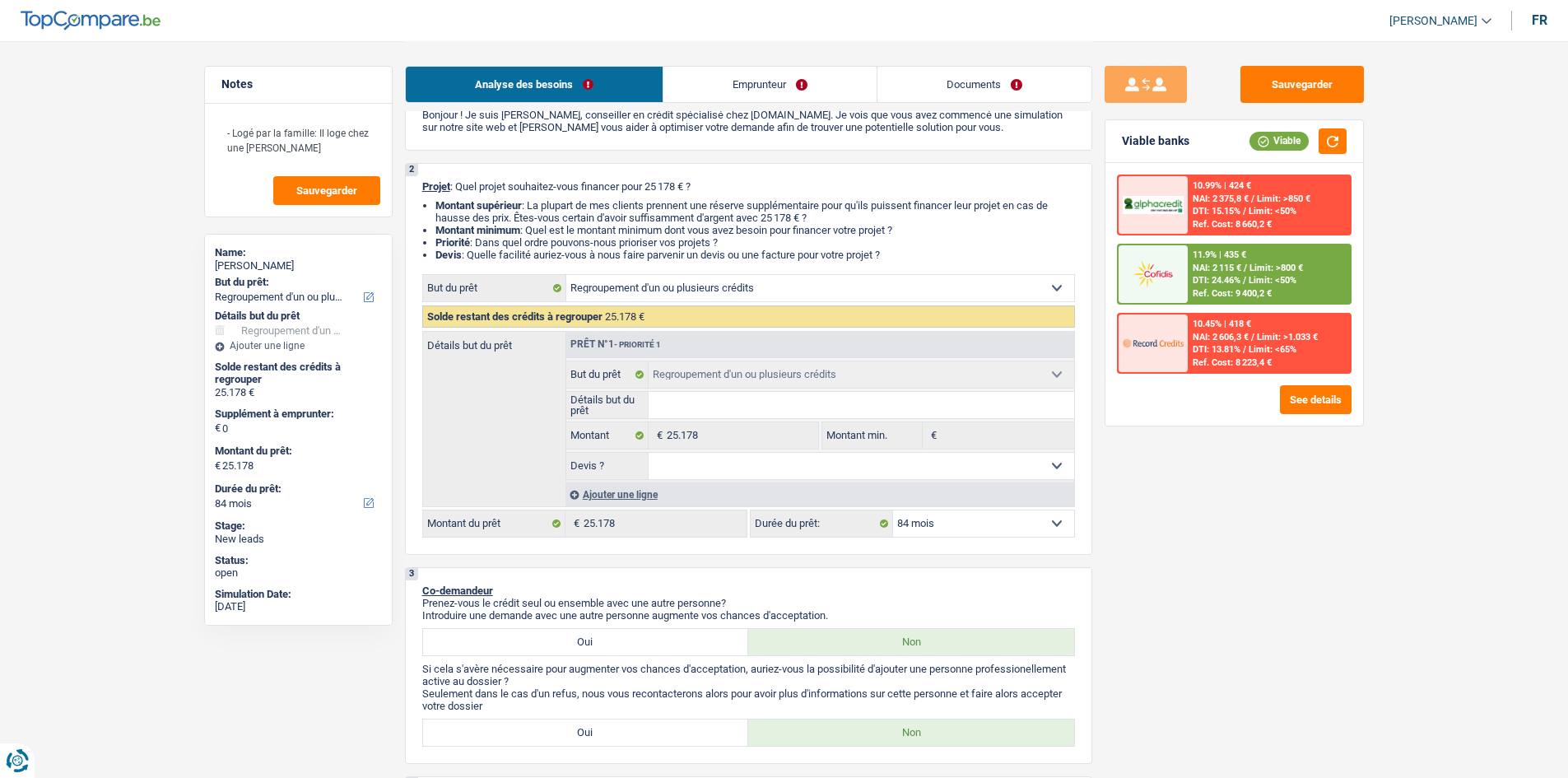
click at [702, 395] on input "Détails but du prêt" at bounding box center [861, 405] width 425 height 27
click at [727, 474] on select "Oui Non Non répondu Sélectionner une option" at bounding box center [861, 466] width 425 height 27
select select "false"
click at [649, 453] on select "Oui Non Non répondu Sélectionner une option" at bounding box center [861, 466] width 425 height 27
select select "false"
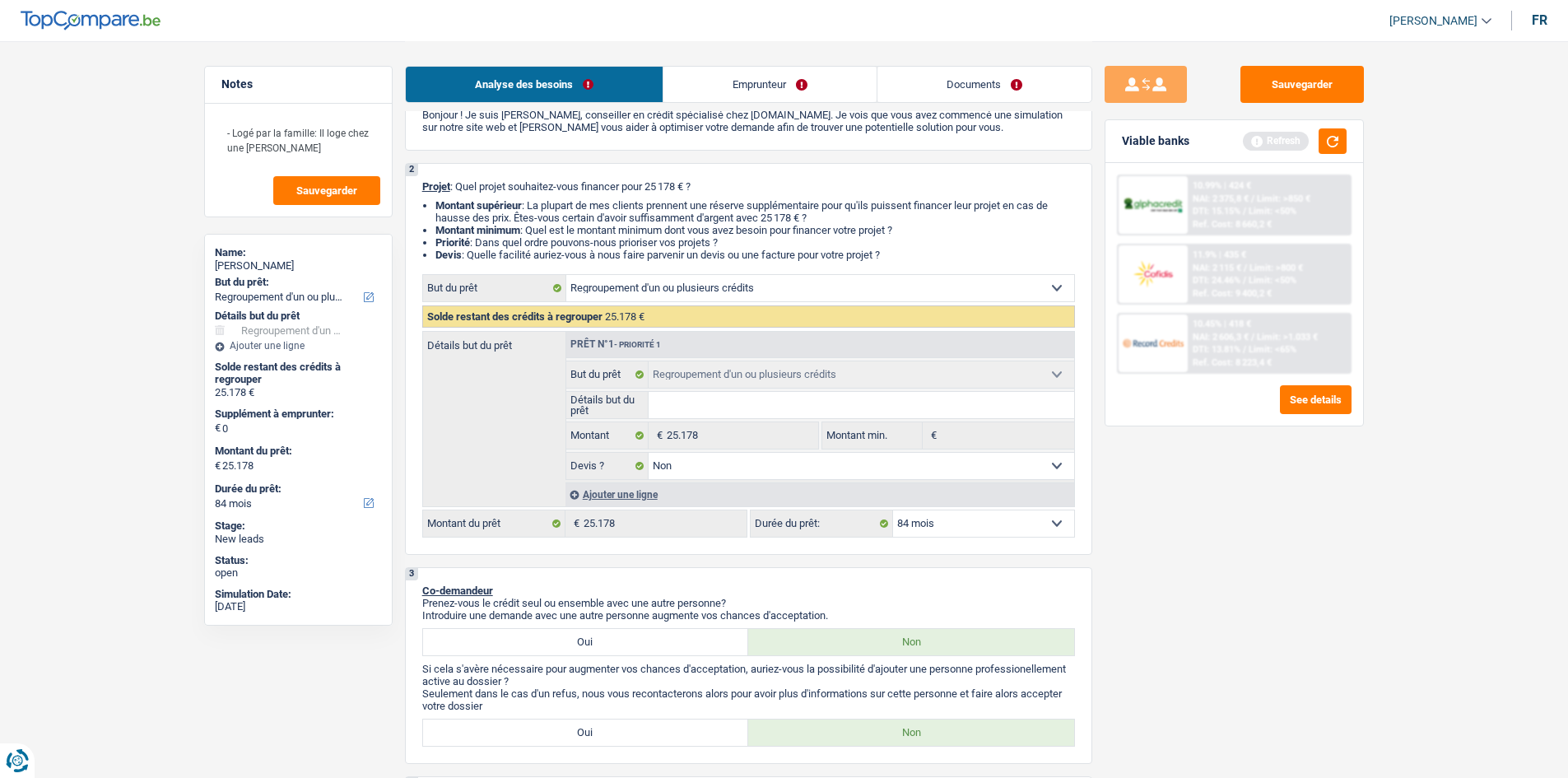
click at [821, 398] on input "Détails but du prêt" at bounding box center [861, 405] width 425 height 27
click at [1332, 150] on button "button" at bounding box center [1332, 141] width 28 height 26
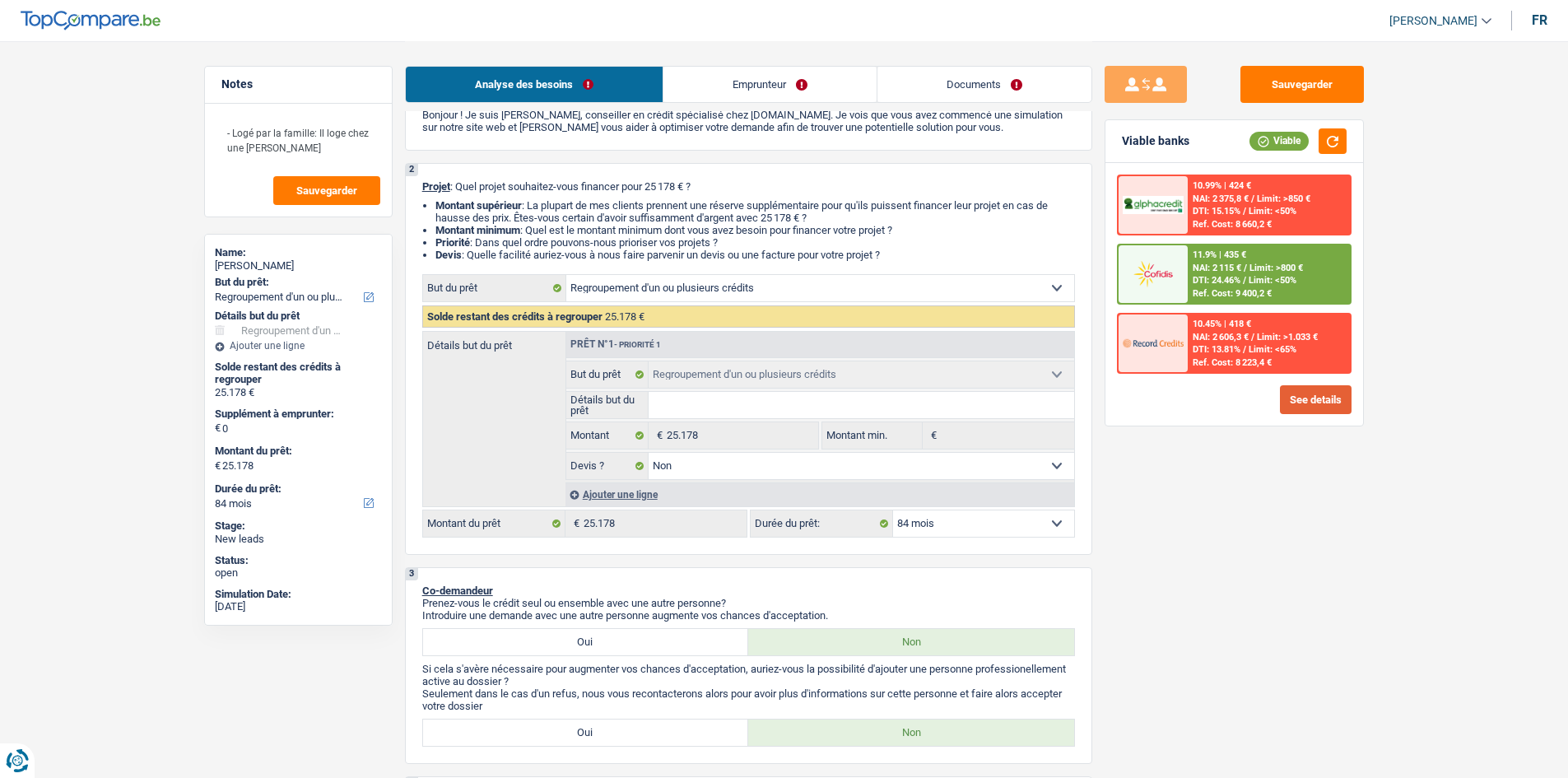
click at [1299, 400] on button "See details" at bounding box center [1315, 399] width 72 height 28
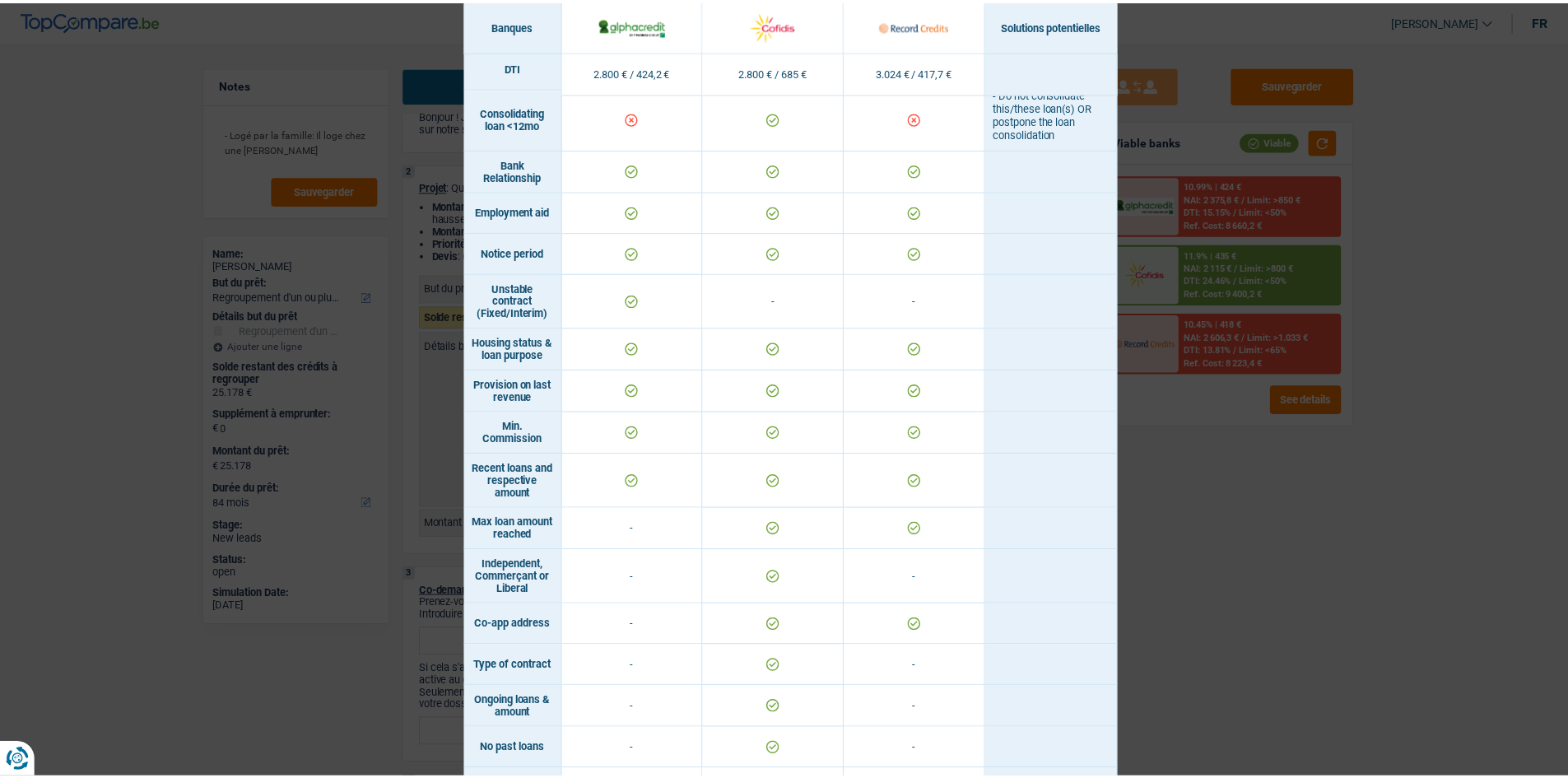
scroll to position [825, 0]
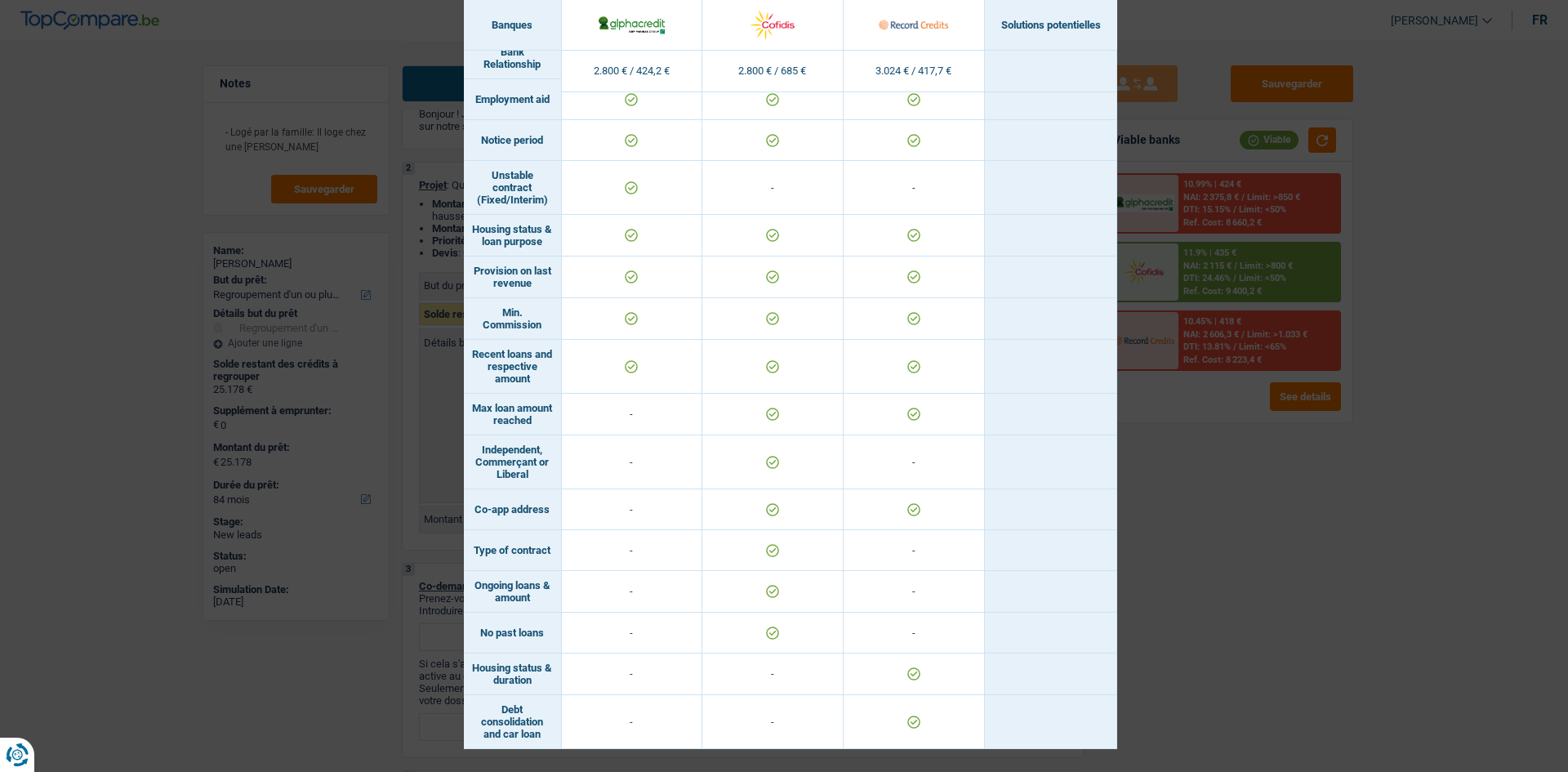
click at [1249, 527] on div "Banks conditions × Banques Solutions potentielles Revenus / Charges 2.800 € / 4…" at bounding box center [784, 386] width 1568 height 772
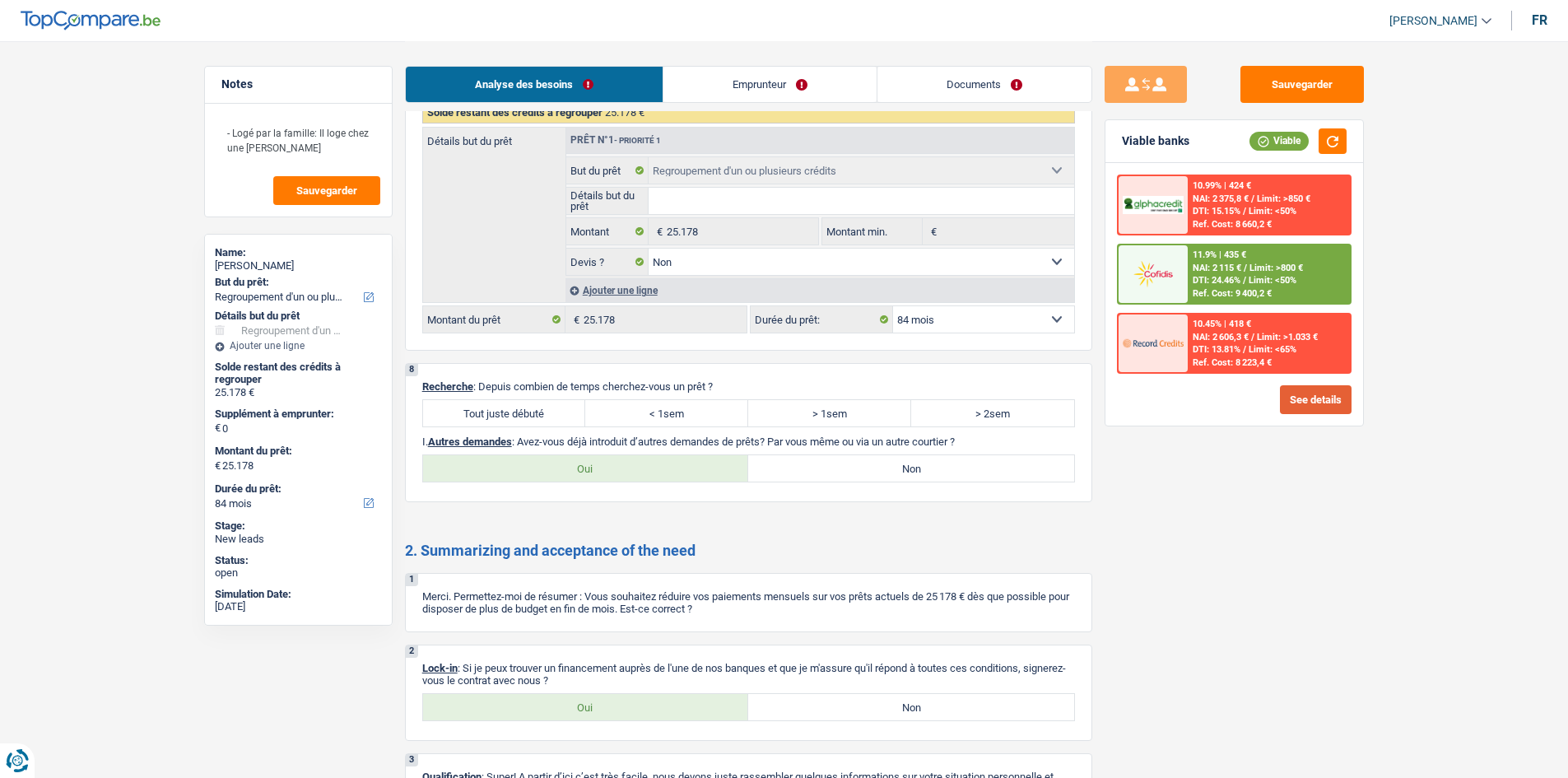
scroll to position [2484, 0]
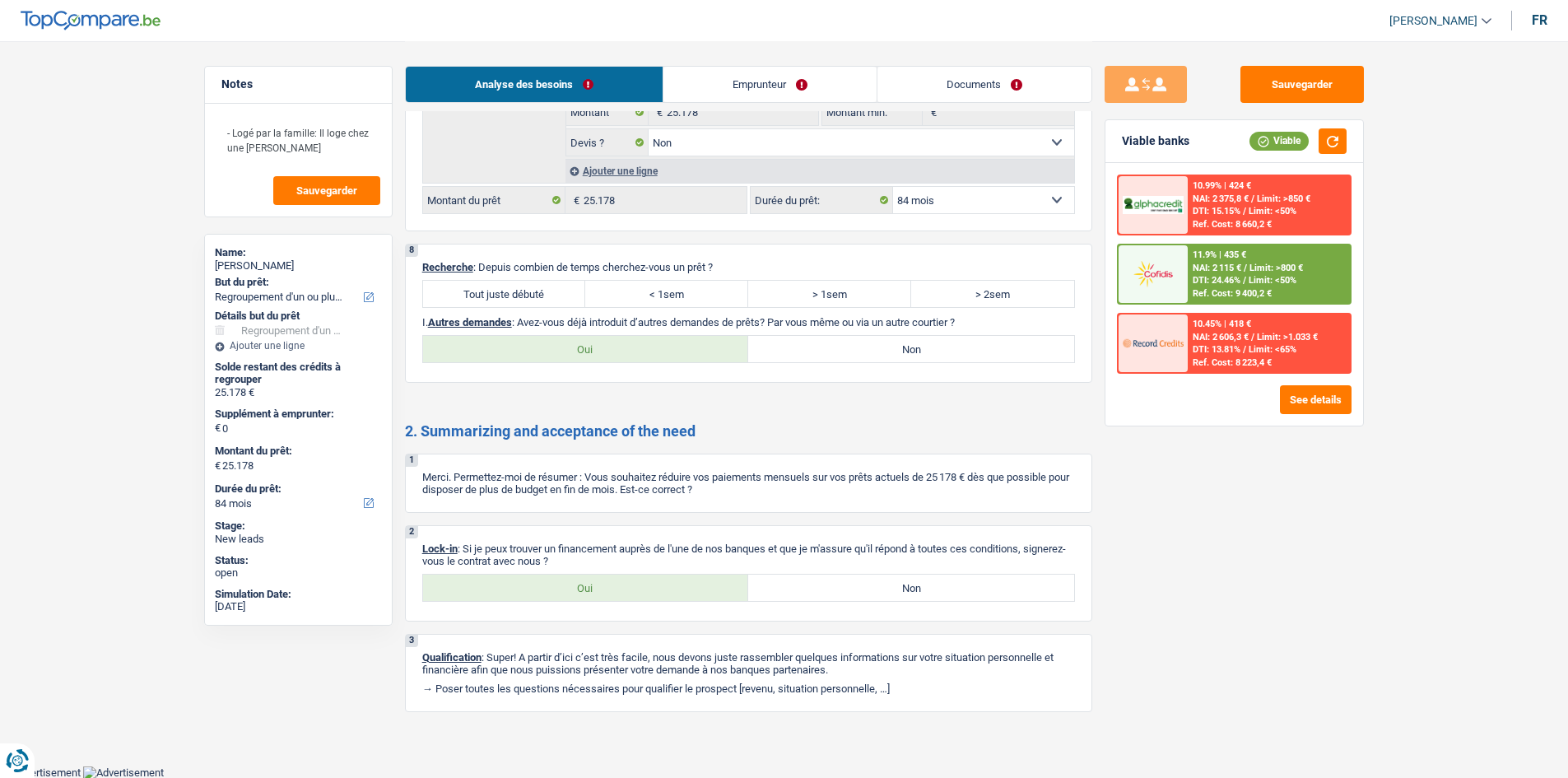
click at [560, 303] on label "Tout juste débuté" at bounding box center [505, 294] width 163 height 27
click at [560, 303] on input "Tout juste débuté" at bounding box center [505, 294] width 163 height 27
radio input "true"
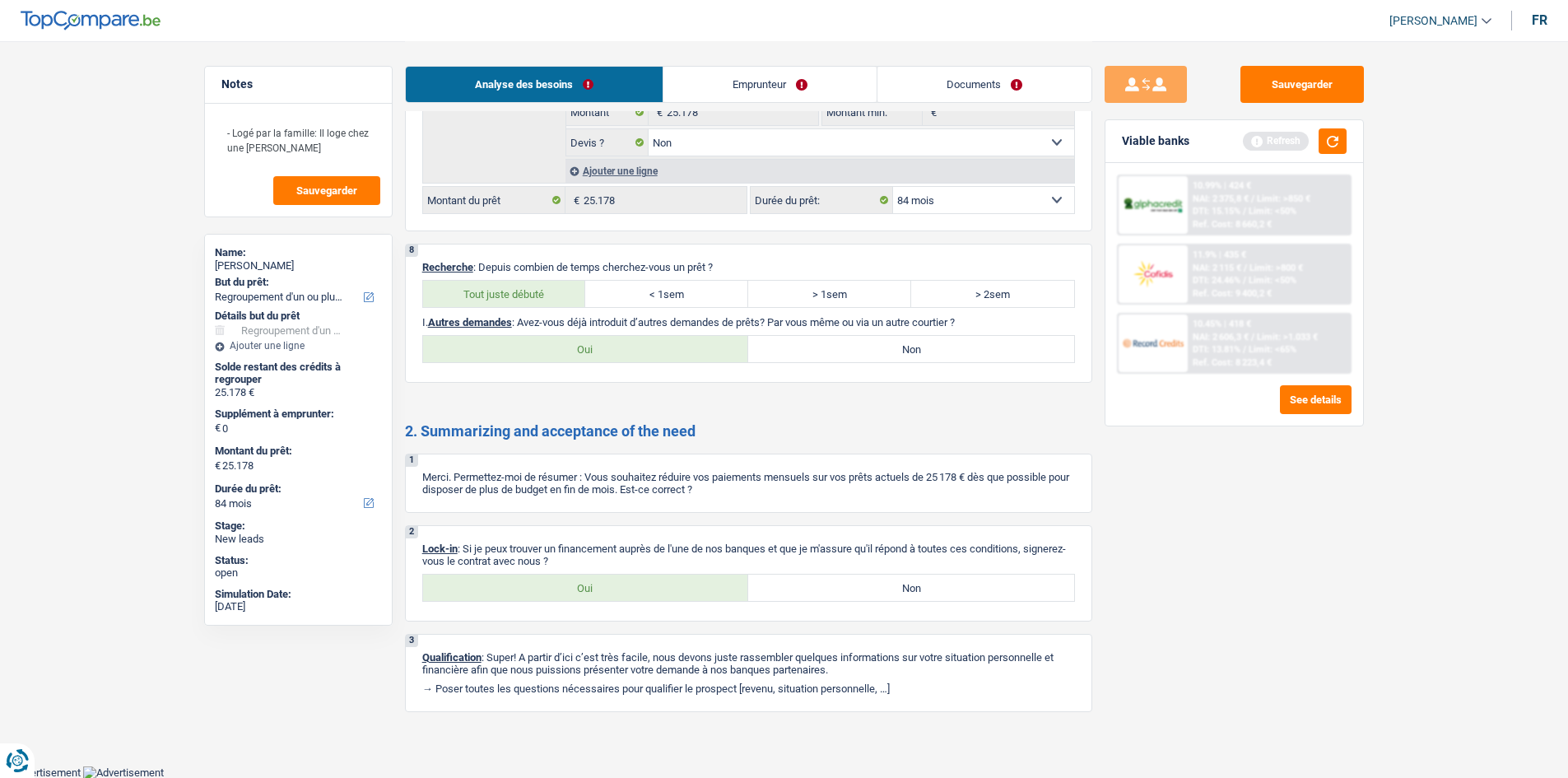
click at [786, 349] on label "Non" at bounding box center [911, 349] width 326 height 27
click at [786, 349] on input "Non" at bounding box center [911, 349] width 326 height 27
radio input "true"
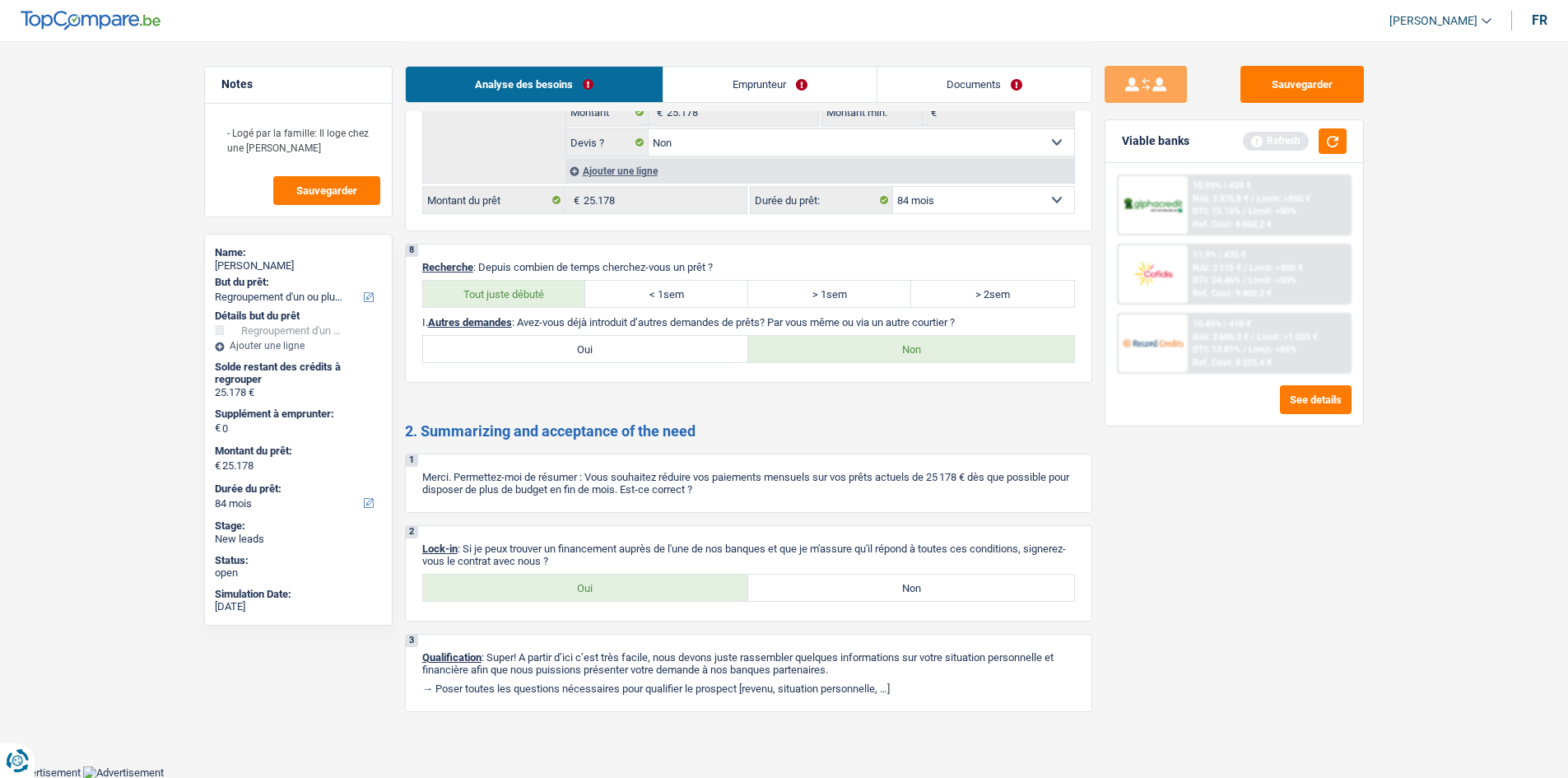
click at [531, 587] on label "Oui" at bounding box center [586, 587] width 326 height 27
click at [531, 587] on input "Oui" at bounding box center [586, 587] width 326 height 27
radio input "true"
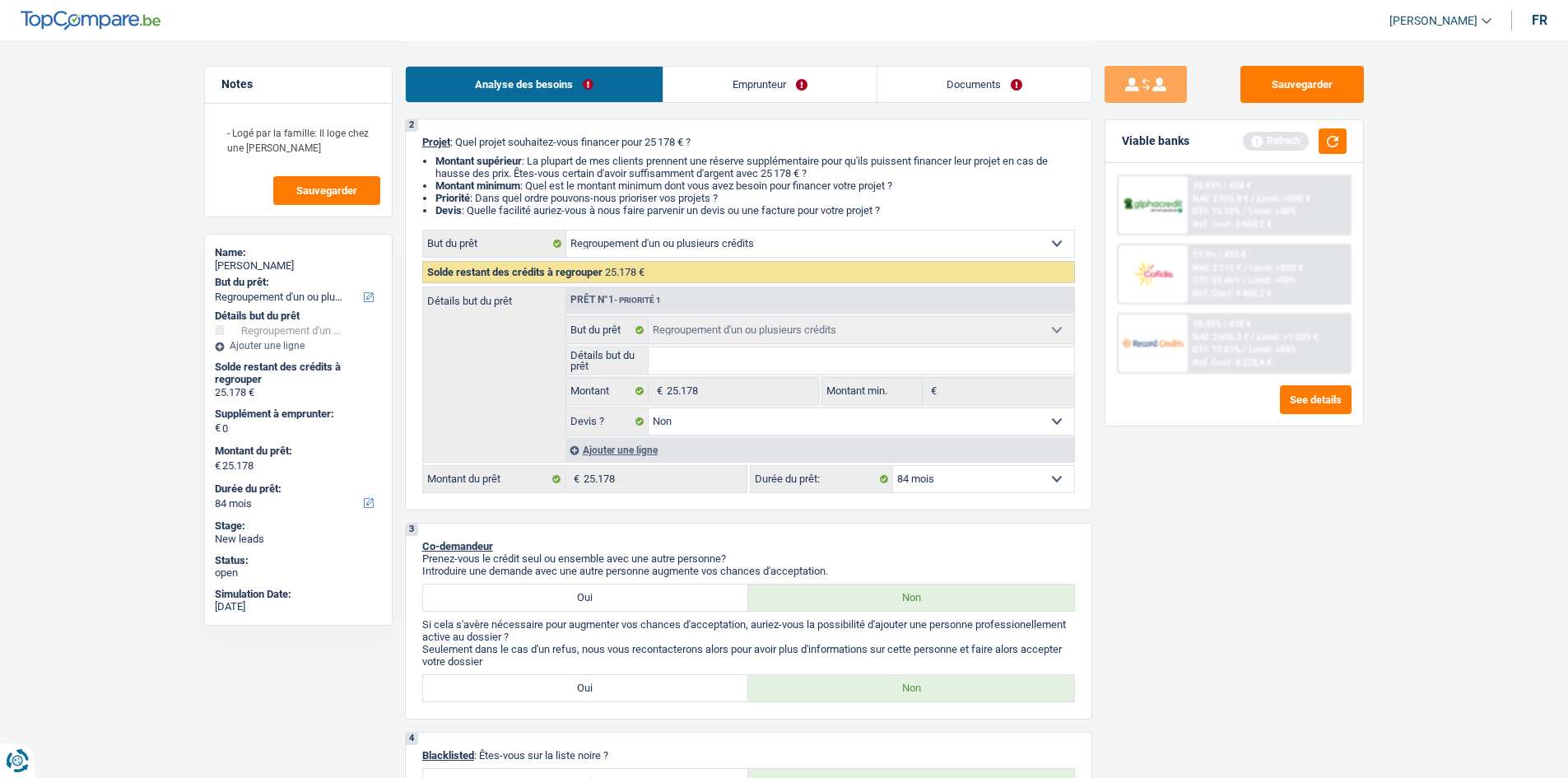
scroll to position [0, 0]
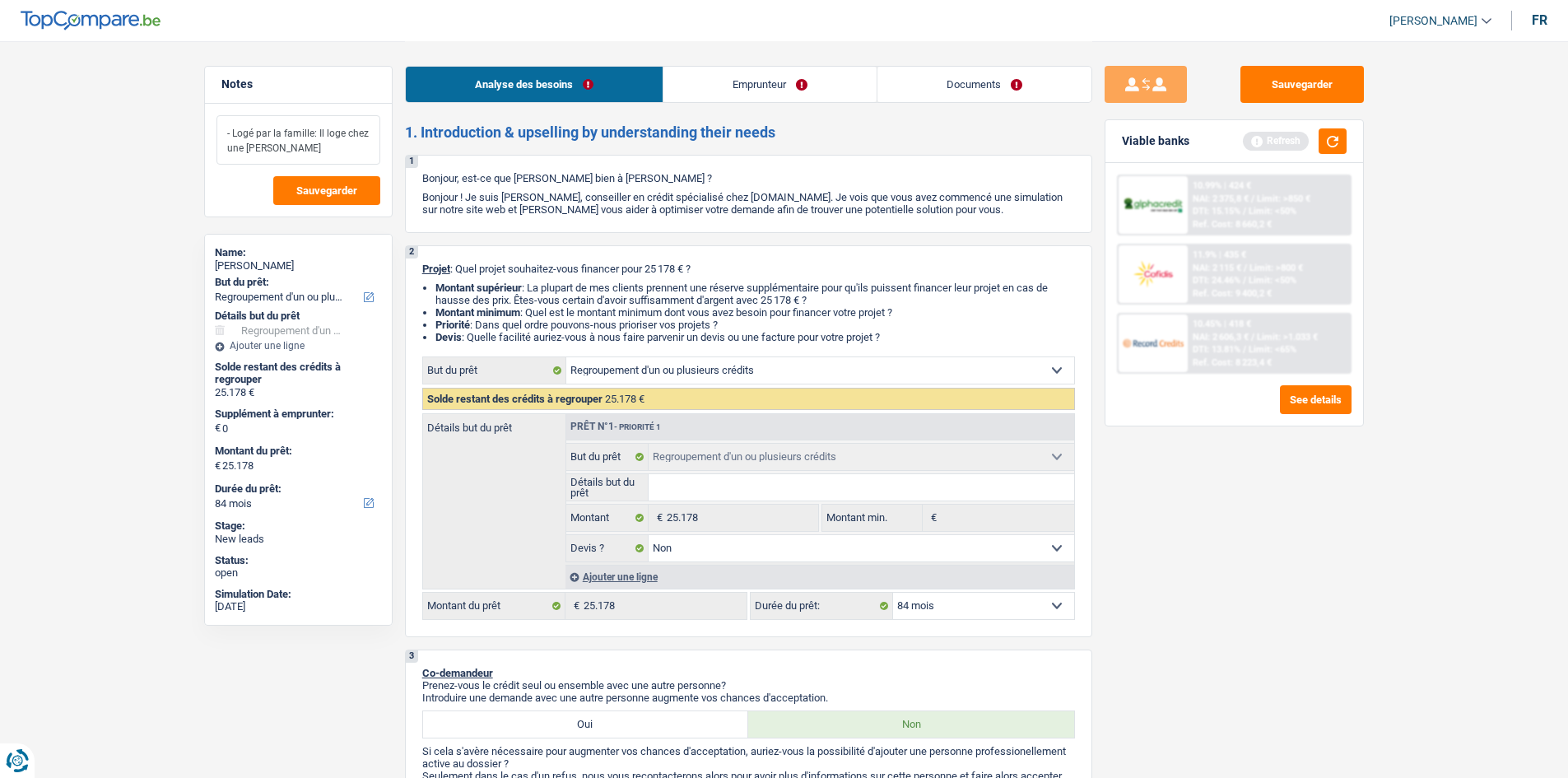
drag, startPoint x: 292, startPoint y: 147, endPoint x: 218, endPoint y: 130, distance: 75.9
click at [218, 130] on textarea "- Logé par la famille: Il loge chez une [PERSON_NAME]" at bounding box center [297, 139] width 164 height 49
click at [1340, 154] on div "Viable banks Refresh" at bounding box center [1234, 141] width 257 height 43
click at [1334, 143] on button "button" at bounding box center [1332, 141] width 28 height 26
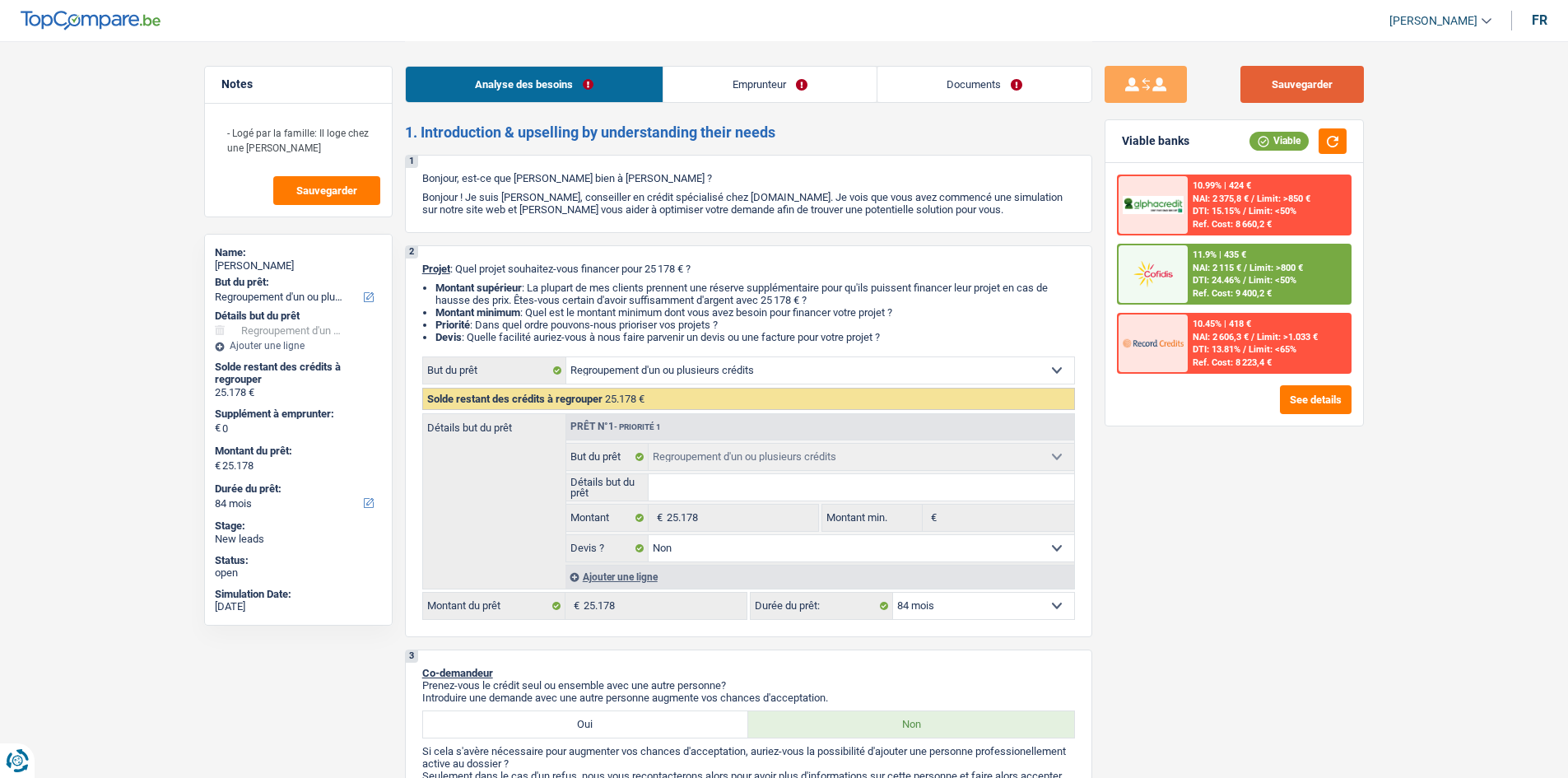
click at [1270, 101] on button "Sauvegarder" at bounding box center [1302, 84] width 124 height 37
click at [334, 188] on span "Sauvegarder" at bounding box center [327, 191] width 61 height 11
click at [1270, 74] on button "Sauvegarder" at bounding box center [1302, 84] width 124 height 37
